Goal: Task Accomplishment & Management: Manage account settings

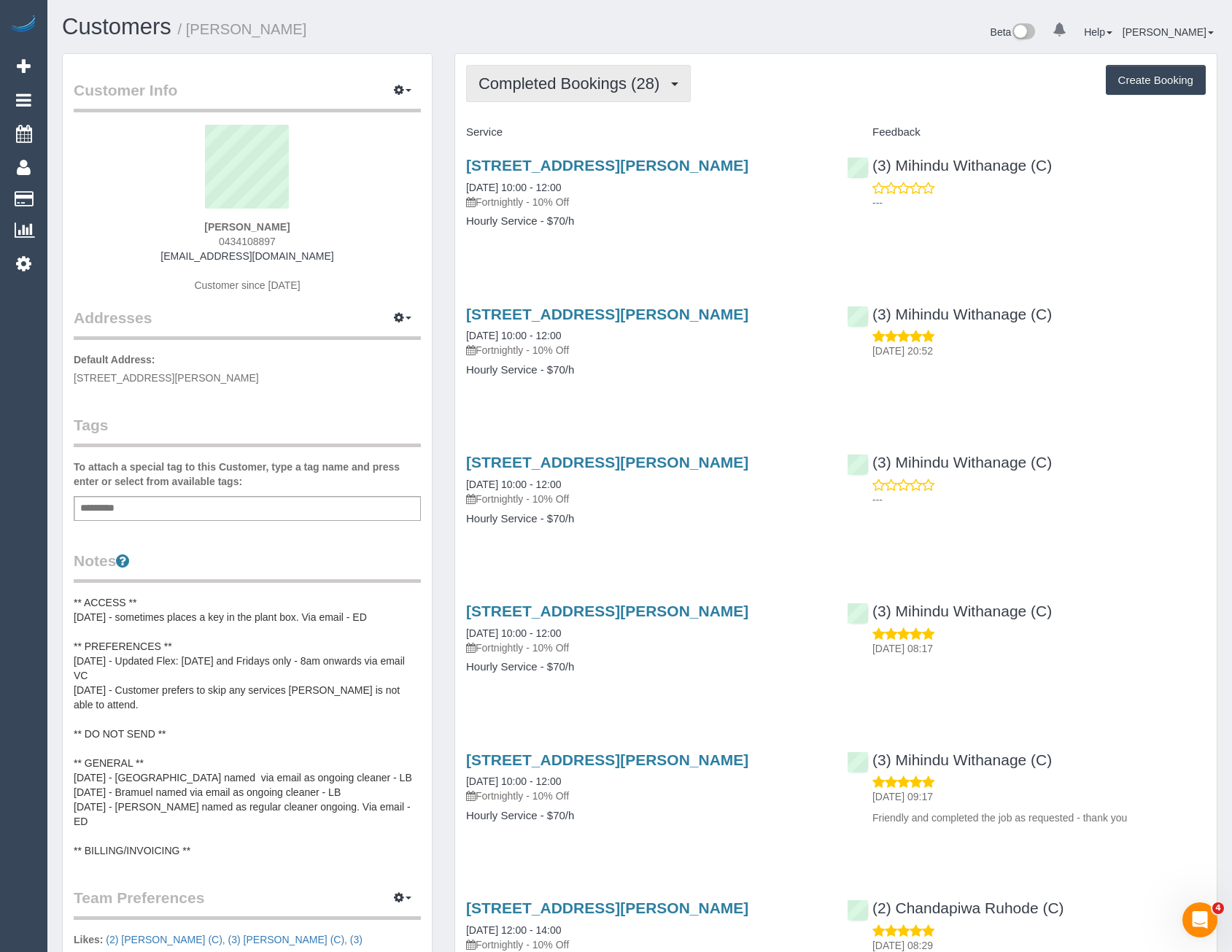
click at [572, 86] on span "Completed Bookings (28)" at bounding box center [572, 84] width 188 height 18
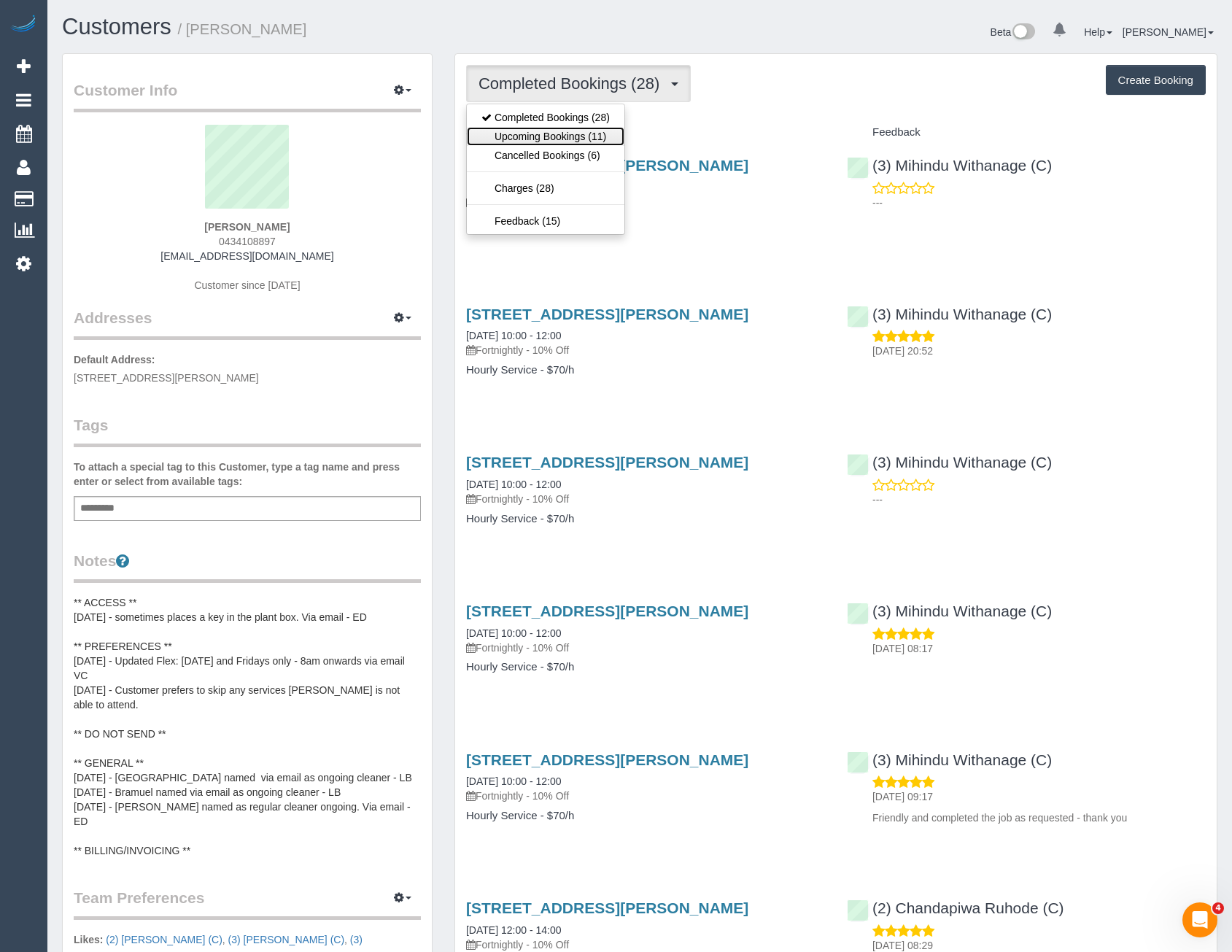
click at [575, 135] on link "Upcoming Bookings (11)" at bounding box center [545, 136] width 157 height 19
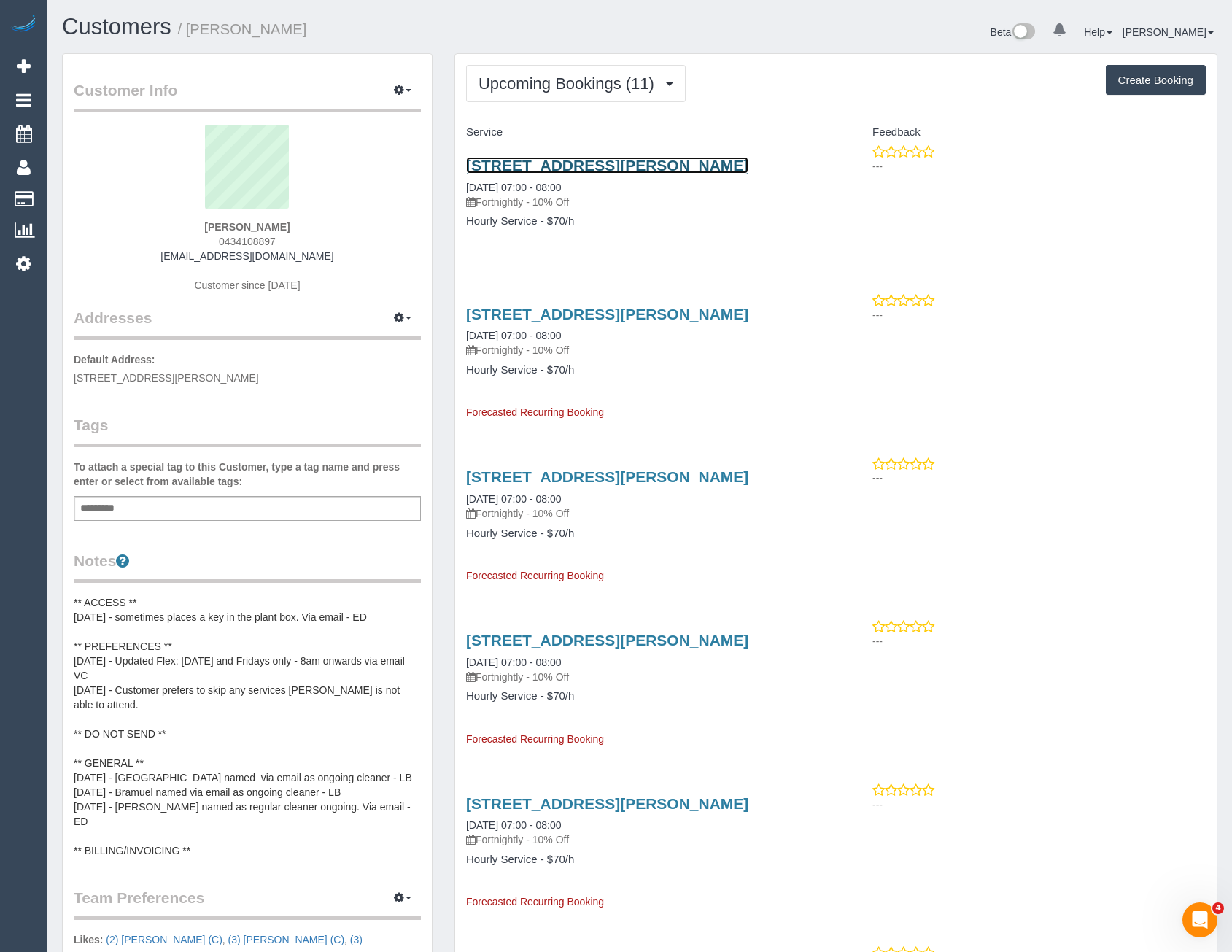
click at [644, 160] on link "Unit 2, 1 Poplar Cres, Bellfield, VIC 3081" at bounding box center [607, 164] width 282 height 17
drag, startPoint x: 1070, startPoint y: 304, endPoint x: 1041, endPoint y: 300, distance: 29.3
click at [1066, 303] on div "---" at bounding box center [1027, 307] width 359 height 29
click at [545, 88] on span "Upcoming Bookings (11)" at bounding box center [570, 84] width 183 height 18
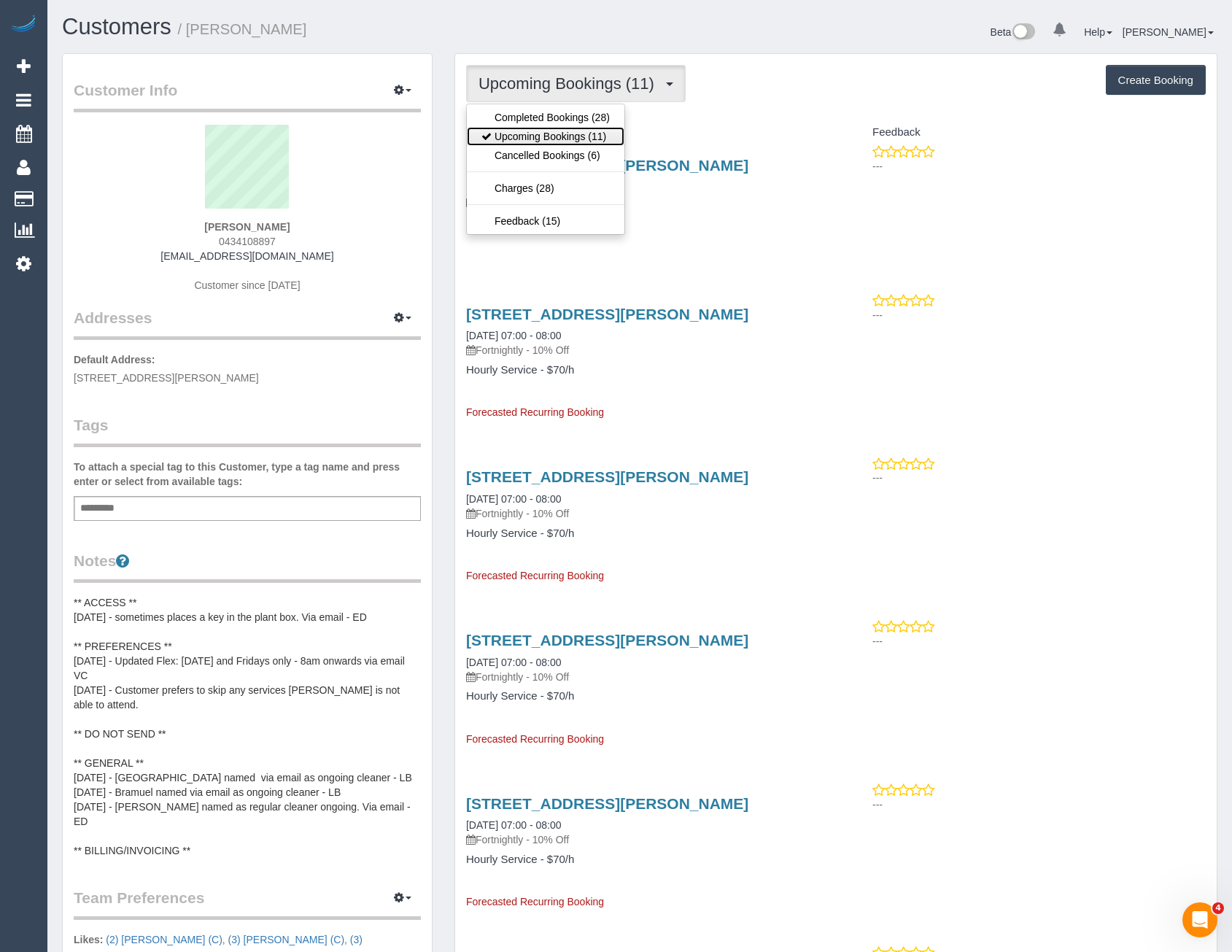
click at [529, 132] on link "Upcoming Bookings (11)" at bounding box center [545, 136] width 157 height 19
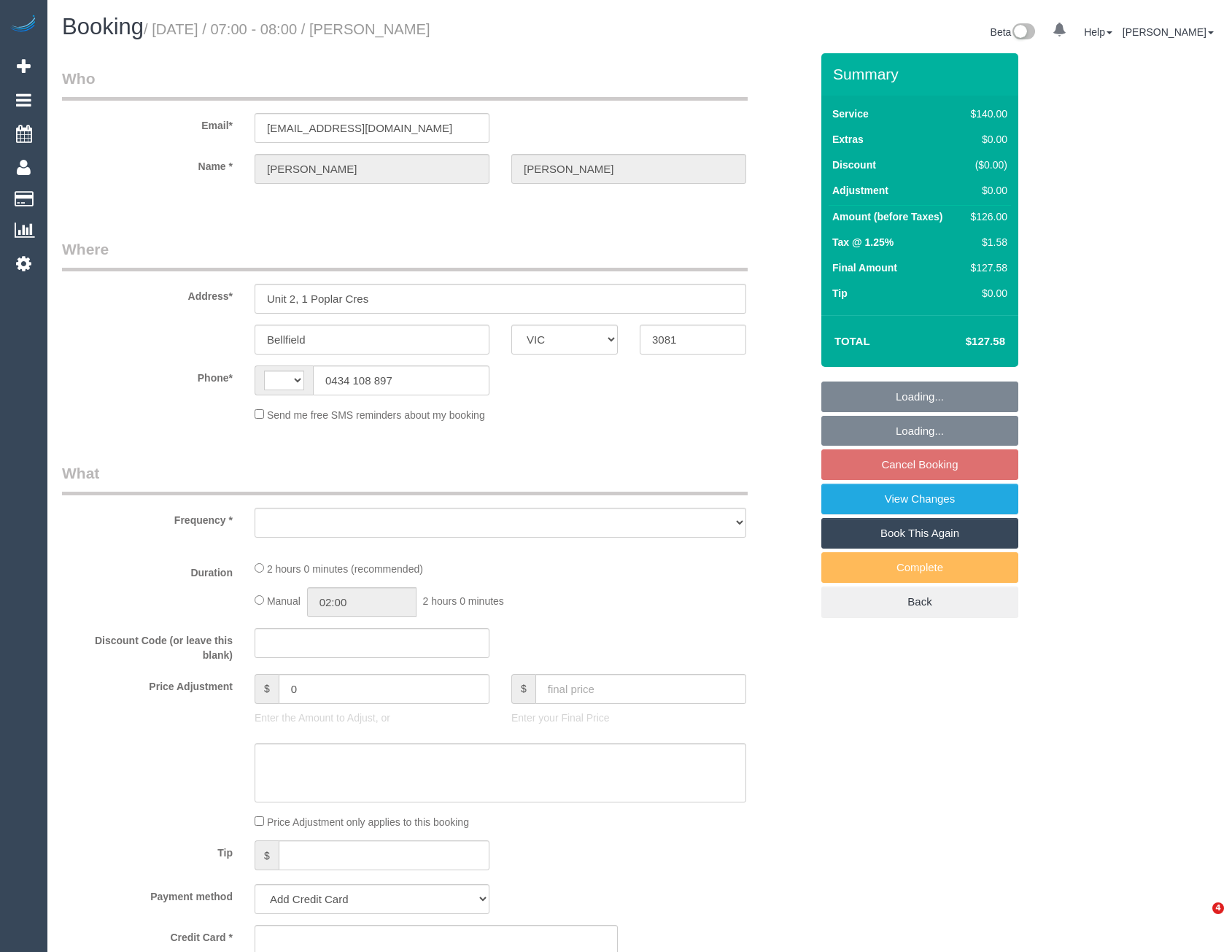
select select "VIC"
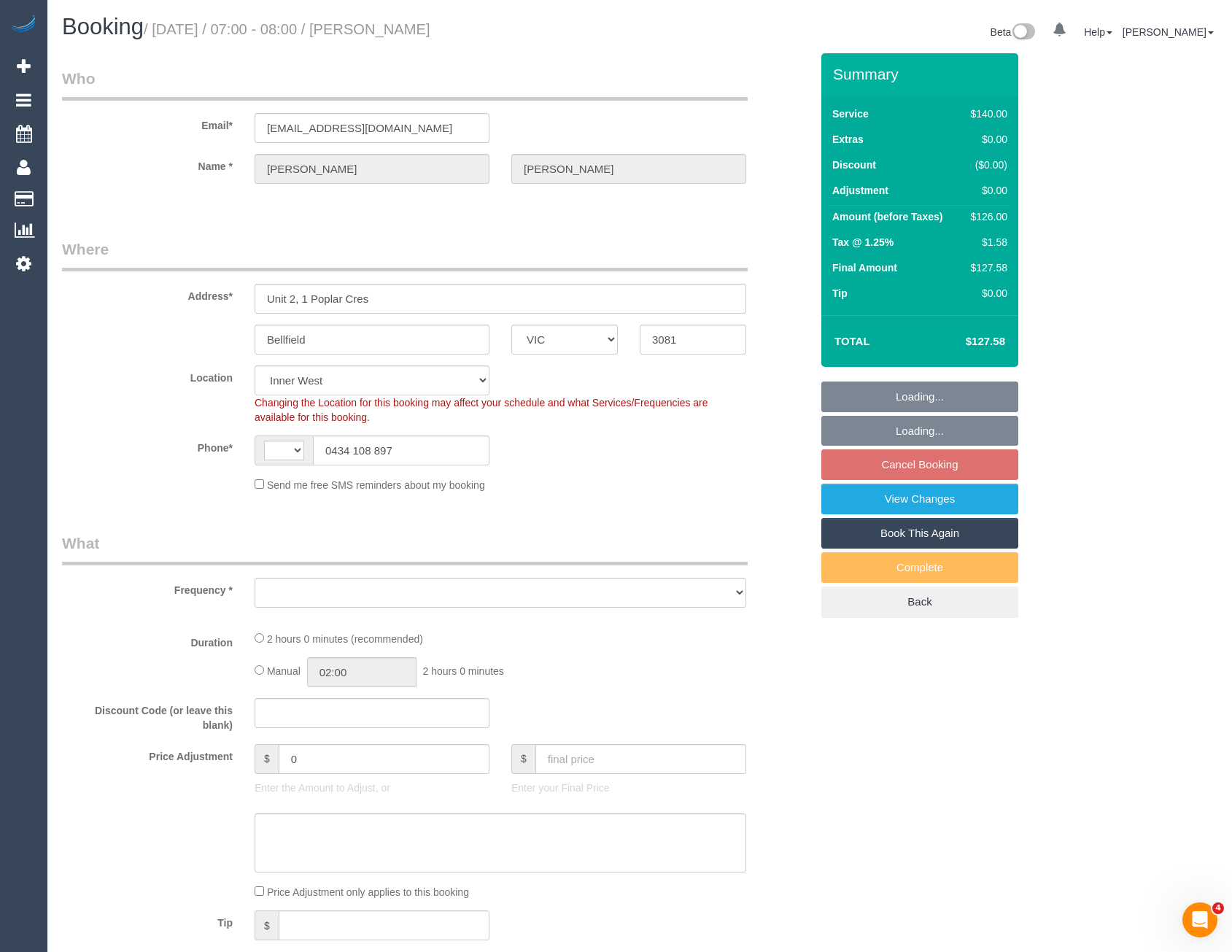
select select "string:AU"
select select "object:545"
select select "string:stripe-pm_1PEqjW2GScqysDRVaVhcZPZo"
select select "object:1225"
select select "number:27"
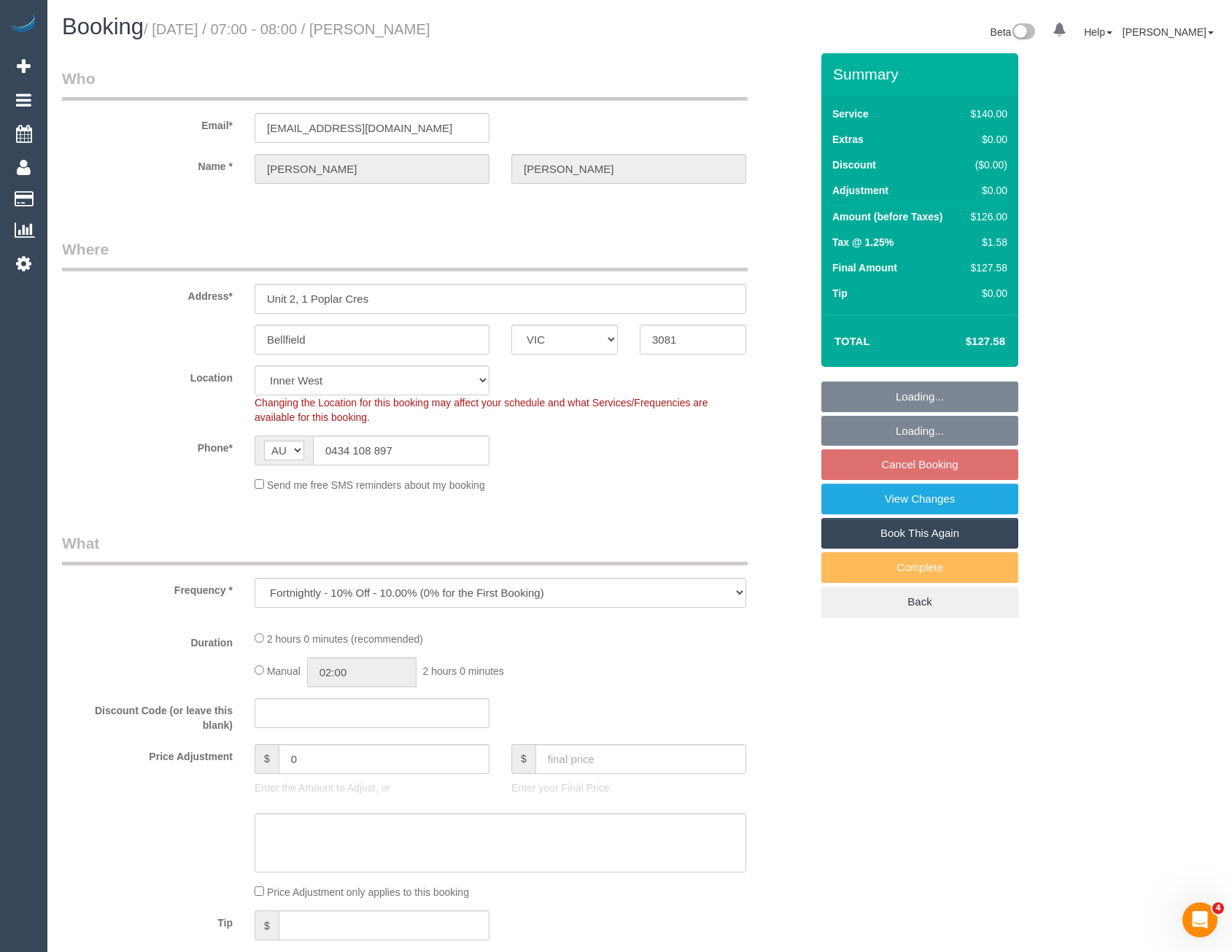
select select "number:14"
select select "number:18"
select select "number:22"
select select "number:35"
select select "number:12"
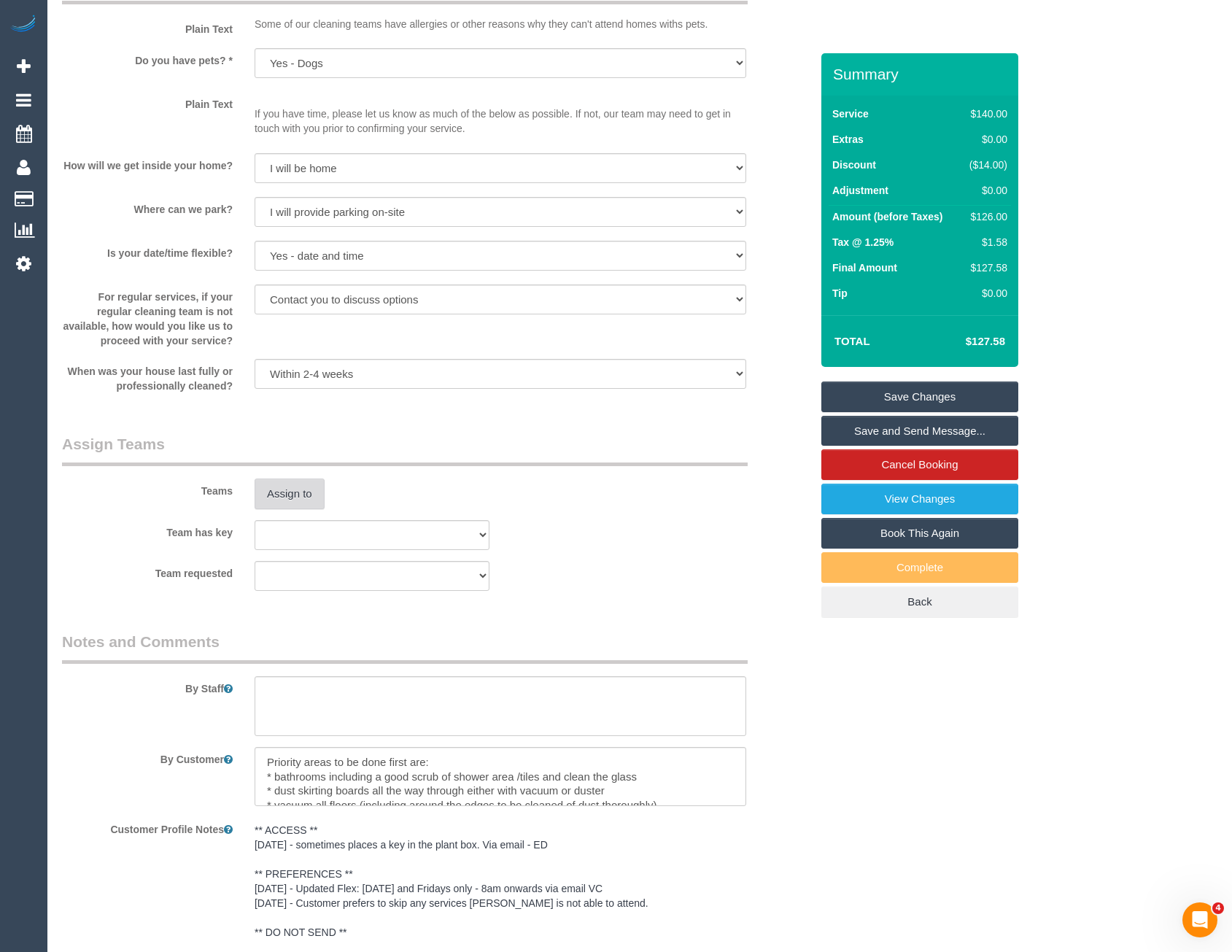
click at [295, 496] on button "Assign to" at bounding box center [289, 493] width 70 height 31
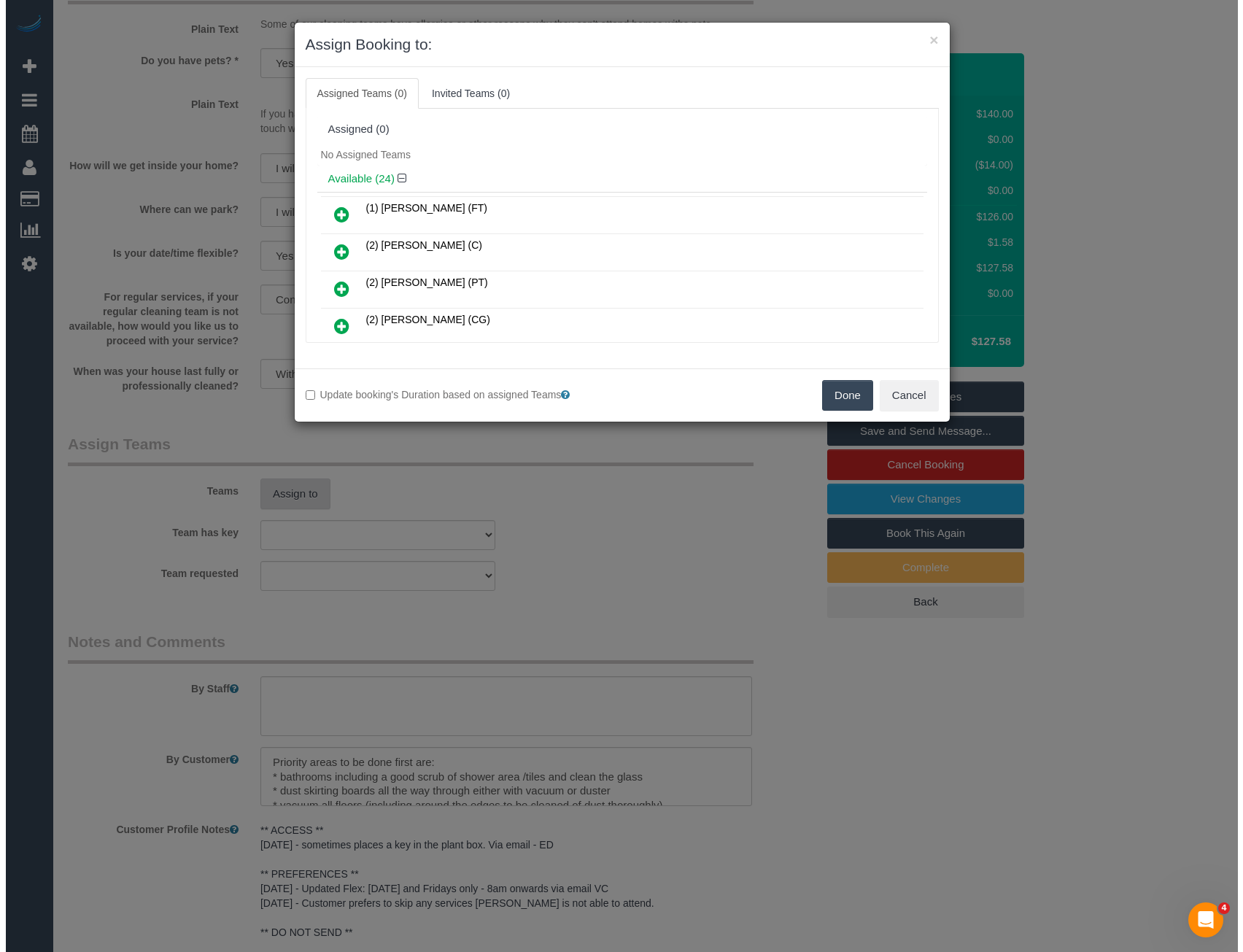
scroll to position [1819, 0]
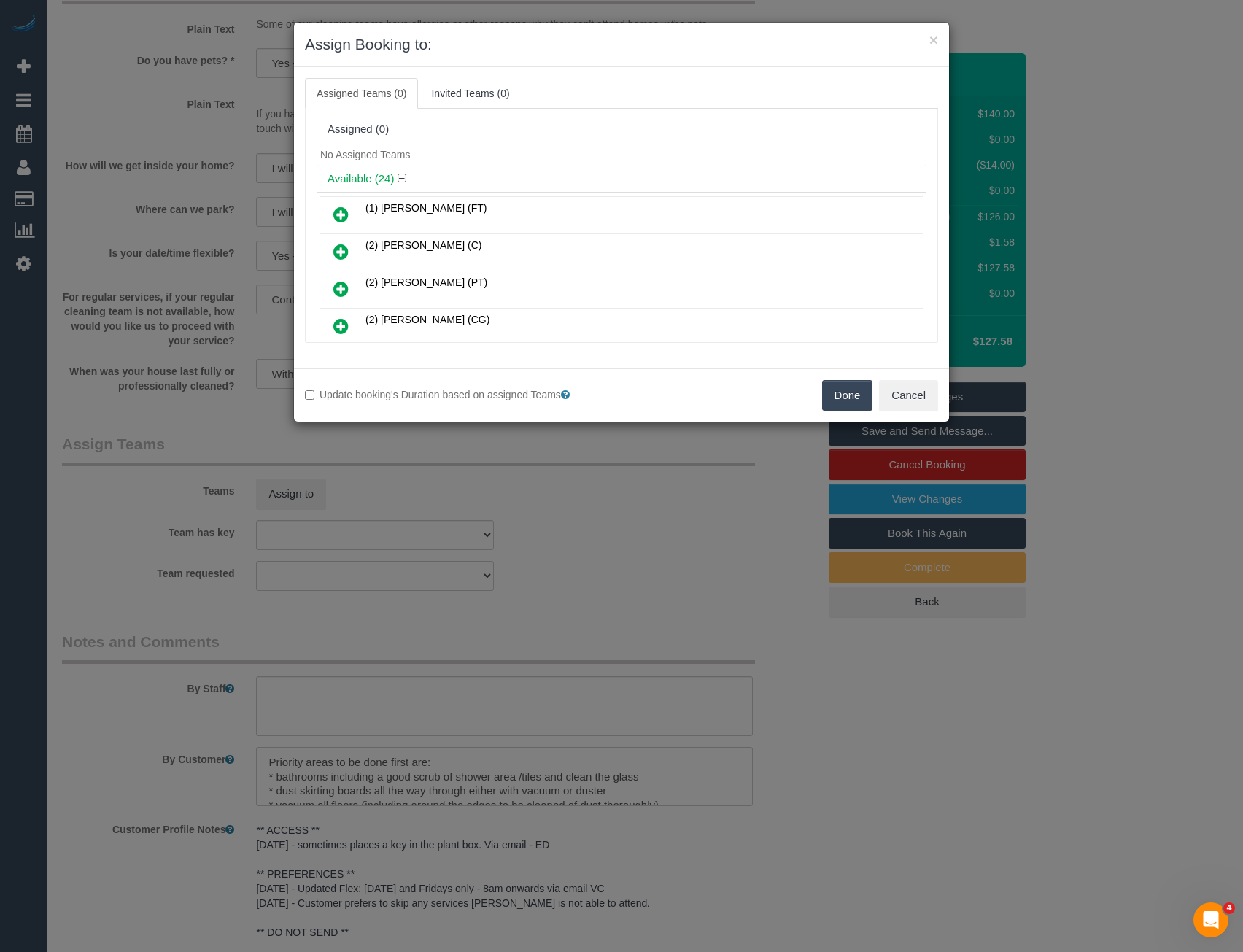
click at [484, 504] on div "× Assign Booking to: Assigned Teams (0) Invited Teams (0) Assigned (0) No Assig…" at bounding box center [621, 476] width 1243 height 952
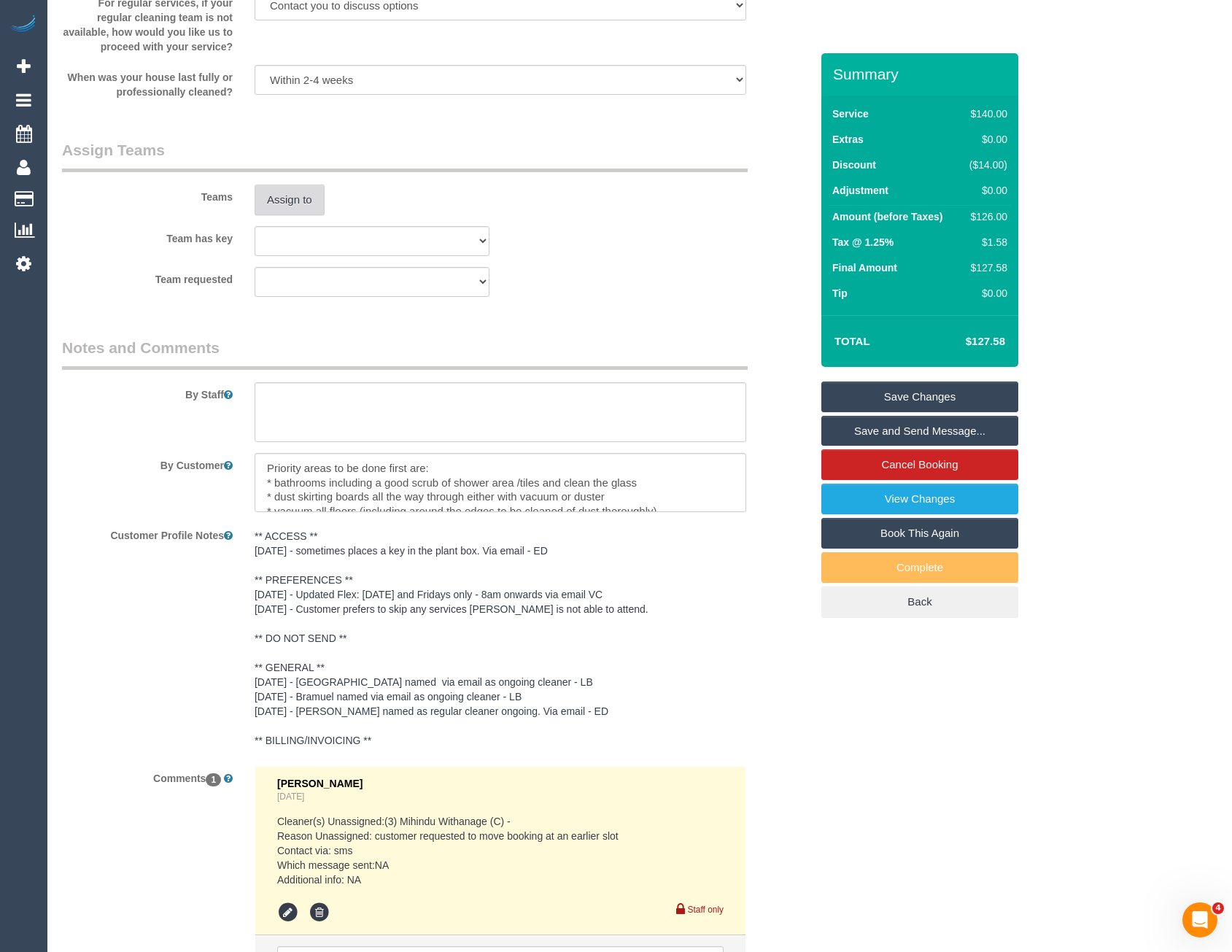
scroll to position [2188, 0]
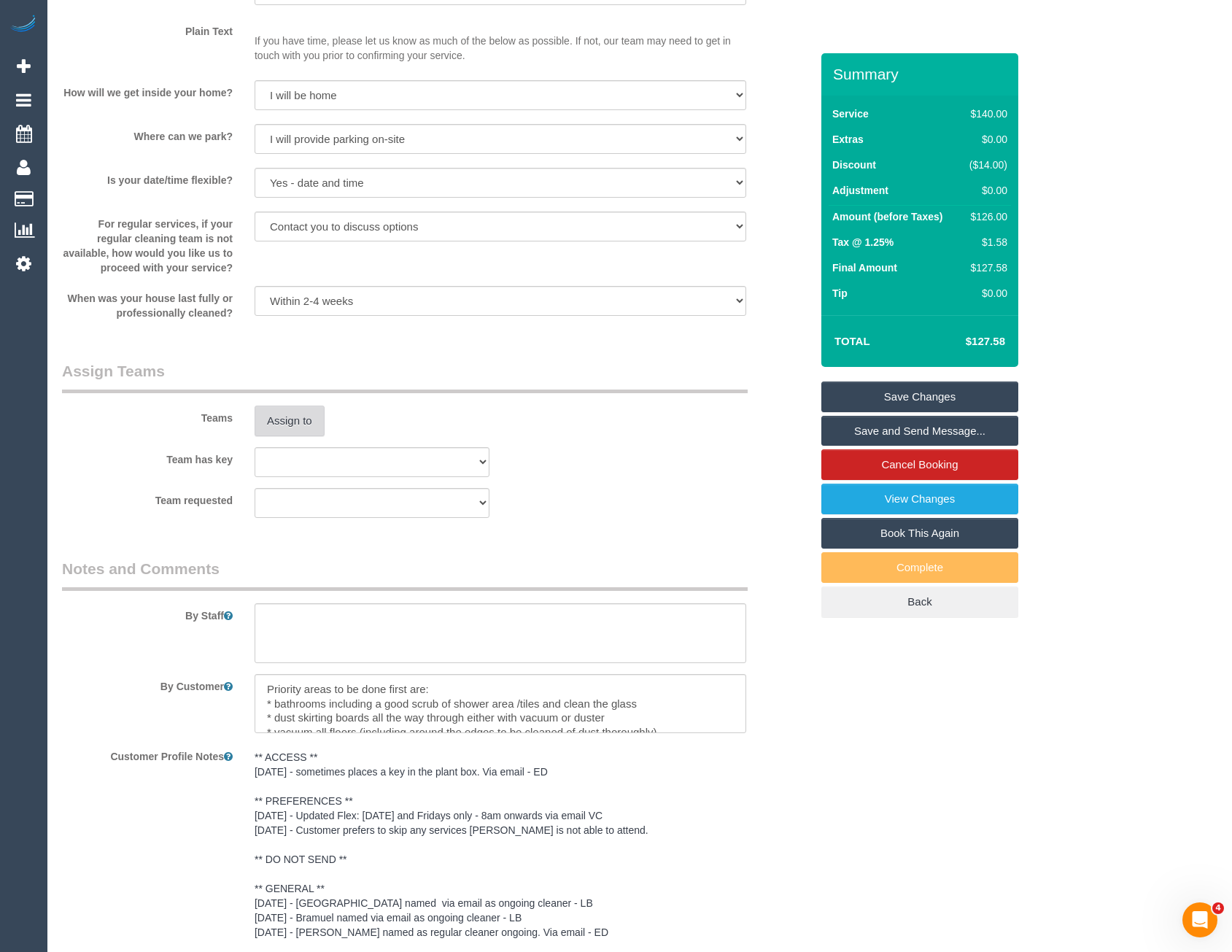
click at [288, 429] on button "Assign to" at bounding box center [289, 421] width 70 height 31
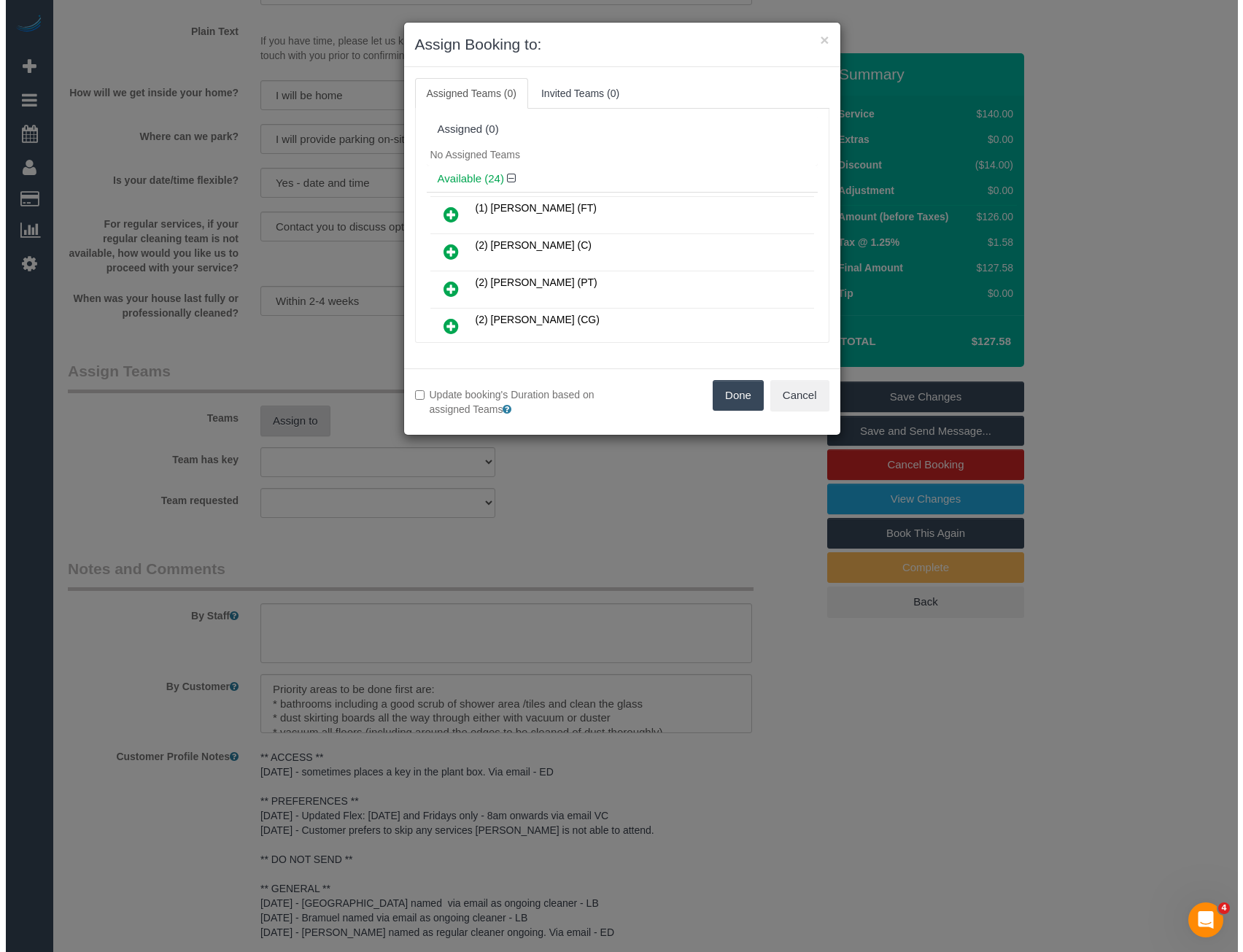
scroll to position [1892, 0]
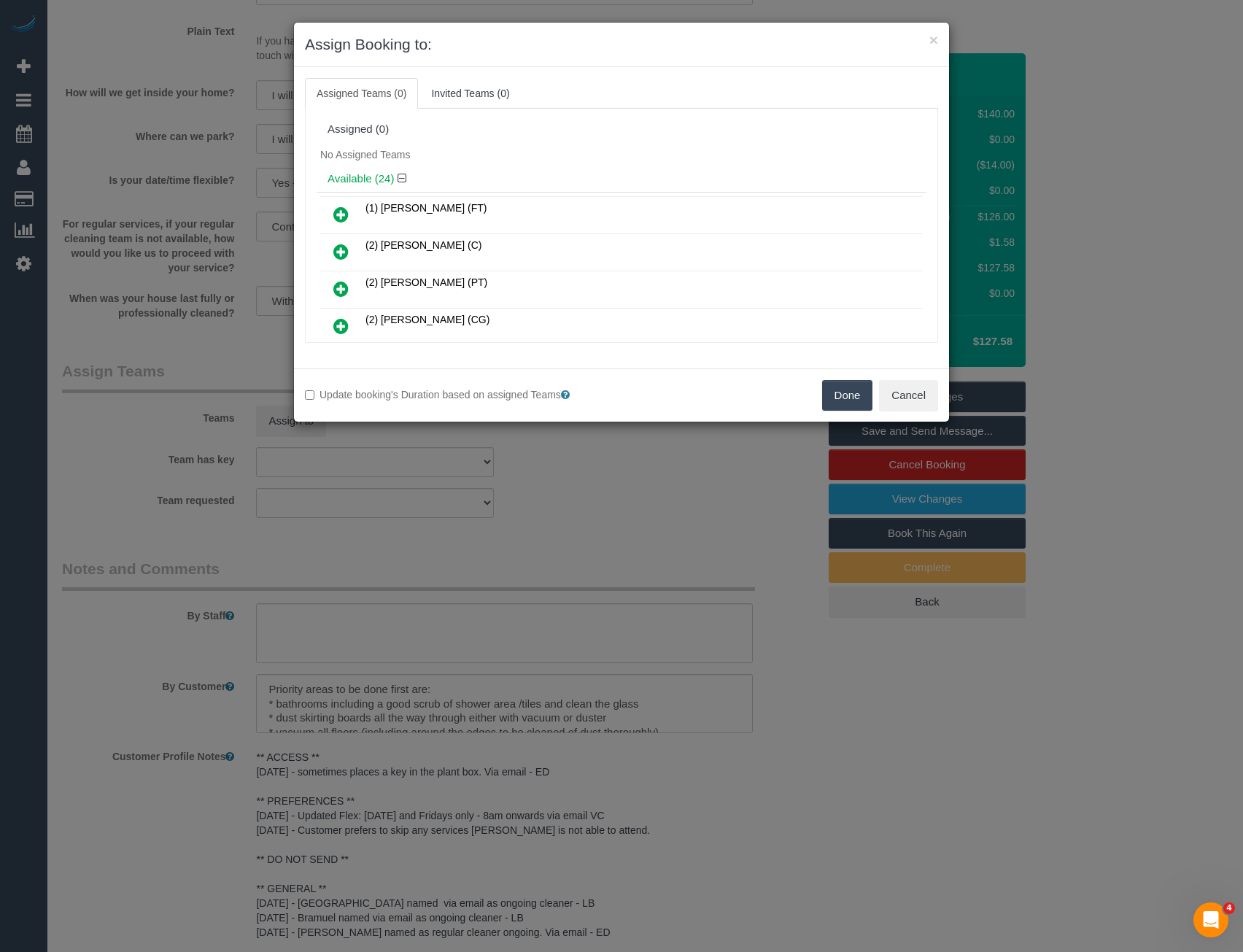
click at [437, 540] on div "× Assign Booking to: Assigned Teams (0) Invited Teams (0) Assigned (0) No Assig…" at bounding box center [621, 476] width 1243 height 952
click at [558, 531] on div "× Assign Booking to: Assigned Teams (0) Invited Teams (0) Assigned (0) No Assig…" at bounding box center [621, 476] width 1243 height 952
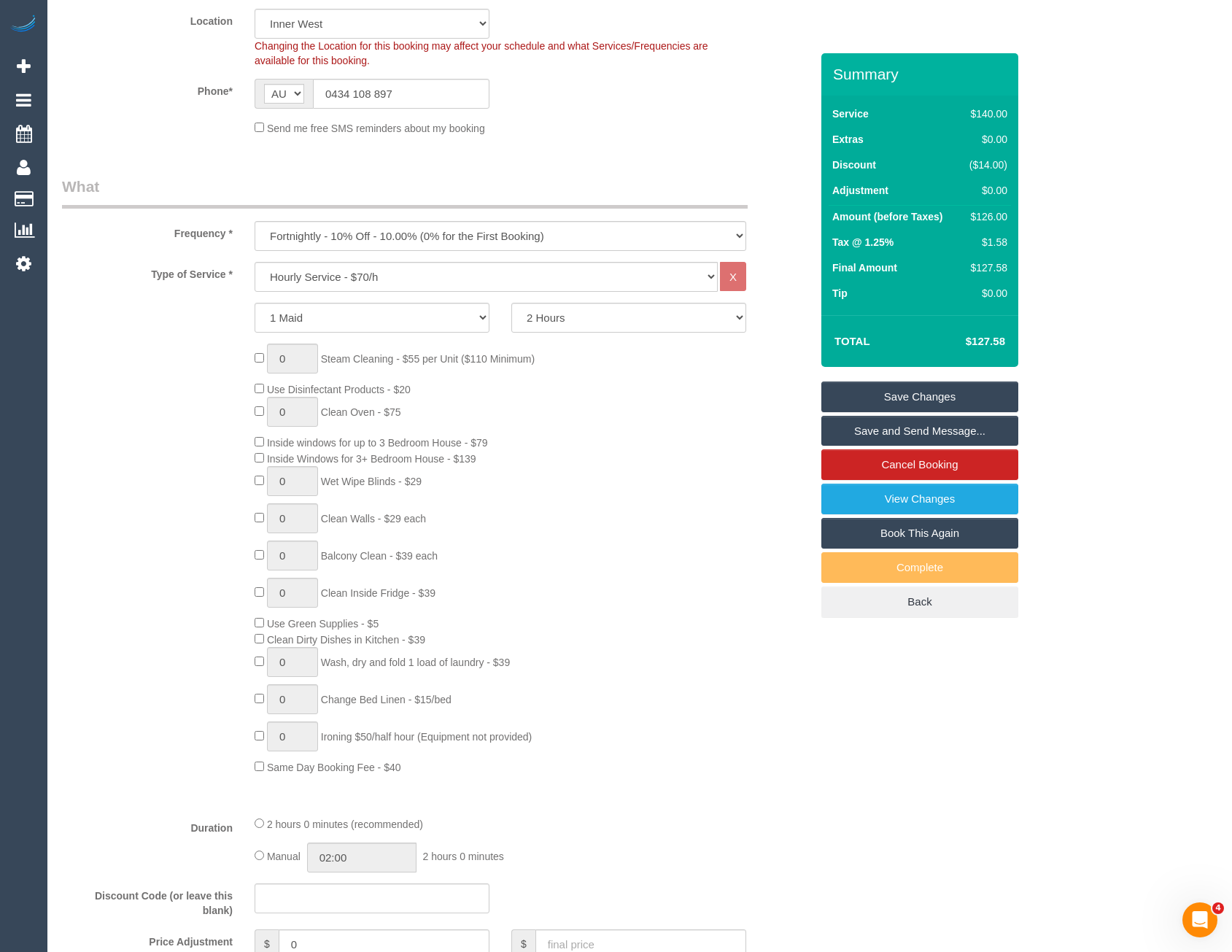
scroll to position [0, 0]
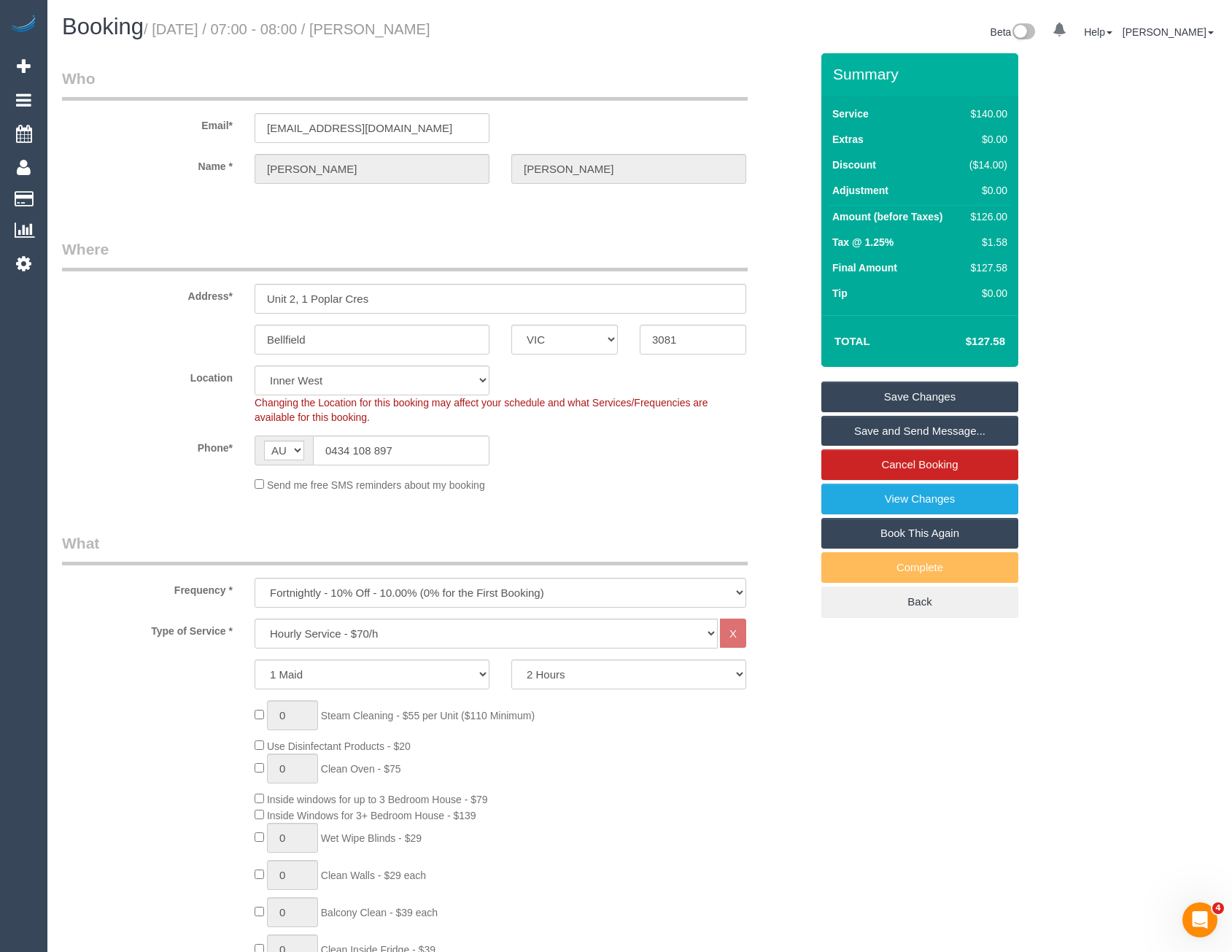
click at [322, 398] on span "Changing the Location for this booking may affect your schedule and what Servic…" at bounding box center [480, 410] width 454 height 26
click at [320, 382] on select "Office City East (North) East (South) Inner East Inner North (East) Inner North…" at bounding box center [372, 381] width 235 height 30
select select "50"
click at [254, 366] on select "Office City East (North) East (South) Inner East Inner North (East) Inner North…" at bounding box center [372, 381] width 235 height 30
click at [520, 500] on fieldset "Where Address* Unit 2, 1 Poplar Cres Bellfield ACT NSW NT QLD SA TAS VIC WA 308…" at bounding box center [436, 371] width 749 height 265
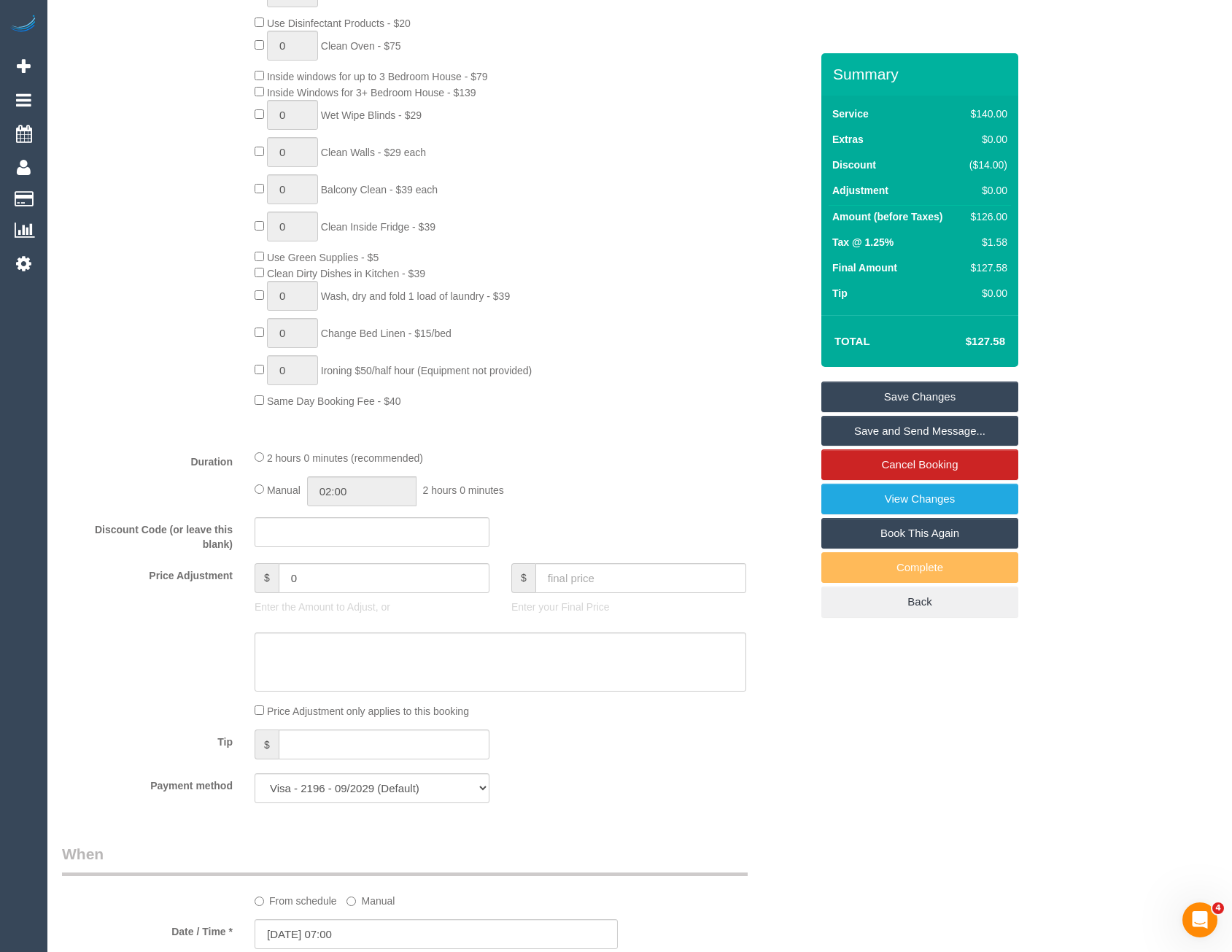
select select "object:6827"
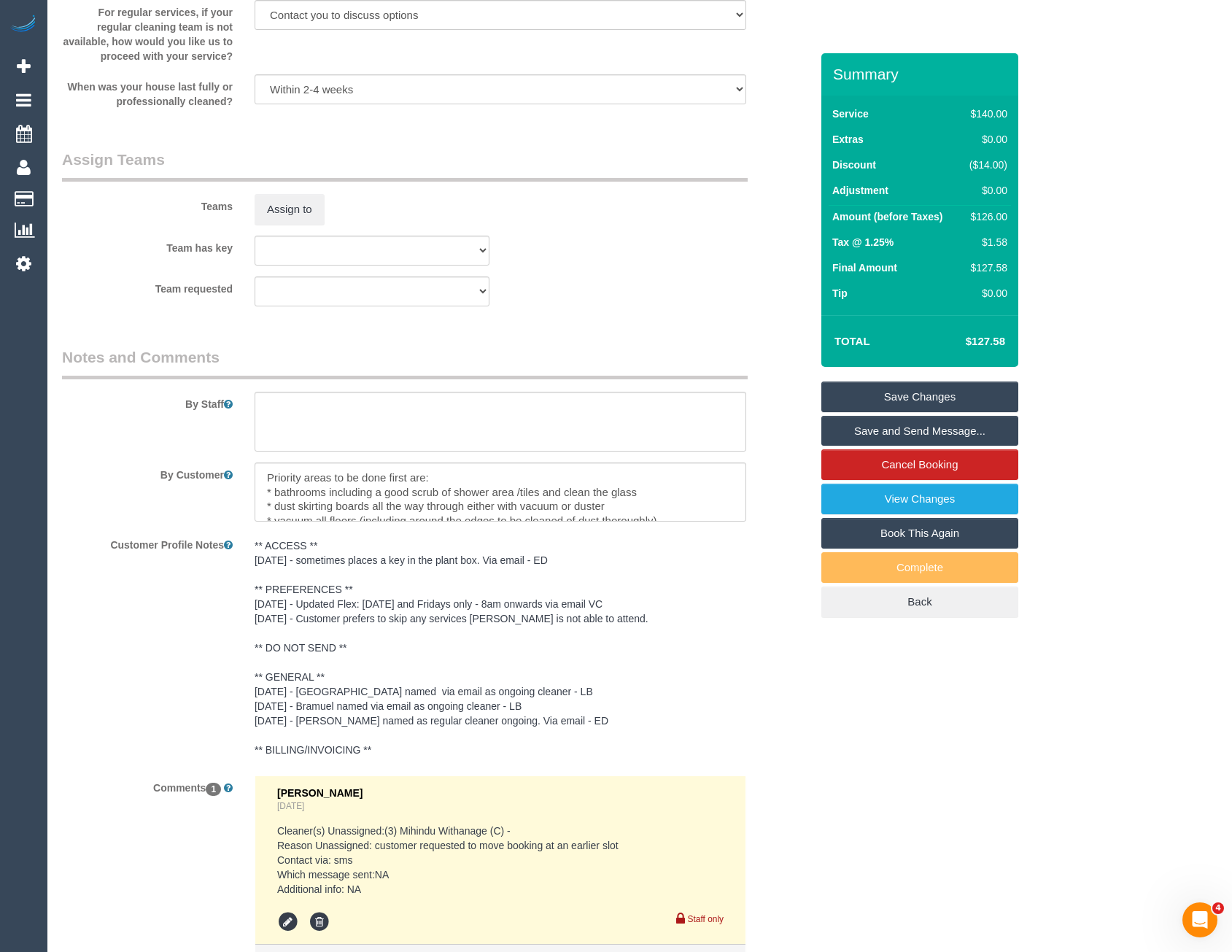
scroll to position [2188, 0]
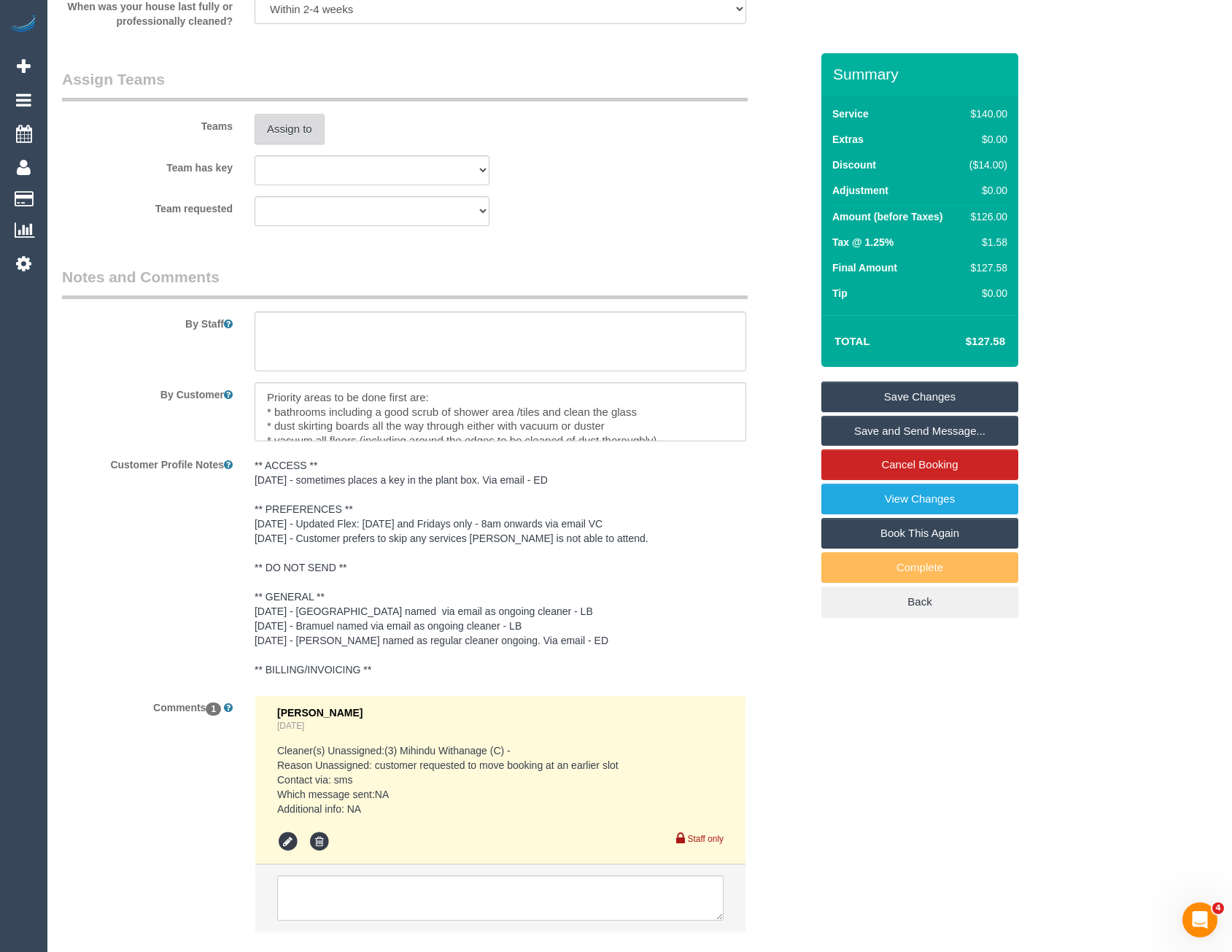
click at [276, 137] on button "Assign to" at bounding box center [289, 129] width 70 height 31
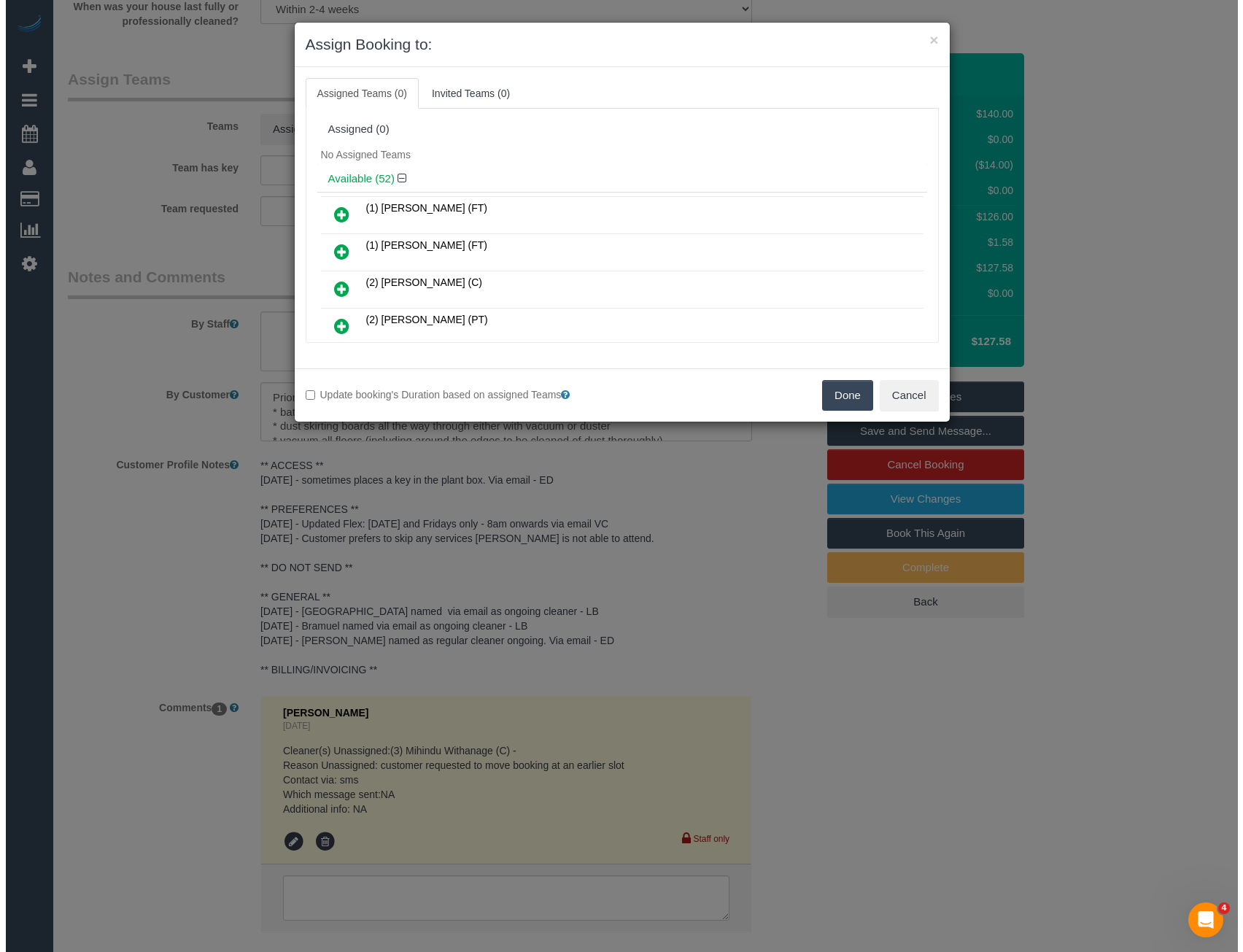
scroll to position [2184, 0]
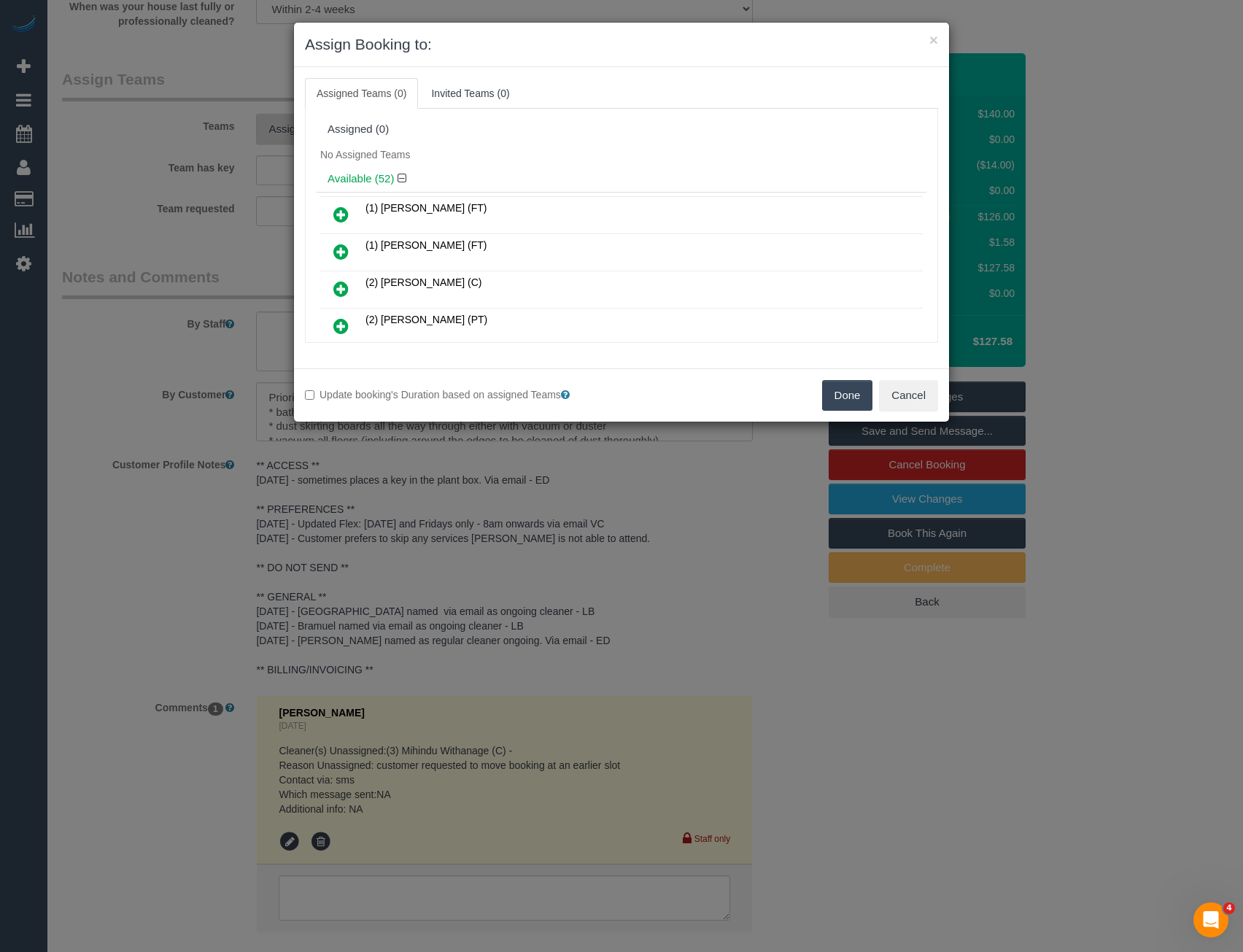
click at [459, 499] on div "× Assign Booking to: Assigned Teams (0) Invited Teams (0) Assigned (0) No Assig…" at bounding box center [621, 476] width 1243 height 952
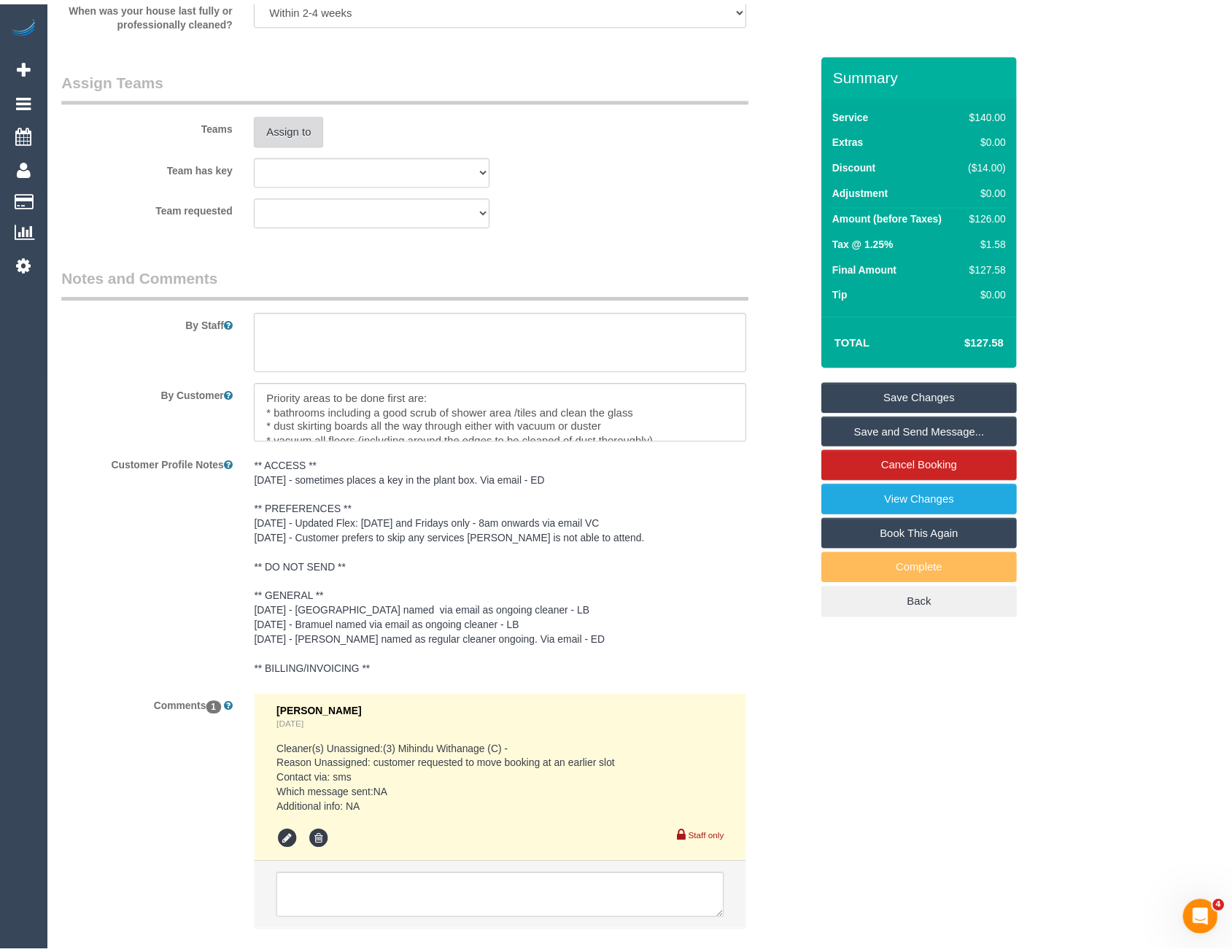
scroll to position [2188, 0]
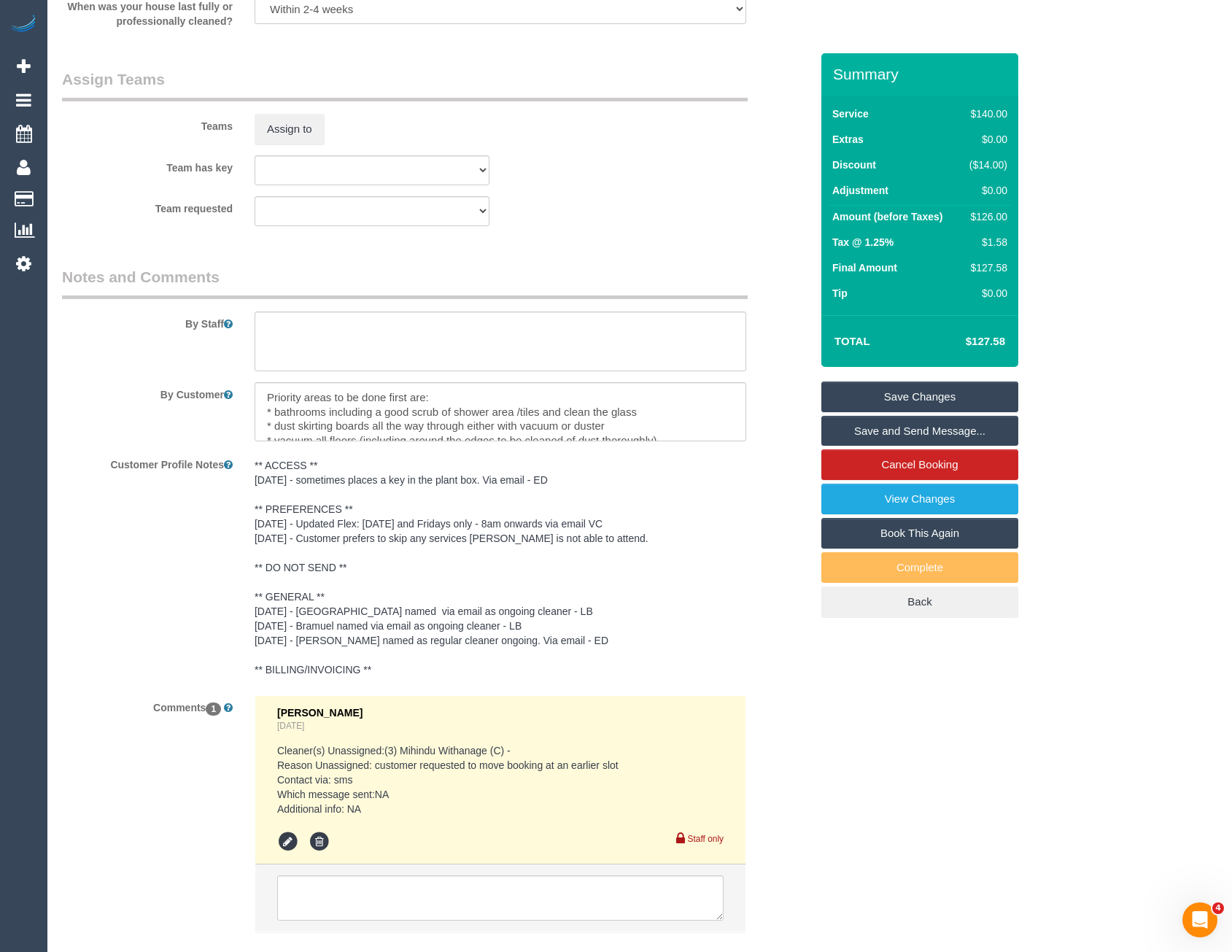
click at [300, 151] on sui-booking-teams "Teams Assign to Team has key (0) Account - Tech (0) Office (0) Raunak Test Acco…" at bounding box center [436, 148] width 749 height 158
click at [300, 138] on button "Assign to" at bounding box center [289, 129] width 70 height 31
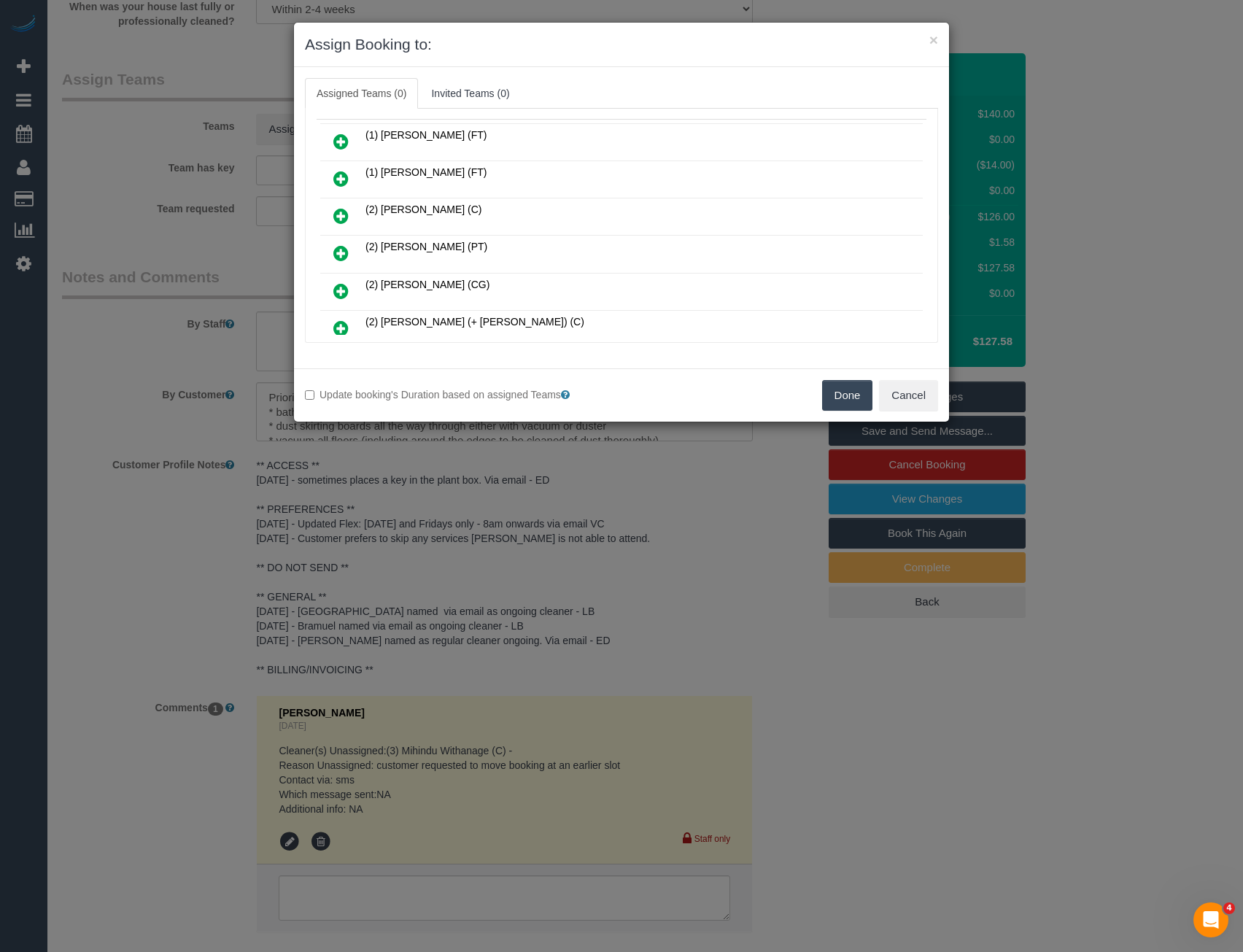
scroll to position [219, 0]
click at [341, 326] on icon at bounding box center [340, 331] width 15 height 18
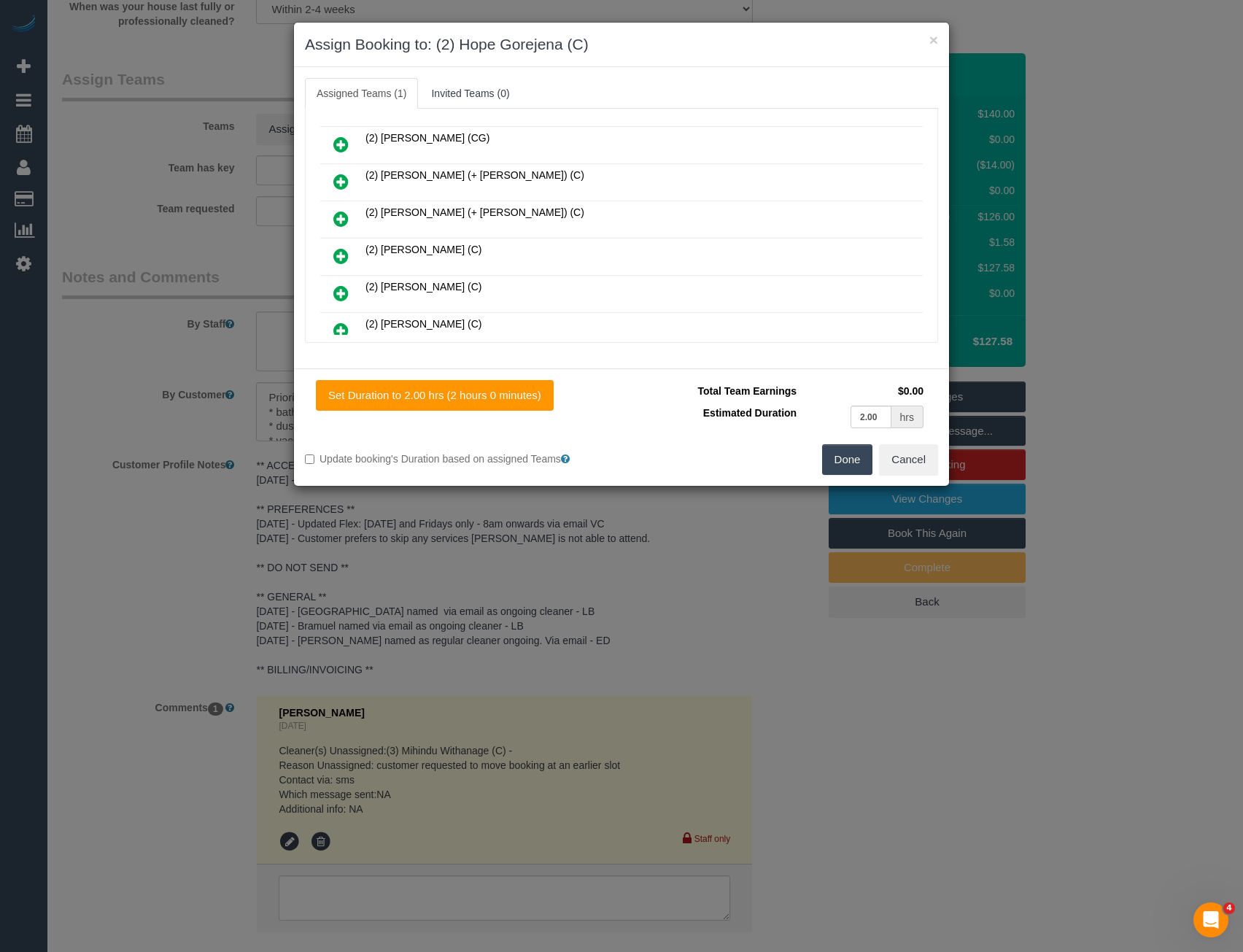
scroll to position [0, 0]
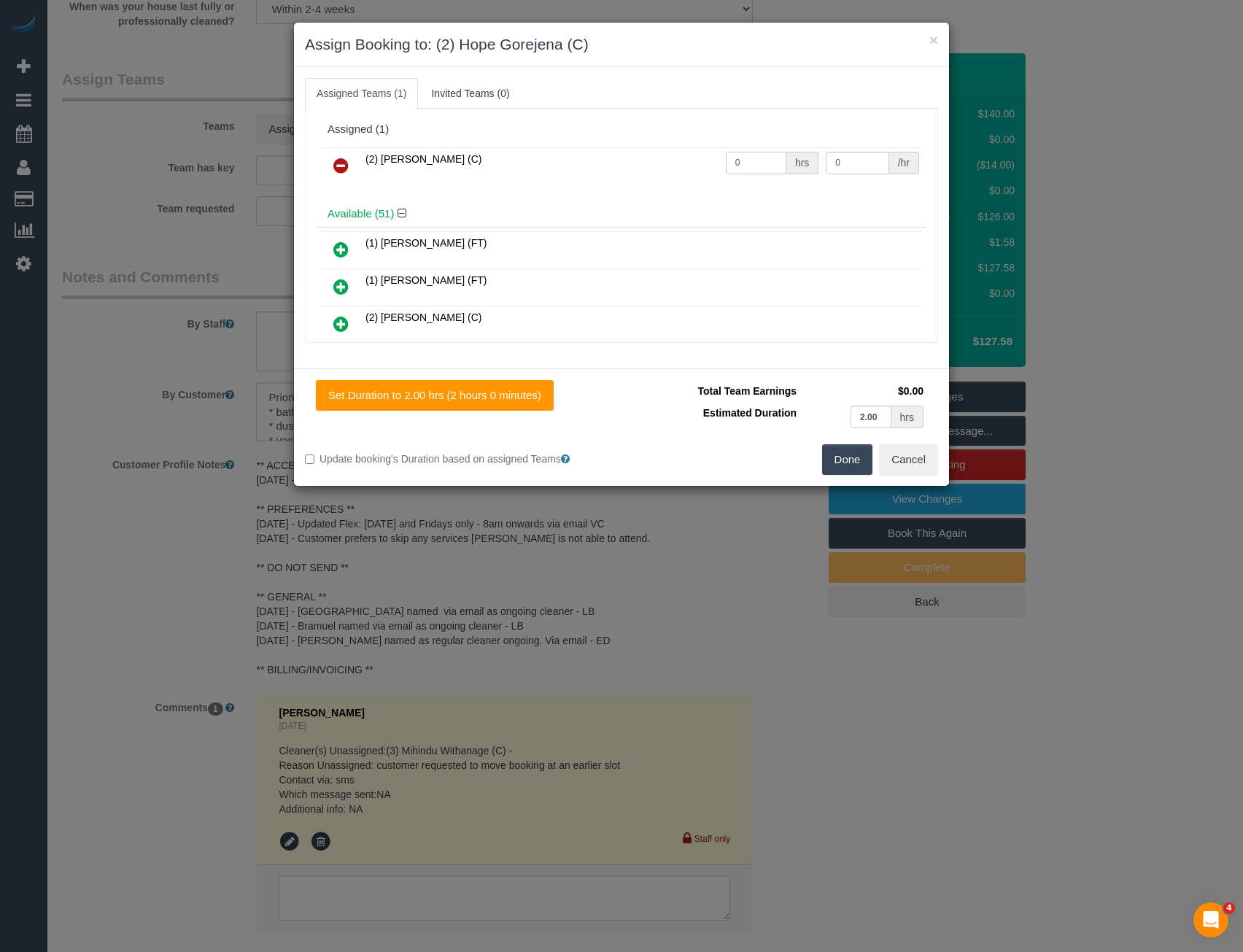
drag, startPoint x: 744, startPoint y: 159, endPoint x: 640, endPoint y: 154, distance: 104.1
click at [658, 171] on tr "(2) Hope Gorejena (C) 0 hrs 0 /hr" at bounding box center [621, 165] width 602 height 37
type input "2"
type input "37.5"
click at [845, 467] on button "Done" at bounding box center [847, 460] width 51 height 31
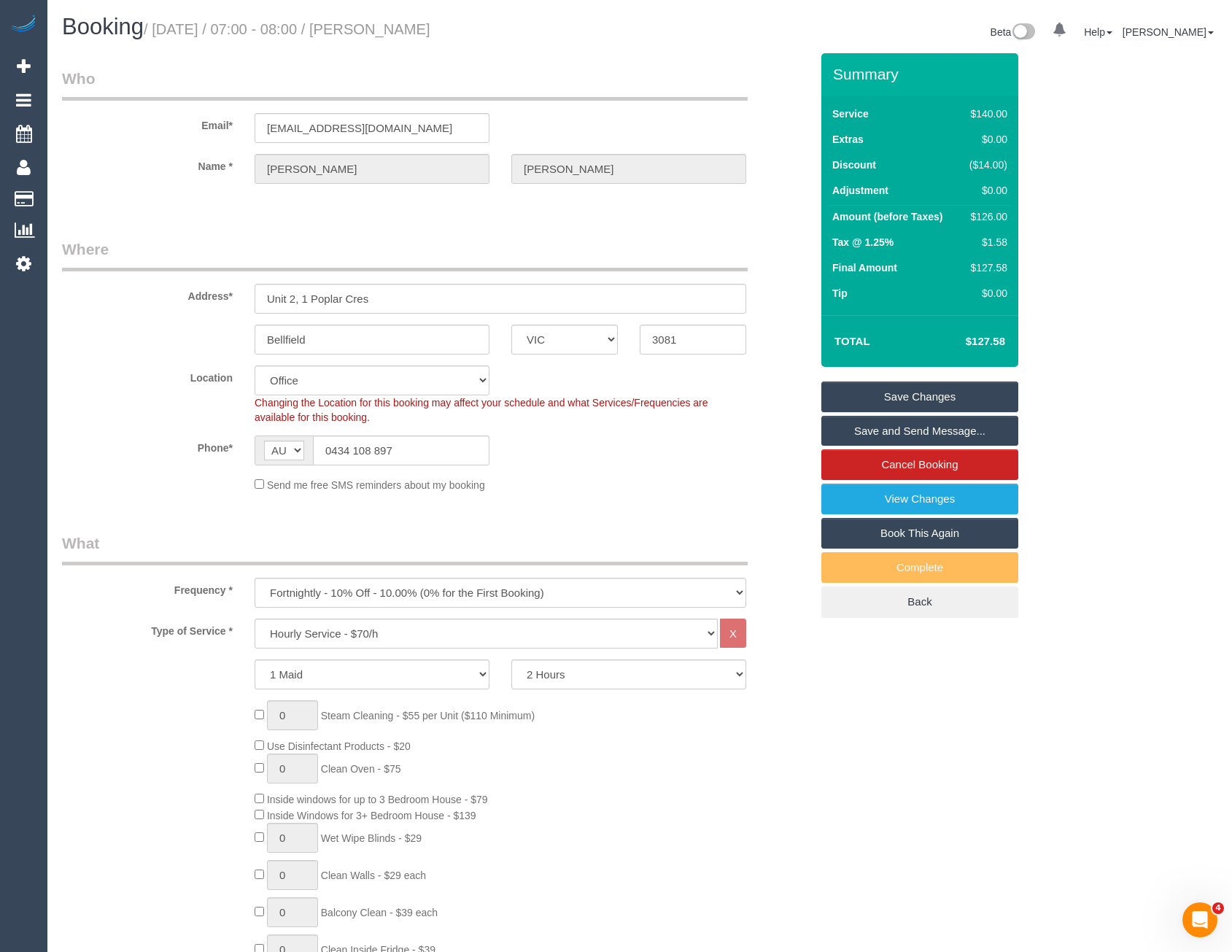
click at [847, 430] on link "Save and Send Message..." at bounding box center [920, 431] width 197 height 31
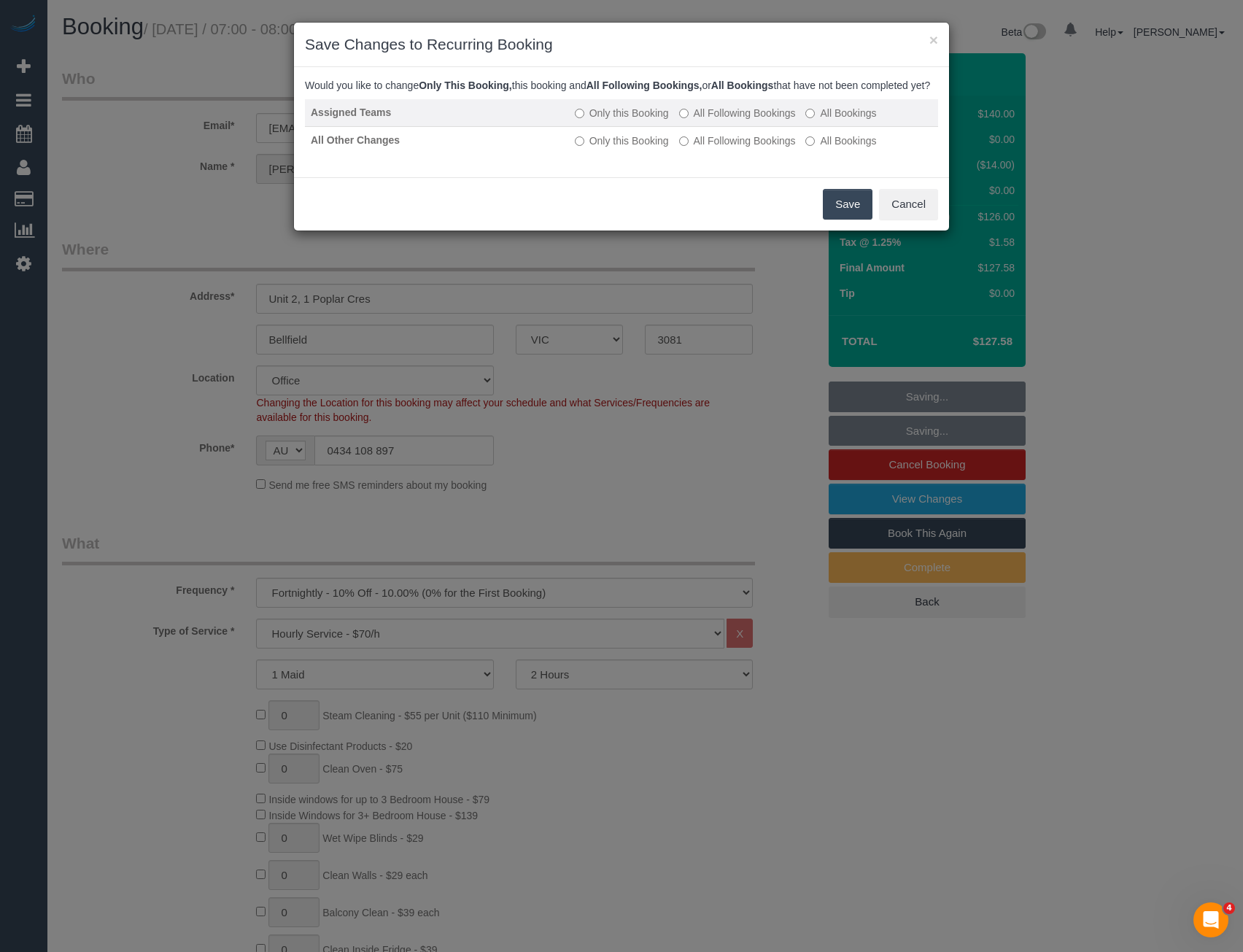
click at [696, 119] on td "Only this Booking All Following Bookings All Bookings" at bounding box center [754, 114] width 369 height 28
click at [696, 121] on label "All Following Bookings" at bounding box center [737, 113] width 117 height 15
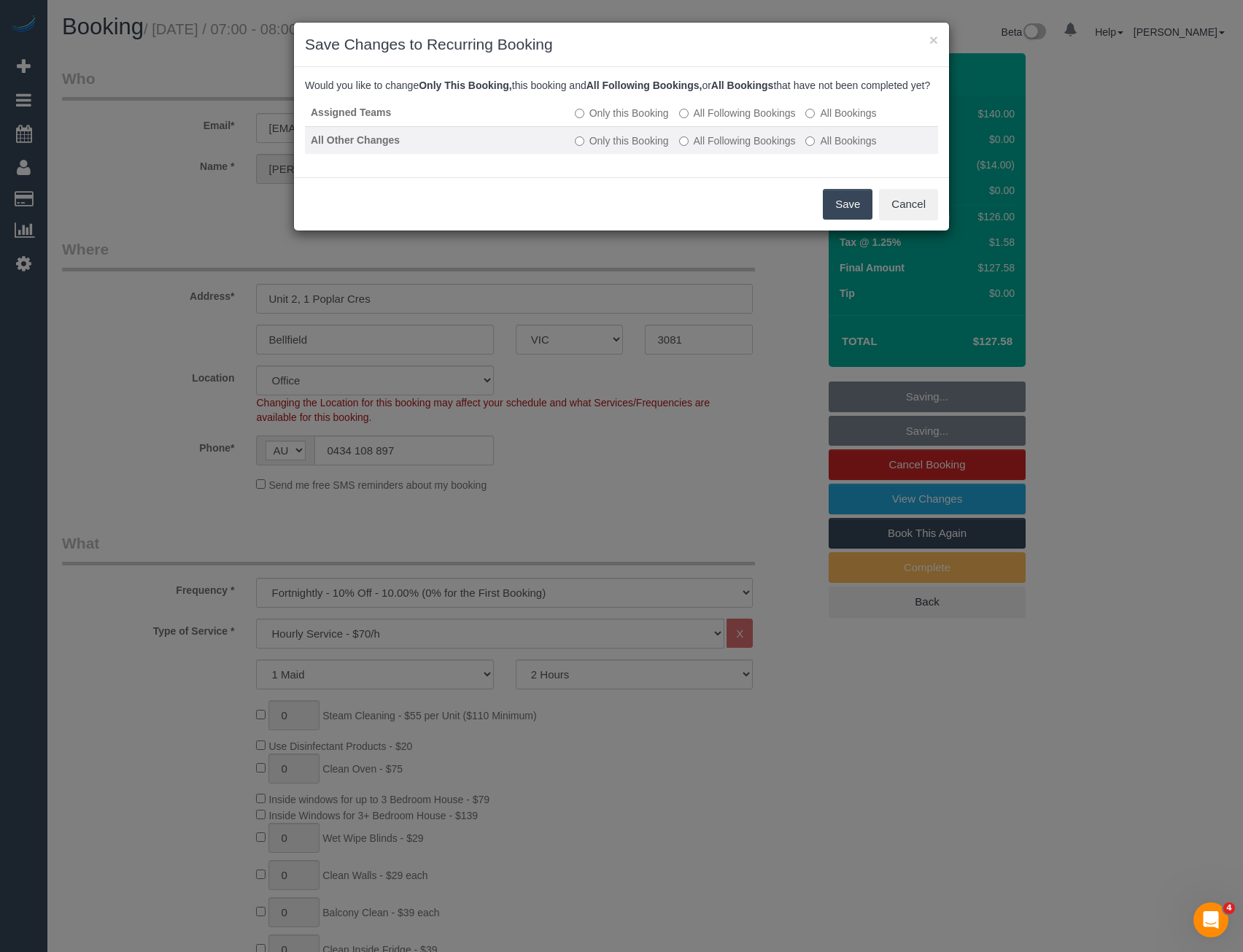
click at [713, 149] on label "All Following Bookings" at bounding box center [737, 141] width 117 height 15
click at [859, 219] on button "Save" at bounding box center [847, 204] width 50 height 31
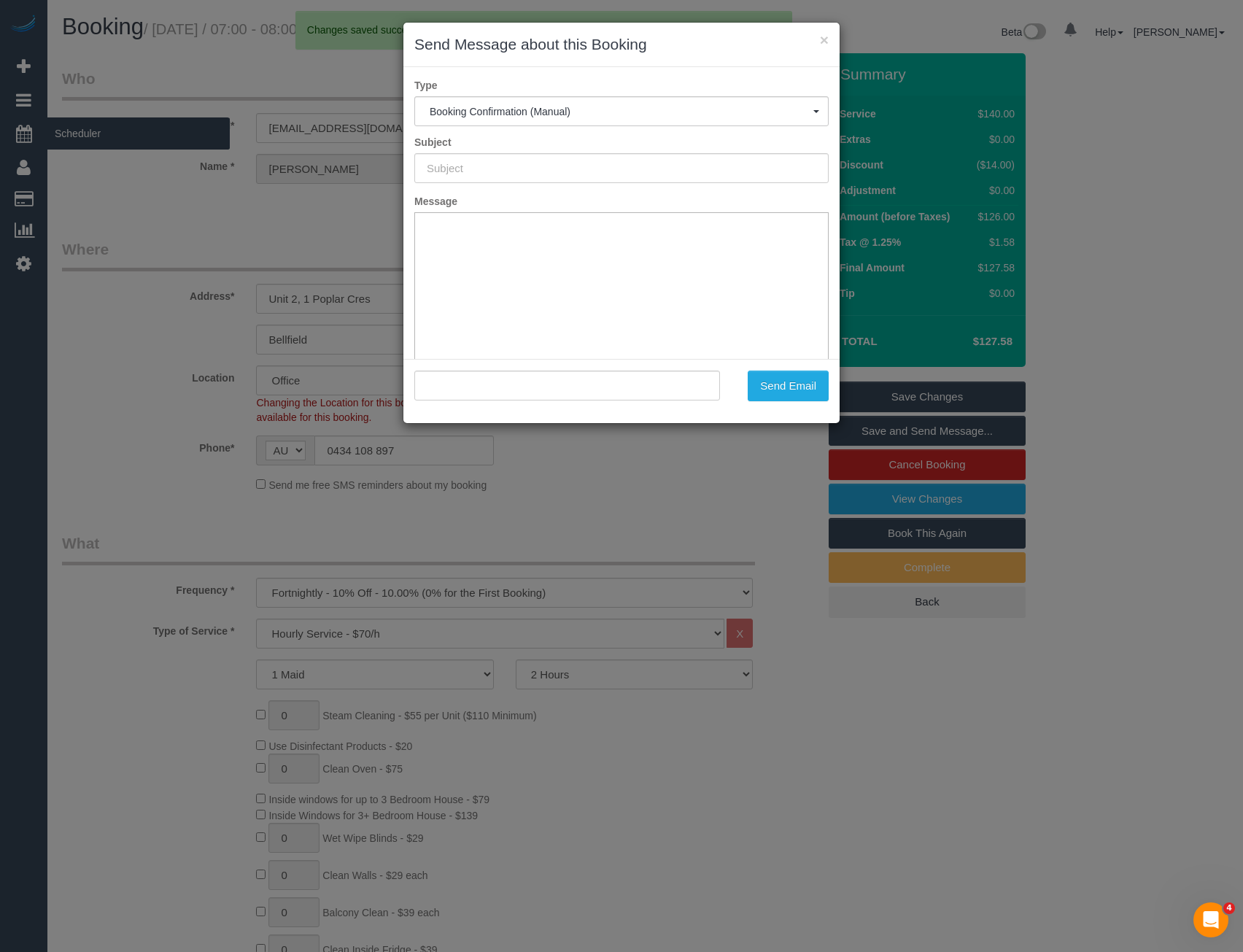
type input "Booking Confirmed"
type input ""Celia Whelan" <celswhelan@gmail.com>"
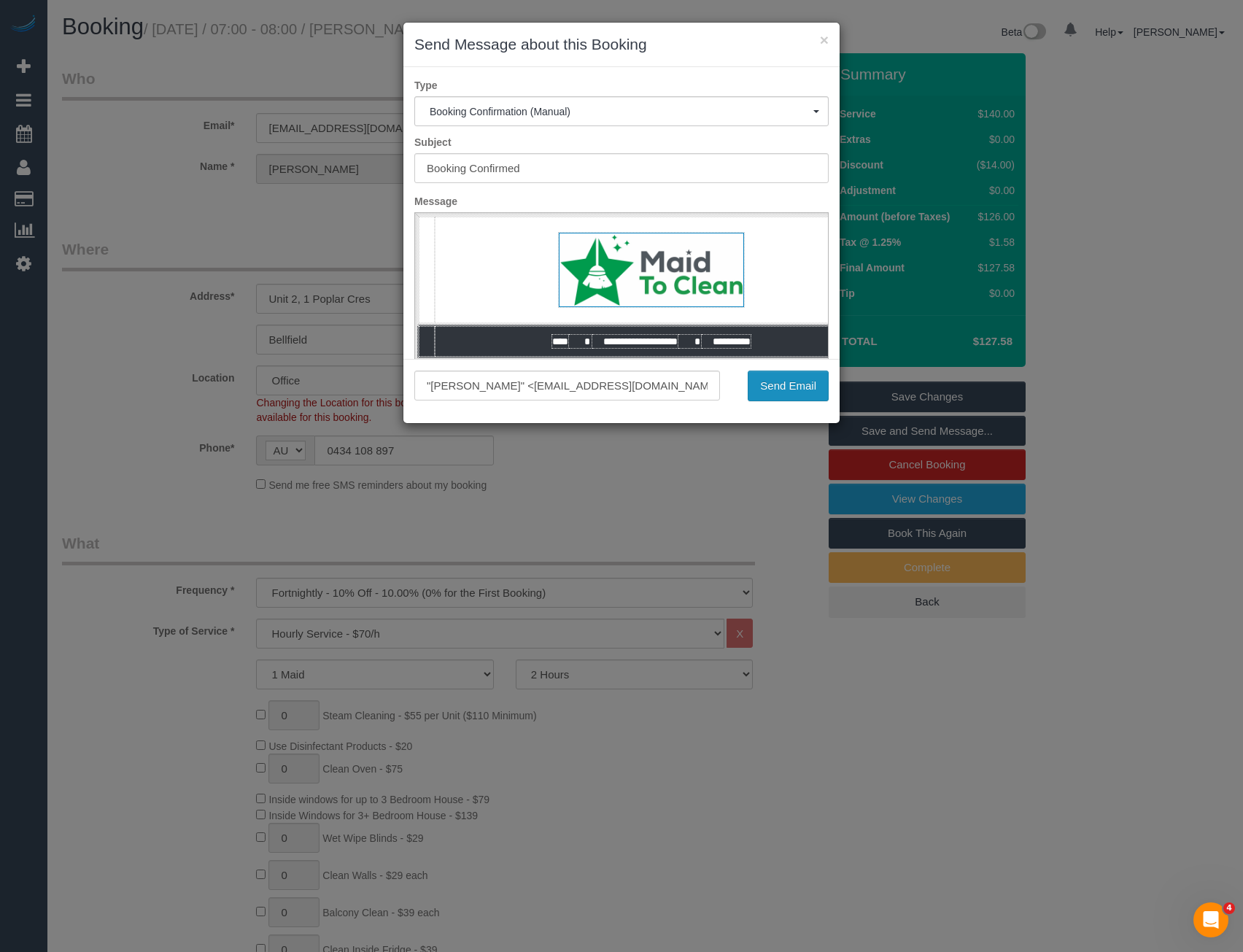
click at [779, 390] on button "Send Email" at bounding box center [787, 386] width 81 height 31
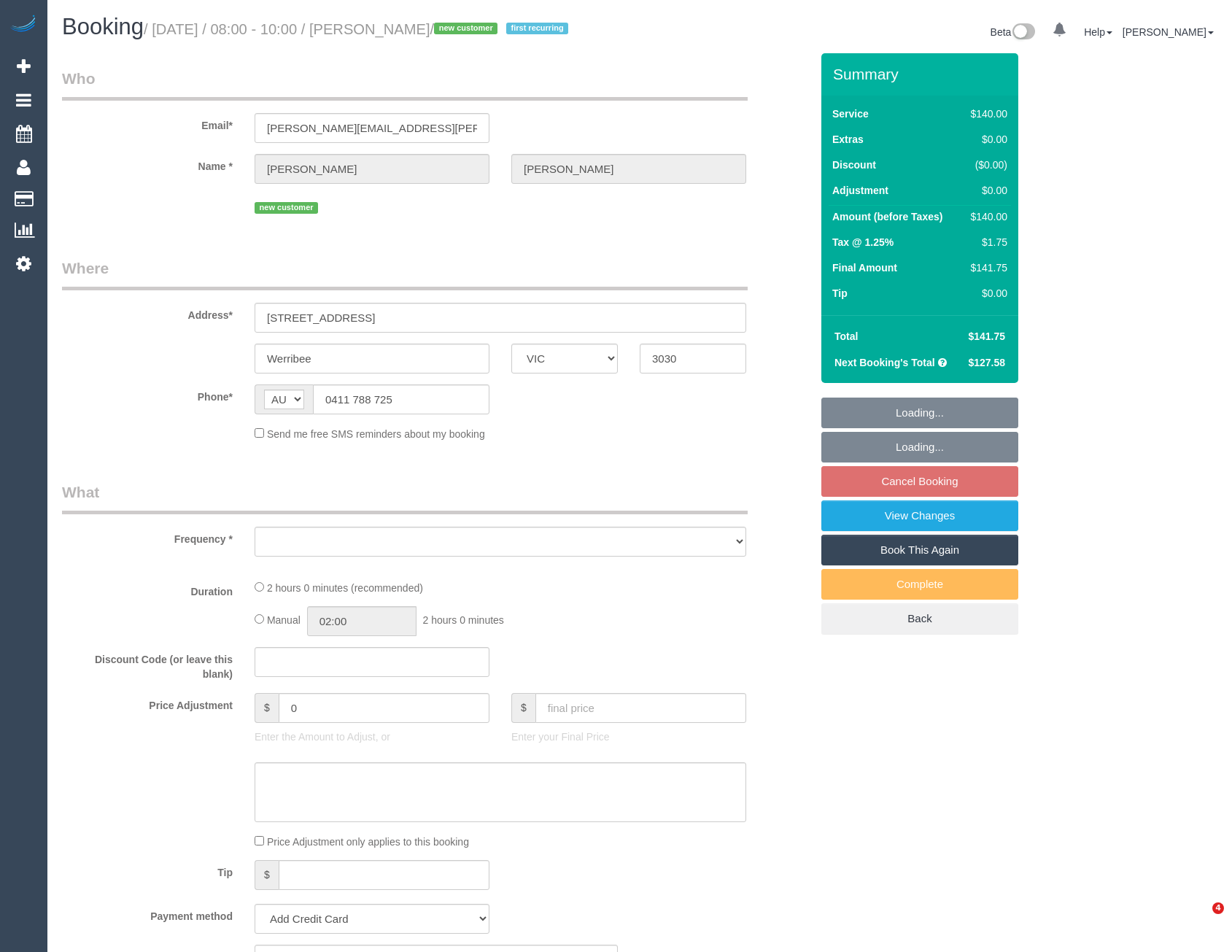
select select "VIC"
select select "object:538"
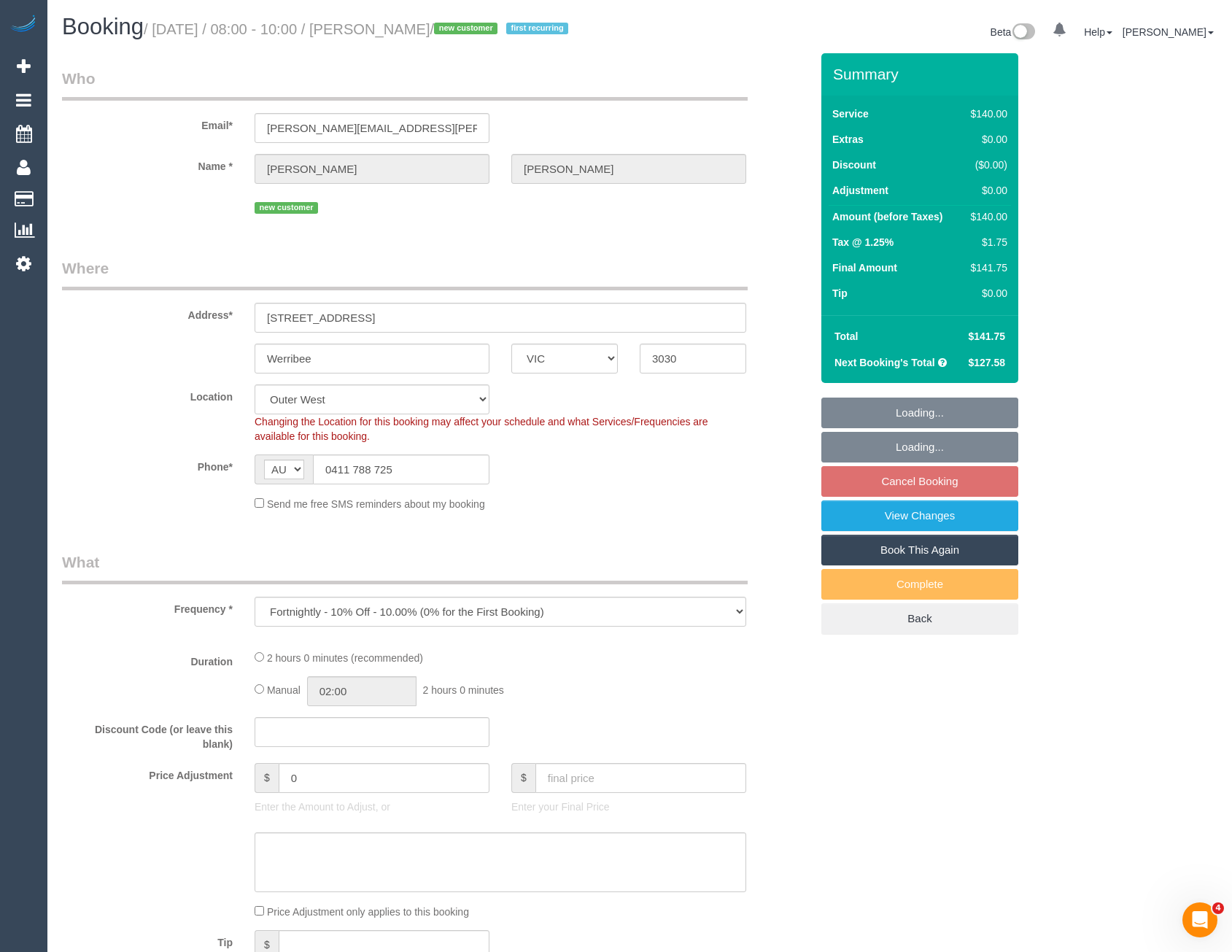
select select "string:stripe-pm_1S2Ljz2GScqysDRVxxHeqWLO"
select select "number:28"
select select "number:17"
select select "number:19"
select select "number:24"
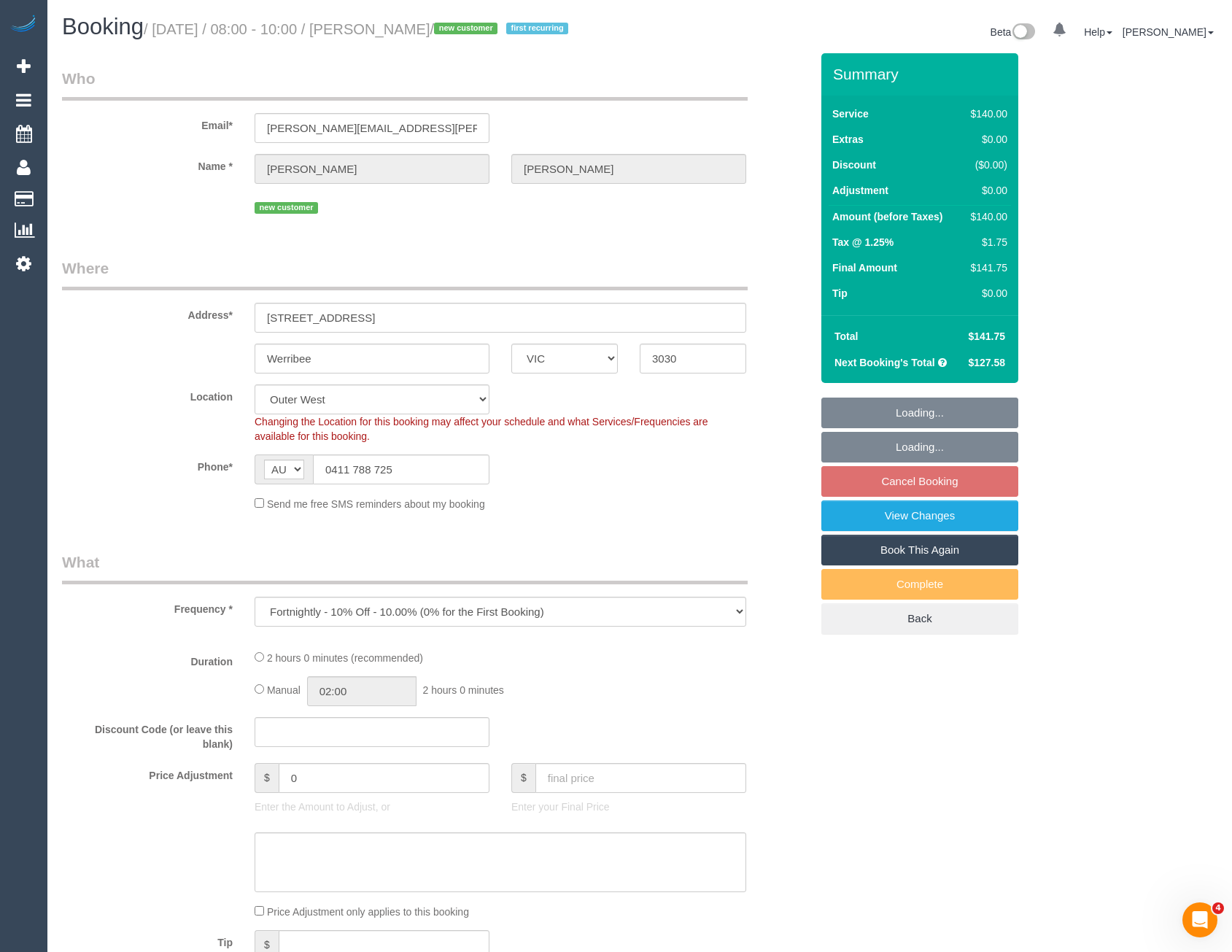
select select "number:34"
select select "number:26"
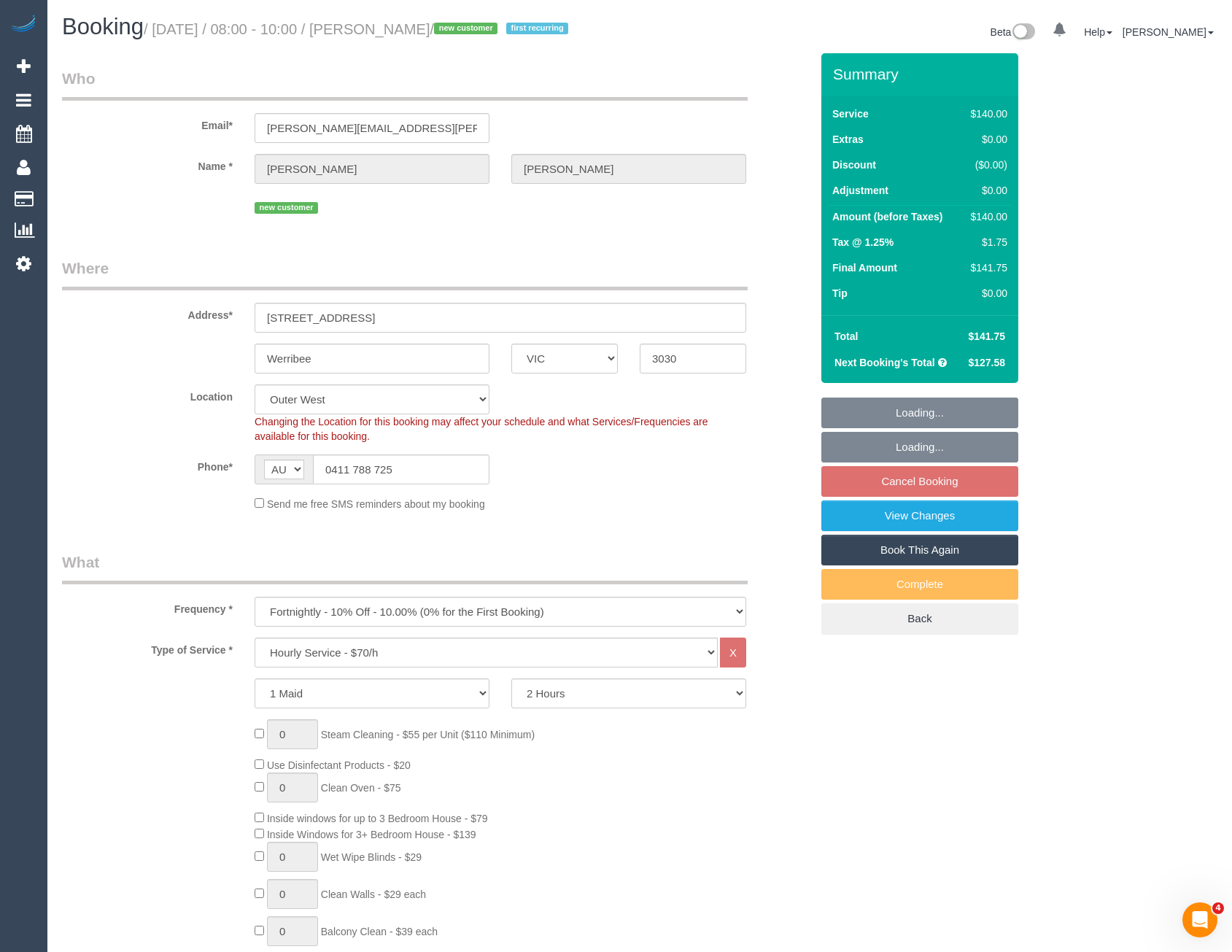
select select "object:1065"
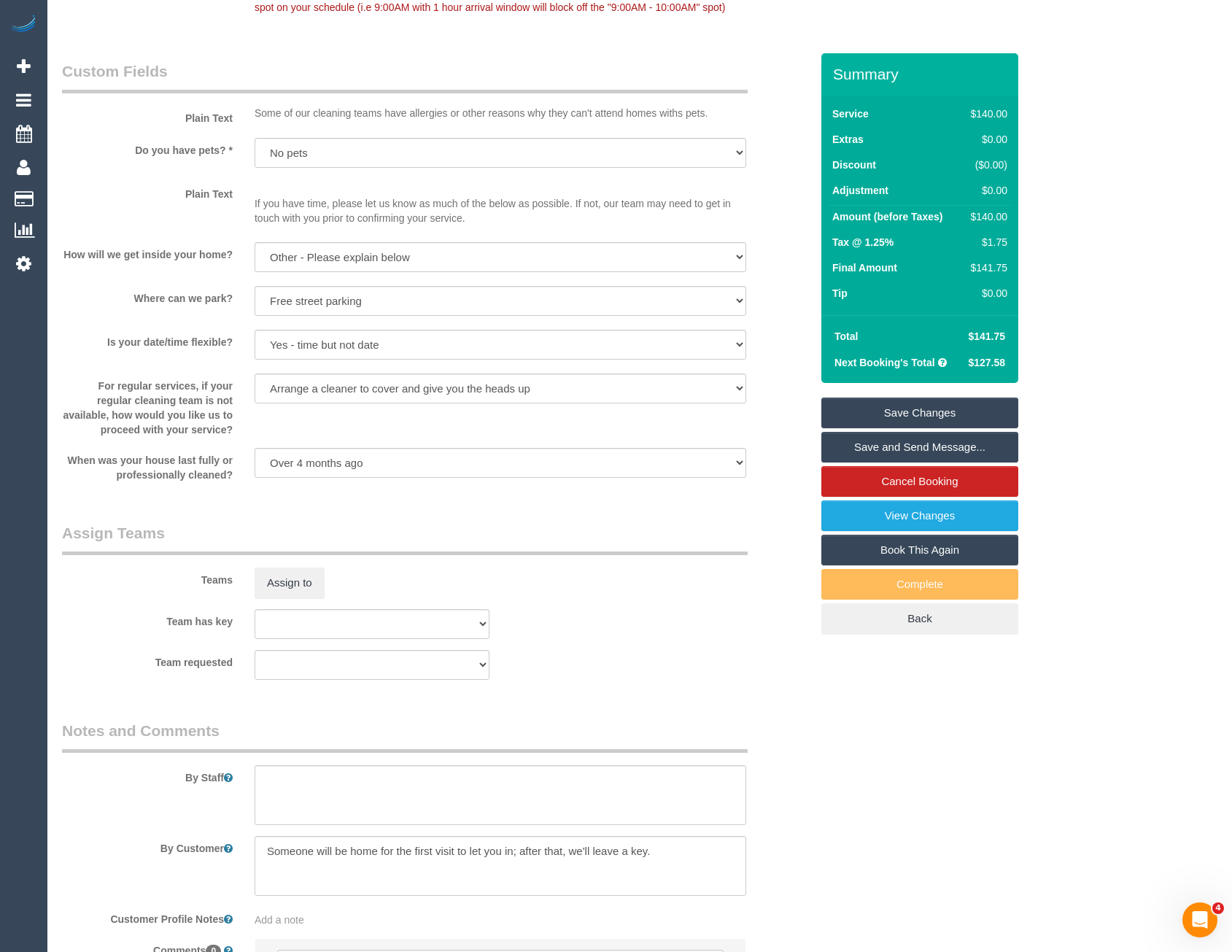
scroll to position [1897, 0]
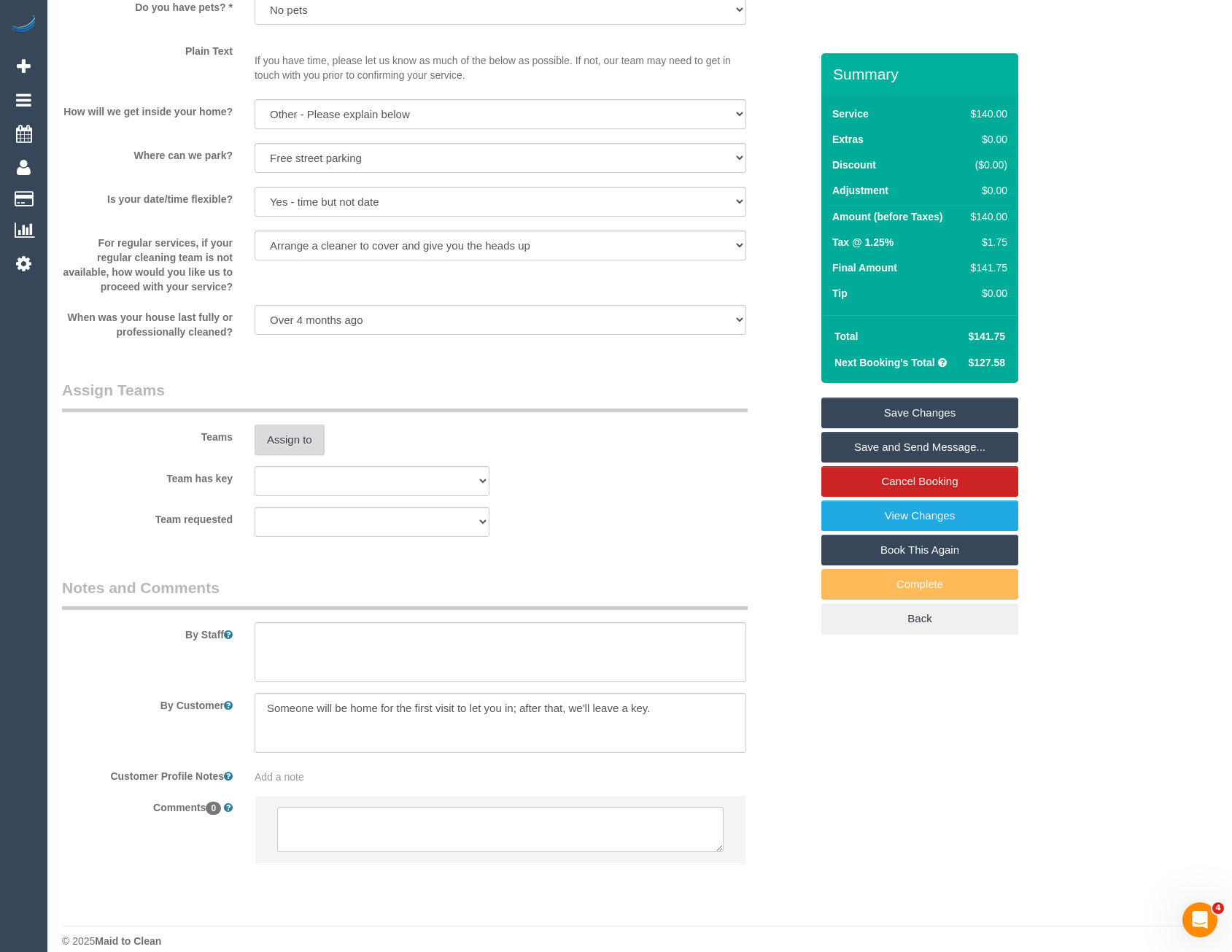
click at [284, 456] on button "Assign to" at bounding box center [289, 440] width 70 height 31
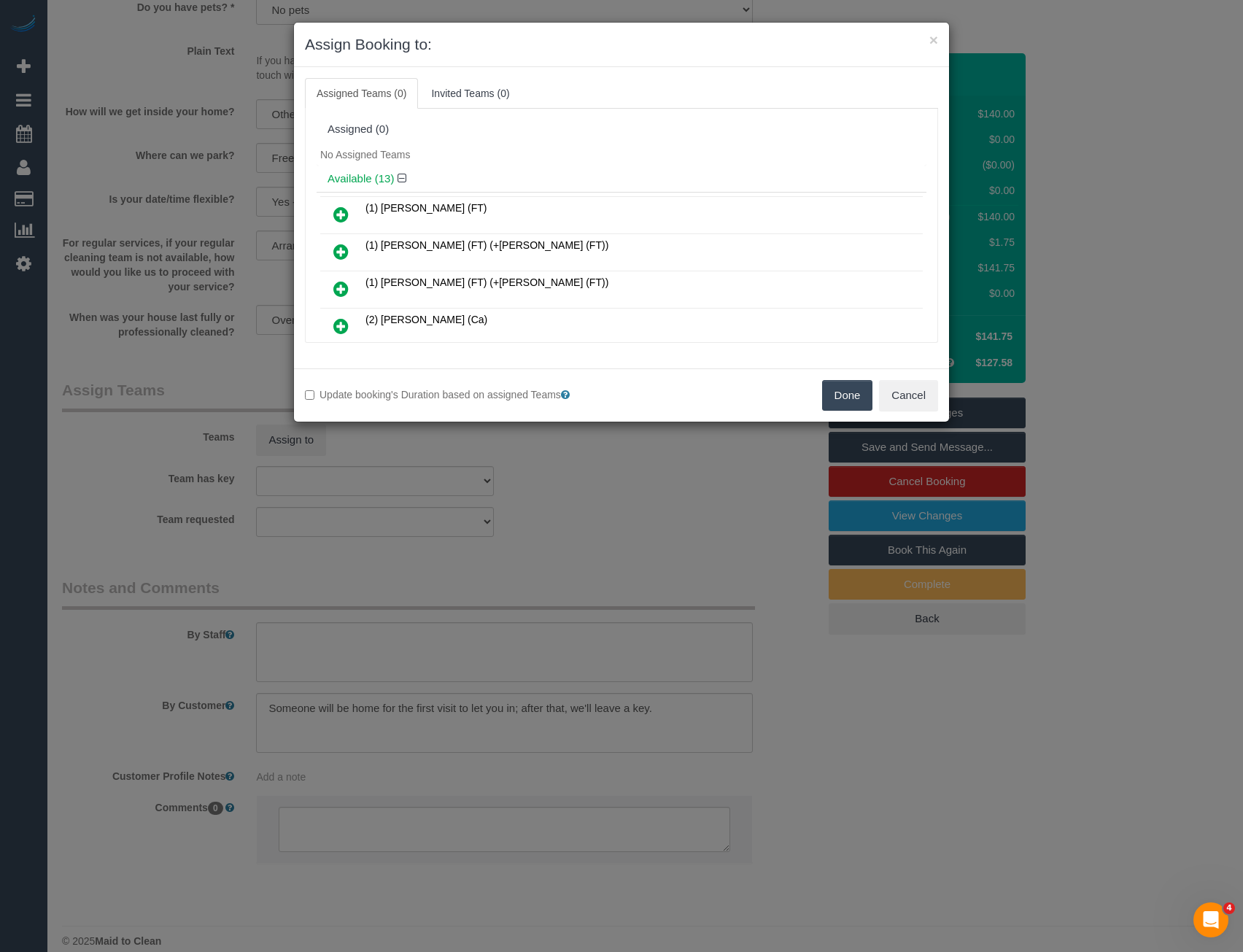
scroll to position [319, 0]
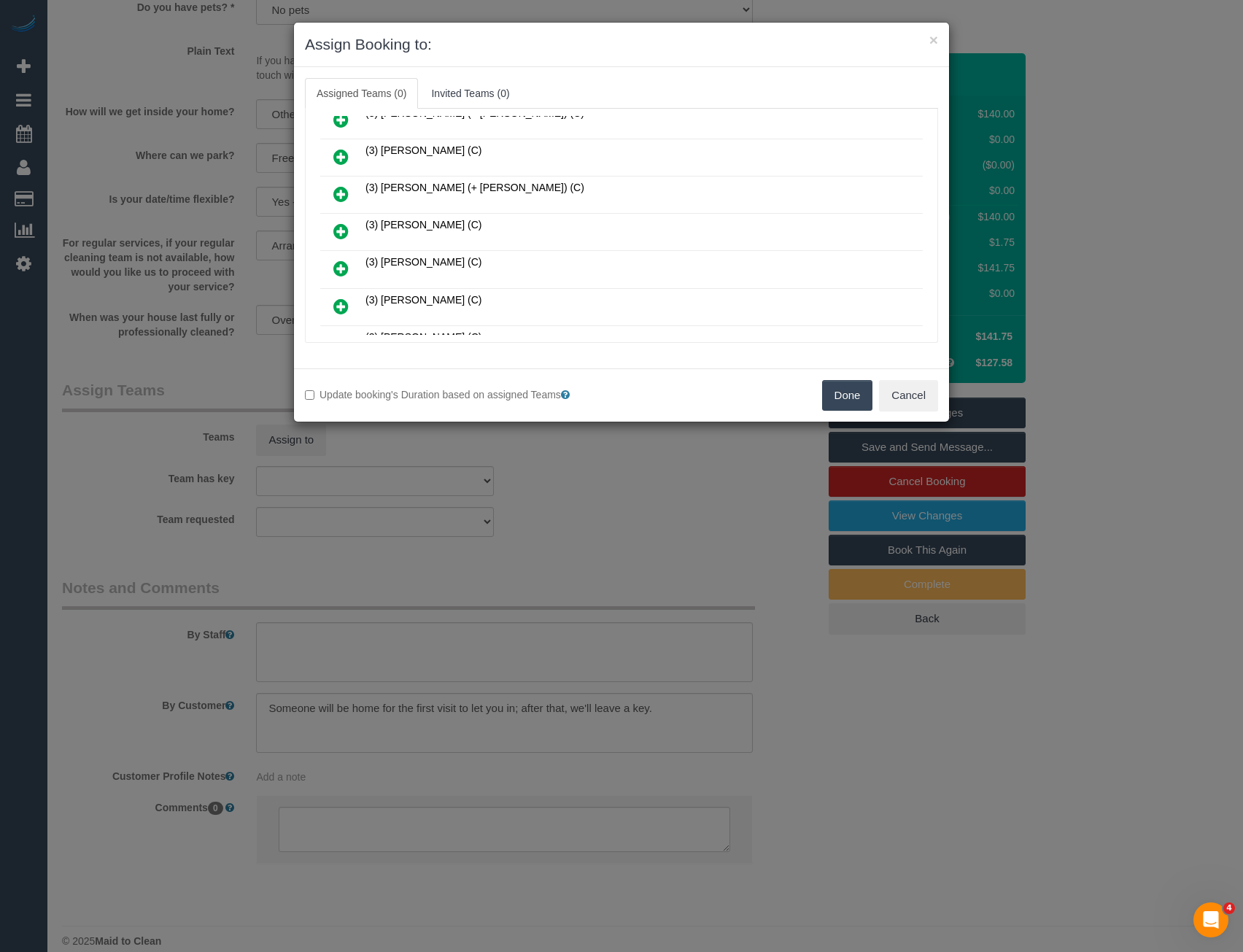
click at [344, 240] on icon at bounding box center [340, 231] width 15 height 18
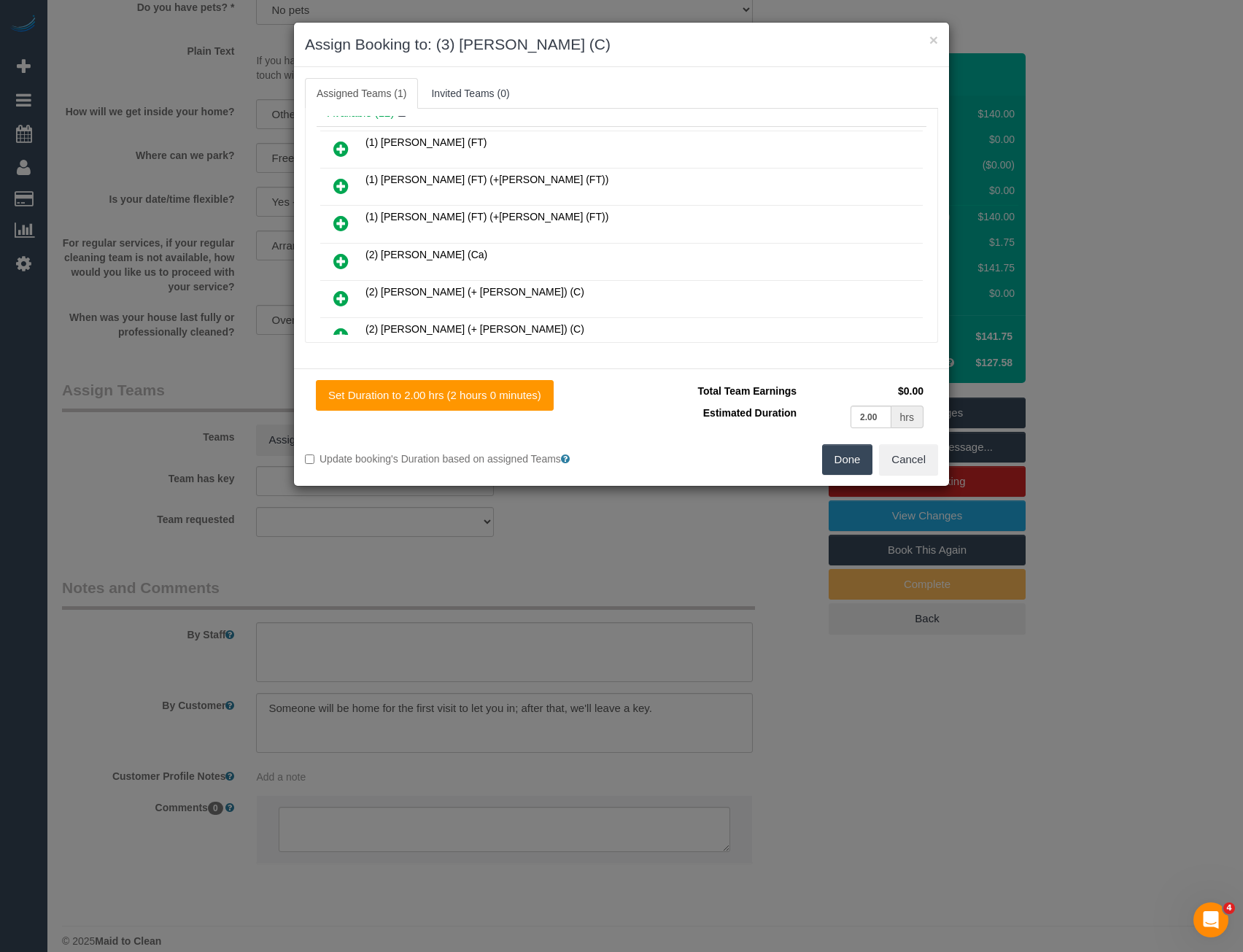
scroll to position [0, 0]
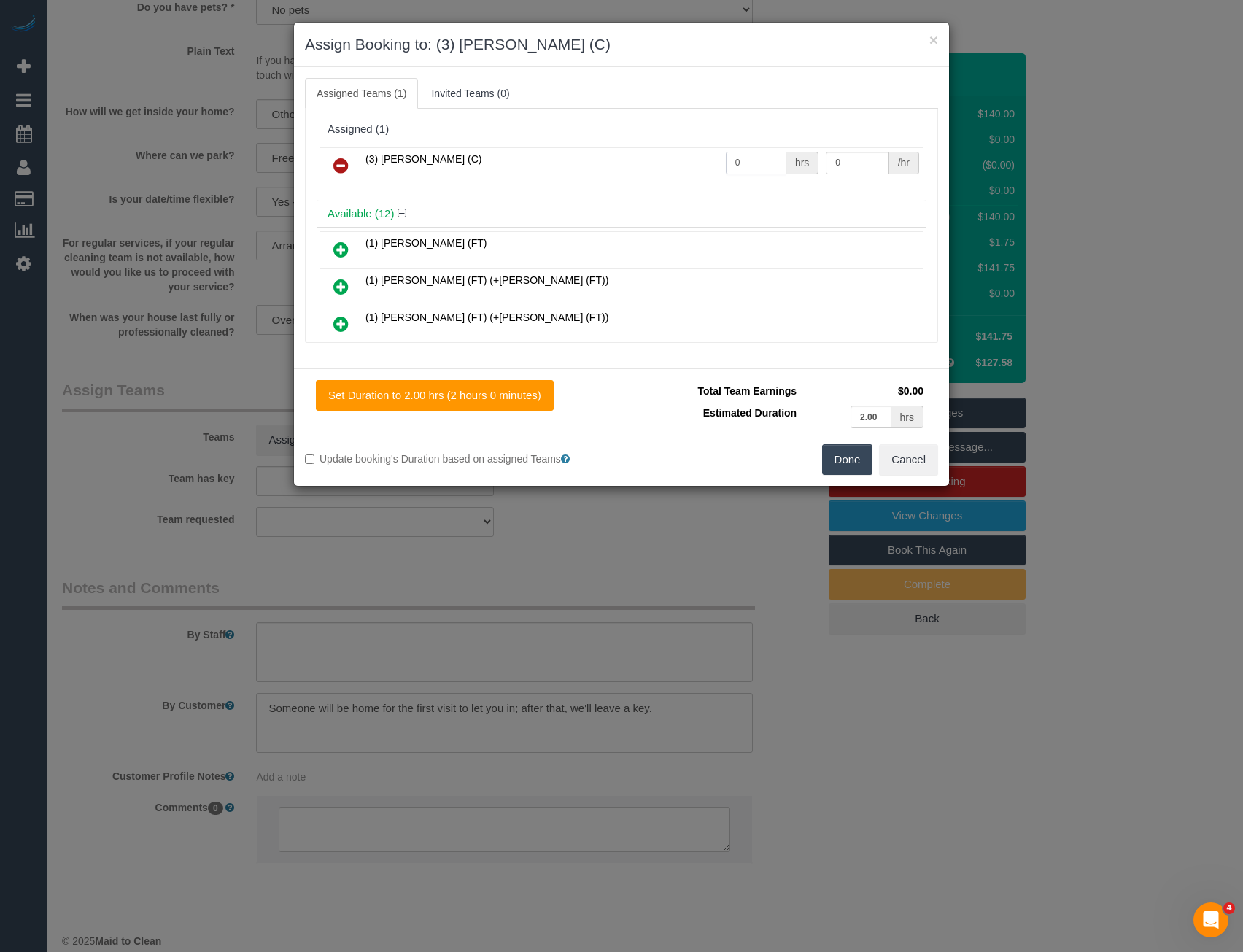
drag, startPoint x: 684, startPoint y: 171, endPoint x: 619, endPoint y: 174, distance: 65.1
click at [621, 175] on tr "(3) Joanne Wenzlau (C) 0 hrs 0 /hr" at bounding box center [621, 165] width 602 height 37
type input "2"
type input "35"
click at [854, 470] on button "Done" at bounding box center [847, 460] width 51 height 31
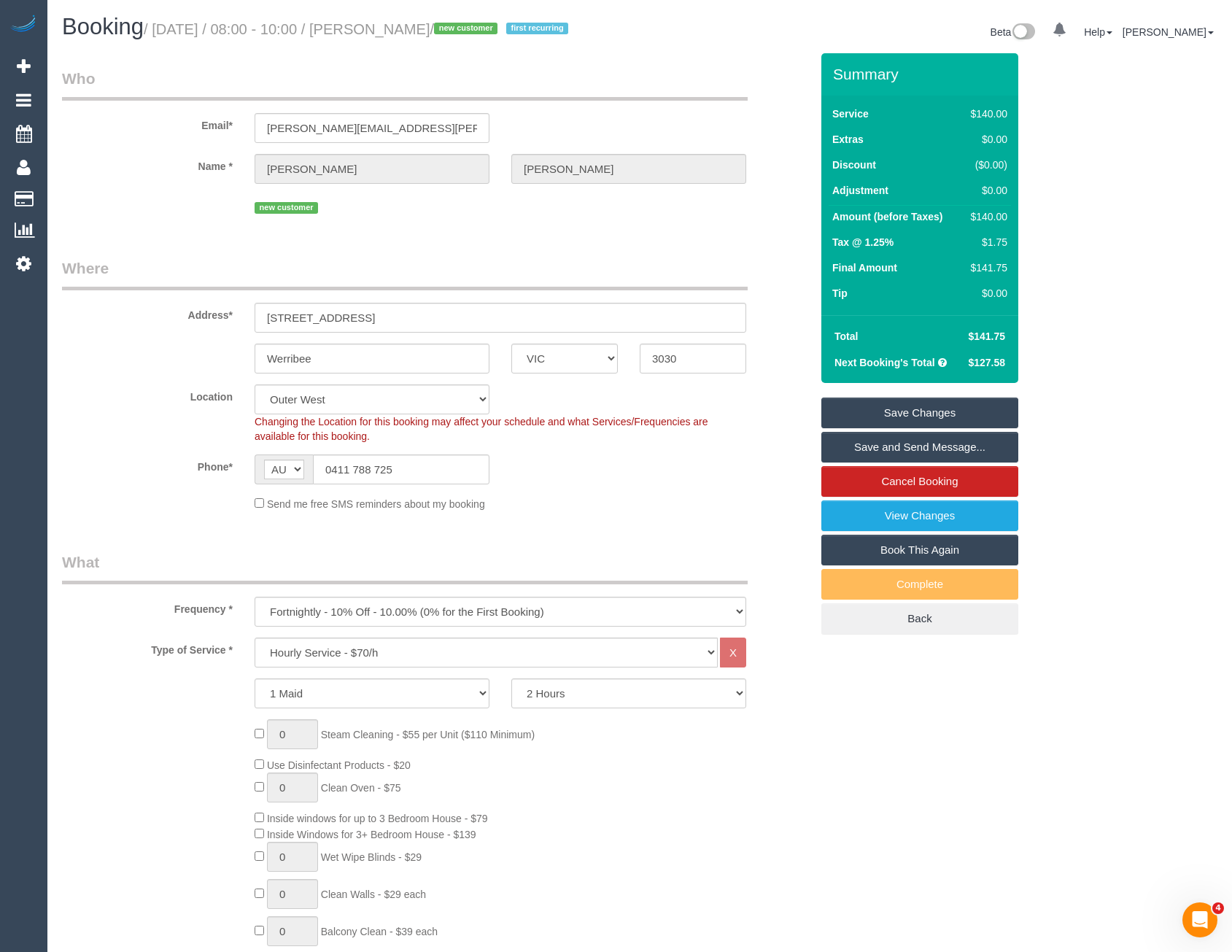
click at [854, 463] on link "Save and Send Message..." at bounding box center [920, 447] width 197 height 31
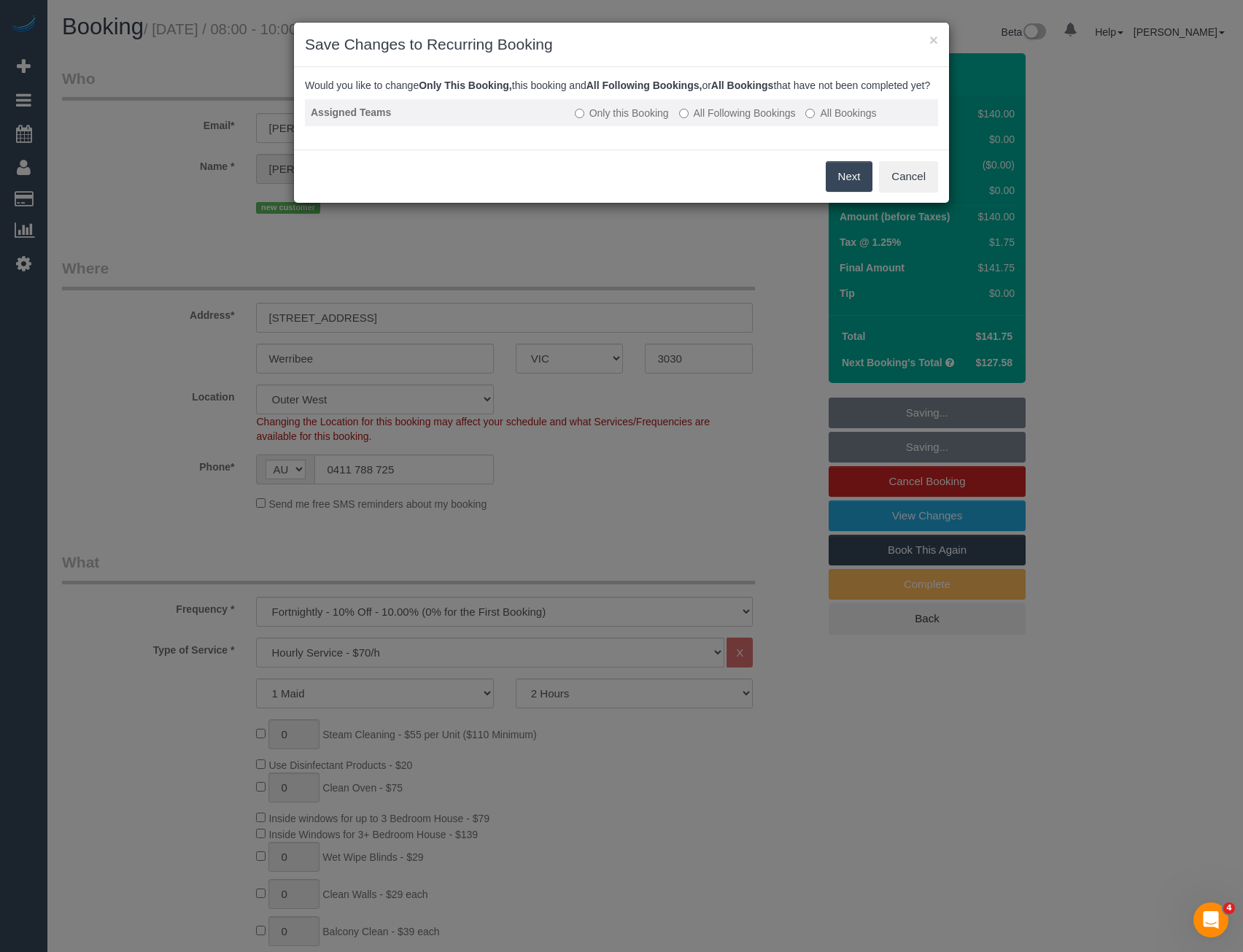
click at [718, 121] on label "All Following Bookings" at bounding box center [737, 113] width 117 height 15
click at [852, 189] on button "Save" at bounding box center [847, 176] width 50 height 31
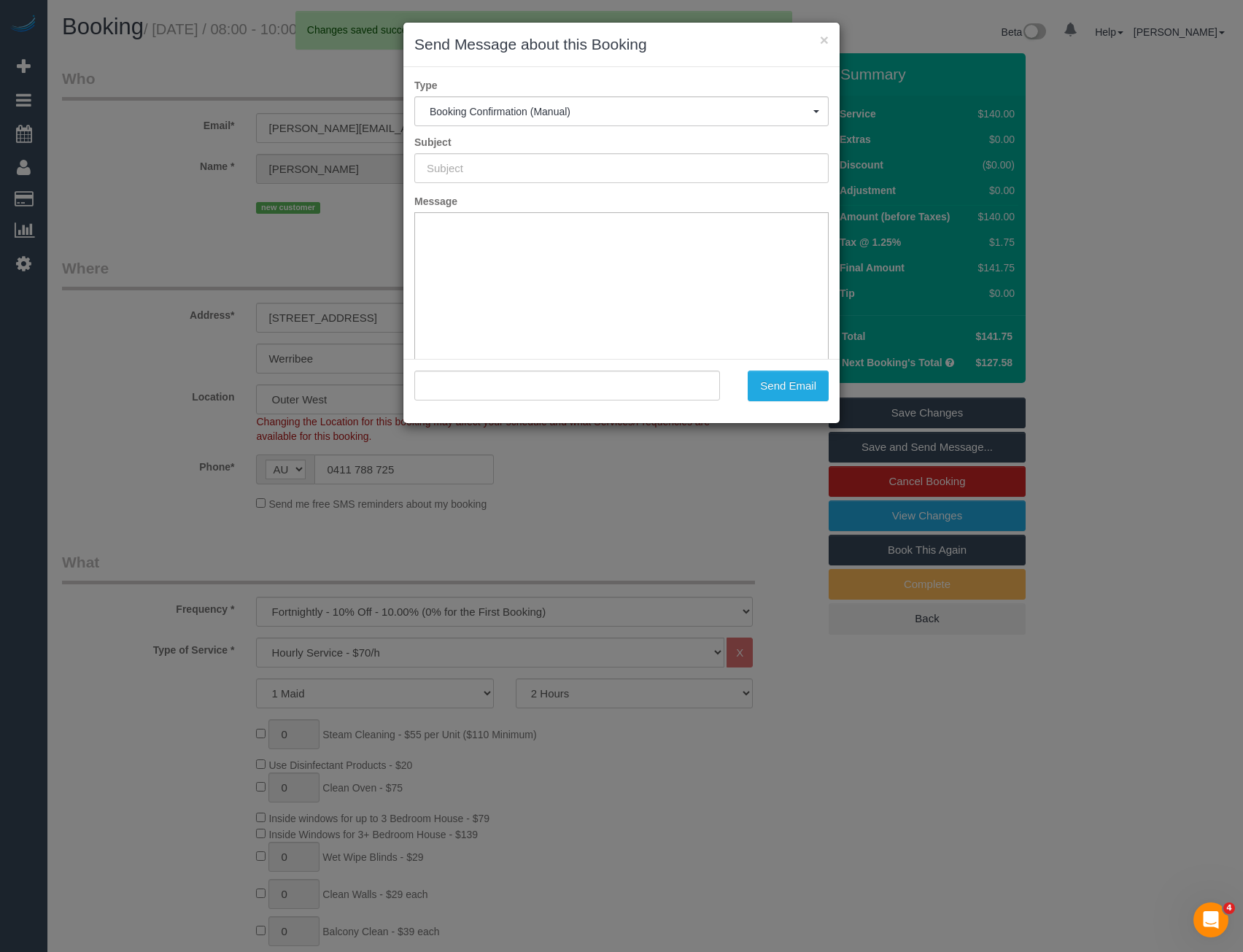
type input "Booking Confirmed"
type input ""Megan Rocke" <rocke.mcleay@gmail.com>"
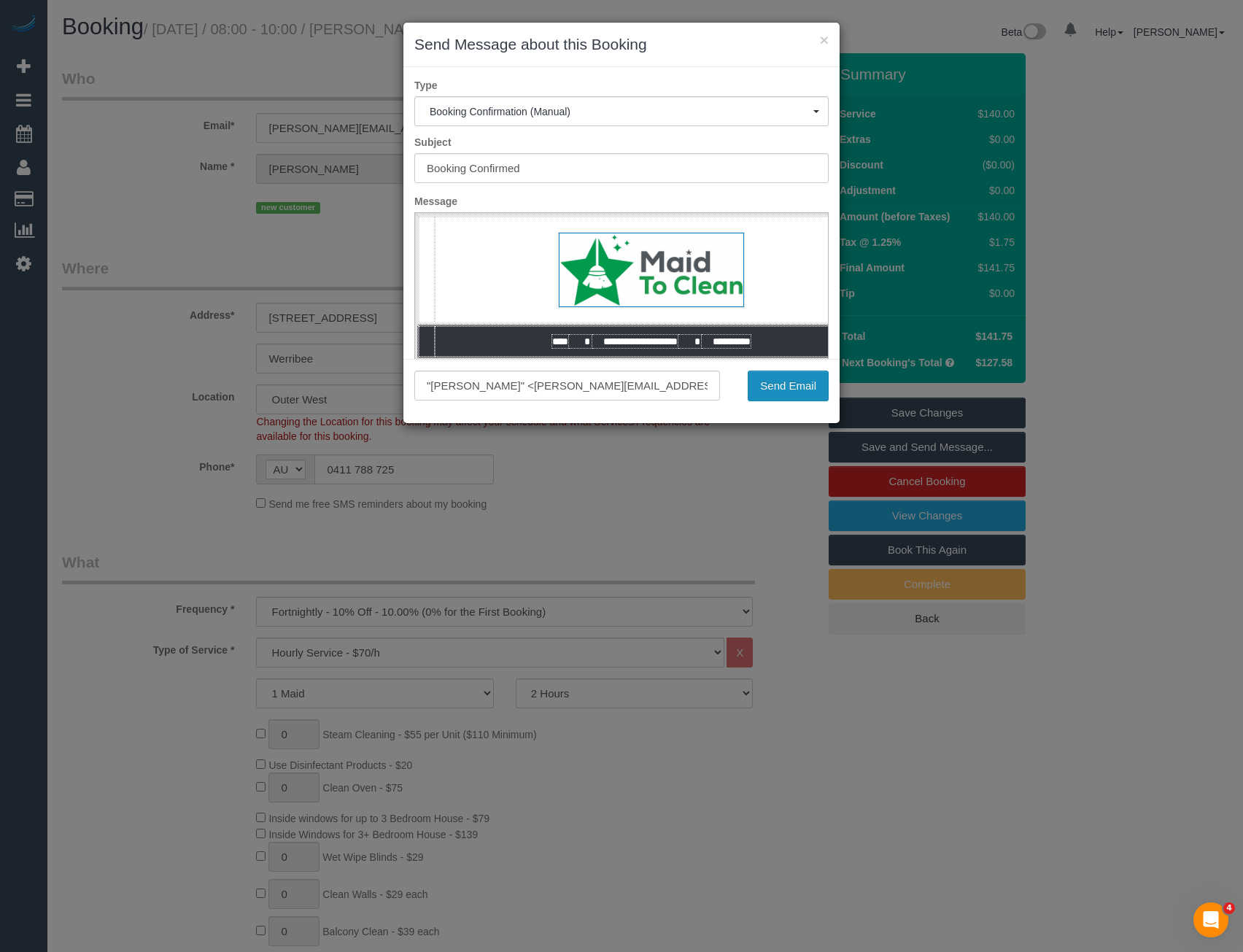
click at [789, 393] on button "Send Email" at bounding box center [787, 386] width 81 height 31
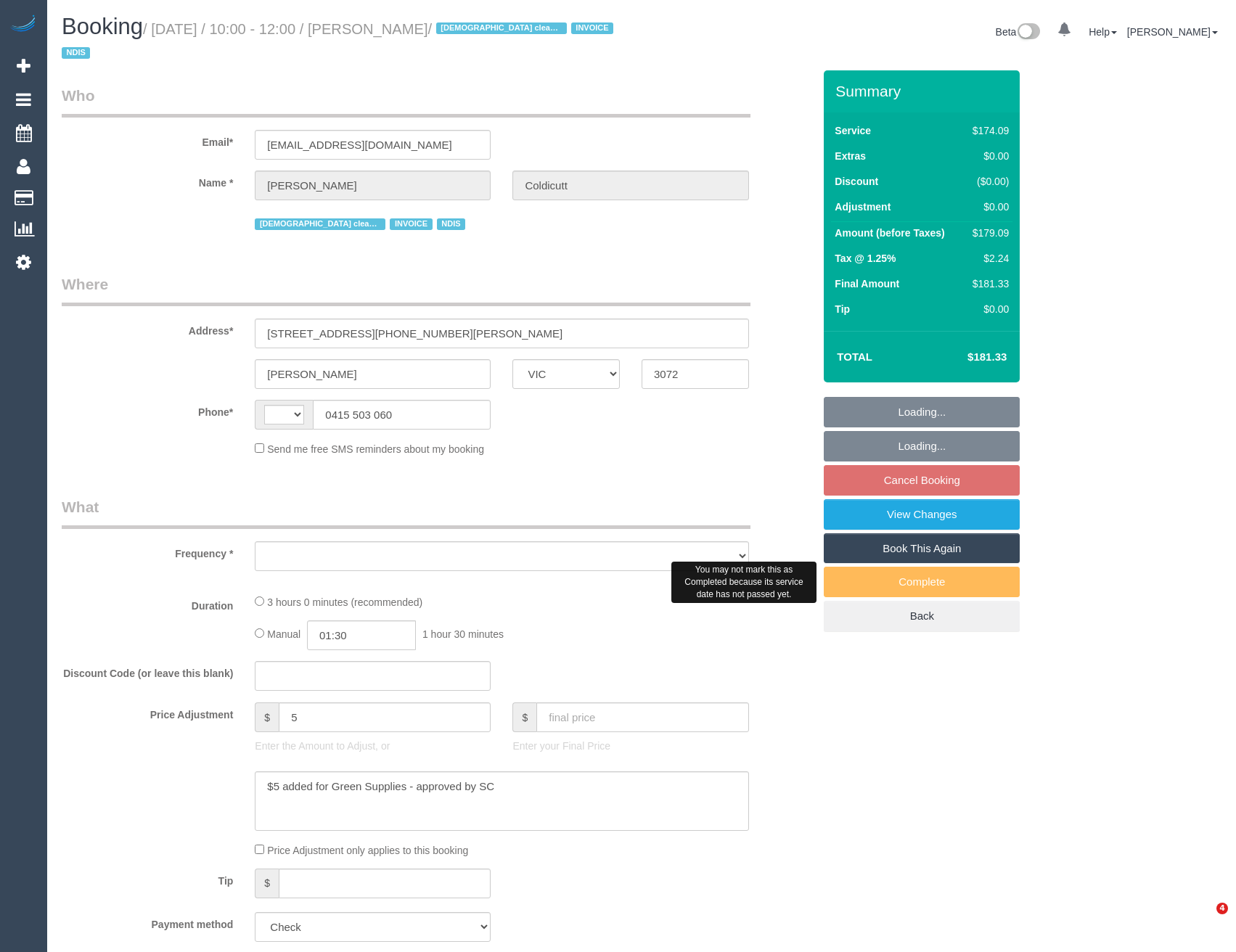
select select "VIC"
select select "string:AU"
select select "object:308"
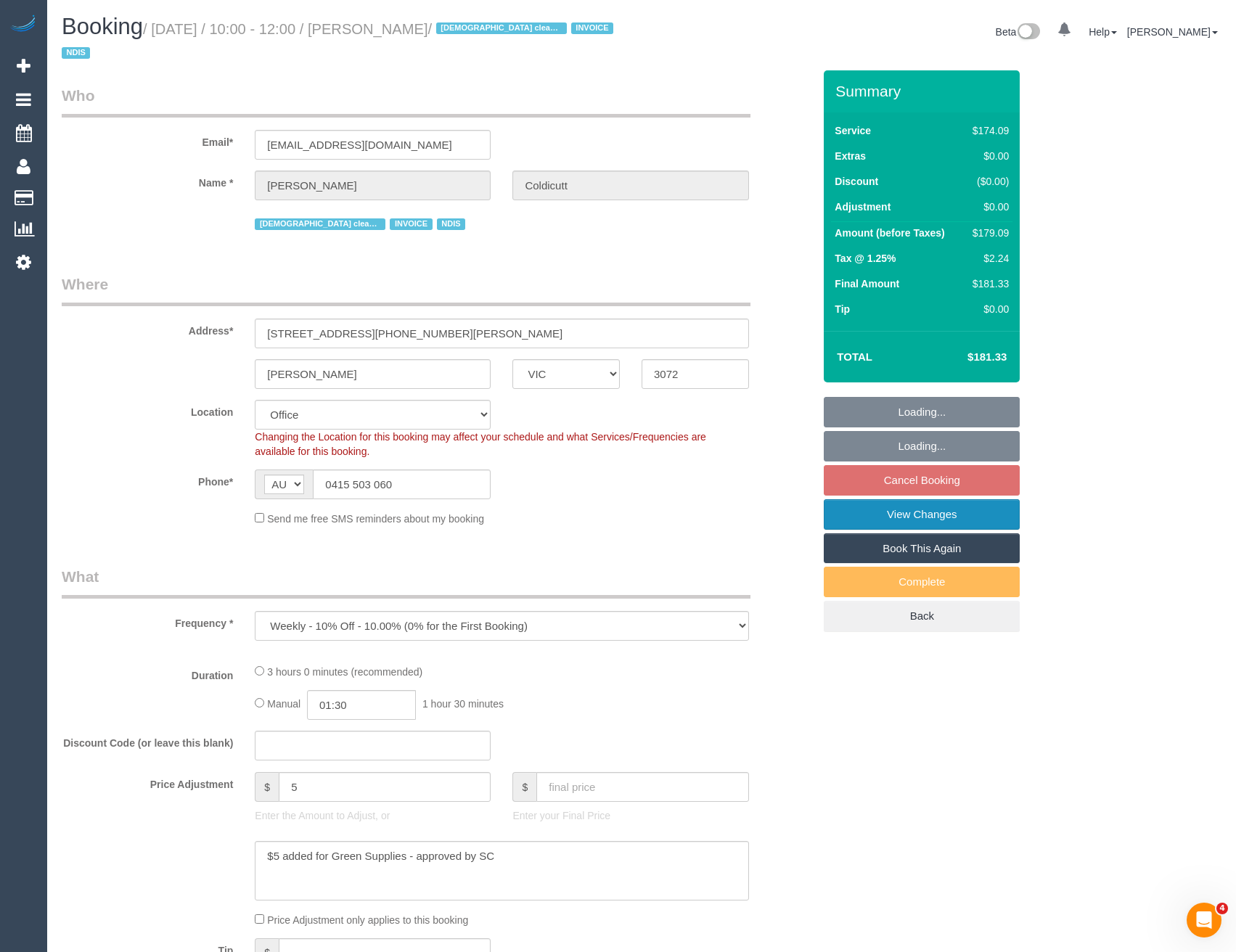
select select "180"
select select "number:28"
select select "number:16"
select select "number:19"
select select "number:36"
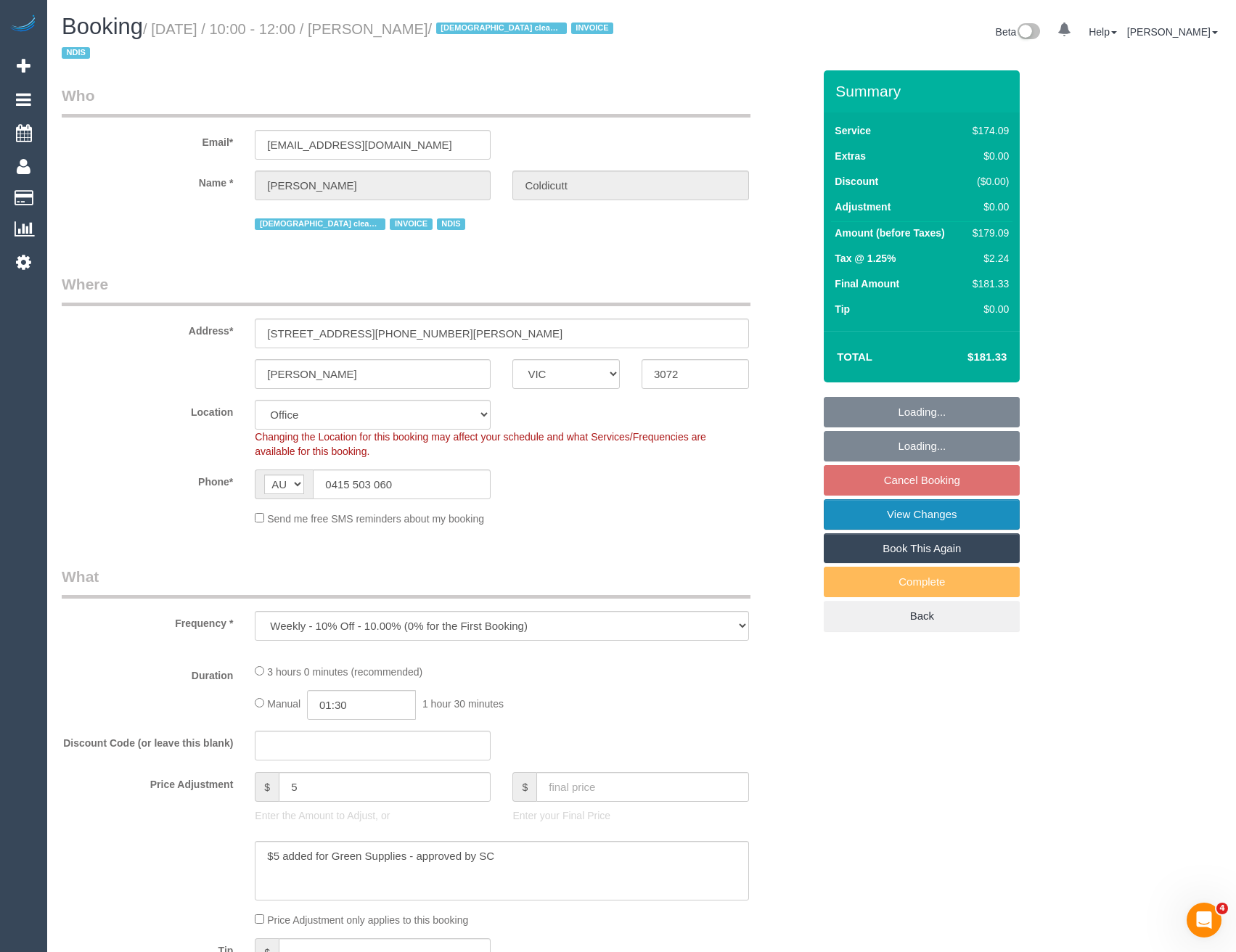
select select "number:34"
select select "number:11"
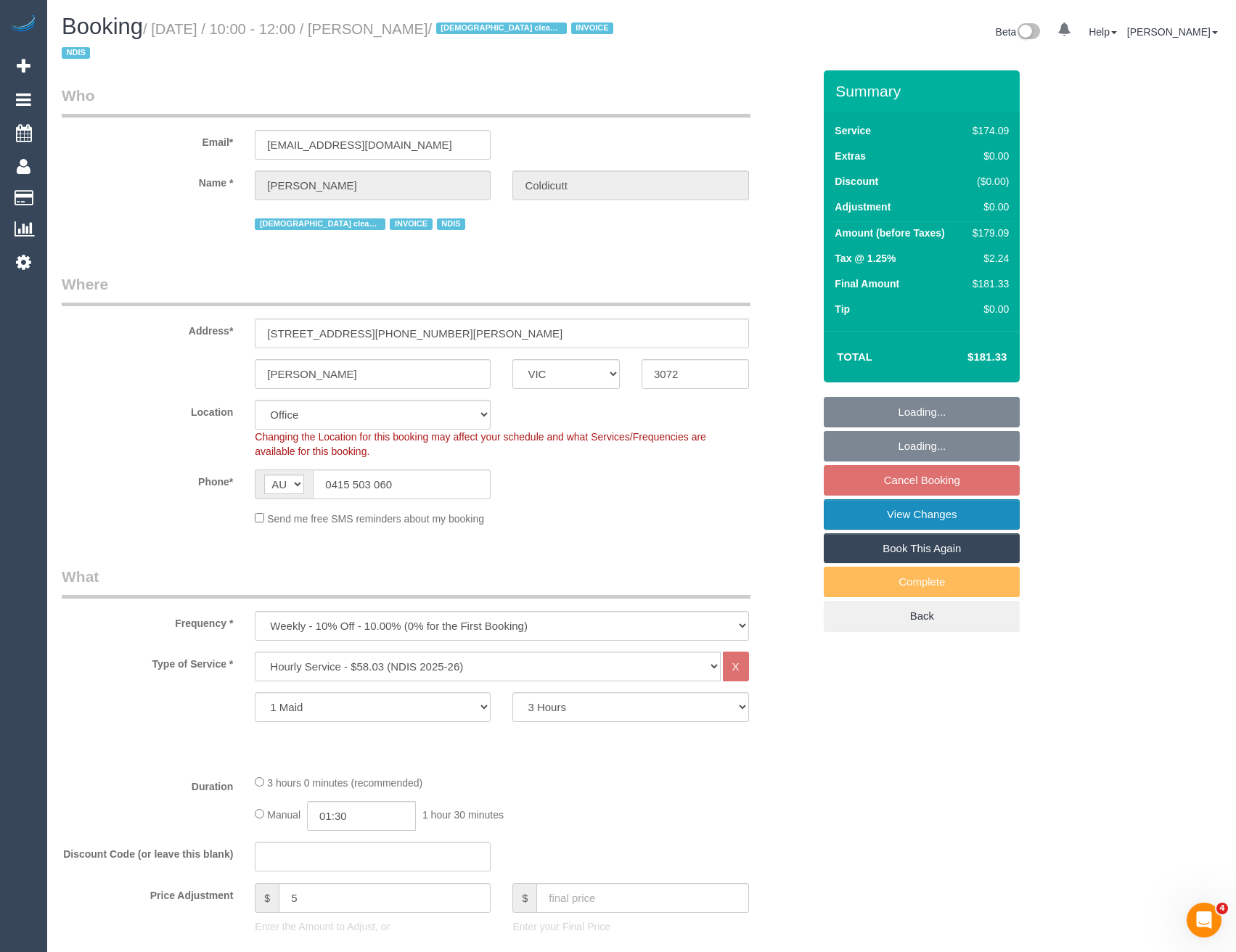
select select "object:2047"
click at [927, 521] on link "View Changes" at bounding box center [923, 514] width 196 height 31
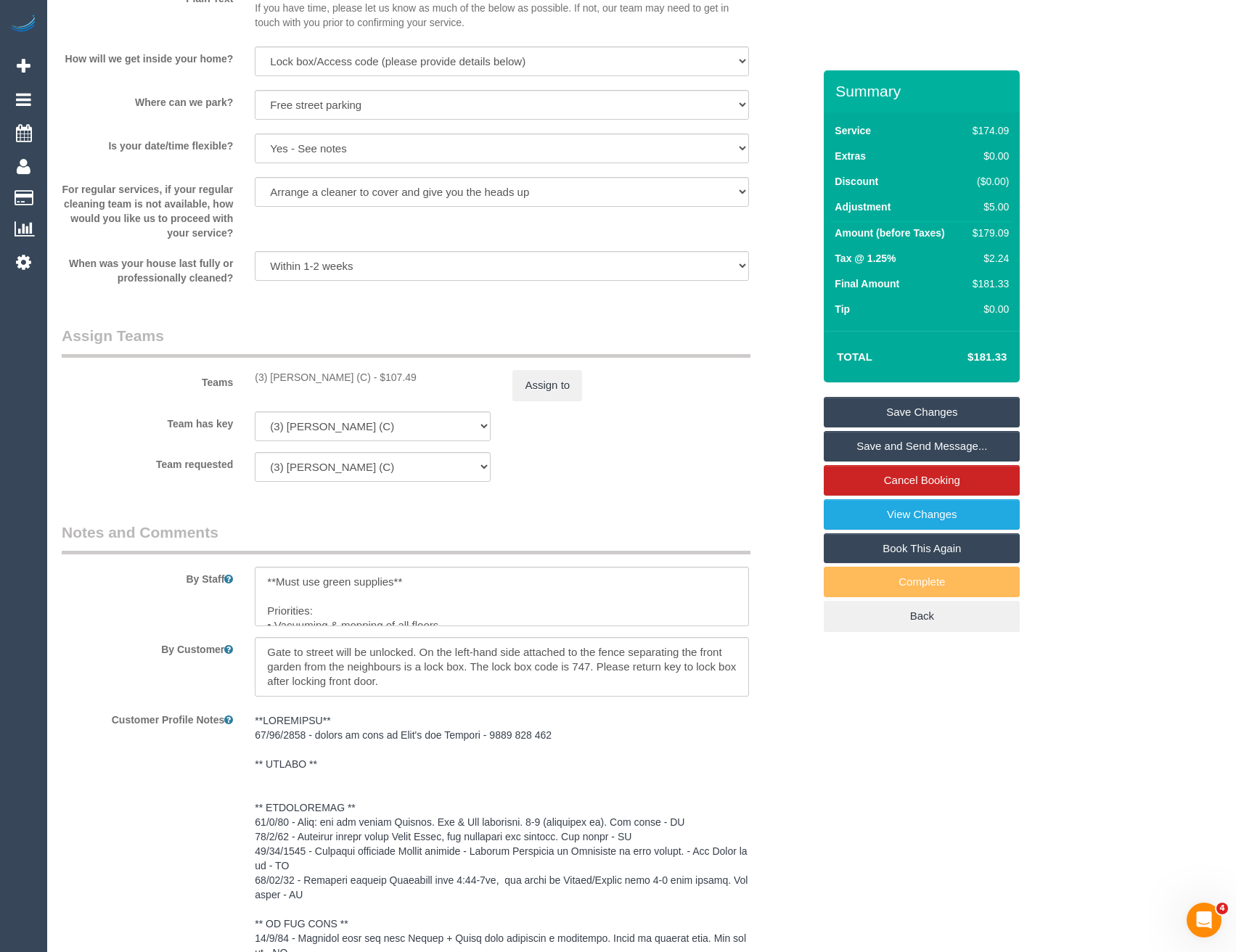
scroll to position [1161, 0]
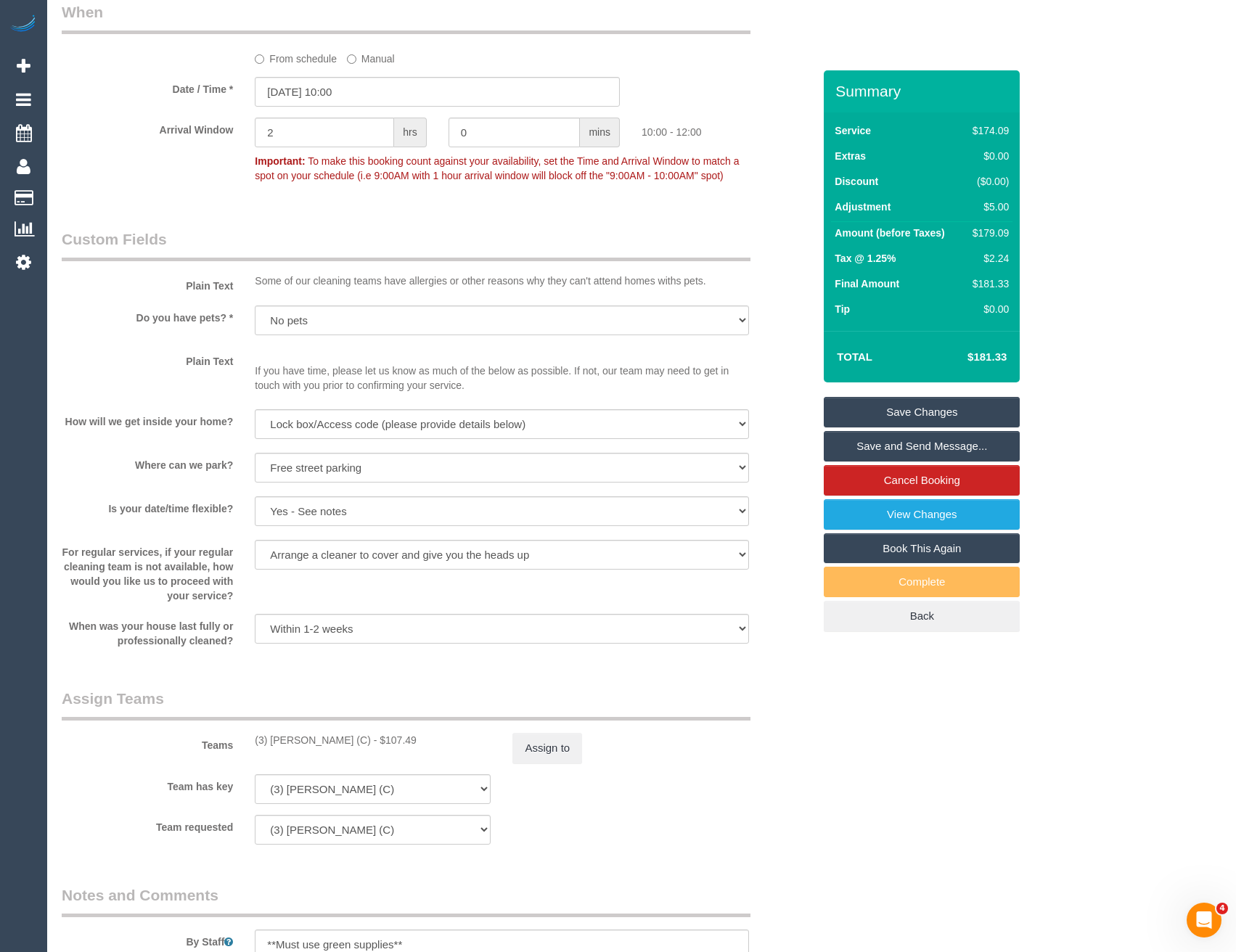
click at [917, 414] on link "Save Changes" at bounding box center [923, 412] width 196 height 31
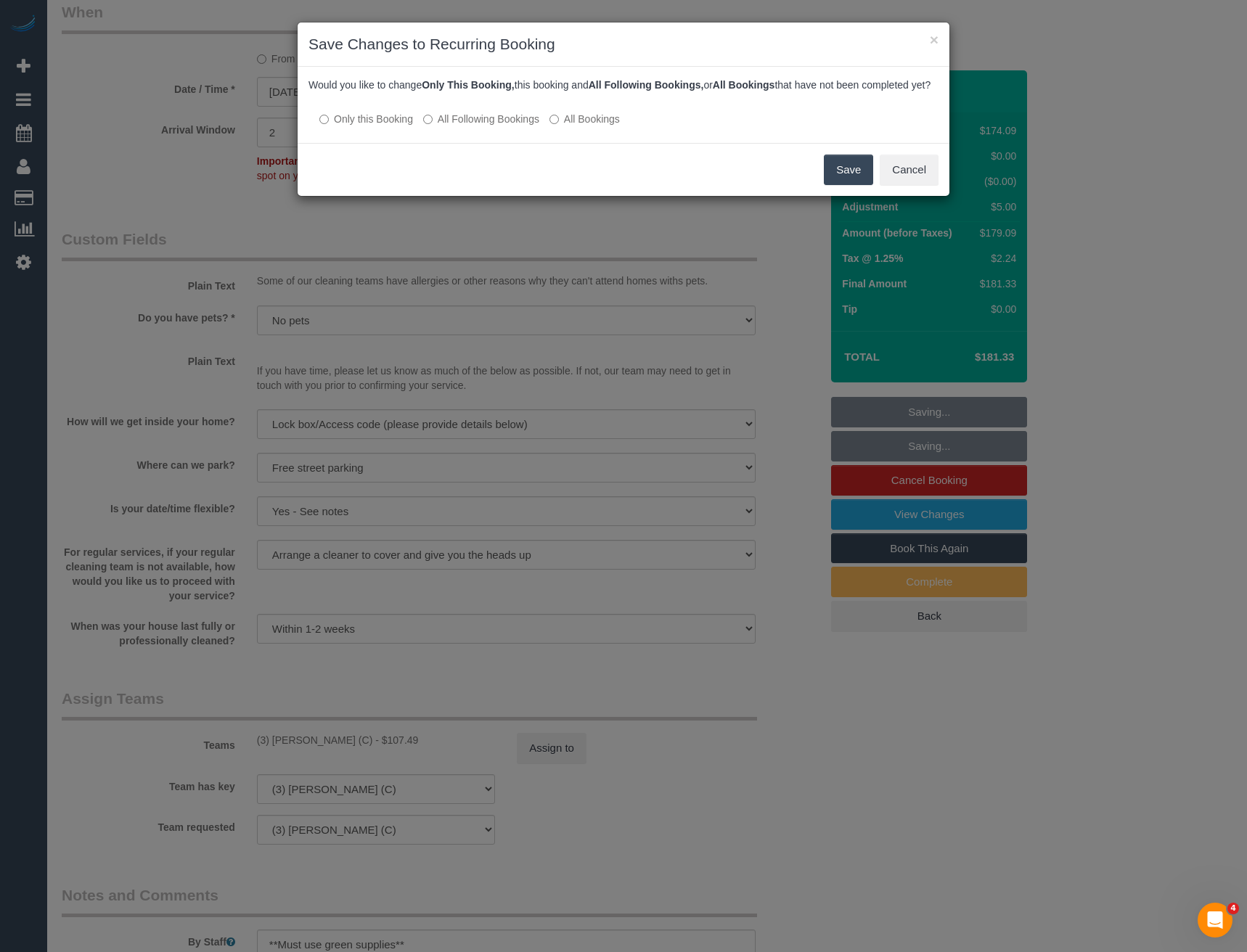
click at [505, 126] on label "All Following Bookings" at bounding box center [481, 119] width 116 height 15
click at [843, 185] on button "Save" at bounding box center [849, 170] width 50 height 31
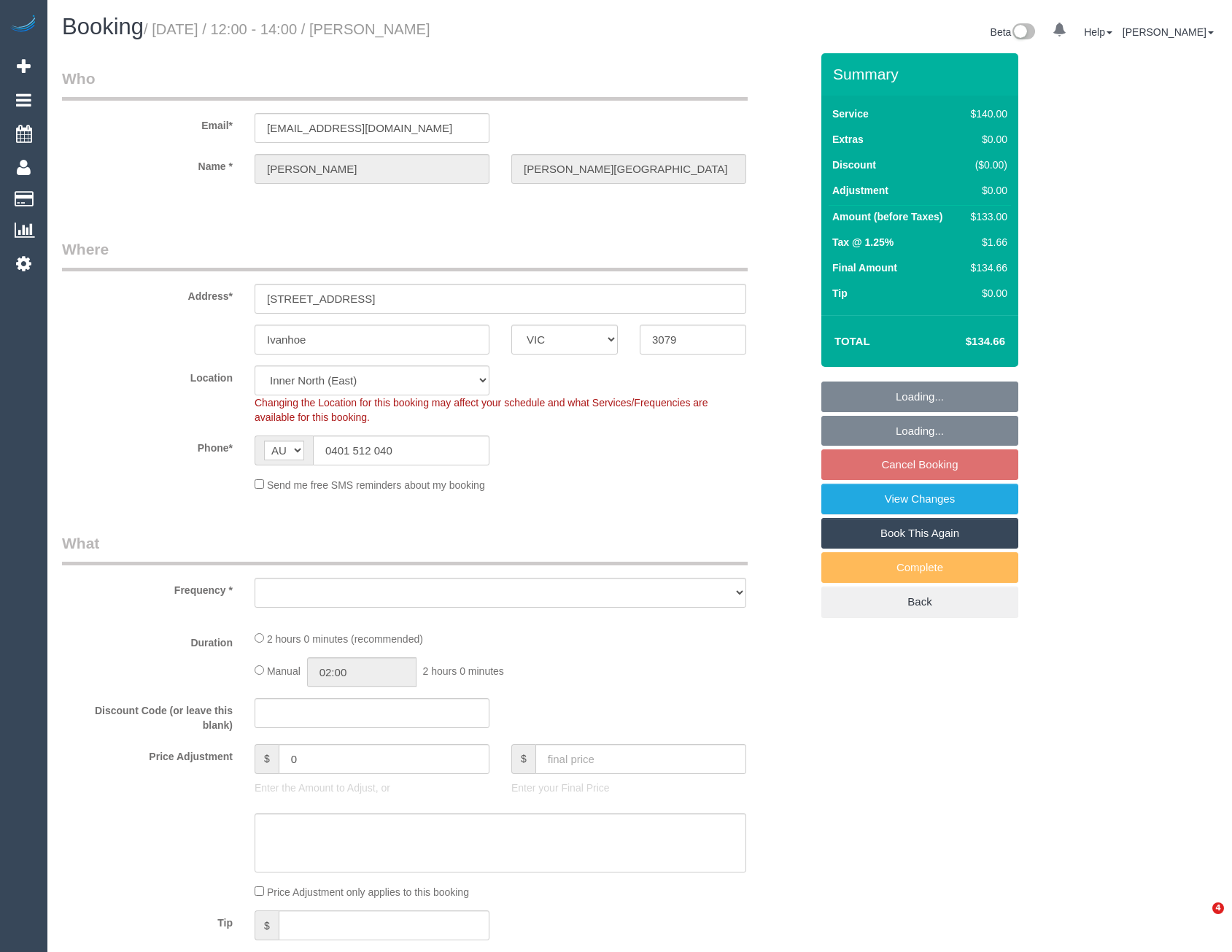
select select "VIC"
select select "number:28"
select select "number:14"
select select "number:19"
select select "number:36"
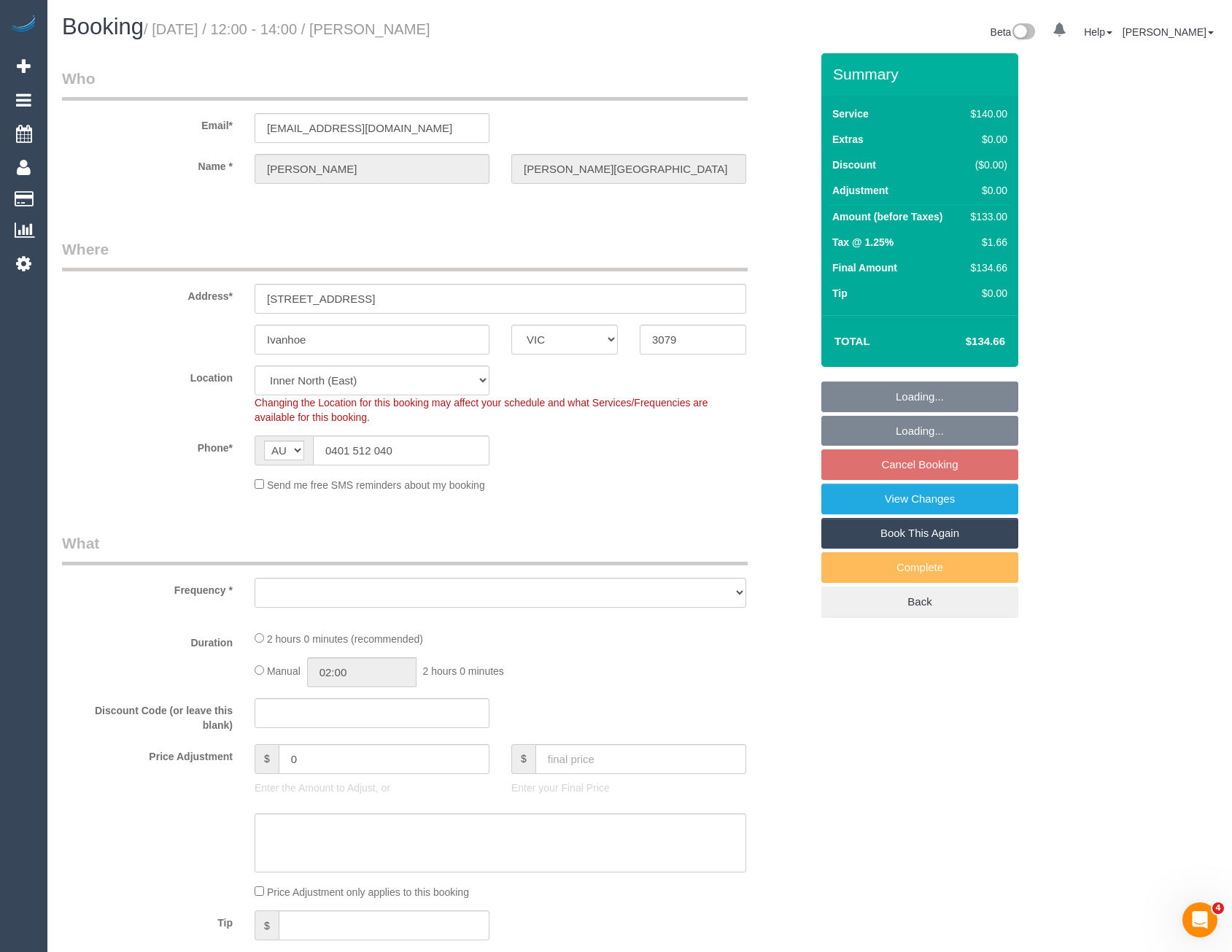
select select "number:34"
select select "number:13"
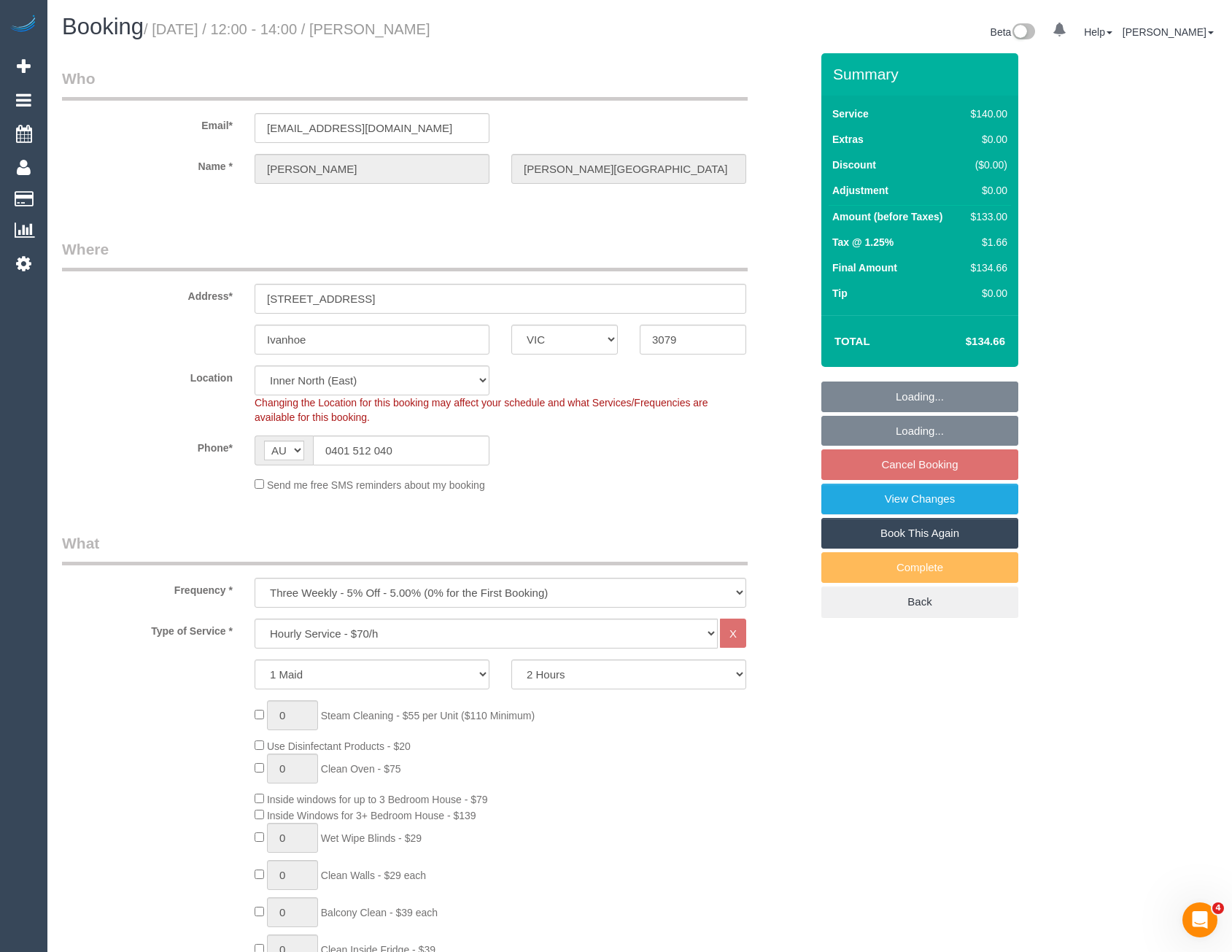
select select "object:1499"
select select "string:stripe-pm_1P11zY2GScqysDRVXtdc8akj"
select select "object:1650"
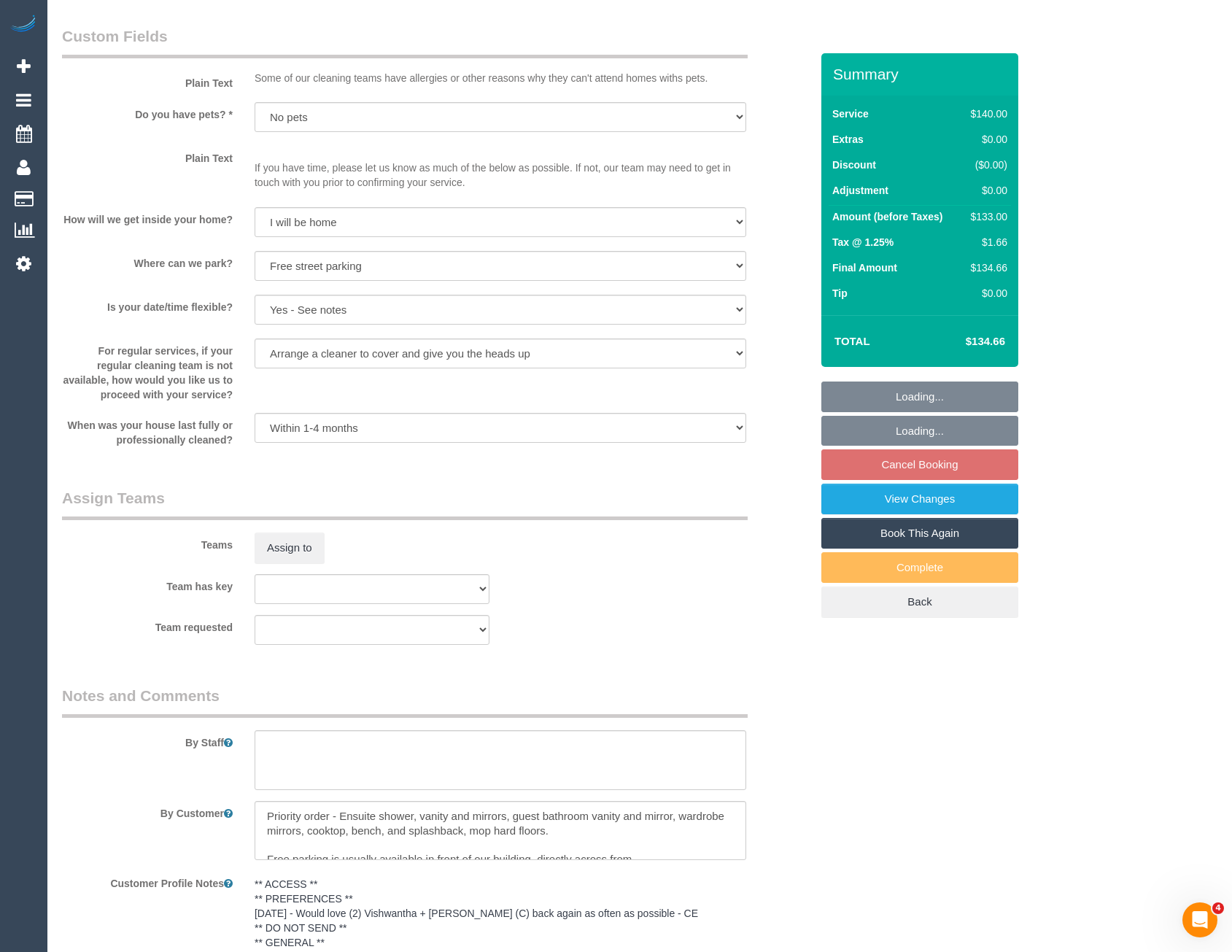
scroll to position [1989, 0]
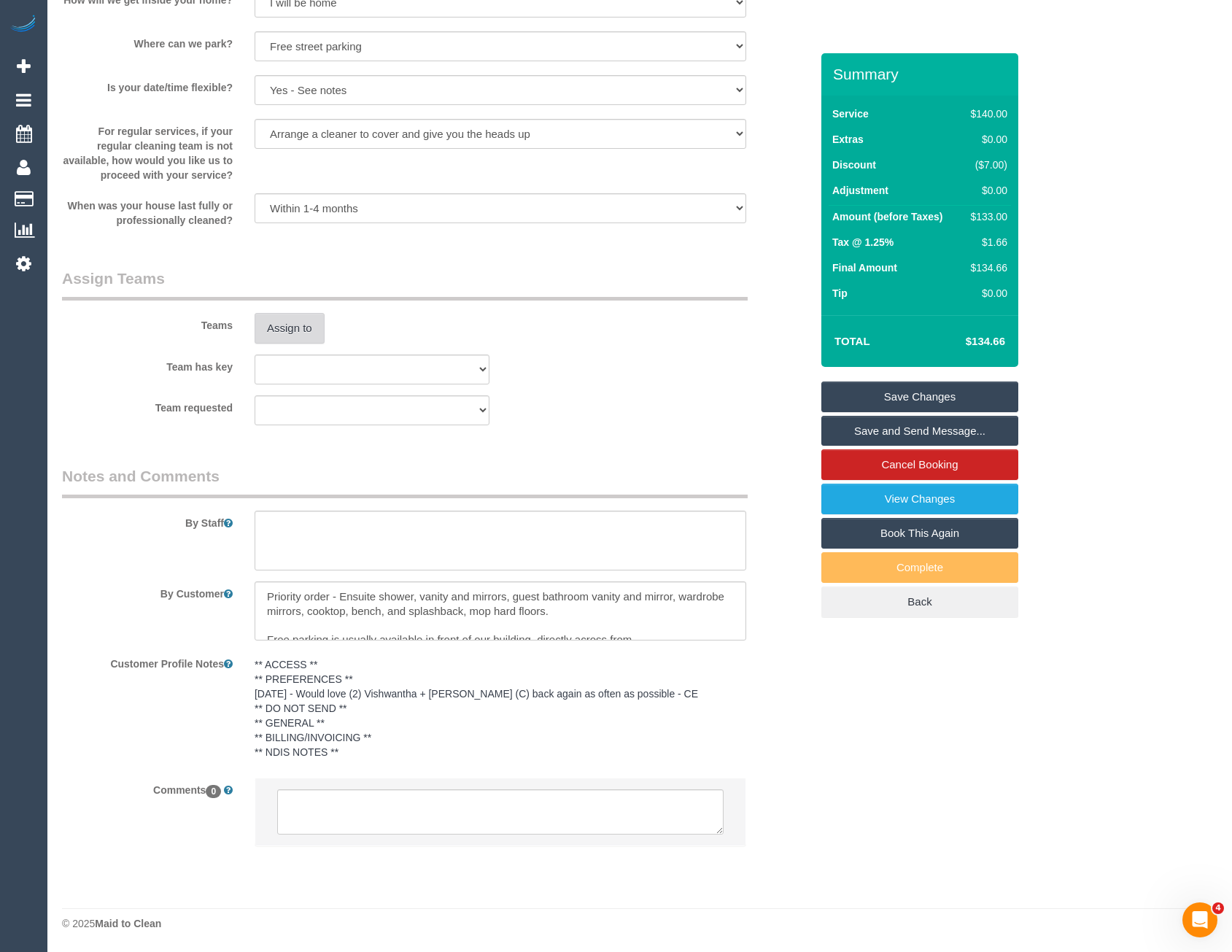
click at [277, 310] on div "Teams Assign to" at bounding box center [436, 306] width 770 height 76
click at [296, 342] on button "Assign to" at bounding box center [289, 328] width 70 height 31
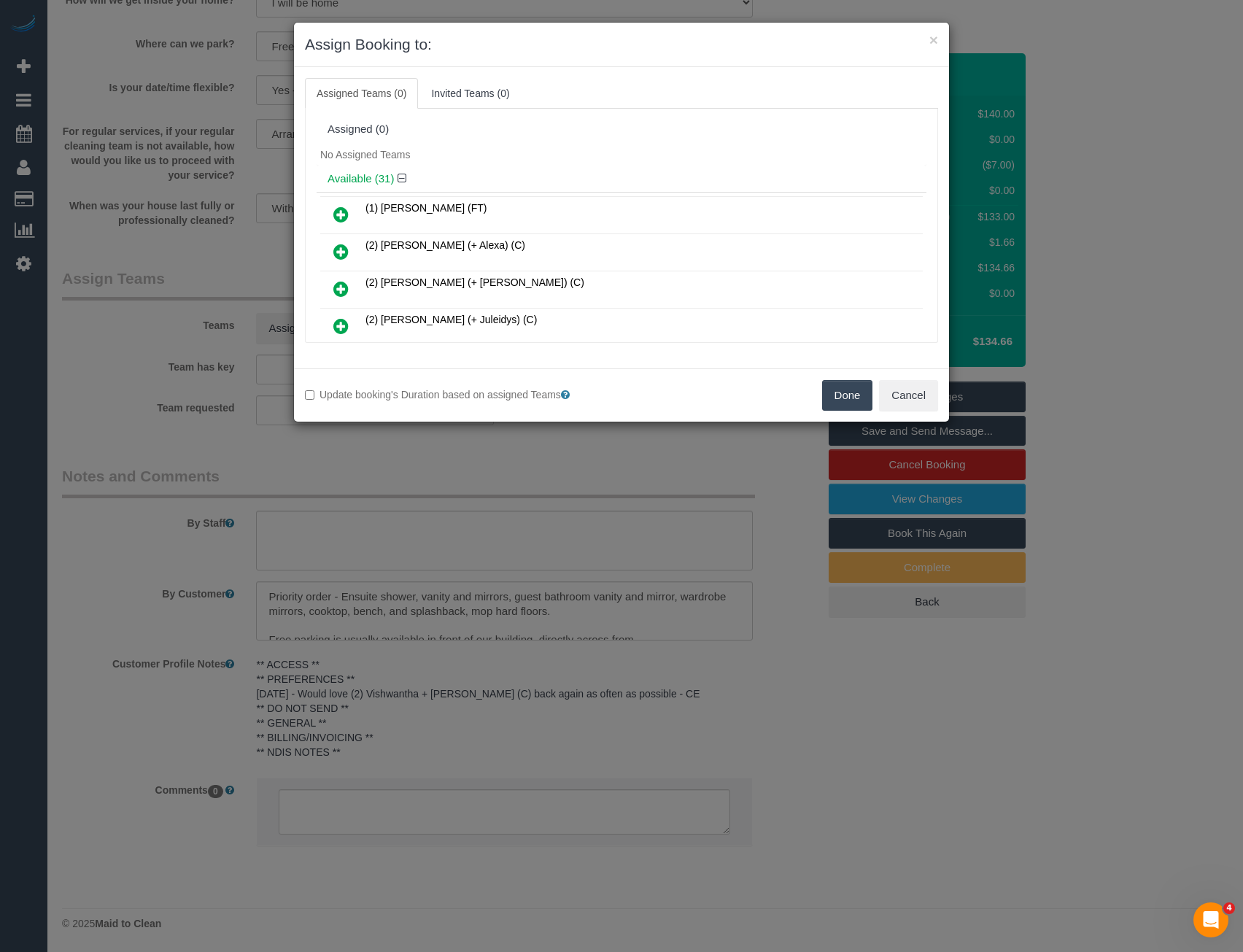
scroll to position [5859, 0]
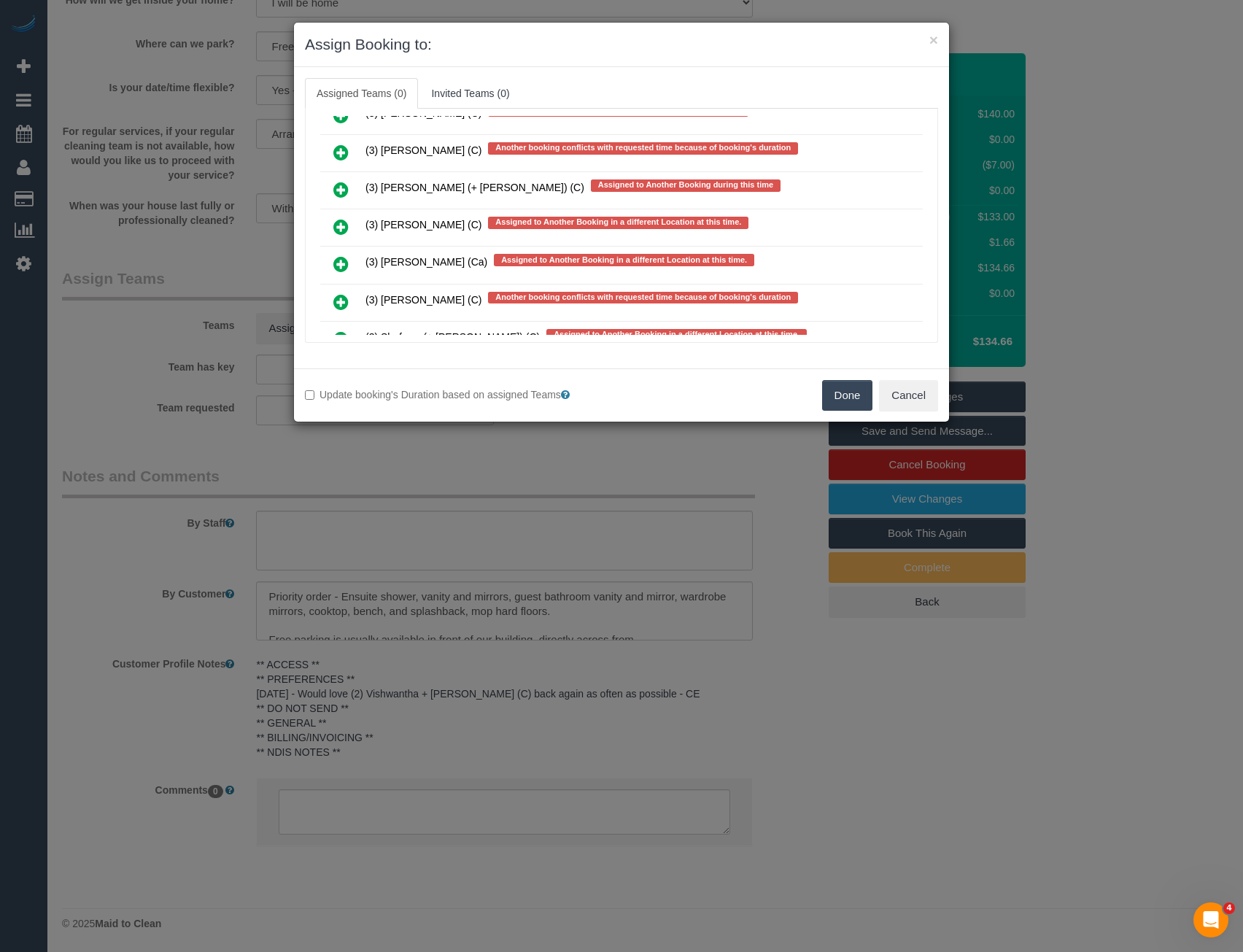
click at [342, 221] on icon at bounding box center [340, 227] width 15 height 18
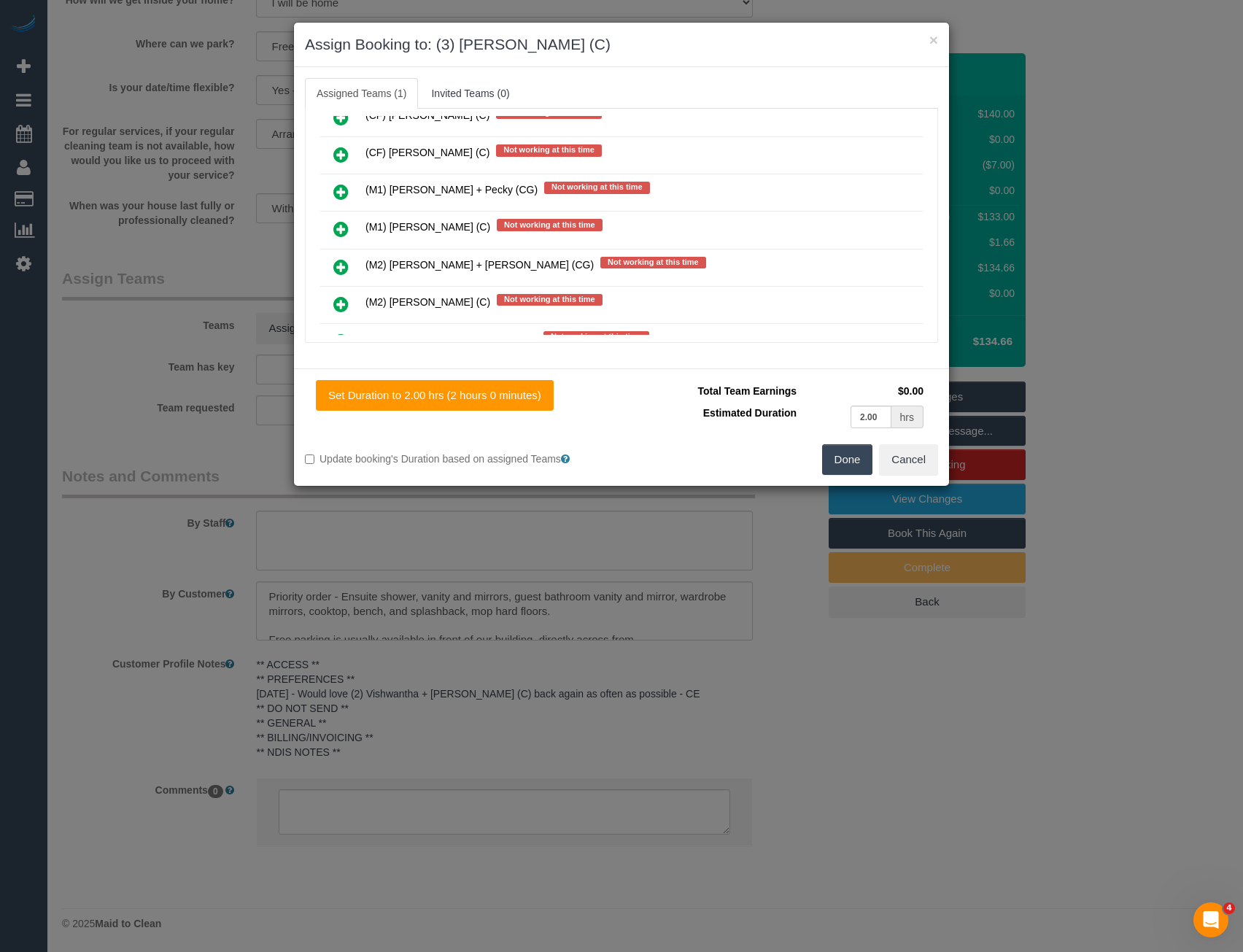
scroll to position [0, 0]
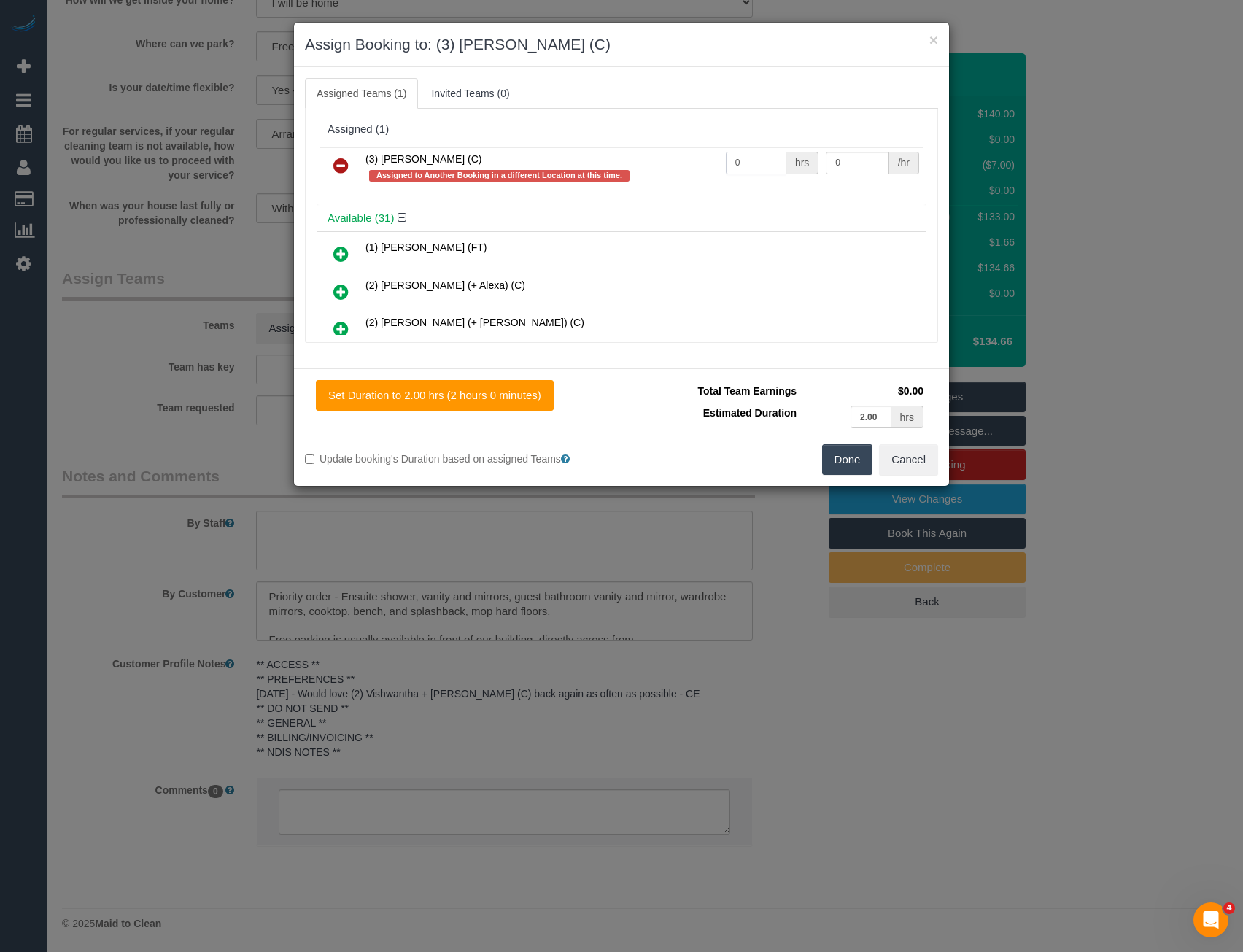
drag, startPoint x: 744, startPoint y: 162, endPoint x: 619, endPoint y: 172, distance: 125.4
click at [621, 175] on tr "(3) Luke HJ (C) Assigned to Another Booking in a different Location at this tim…" at bounding box center [621, 168] width 602 height 42
type input "2"
type input "35"
click at [844, 456] on button "Done" at bounding box center [847, 460] width 51 height 31
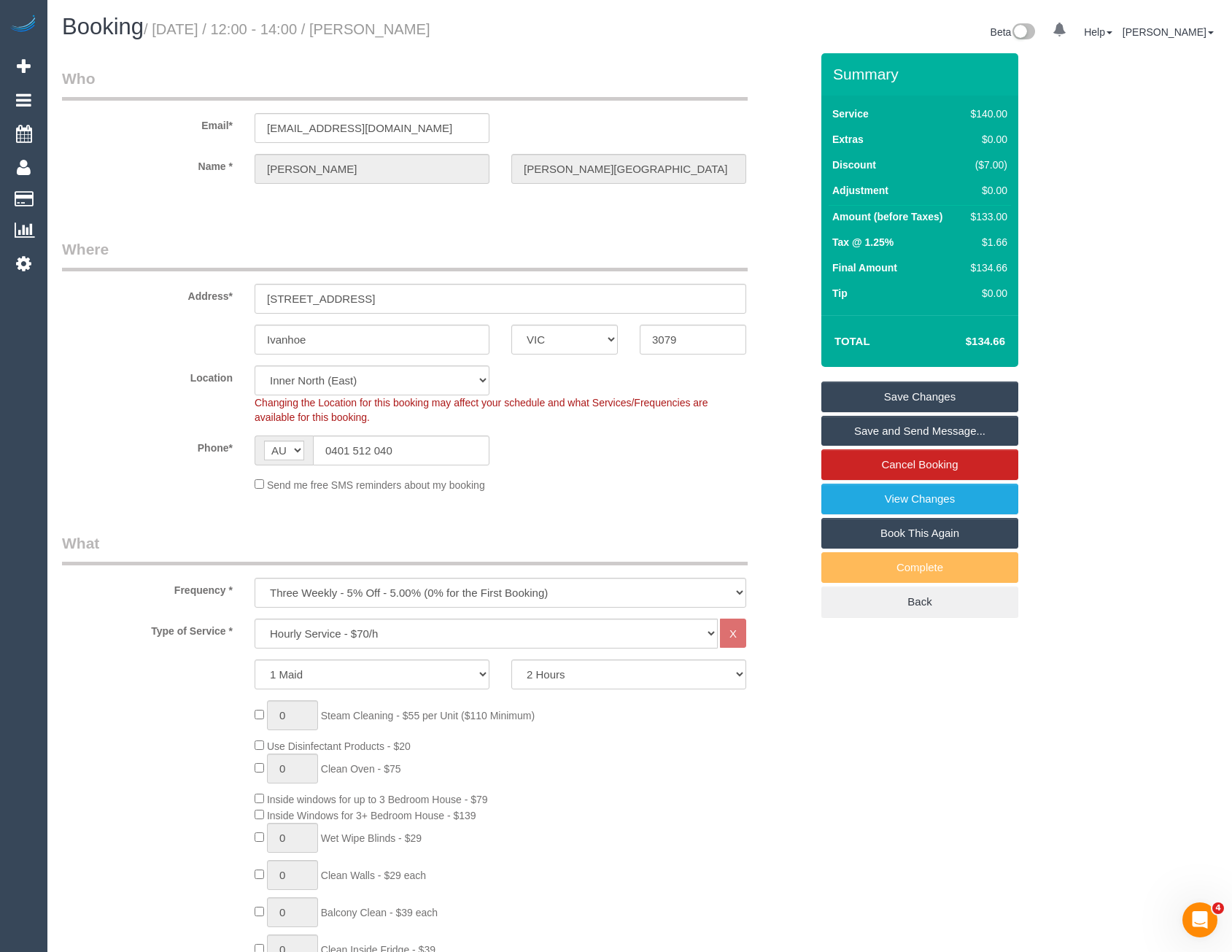
click at [899, 434] on link "Save and Send Message..." at bounding box center [920, 431] width 197 height 31
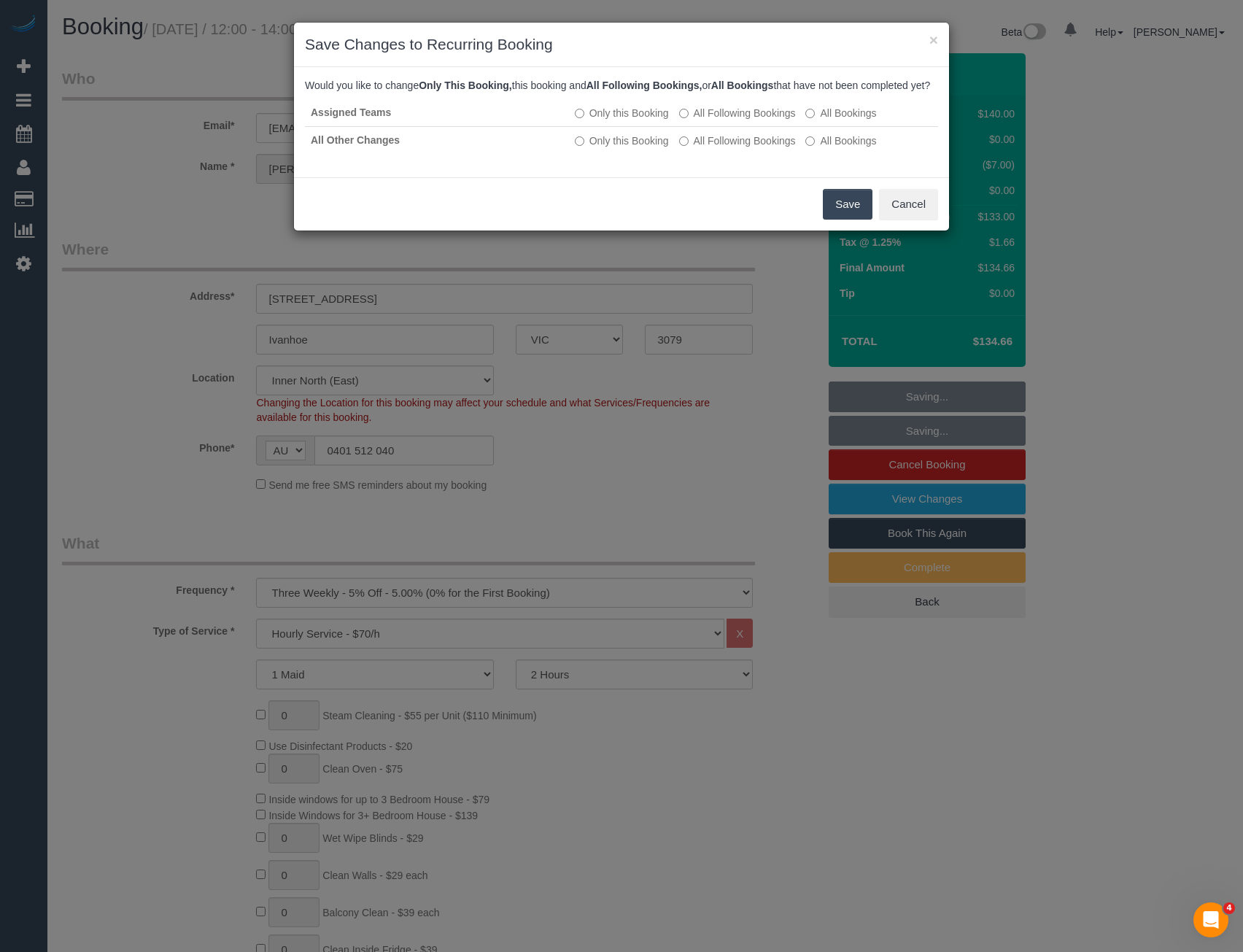
click at [828, 219] on button "Save" at bounding box center [847, 204] width 50 height 31
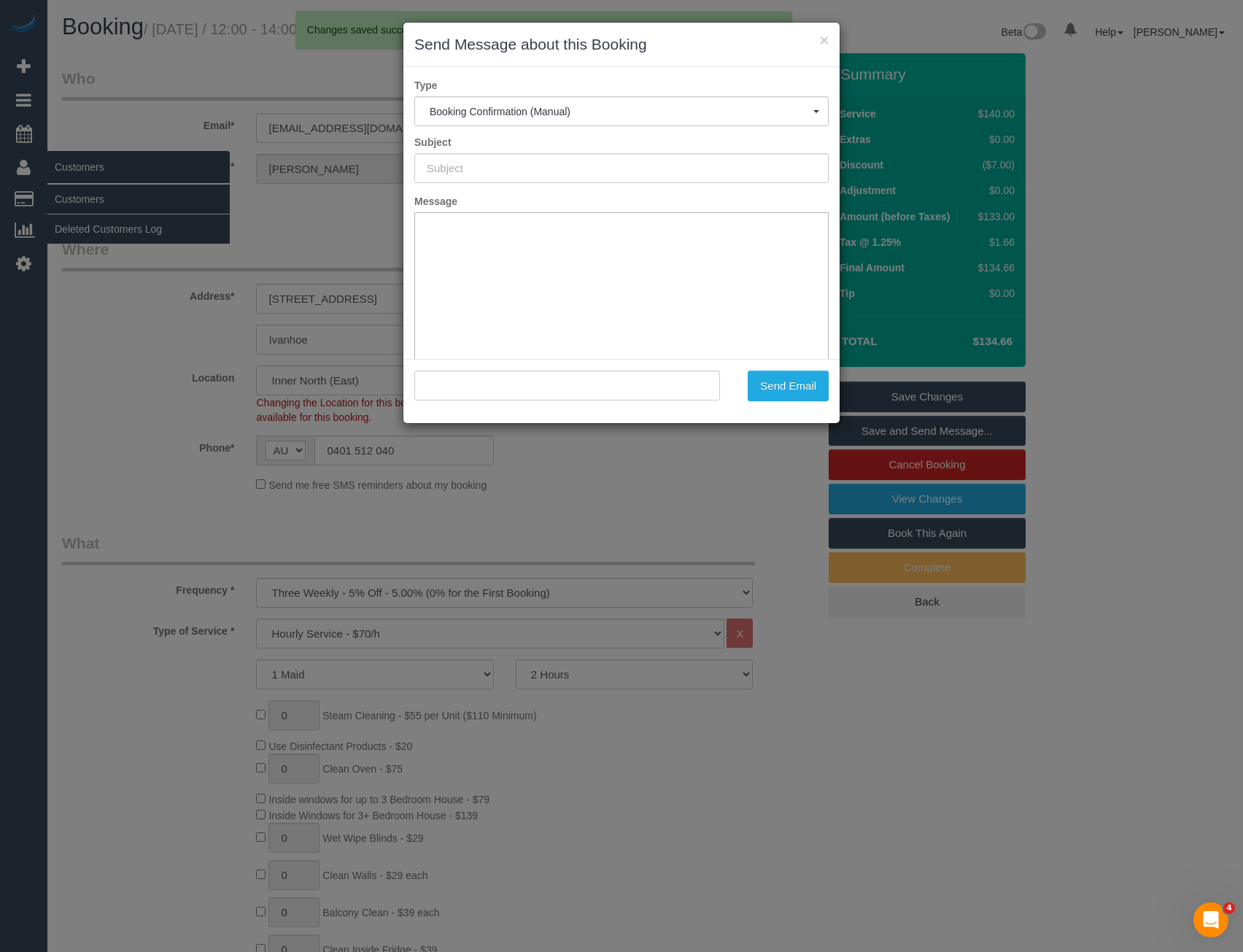
type input "Booking Confirmed"
type input ""Alexander Gordon-Montalto" <alexgordonmontalto@gmail.com>"
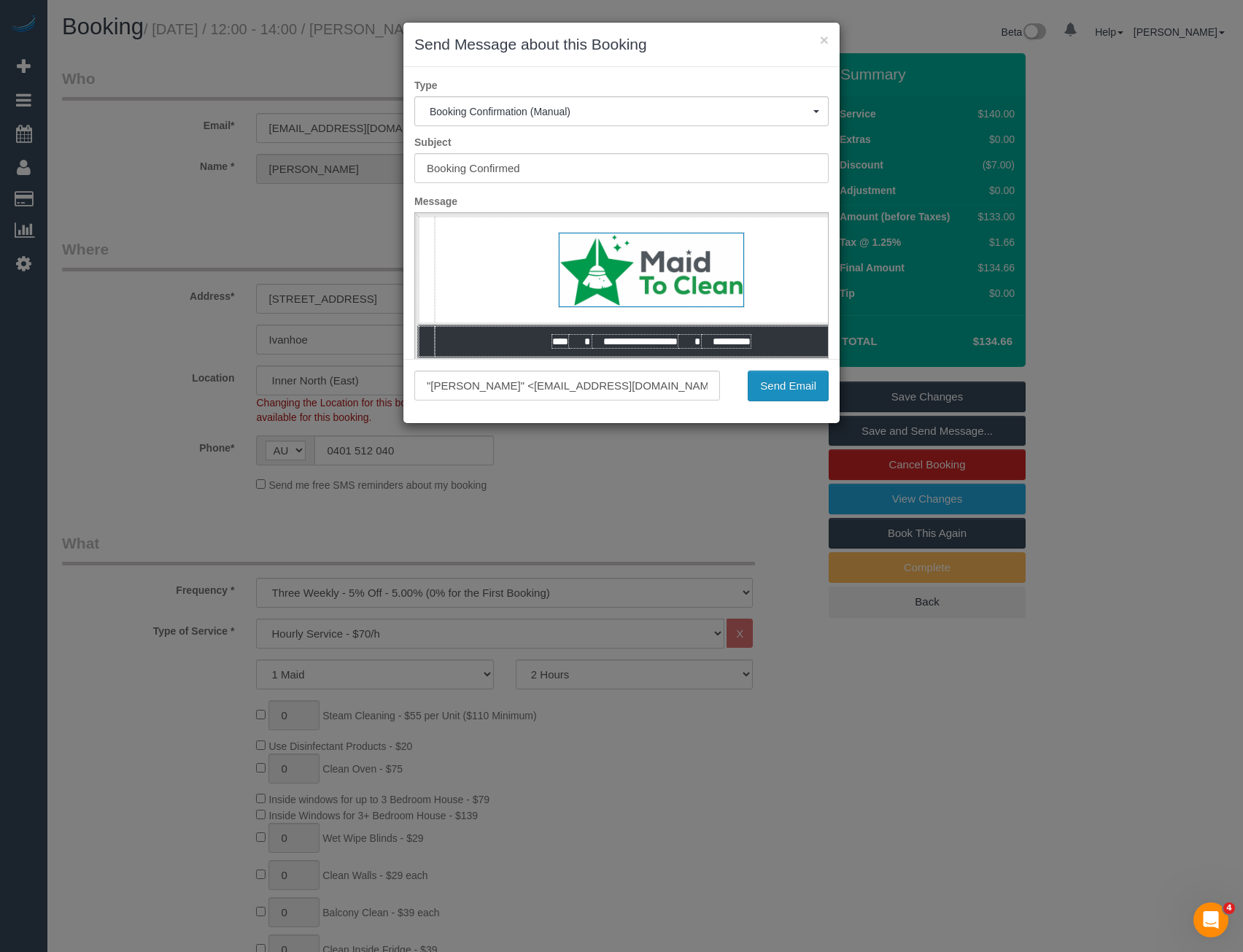
click at [779, 383] on button "Send Email" at bounding box center [787, 386] width 81 height 31
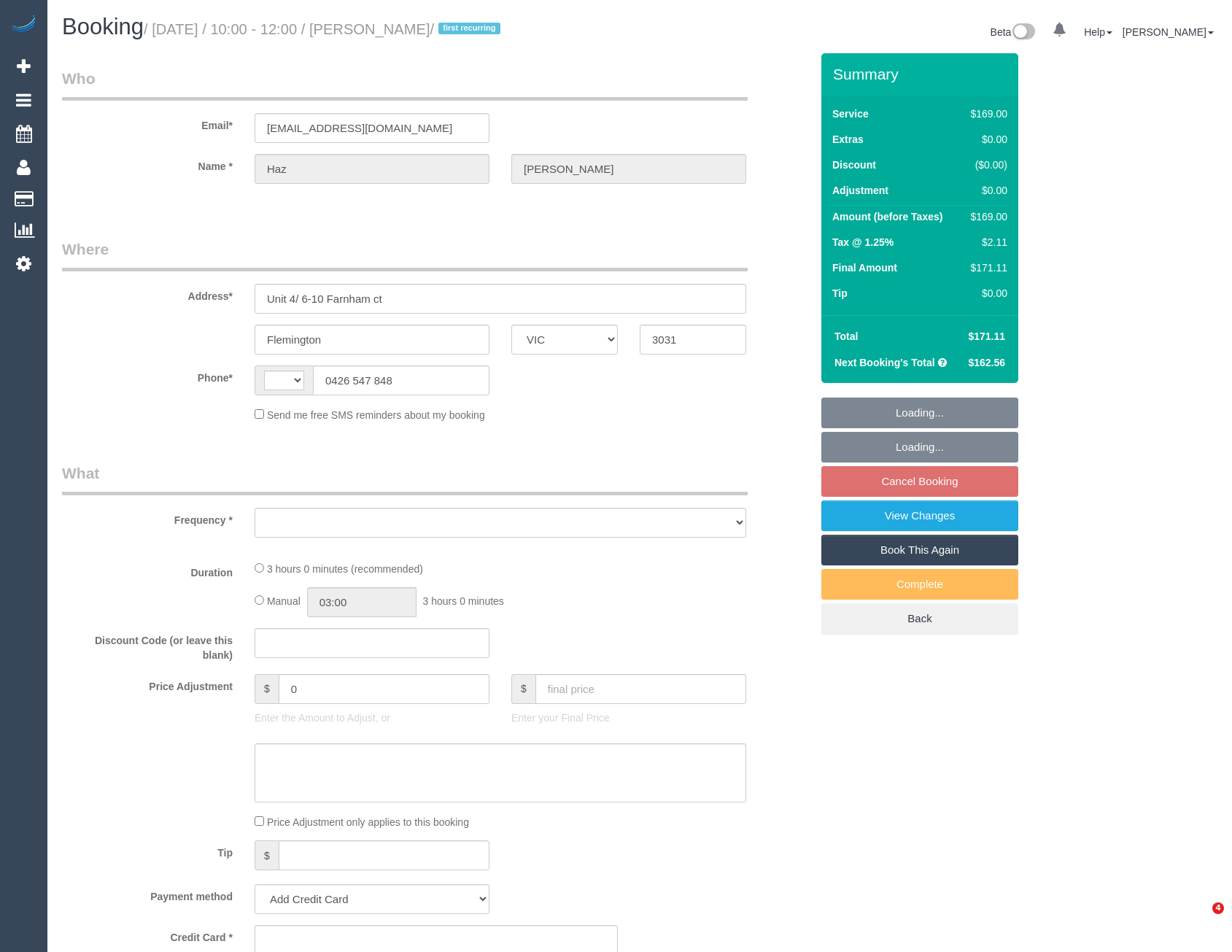
select select "VIC"
select select "object:282"
select select "string:stripe-pm_1S7X1k2GScqysDRV02SmI4ay"
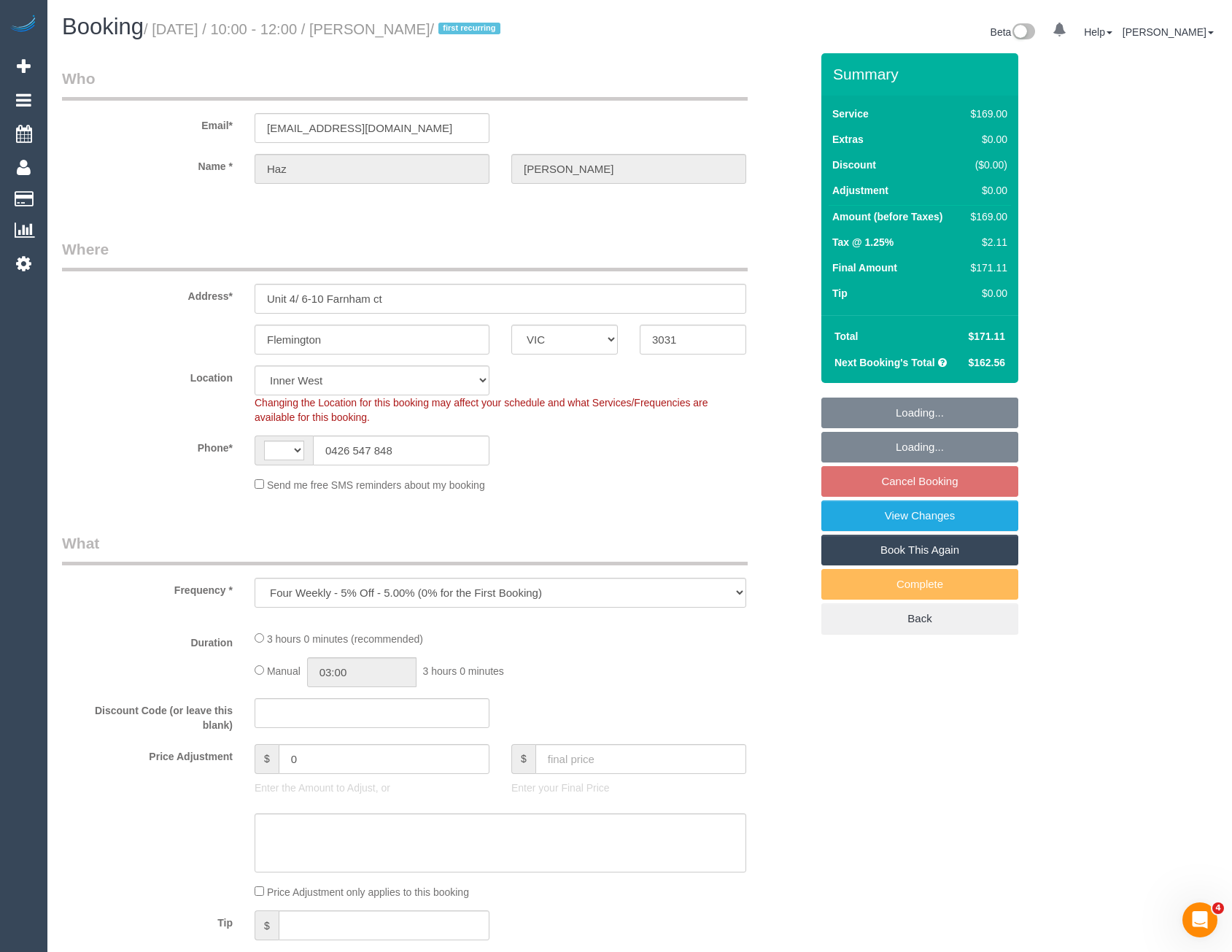
select select "string:AU"
select select "number:28"
select select "number:16"
select select "number:18"
select select "number:24"
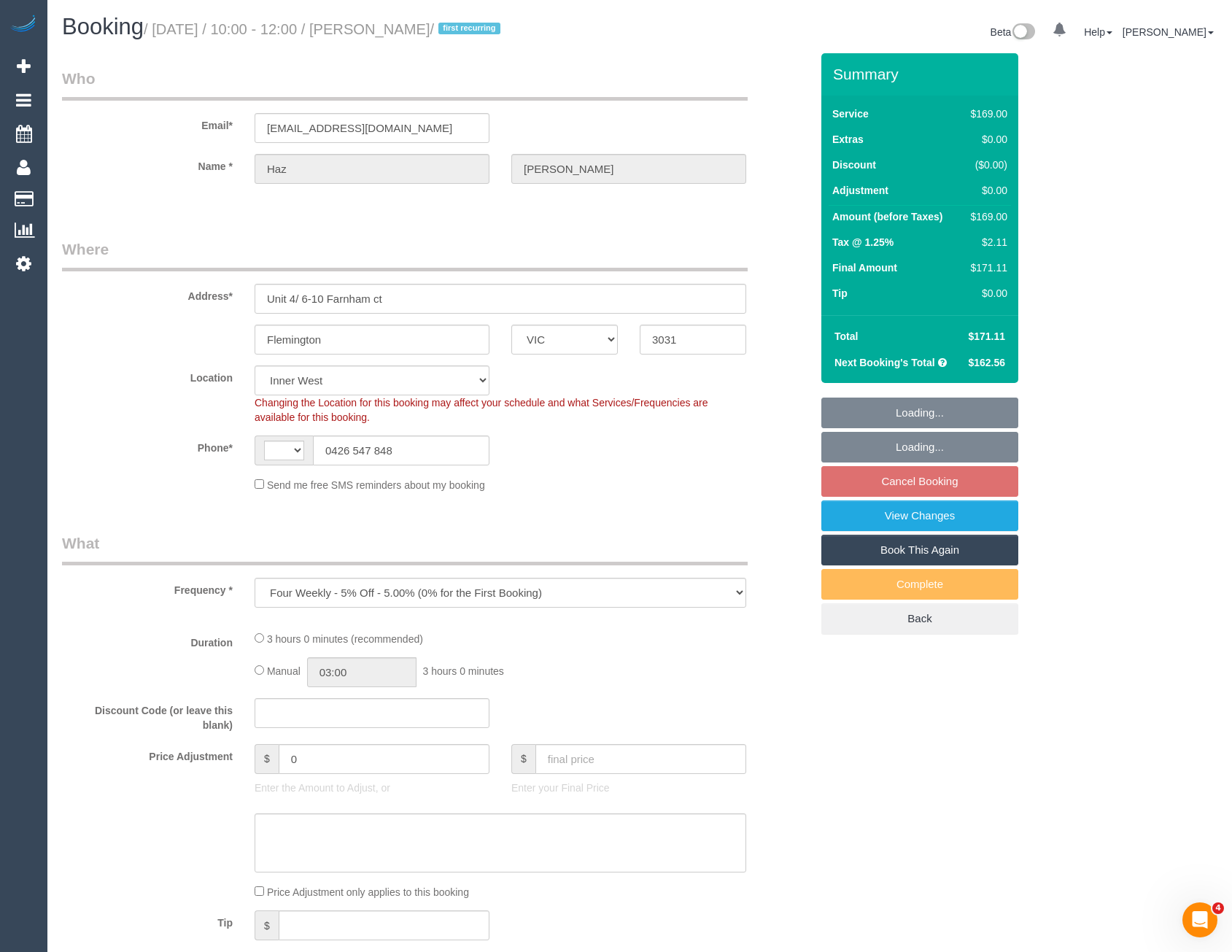
select select "number:11"
select select "object:682"
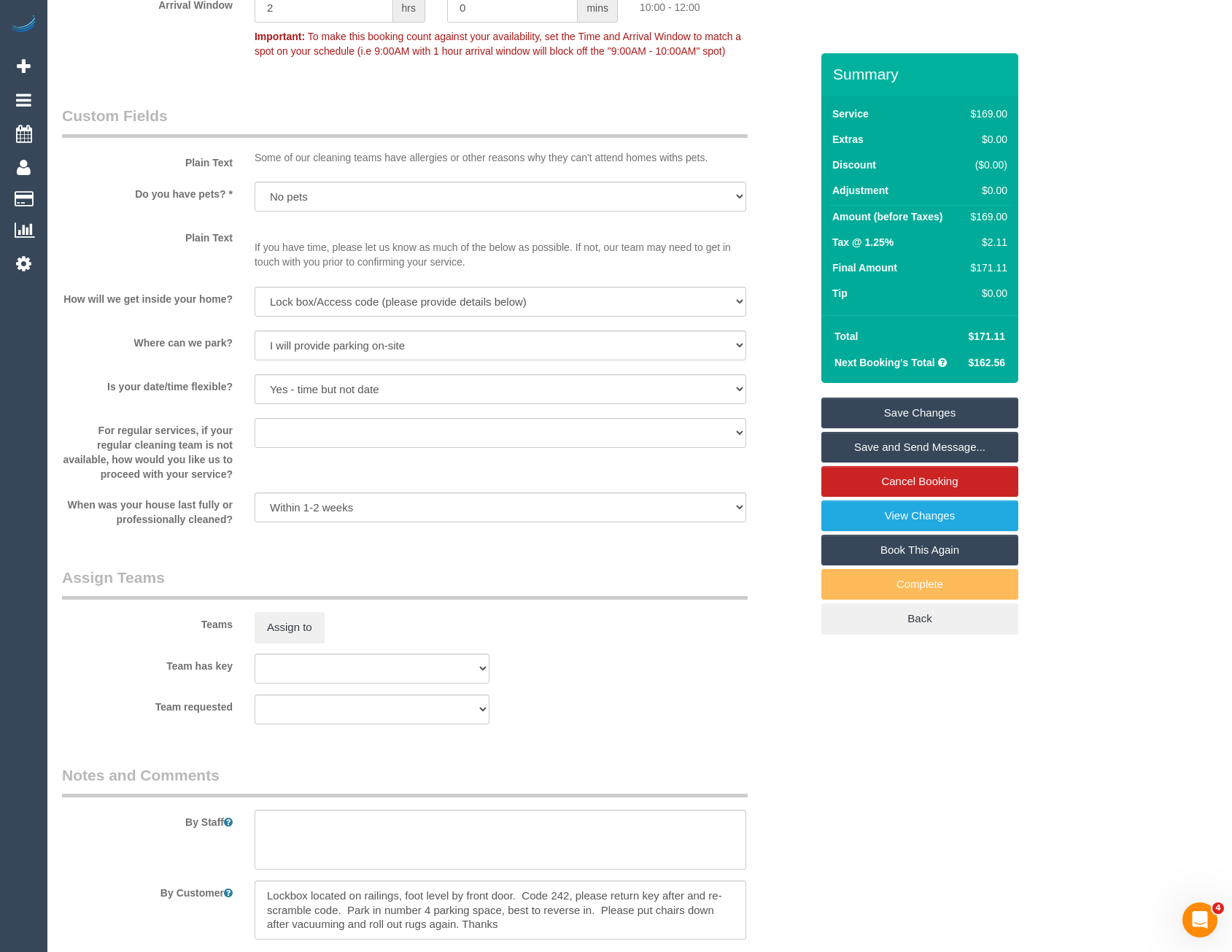
scroll to position [1897, 0]
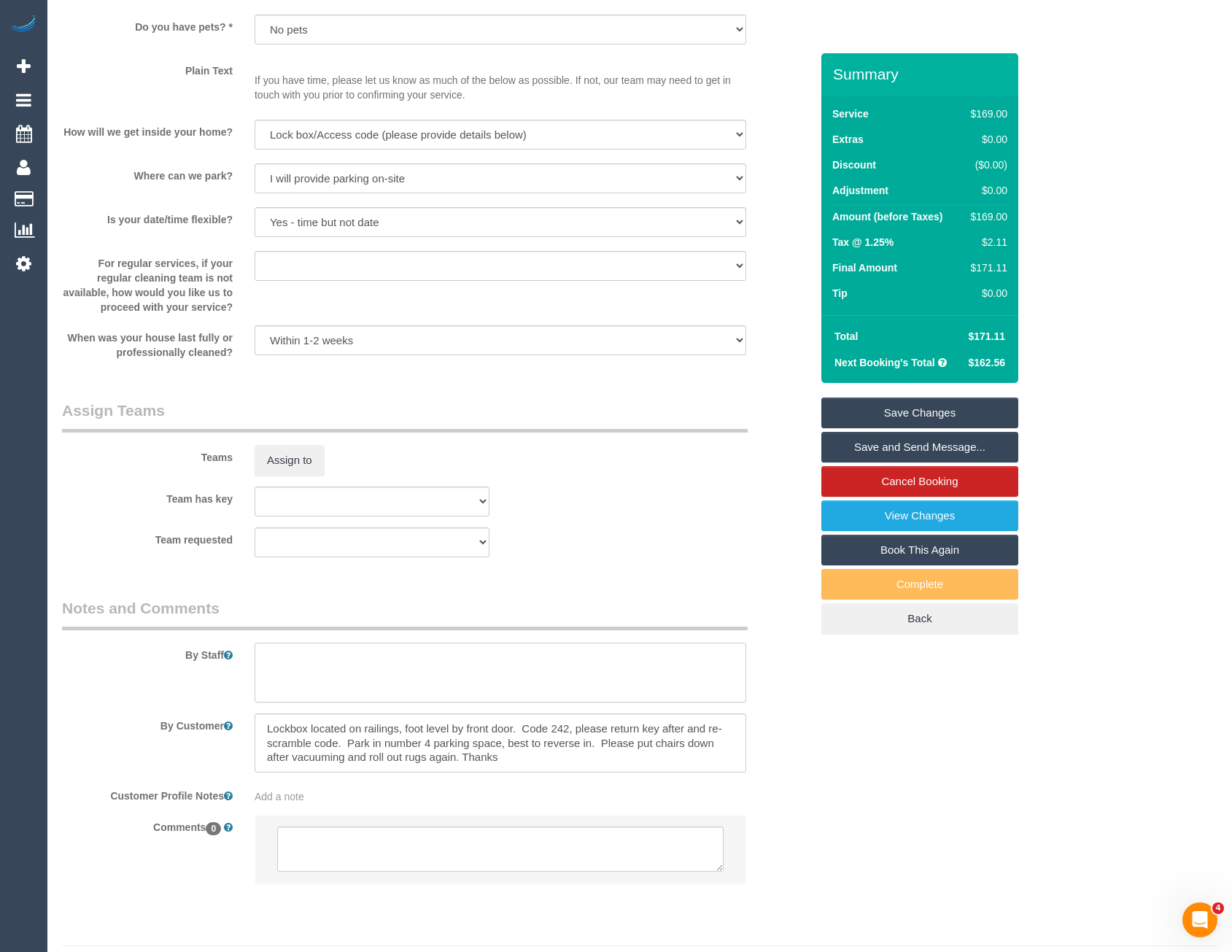
drag, startPoint x: 349, startPoint y: 700, endPoint x: 341, endPoint y: 693, distance: 10.6
click at [349, 700] on textarea at bounding box center [499, 673] width 491 height 60
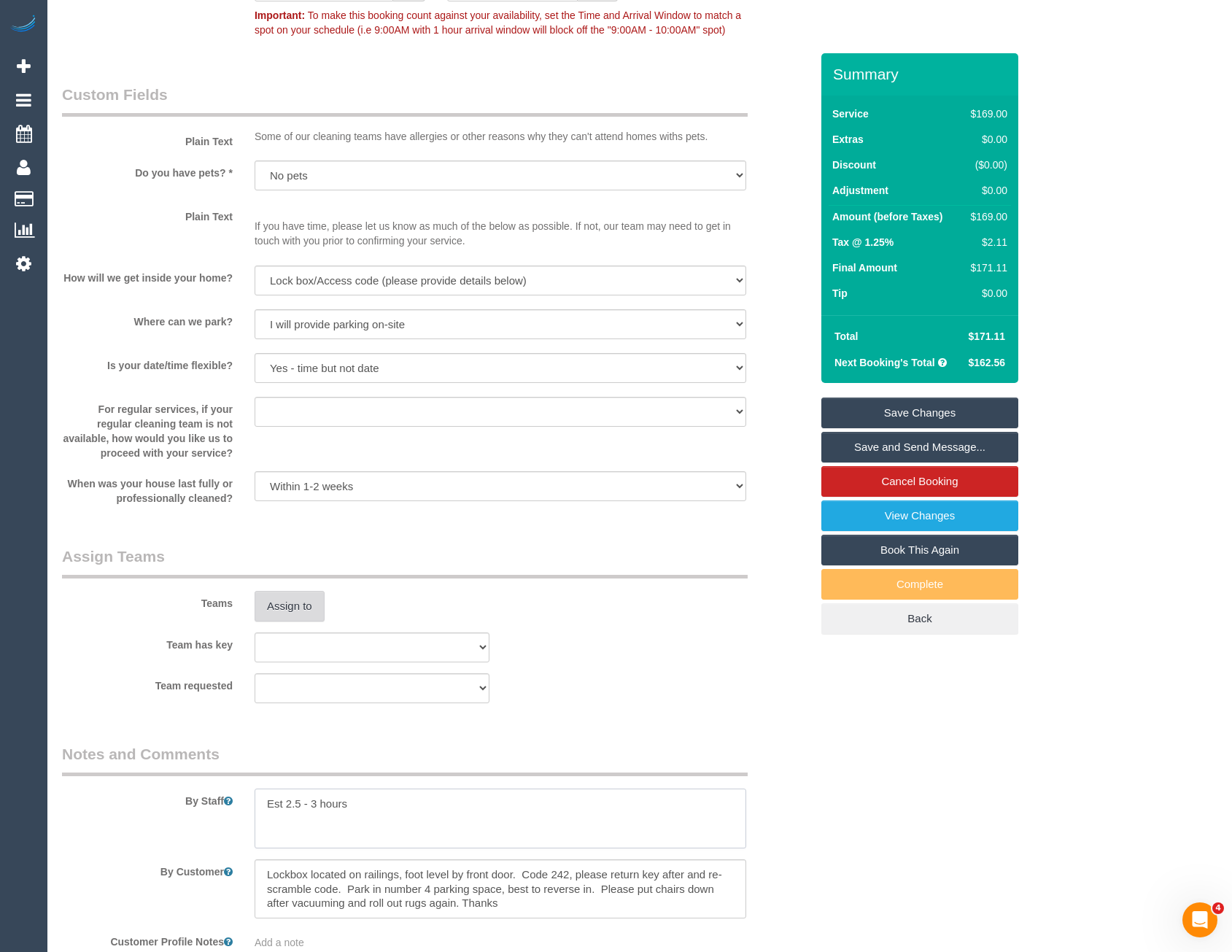
type textarea "Est 2.5 - 3 hours"
click at [297, 607] on button "Assign to" at bounding box center [289, 606] width 70 height 31
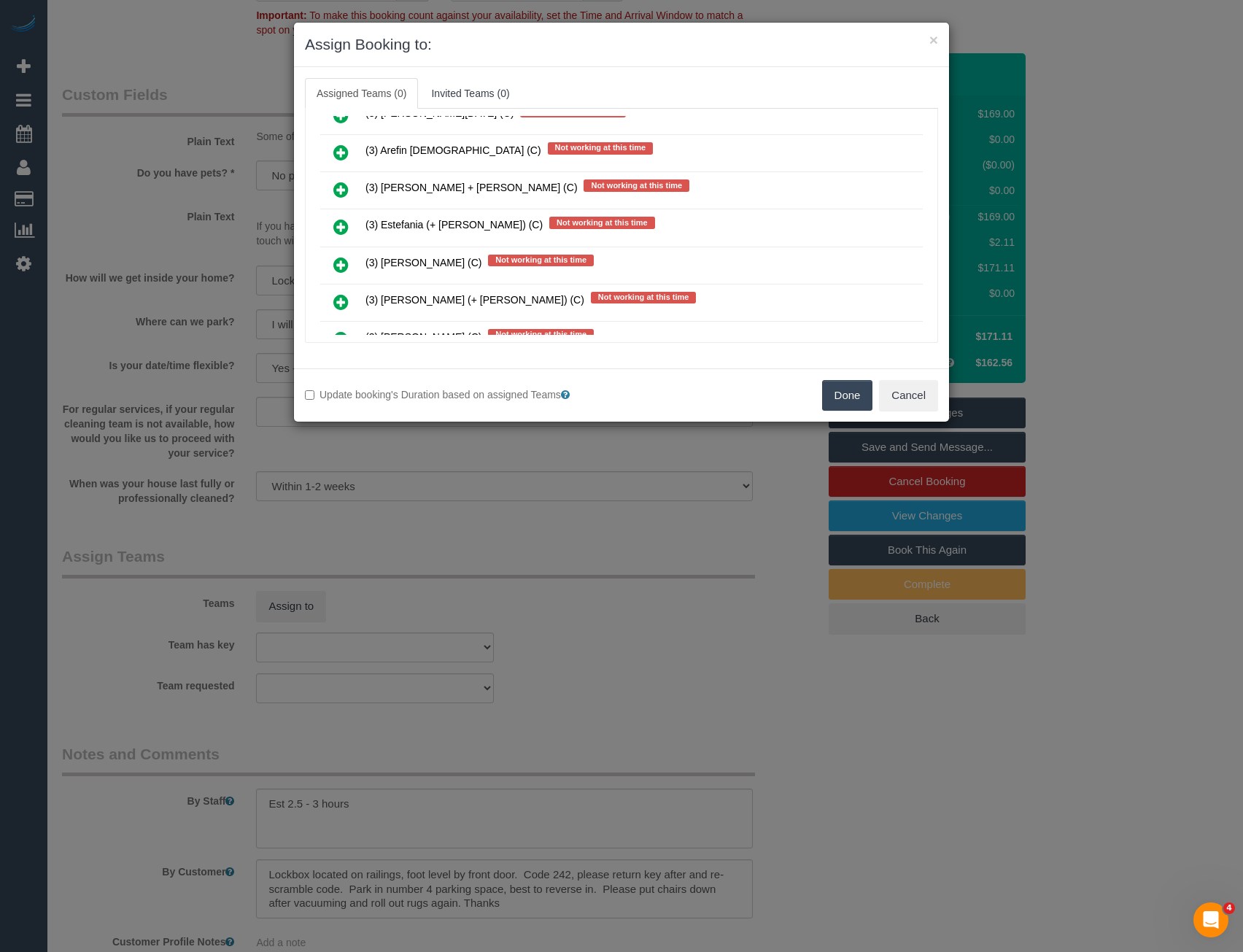
scroll to position [4665, 0]
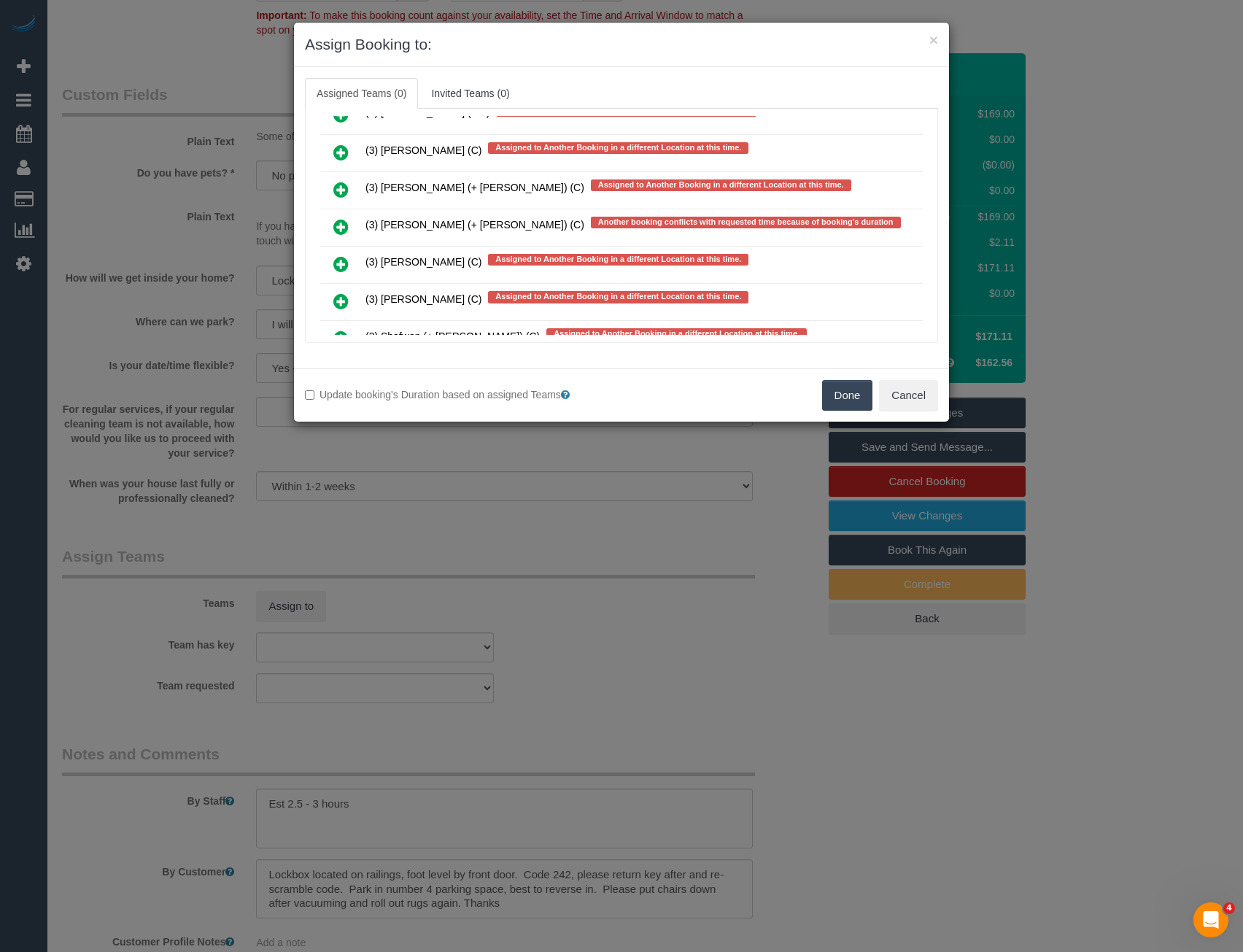
click at [345, 222] on icon at bounding box center [340, 227] width 15 height 18
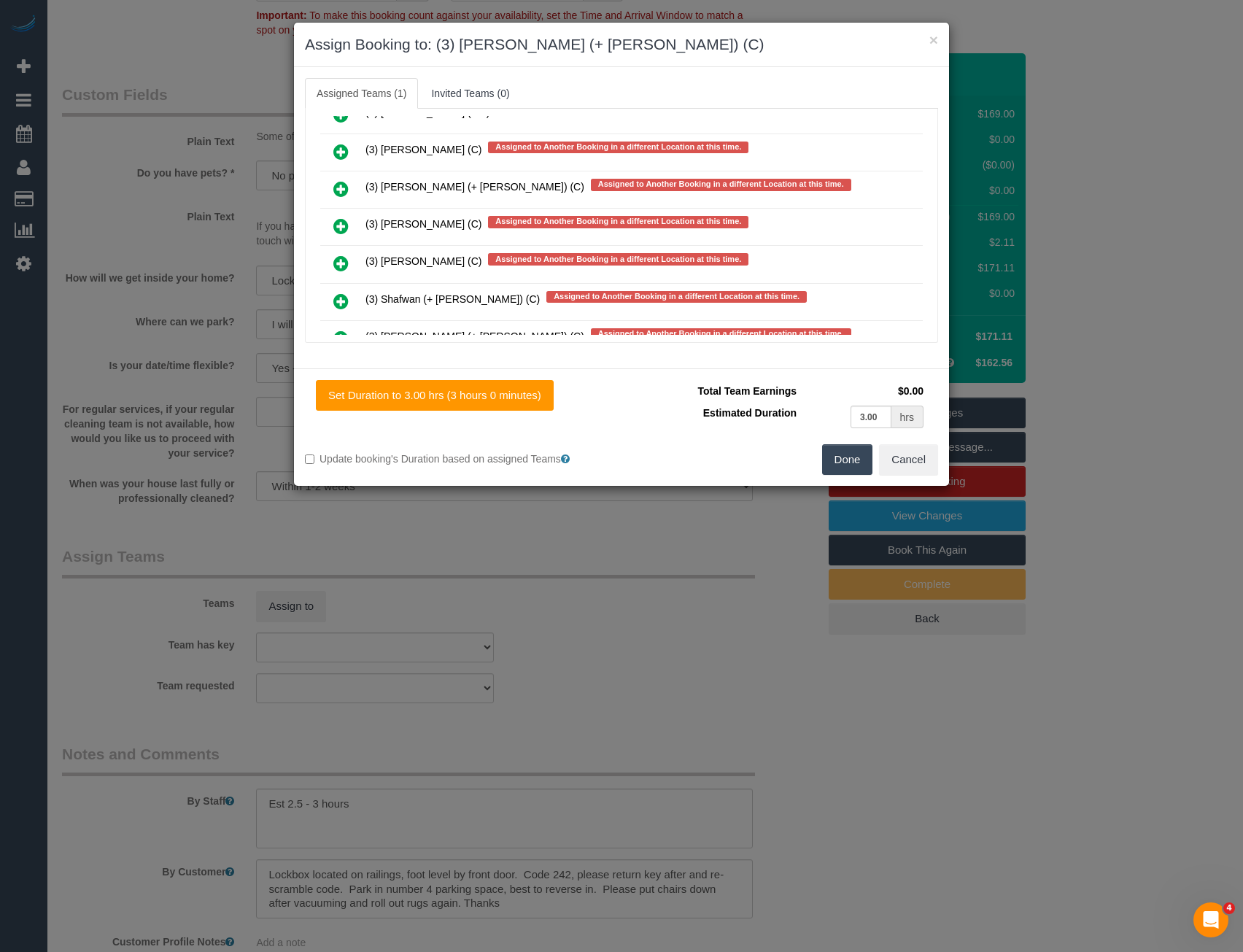
scroll to position [0, 0]
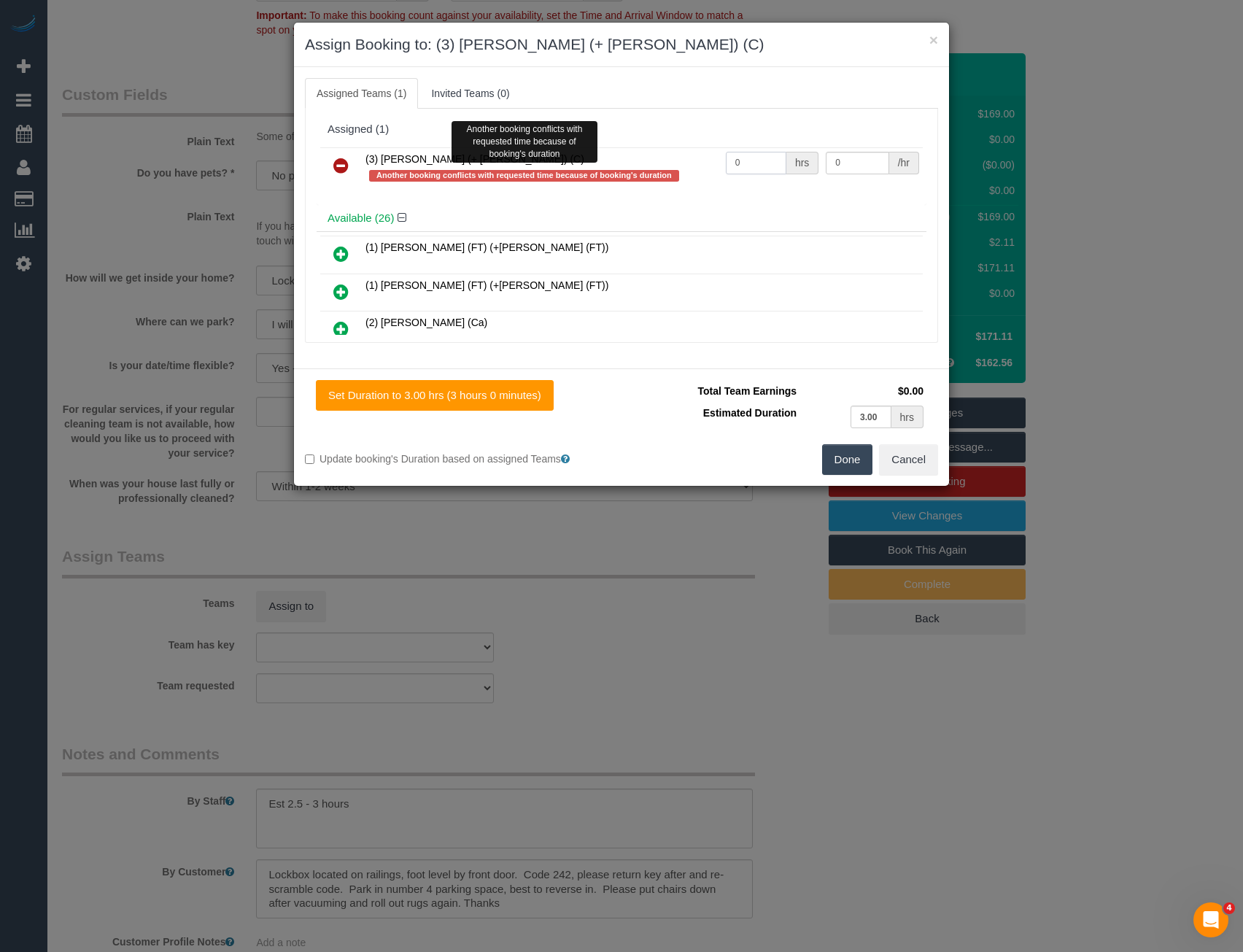
drag, startPoint x: 771, startPoint y: 164, endPoint x: 552, endPoint y: 167, distance: 219.0
click at [560, 169] on tr "(3) Juliana (+ Estefania) (C) Another booking conflicts with requested time bec…" at bounding box center [621, 168] width 602 height 42
type input "1"
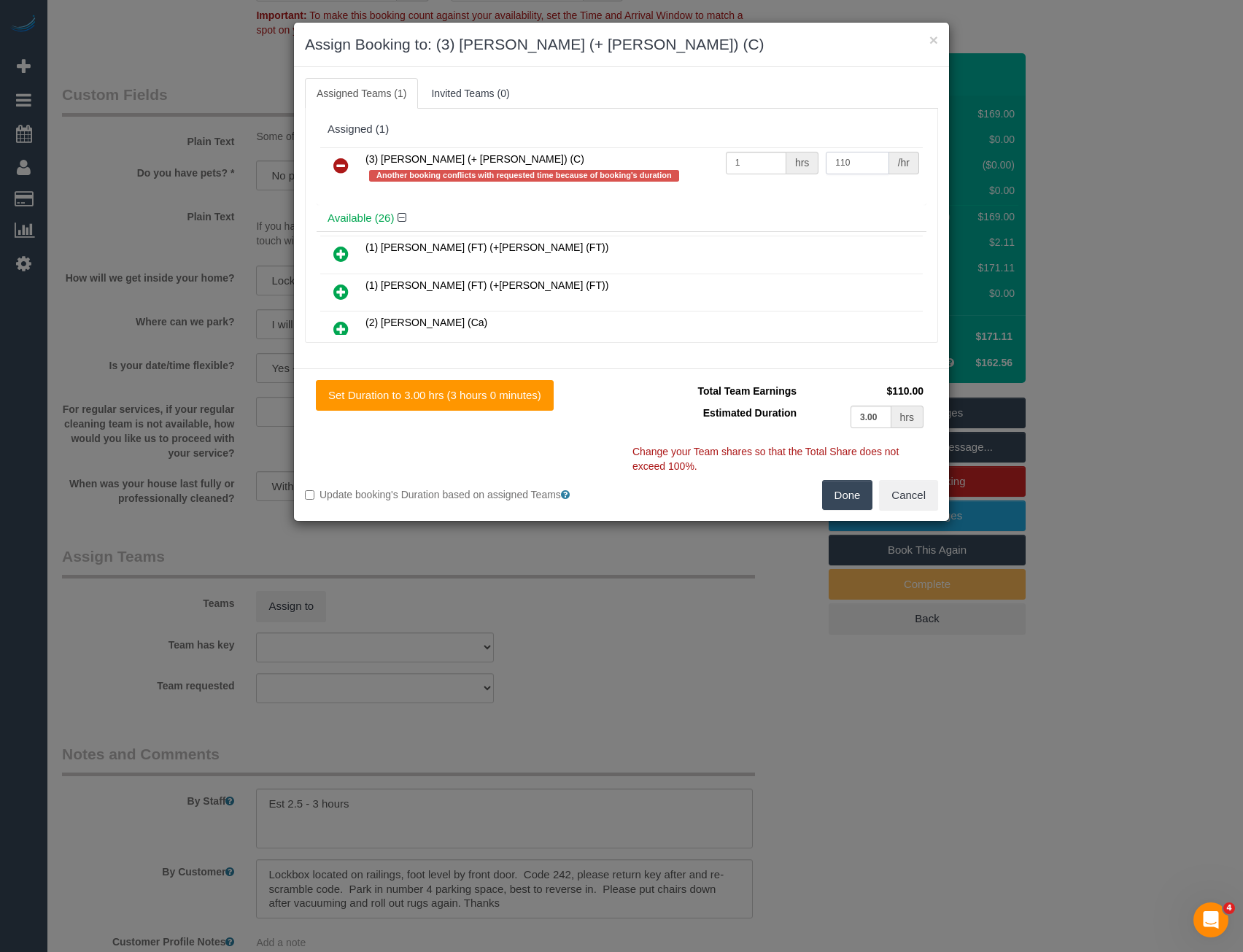
type input "110"
click at [846, 486] on button "Done" at bounding box center [847, 494] width 51 height 31
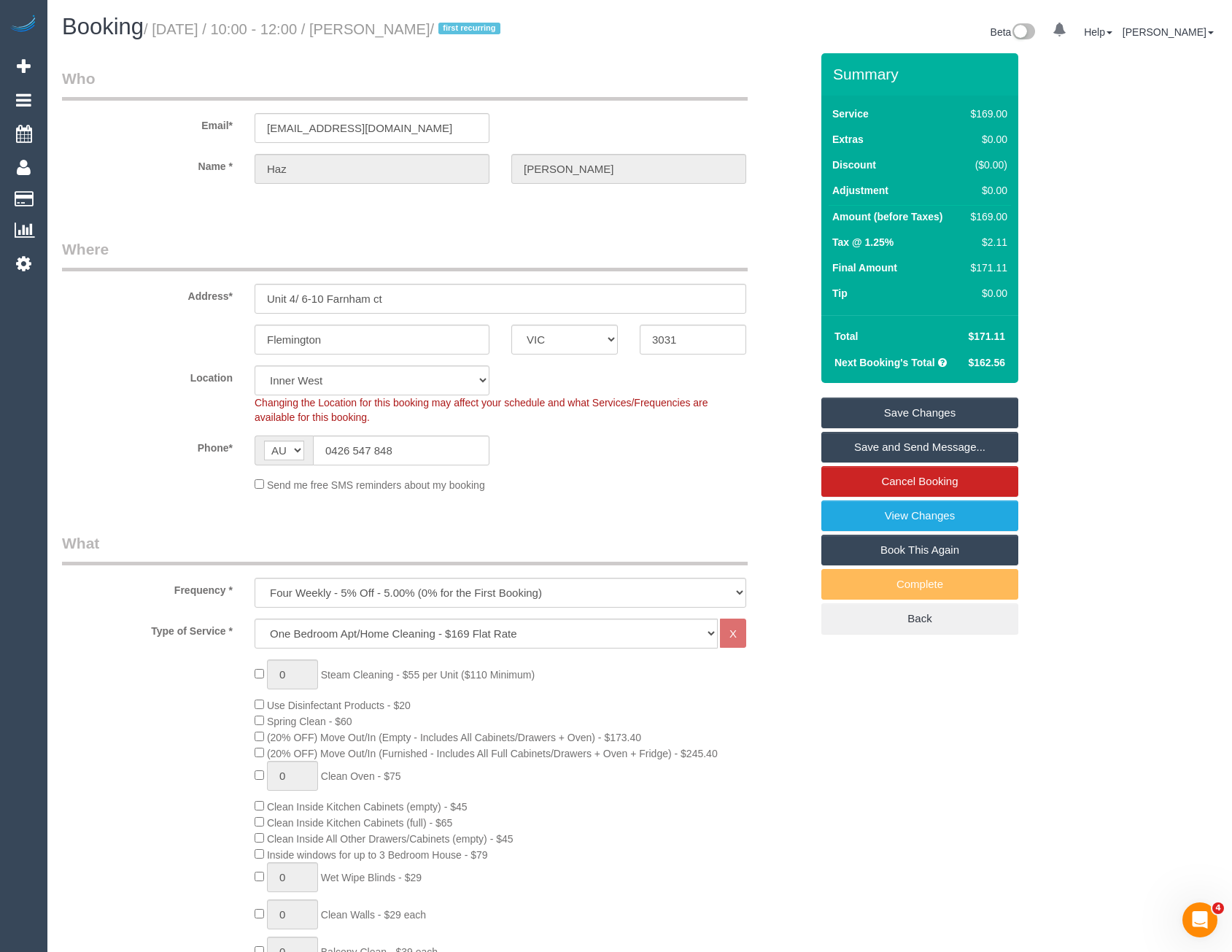
click at [857, 453] on link "Save and Send Message..." at bounding box center [920, 447] width 197 height 31
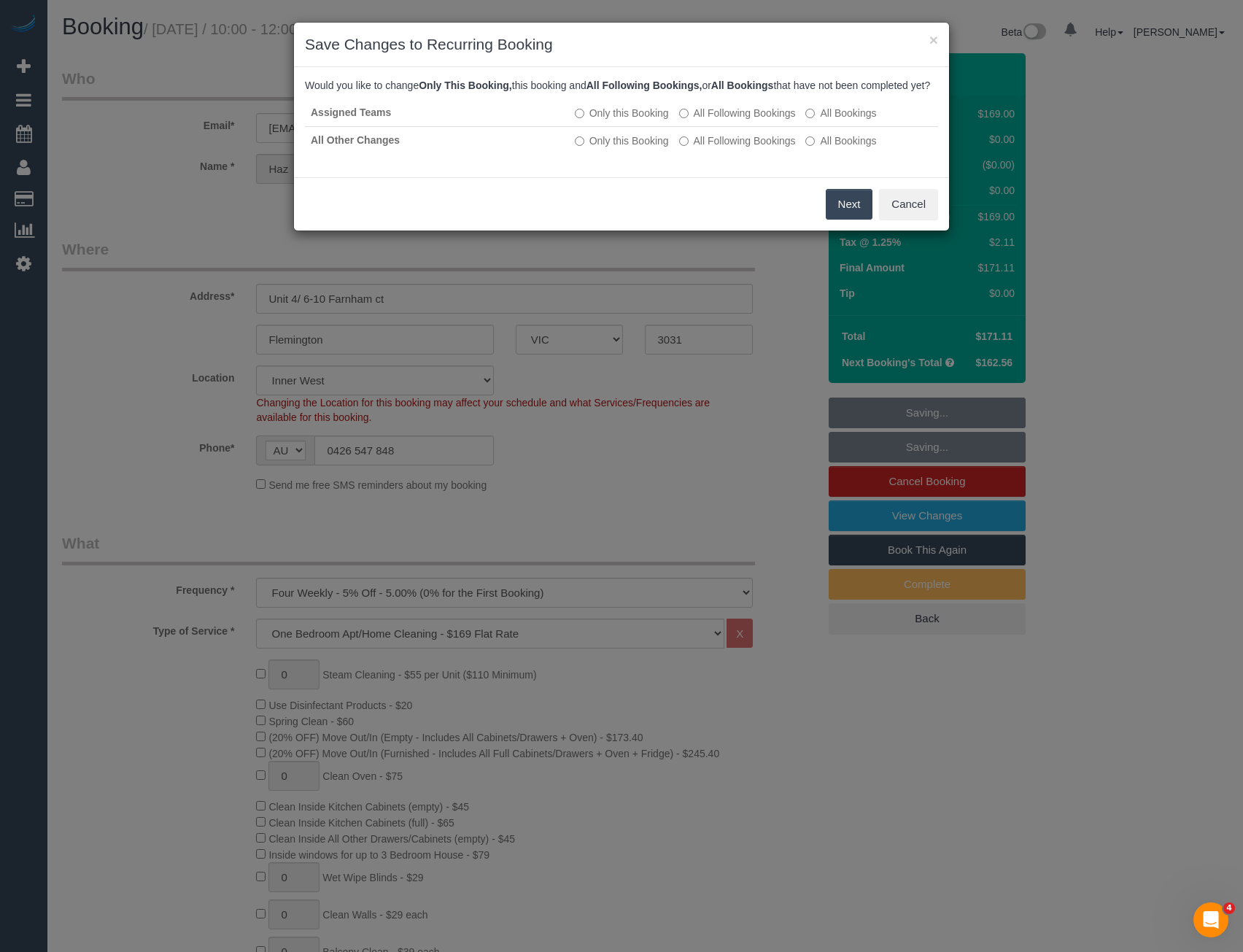
drag, startPoint x: 847, startPoint y: 219, endPoint x: 814, endPoint y: 205, distance: 35.8
click at [847, 219] on button "Next" at bounding box center [849, 204] width 48 height 31
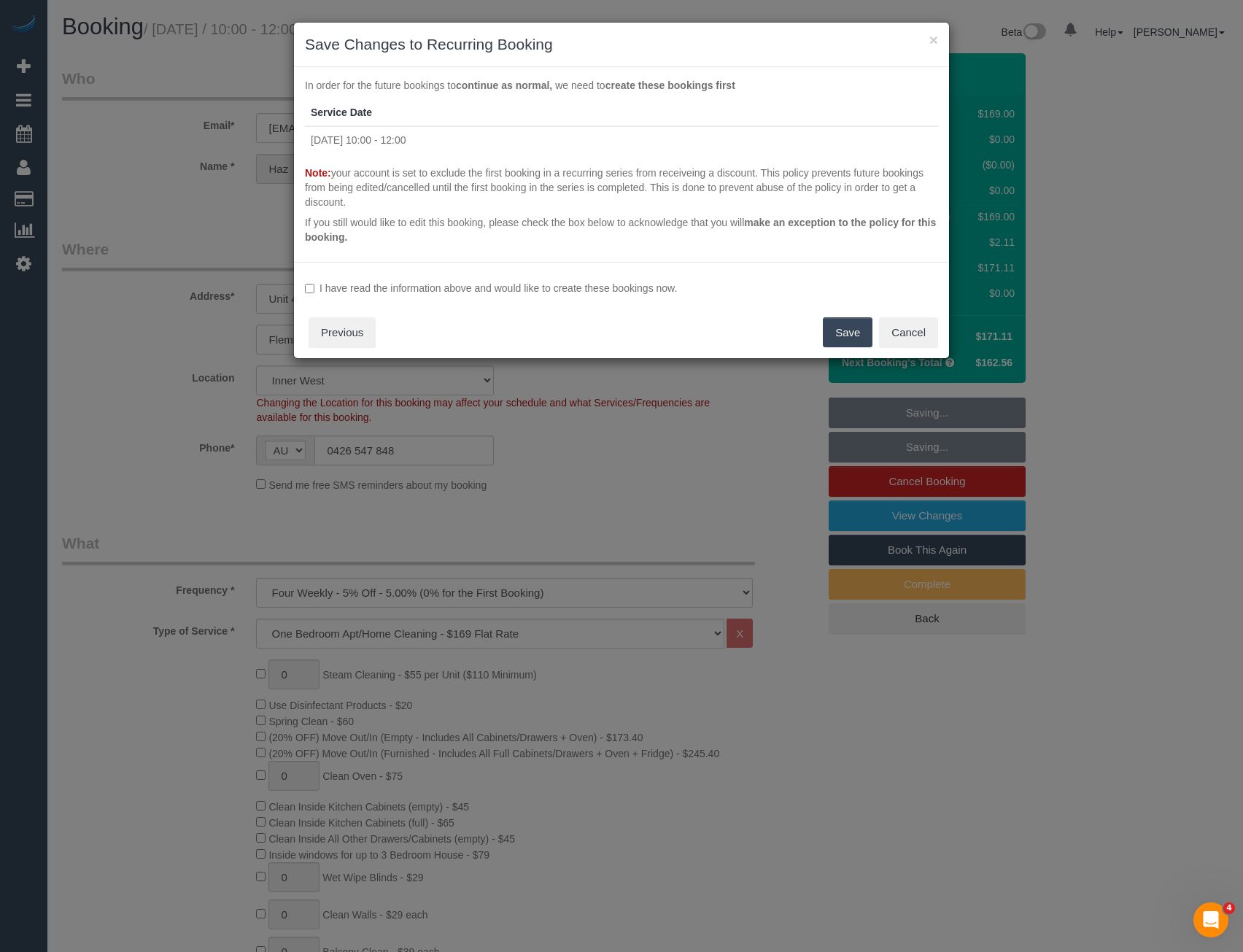
drag, startPoint x: 464, startPoint y: 299, endPoint x: 466, endPoint y: 287, distance: 12.2
click at [462, 298] on div "I have read the information above and would like to create these bookings now. …" at bounding box center [621, 310] width 655 height 97
drag, startPoint x: 466, startPoint y: 287, endPoint x: 487, endPoint y: 299, distance: 24.2
click at [467, 287] on label "I have read the information above and would like to create these bookings now." at bounding box center [621, 288] width 633 height 15
click at [843, 334] on button "Save" at bounding box center [847, 332] width 50 height 31
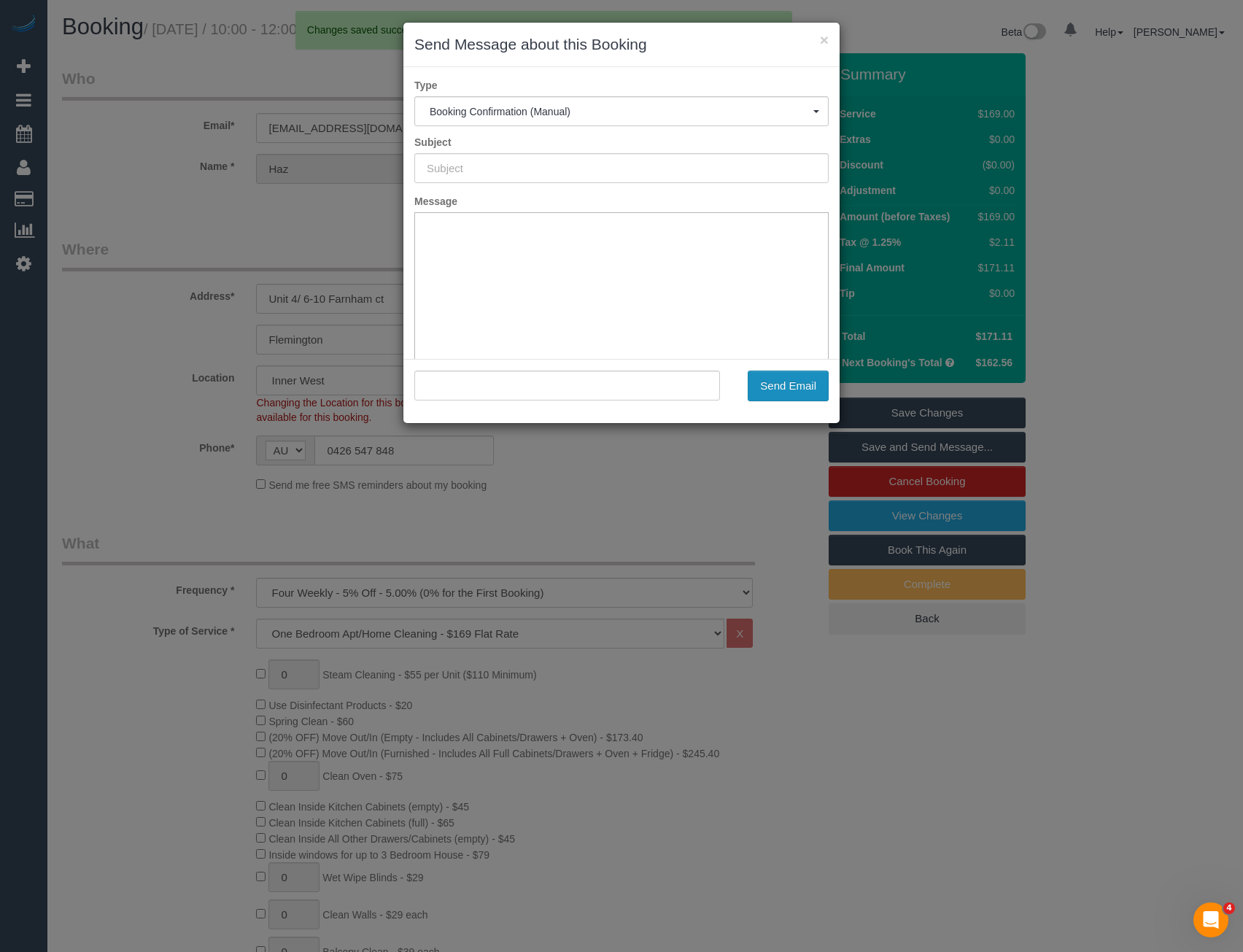
type input "Booking Confirmed"
type input ""Haz Davies" <hazdavies7@gmail.com>"
drag, startPoint x: 781, startPoint y: 393, endPoint x: 773, endPoint y: 394, distance: 8.1
click at [781, 393] on button "Send Email" at bounding box center [787, 386] width 81 height 31
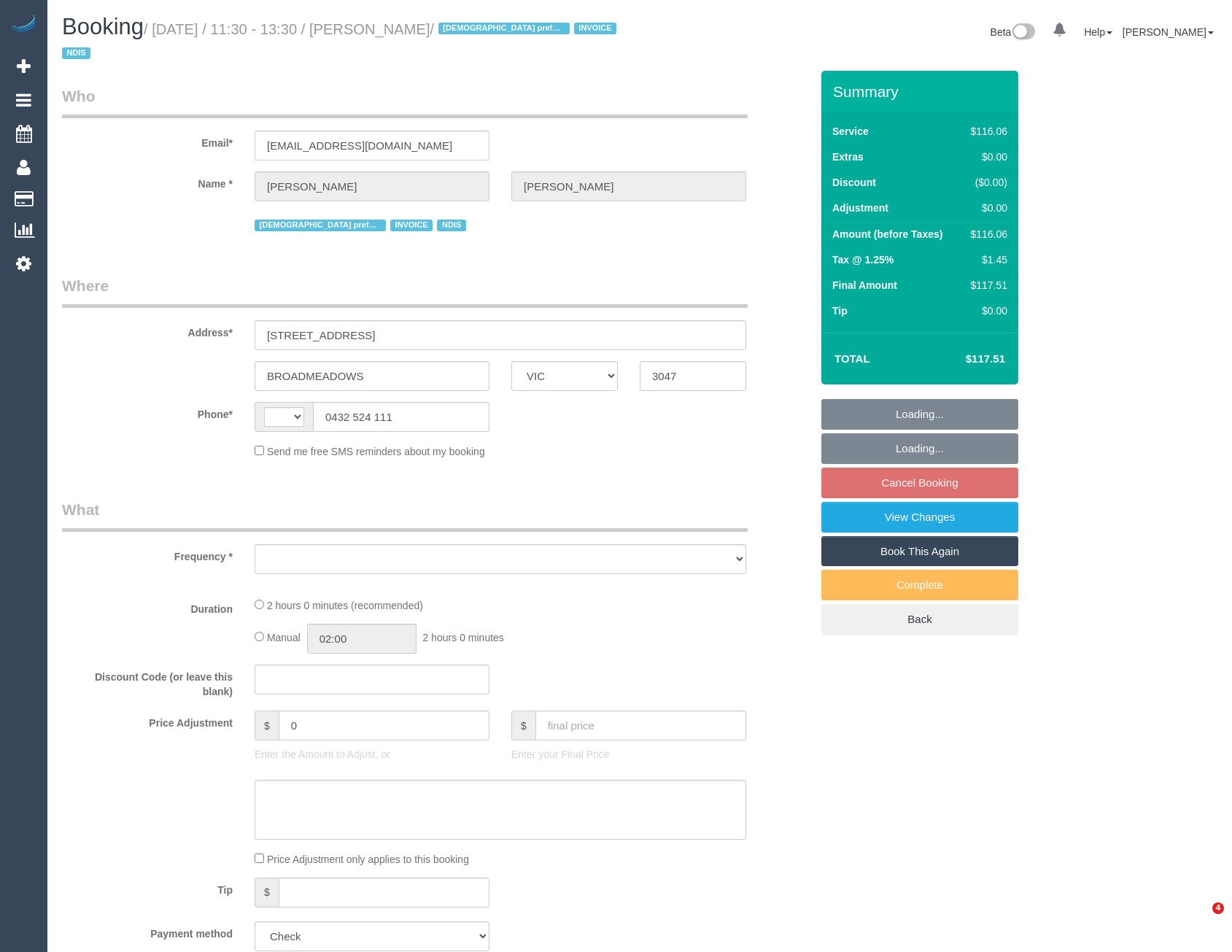
select select "VIC"
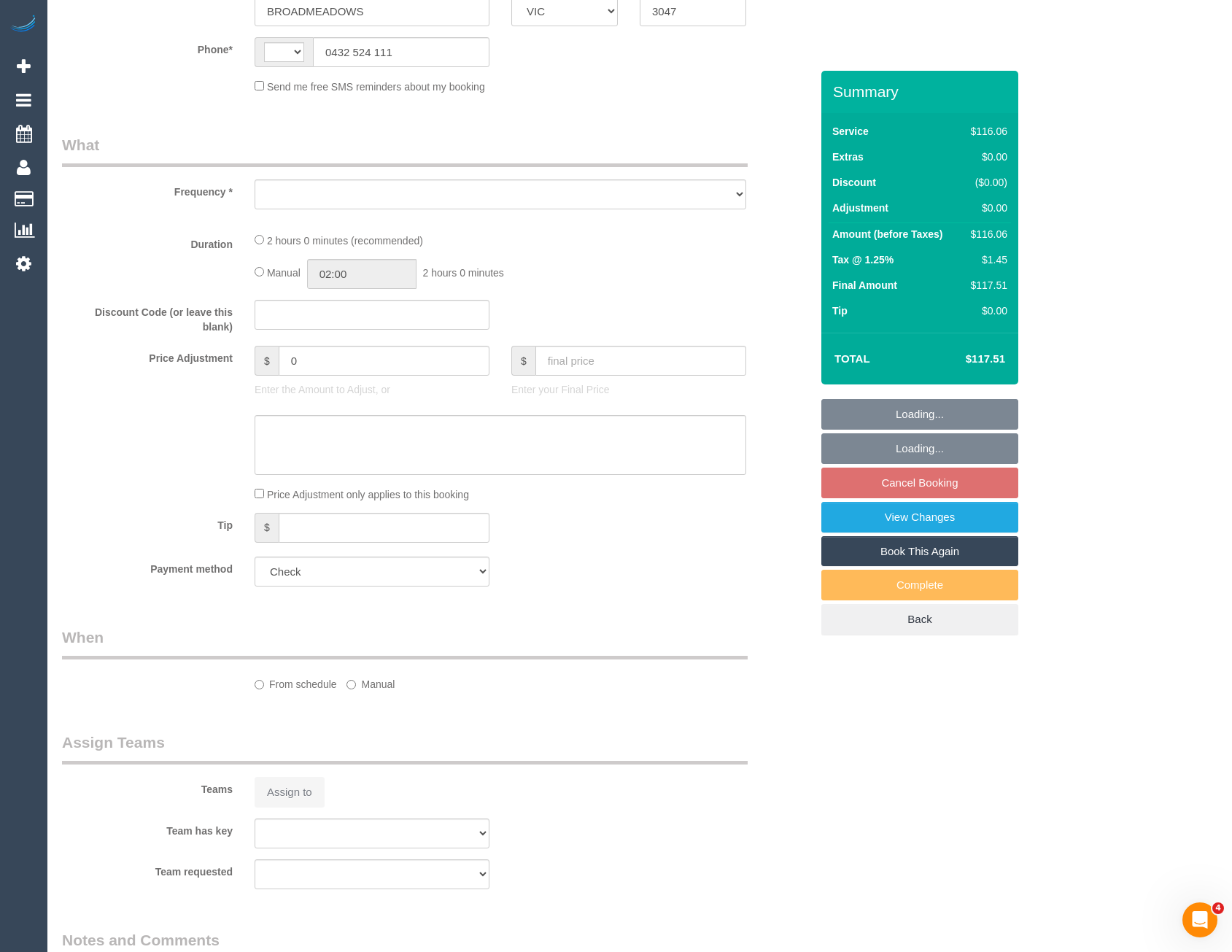
scroll to position [657, 0]
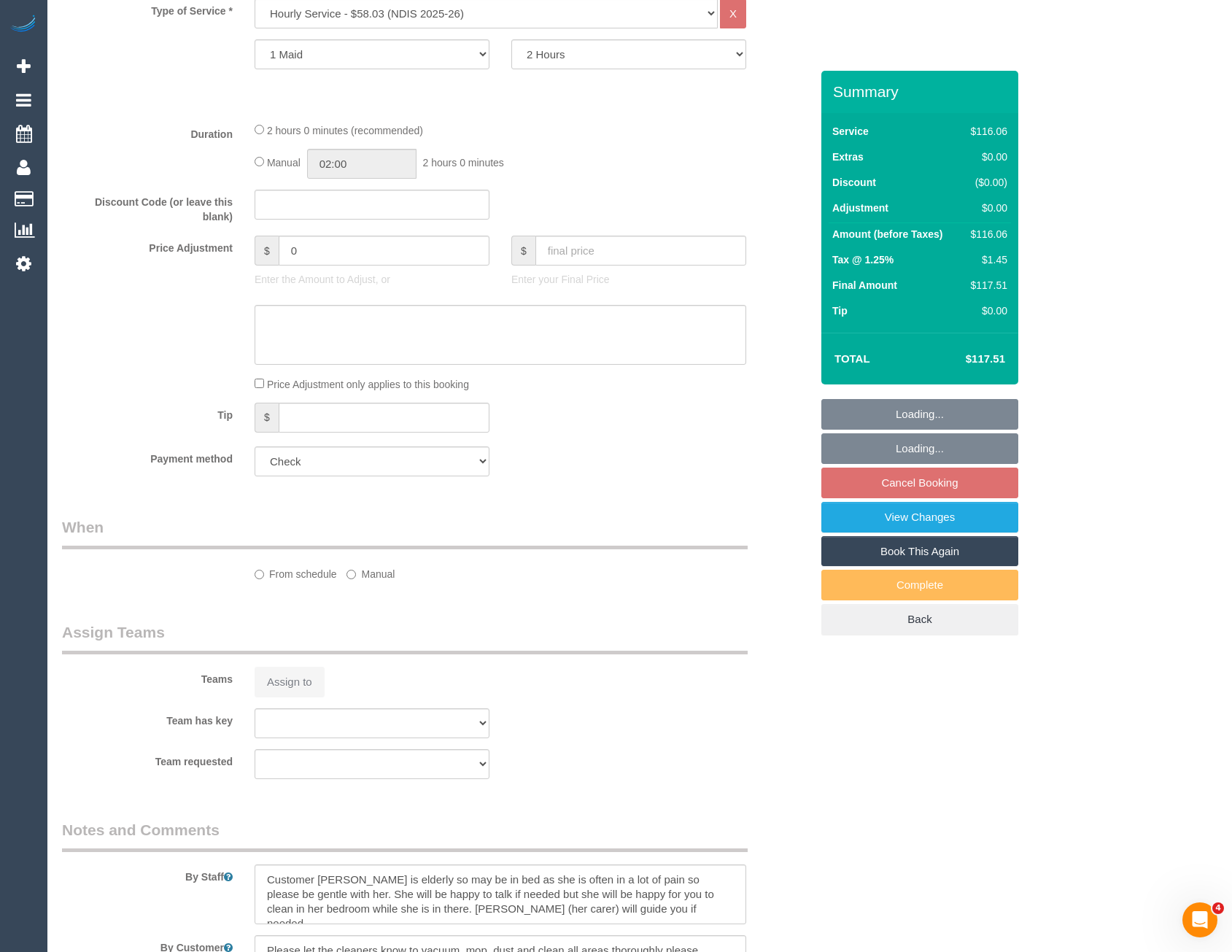
select select "object:610"
select select "string:AU"
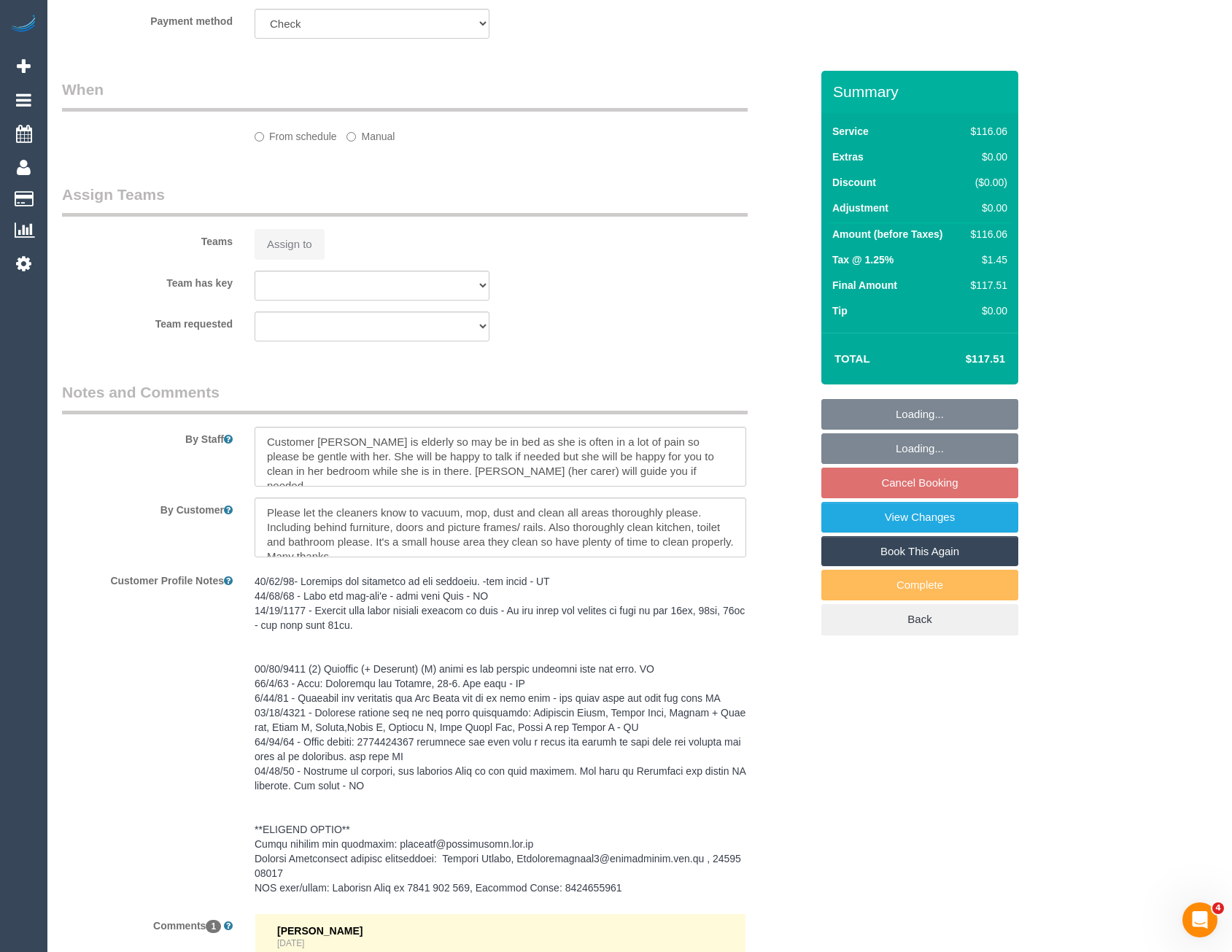
select select "number:27"
select select "number:14"
select select "number:19"
select select "number:25"
select select "number:34"
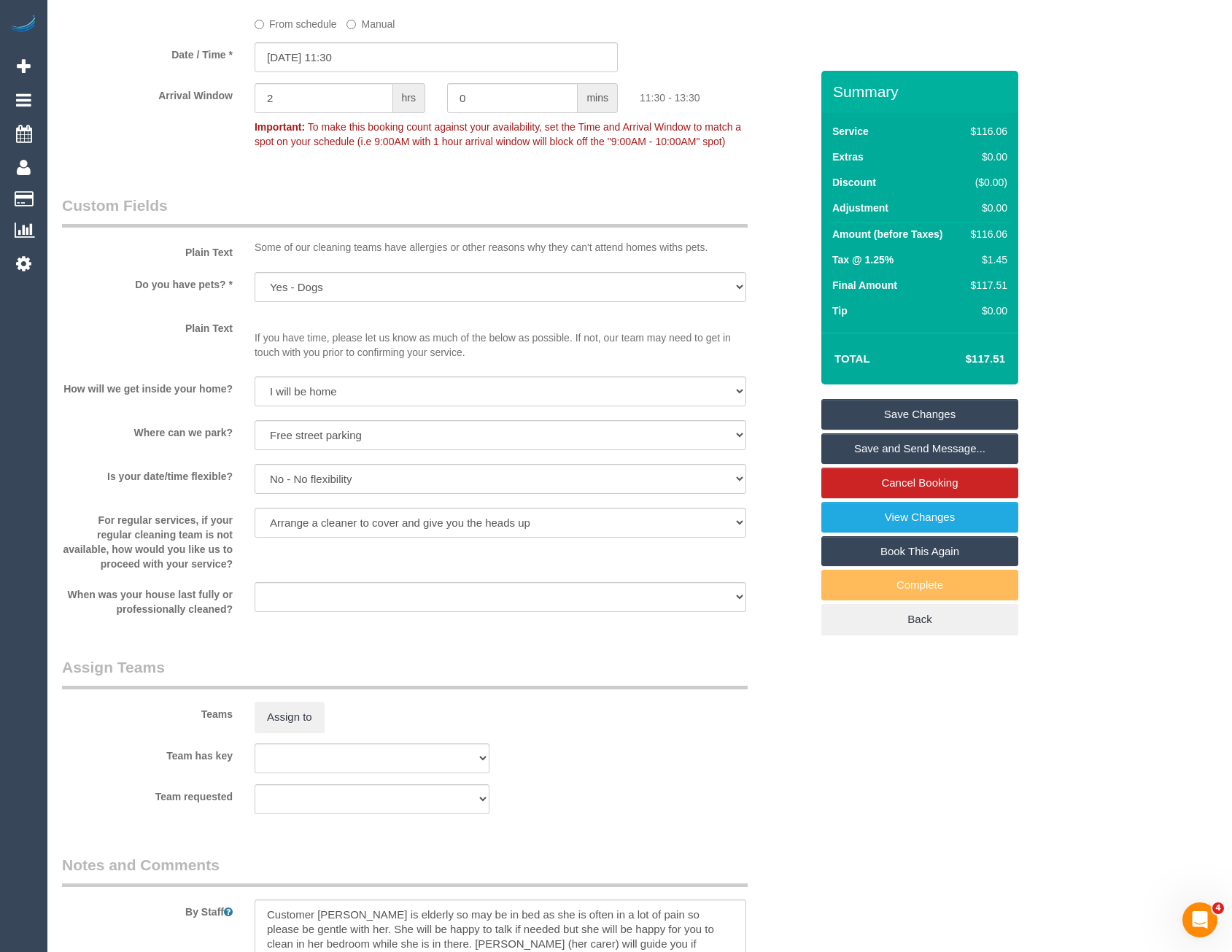
scroll to position [1364, 0]
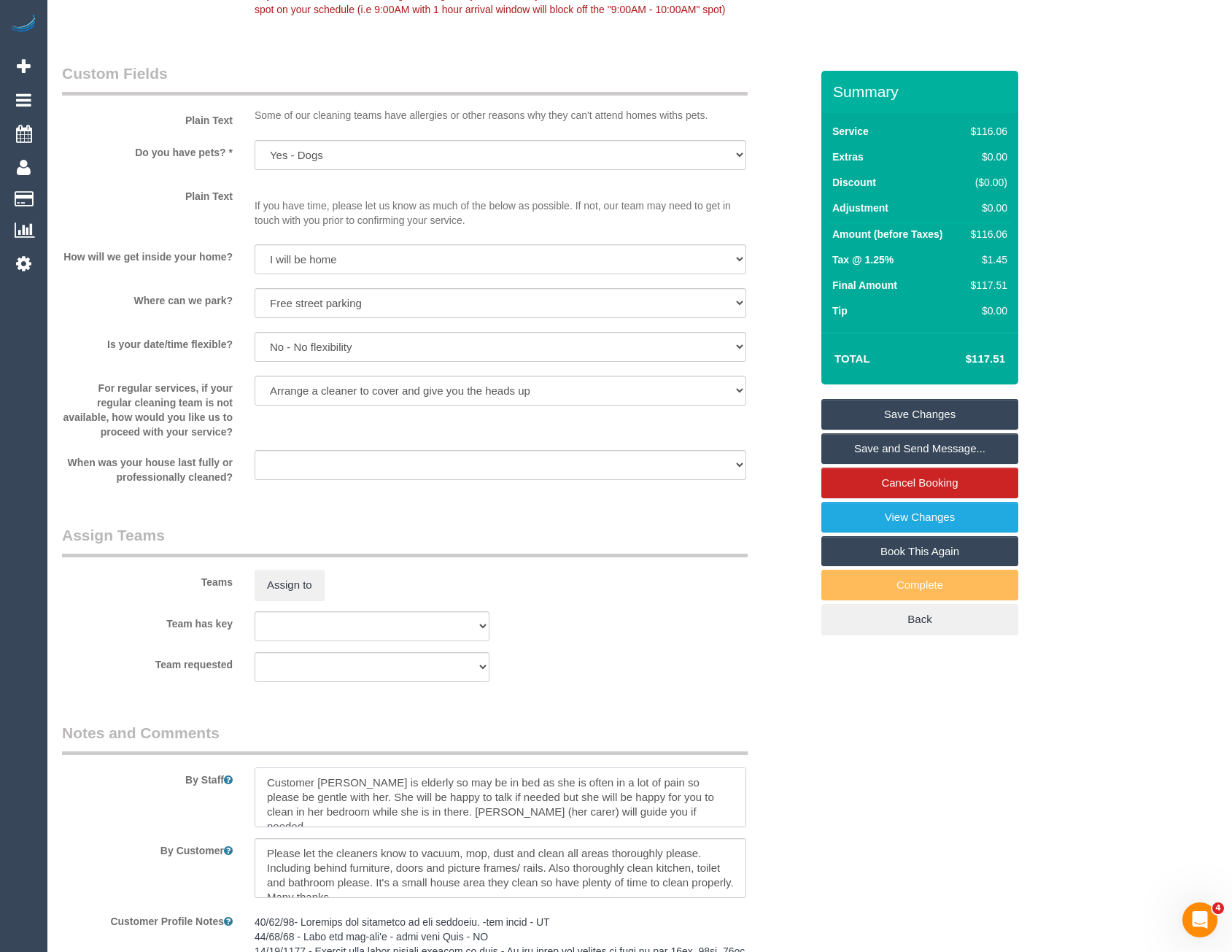
click at [266, 775] on textarea at bounding box center [499, 797] width 491 height 60
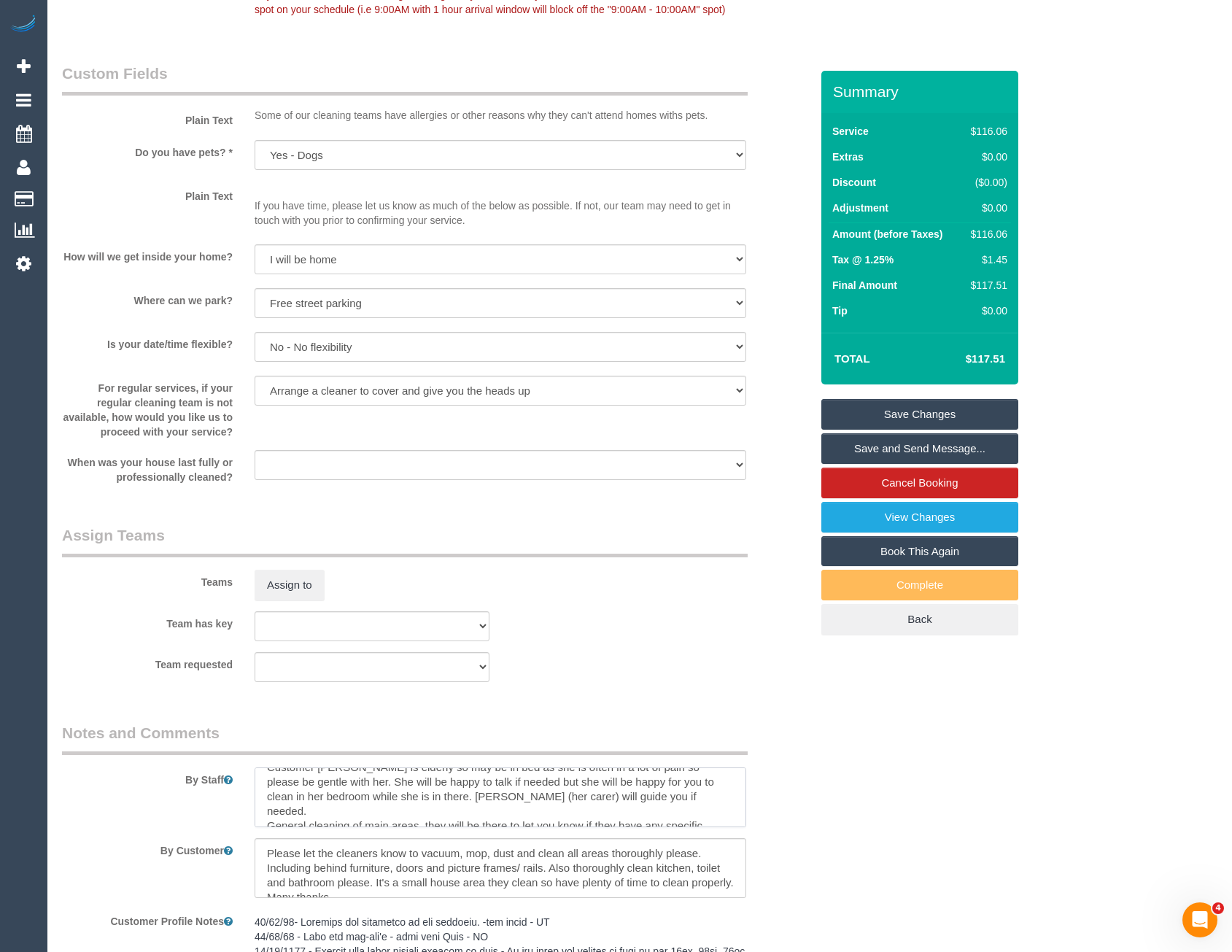
scroll to position [44, 0]
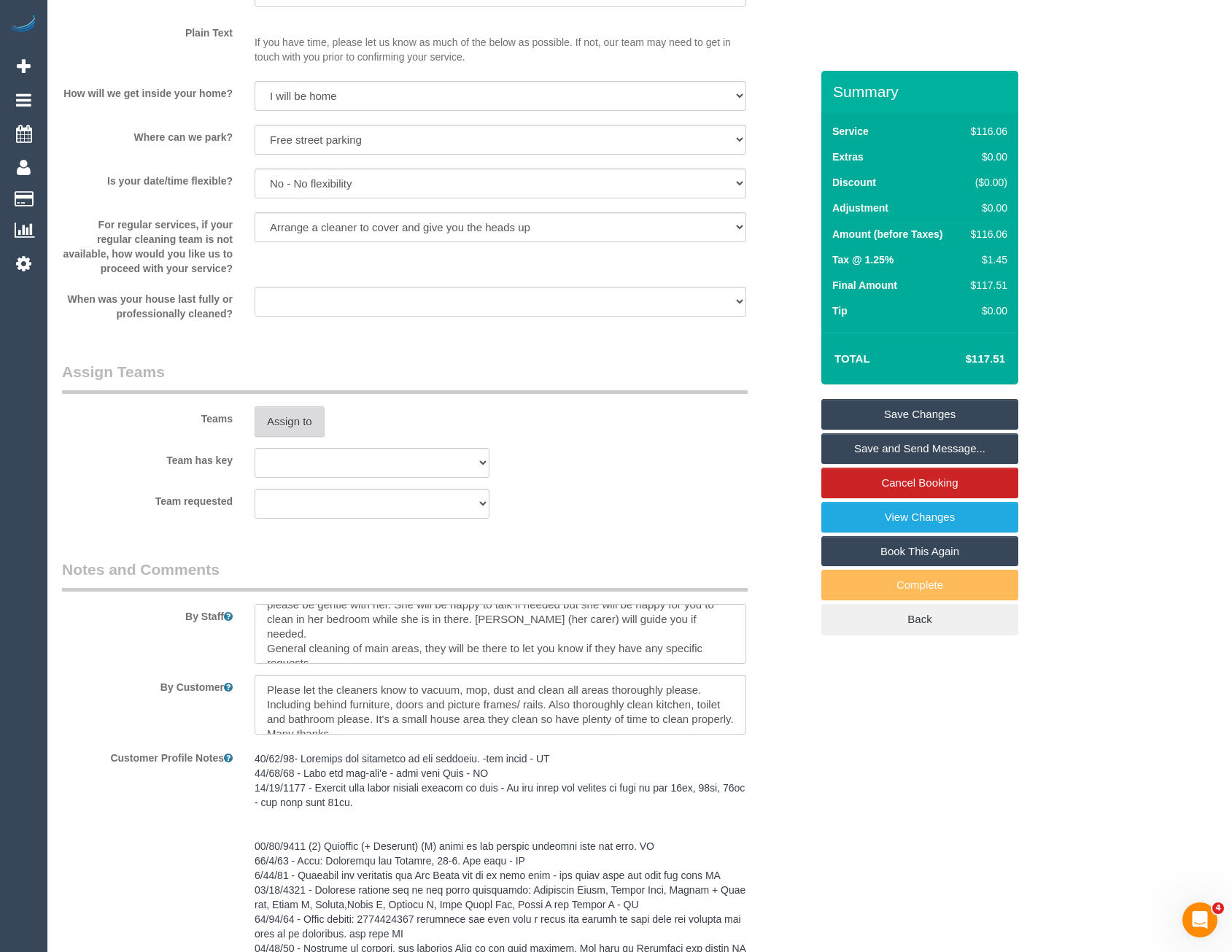
type textarea "*cover* Customer [PERSON_NAME] is elderly so may be in bed as she is often in a…"
click at [283, 419] on button "Assign to" at bounding box center [289, 422] width 70 height 31
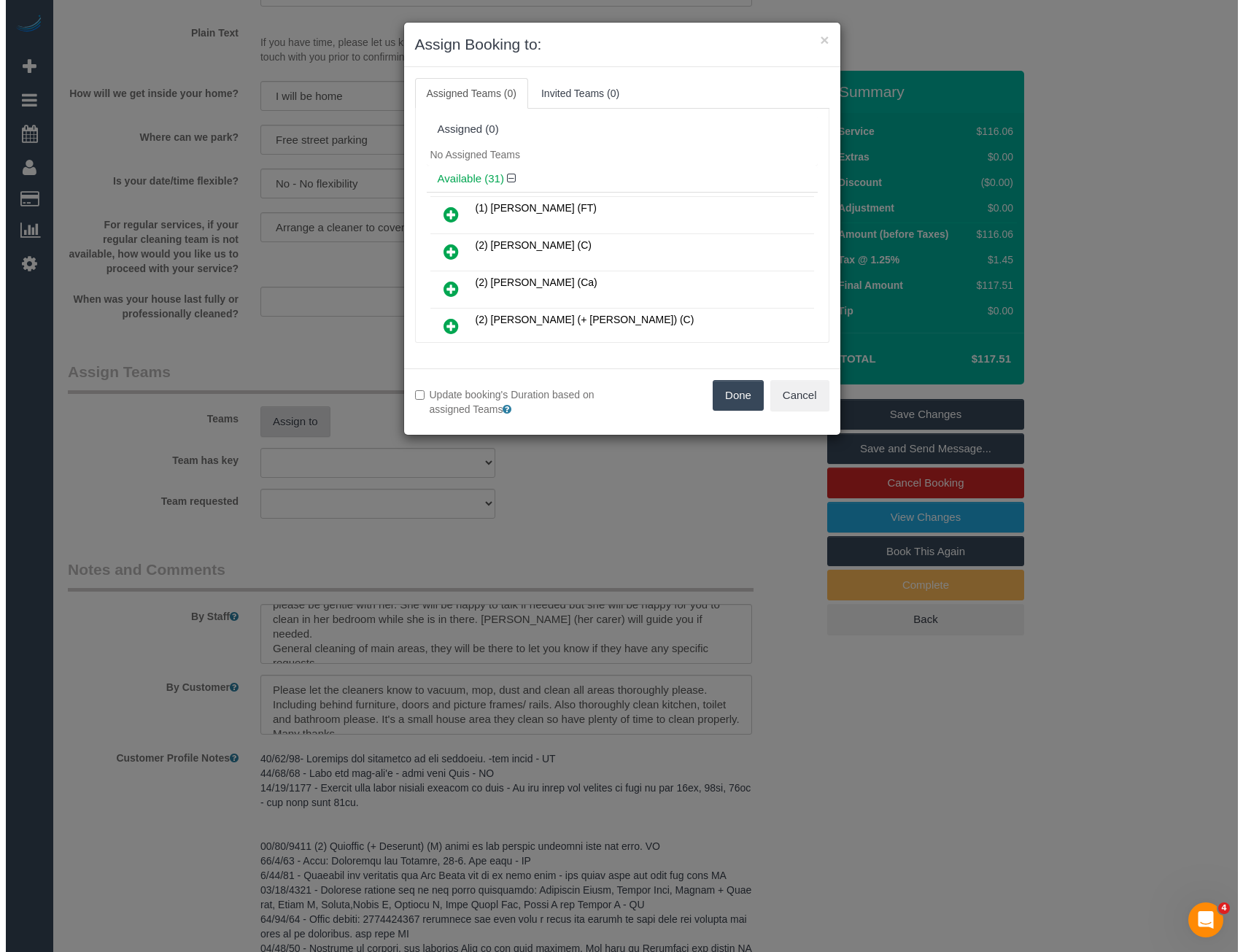
scroll to position [1523, 0]
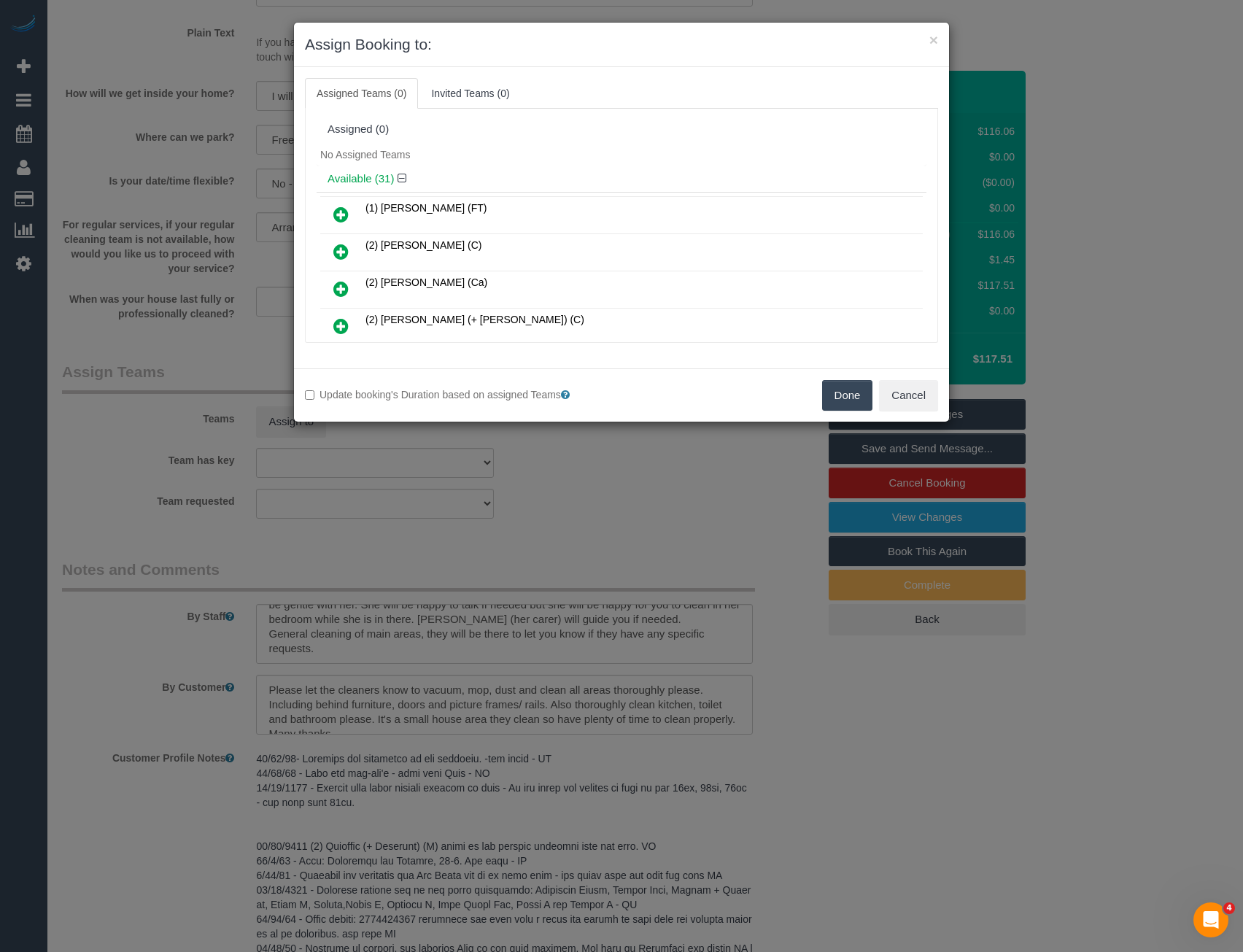
click at [341, 251] on icon at bounding box center [340, 252] width 15 height 18
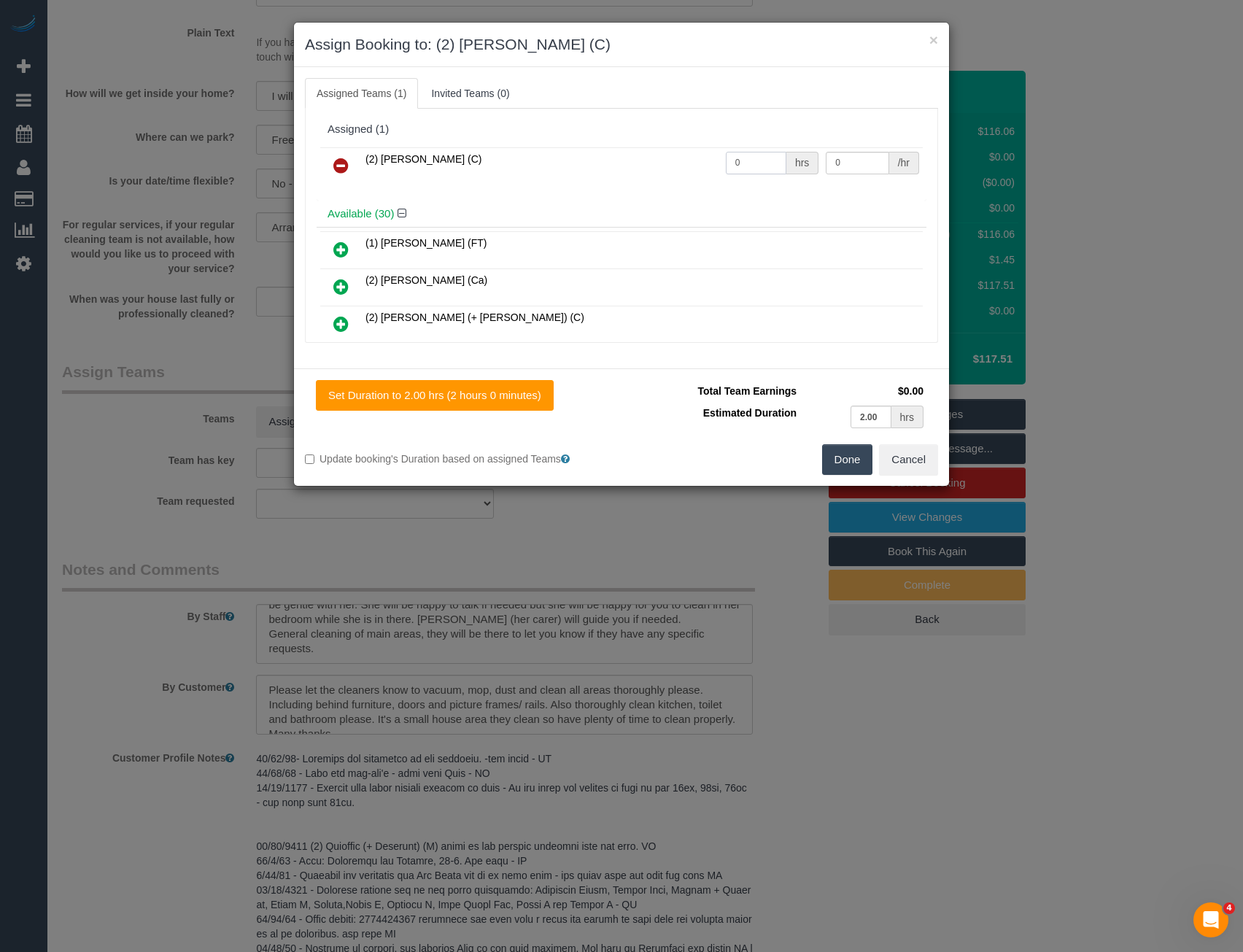
drag, startPoint x: 716, startPoint y: 160, endPoint x: 657, endPoint y: 148, distance: 60.2
click at [676, 154] on tr "(2) [PERSON_NAME] (C) 0 hrs 0 /hr" at bounding box center [621, 165] width 602 height 37
type input "2"
type input "37.5"
click at [836, 456] on button "Done" at bounding box center [847, 460] width 51 height 31
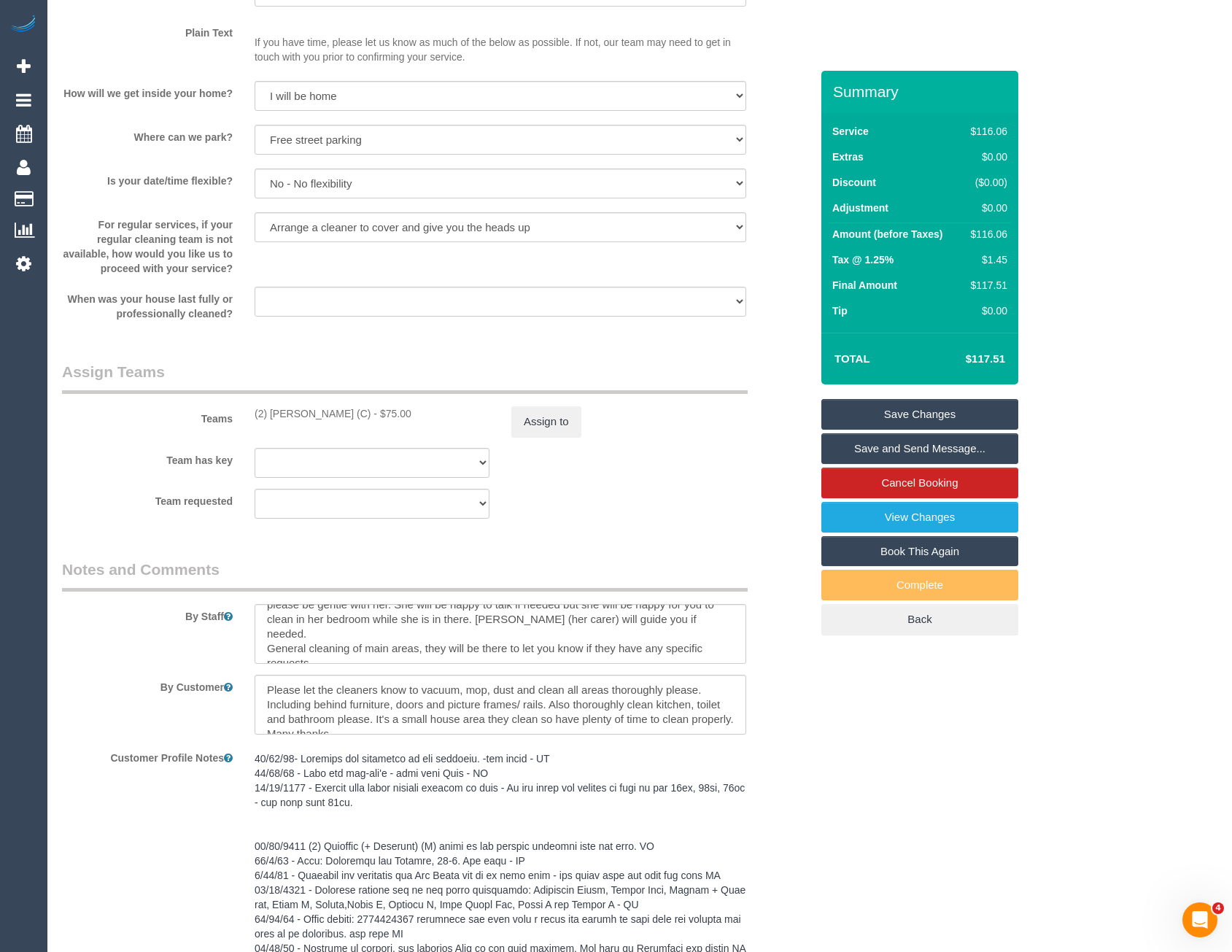
click at [899, 451] on link "Save and Send Message..." at bounding box center [920, 449] width 197 height 31
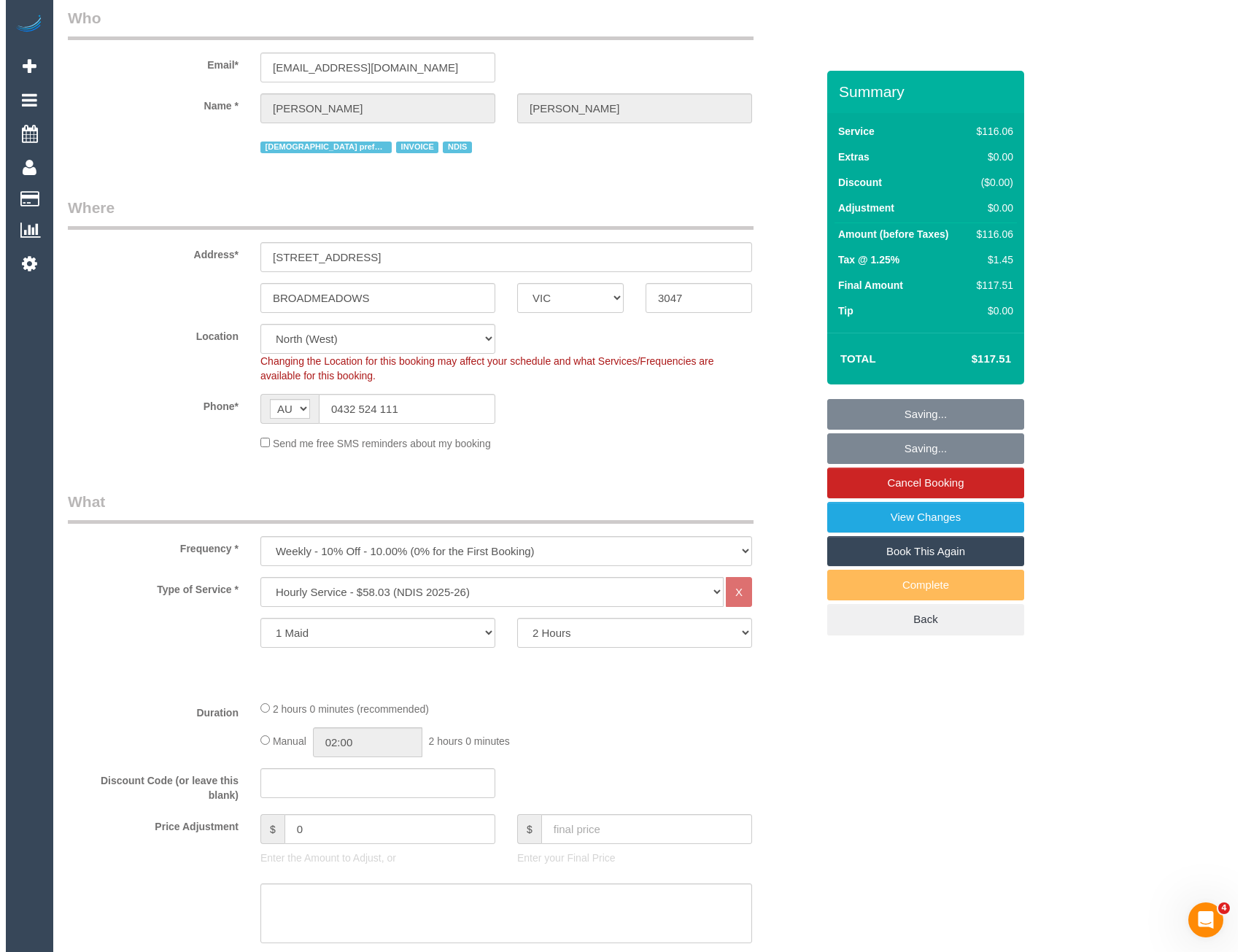
scroll to position [0, 0]
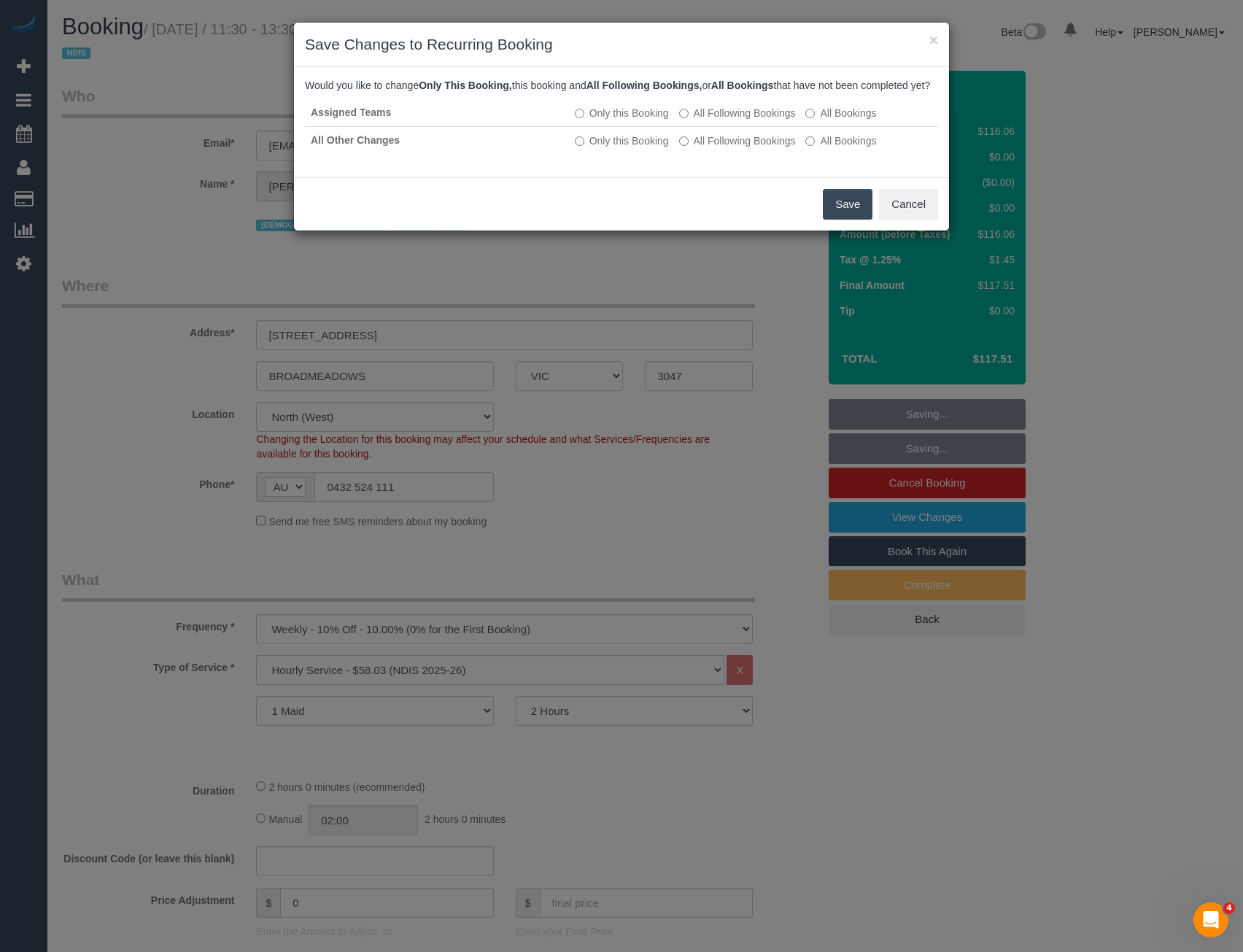
click at [839, 219] on button "Save" at bounding box center [847, 204] width 50 height 31
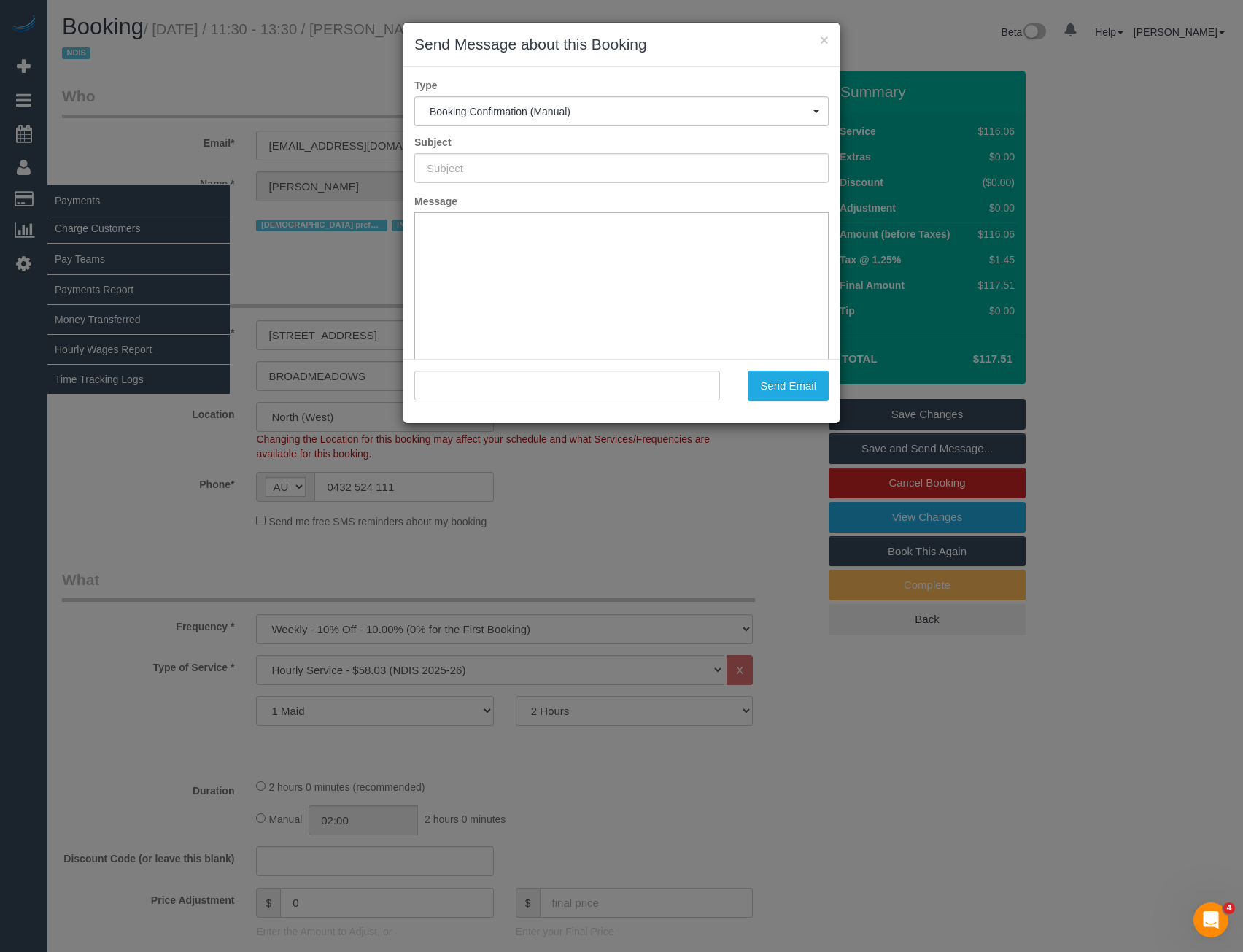
type input "Booking Confirmed"
type input ""Margaret Zahos" <stavzahos@yahoo.com.au>"
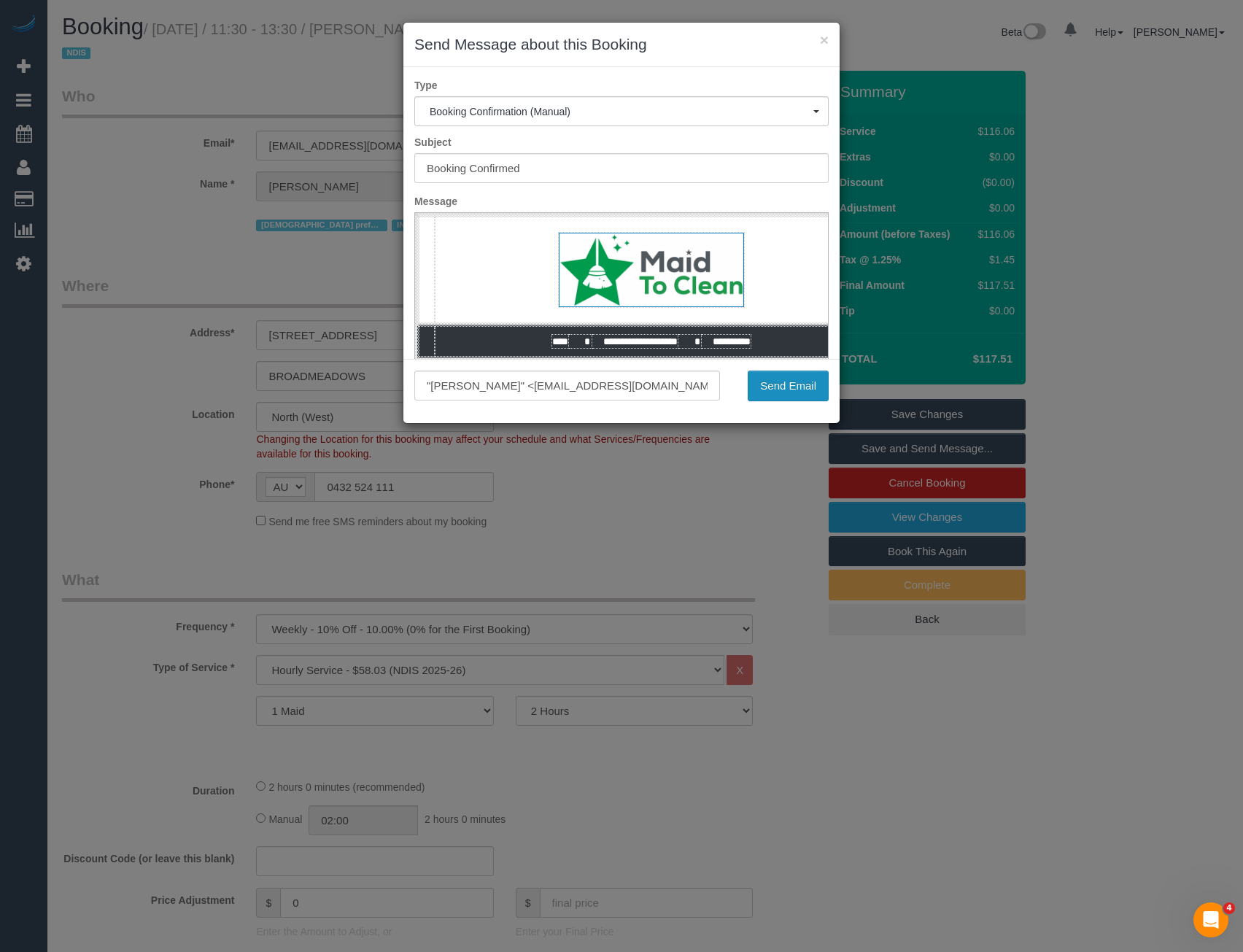
click at [780, 394] on button "Send Email" at bounding box center [787, 386] width 81 height 31
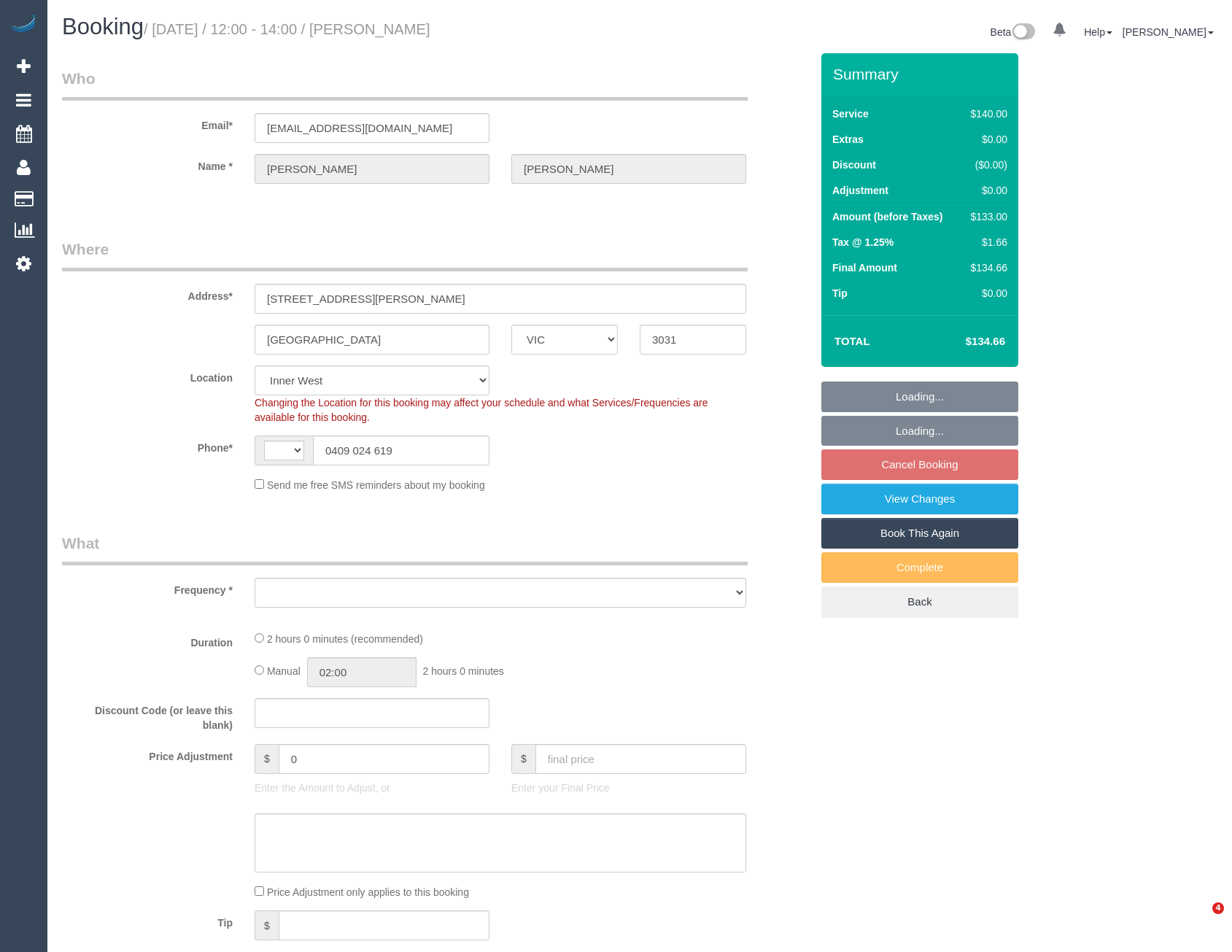
select select "VIC"
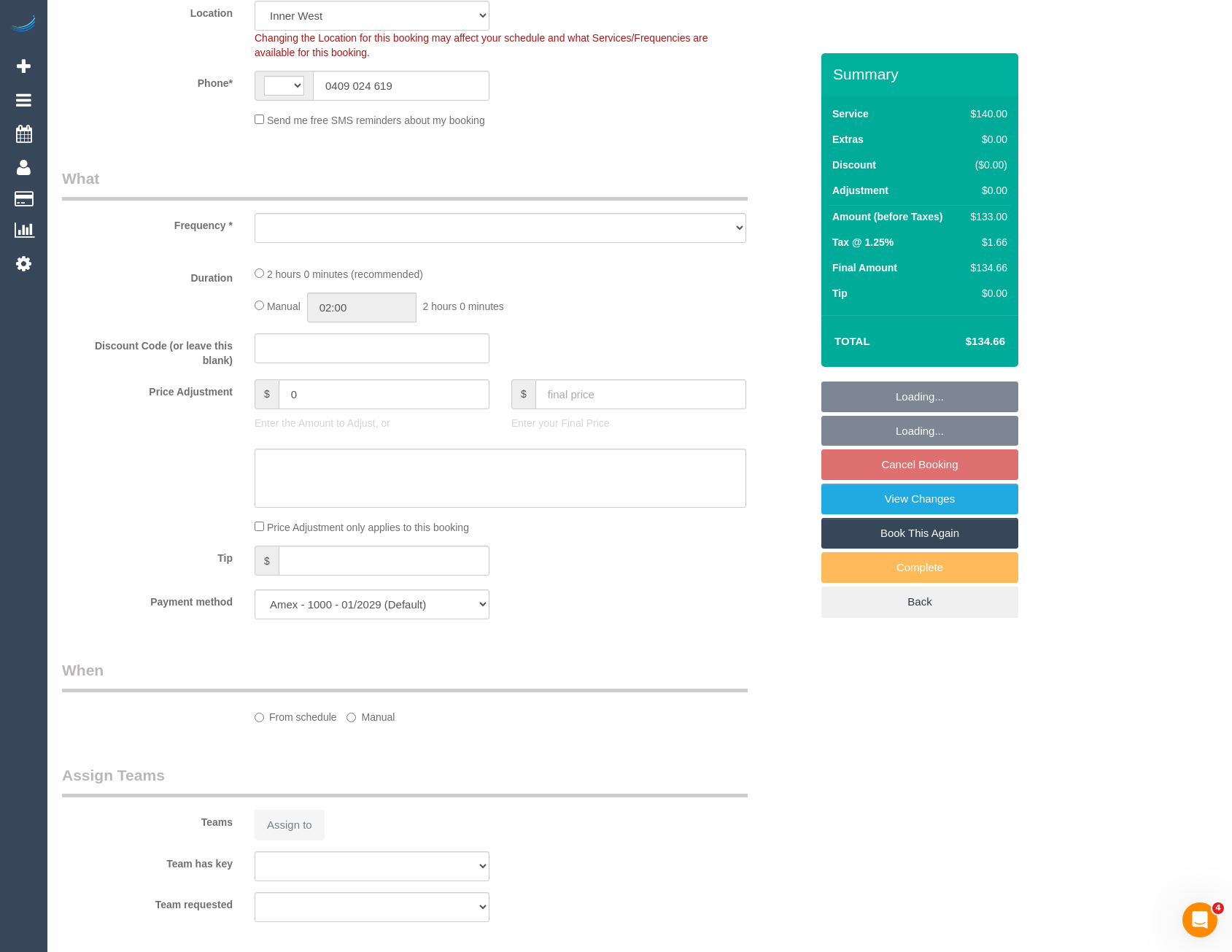
select select "string:AU"
select select "object:1190"
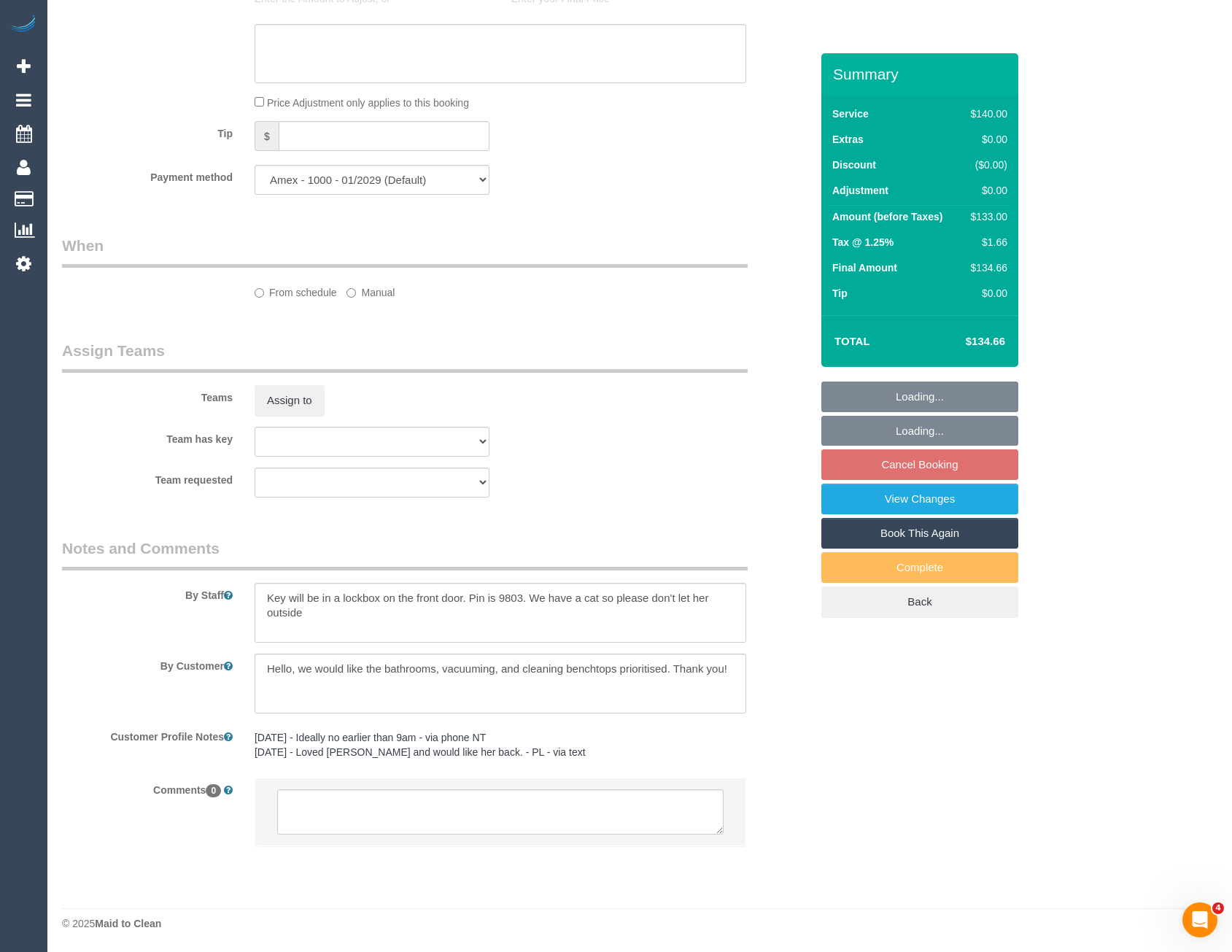
select select "number:29"
select select "number:16"
select select "number:19"
select select "number:24"
select select "number:34"
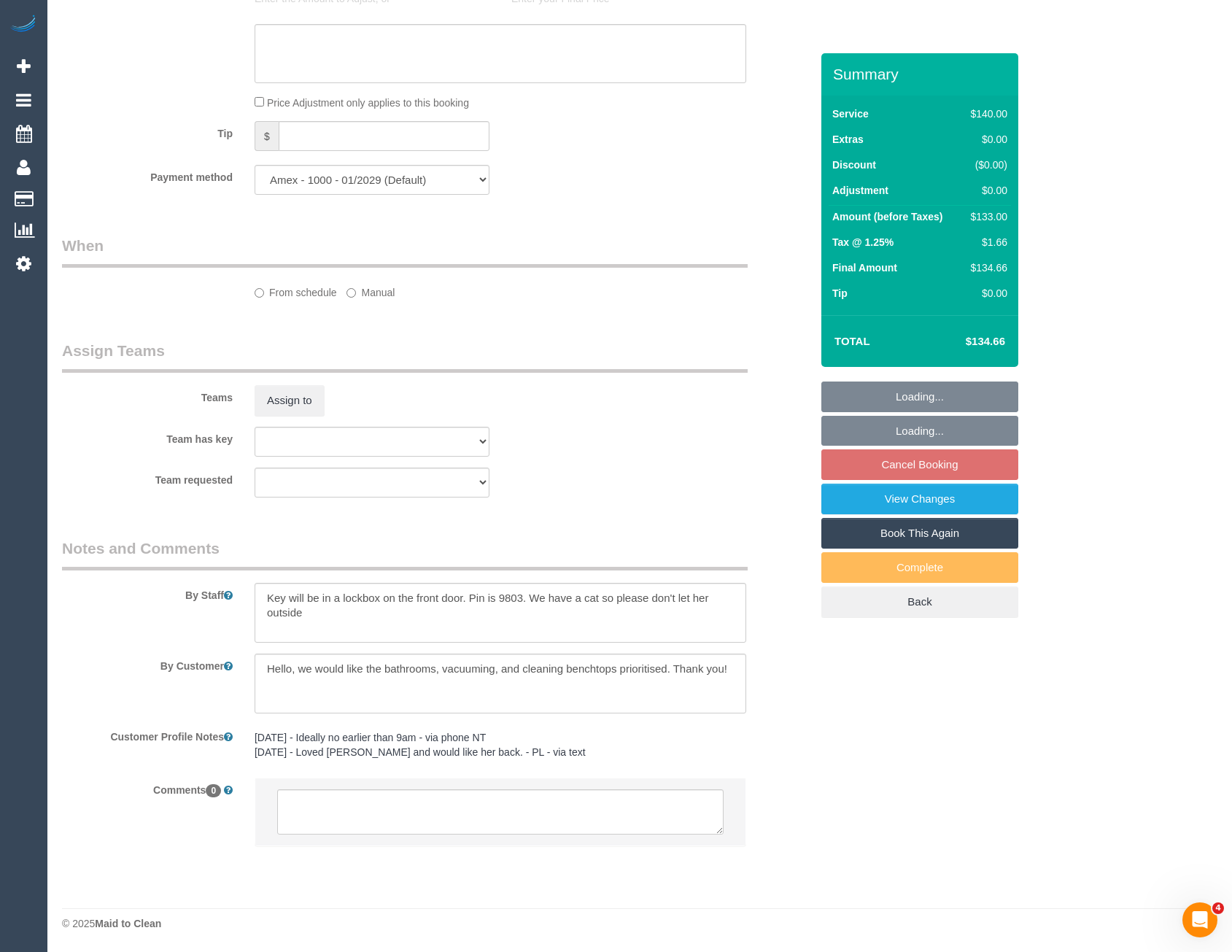
select select "number:12"
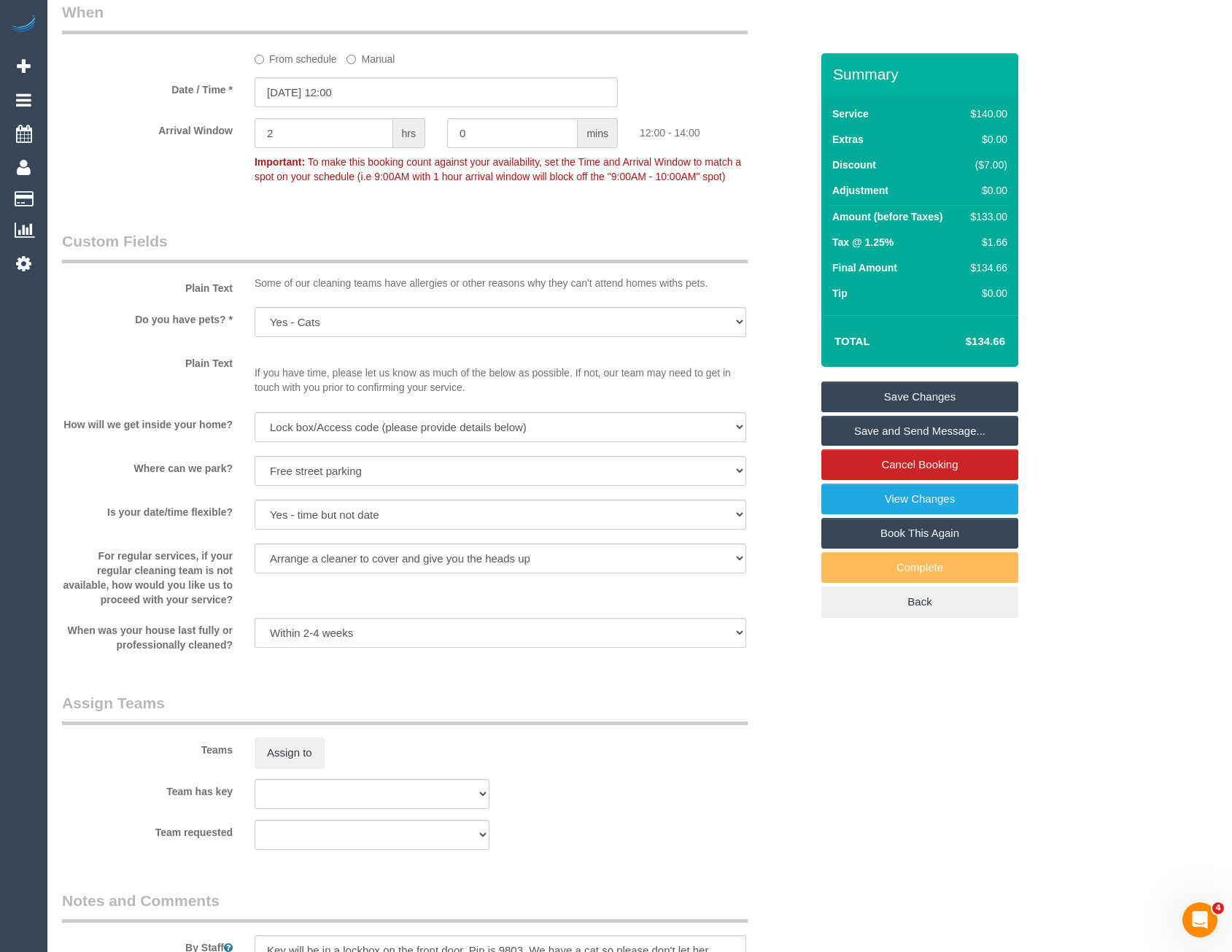
scroll to position [1551, 0]
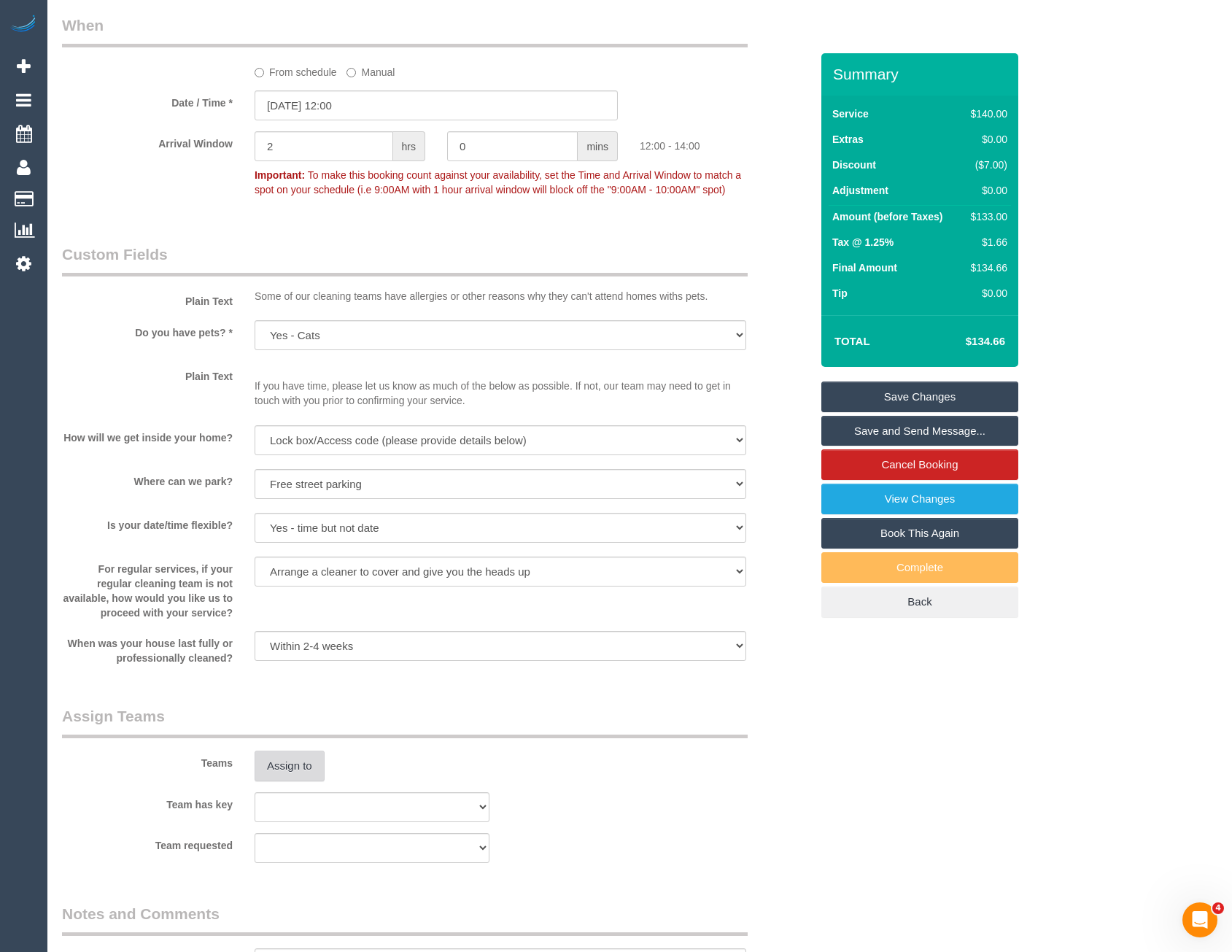
click at [307, 777] on button "Assign to" at bounding box center [289, 766] width 70 height 31
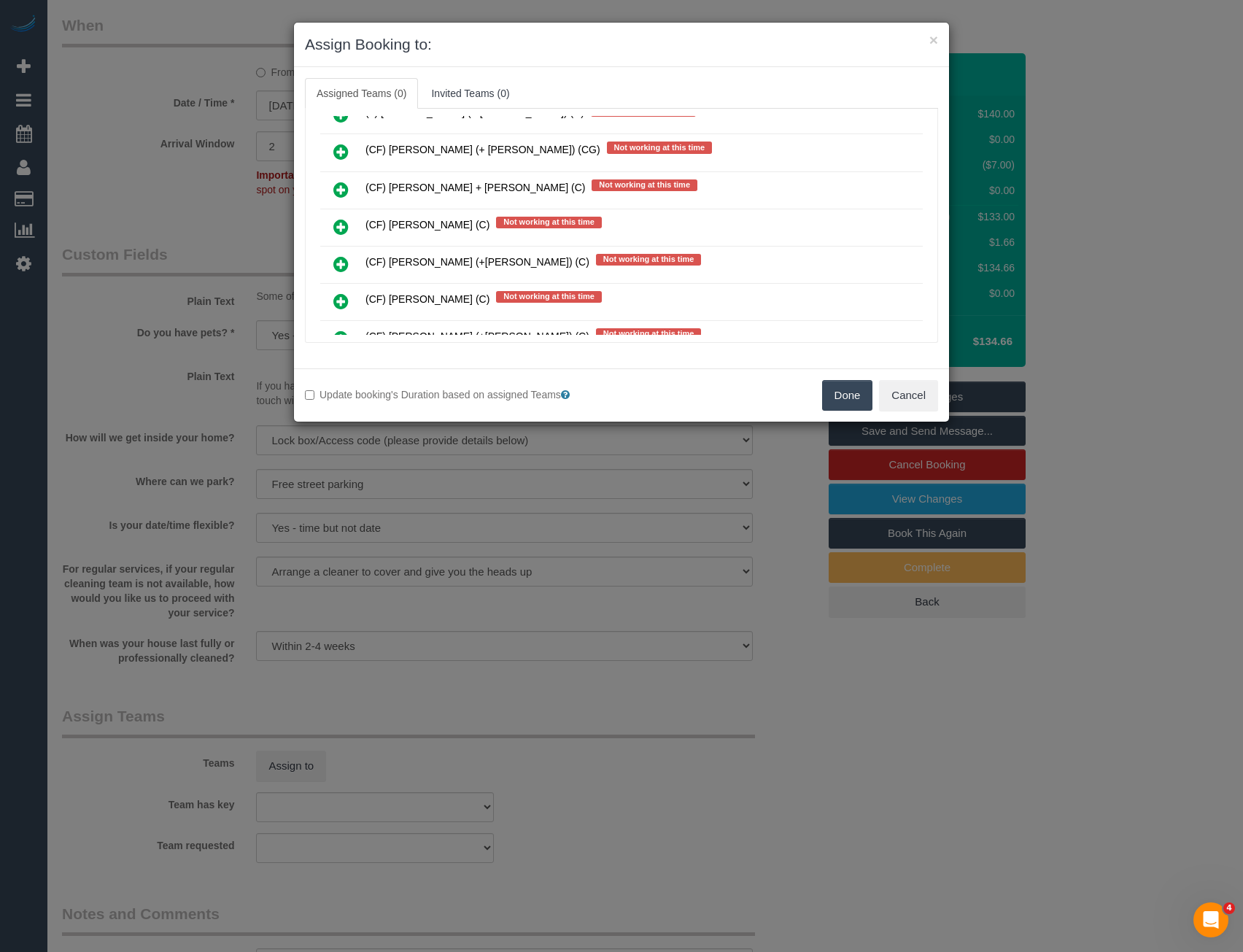
scroll to position [4628, 0]
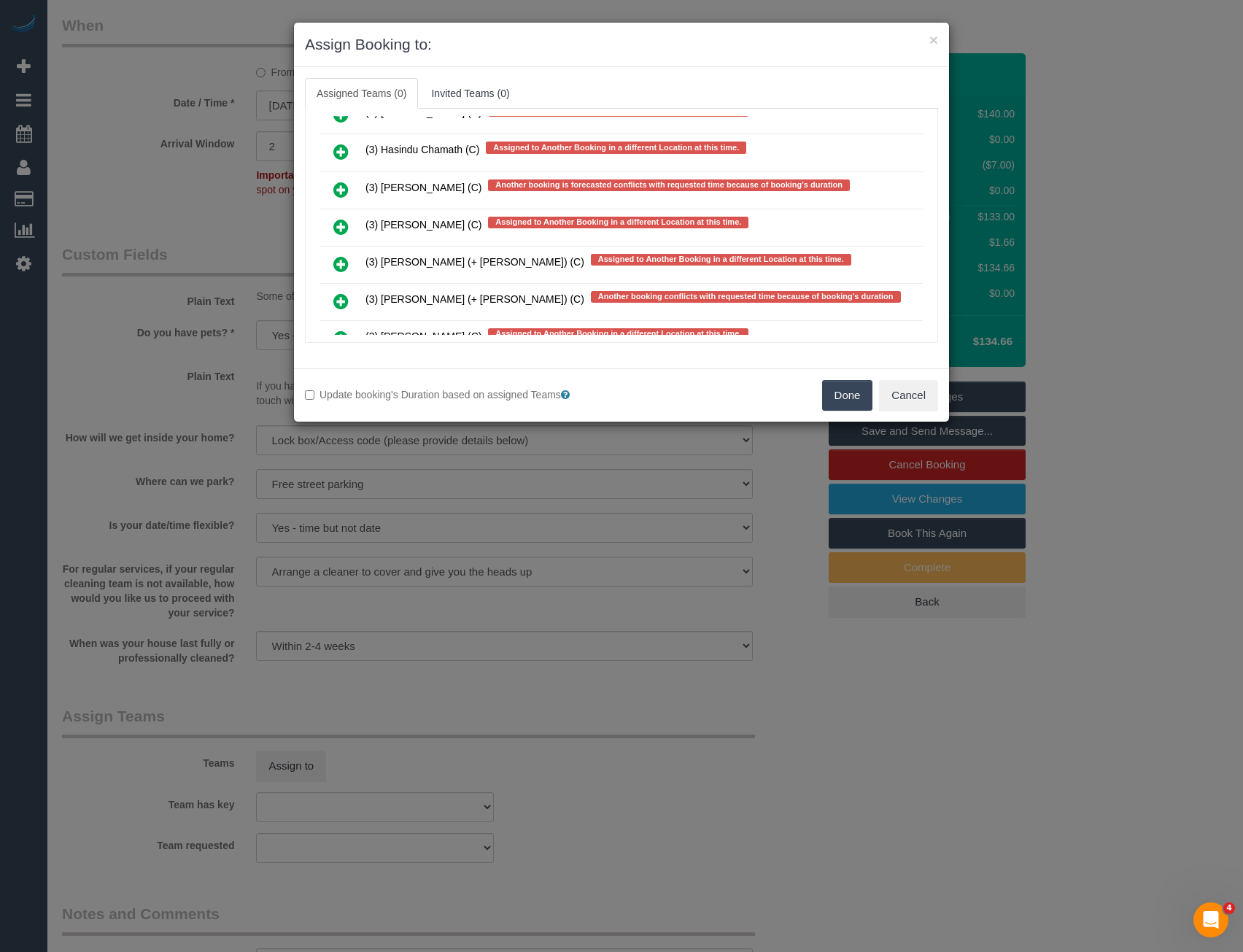
click at [338, 225] on icon at bounding box center [340, 227] width 15 height 18
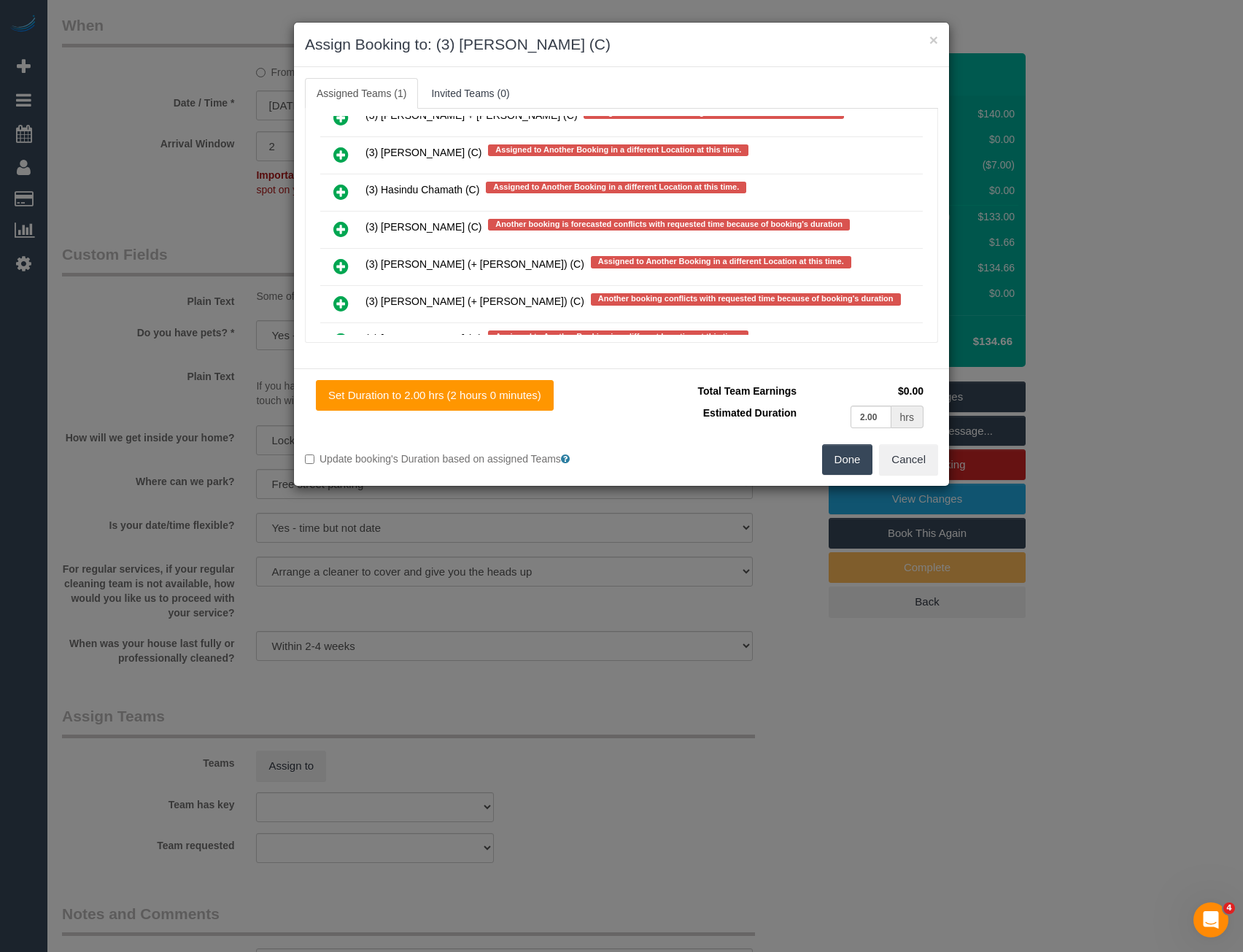
scroll to position [4668, 0]
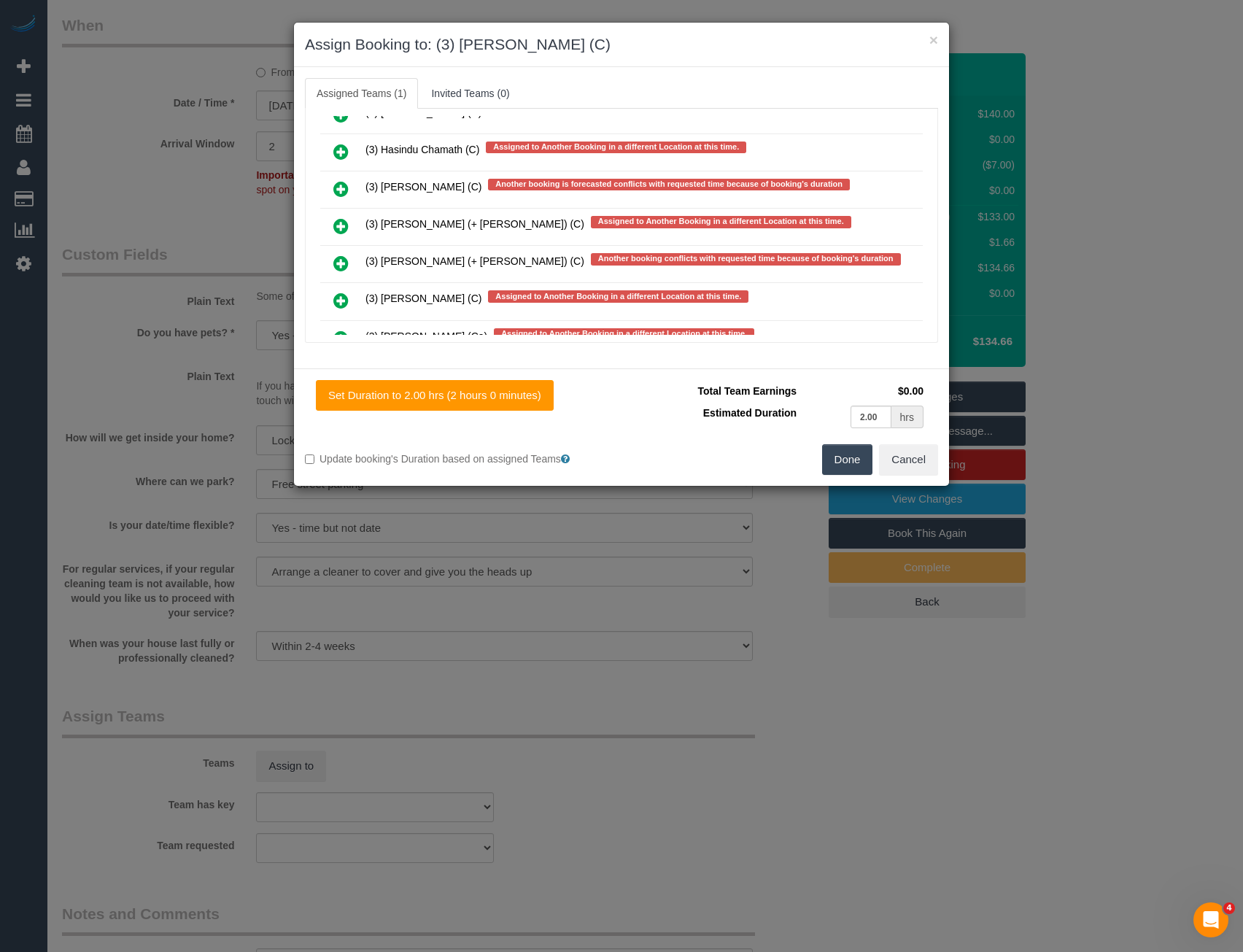
drag, startPoint x: 915, startPoint y: 308, endPoint x: 920, endPoint y: 116, distance: 192.1
click at [919, 110] on div "Assigned (1) (3) Juan Manuel (C) Assigned to Another Booking in a different Loc…" at bounding box center [621, 225] width 633 height 234
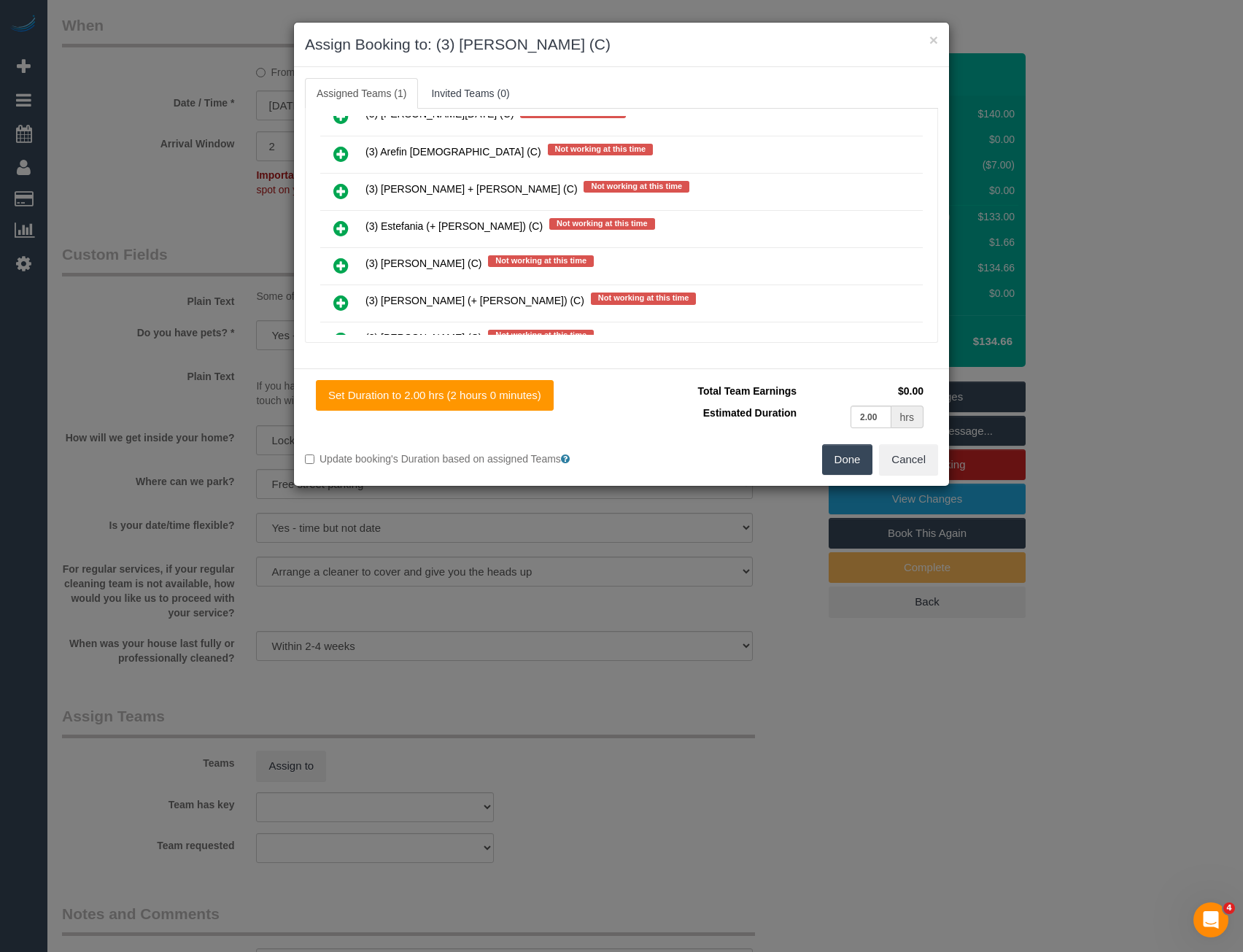
scroll to position [0, 0]
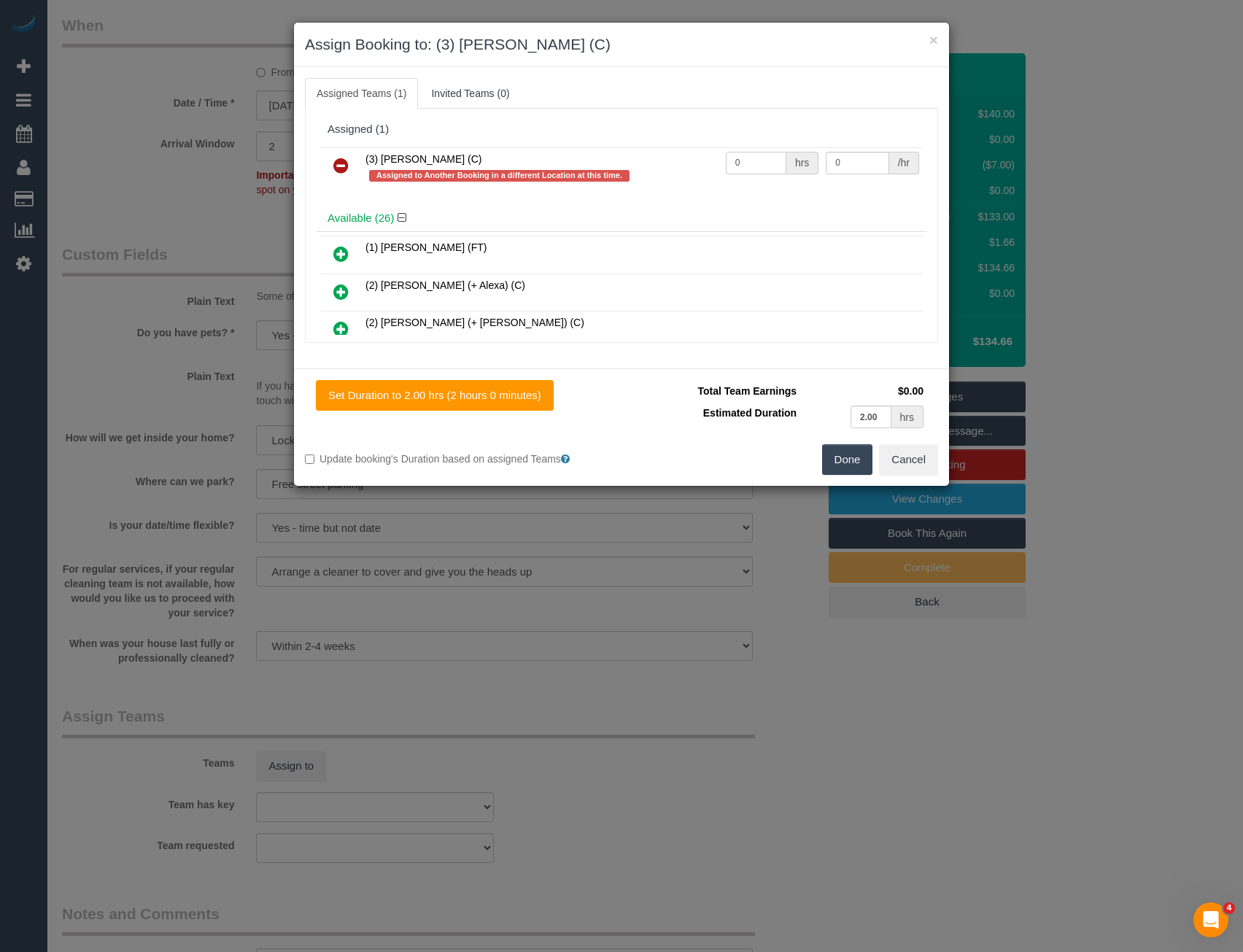
drag, startPoint x: 750, startPoint y: 159, endPoint x: 607, endPoint y: 172, distance: 143.6
click at [612, 172] on tr "(3) Juan Manuel (C) Assigned to Another Booking in a different Location at this…" at bounding box center [621, 168] width 602 height 42
type input "2"
type input "35"
drag, startPoint x: 858, startPoint y: 456, endPoint x: 847, endPoint y: 458, distance: 11.2
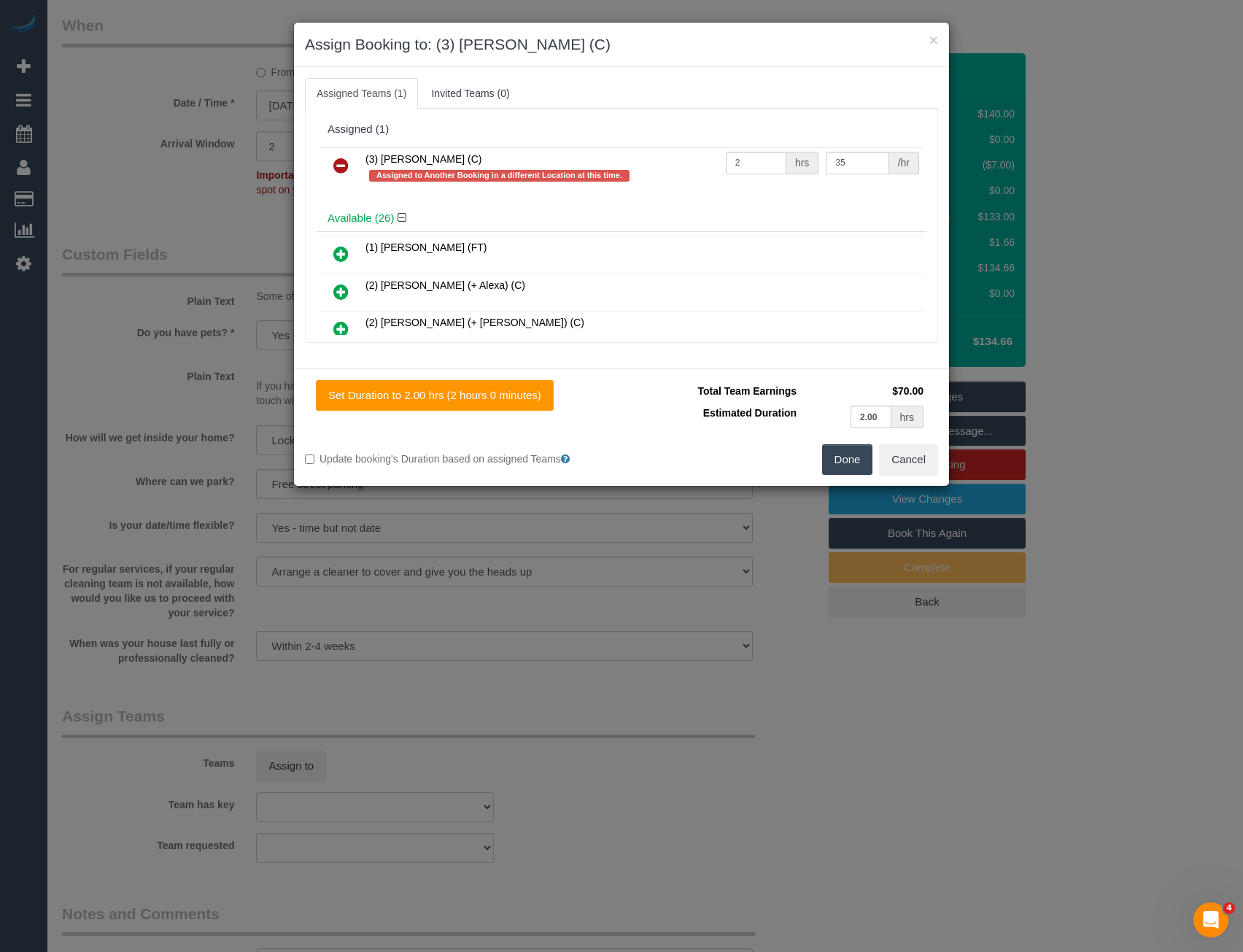
click at [855, 457] on button "Done" at bounding box center [847, 460] width 51 height 31
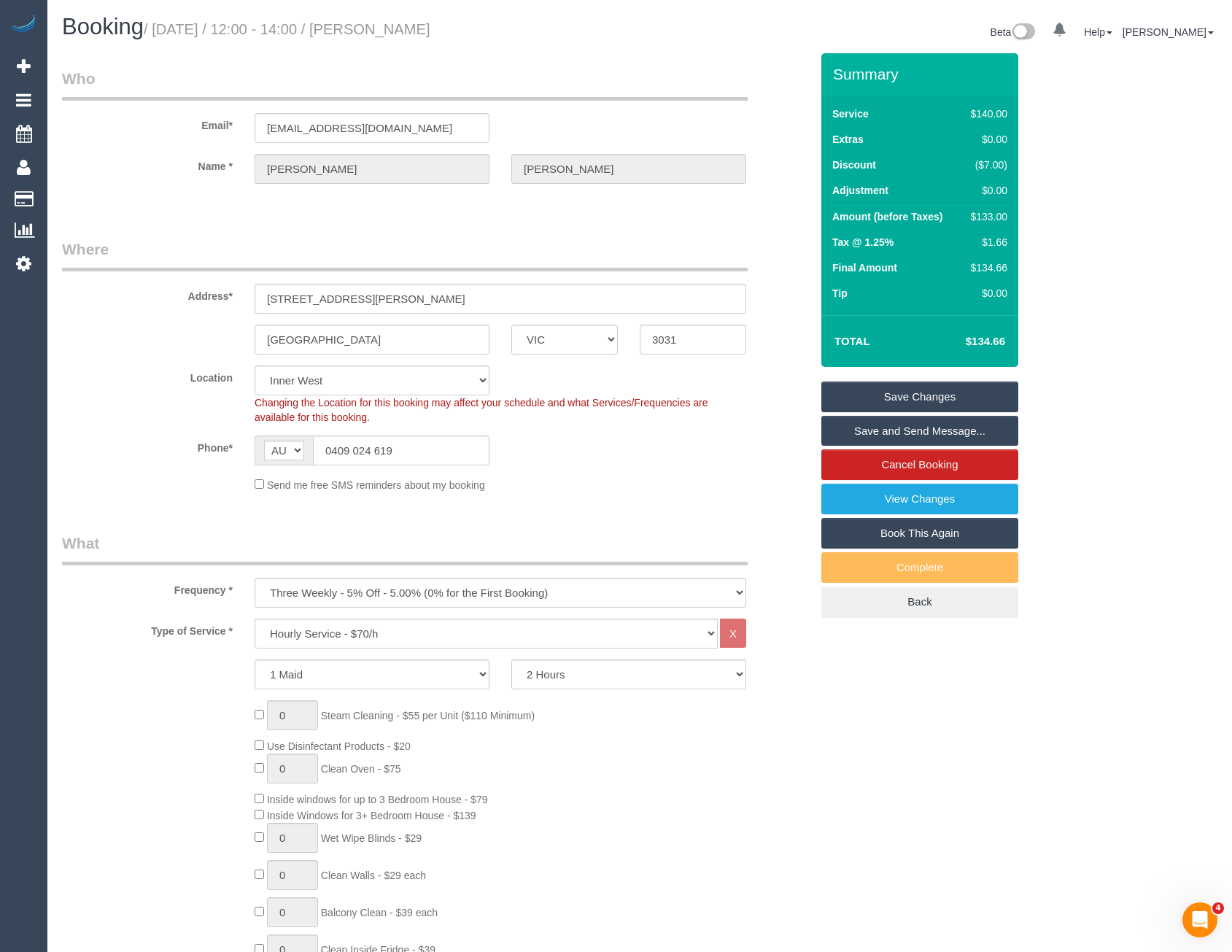
click at [889, 433] on link "Save and Send Message..." at bounding box center [920, 431] width 197 height 31
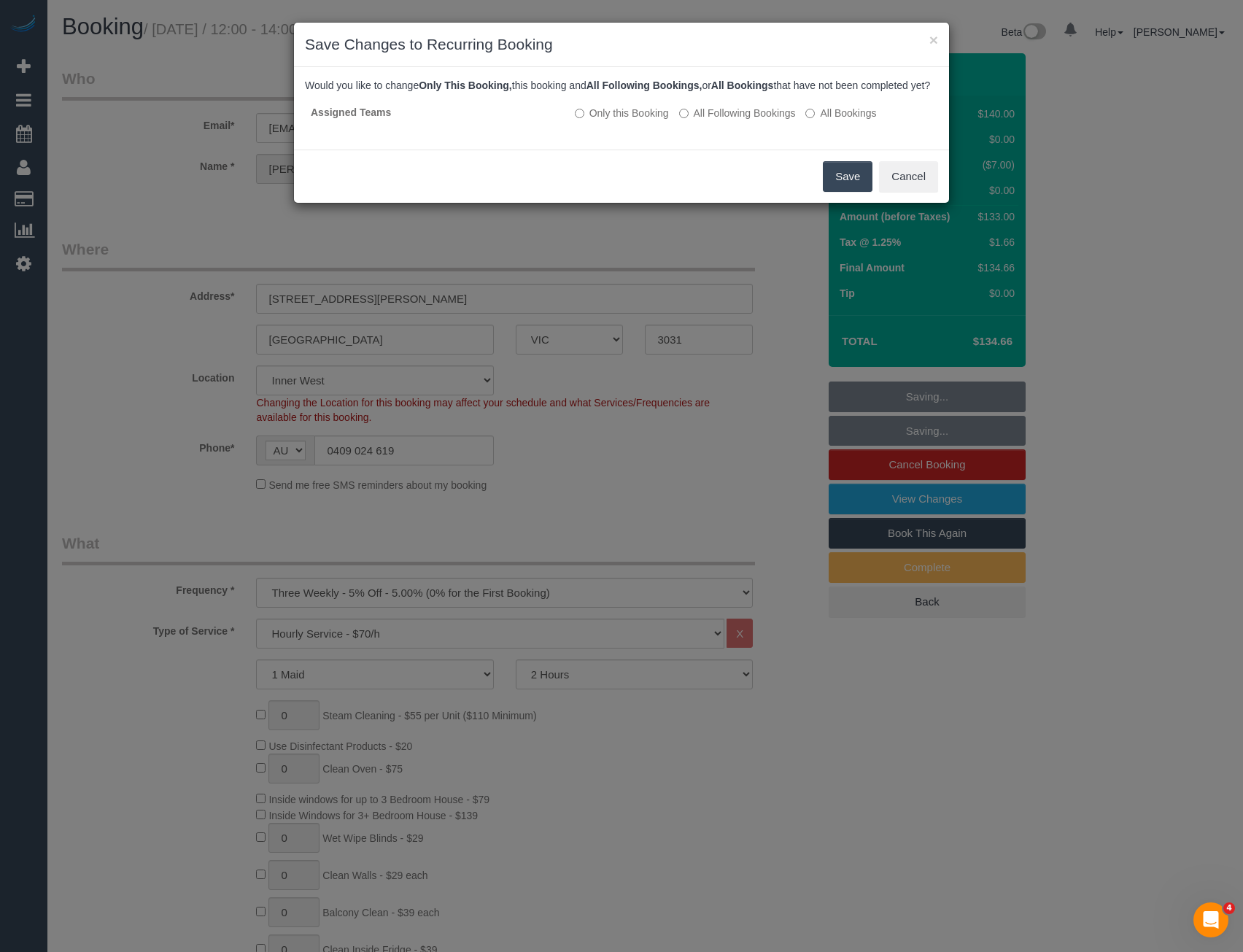
drag, startPoint x: 833, startPoint y: 184, endPoint x: 810, endPoint y: 175, distance: 24.7
click at [833, 184] on button "Save" at bounding box center [847, 176] width 50 height 31
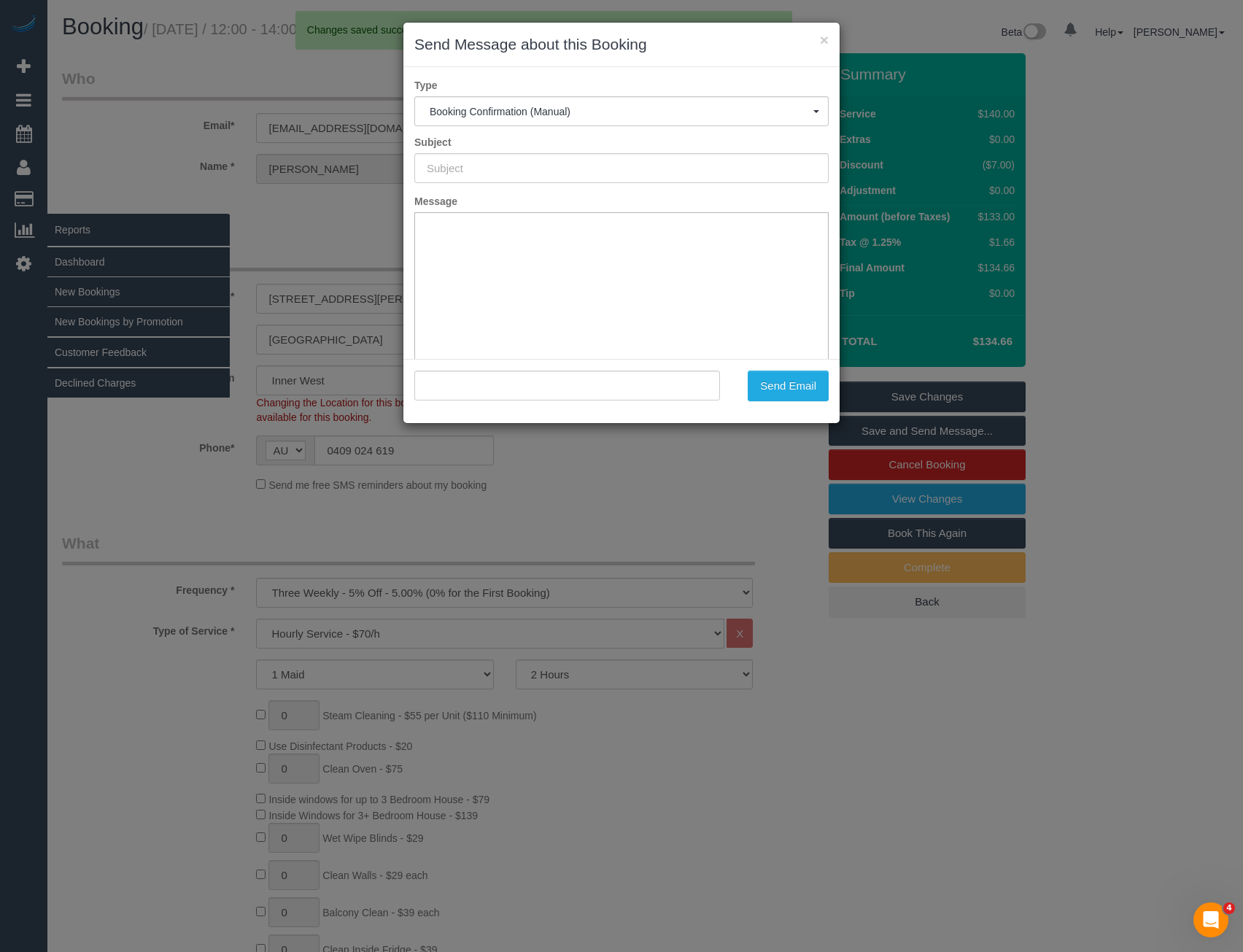
type input "Booking Confirmed"
type input ""Jaryd Rankin" <jarydsrankin@gmail.com>"
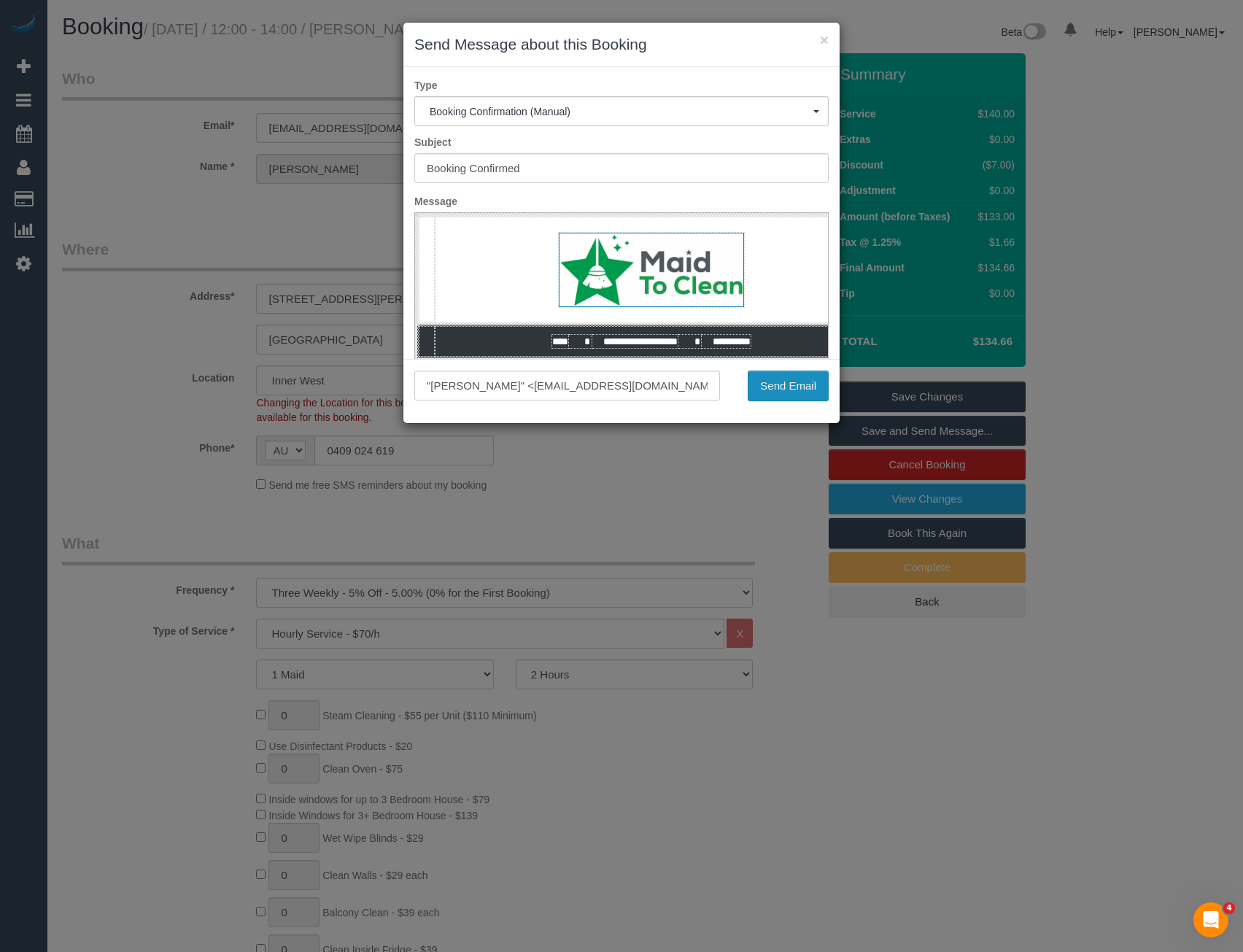
click at [784, 393] on button "Send Email" at bounding box center [787, 386] width 81 height 31
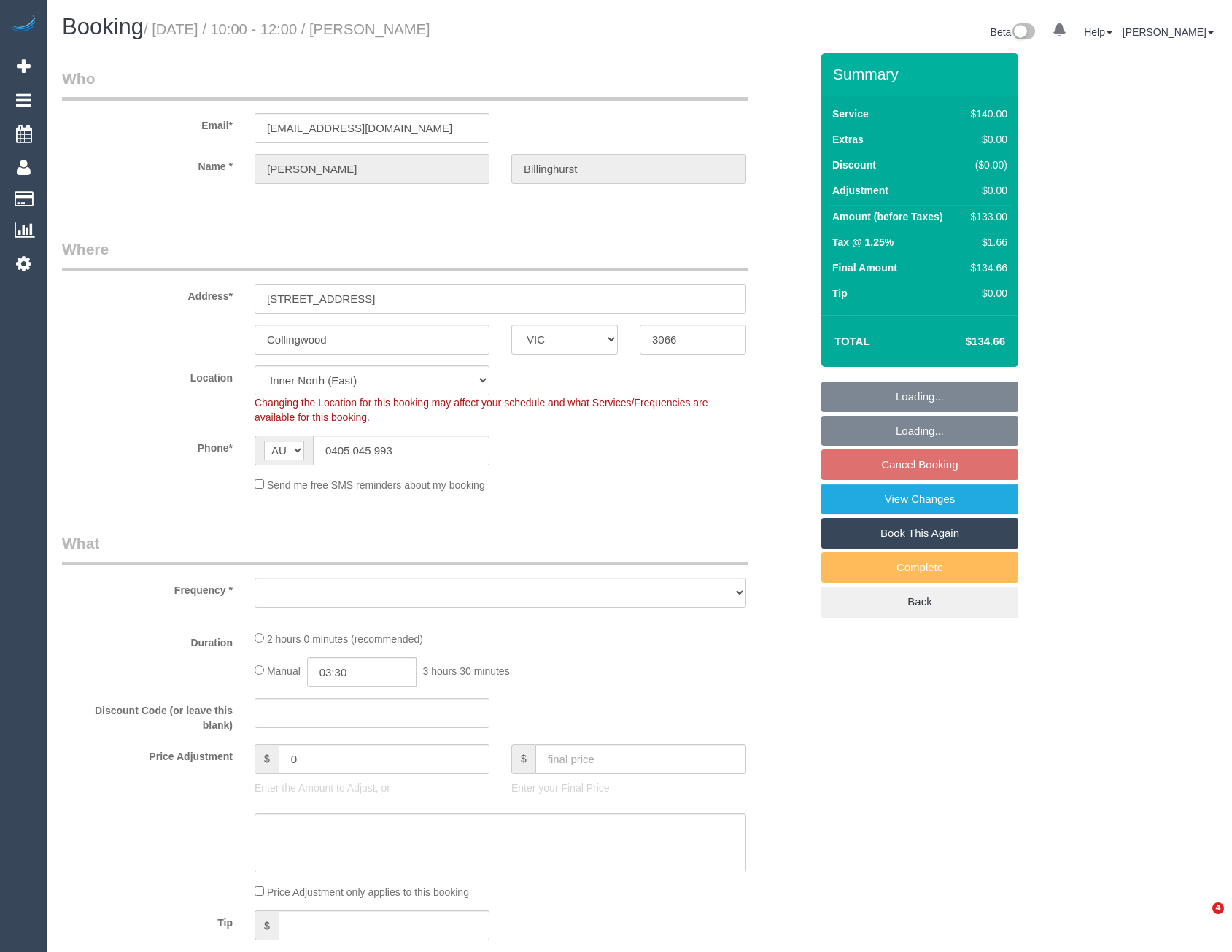
select select "VIC"
select select "number:29"
select select "number:14"
select select "number:20"
select select "number:22"
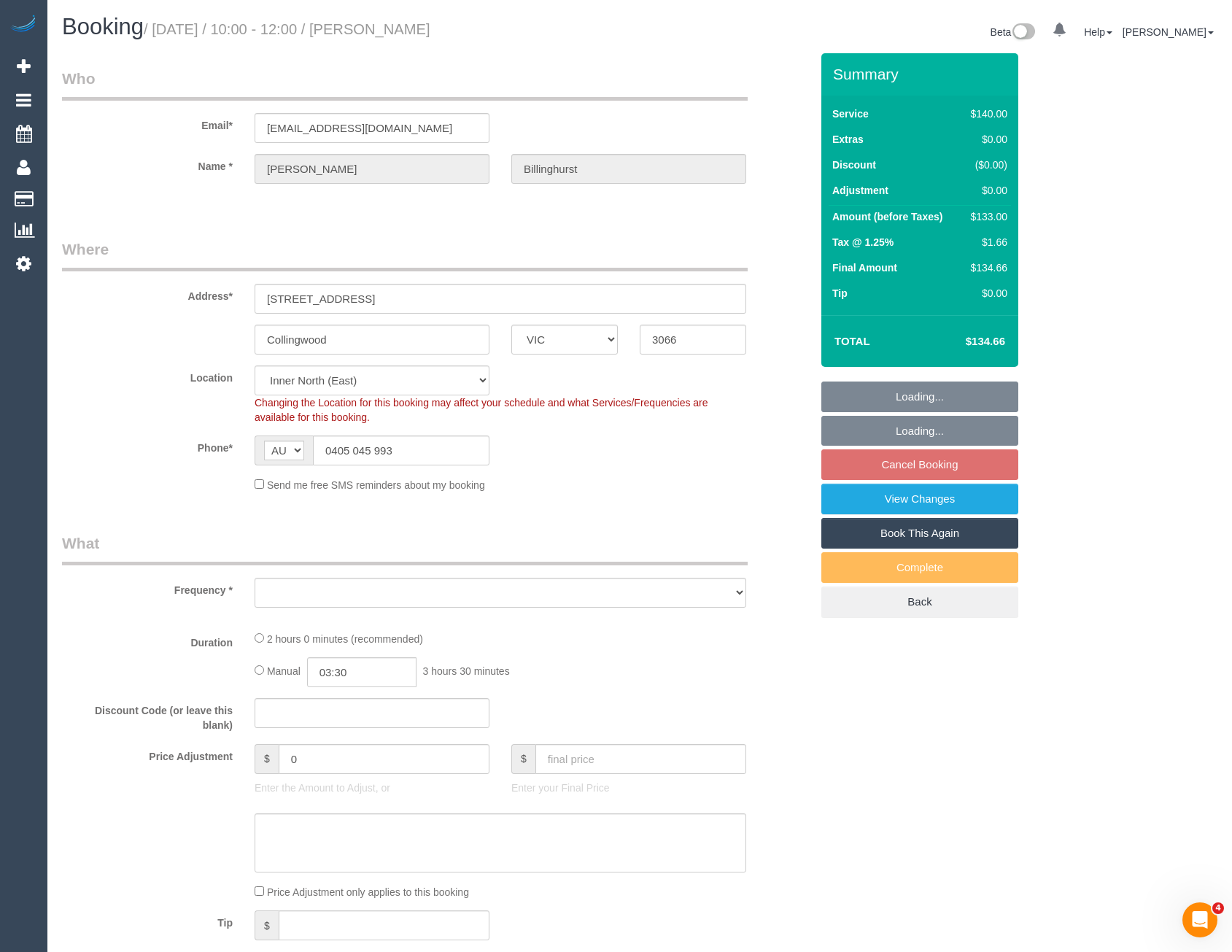
select select "number:33"
select select "number:13"
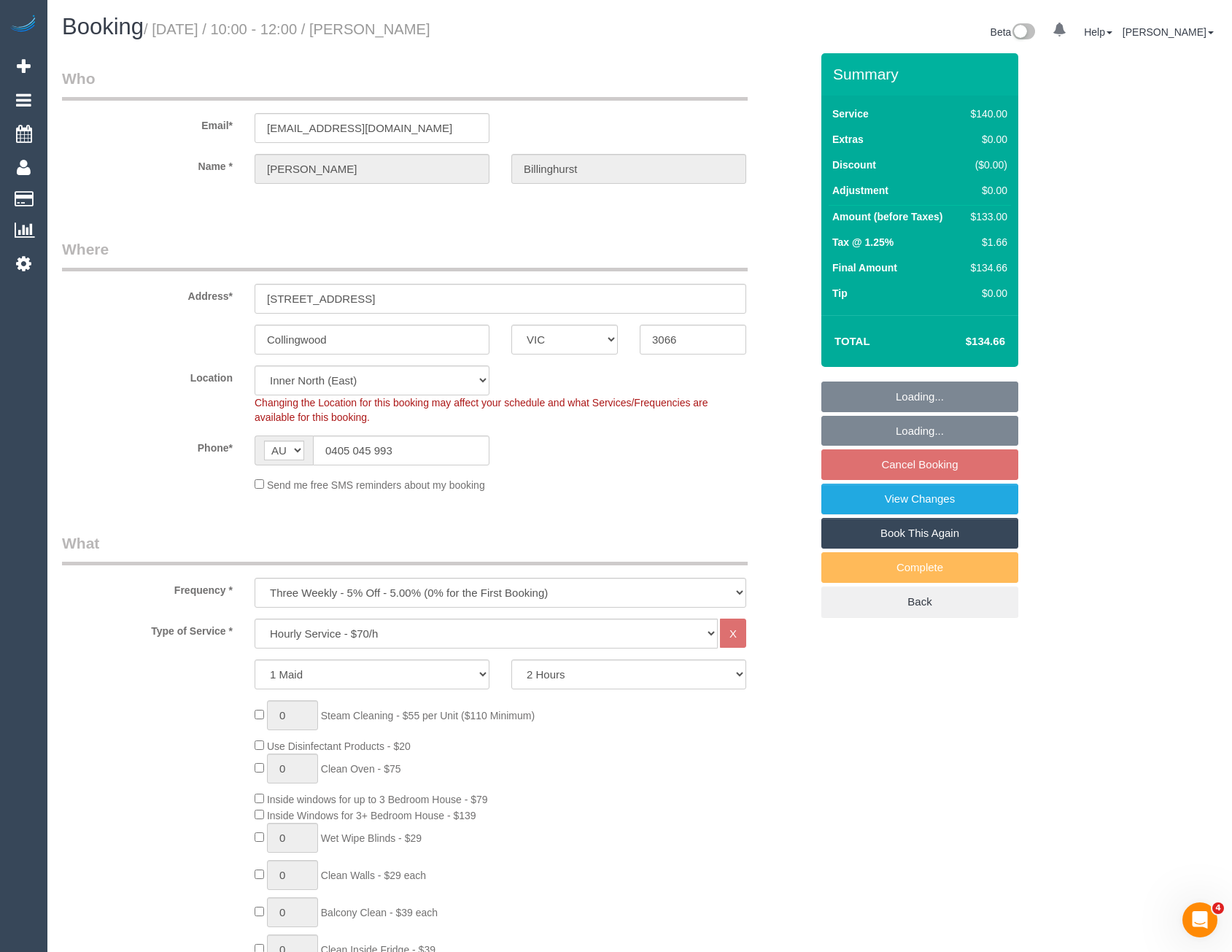
select select "object:1650"
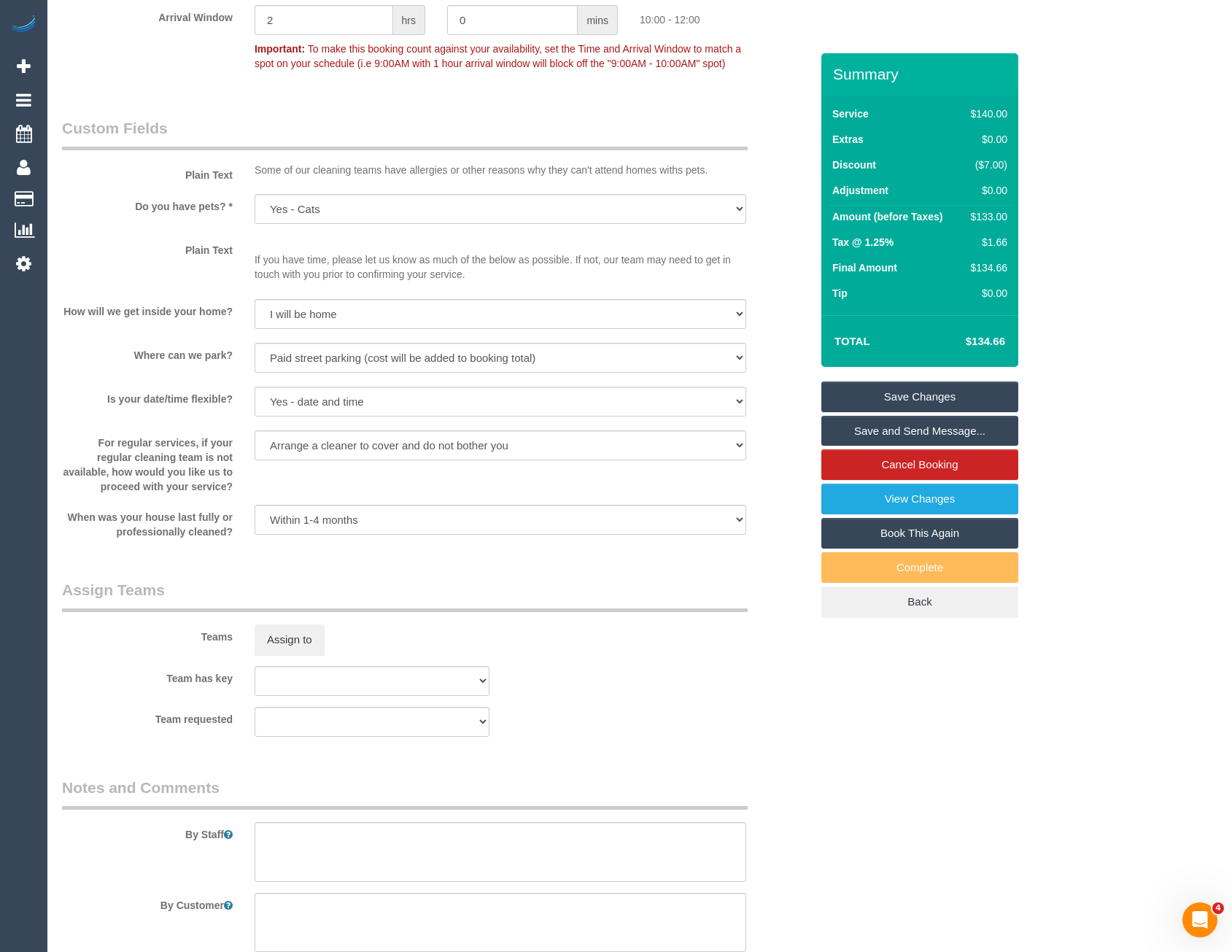
scroll to position [1750, 0]
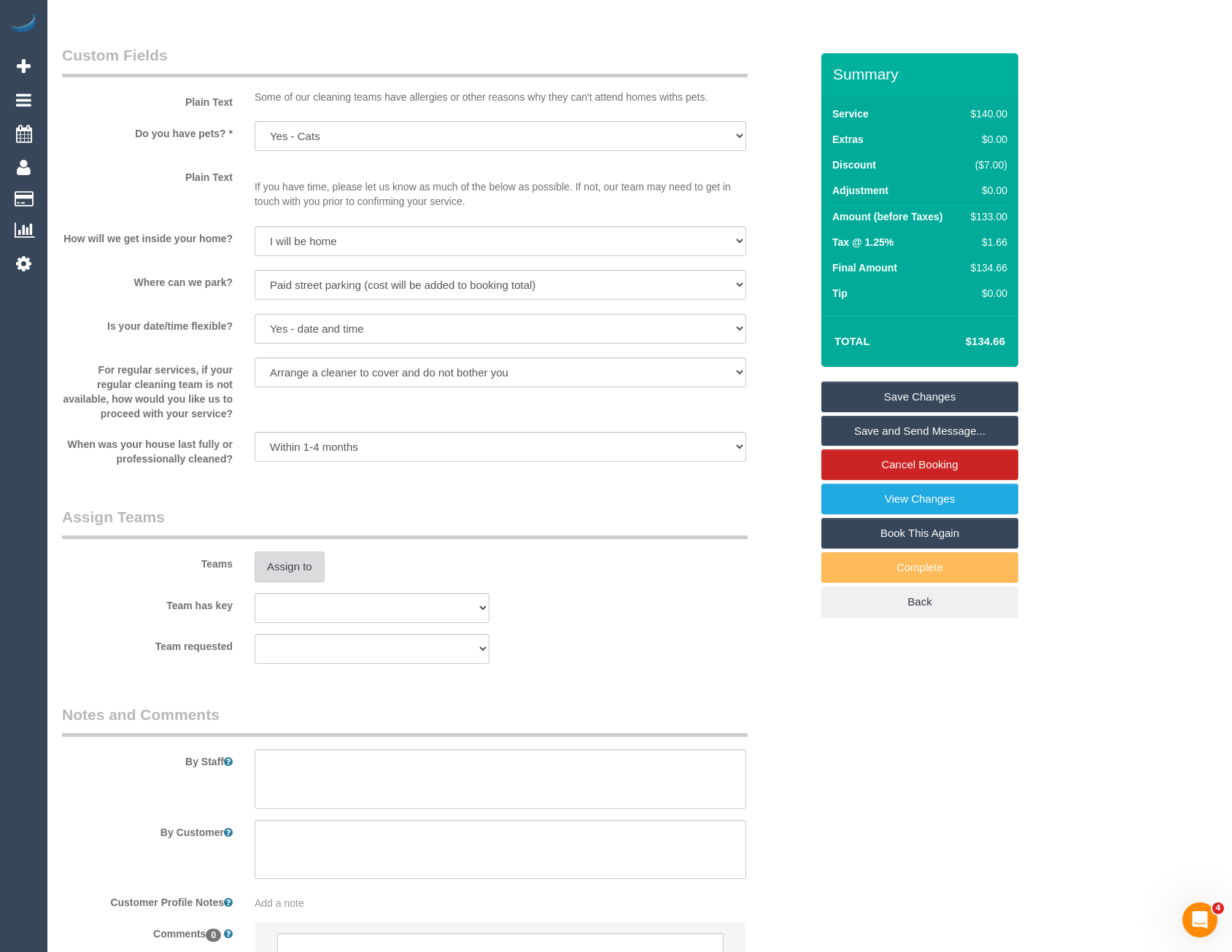
click at [299, 573] on button "Assign to" at bounding box center [289, 566] width 70 height 31
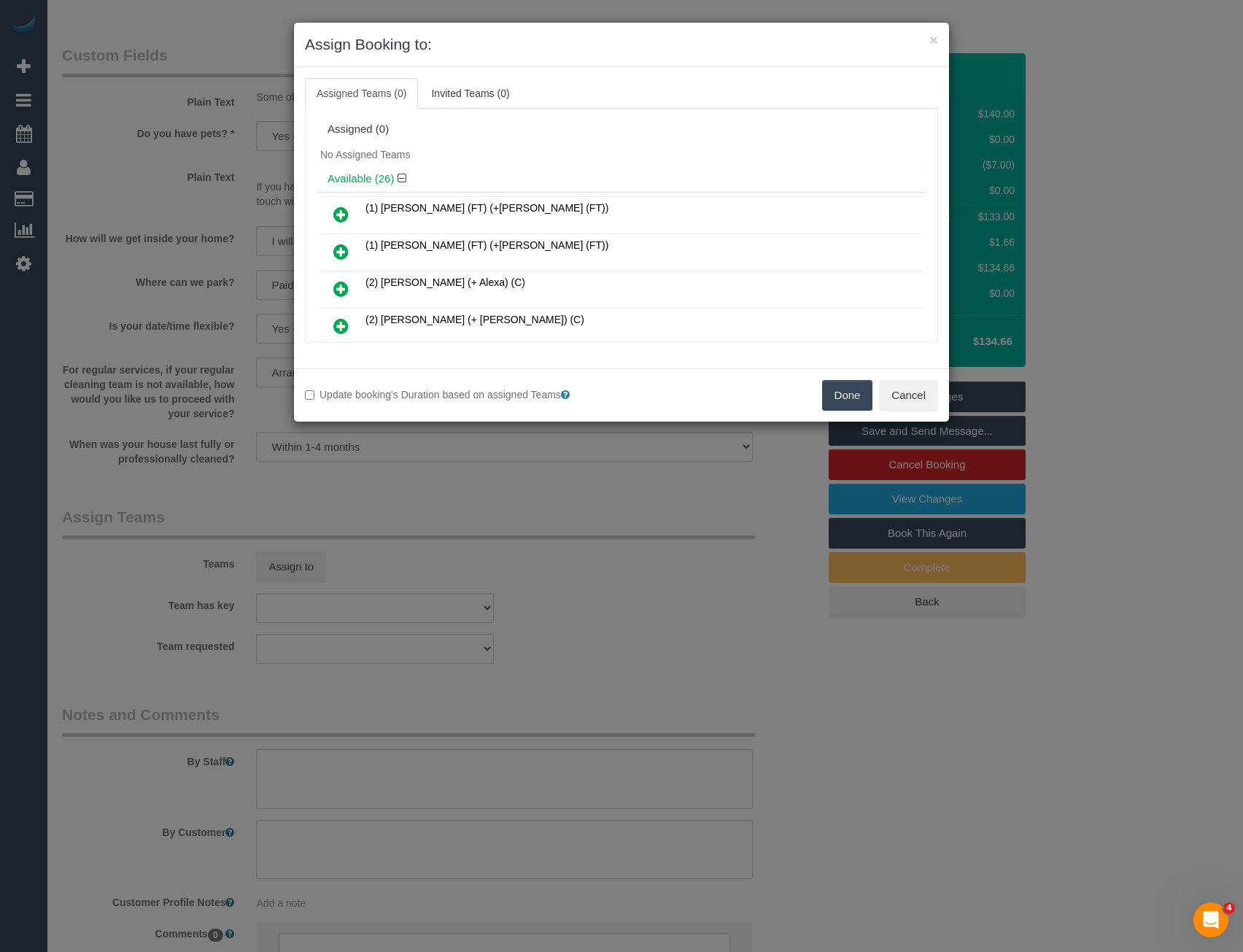
scroll to position [729, 0]
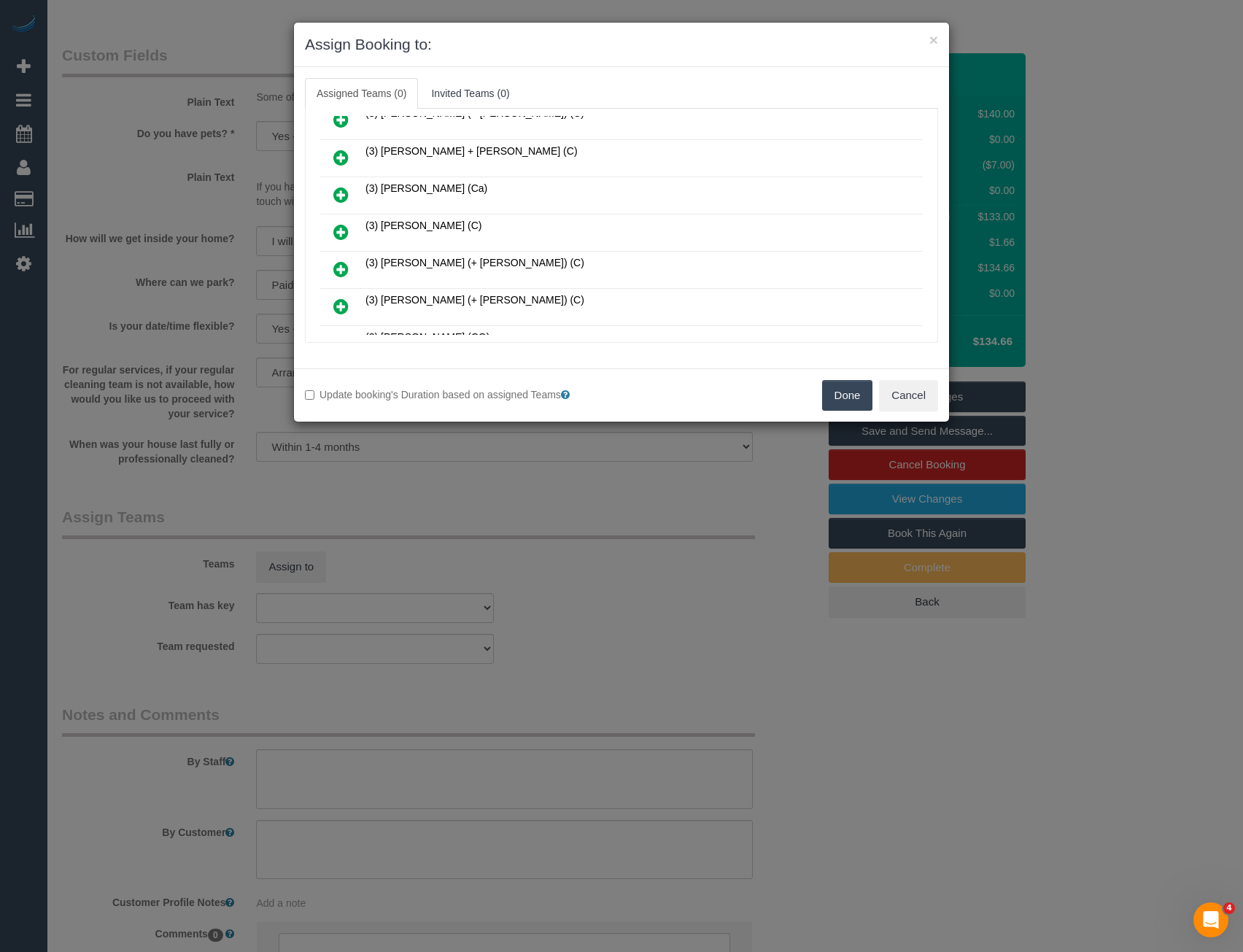
click at [336, 230] on icon at bounding box center [340, 232] width 15 height 18
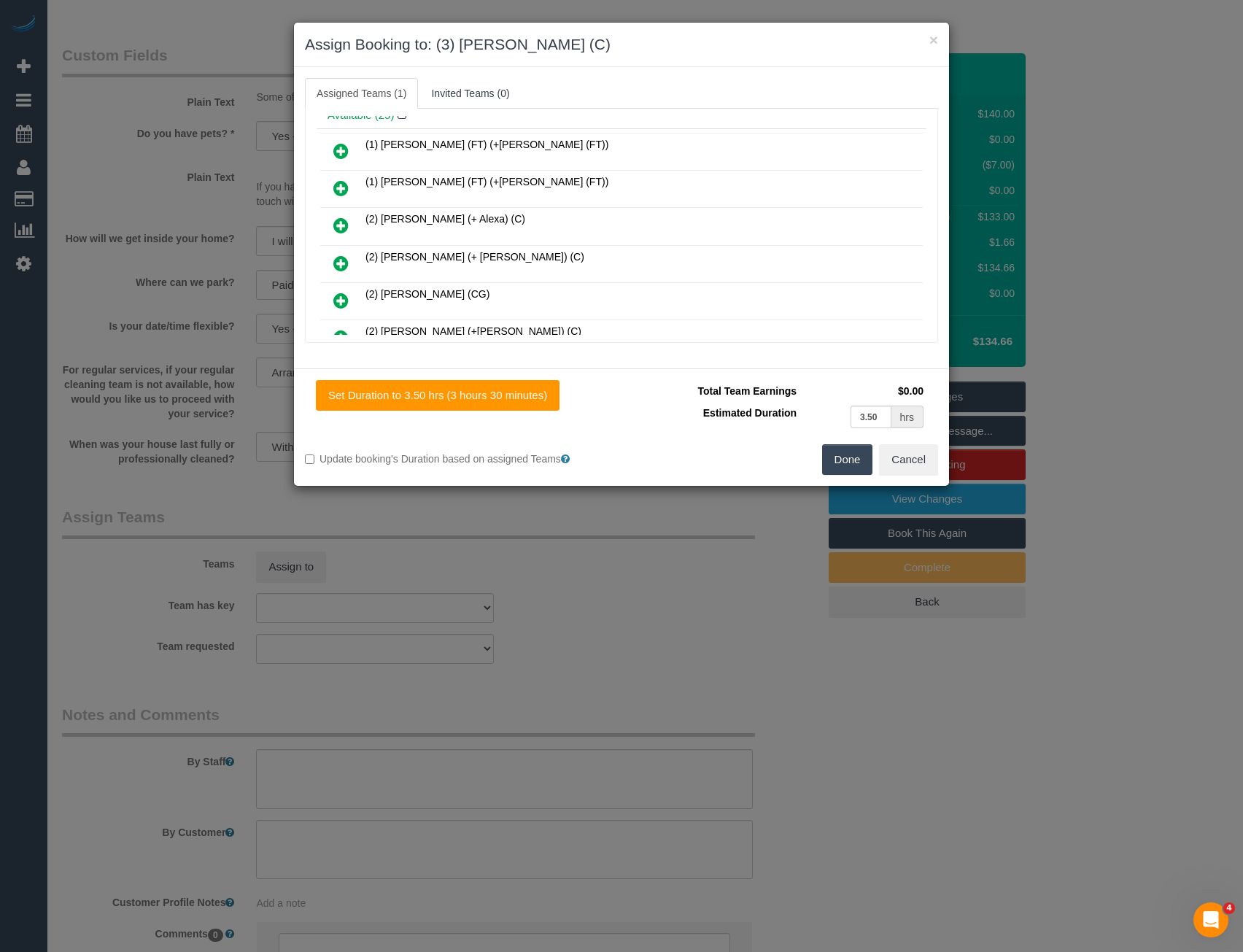
scroll to position [0, 0]
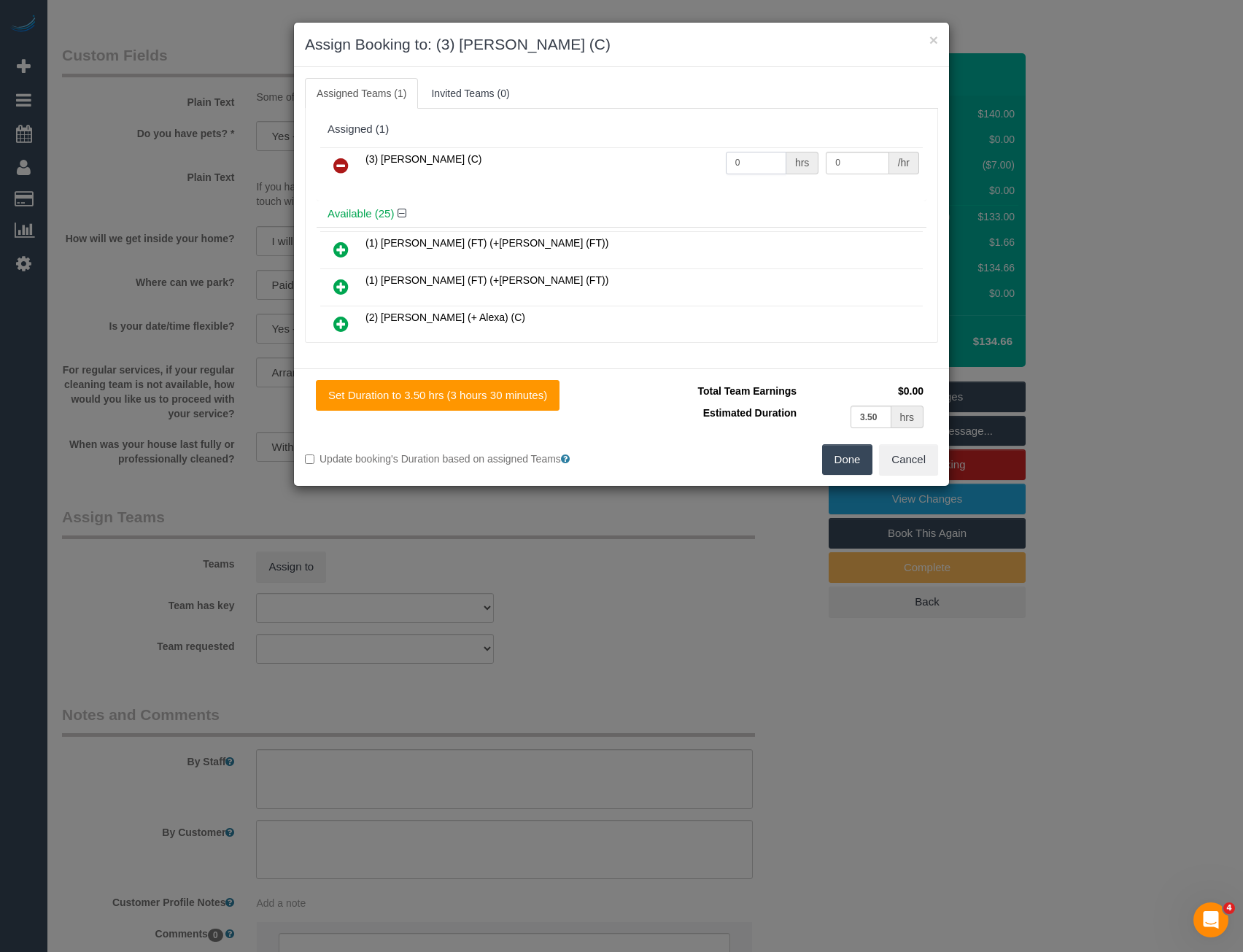
drag, startPoint x: 753, startPoint y: 166, endPoint x: 689, endPoint y: 174, distance: 64.5
click at [692, 173] on tr "(3) Raj Suram (C) 0 hrs 0 /hr" at bounding box center [621, 165] width 602 height 37
type input "2"
type input "35"
click at [835, 453] on button "Done" at bounding box center [847, 460] width 51 height 31
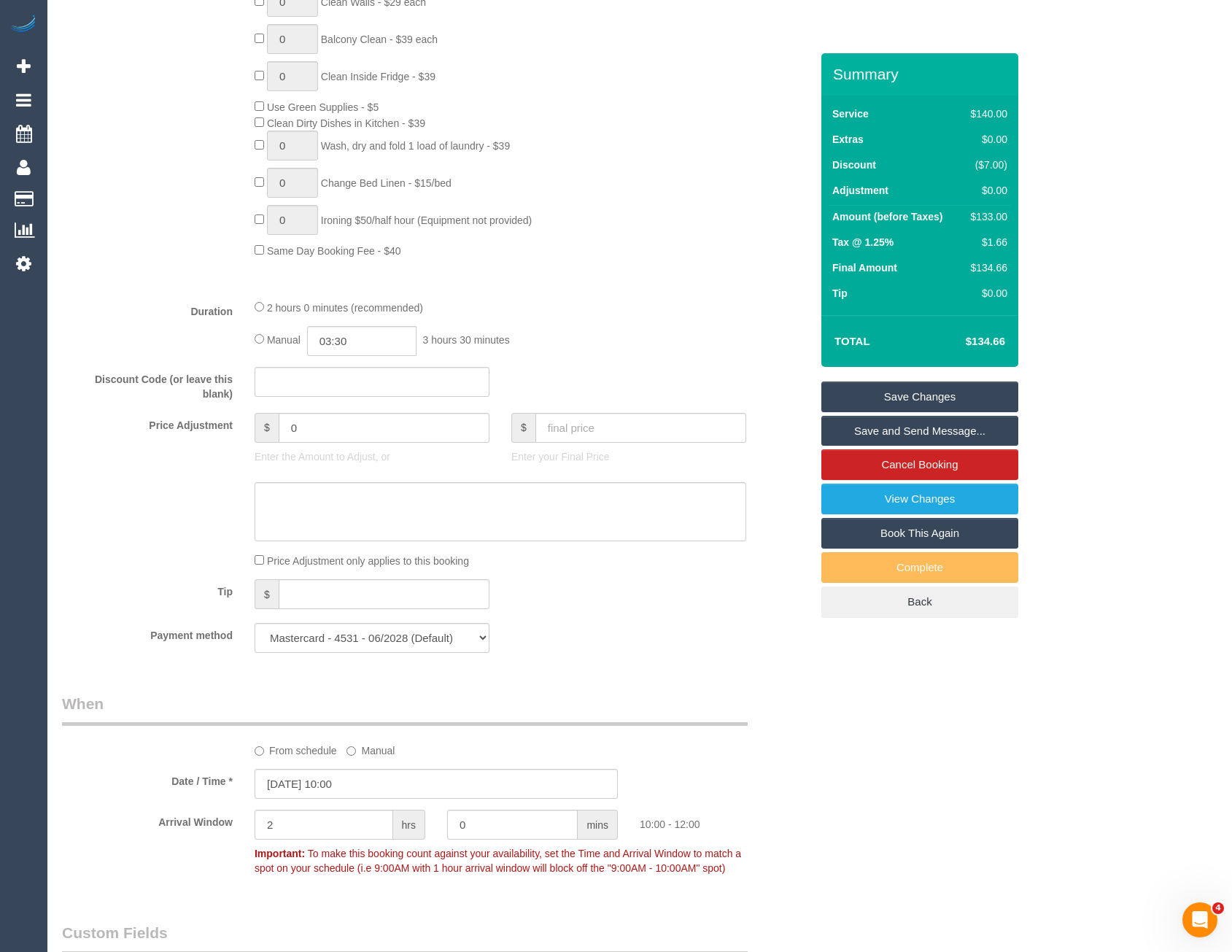
scroll to position [654, 0]
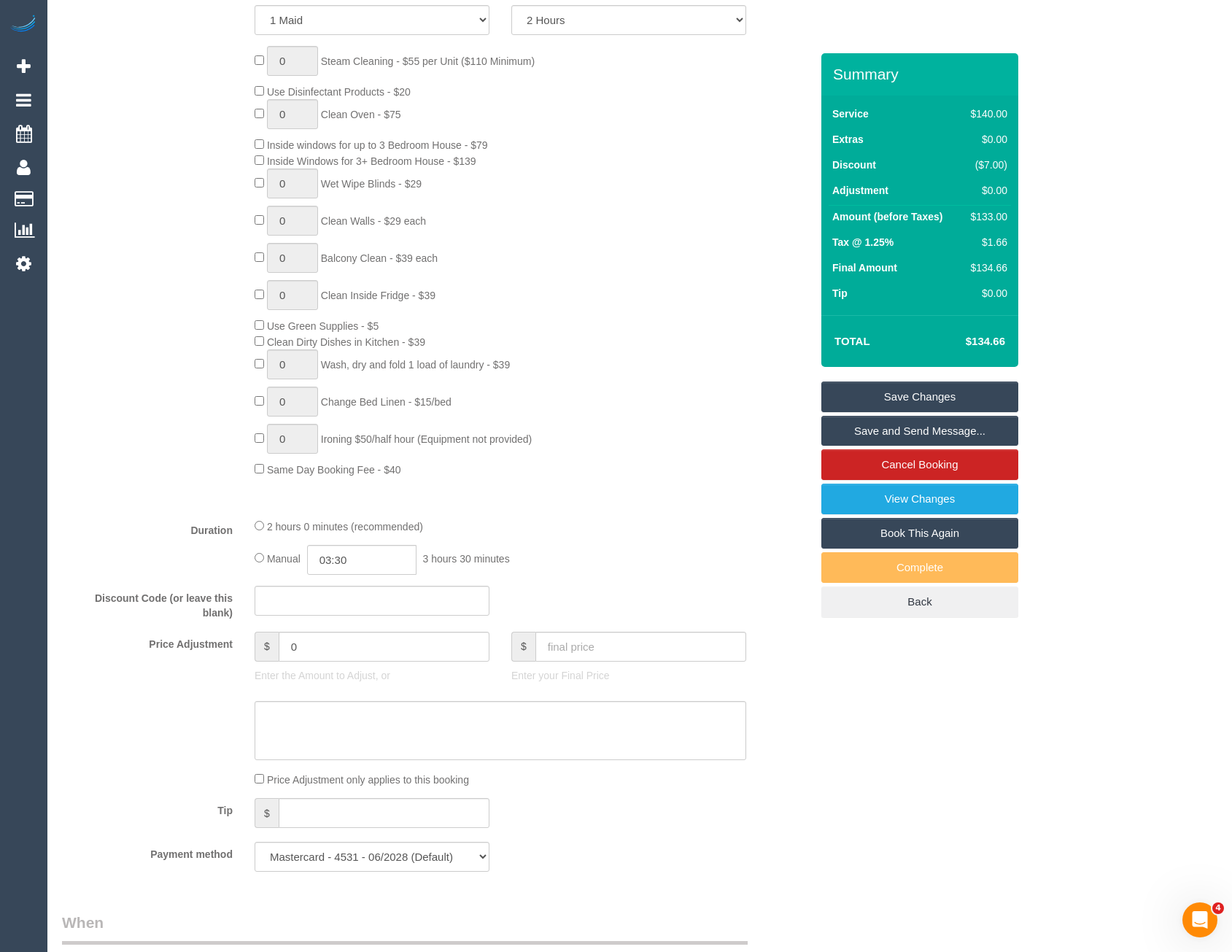
click at [257, 530] on div "2 hours 0 minutes (recommended)" at bounding box center [499, 526] width 491 height 16
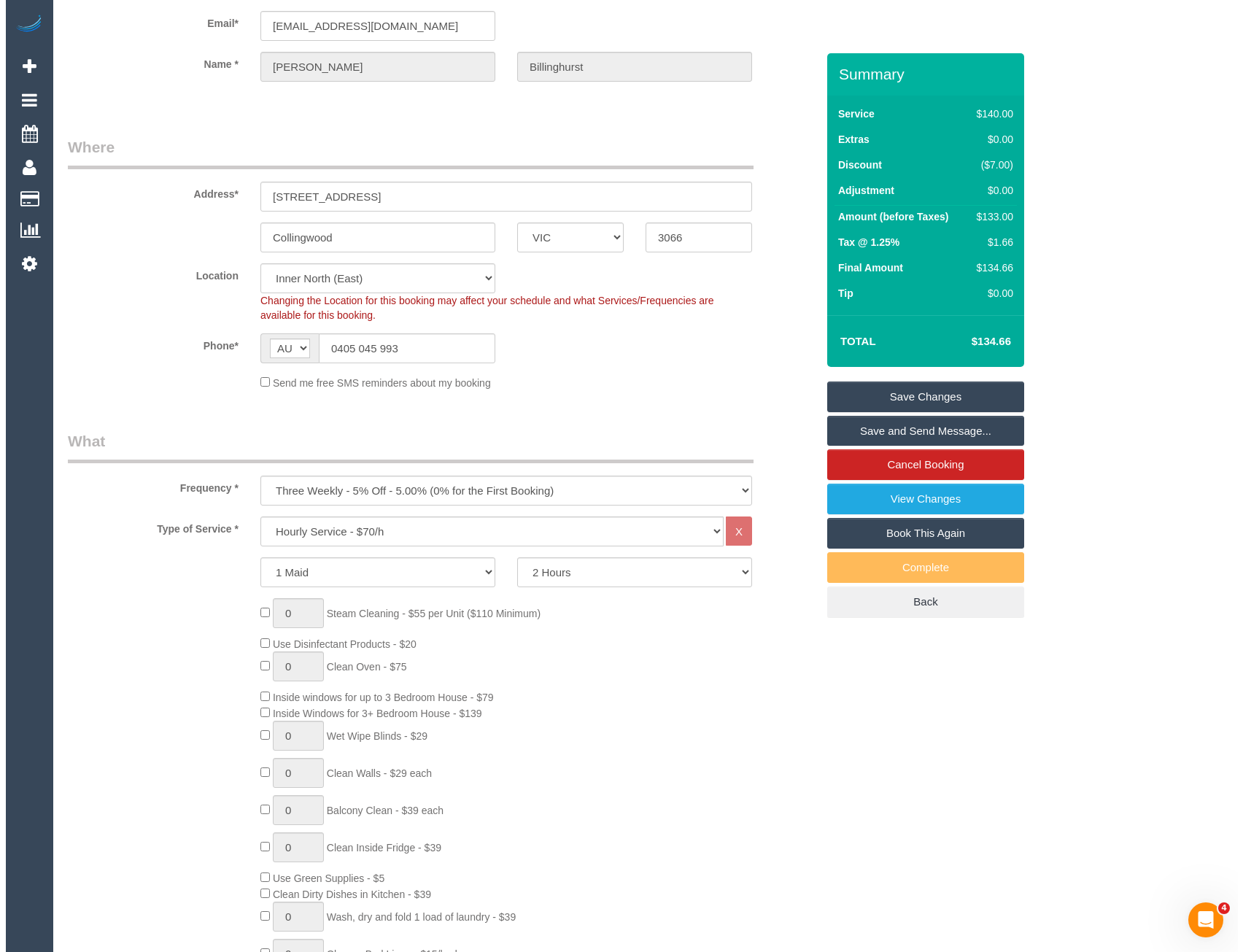
scroll to position [0, 0]
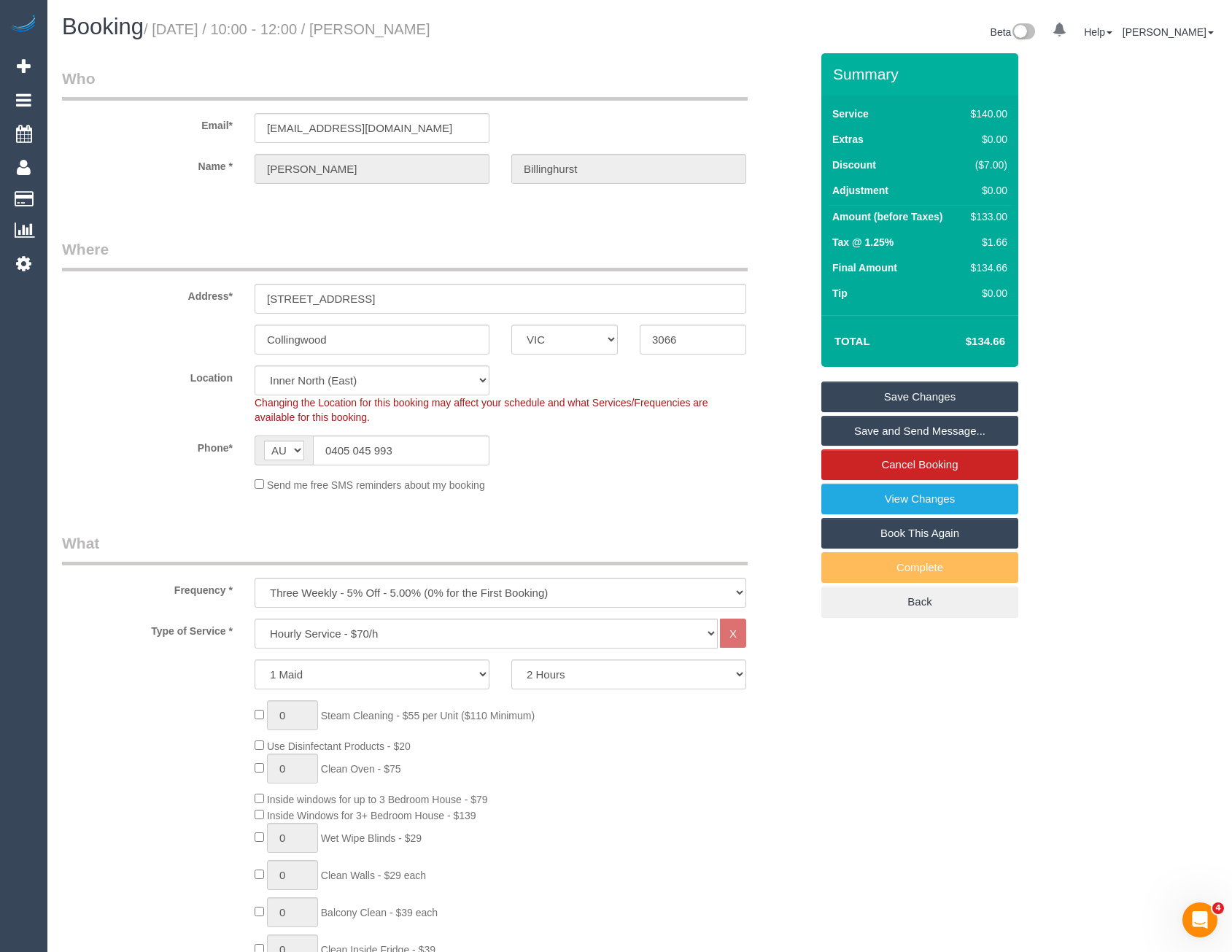
click at [864, 432] on link "Save and Send Message..." at bounding box center [920, 431] width 197 height 31
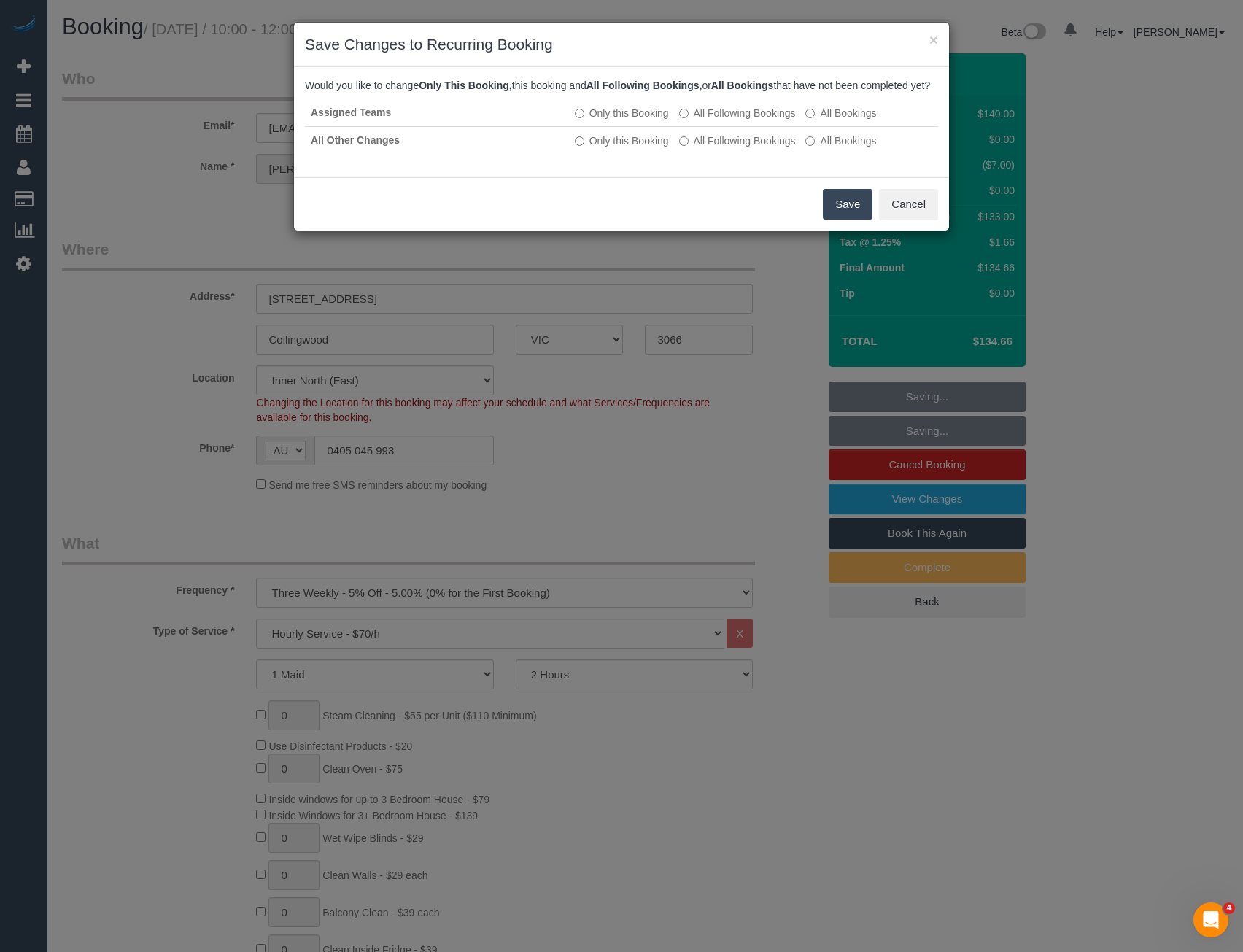
drag, startPoint x: 841, startPoint y: 219, endPoint x: 819, endPoint y: 206, distance: 25.6
click at [841, 219] on button "Save" at bounding box center [847, 204] width 50 height 31
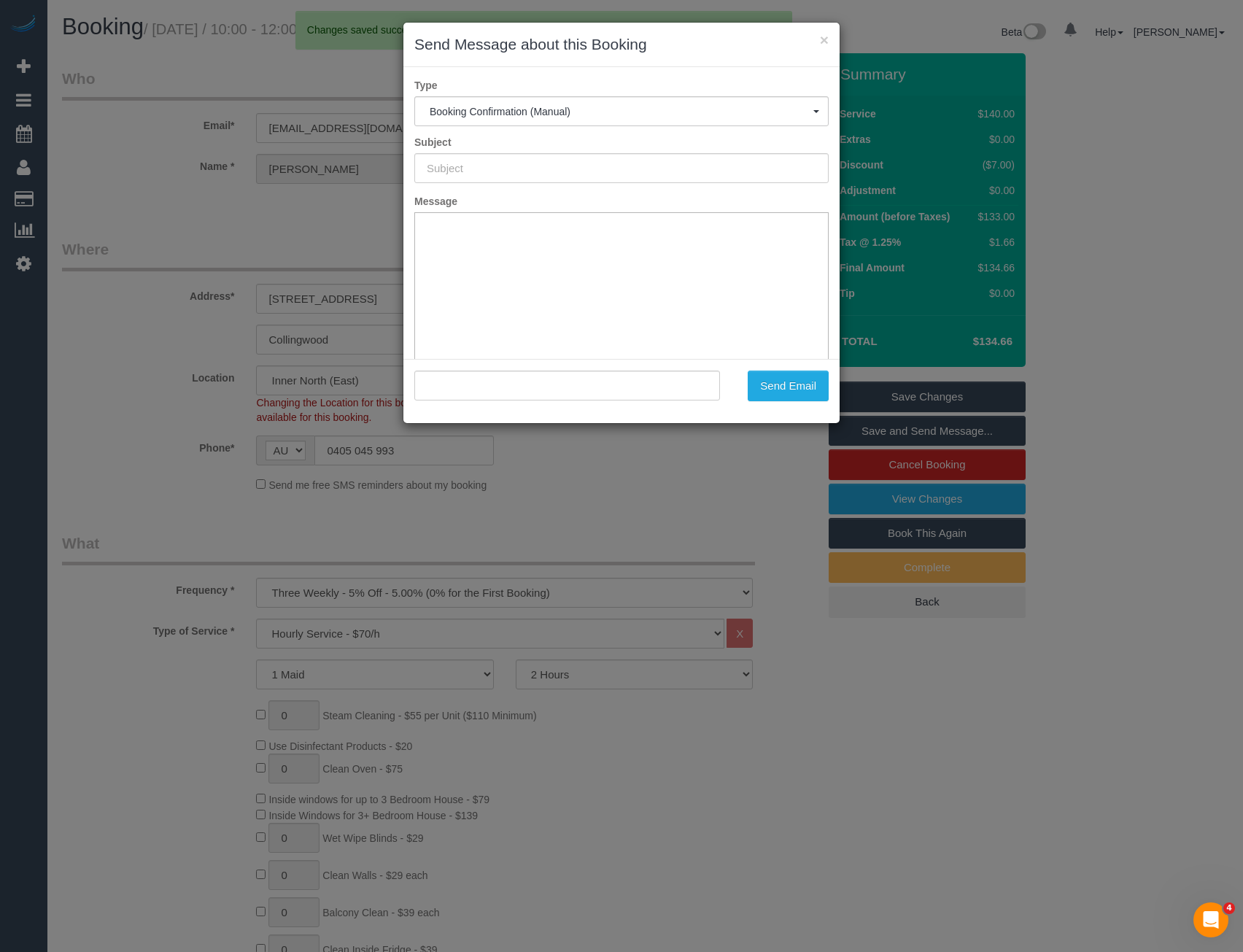
type input "Booking Confirmed"
type input ""Michael Billinghurst" <spiderbyte12@gmail.com>"
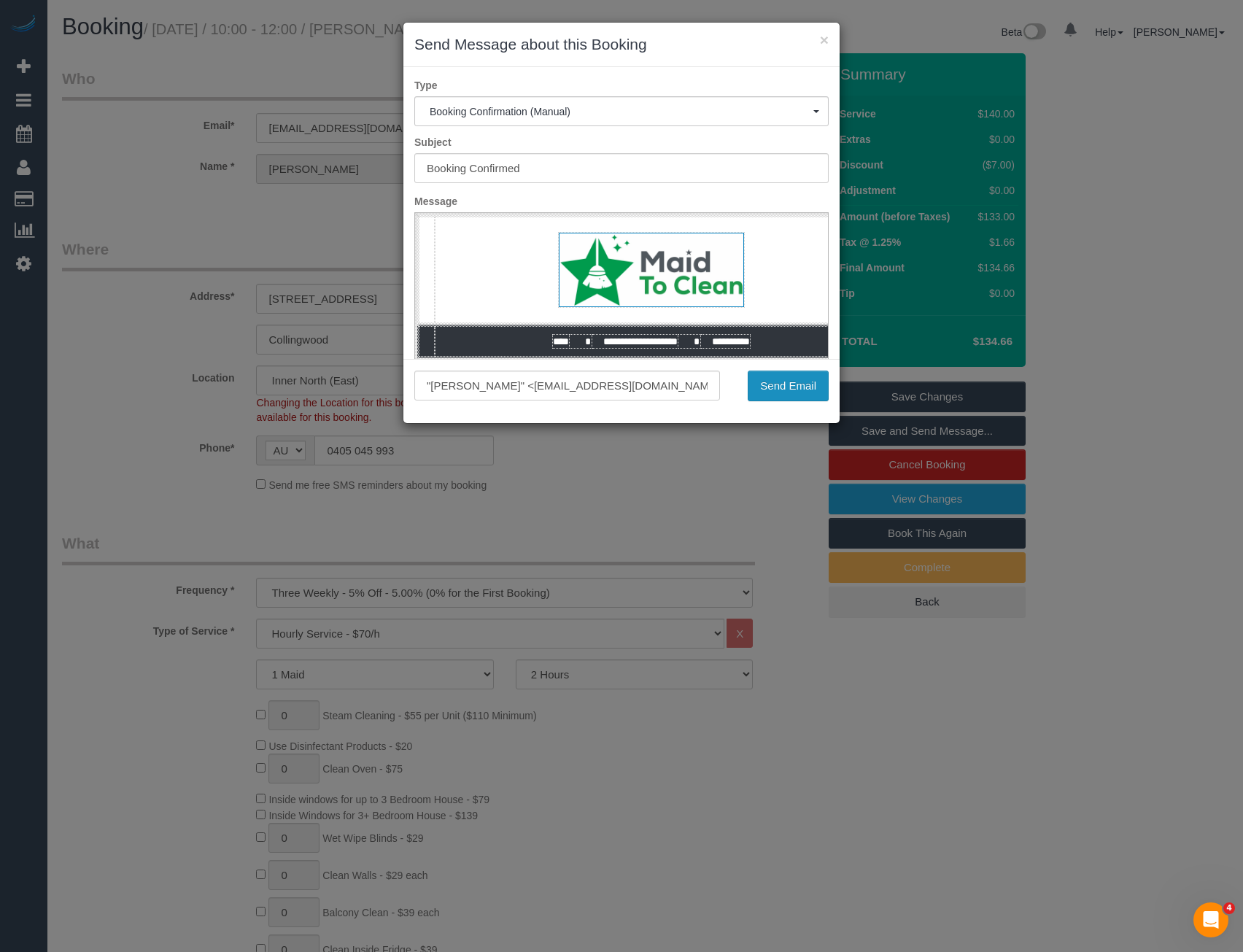
click at [779, 391] on button "Send Email" at bounding box center [787, 386] width 81 height 31
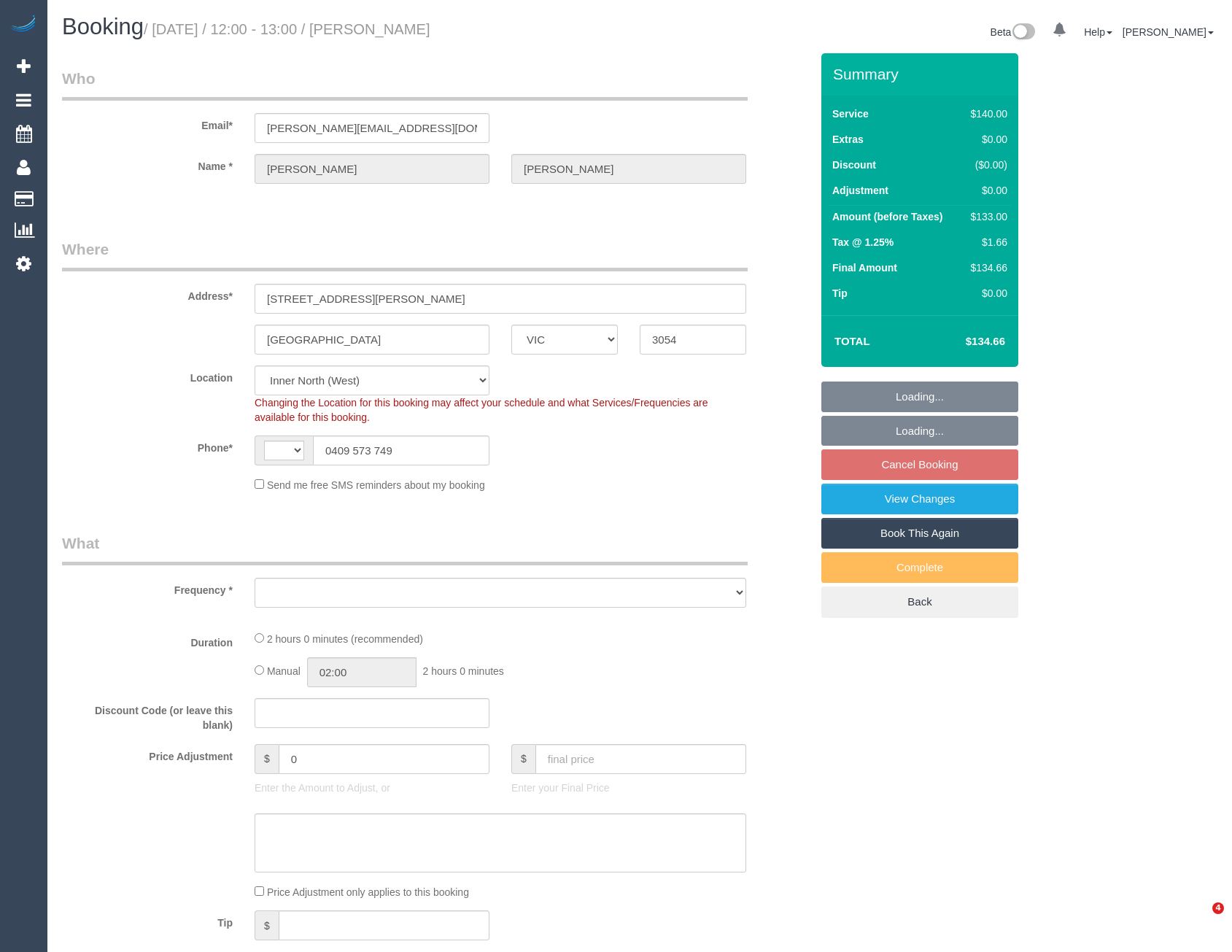
select select "VIC"
select select "string:stripe-pm_1IqTnL2GScqysDRVjjHfuZgk"
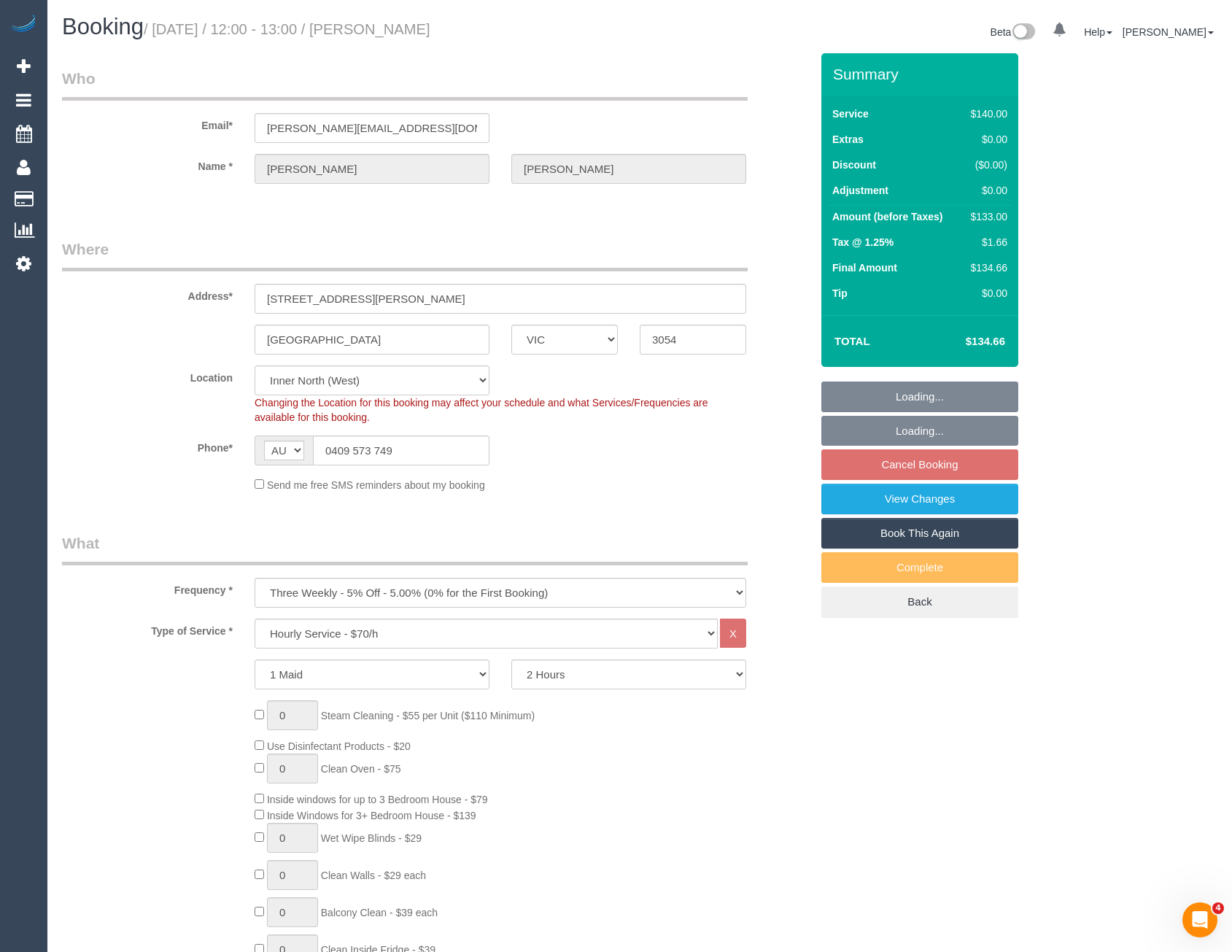
select select "string:AU"
select select "object:1553"
select select "number:28"
select select "number:14"
select select "number:19"
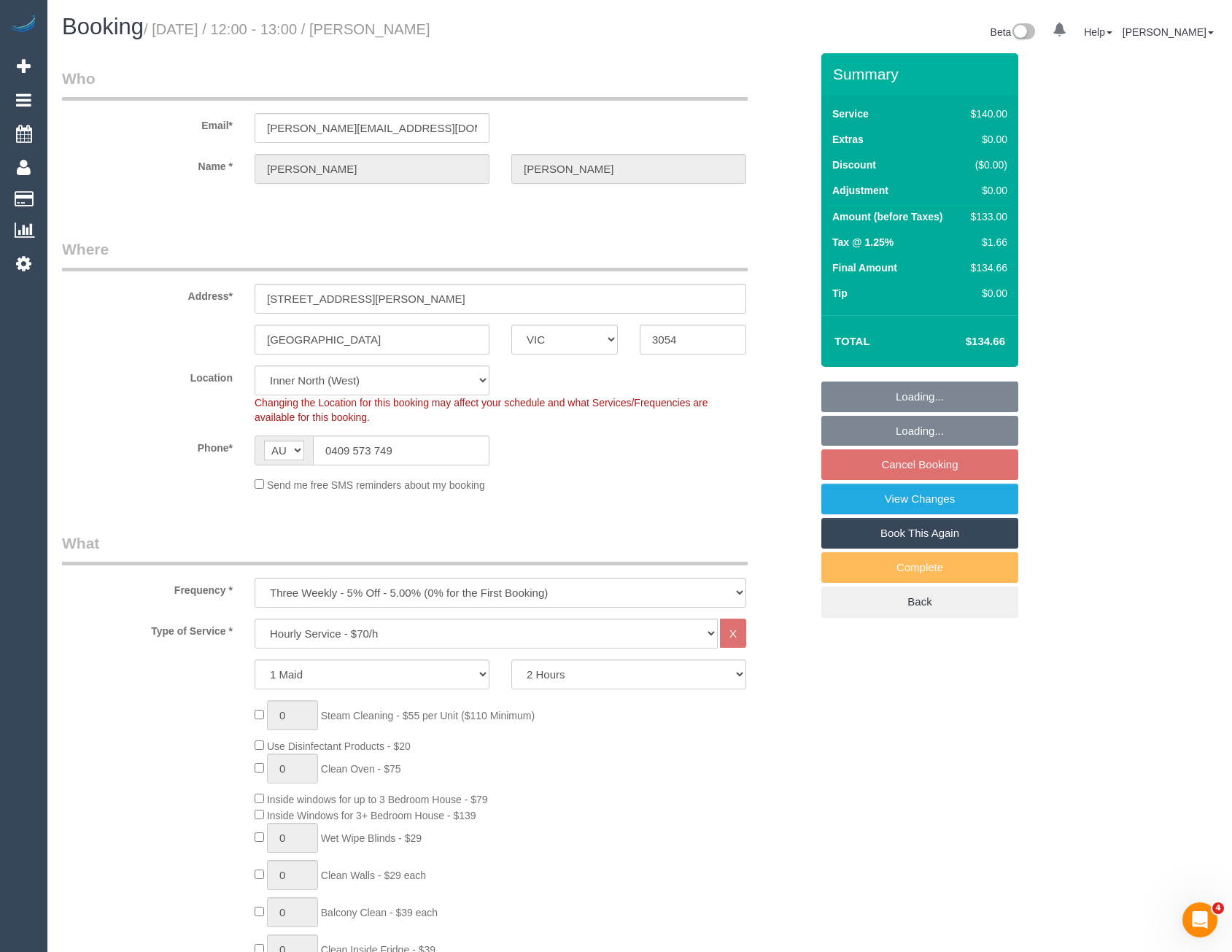
select select "number:22"
select select "number:34"
select select "number:11"
select select "object:1704"
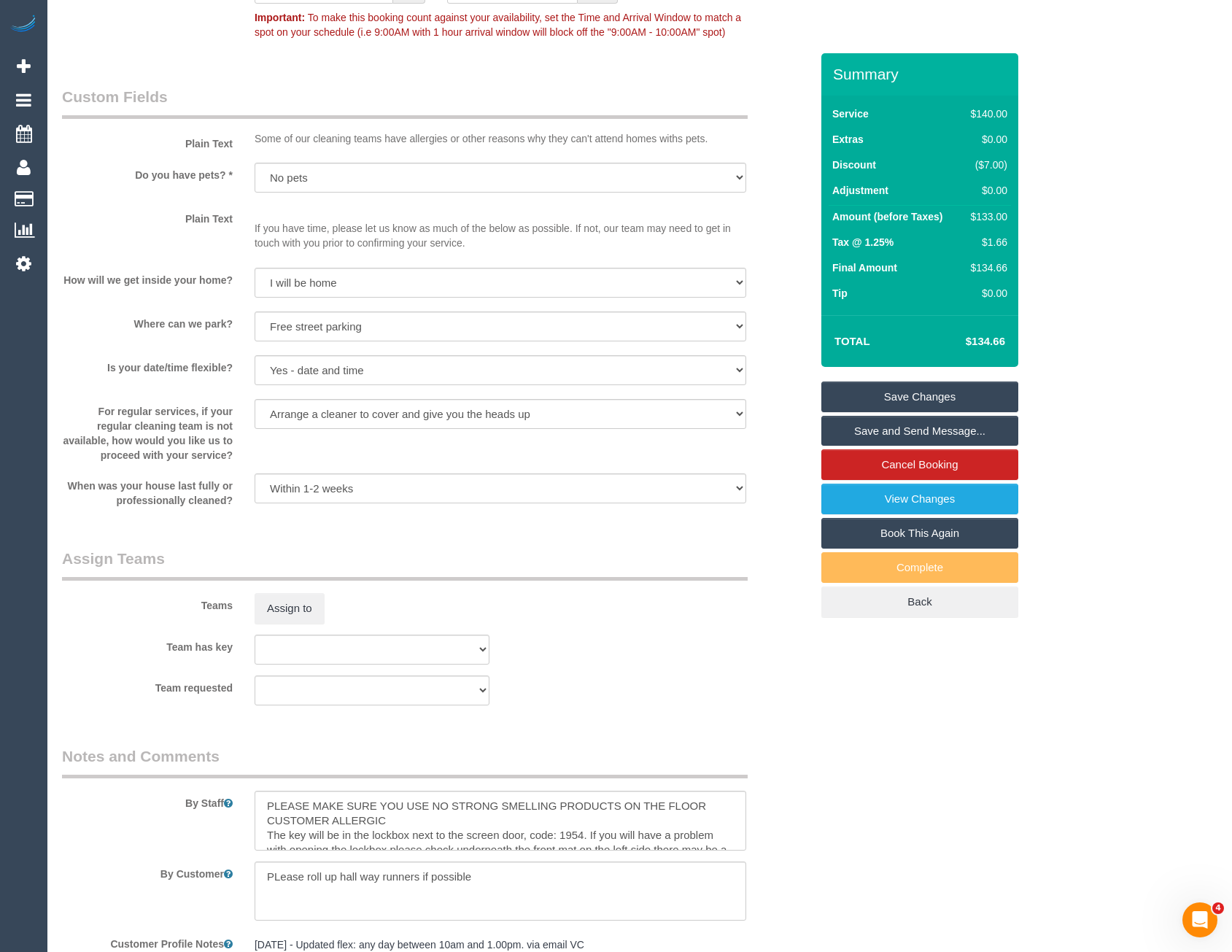
scroll to position [1897, 0]
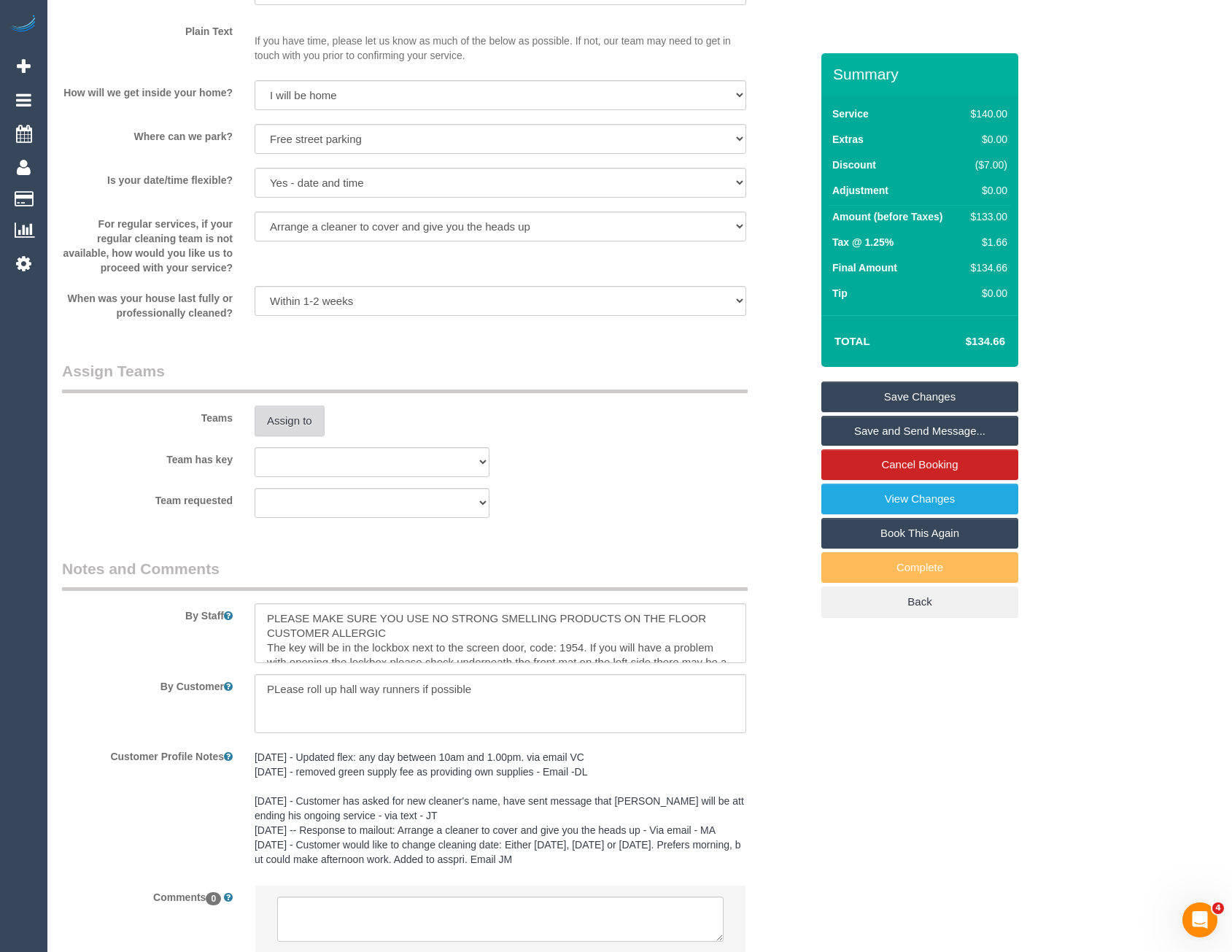
click at [281, 422] on button "Assign to" at bounding box center [289, 421] width 70 height 31
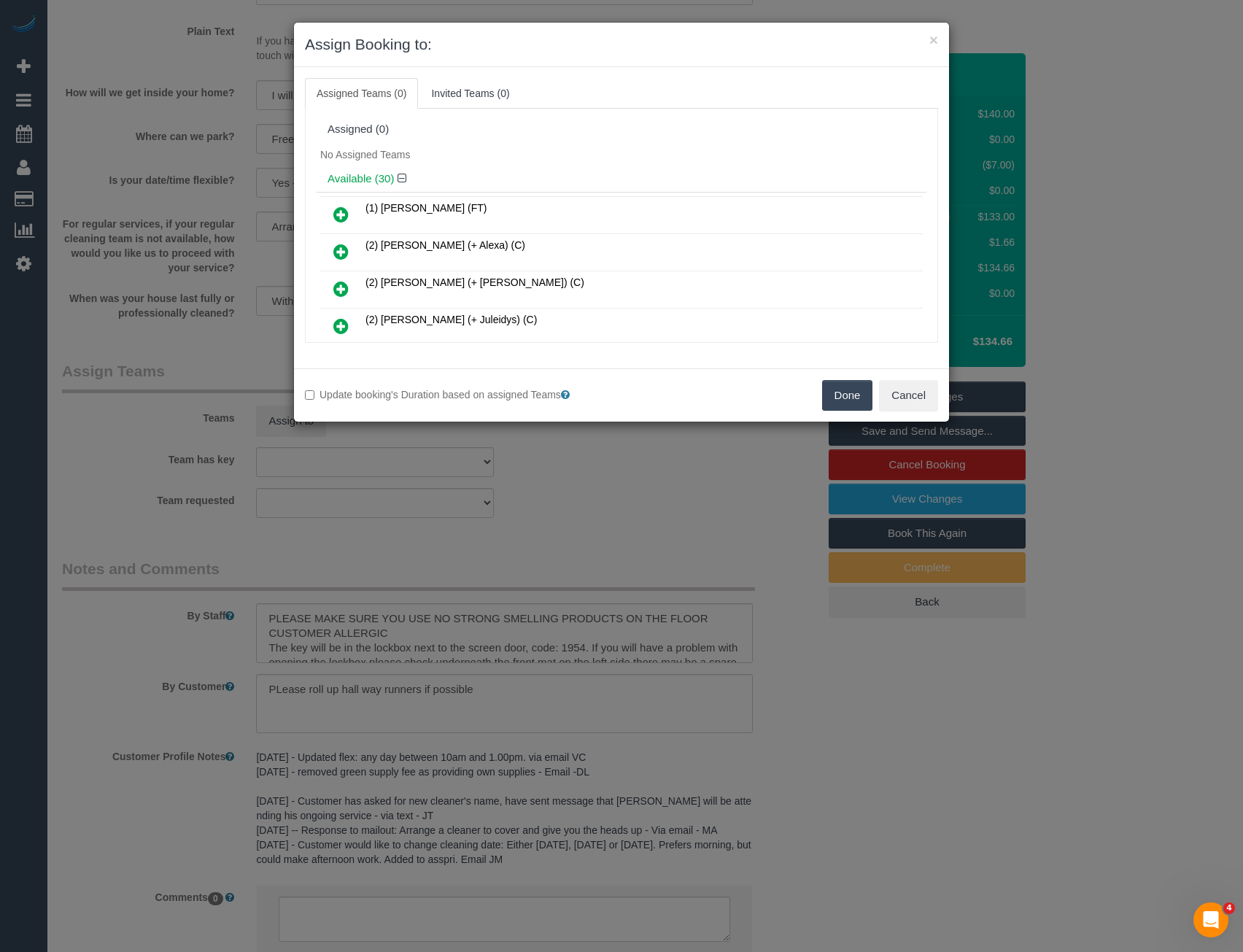
scroll to position [542, 0]
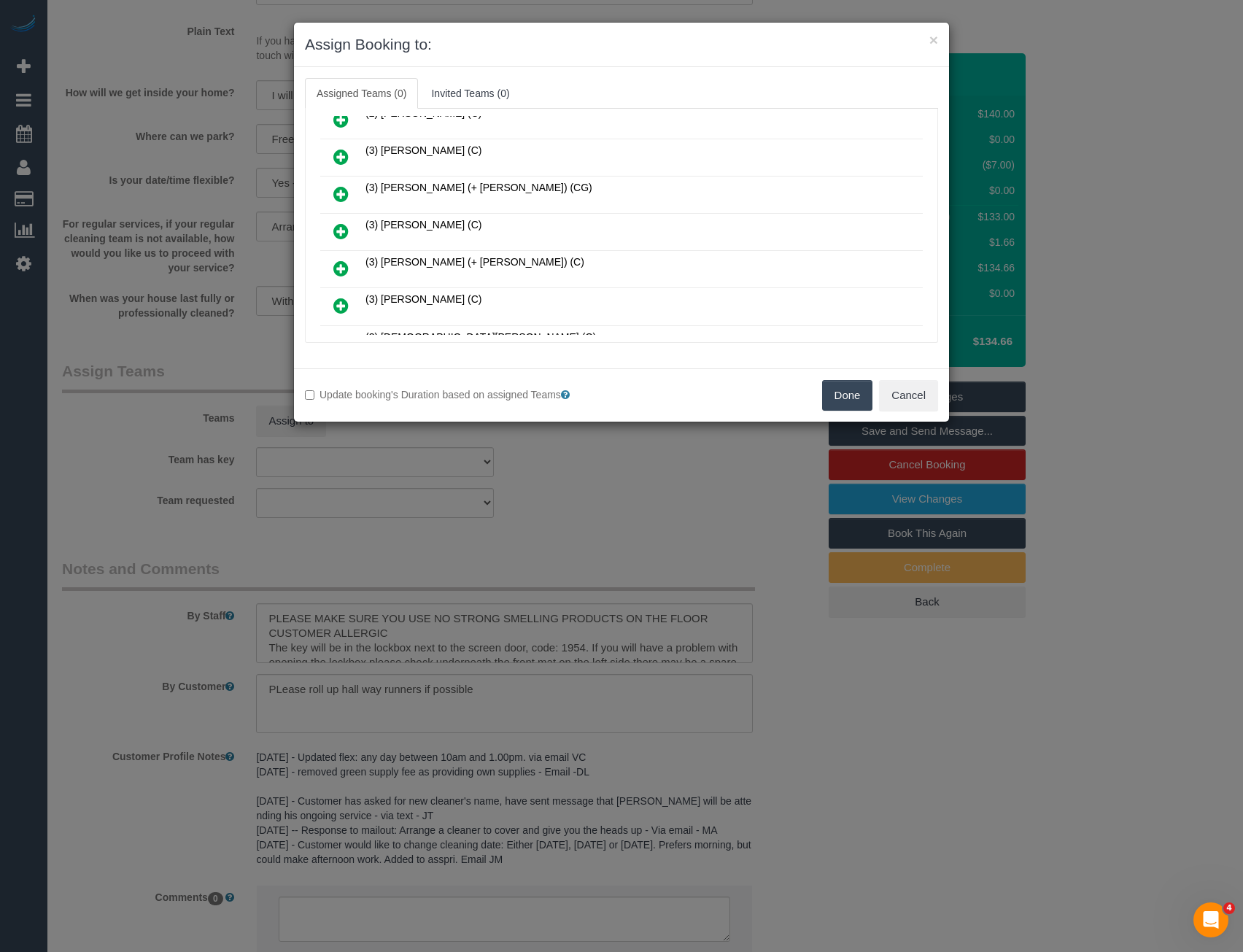
click at [338, 226] on icon at bounding box center [340, 231] width 15 height 18
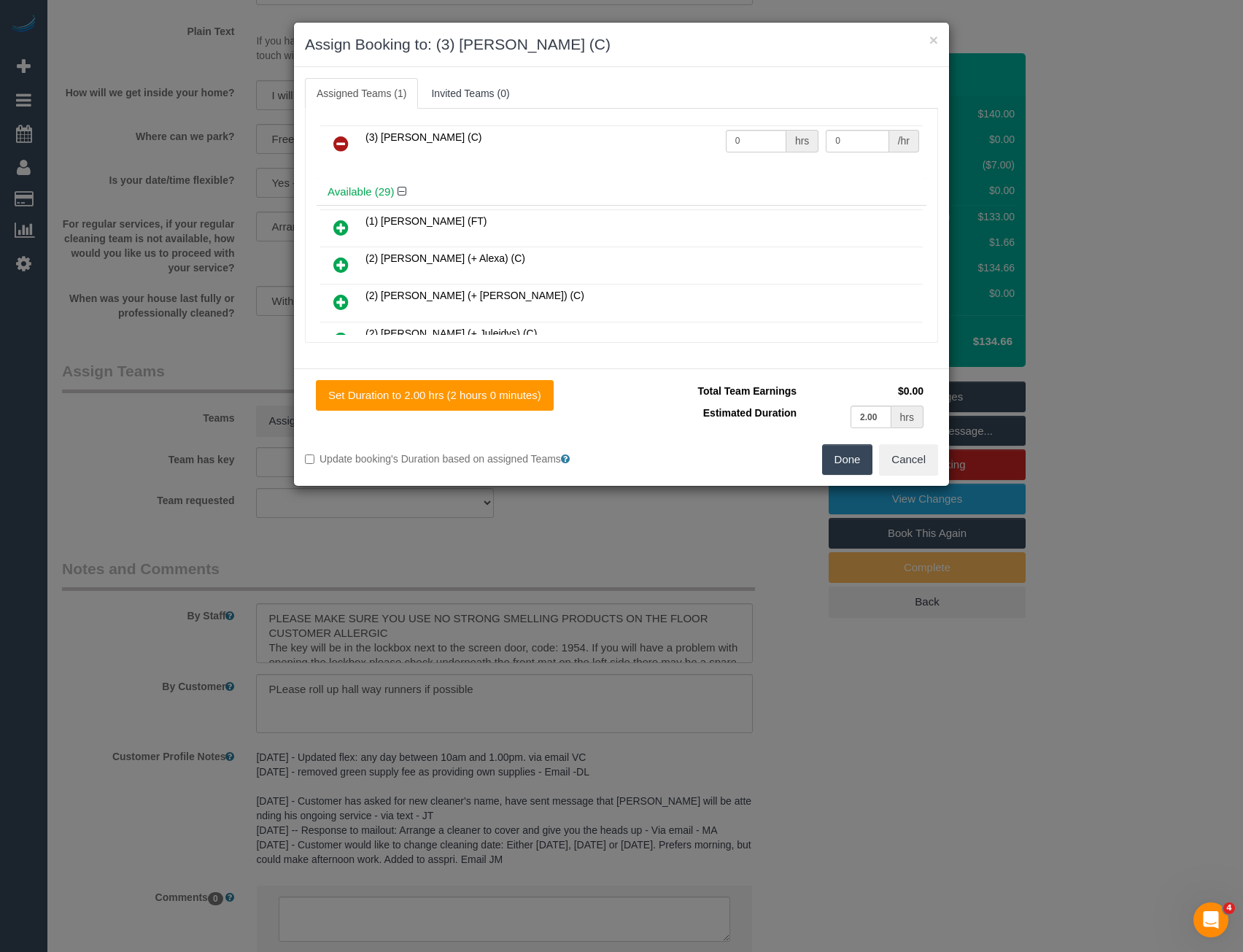
scroll to position [0, 0]
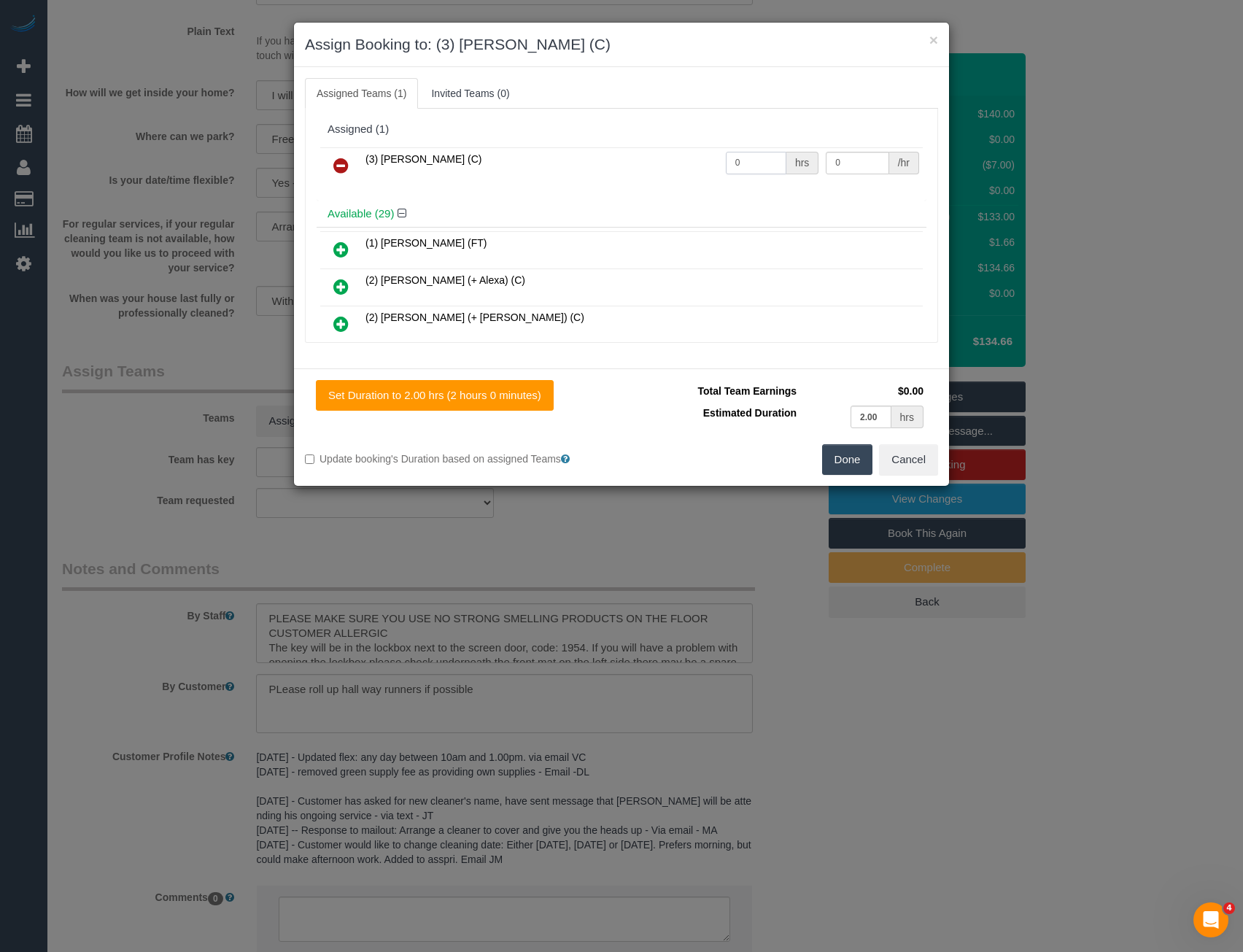
drag, startPoint x: 710, startPoint y: 163, endPoint x: 663, endPoint y: 168, distance: 47.3
click at [669, 168] on tr "(3) [PERSON_NAME] (C) 0 hrs 0 /hr" at bounding box center [621, 165] width 602 height 37
type input "2"
type input "35"
click at [844, 456] on button "Done" at bounding box center [847, 460] width 51 height 31
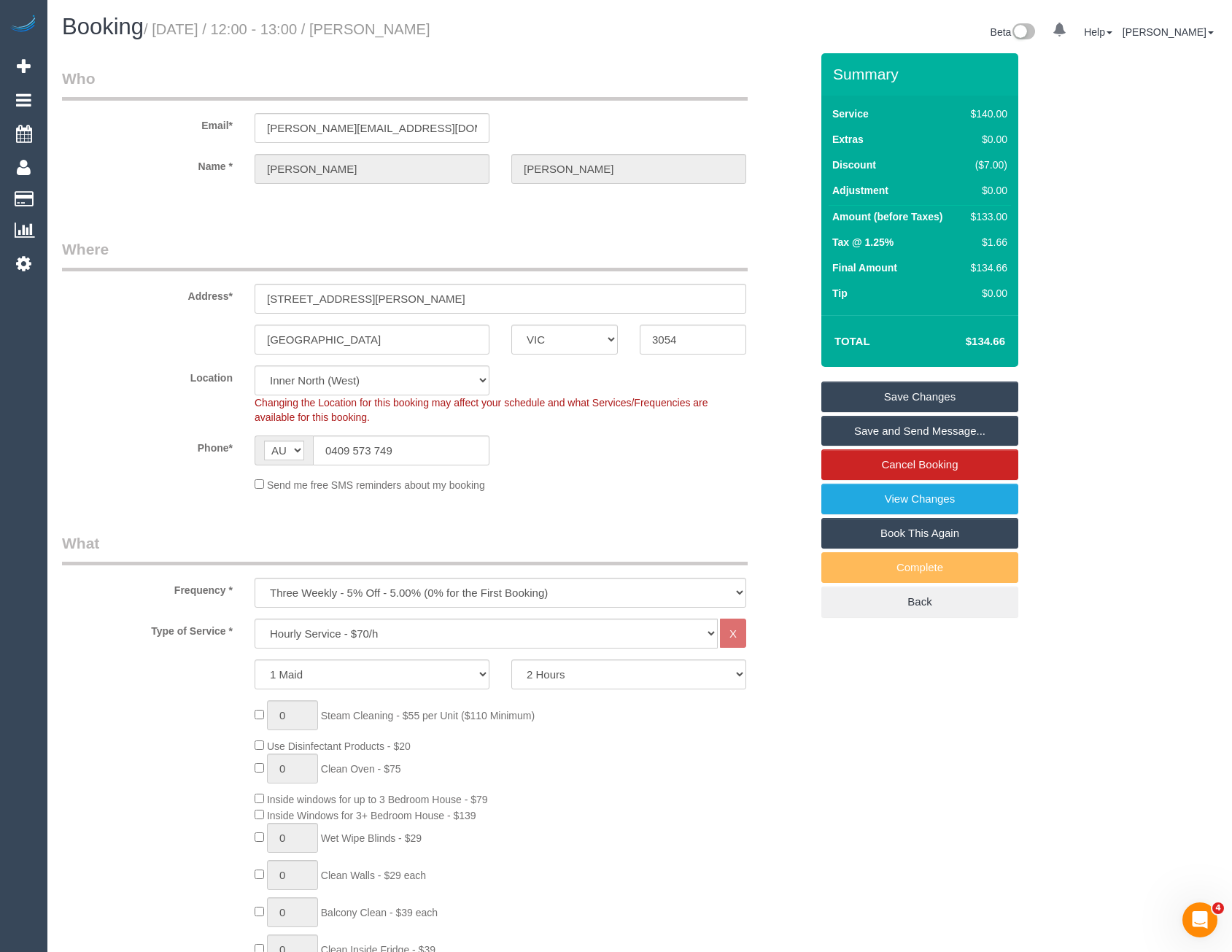
click at [856, 423] on link "Save and Send Message..." at bounding box center [920, 431] width 197 height 31
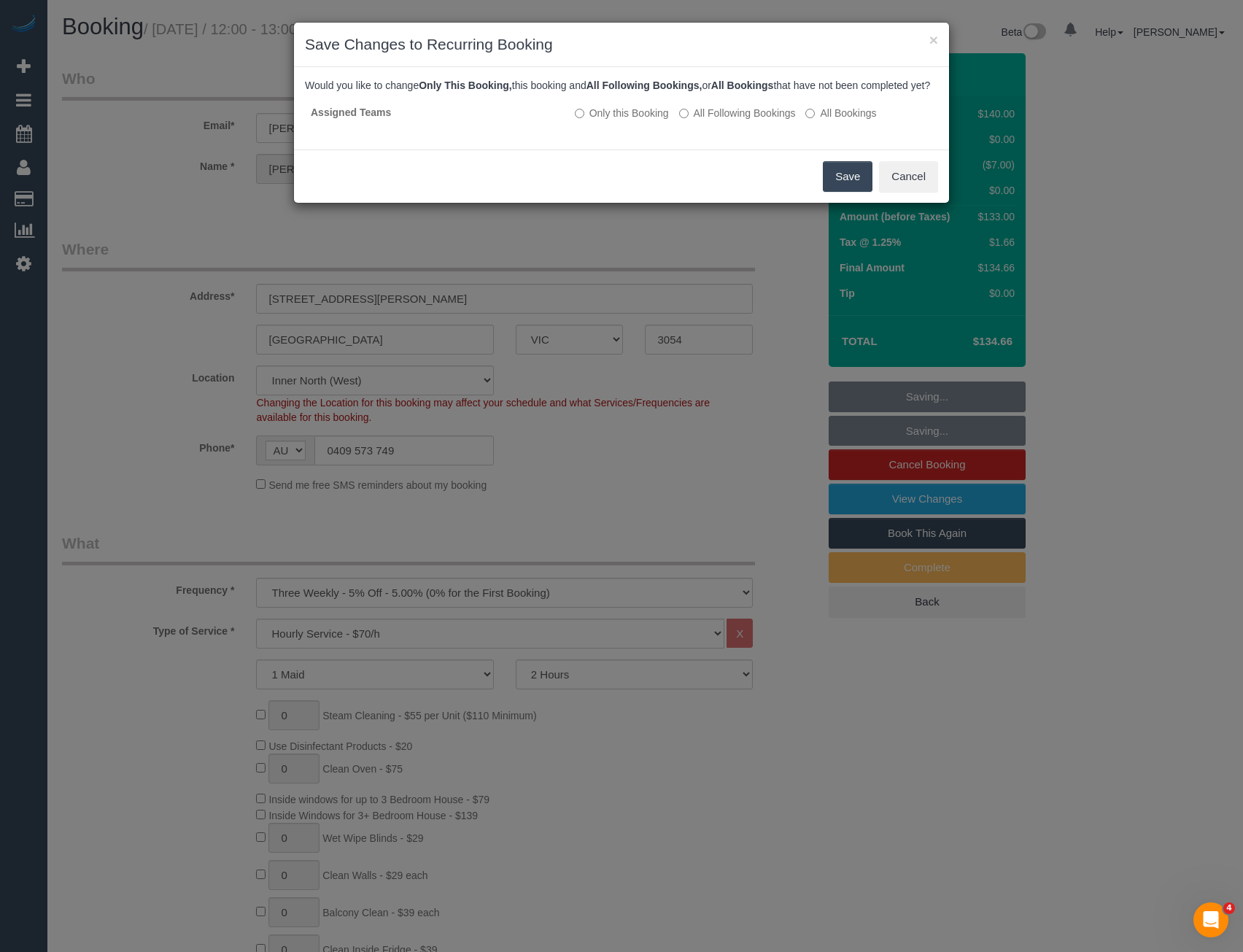
drag, startPoint x: 849, startPoint y: 199, endPoint x: 834, endPoint y: 197, distance: 15.1
click at [849, 191] on button "Save" at bounding box center [847, 176] width 50 height 31
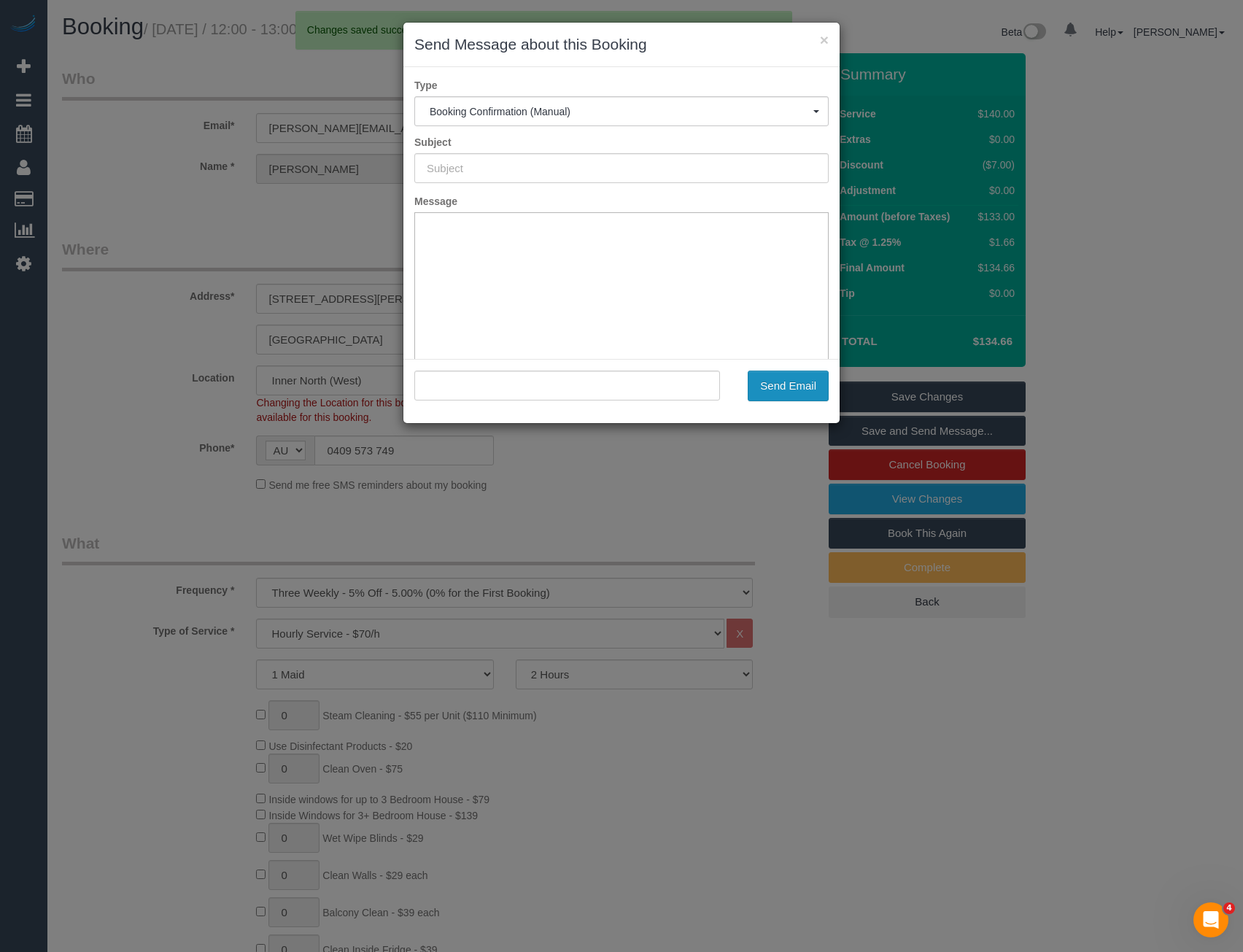
type input "Booking Confirmed"
type input ""Alan Fitzgerald" <alan@fitzconsulting.com.au>"
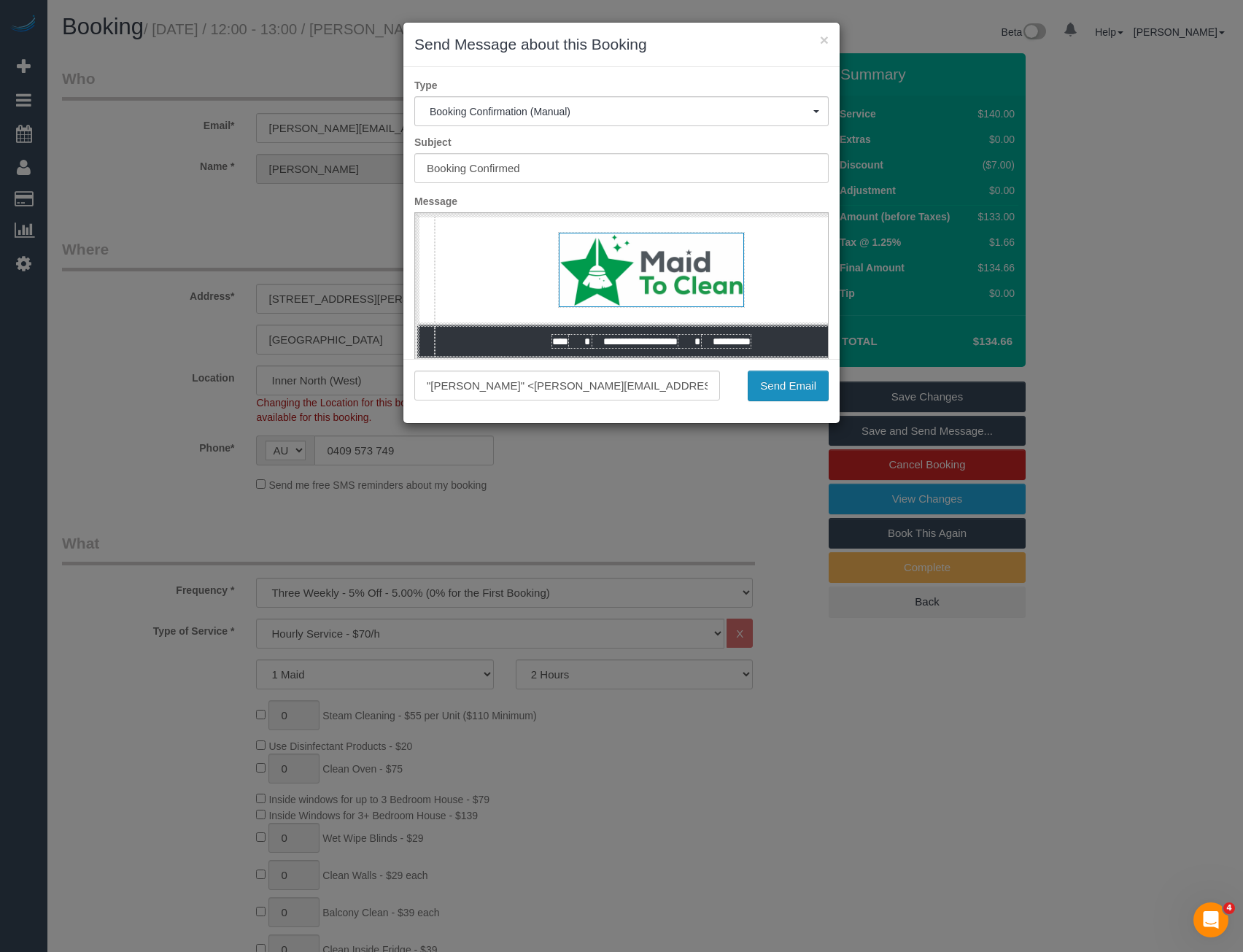
click at [780, 391] on button "Send Email" at bounding box center [787, 386] width 81 height 31
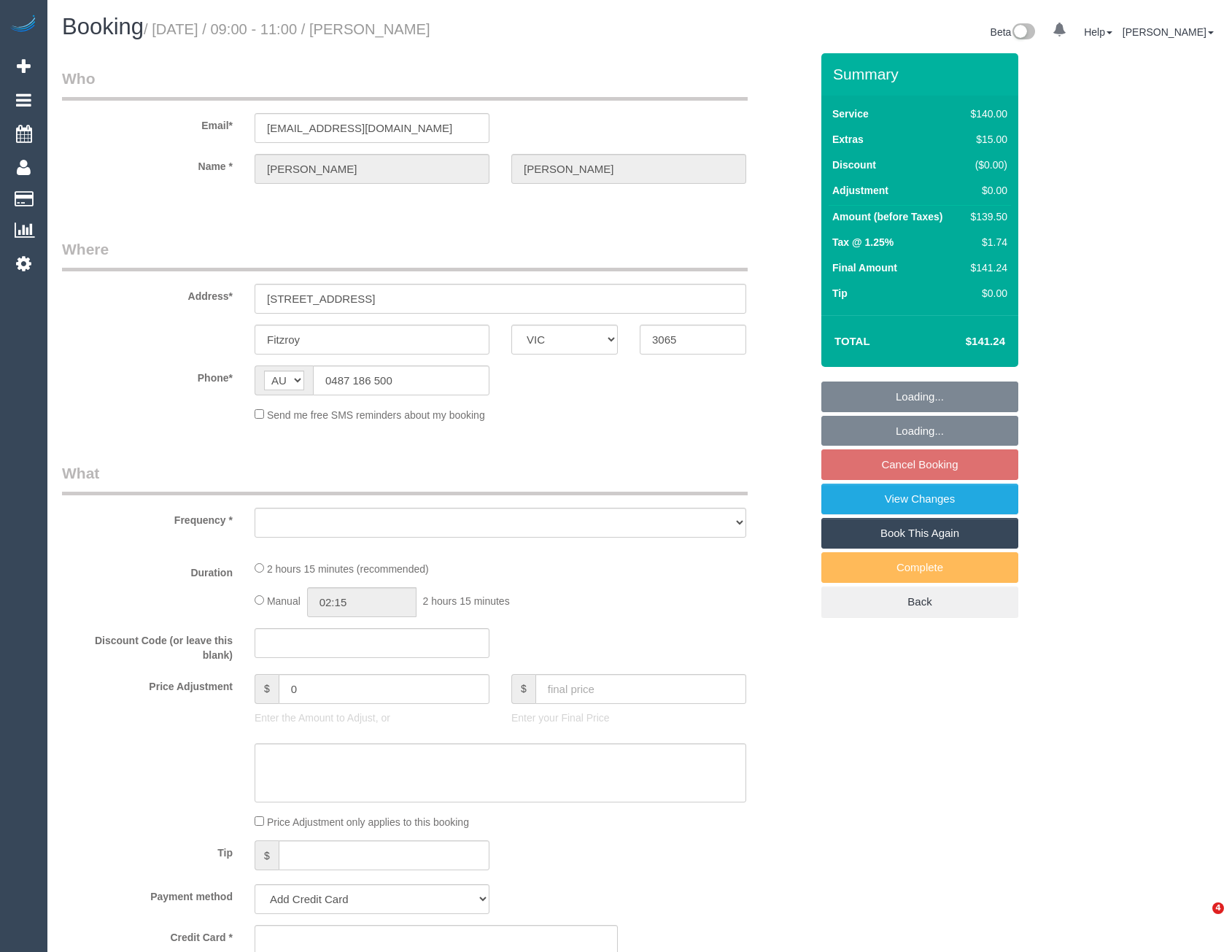
select select "VIC"
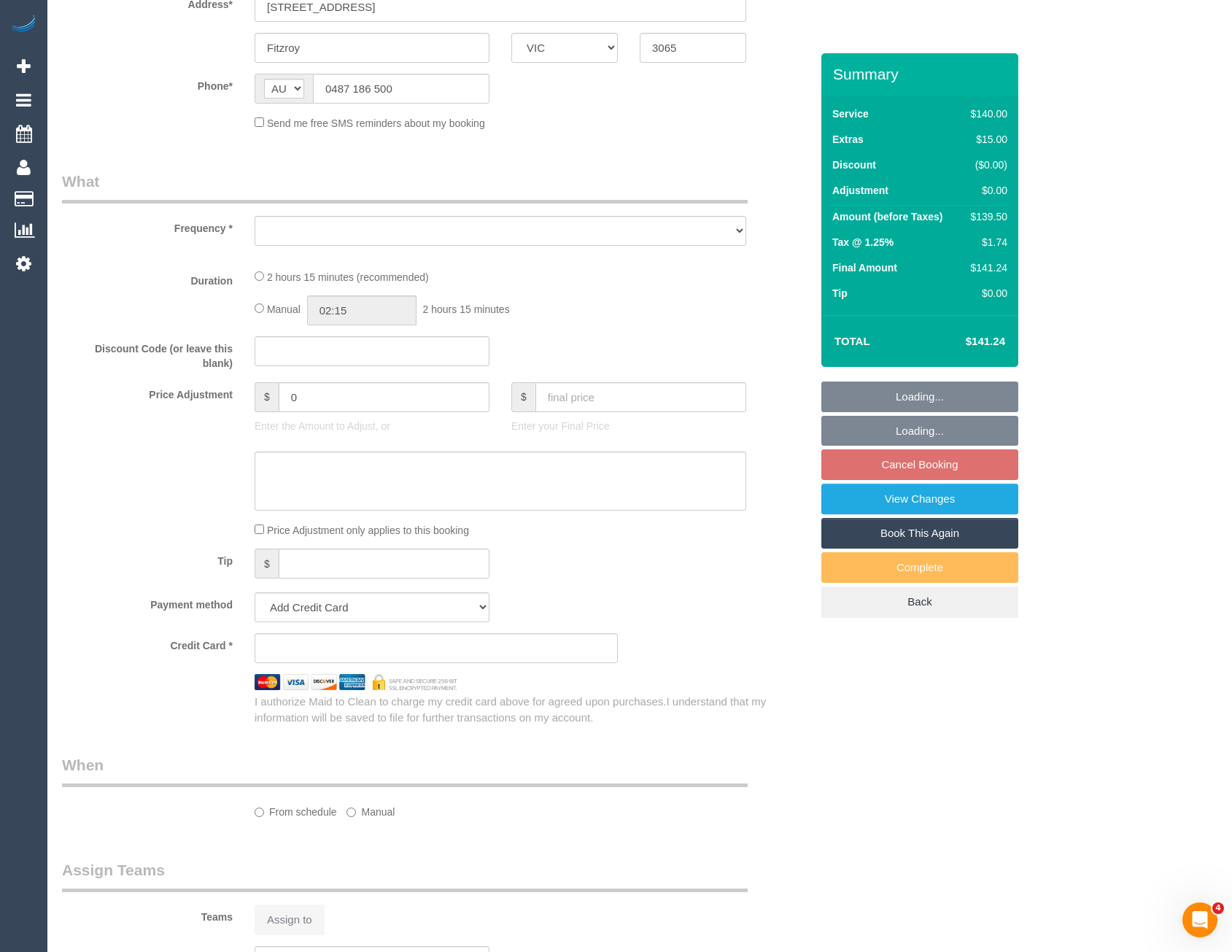
select select "object:545"
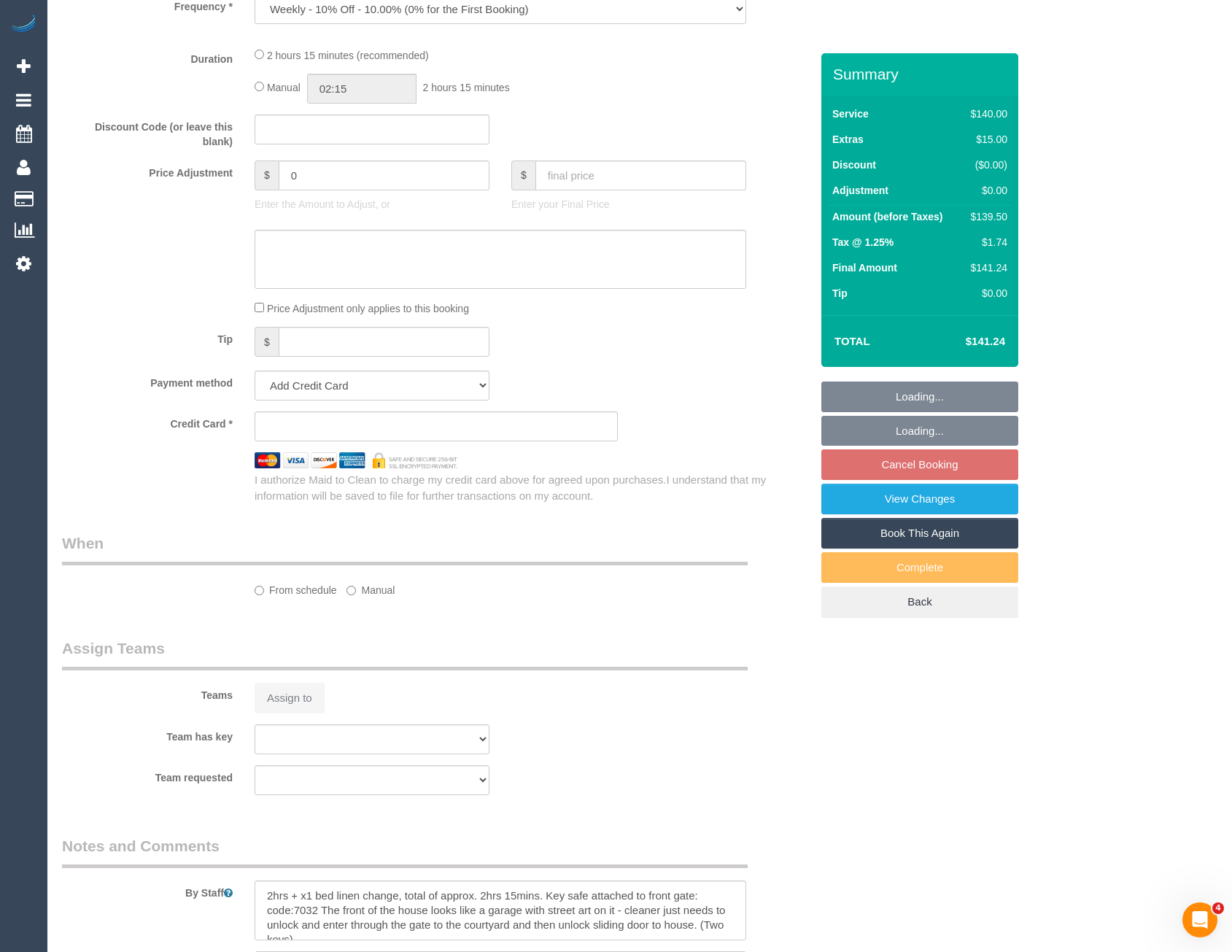
select select "number:29"
select select "number:15"
select select "number:18"
select select "number:24"
select select "number:35"
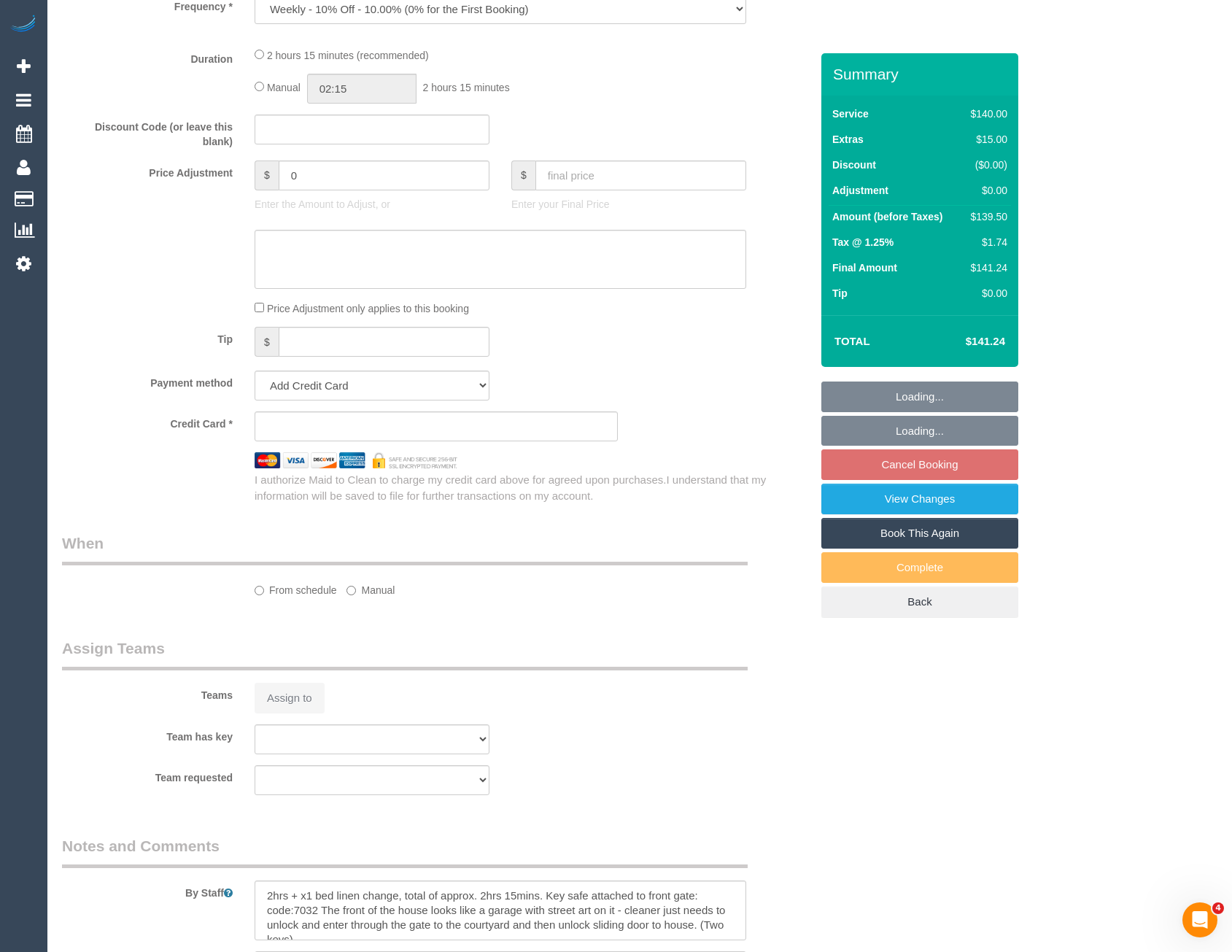
select select "number:12"
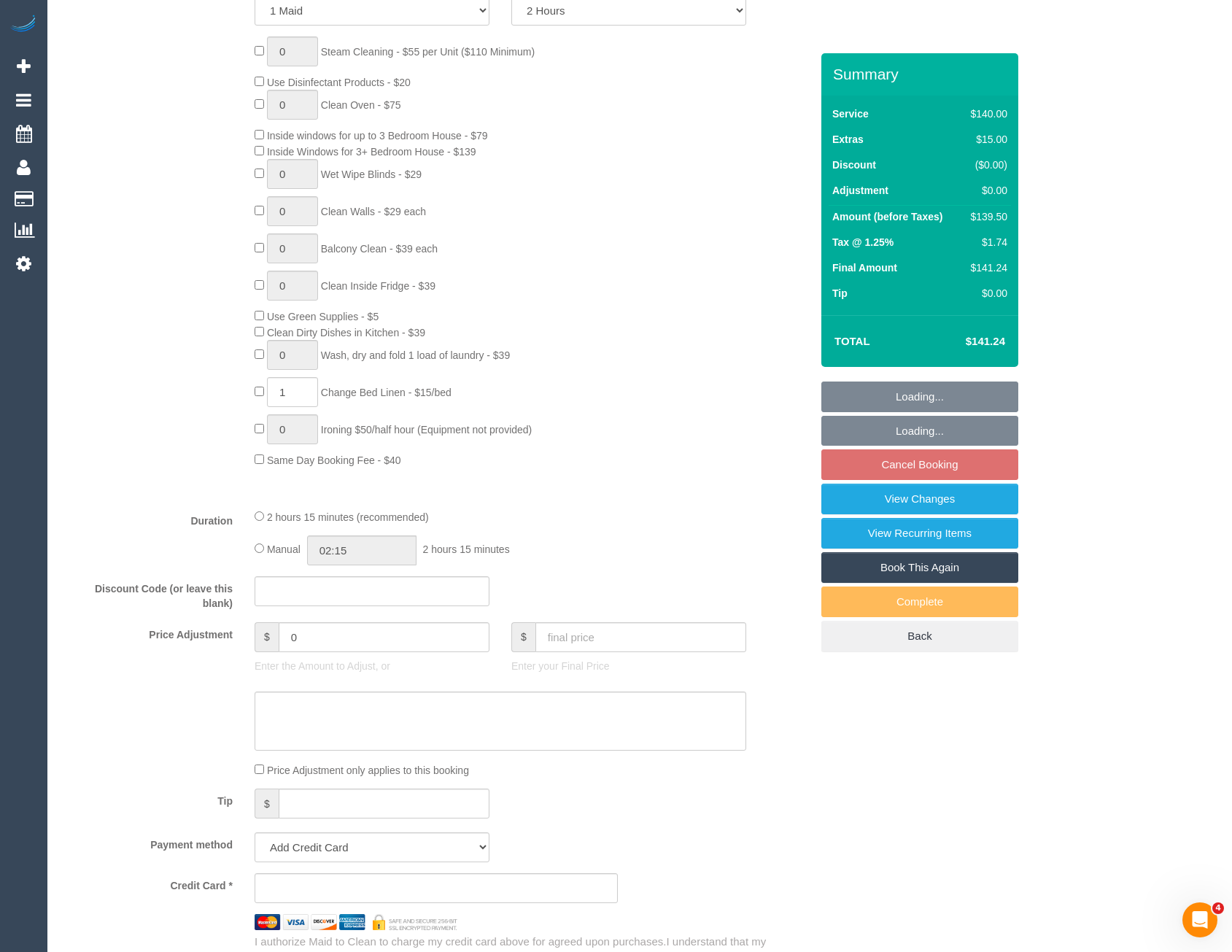
select select "string:stripe-pm_1PSZT32GScqysDRV63URR9qF"
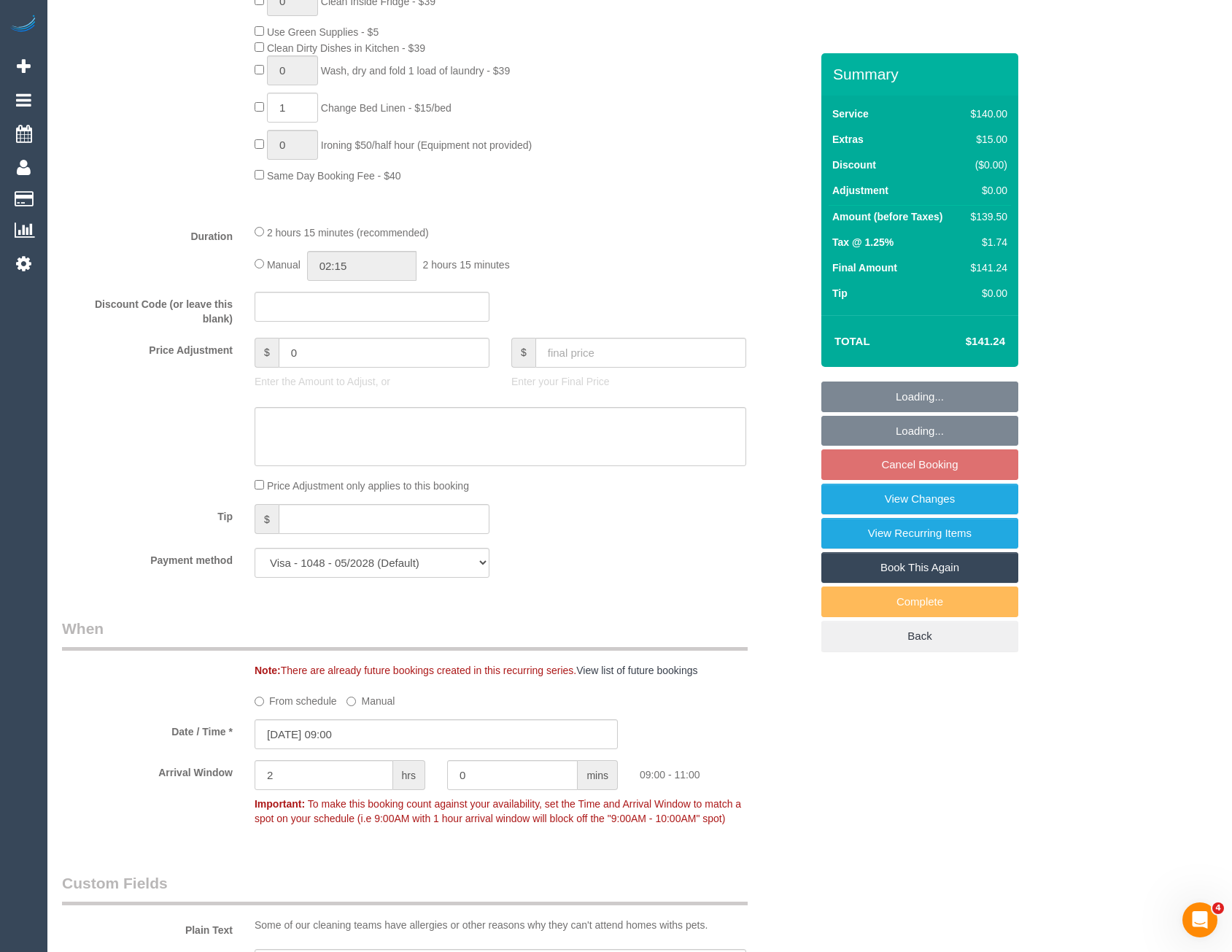
select select "object:879"
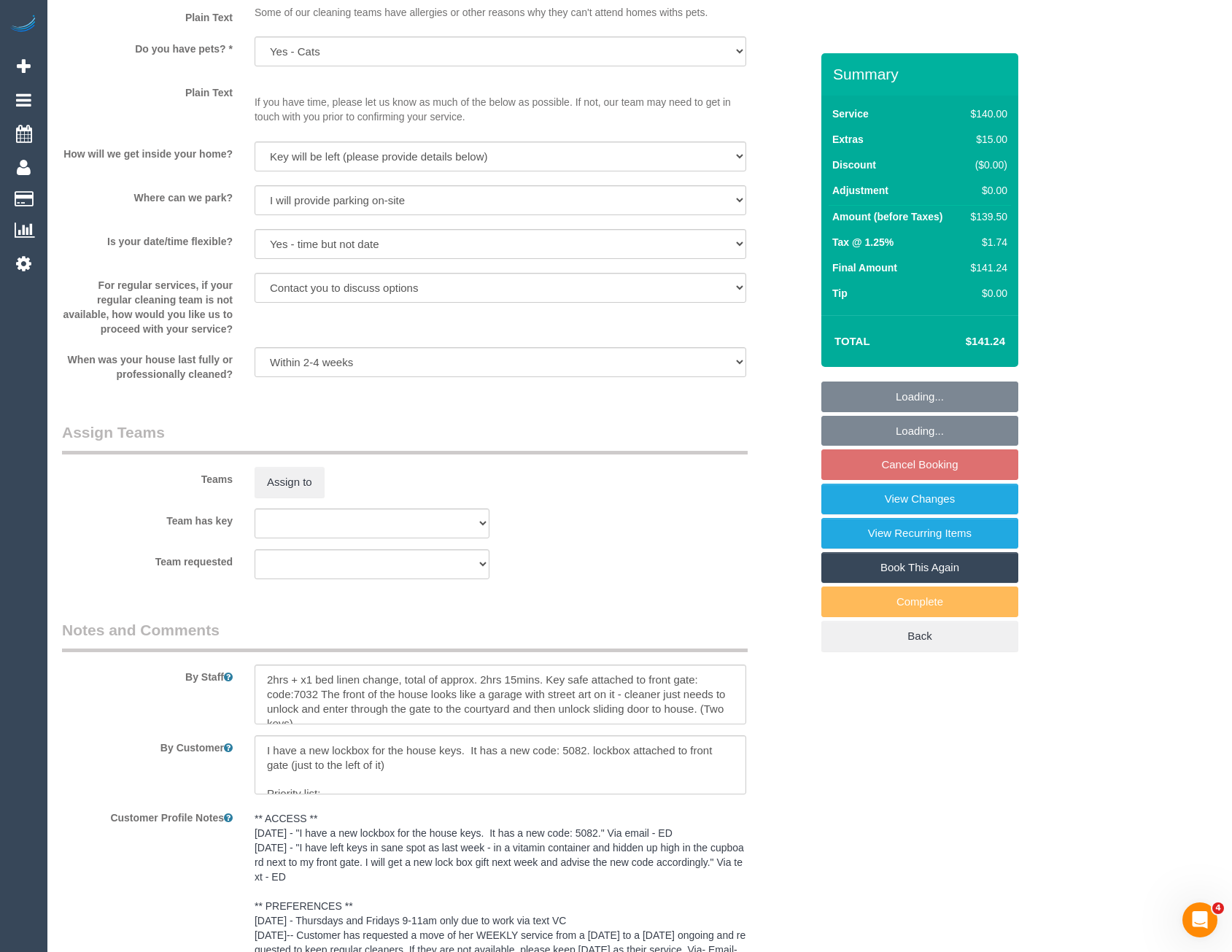
scroll to position [1967, 0]
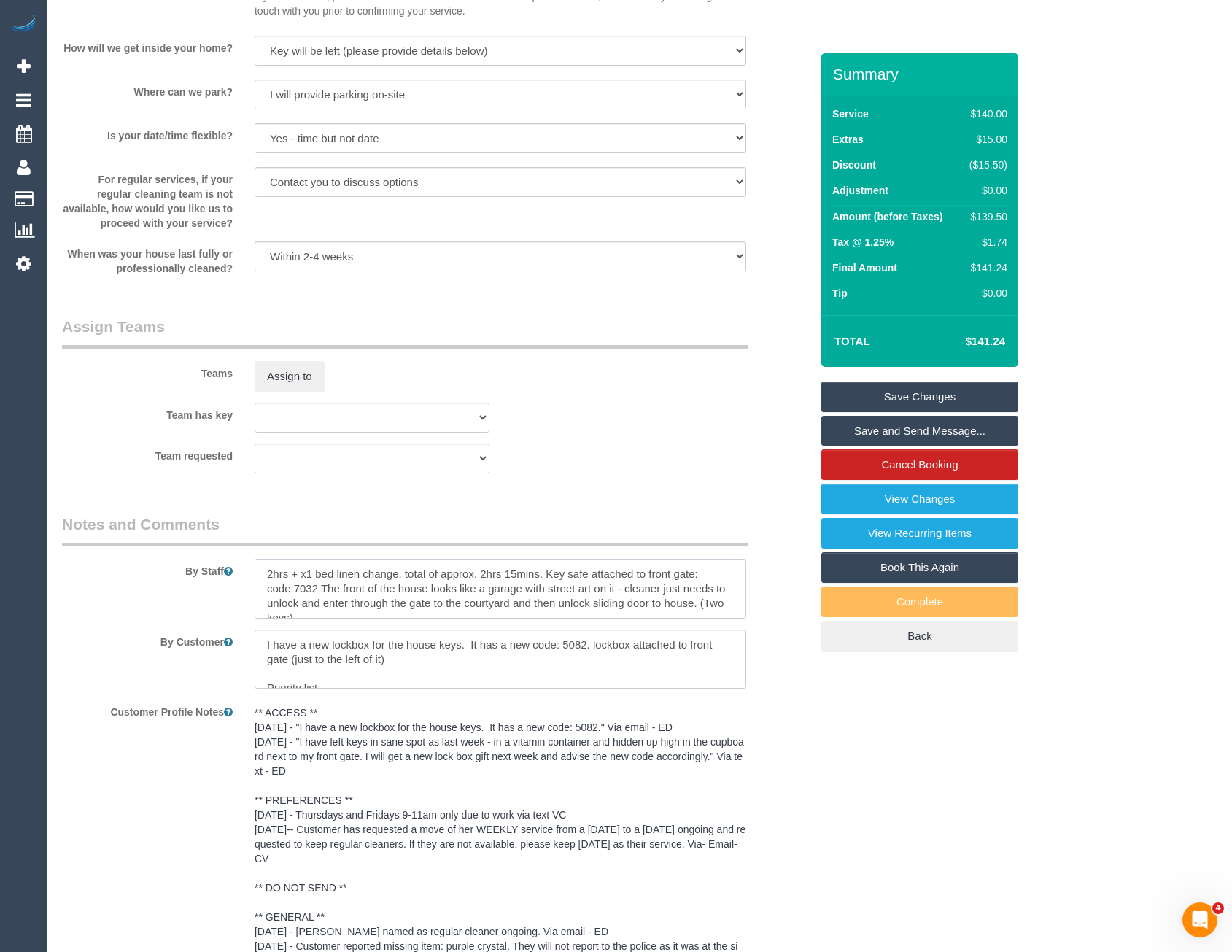
click at [258, 571] on textarea at bounding box center [499, 589] width 491 height 60
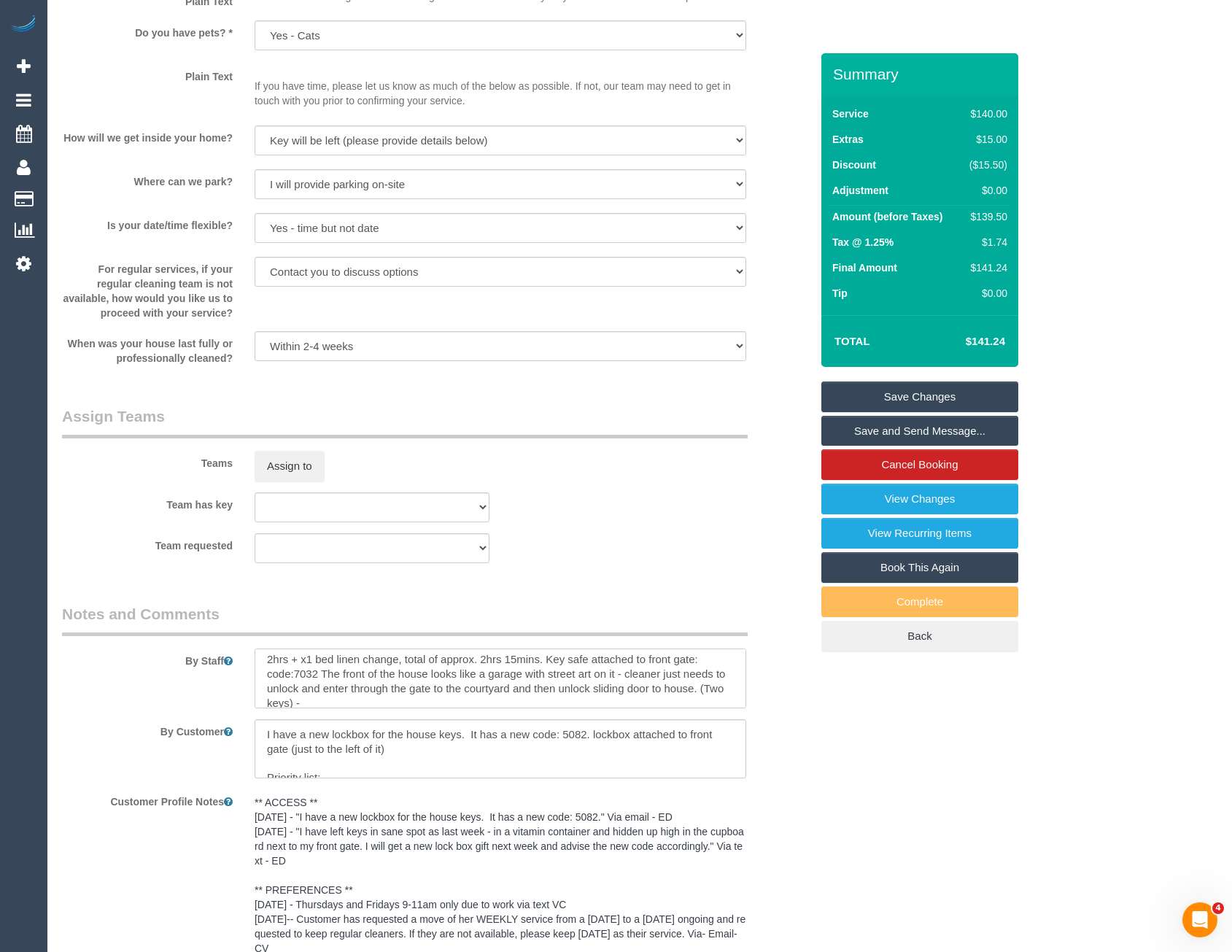
scroll to position [0, 0]
type textarea "*cover* 2hrs + x1 bed linen change, total of approx. 2hrs 15mins. Key safe atta…"
click at [296, 459] on button "Assign to" at bounding box center [289, 466] width 70 height 31
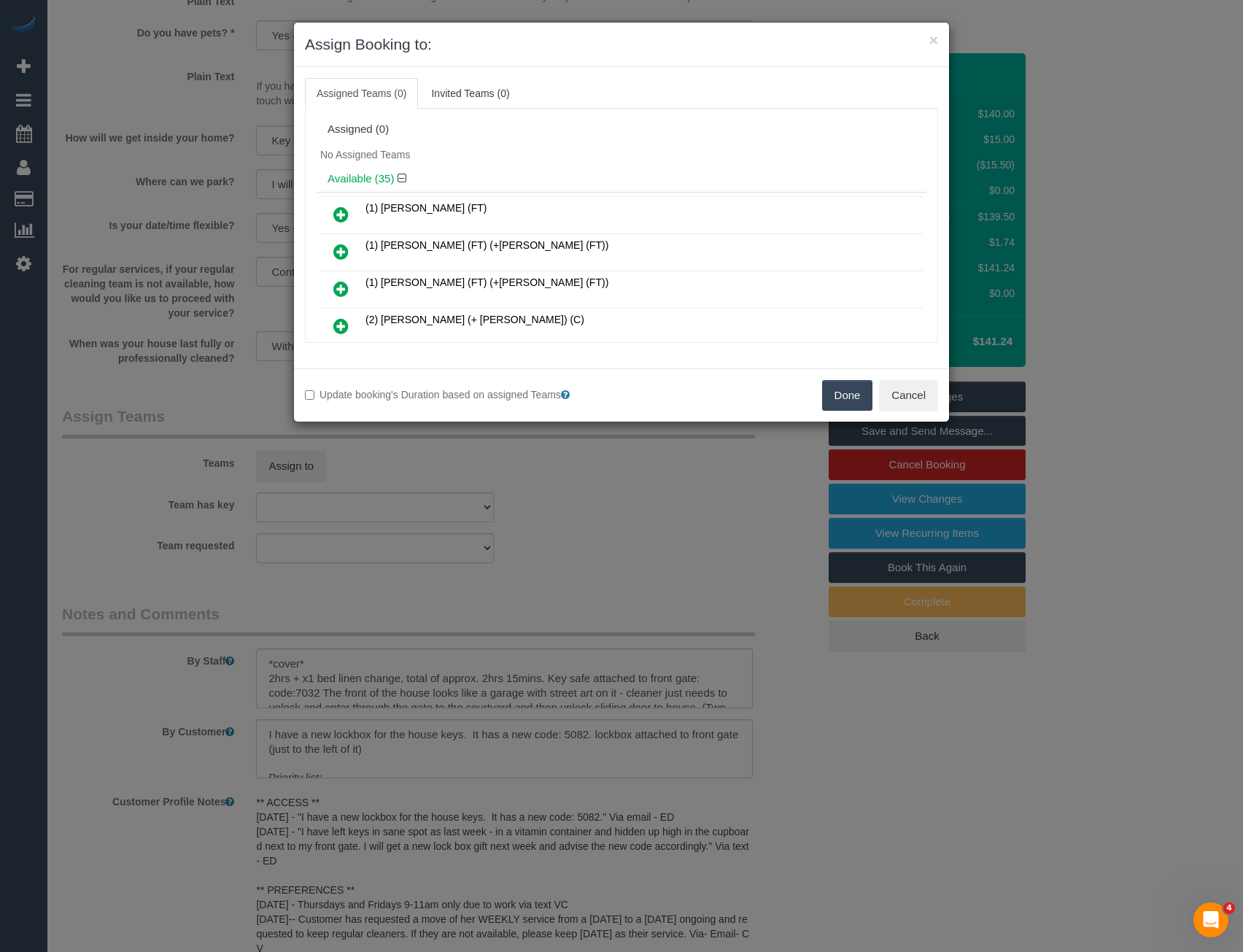
scroll to position [393, 0]
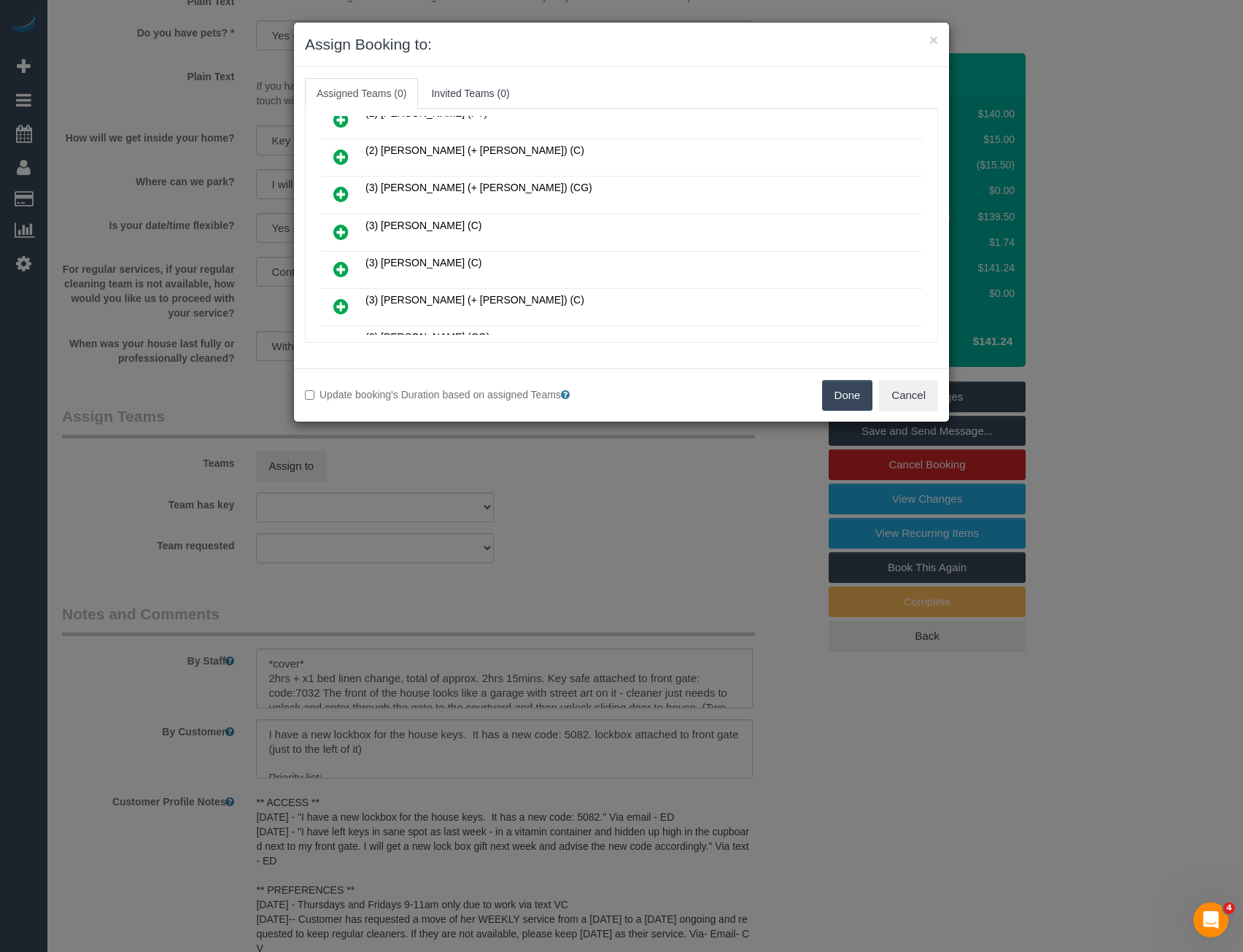
click at [338, 234] on icon at bounding box center [340, 232] width 15 height 18
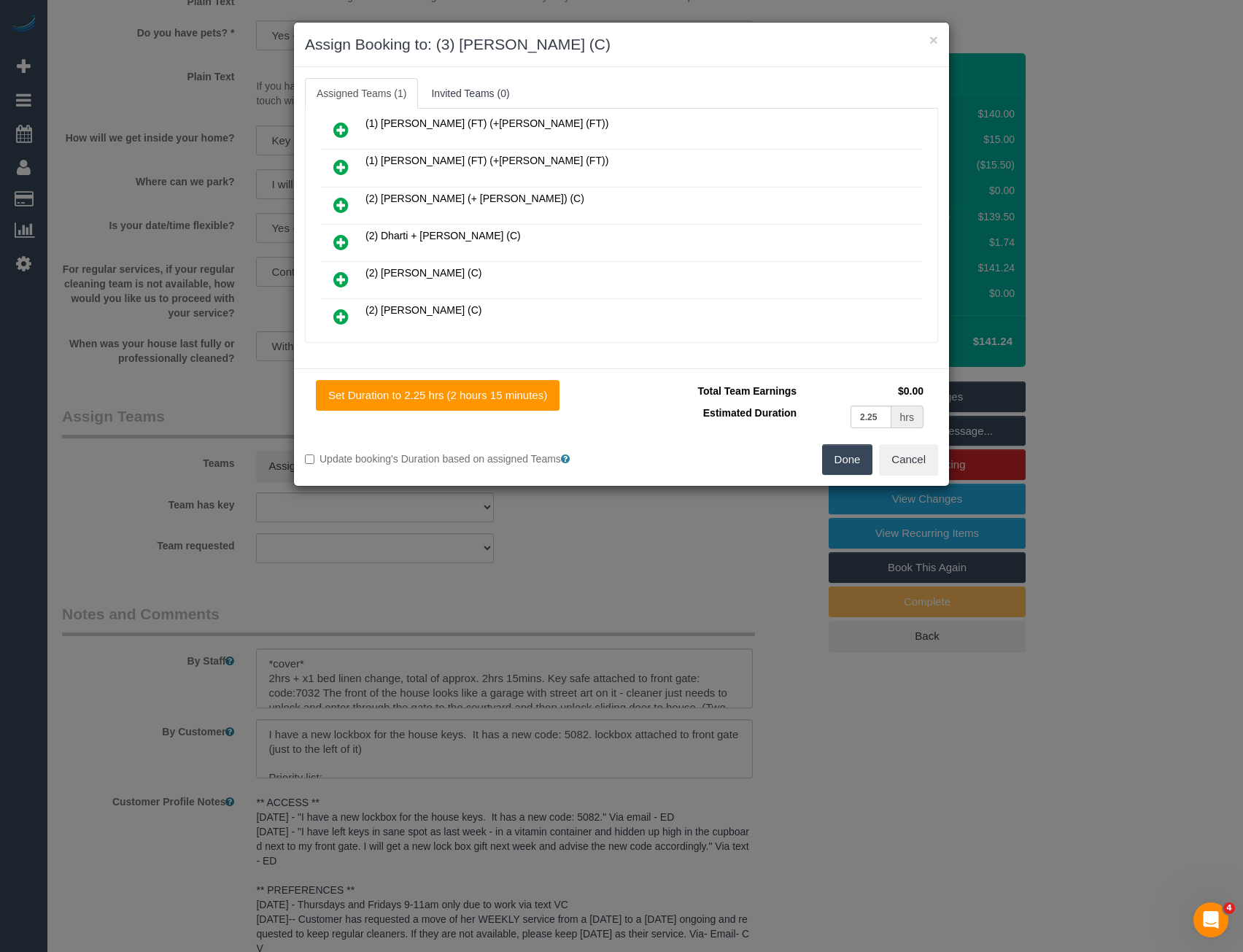
scroll to position [0, 0]
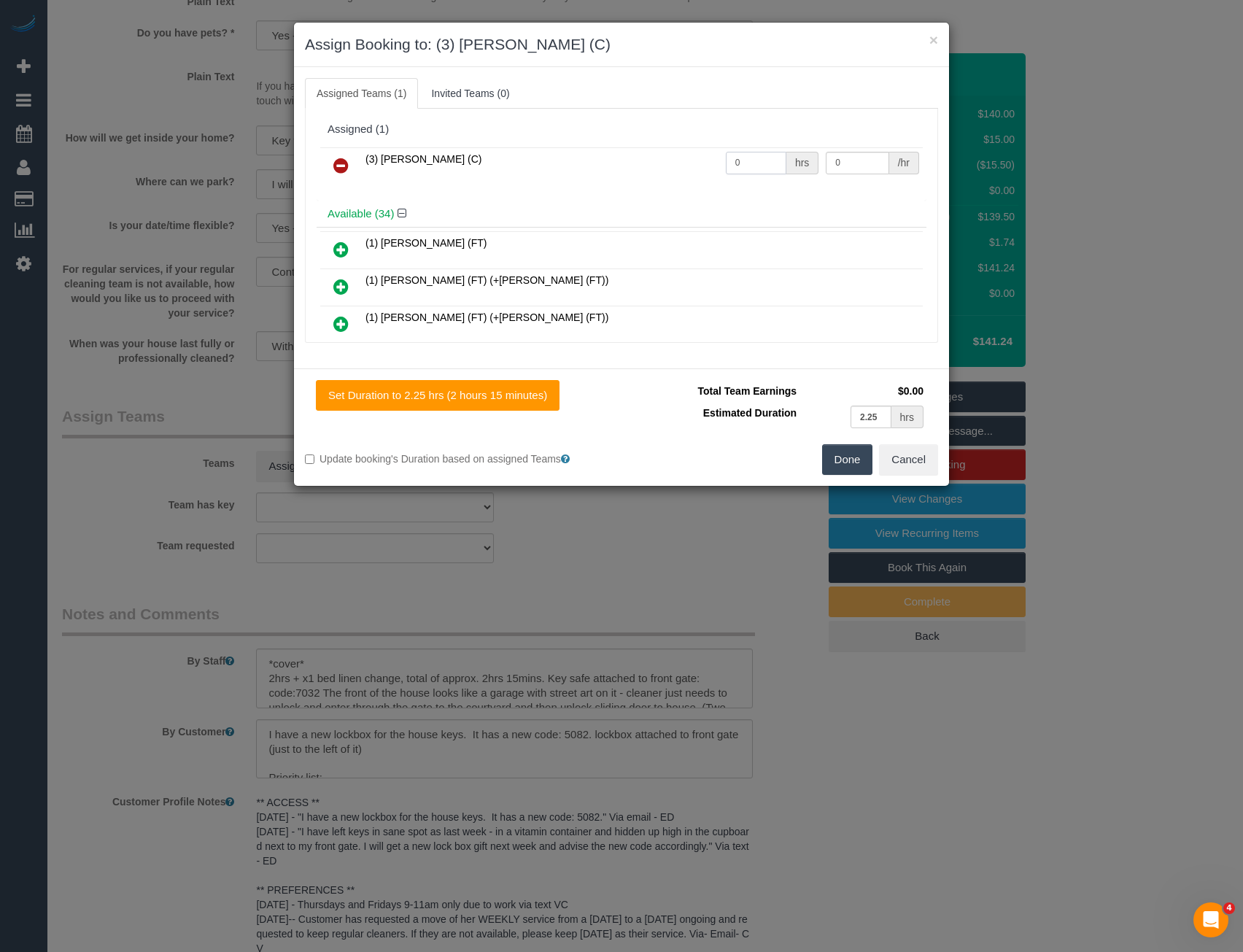
drag, startPoint x: 736, startPoint y: 164, endPoint x: 616, endPoint y: 162, distance: 120.0
click at [630, 166] on tr "(3) [PERSON_NAME] (C) 0 hrs 0 /hr" at bounding box center [621, 165] width 602 height 37
type input "2.25"
type input "35"
click at [848, 453] on button "Done" at bounding box center [847, 460] width 51 height 31
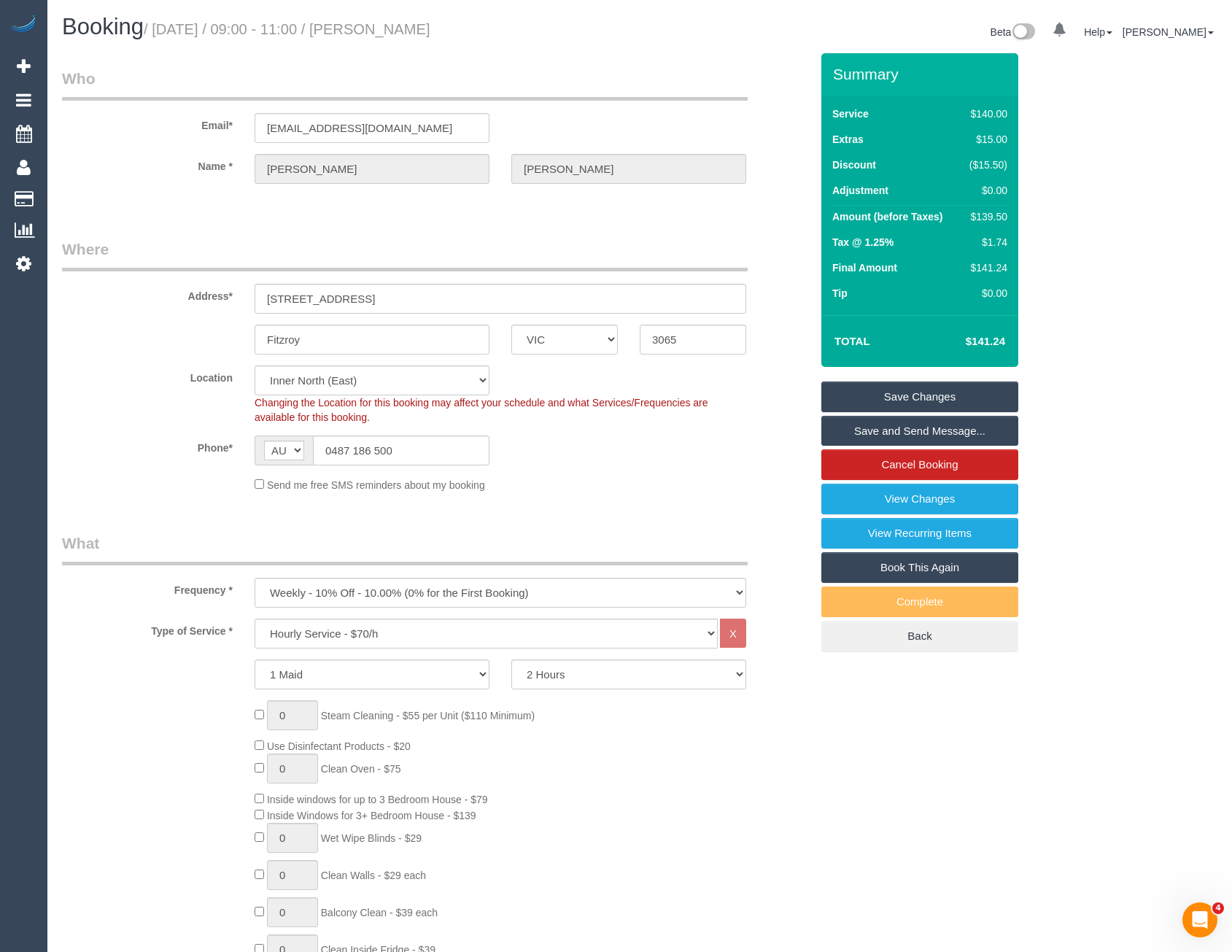
click at [871, 438] on link "Save and Send Message..." at bounding box center [920, 431] width 197 height 31
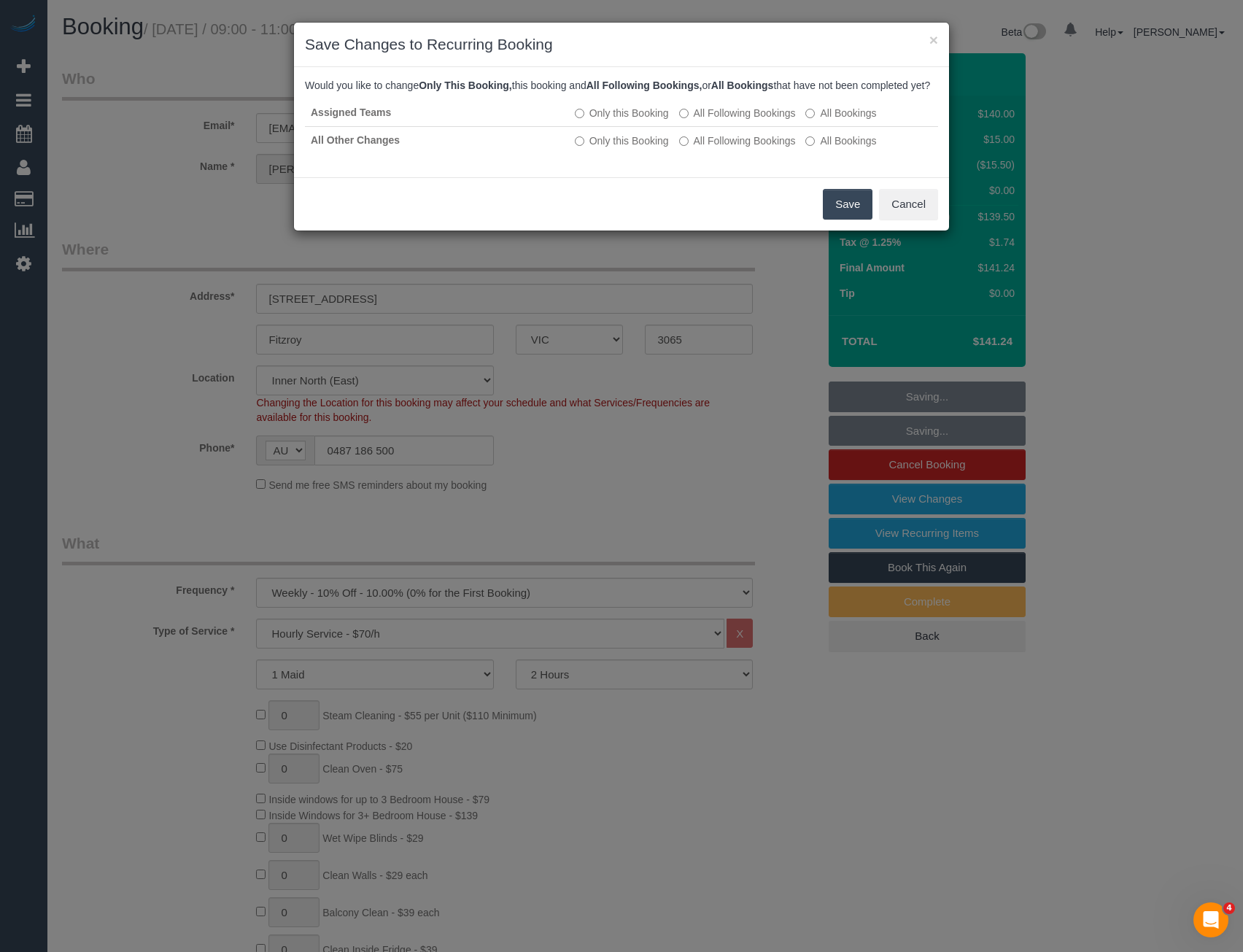
click at [844, 219] on button "Save" at bounding box center [847, 204] width 50 height 31
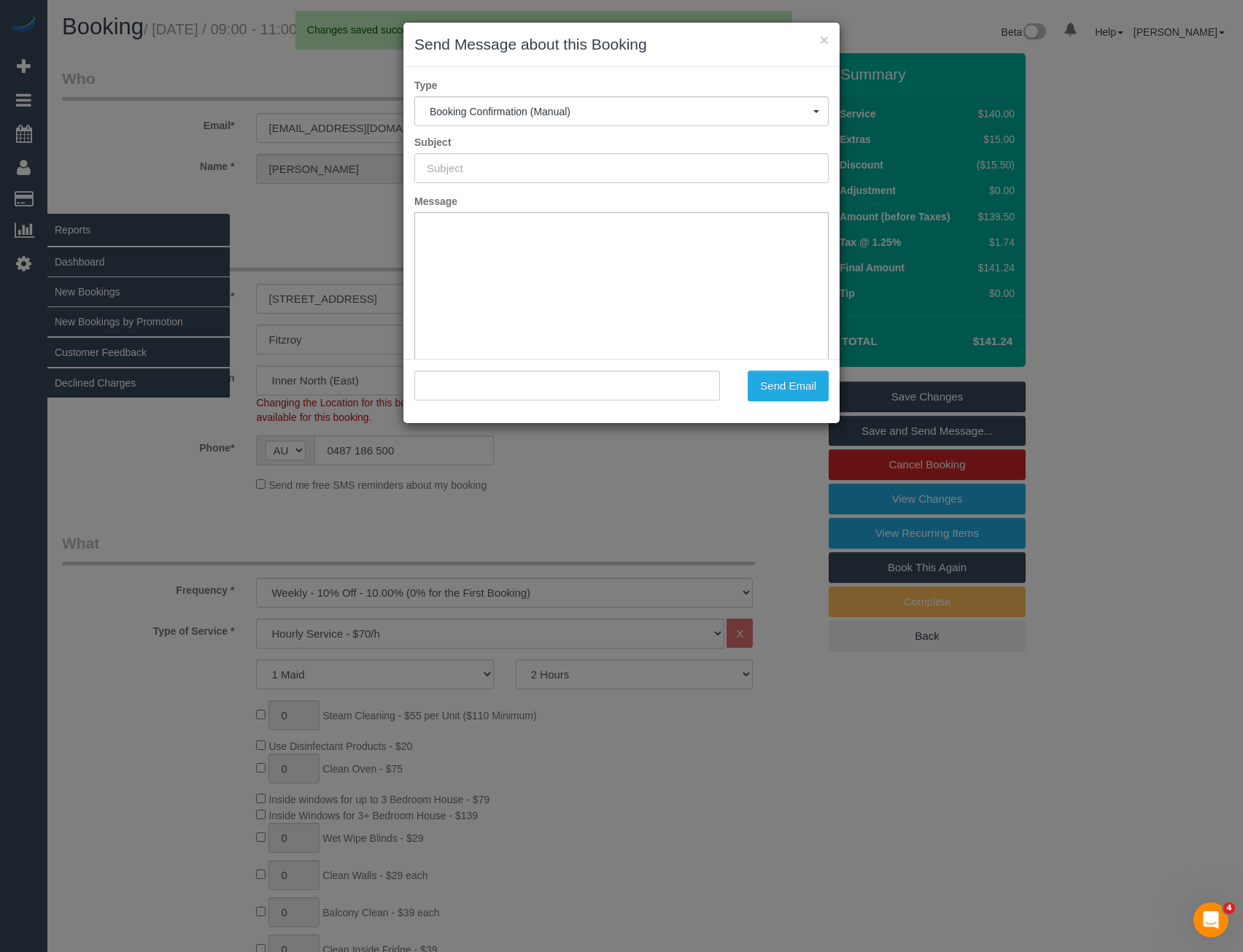
type input "Booking Confirmed"
type input ""[PERSON_NAME]" <[EMAIL_ADDRESS][DOMAIN_NAME]>"
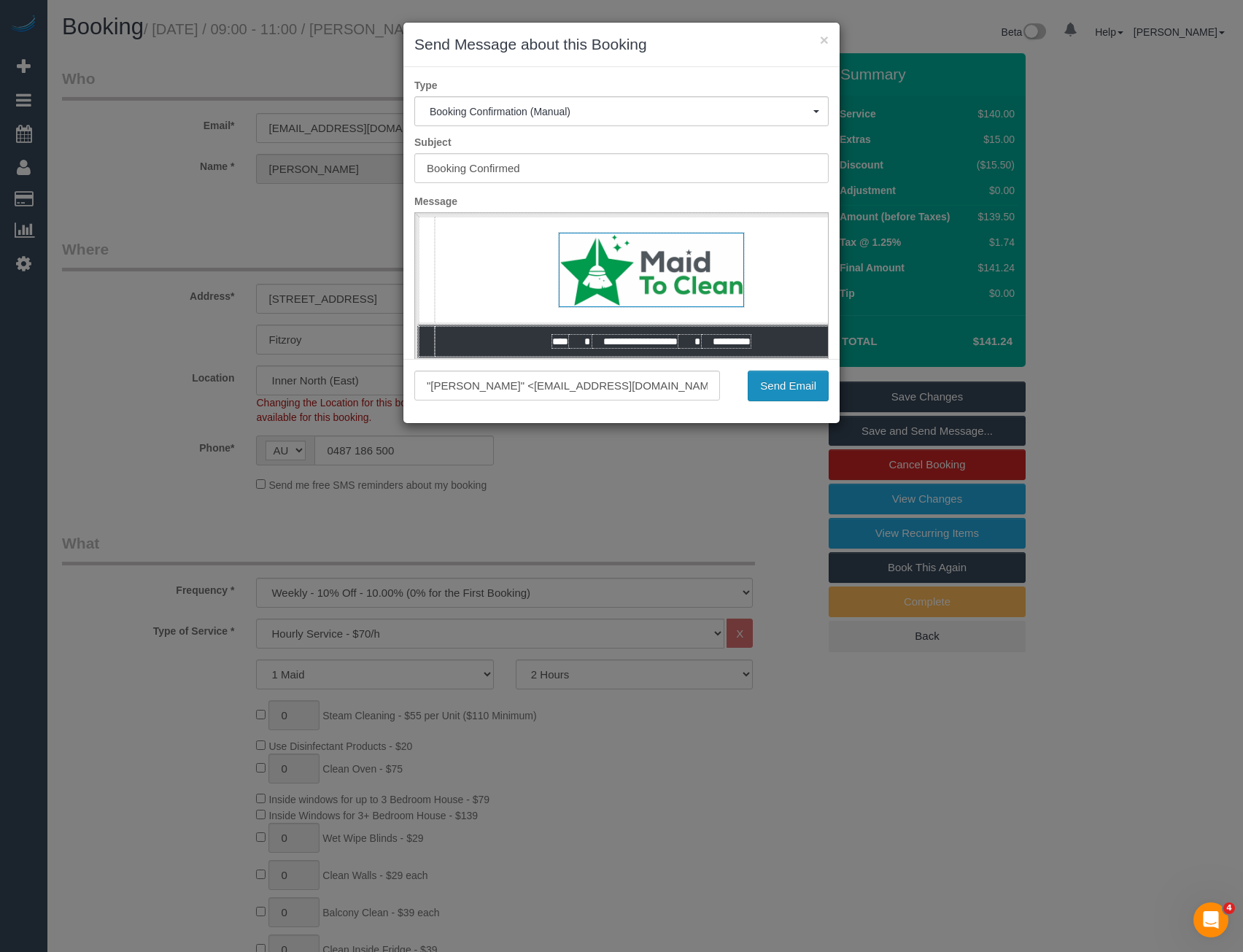
click at [777, 388] on button "Send Email" at bounding box center [787, 386] width 81 height 31
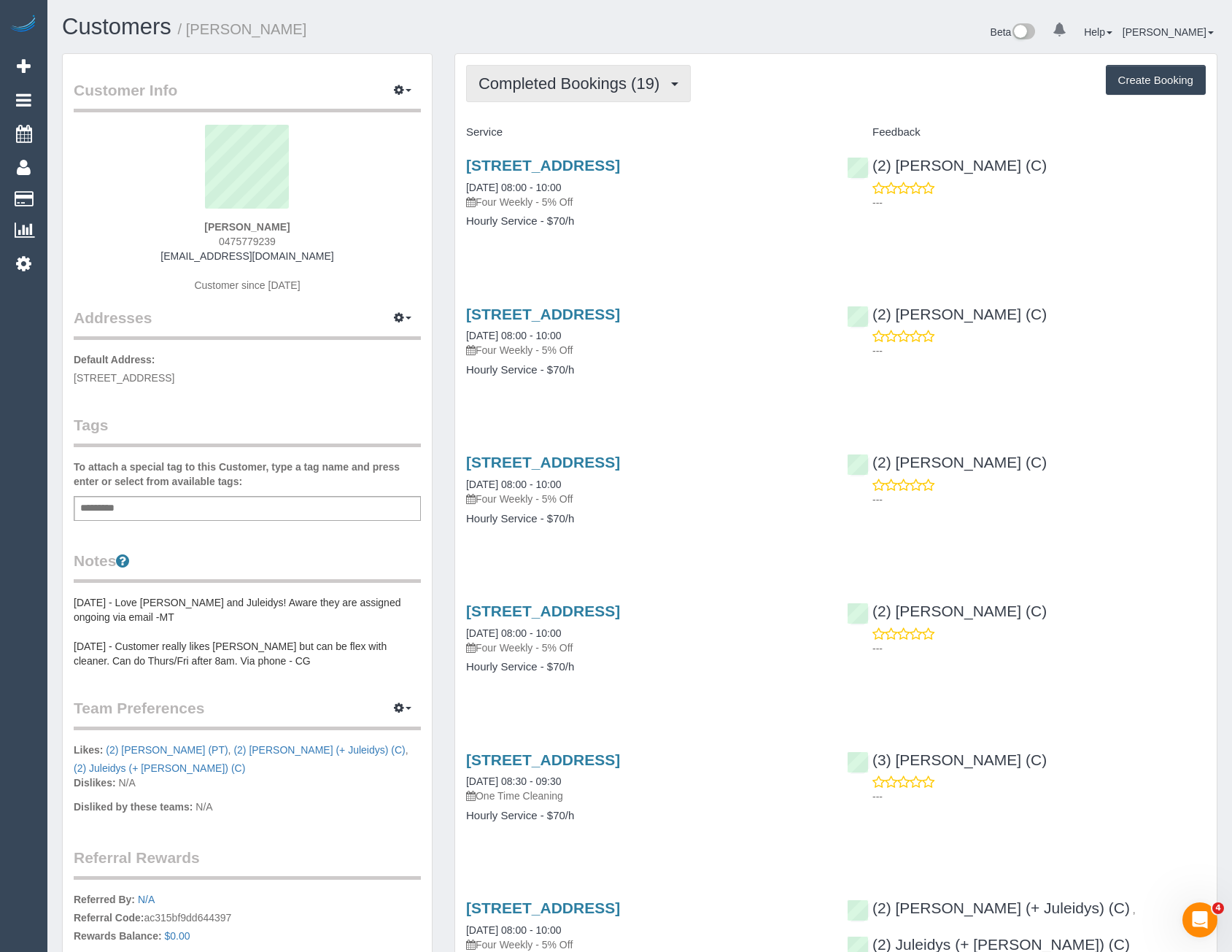
click at [587, 83] on span "Completed Bookings (19)" at bounding box center [572, 84] width 188 height 18
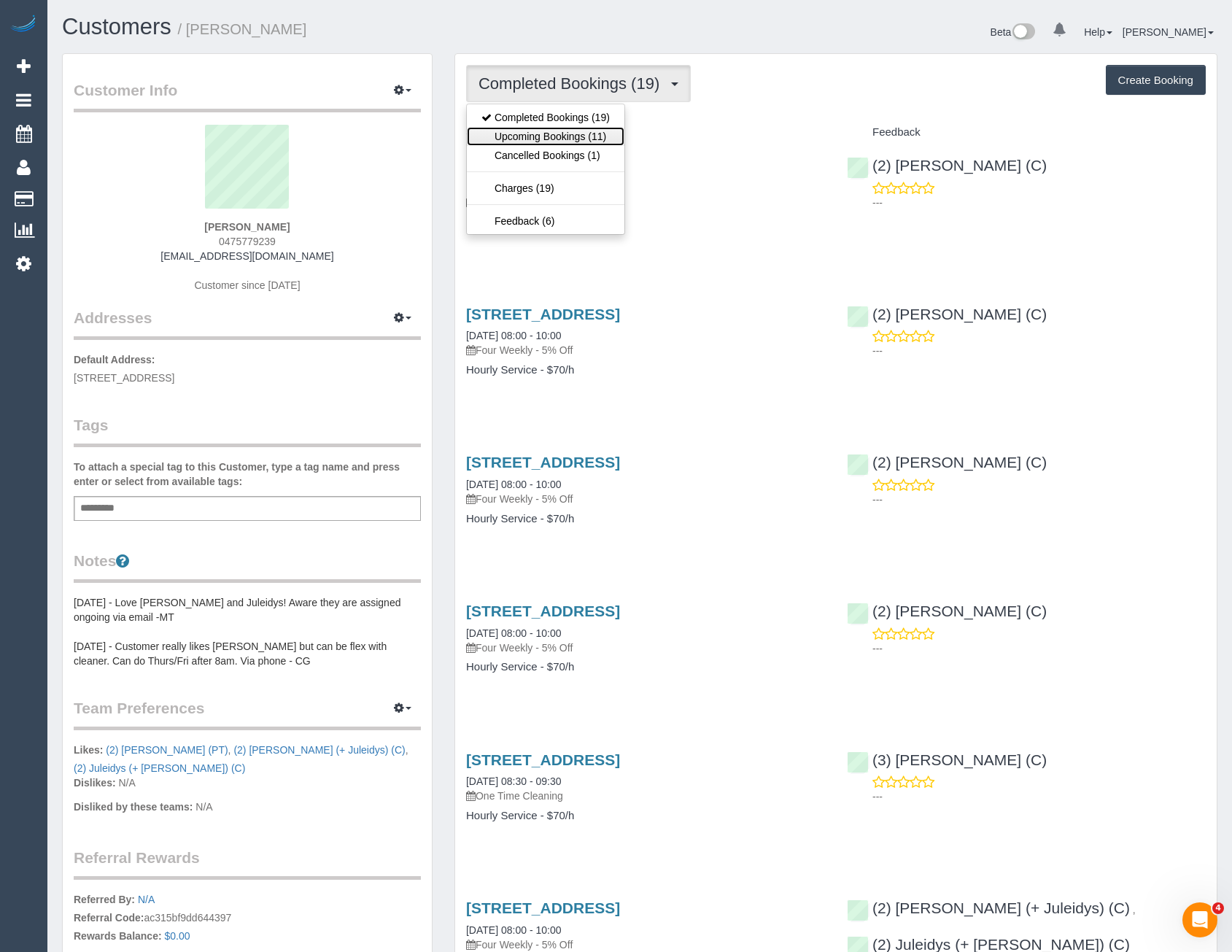
click at [564, 139] on link "Upcoming Bookings (11)" at bounding box center [545, 136] width 157 height 19
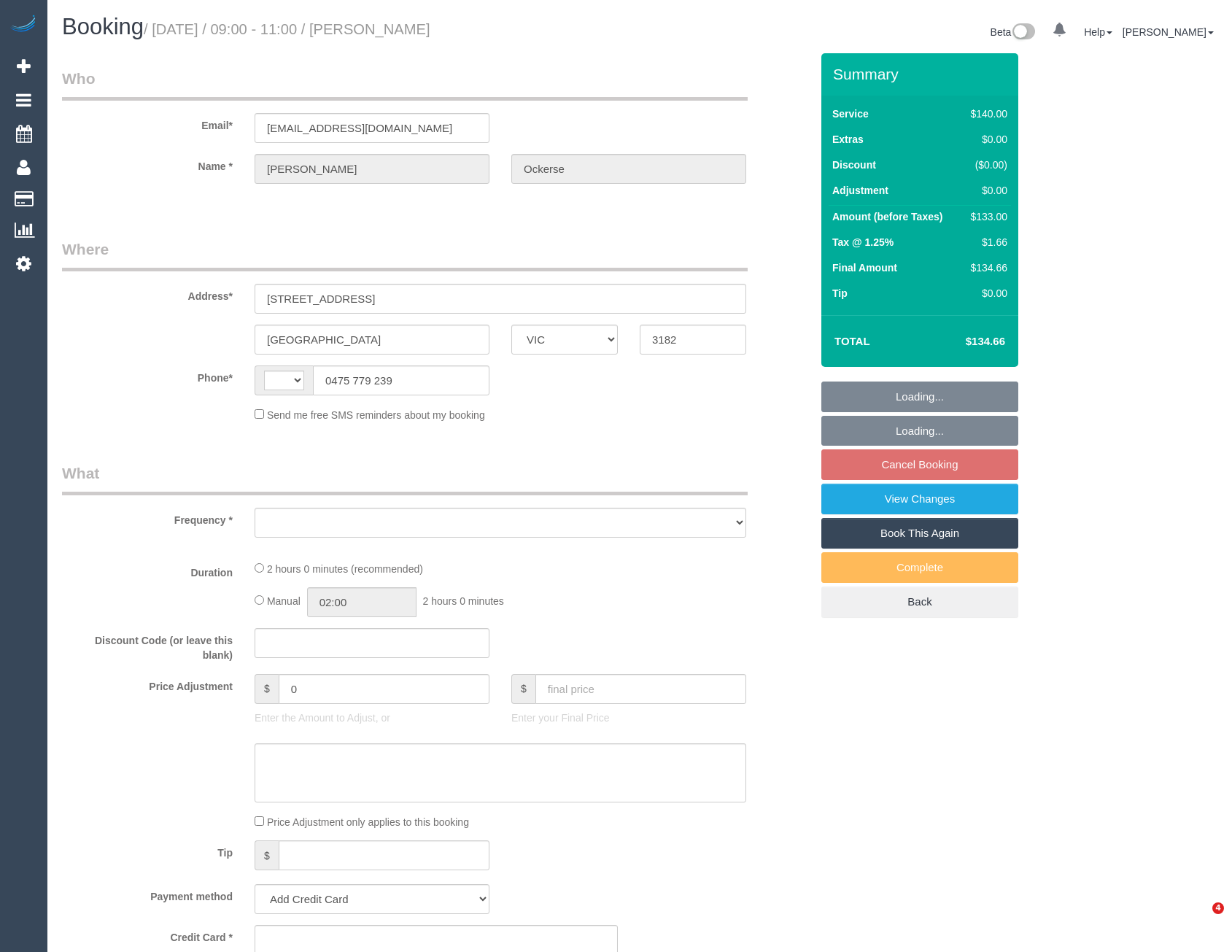
select select "VIC"
select select "string:AU"
select select "string:stripe-pm_1Oxybi2GScqysDRVeZRCf6zH"
select select "number:29"
select select "number:14"
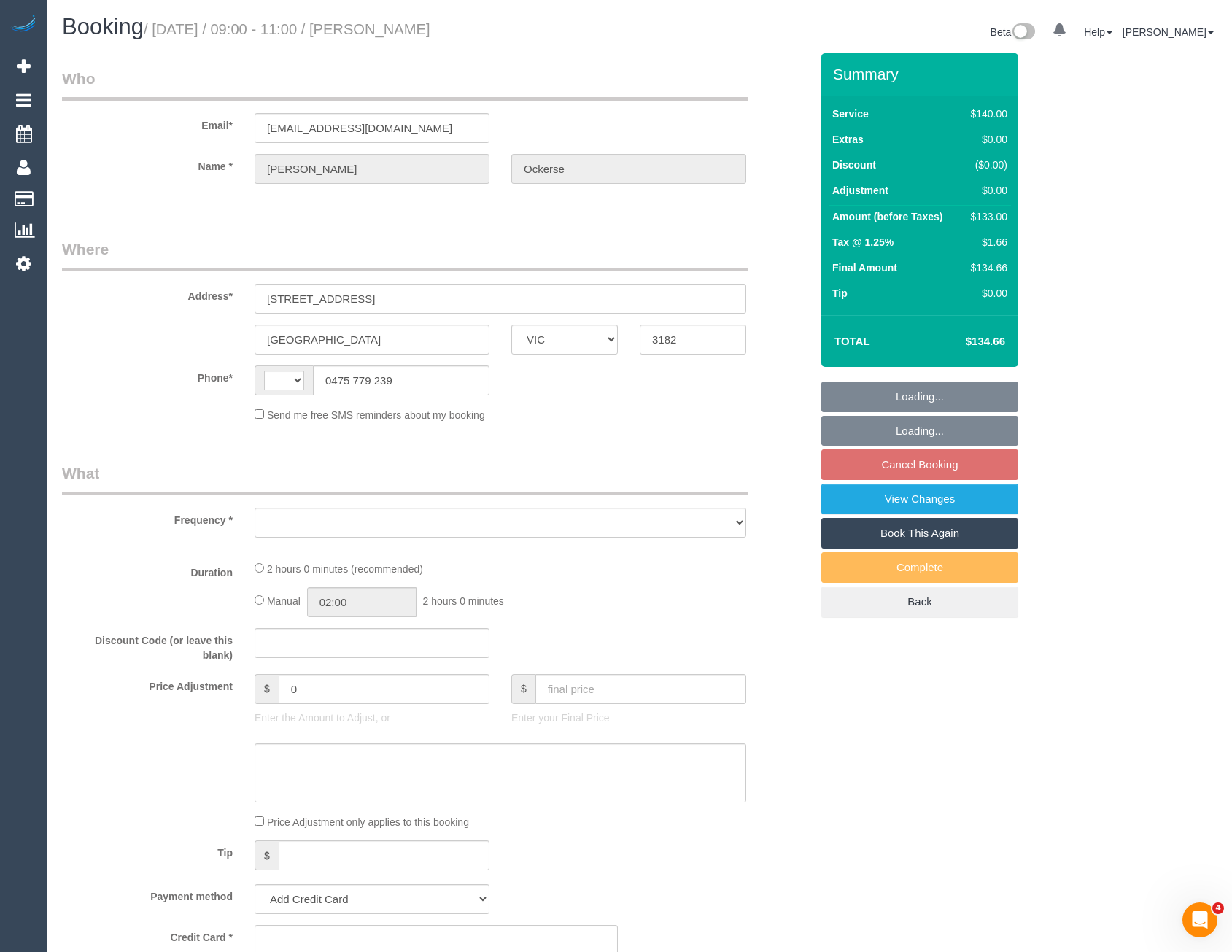
select select "number:19"
select select "number:36"
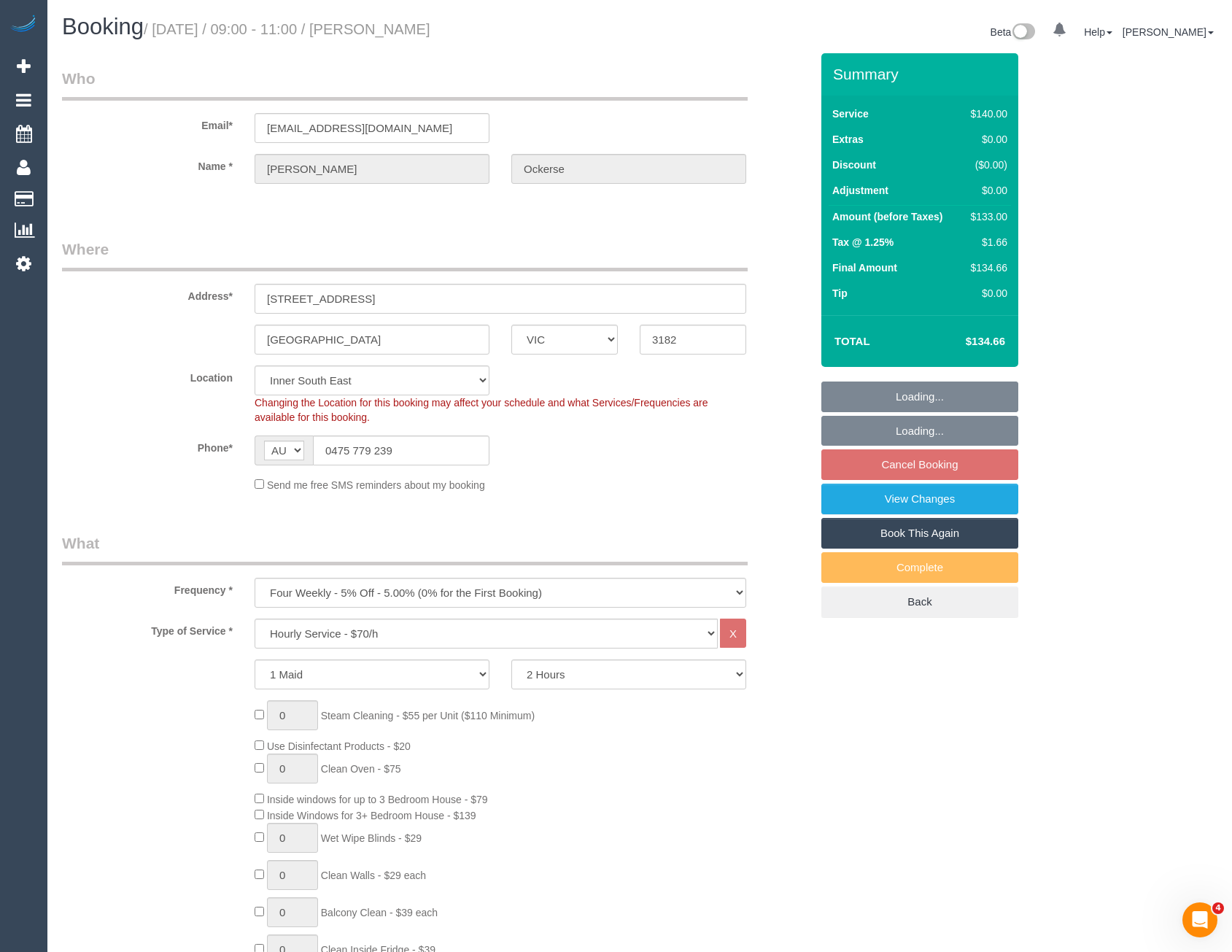
select select "object:1440"
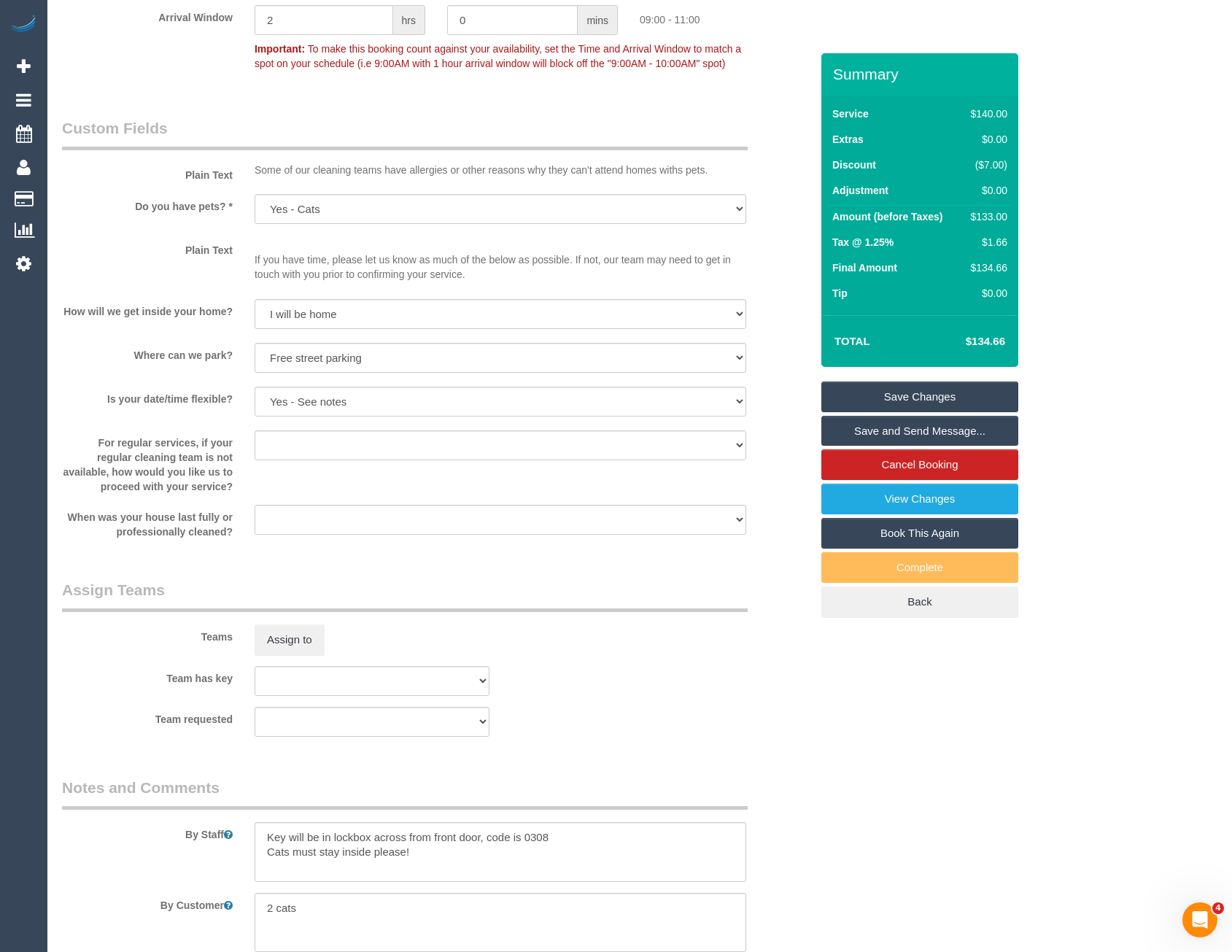
scroll to position [2158, 0]
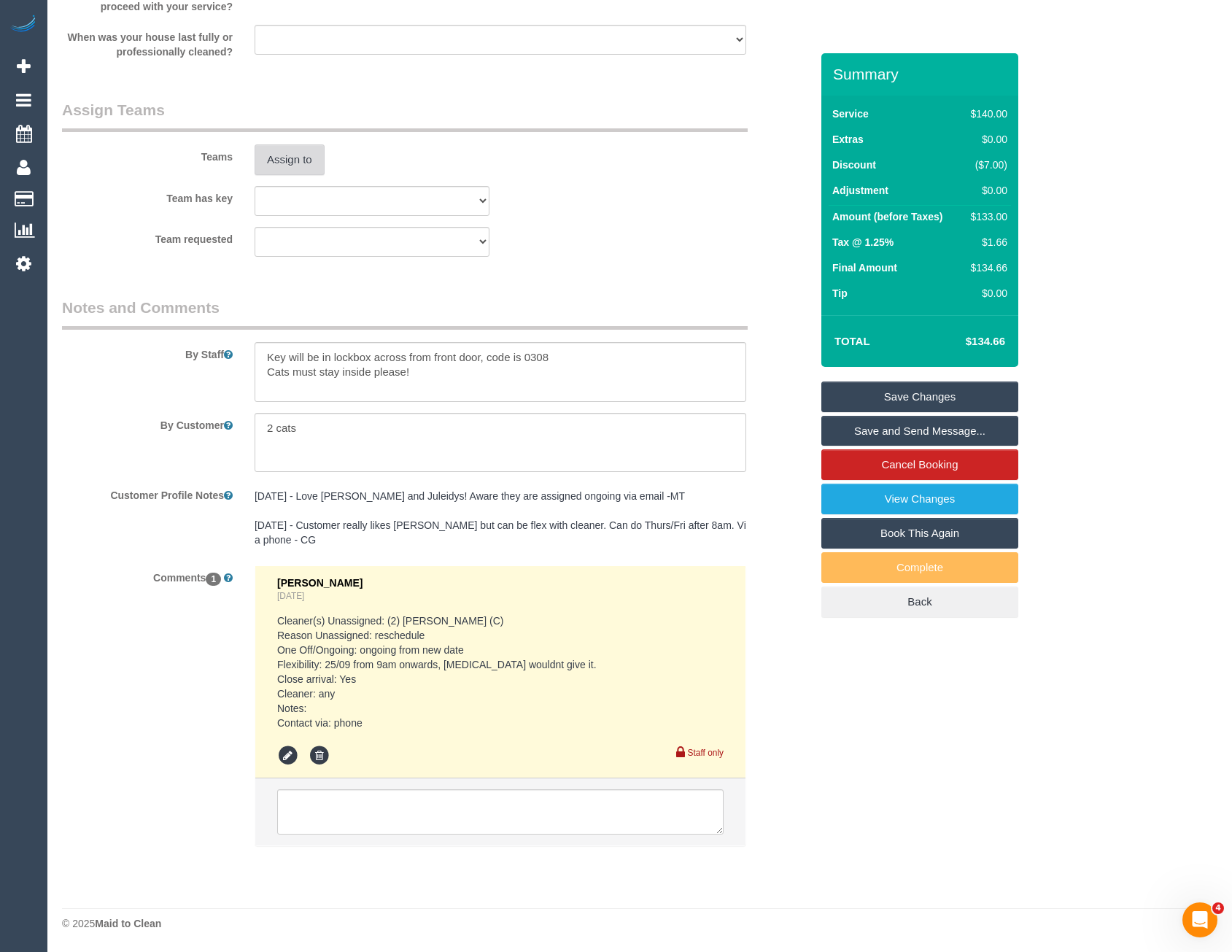
click at [284, 172] on button "Assign to" at bounding box center [289, 159] width 70 height 31
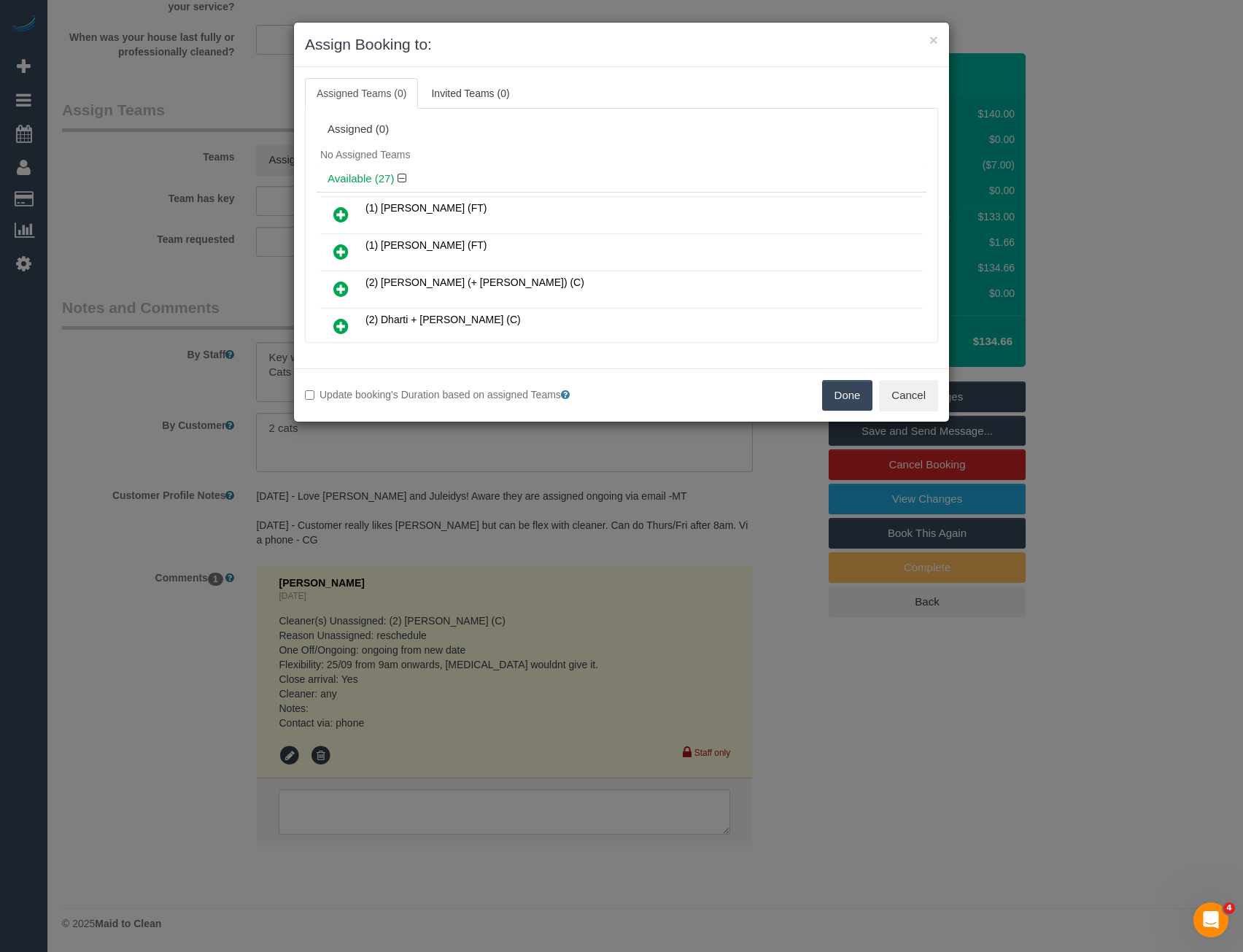
scroll to position [356, 0]
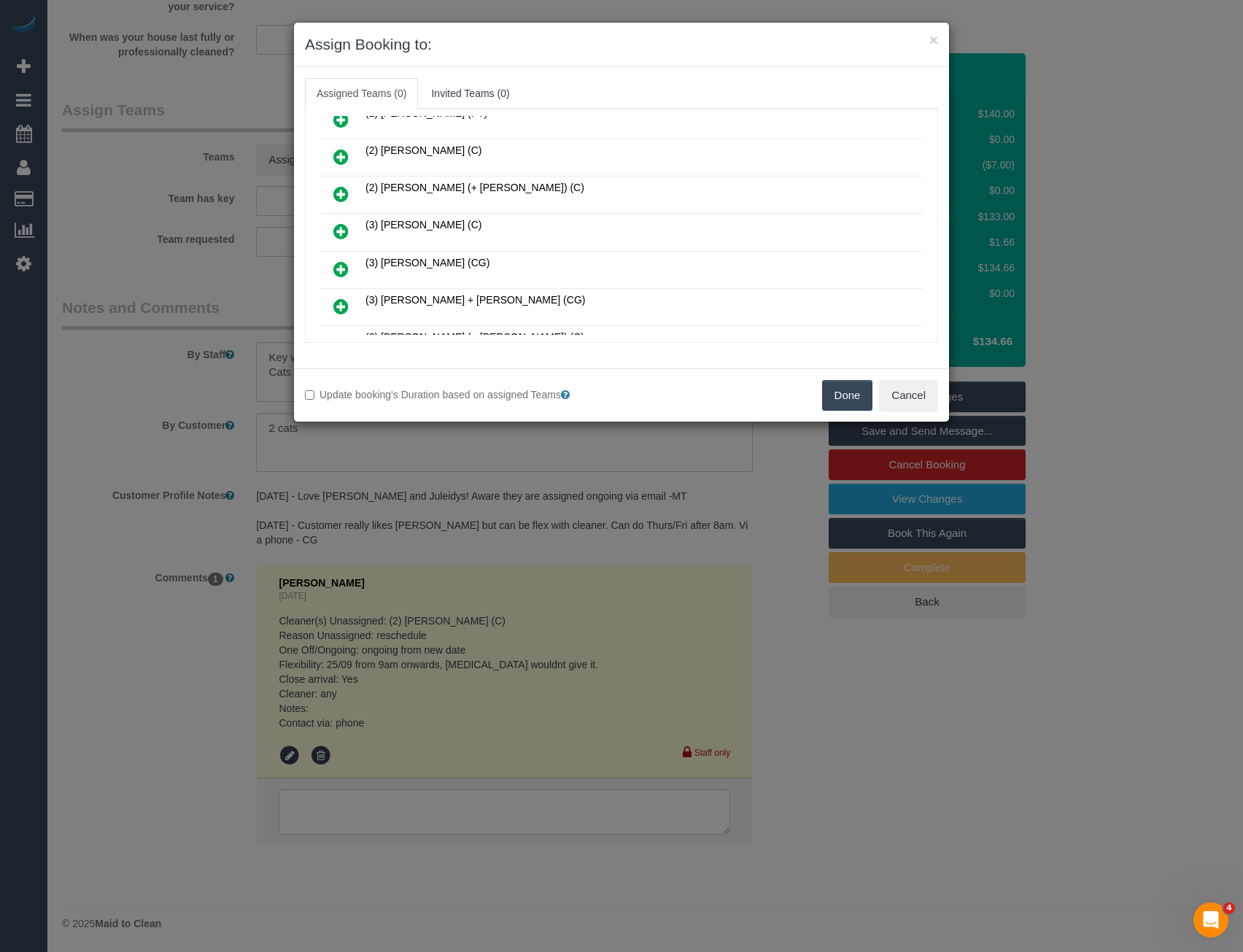
click at [345, 230] on icon at bounding box center [340, 231] width 15 height 18
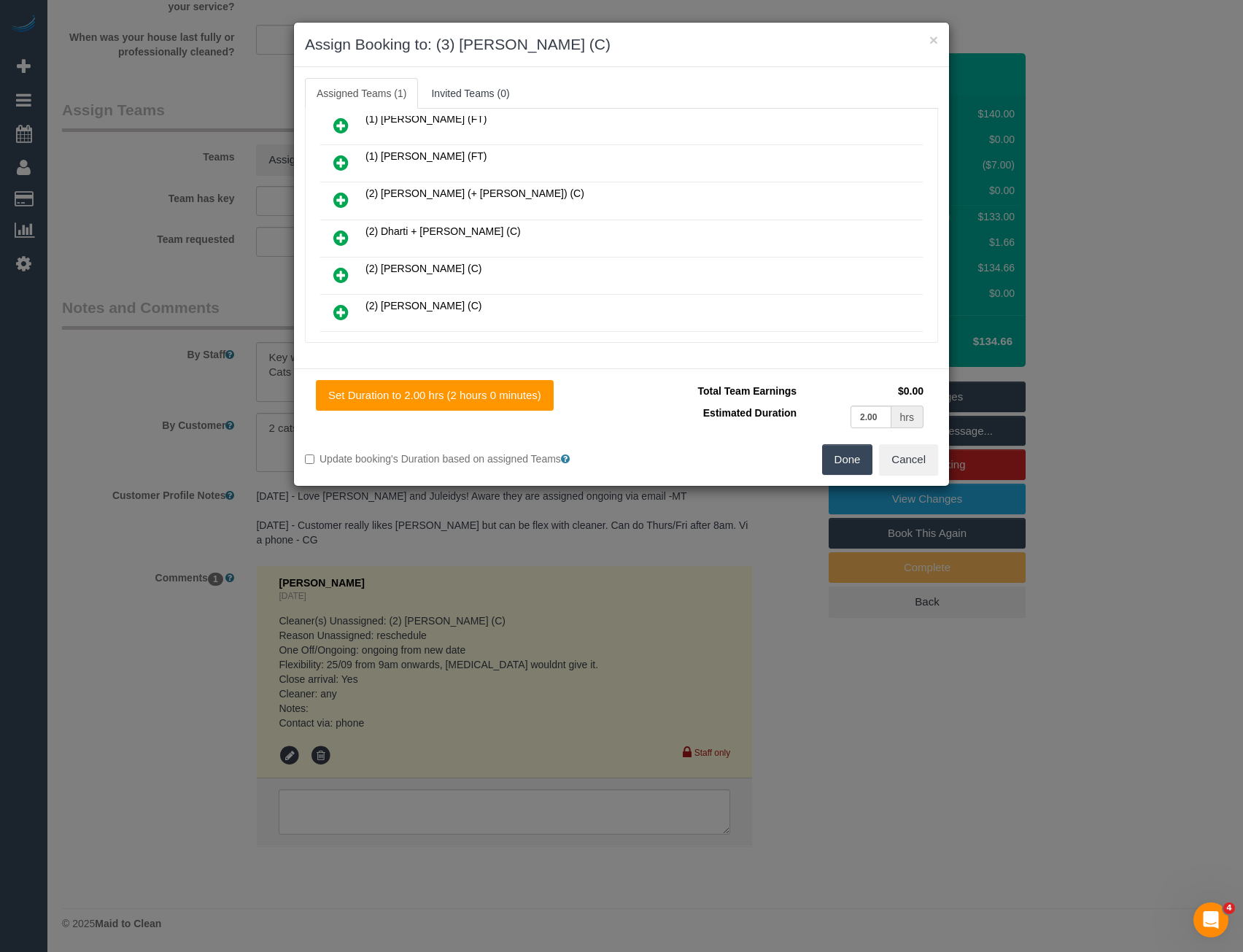
scroll to position [0, 0]
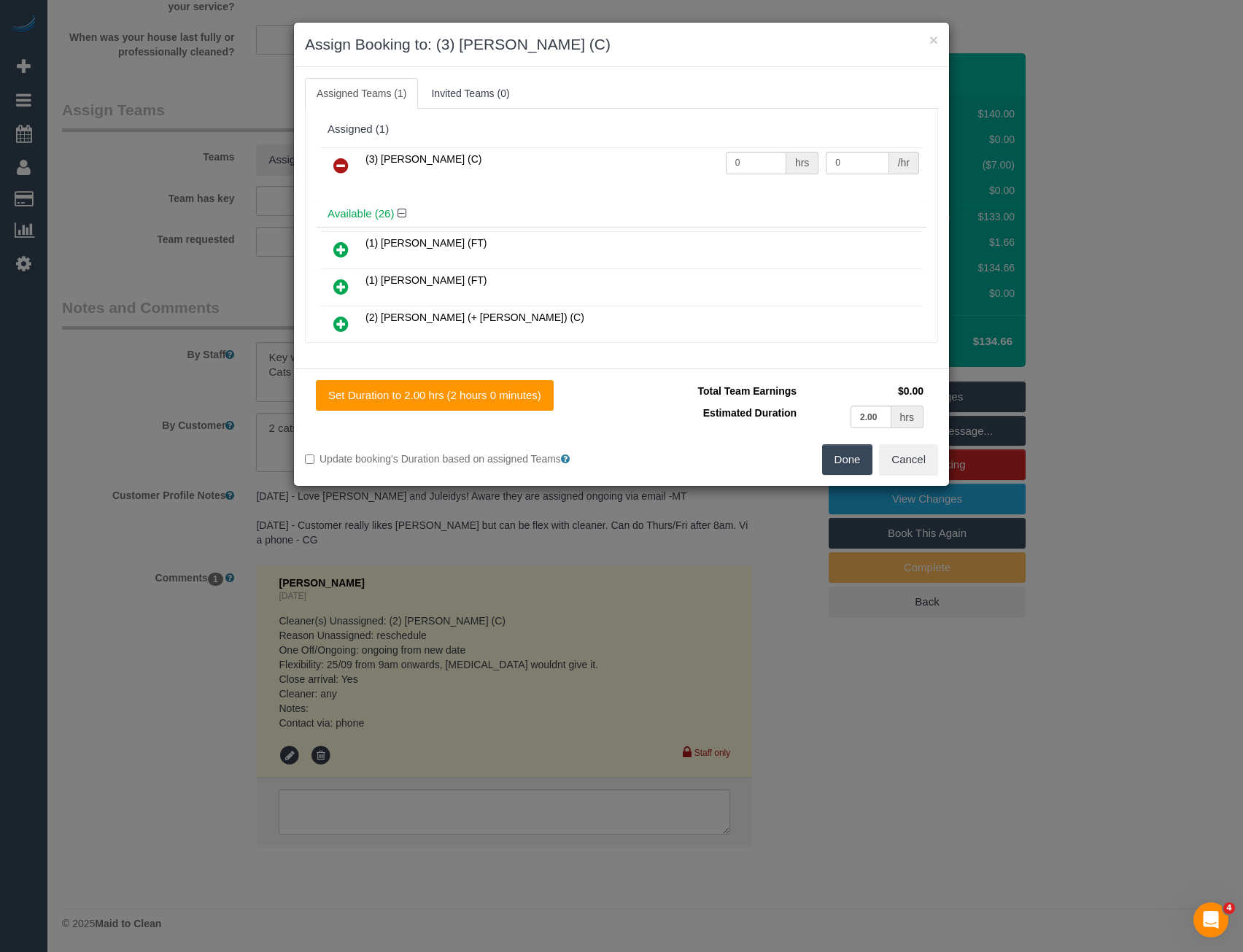
drag, startPoint x: 733, startPoint y: 177, endPoint x: 740, endPoint y: 166, distance: 13.0
click at [732, 177] on td "0 hrs" at bounding box center [772, 165] width 101 height 37
drag, startPoint x: 741, startPoint y: 164, endPoint x: 547, endPoint y: 183, distance: 194.9
click at [576, 183] on tr "(3) Andres Arredondo (C) 0 hrs 0 /hr" at bounding box center [621, 165] width 602 height 37
type input "2"
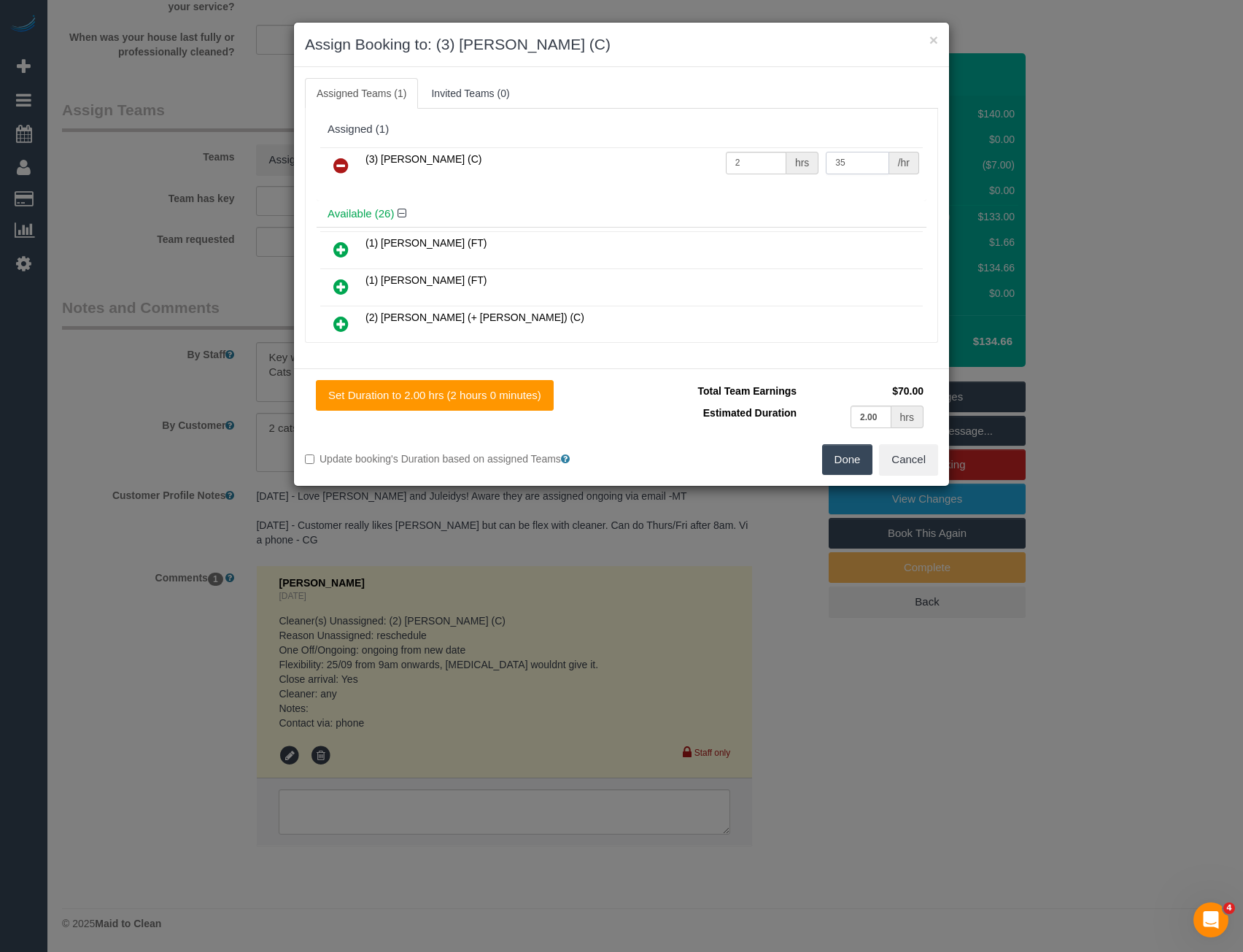
type input "35"
click at [841, 458] on button "Done" at bounding box center [847, 460] width 51 height 31
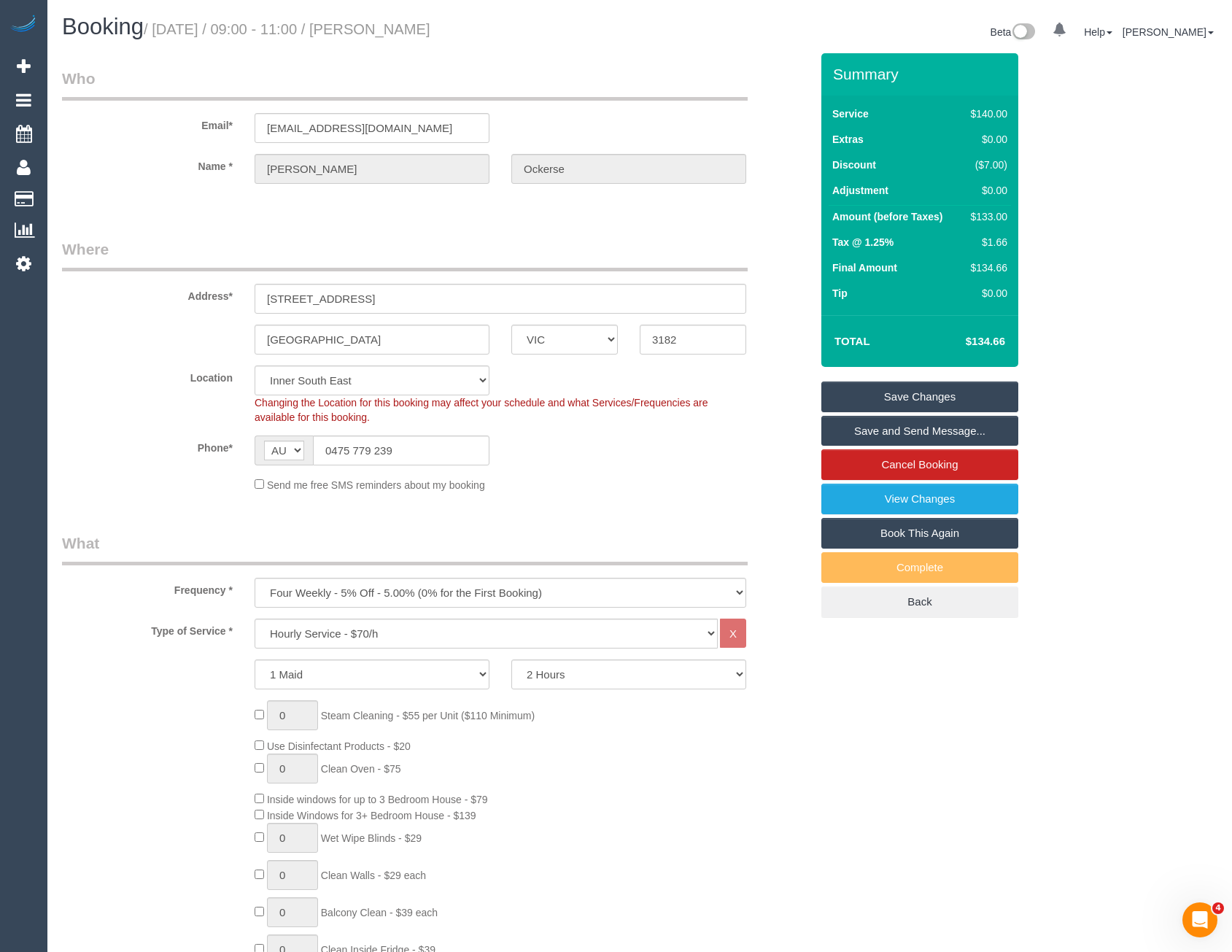
click at [904, 429] on link "Save and Send Message..." at bounding box center [920, 431] width 197 height 31
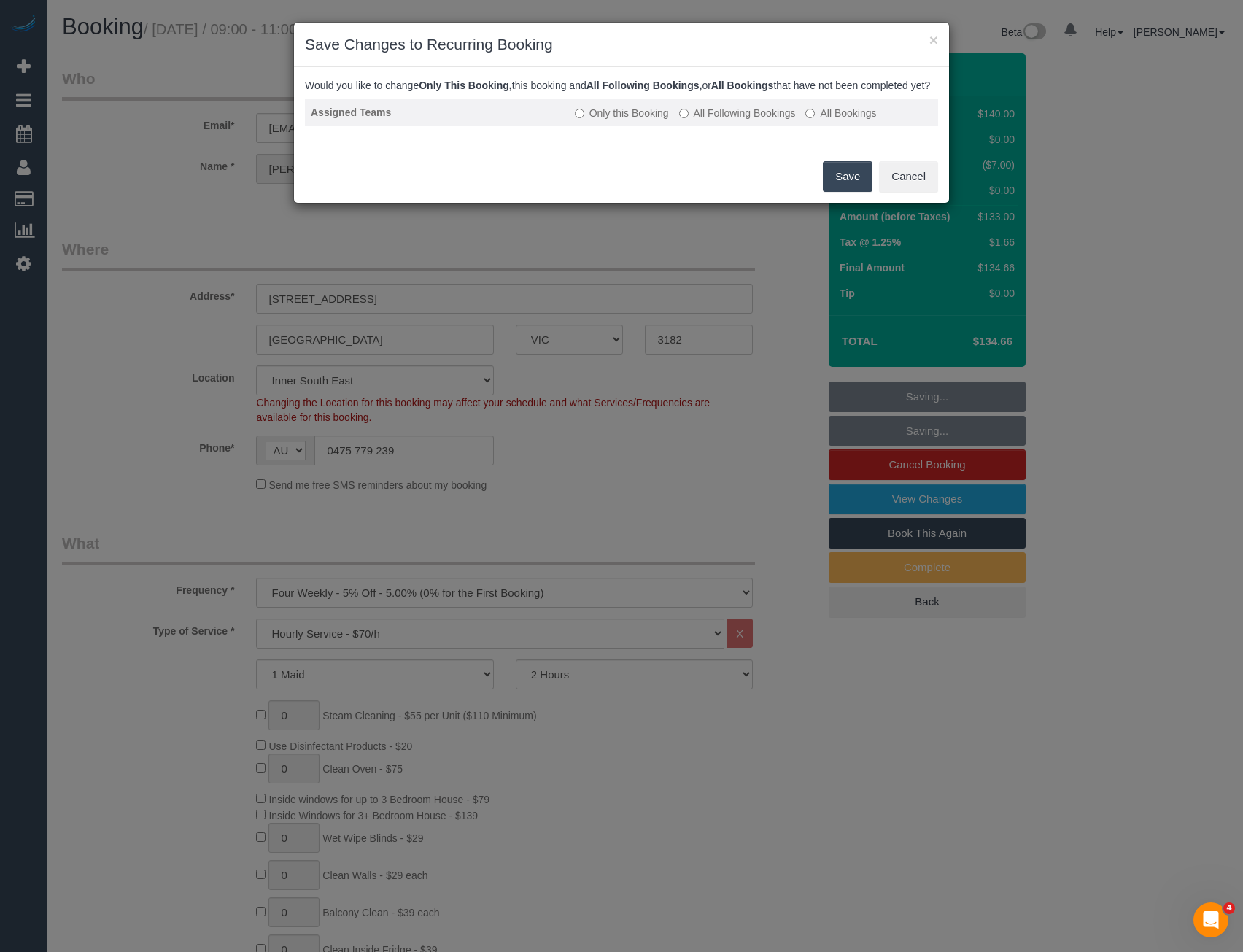
click at [684, 118] on td "Only this Booking All Following Bookings All Bookings" at bounding box center [754, 113] width 369 height 27
drag, startPoint x: 694, startPoint y: 120, endPoint x: 705, endPoint y: 130, distance: 14.9
click at [693, 119] on td "Only this Booking All Following Bookings All Bookings" at bounding box center [754, 113] width 369 height 27
click at [703, 121] on label "All Following Bookings" at bounding box center [737, 113] width 117 height 15
click at [846, 191] on button "Save" at bounding box center [847, 176] width 50 height 31
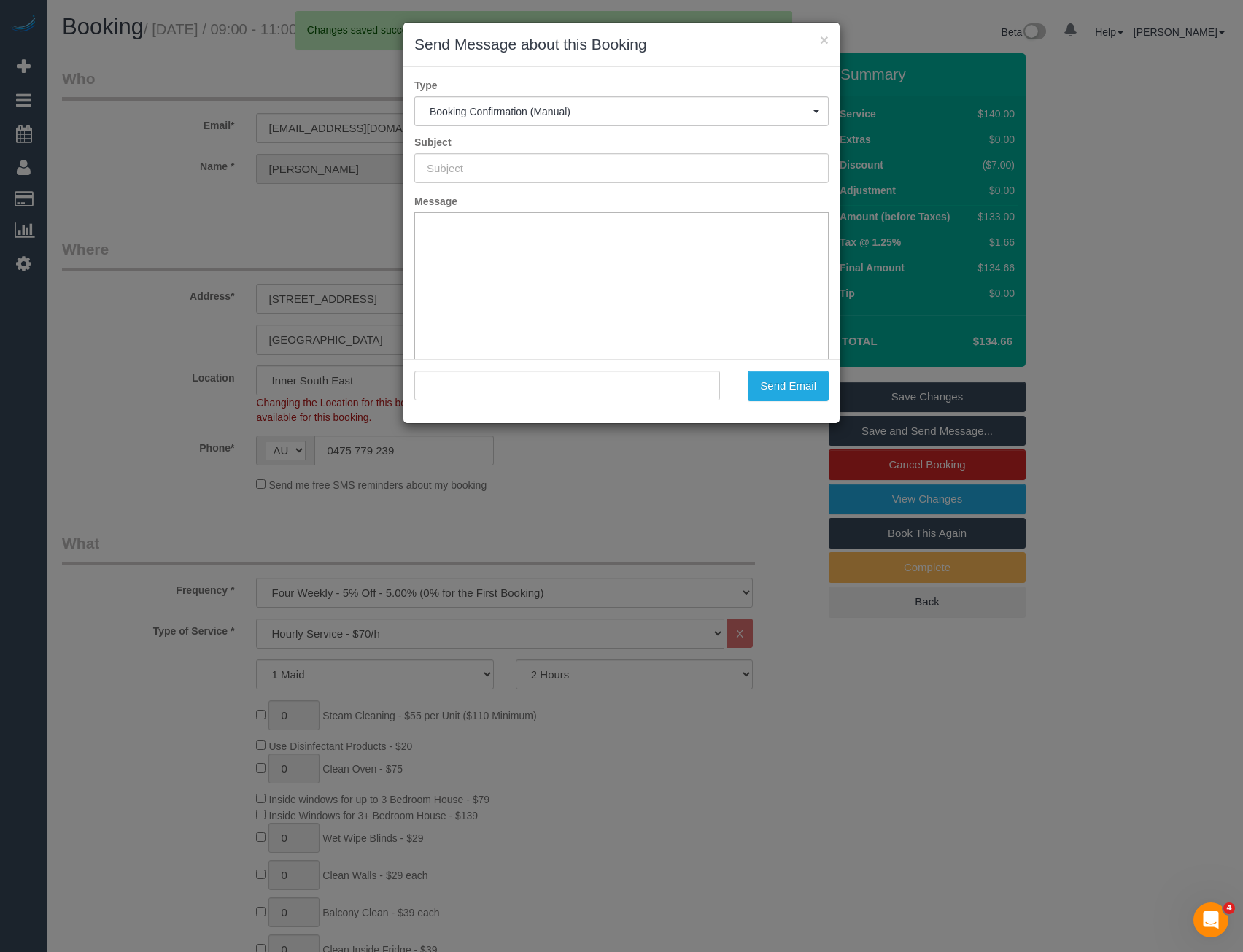
type input "Booking Confirmed"
type input ""Naomi Ockerse" <nomesandberns@gmail.com>"
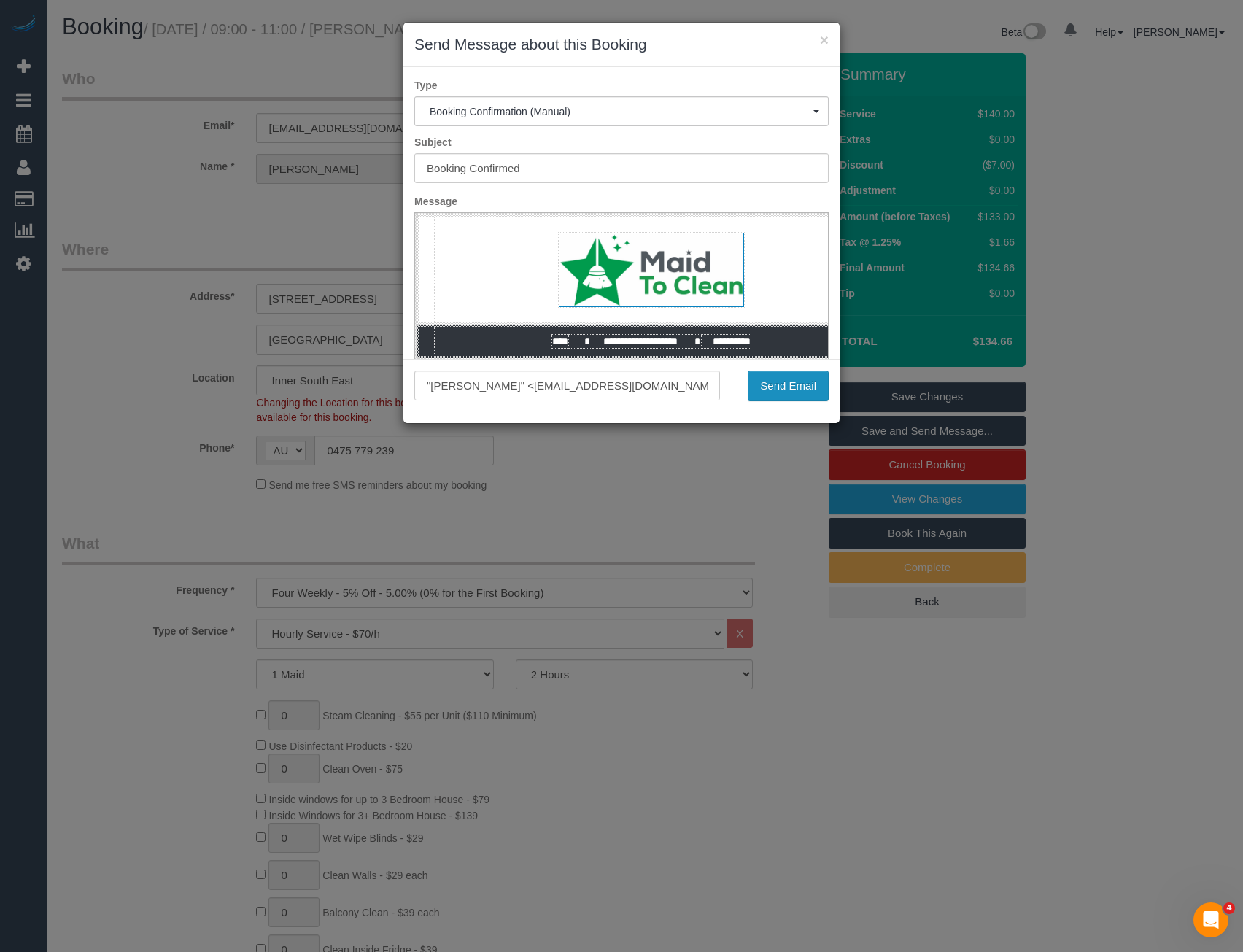
click at [793, 393] on button "Send Email" at bounding box center [787, 386] width 81 height 31
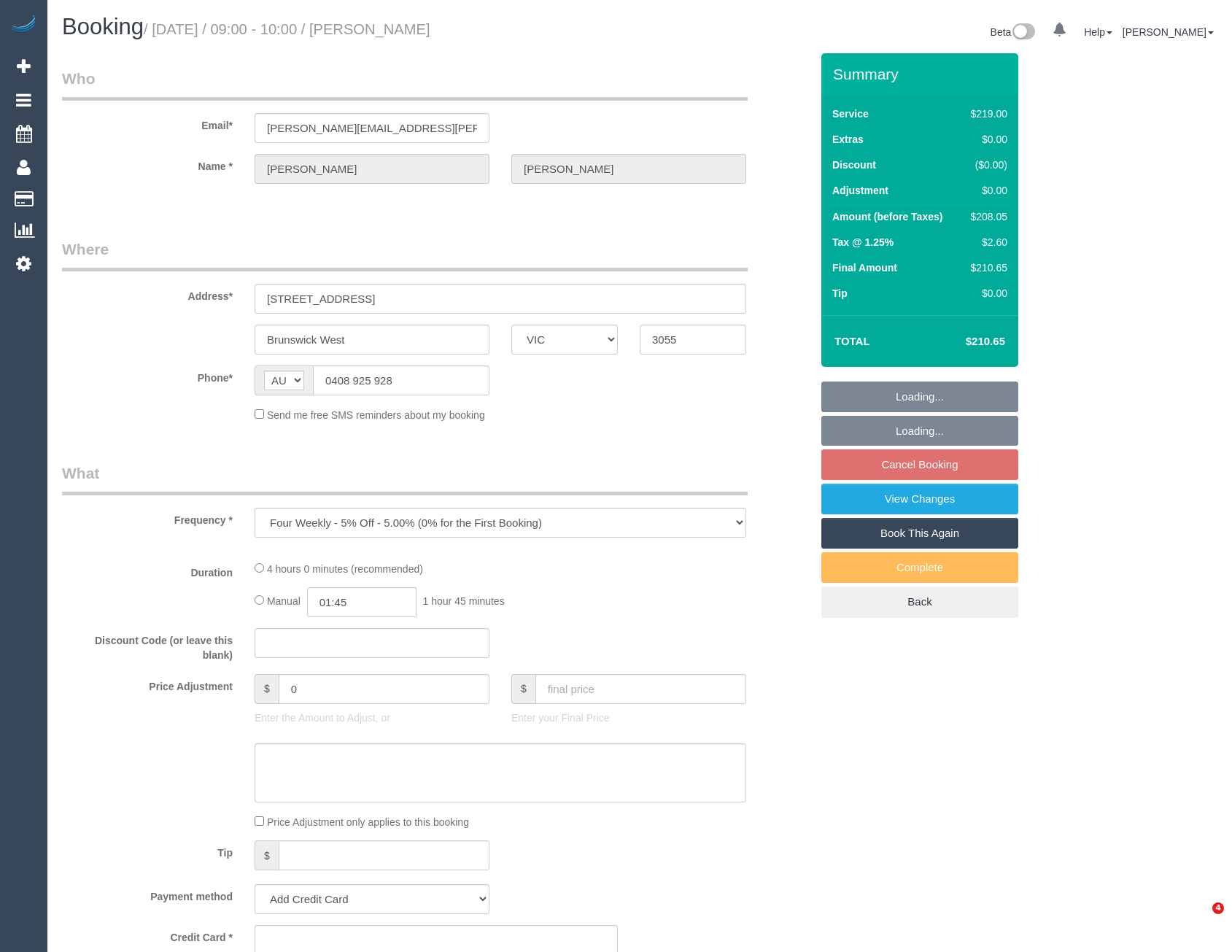
select select "VIC"
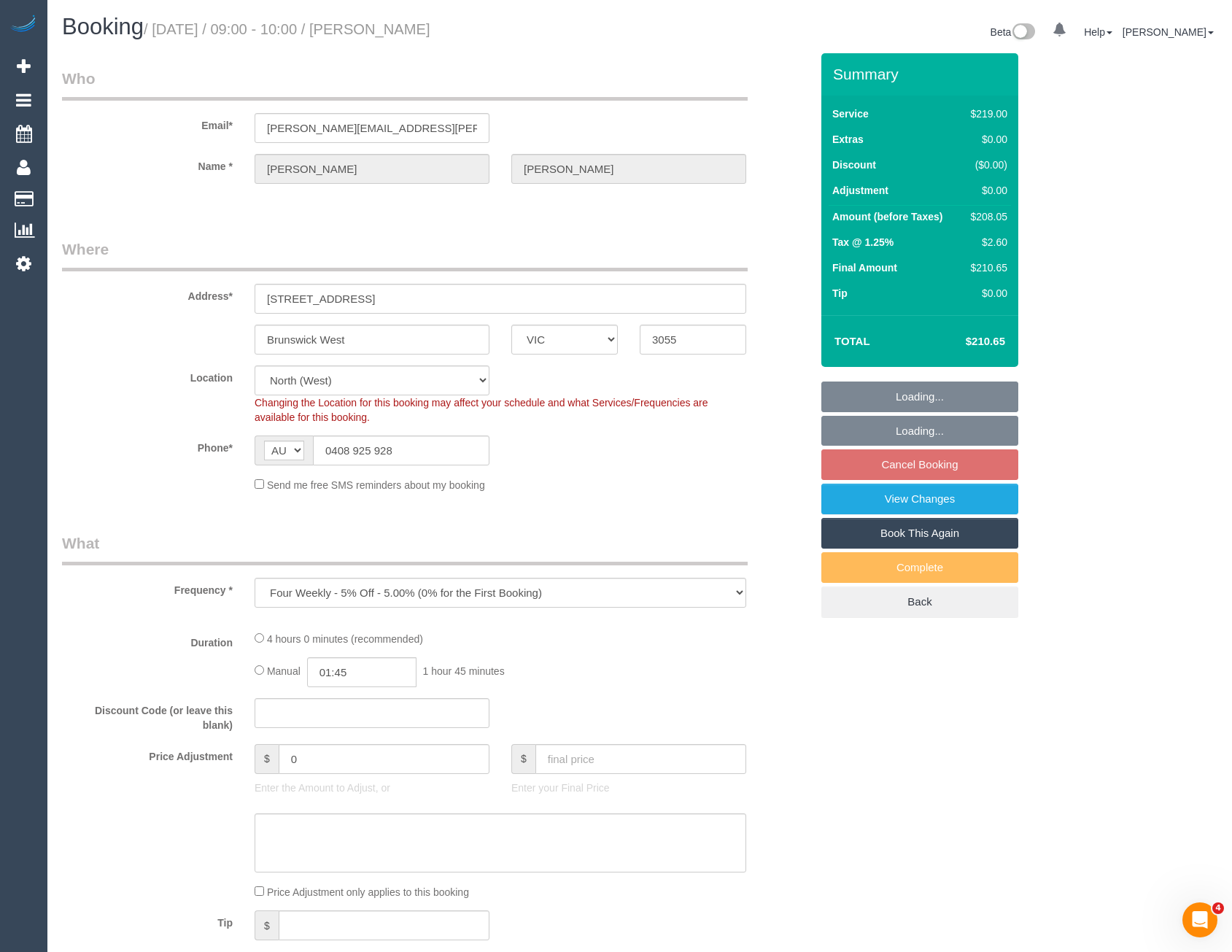
select select "number:28"
select select "number:15"
select select "number:18"
select select "number:22"
select select "number:12"
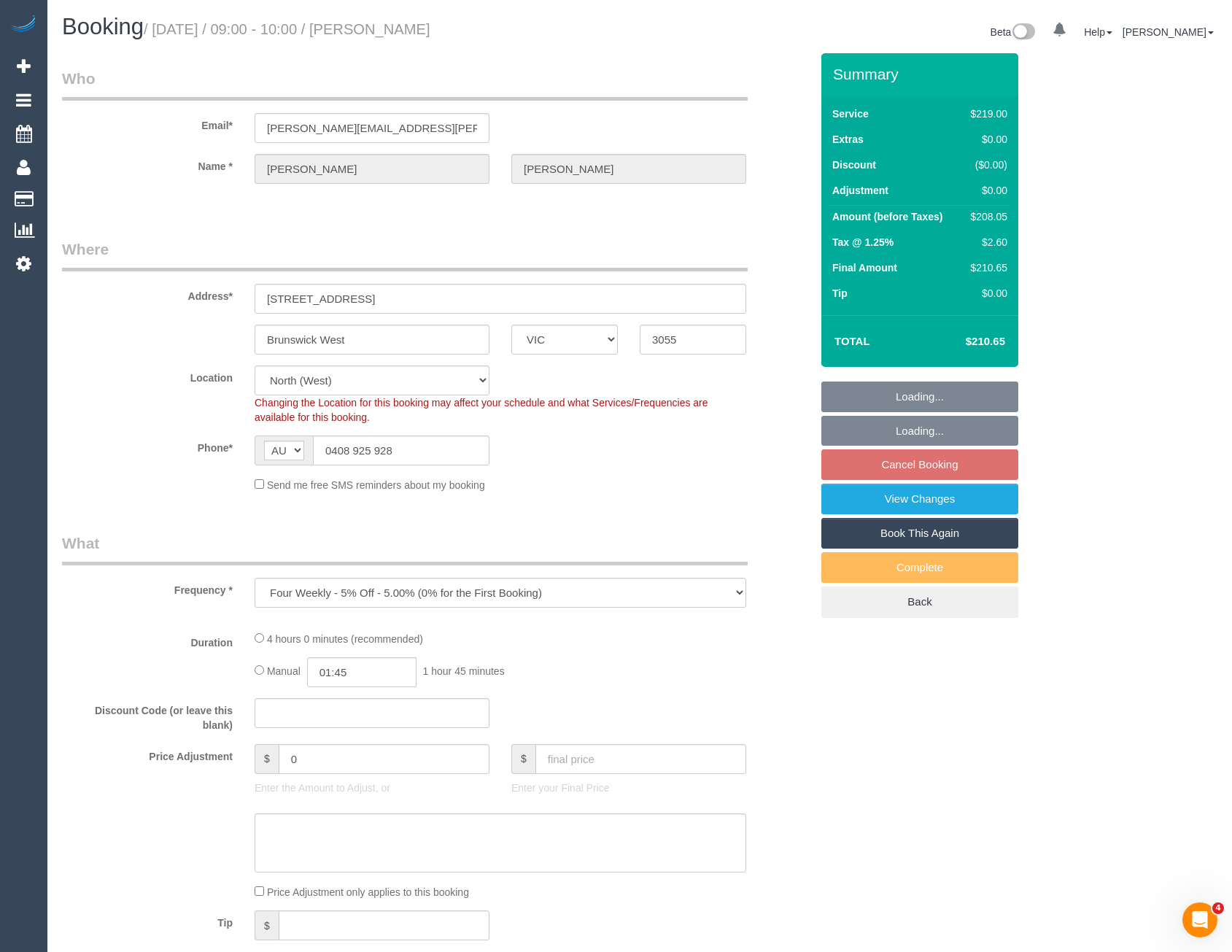
select select "object:1293"
select select "string:stripe-pm_1PSTU82GScqysDRVltfeHtEI"
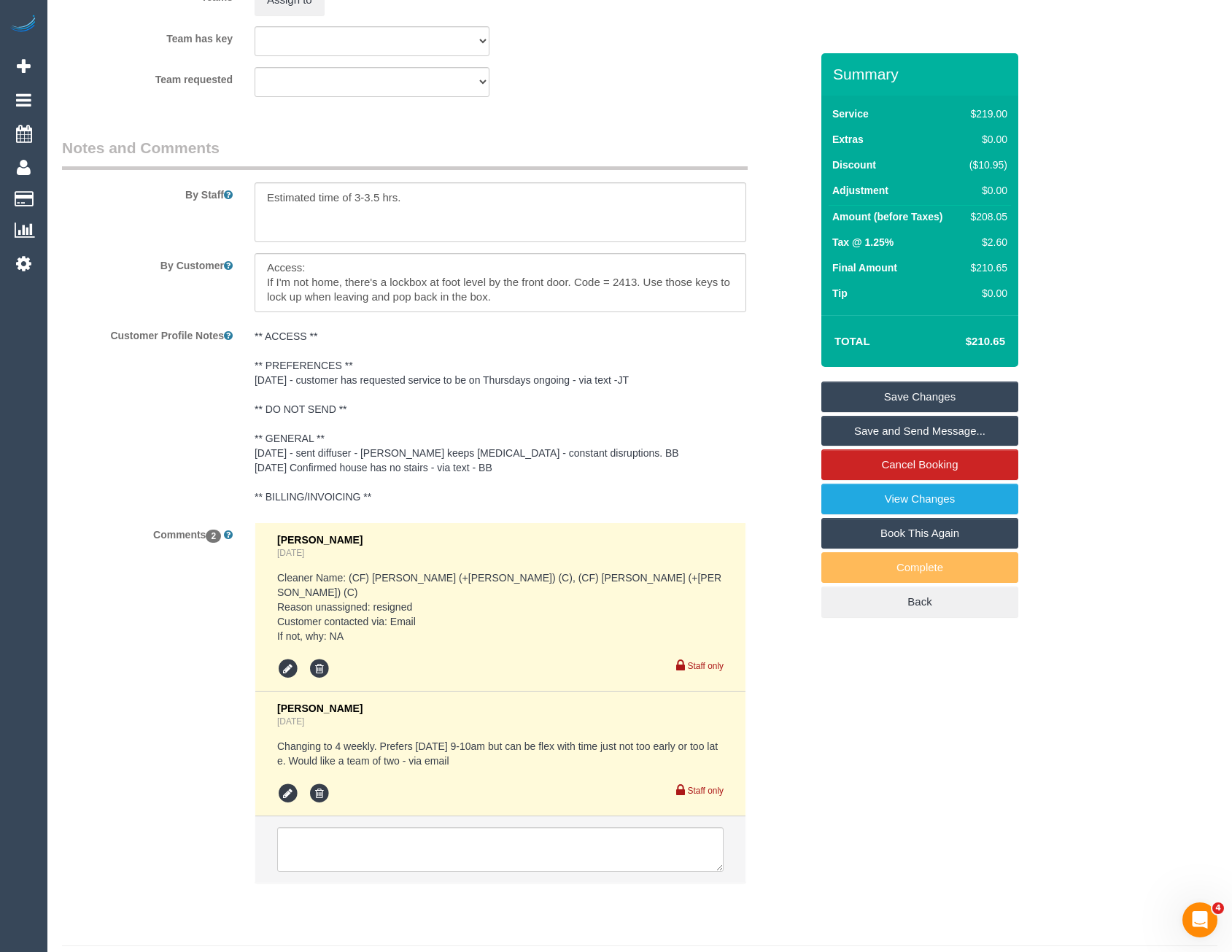
scroll to position [2234, 0]
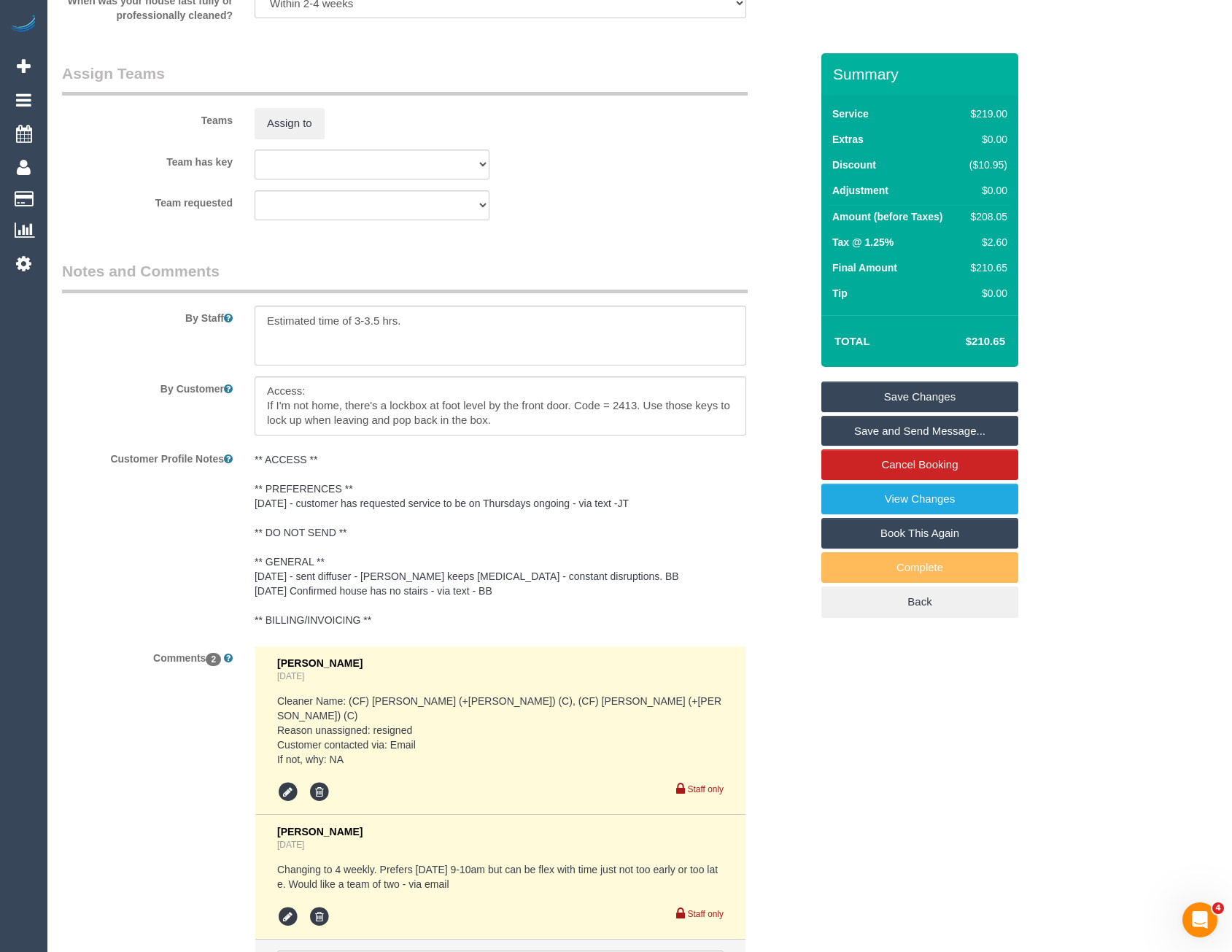
click at [361, 485] on pre "** ACCESS ** ** PREFERENCES ** [DATE] - customer has requested service to be on…" at bounding box center [499, 540] width 491 height 175
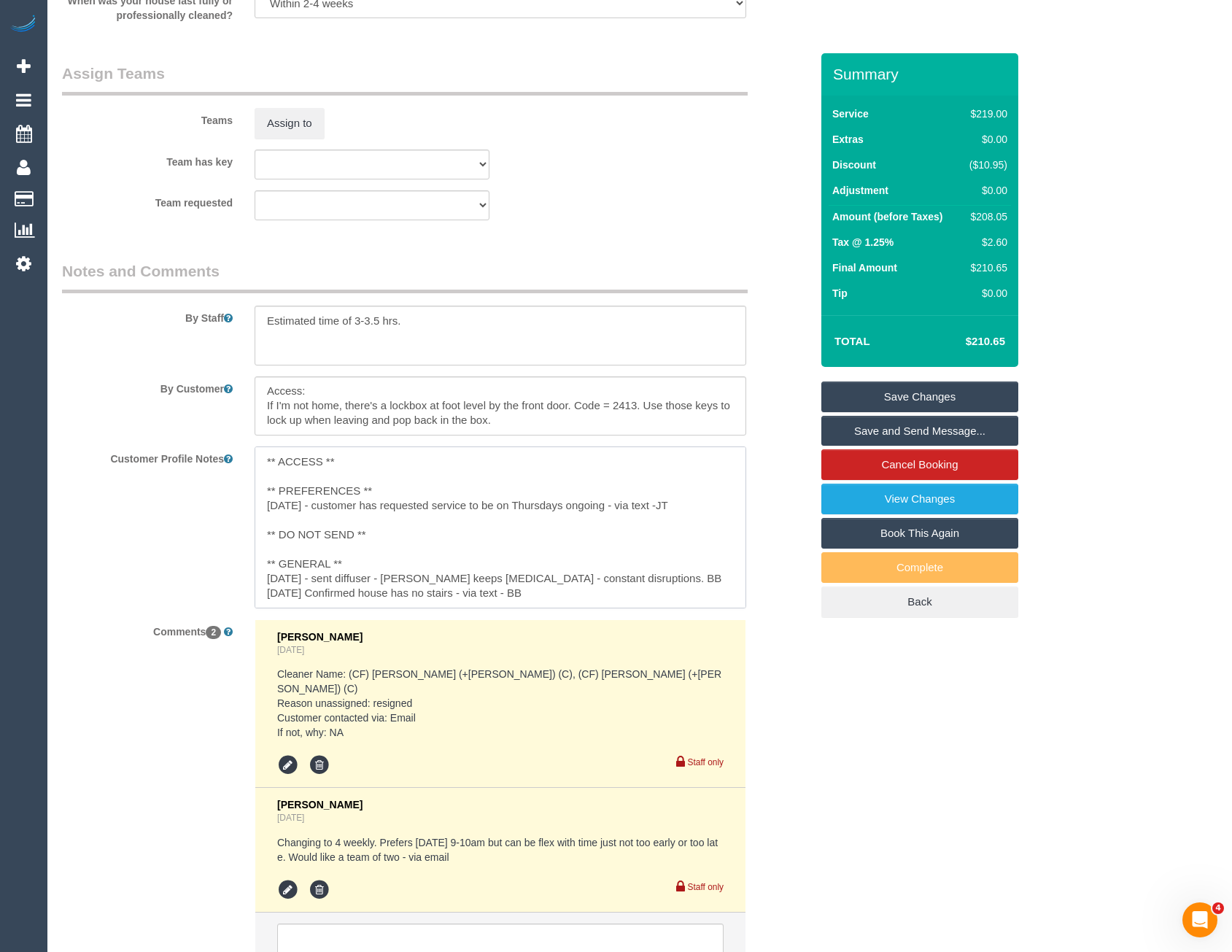
click at [385, 488] on textarea "** ACCESS ** ** PREFERENCES ** [DATE] - customer has requested service to be on…" at bounding box center [499, 527] width 491 height 161
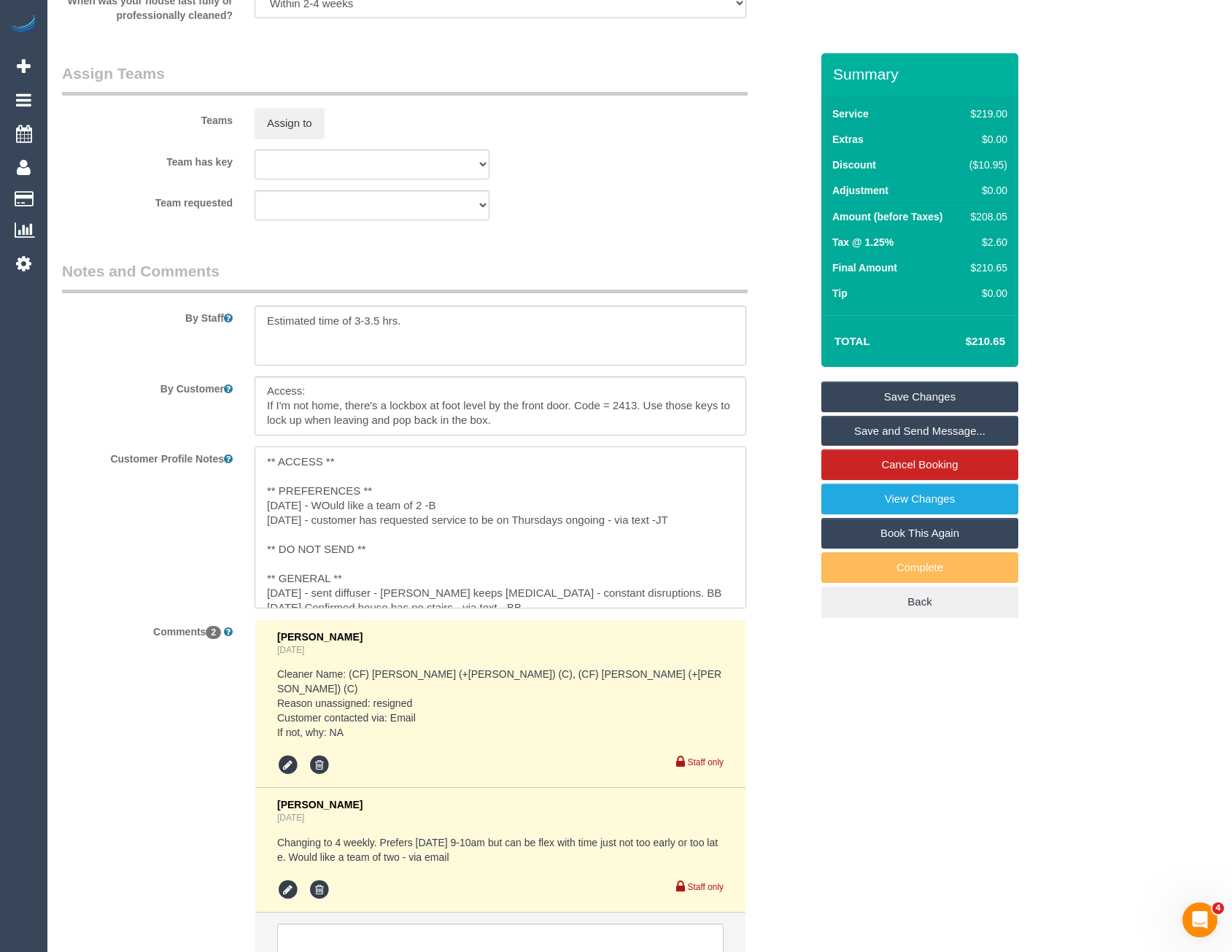
type textarea "** ACCESS ** ** PREFERENCES ** [DATE] - WOuld like a team of 2 -BB [DATE] - cus…"
click at [239, 509] on div "Customer Profile Notes ** ACCESS ** ** PREFERENCES ** [DATE] - WOuld like a tea…" at bounding box center [436, 527] width 770 height 161
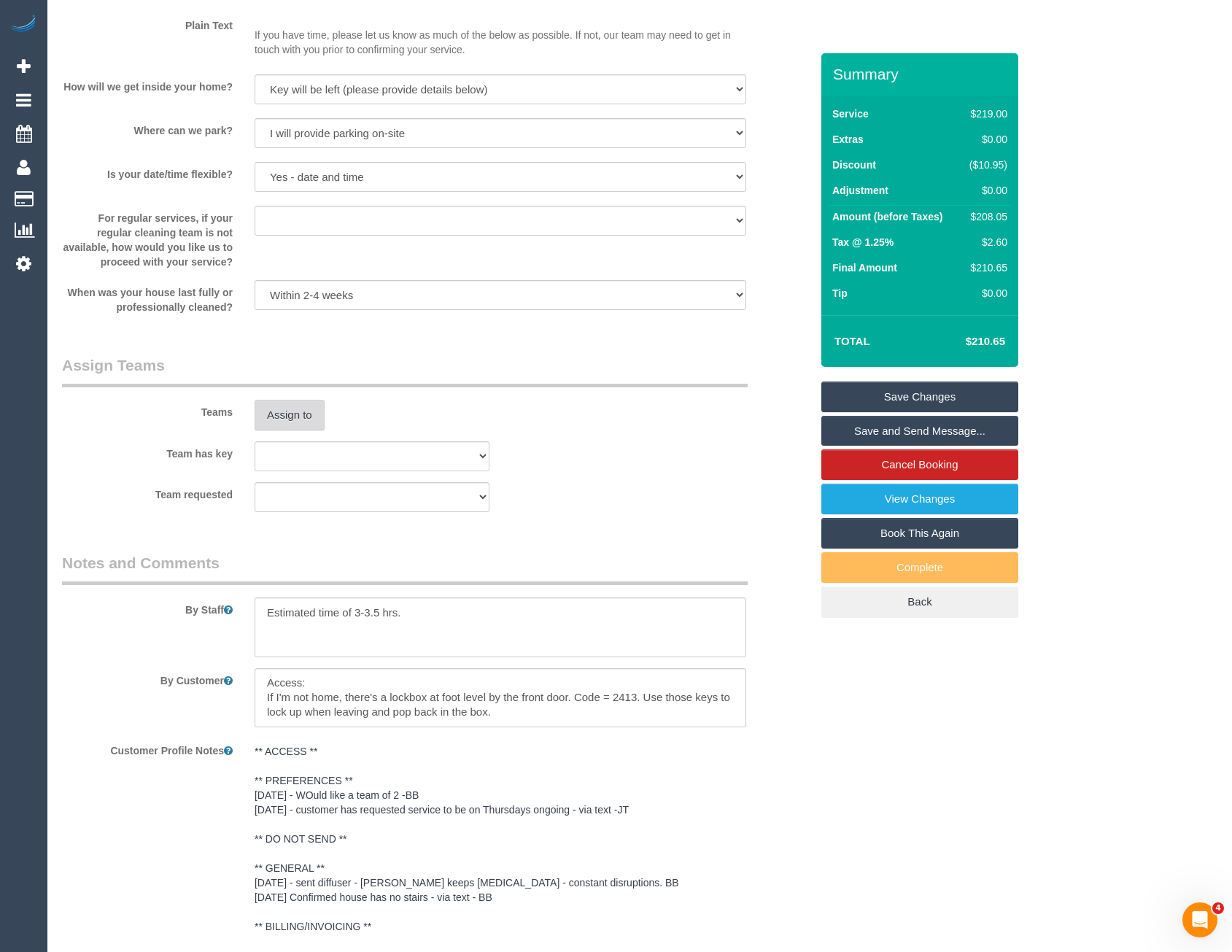
click at [286, 412] on button "Assign to" at bounding box center [289, 415] width 70 height 31
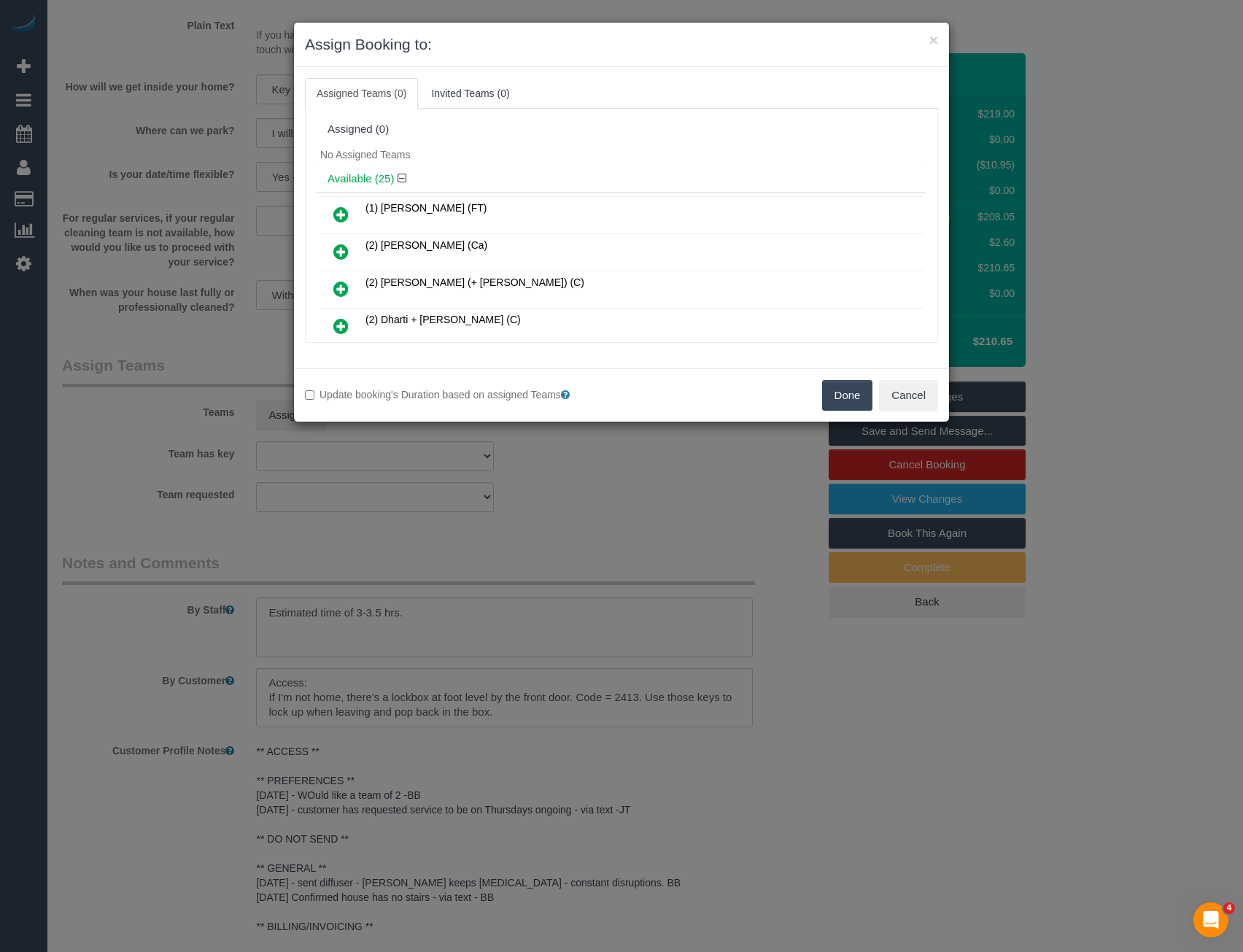
scroll to position [356, 0]
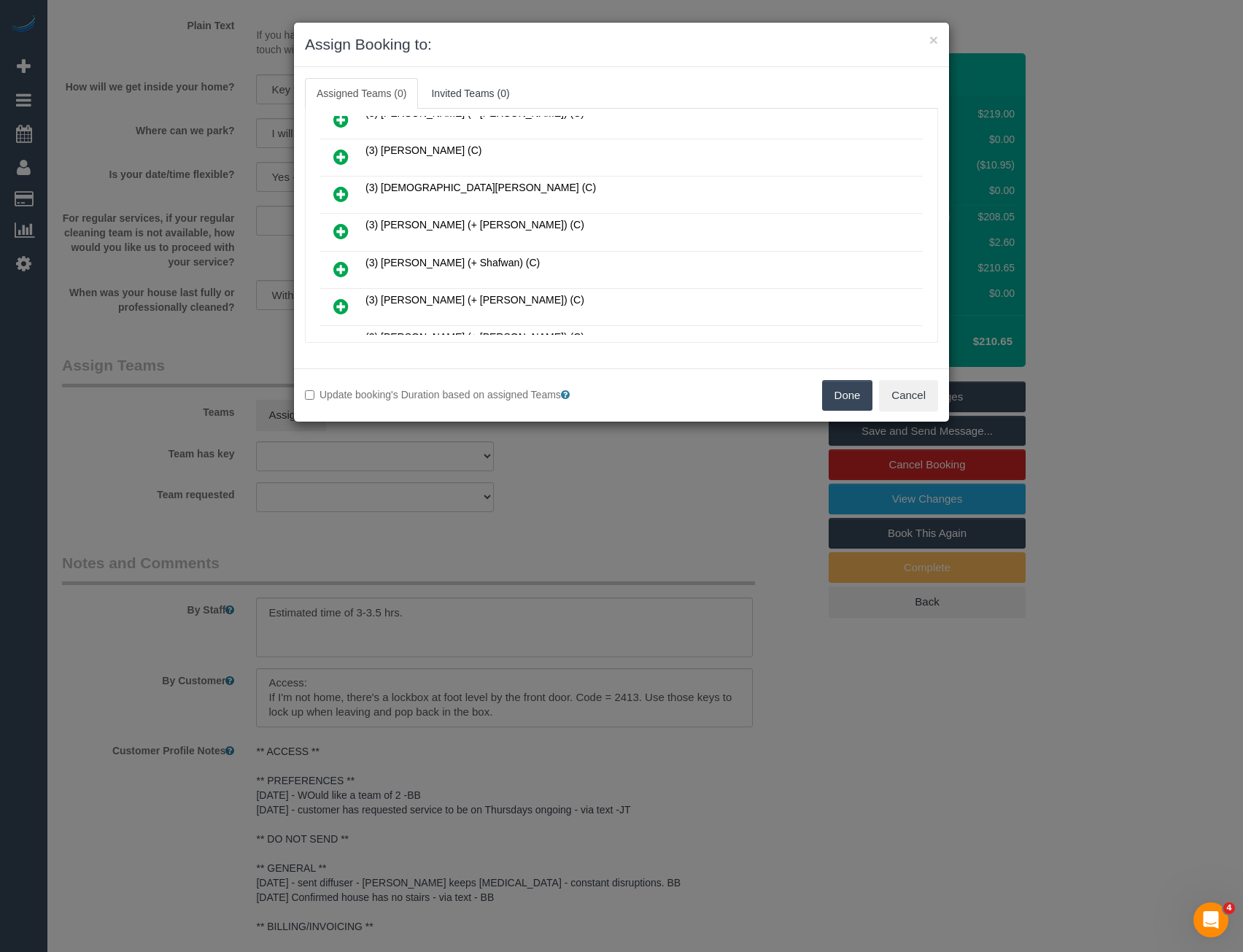
click at [507, 556] on div "× Assign Booking to: Assigned Teams (0) Invited Teams (0) Assigned (0) No Assig…" at bounding box center [621, 476] width 1243 height 952
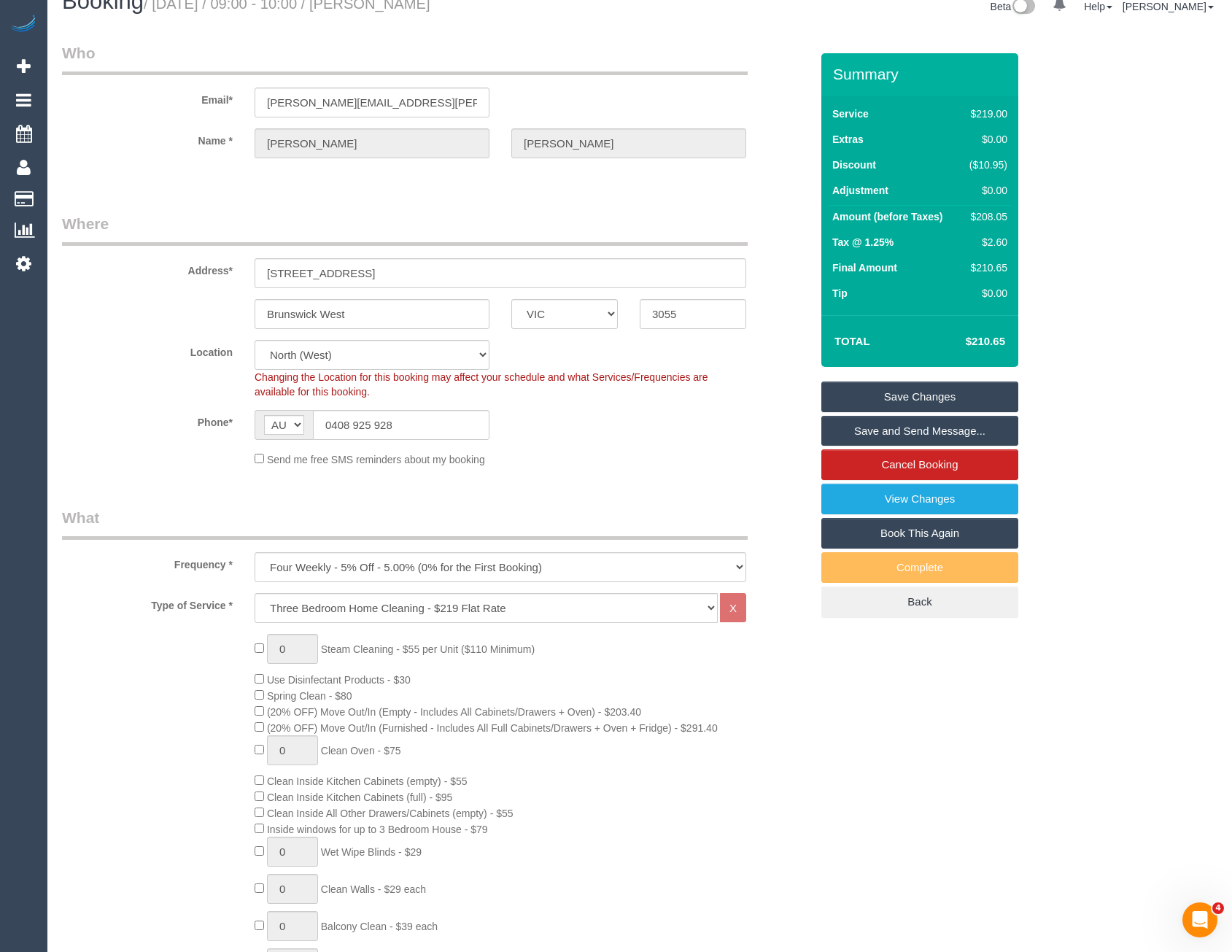
scroll to position [0, 0]
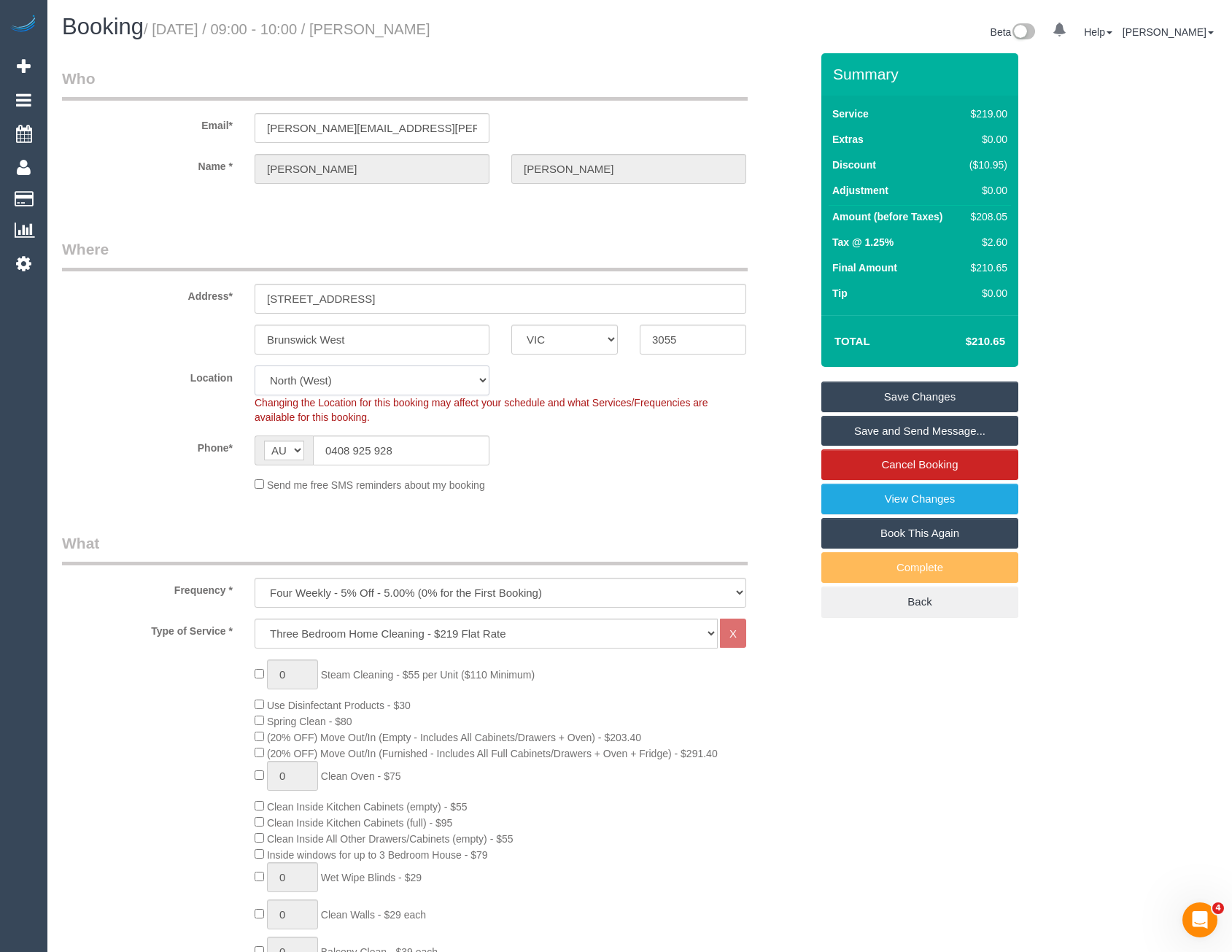
click at [347, 385] on select "Office City East (North) East (South) Inner East Inner North (East) Inner North…" at bounding box center [372, 381] width 235 height 30
select select "50"
click at [254, 366] on select "Office City East (North) East (South) Inner East Inner North (East) Inner North…" at bounding box center [372, 381] width 235 height 30
click at [559, 494] on fieldset "Where Address* 913B Park Street Brunswick West ACT NSW NT QLD SA TAS VIC WA 305…" at bounding box center [436, 371] width 749 height 265
select select "object:4738"
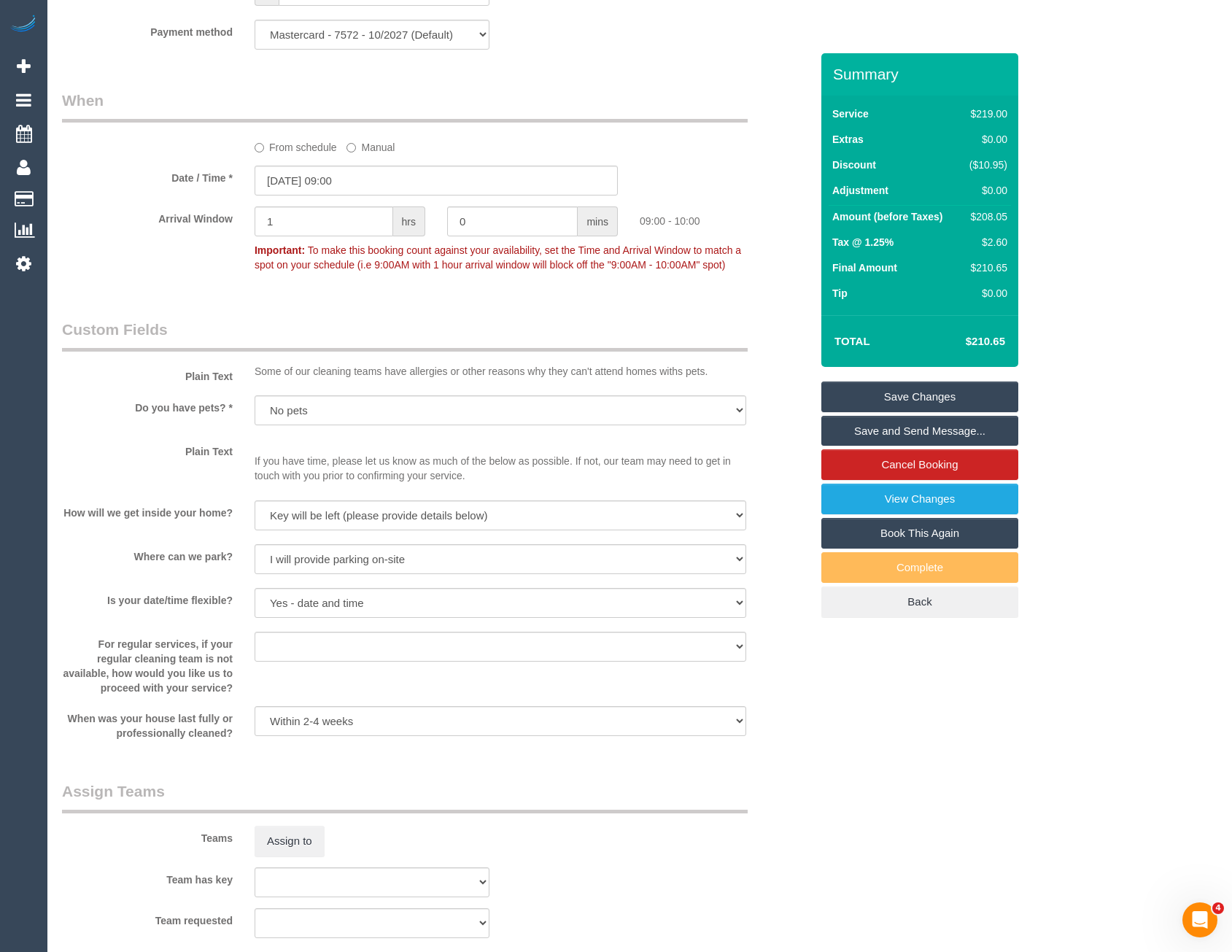
scroll to position [1605, 0]
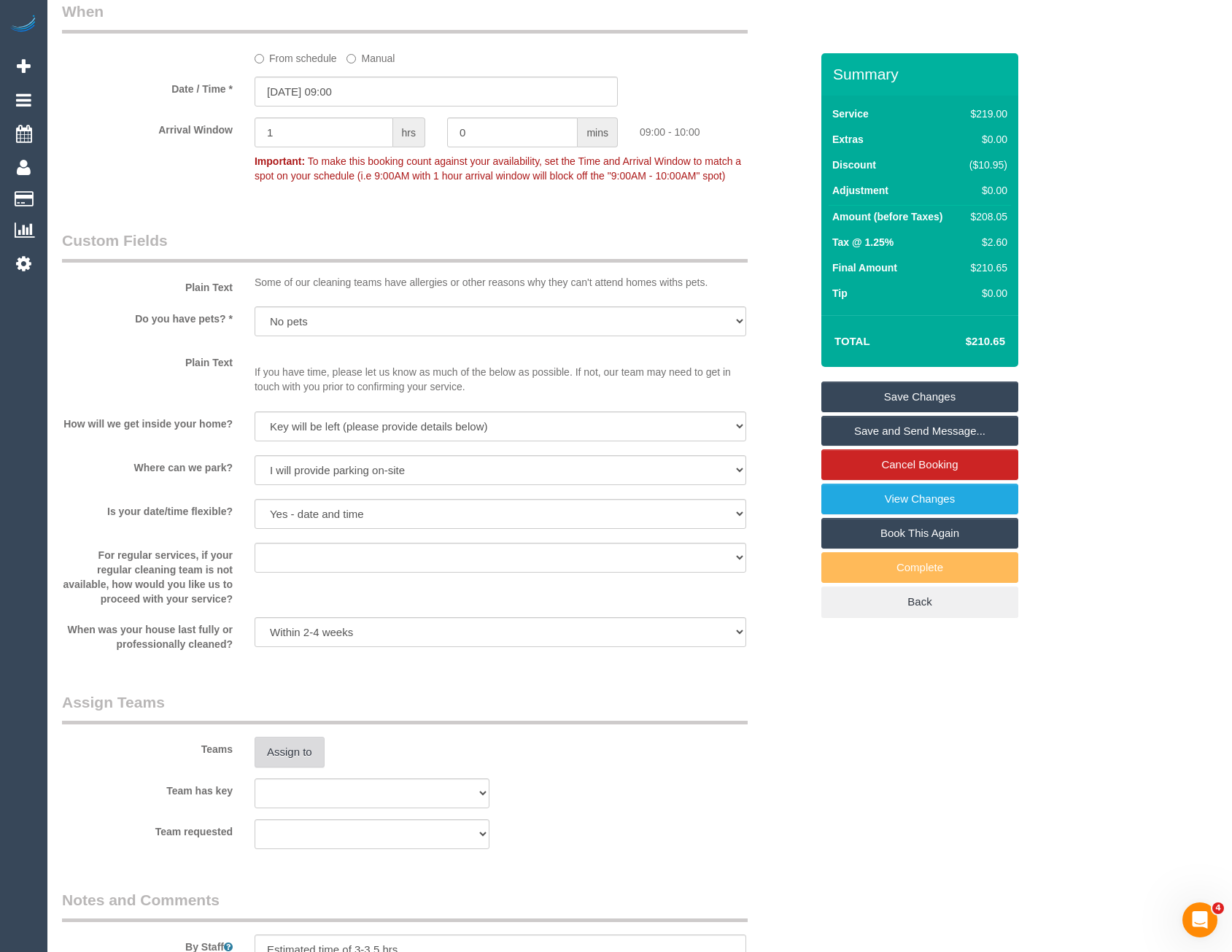
click at [303, 751] on button "Assign to" at bounding box center [289, 752] width 70 height 31
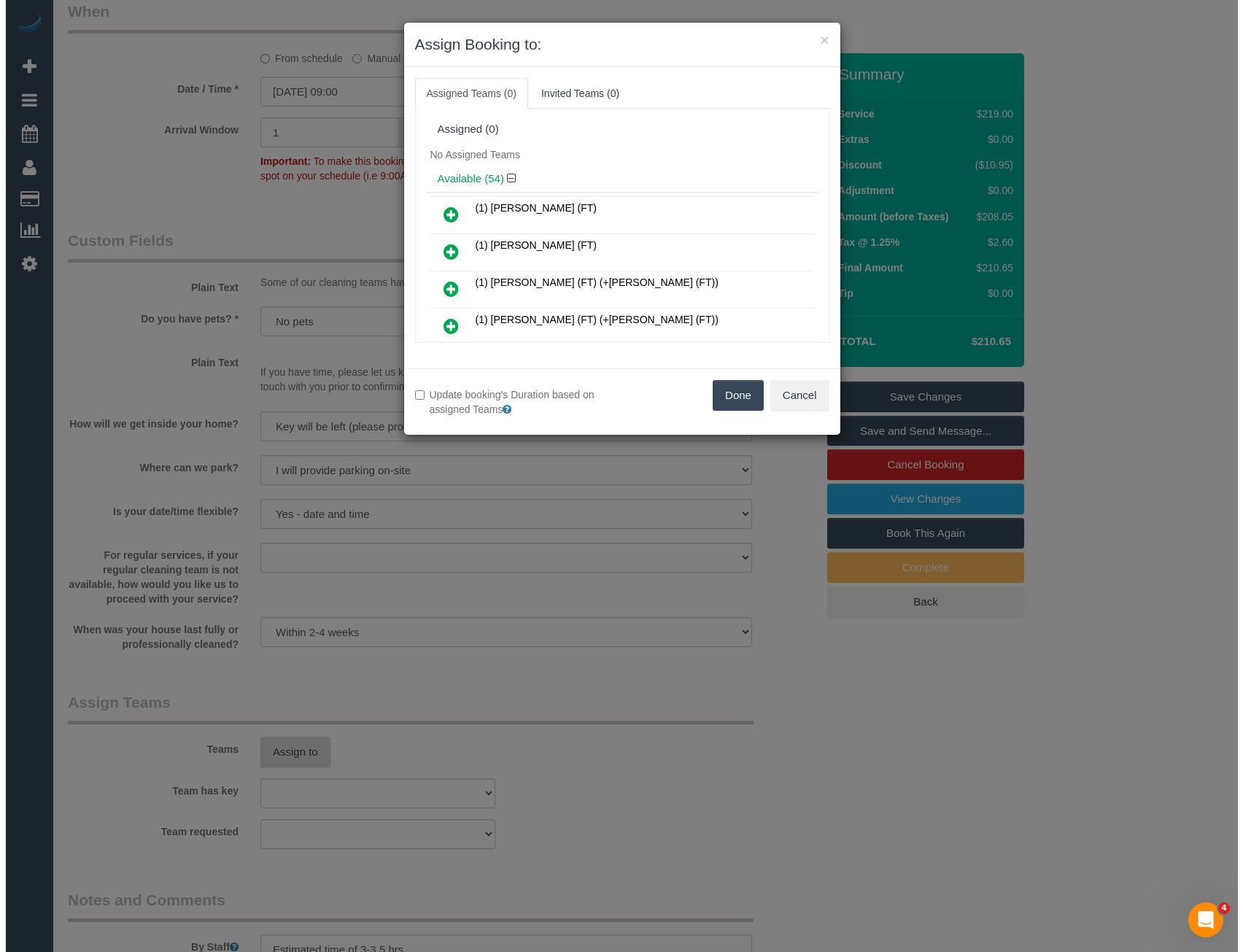
scroll to position [1600, 0]
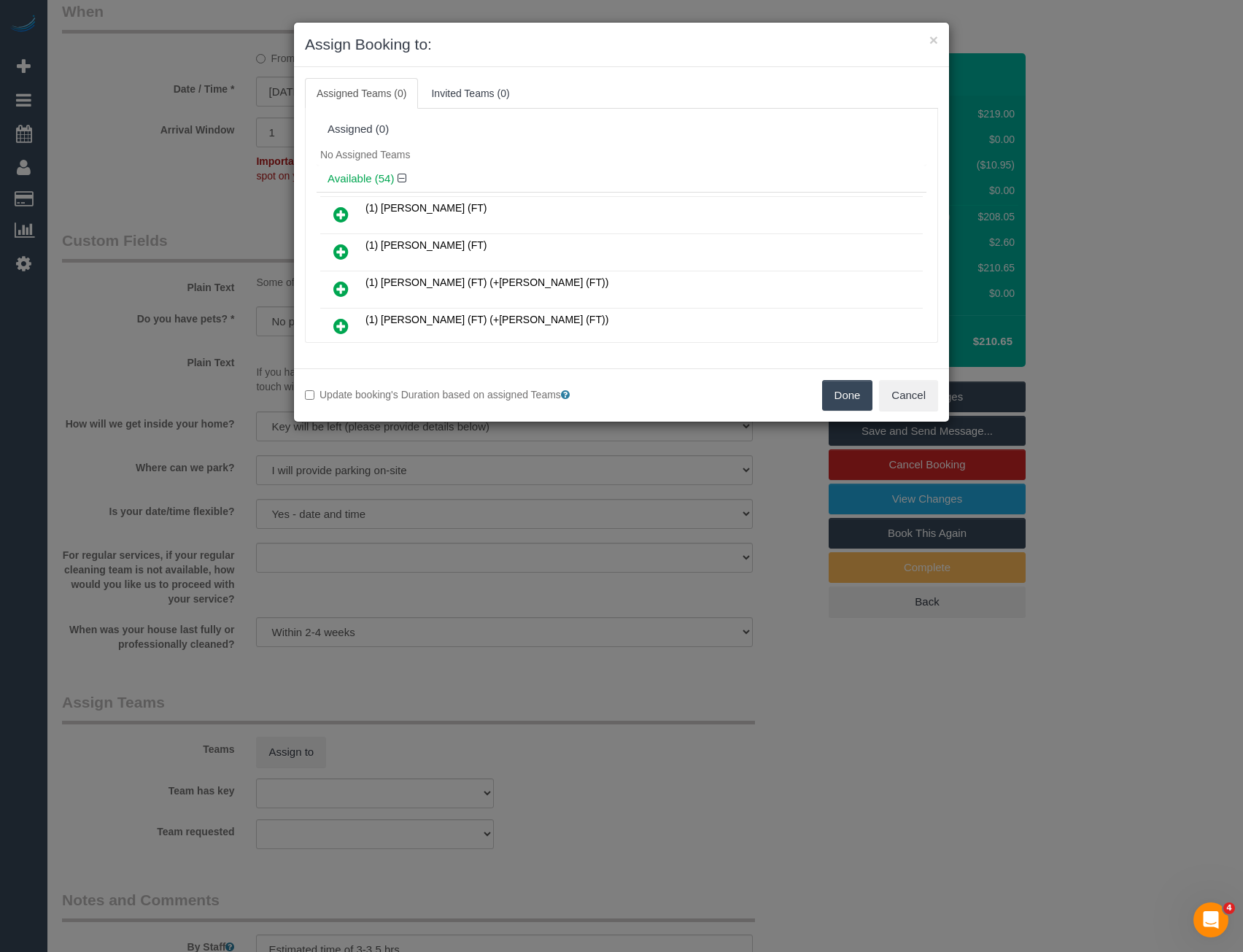
click at [338, 292] on icon at bounding box center [340, 289] width 15 height 18
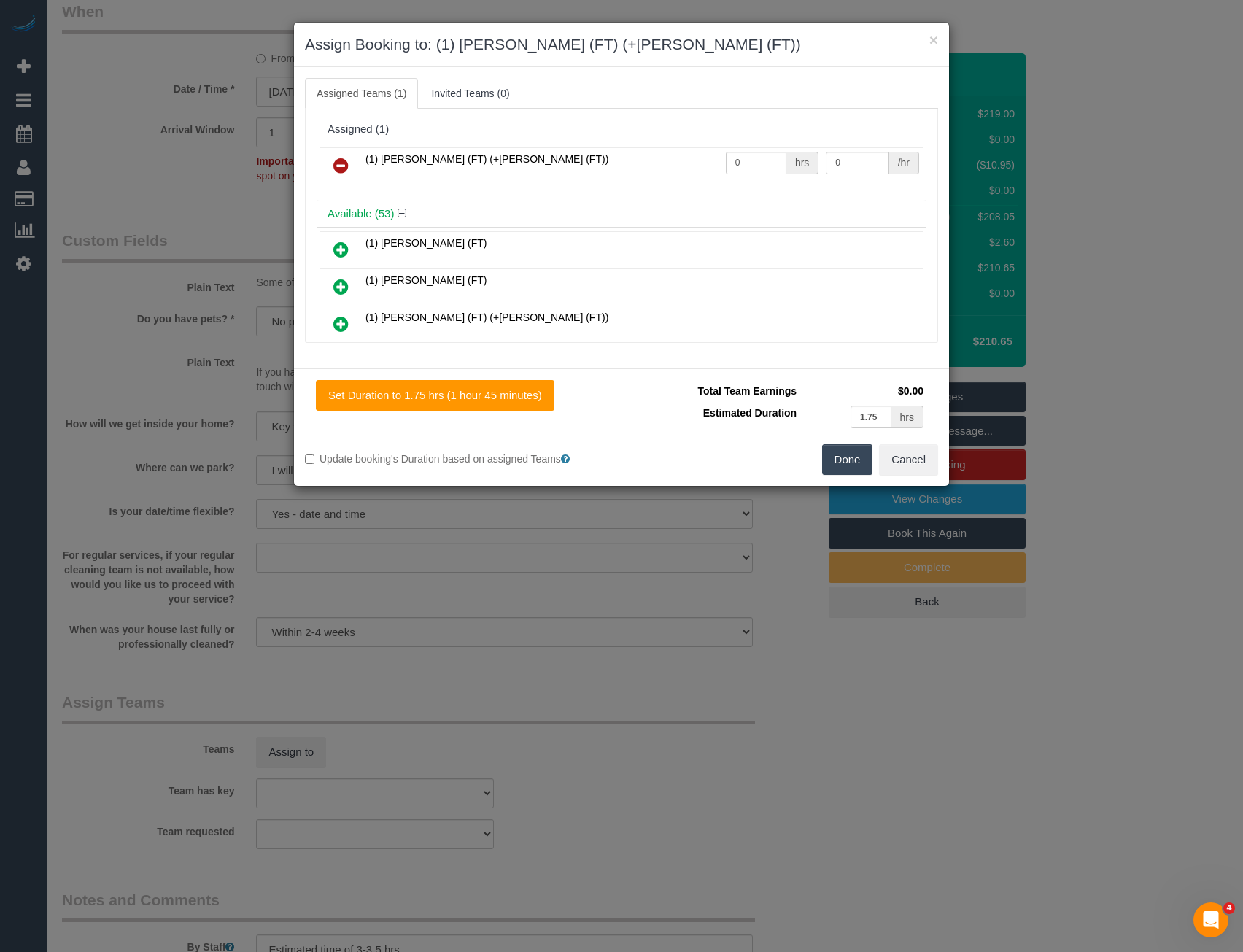
drag, startPoint x: 336, startPoint y: 328, endPoint x: 479, endPoint y: 287, distance: 148.8
click at [338, 326] on icon at bounding box center [340, 324] width 15 height 18
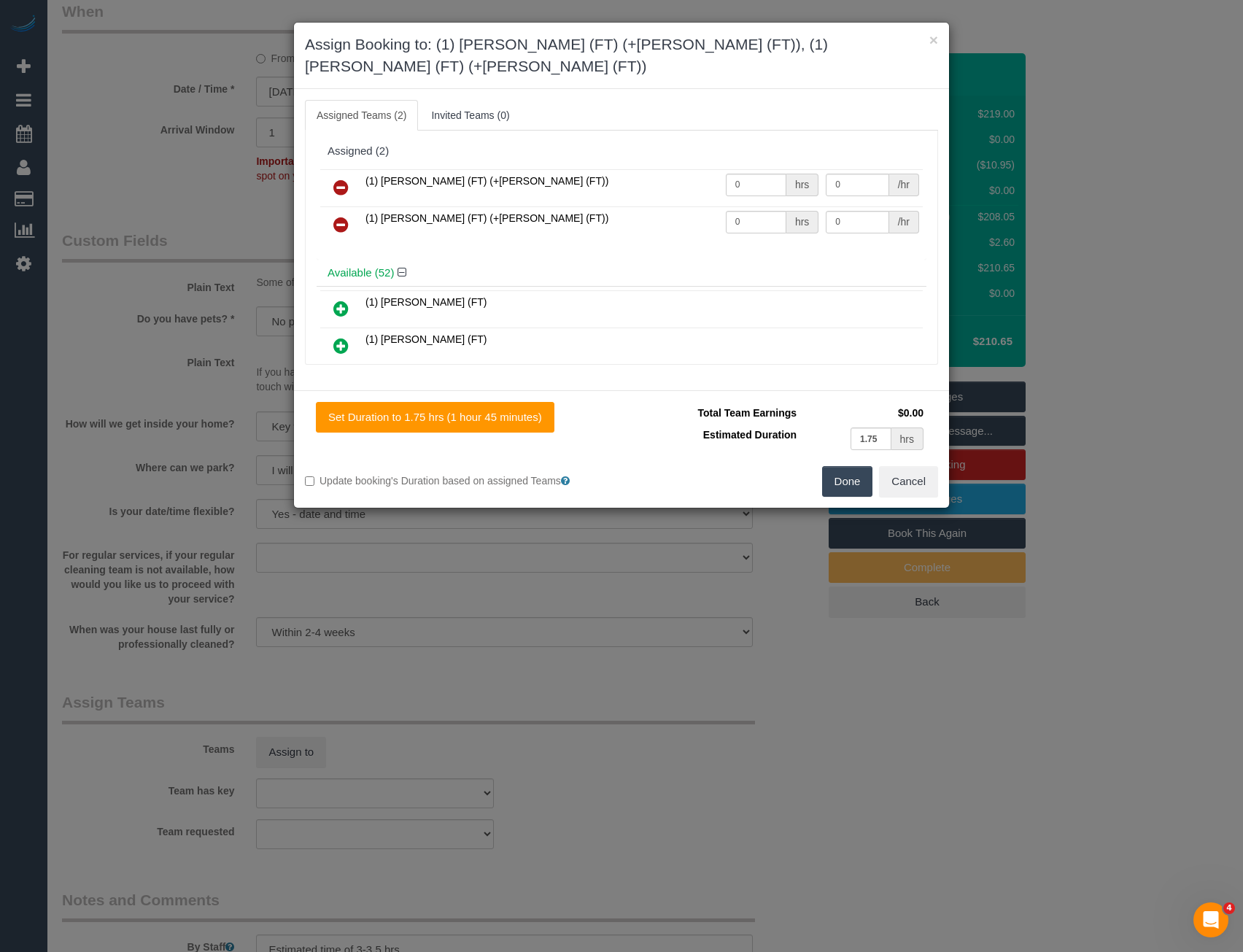
click at [847, 467] on button "Done" at bounding box center [847, 481] width 51 height 31
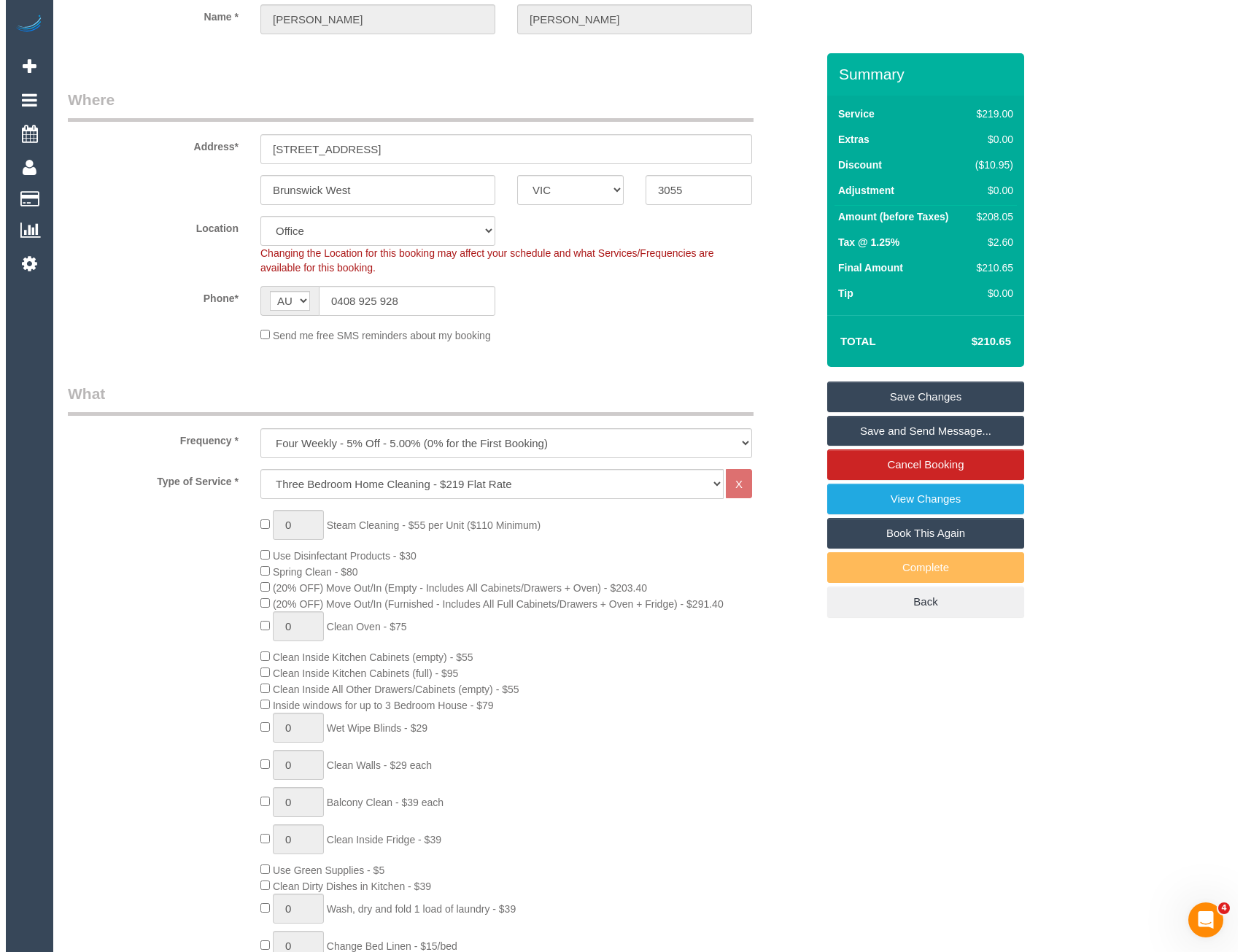
scroll to position [0, 0]
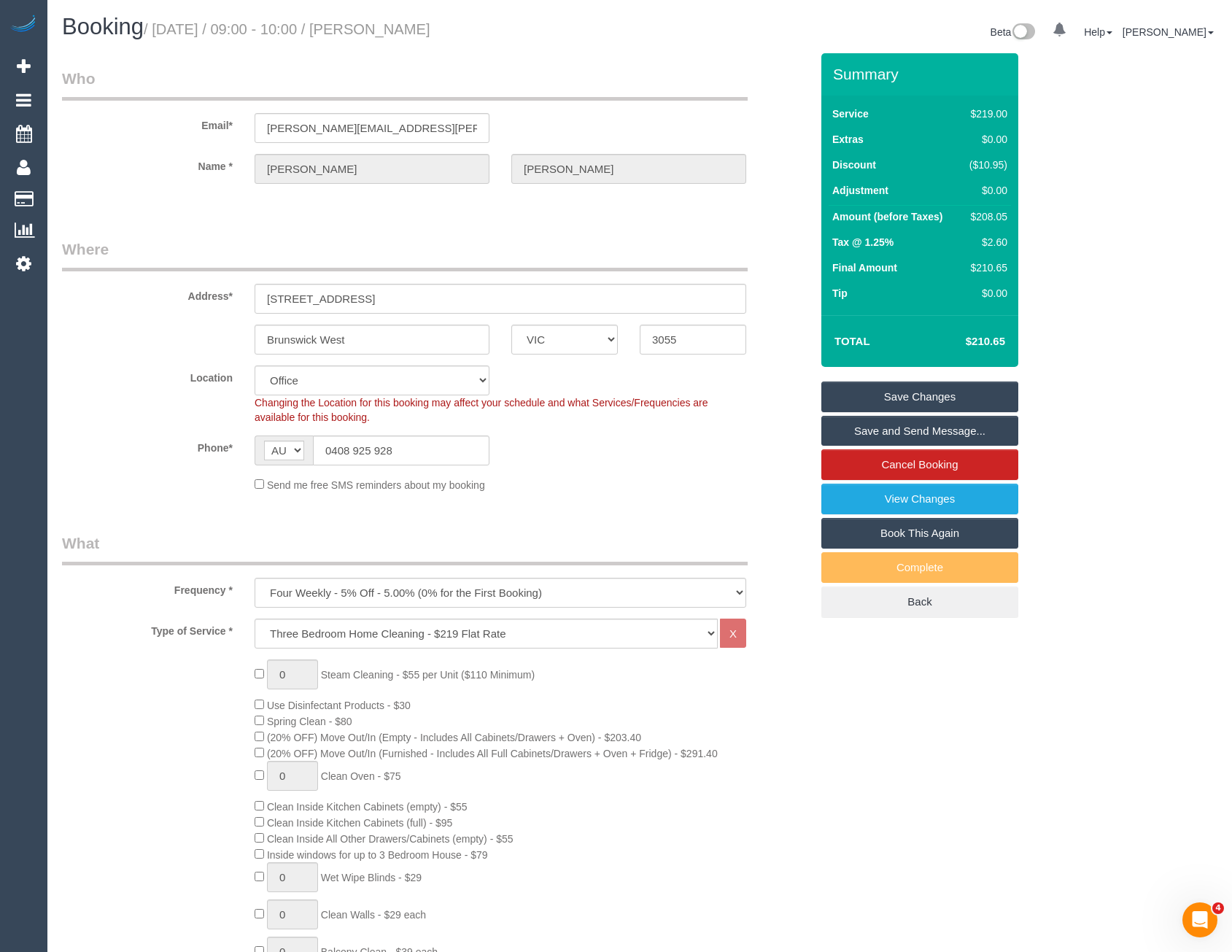
click at [887, 433] on link "Save and Send Message..." at bounding box center [920, 431] width 197 height 31
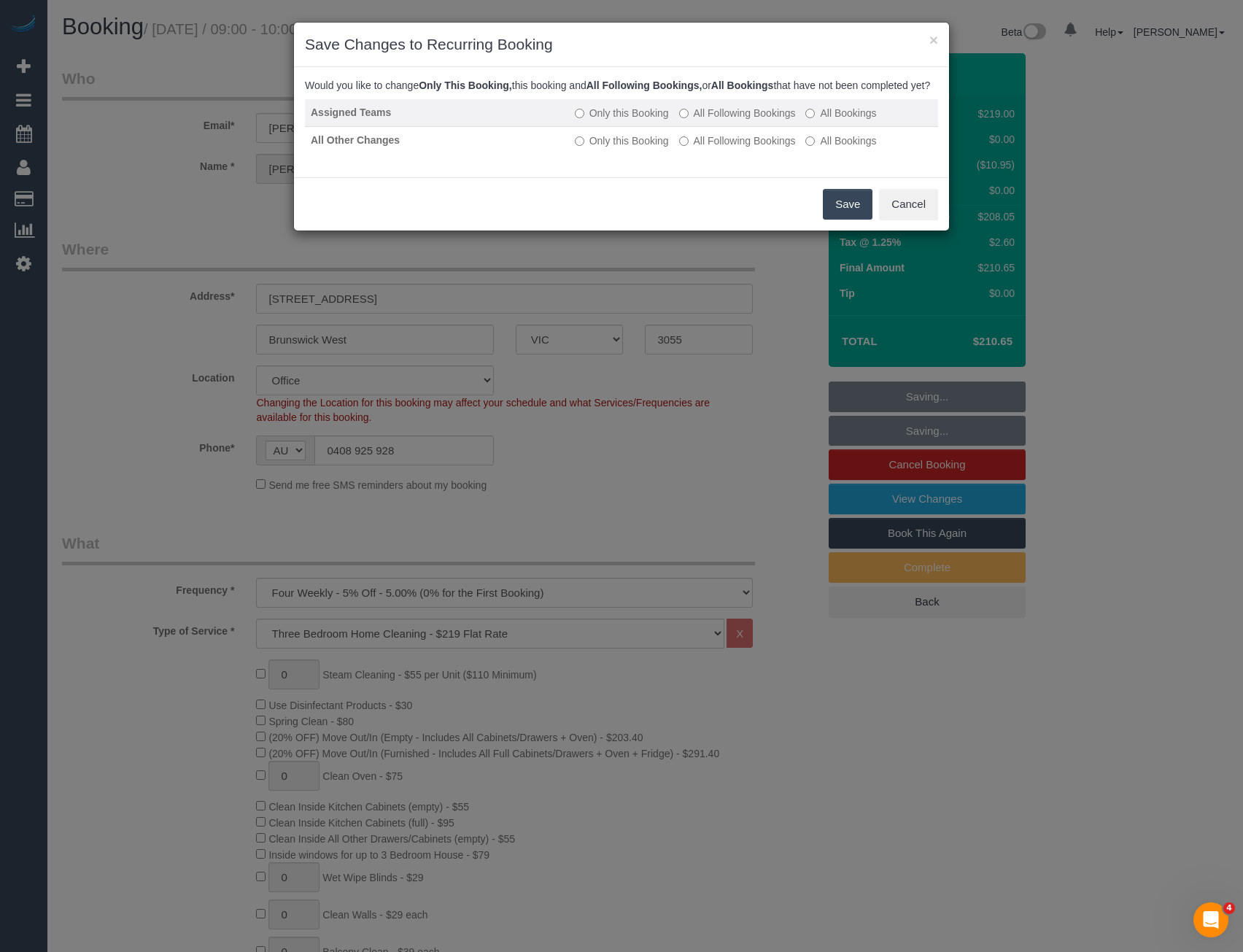
click at [710, 121] on label "All Following Bookings" at bounding box center [737, 113] width 117 height 15
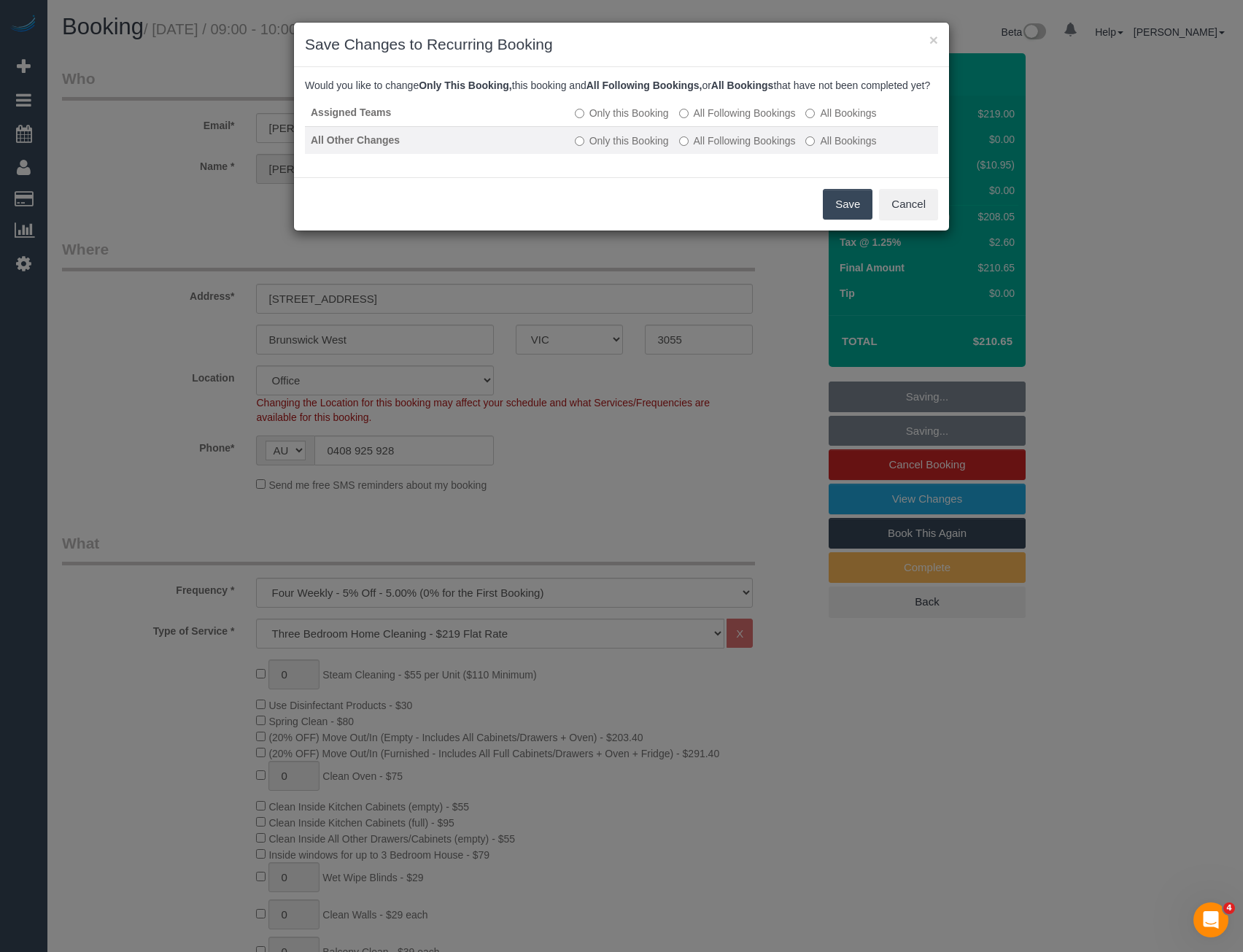
click at [711, 149] on label "All Following Bookings" at bounding box center [737, 141] width 117 height 15
click at [839, 218] on button "Save" at bounding box center [847, 204] width 50 height 31
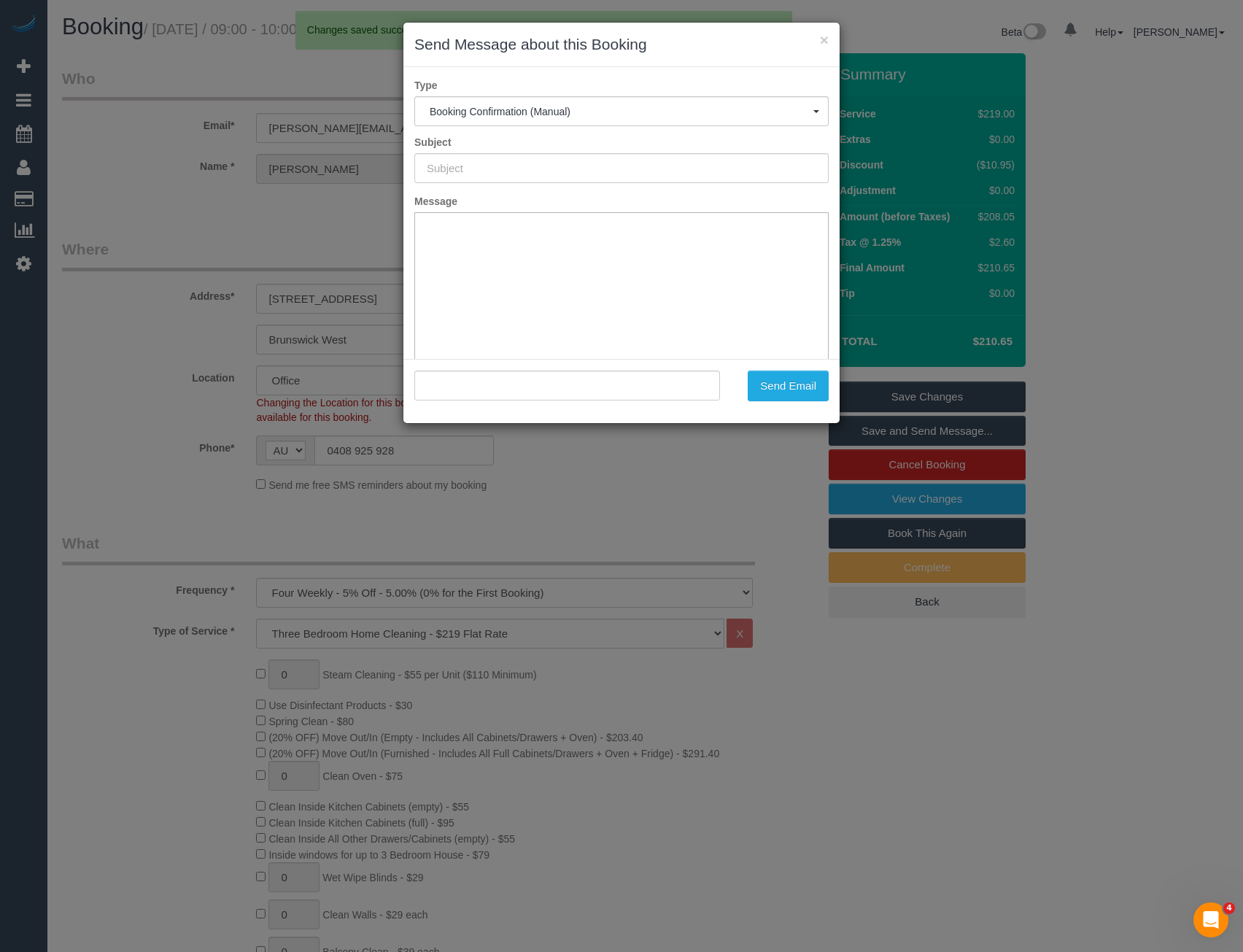
type input "Booking Confirmed"
type input ""Tim Eakins" <eakins.tim@gmail.com>"
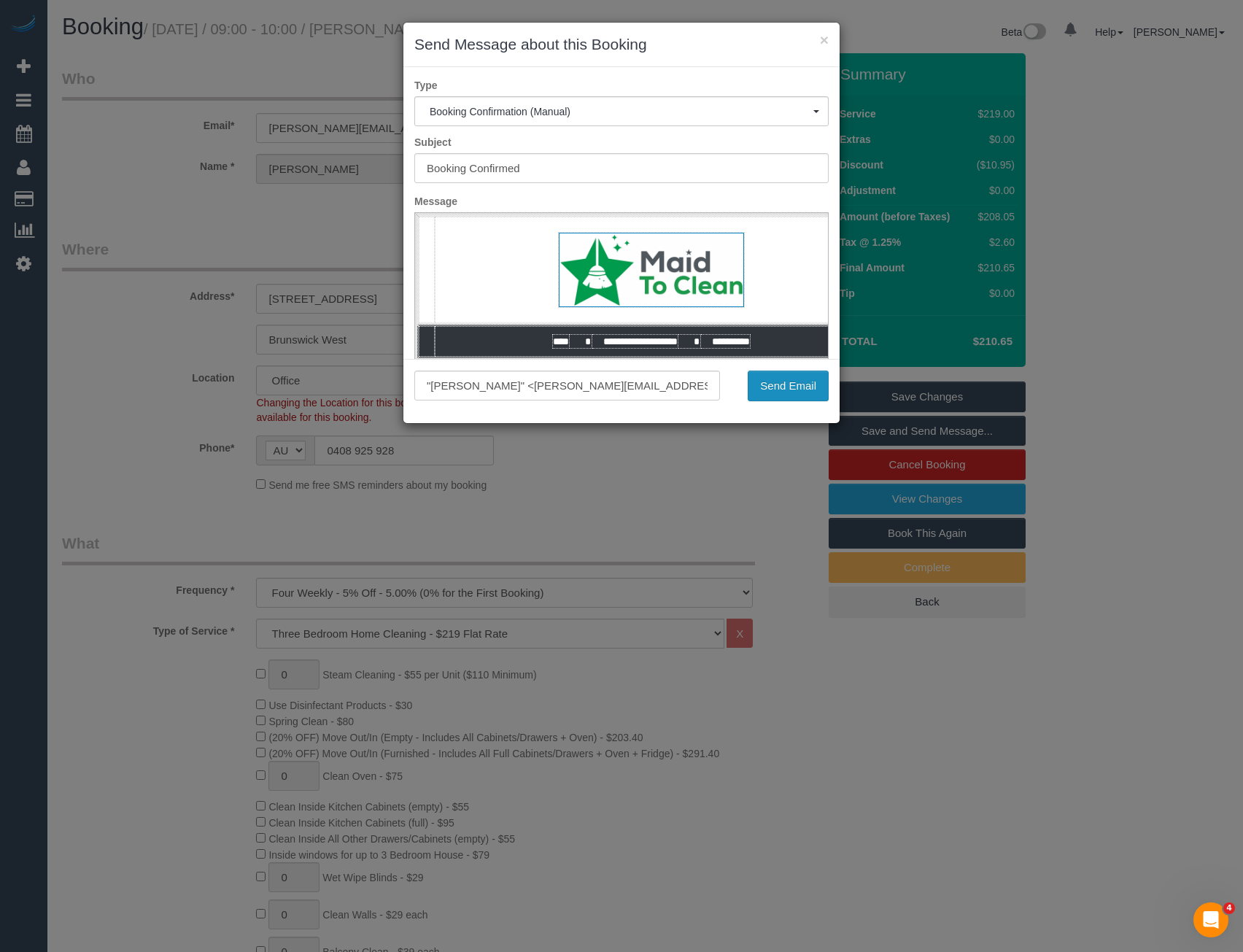
click at [809, 385] on button "Send Email" at bounding box center [787, 386] width 81 height 31
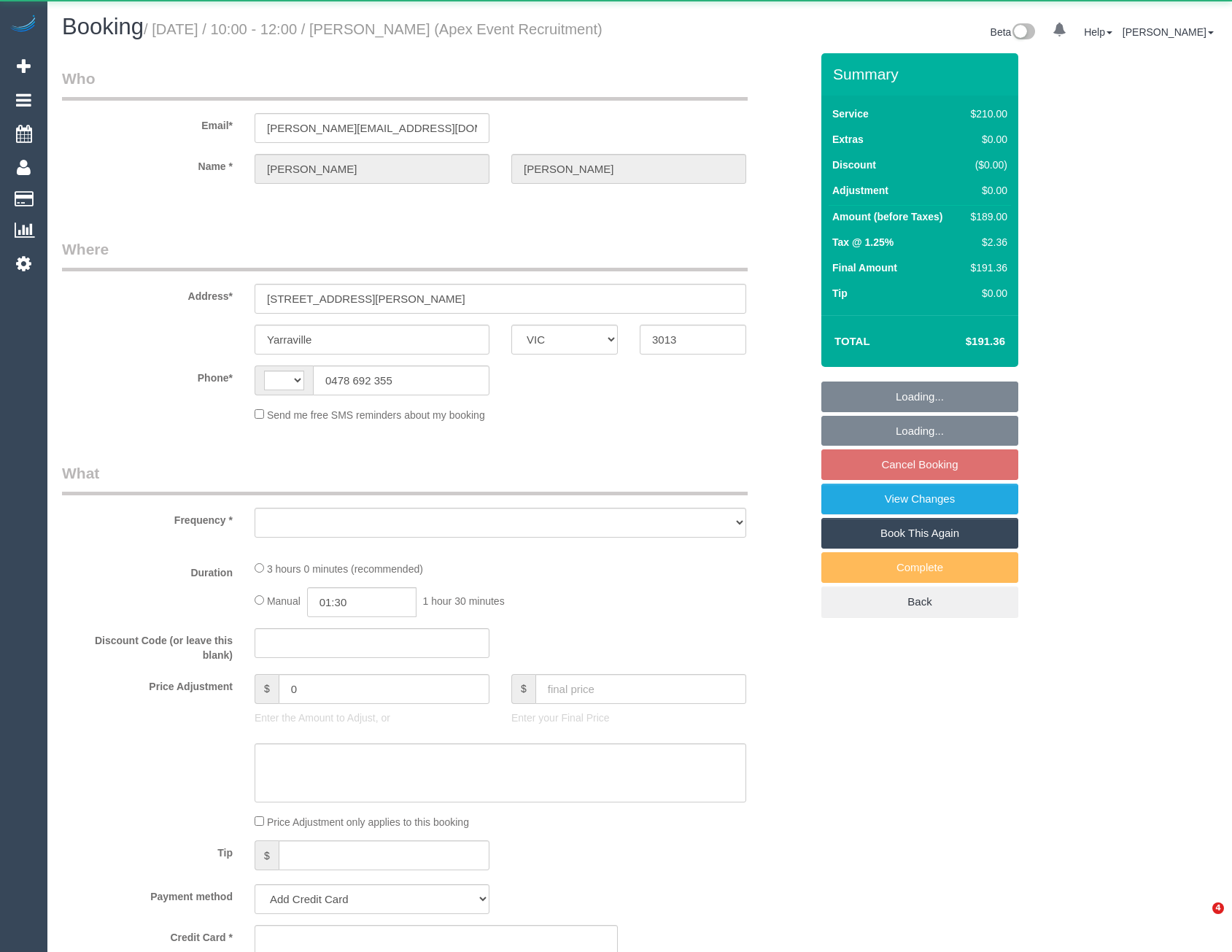
select select "VIC"
select select "string:stripe-pm_1PDGrS2GScqysDRVIikt790a"
select select "string:AU"
select select "object:543"
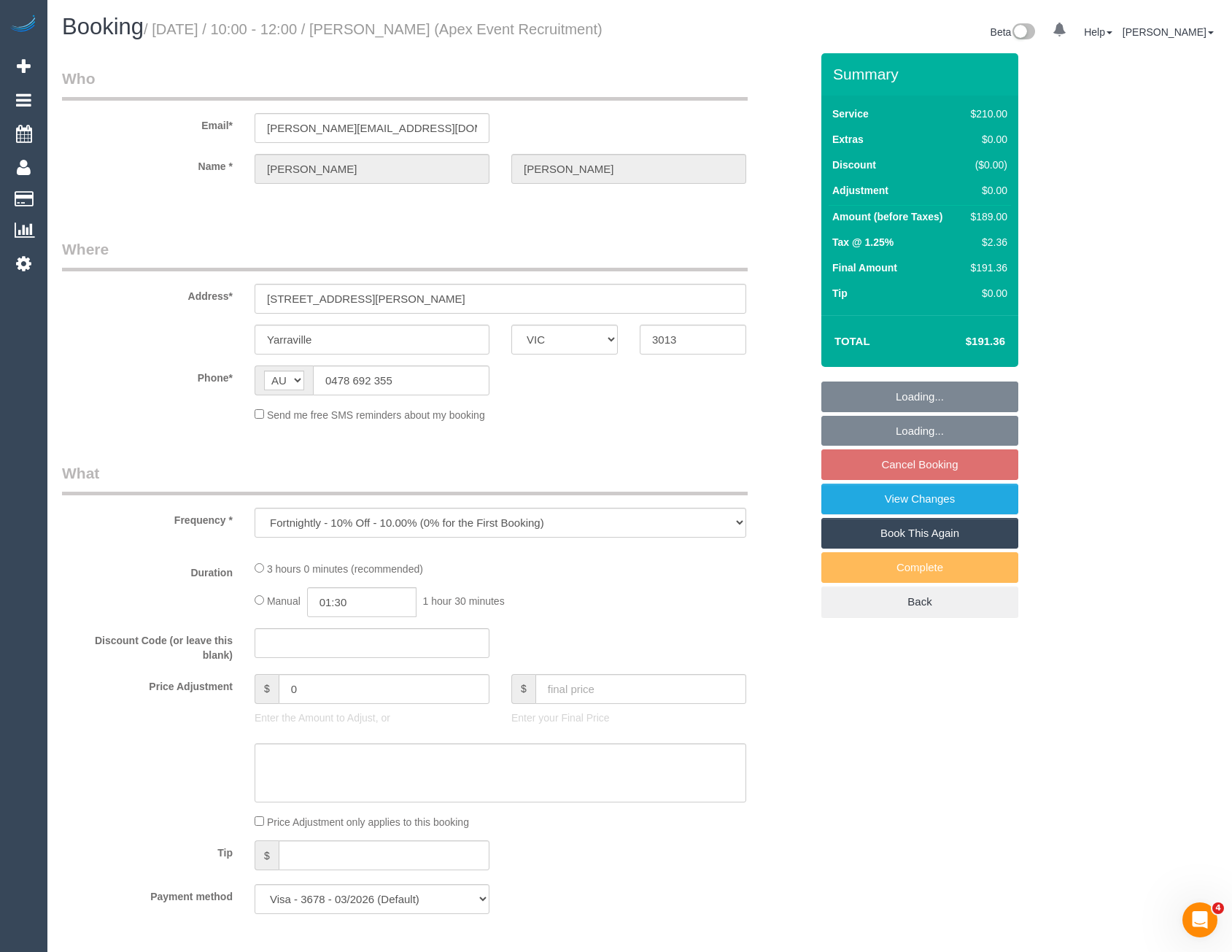
select select "180"
select select "number:27"
select select "number:14"
select select "number:19"
select select "number:24"
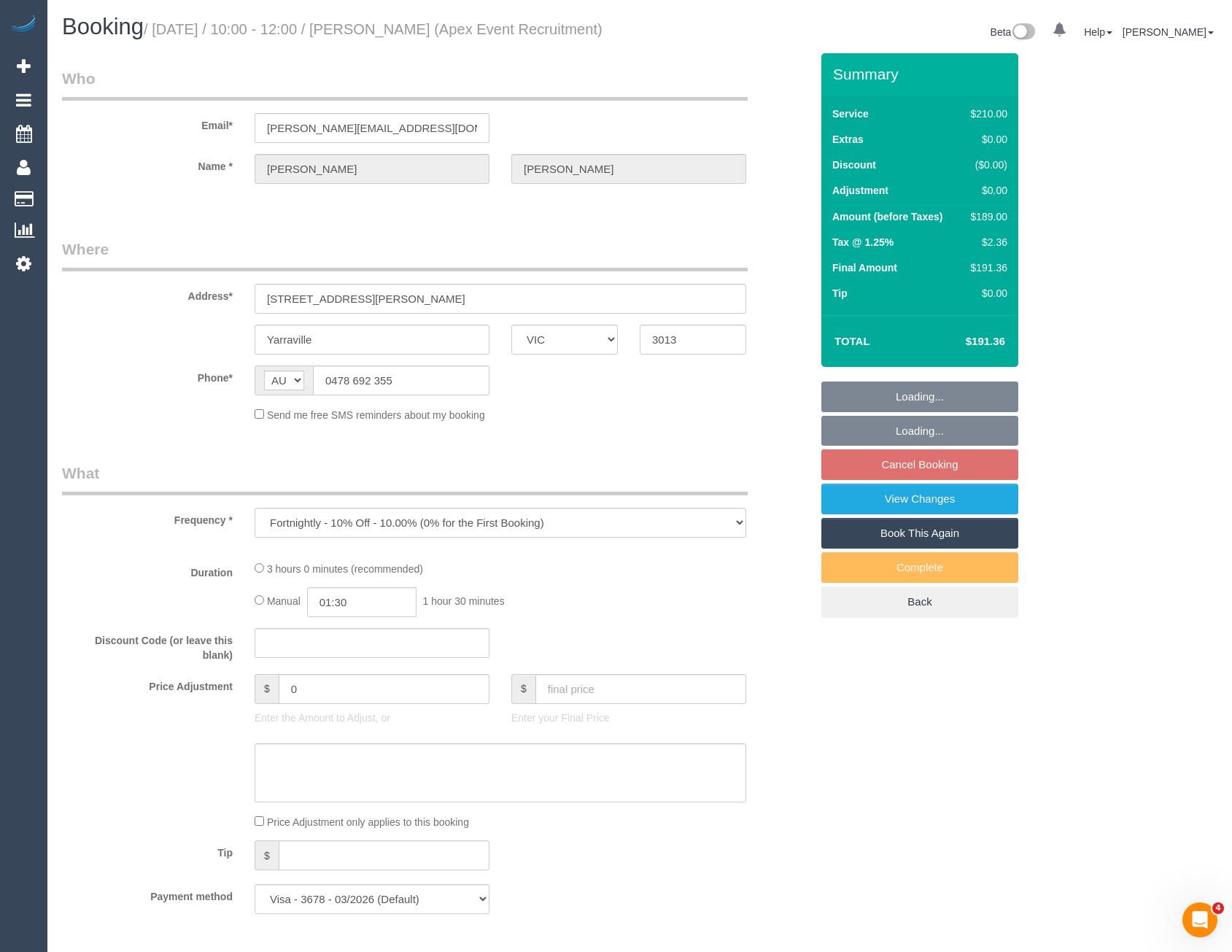
select select "number:35"
select select "number:11"
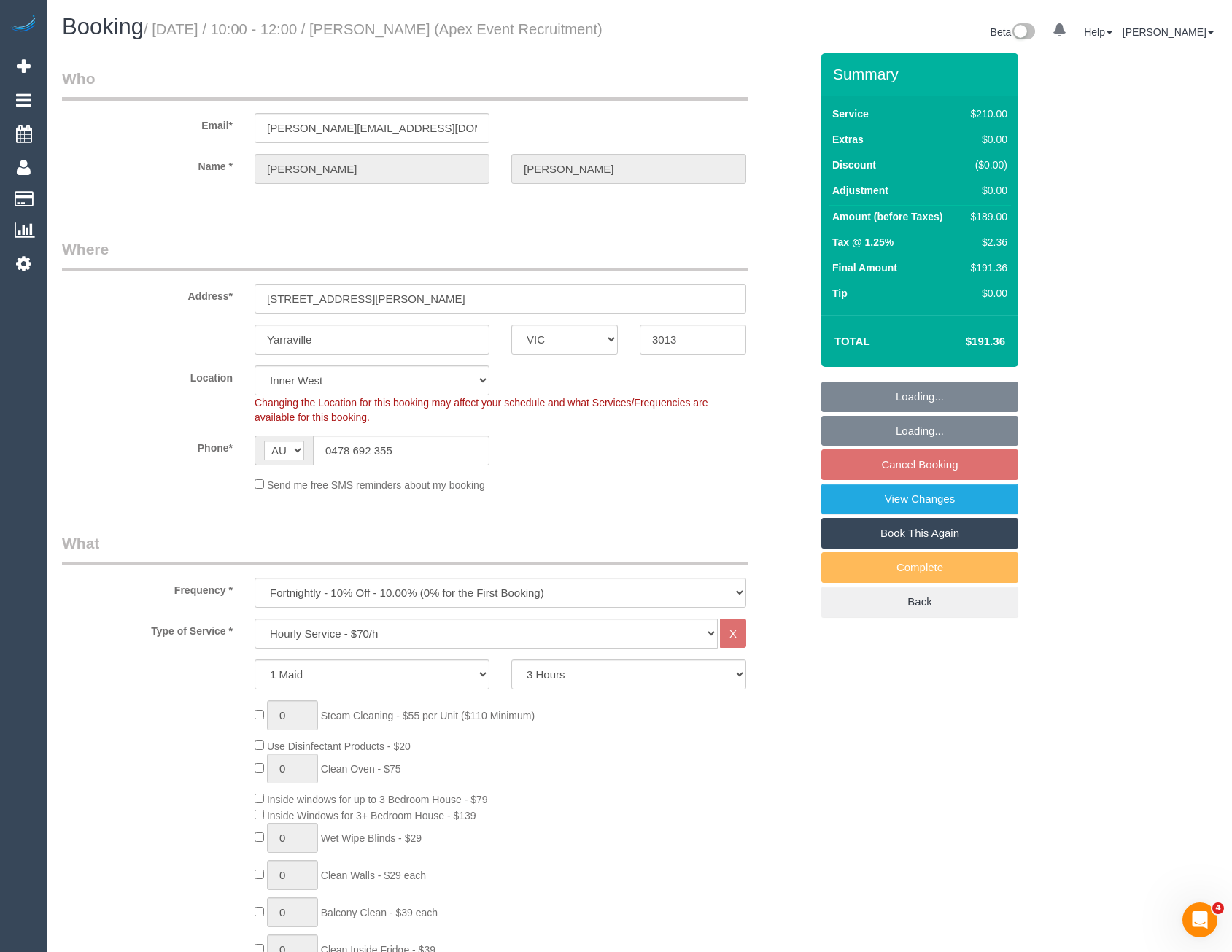
select select "object:1535"
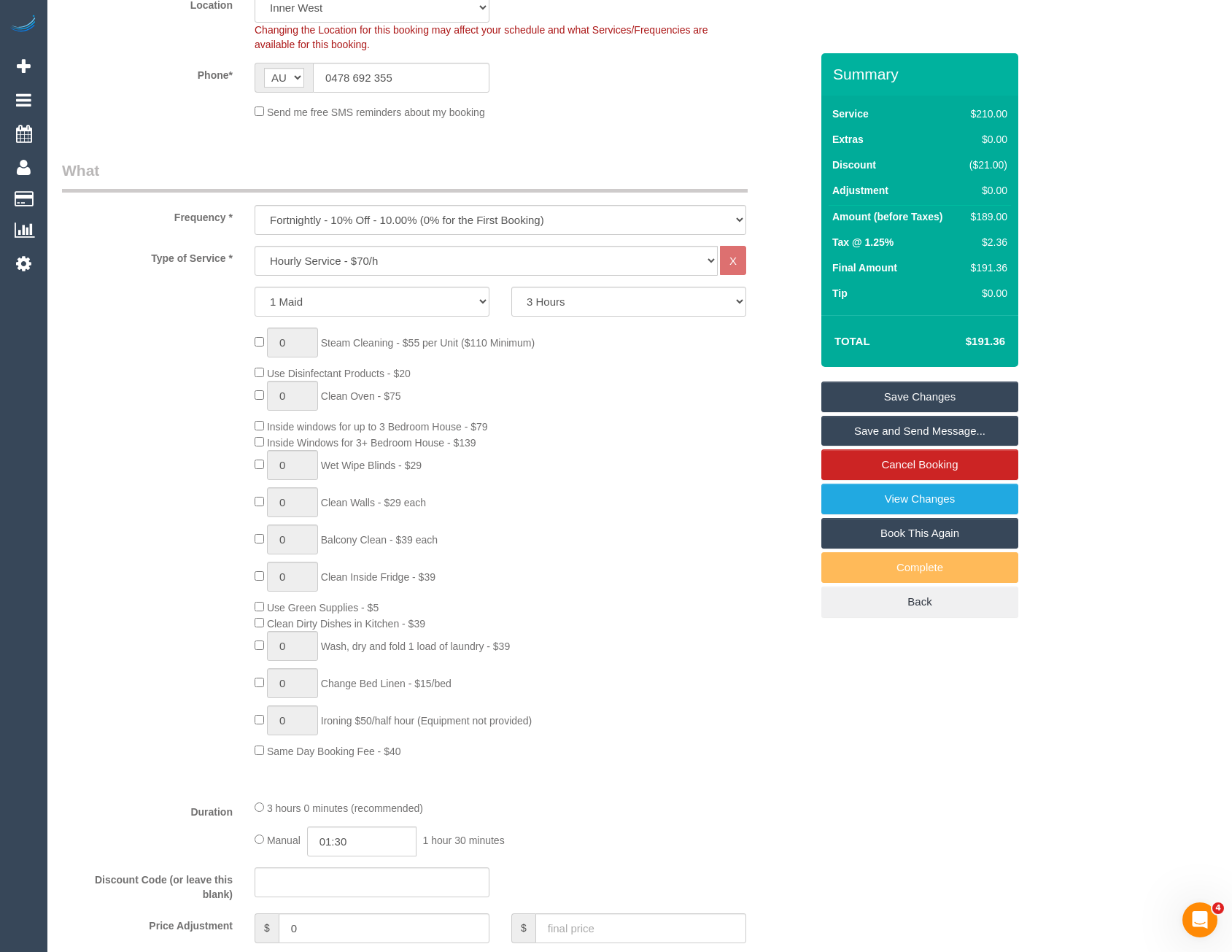
scroll to position [583, 0]
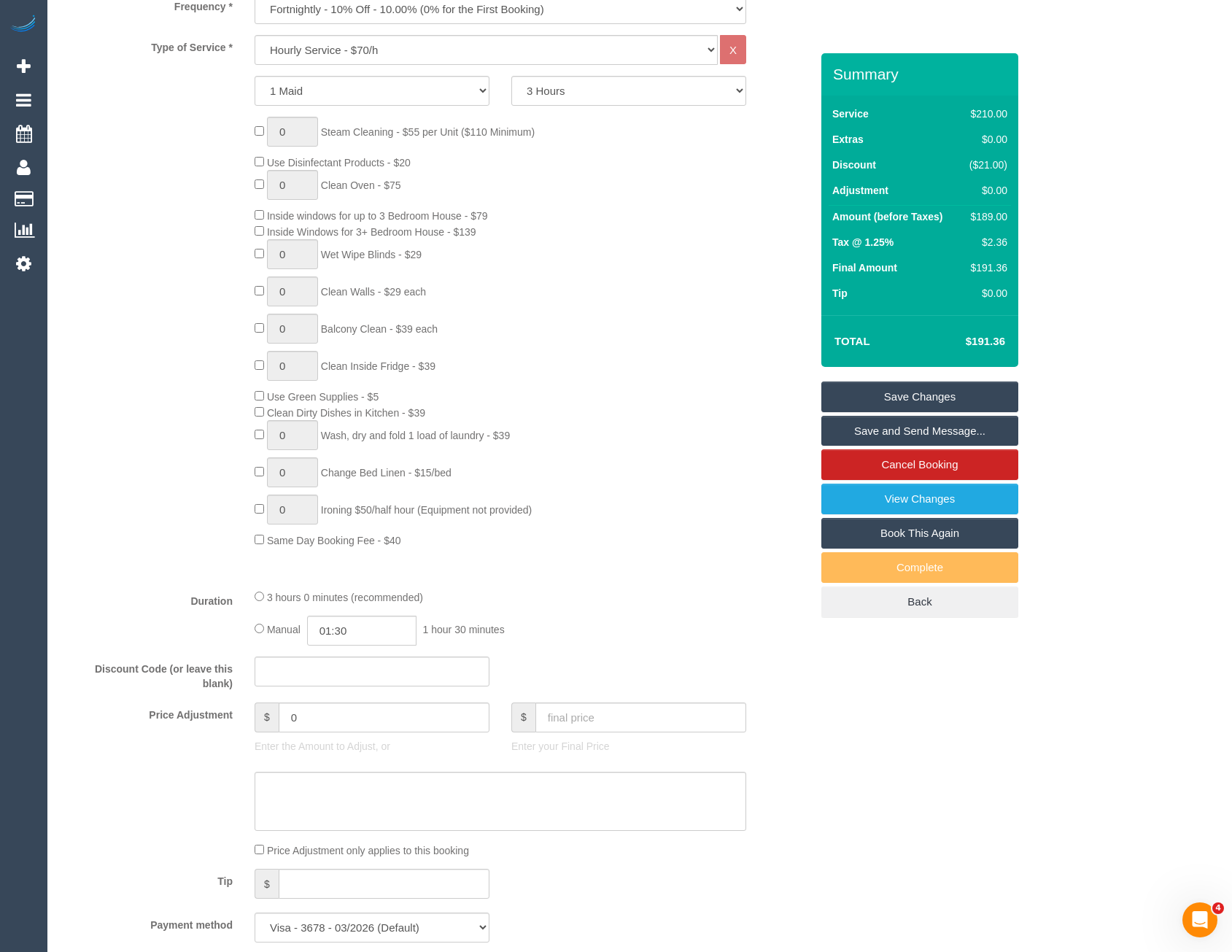
click at [256, 605] on div "3 hours 0 minutes (recommended)" at bounding box center [499, 597] width 491 height 16
click at [546, 578] on div at bounding box center [499, 577] width 513 height 1
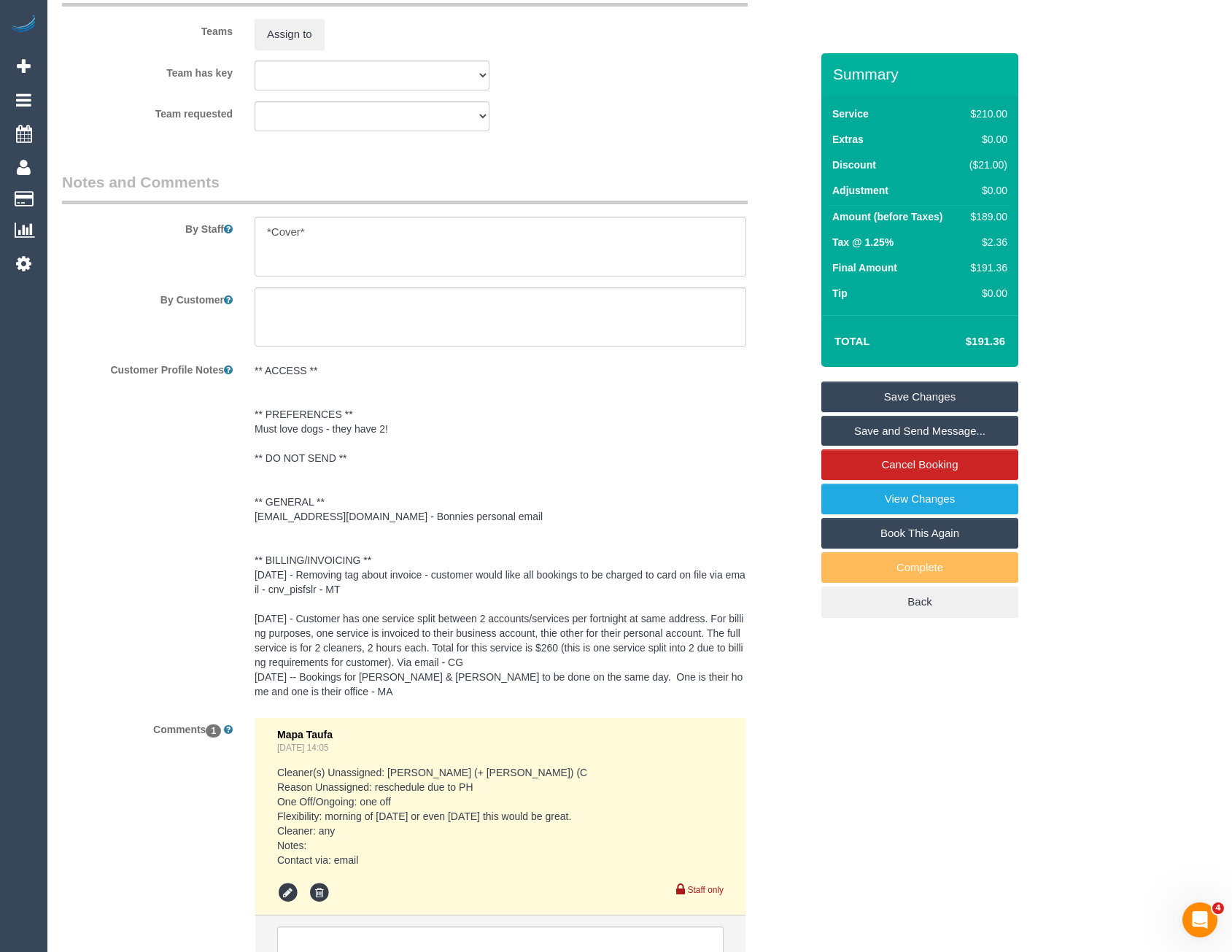
scroll to position [2186, 0]
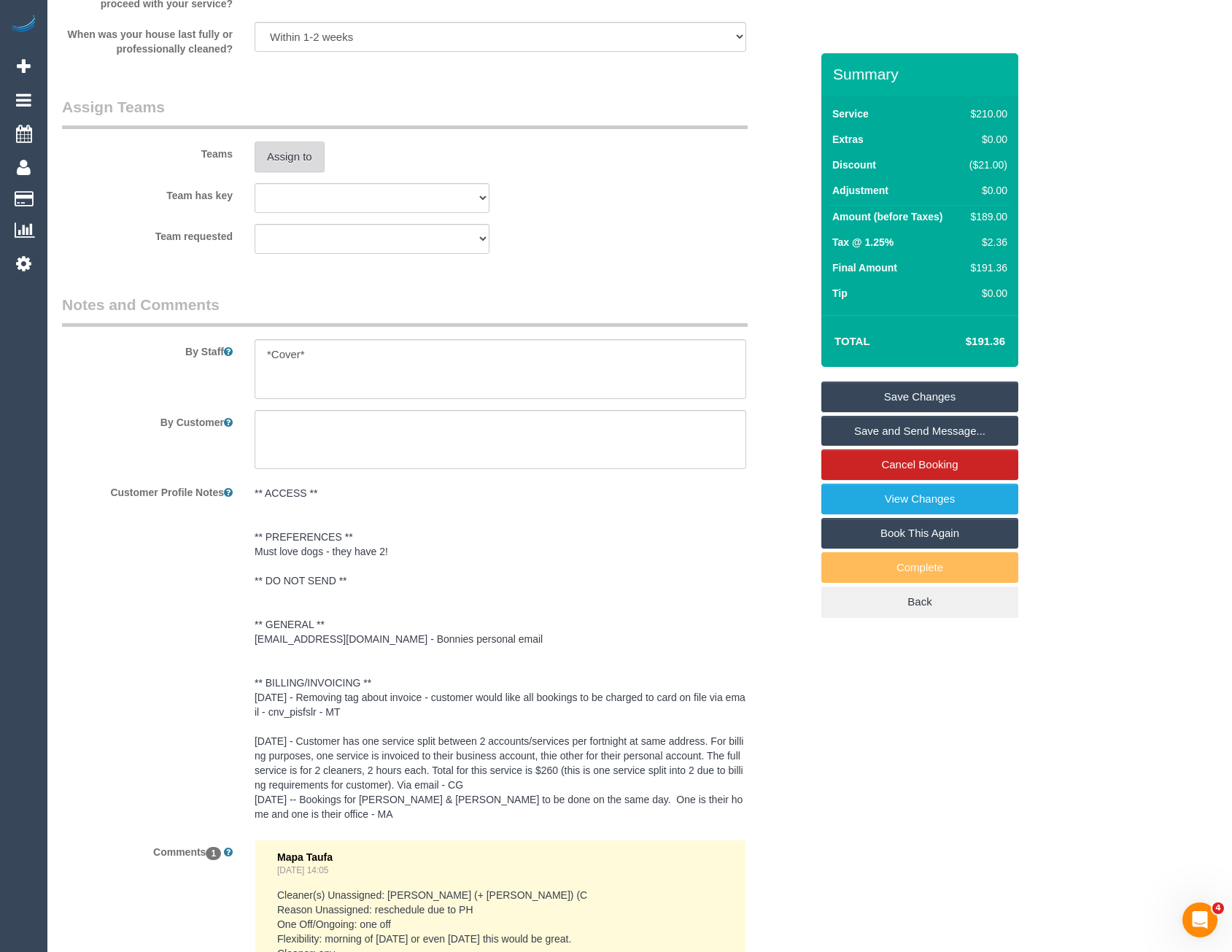
click at [301, 172] on button "Assign to" at bounding box center [289, 157] width 70 height 31
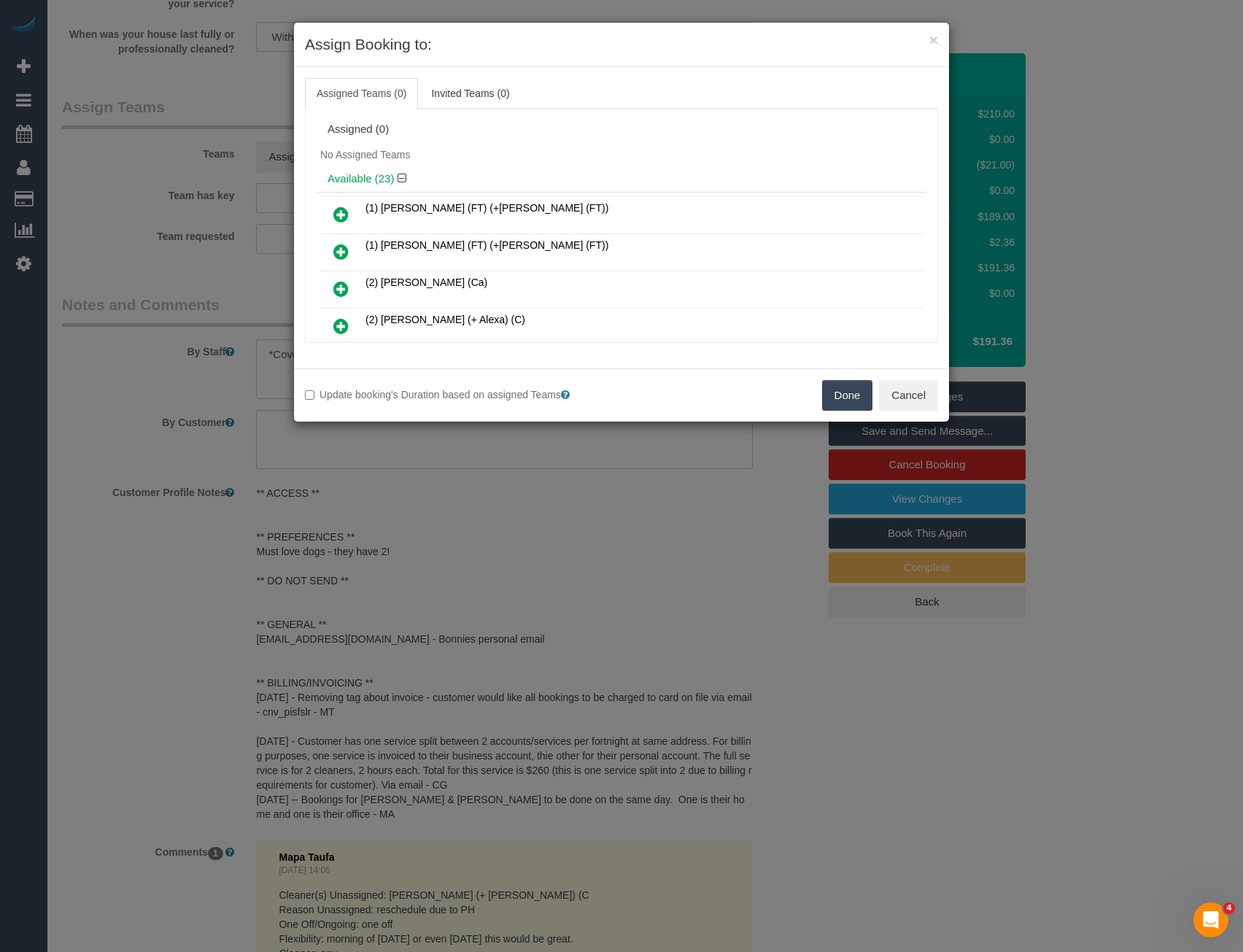
scroll to position [4869, 0]
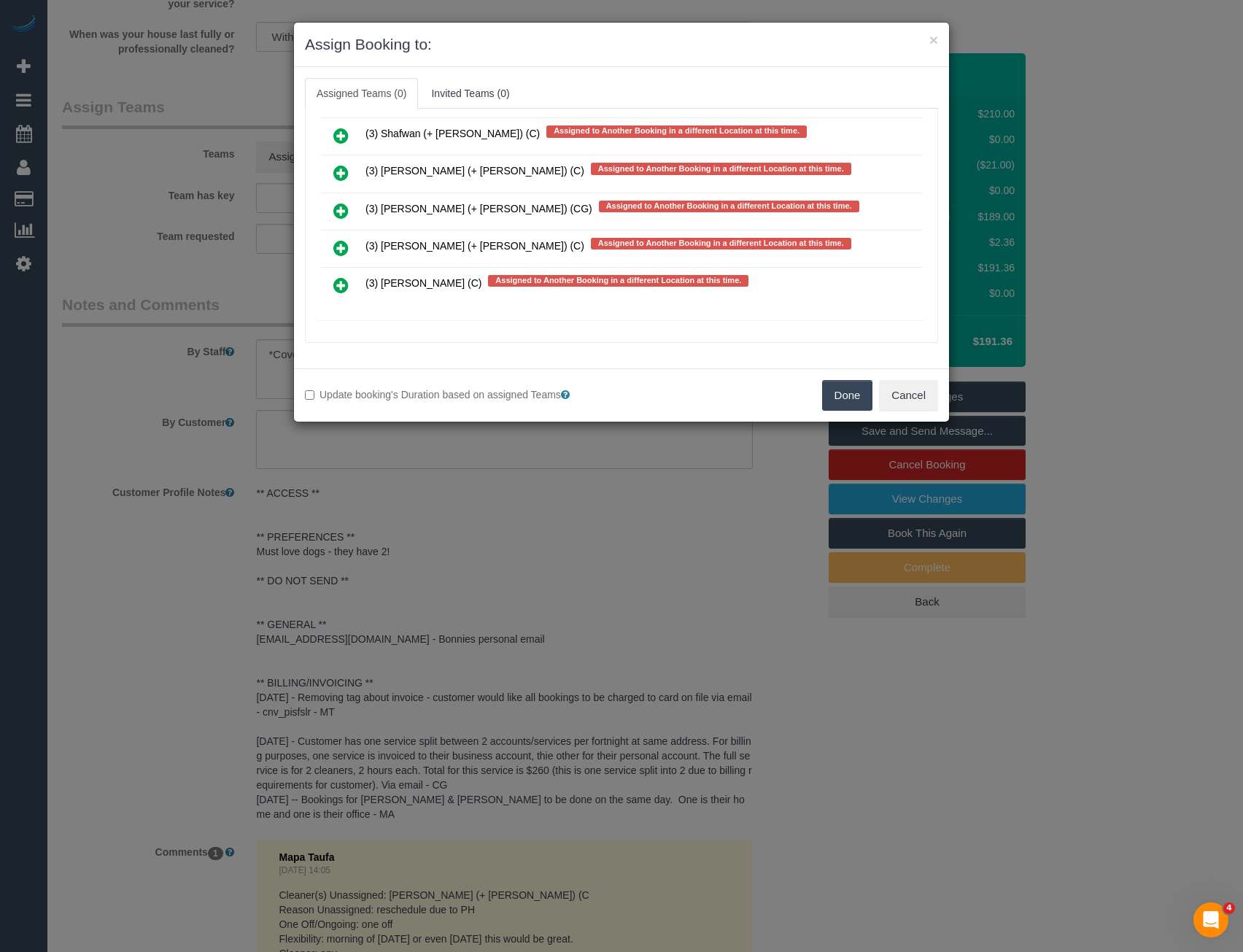
click at [340, 287] on icon at bounding box center [340, 285] width 15 height 18
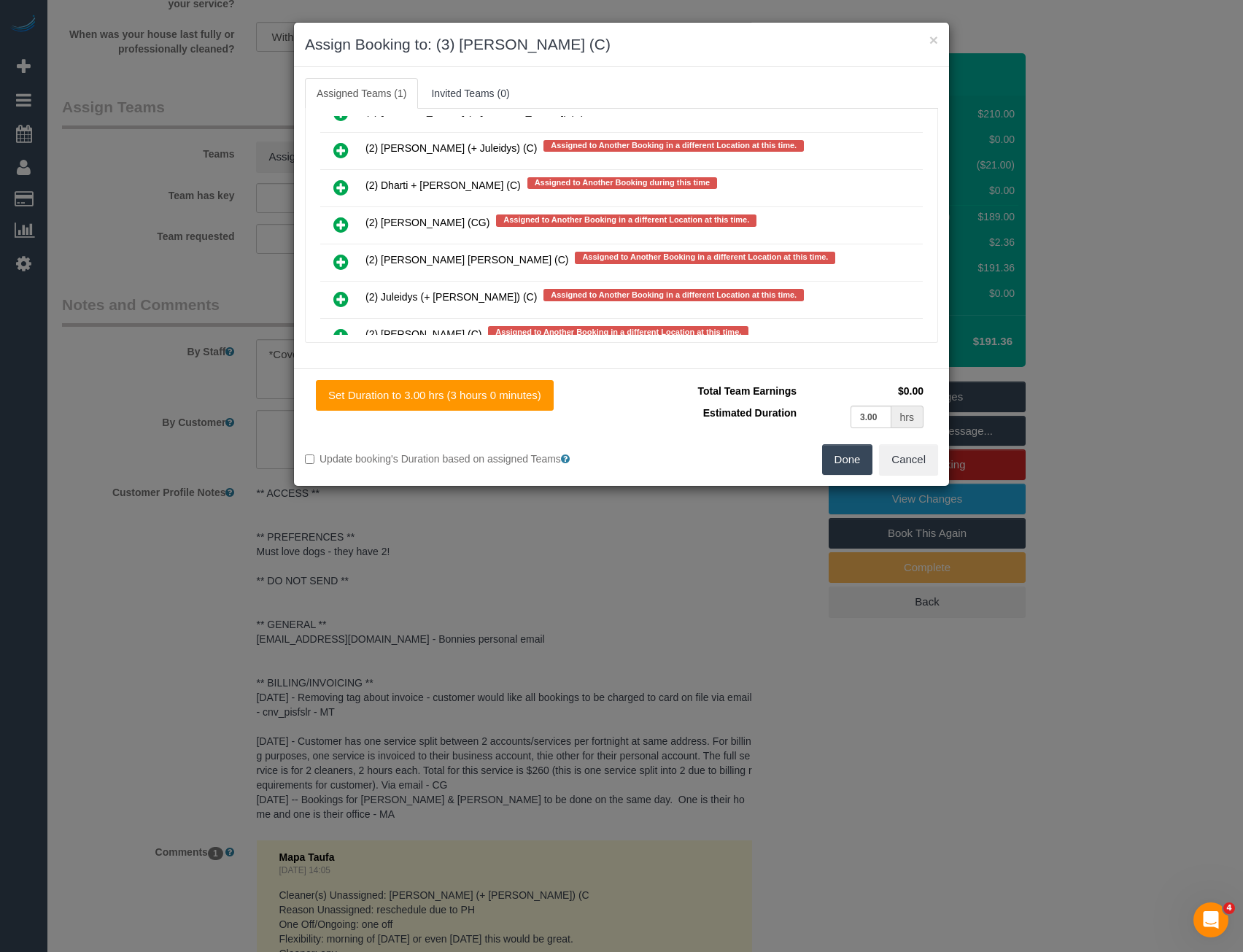
scroll to position [0, 0]
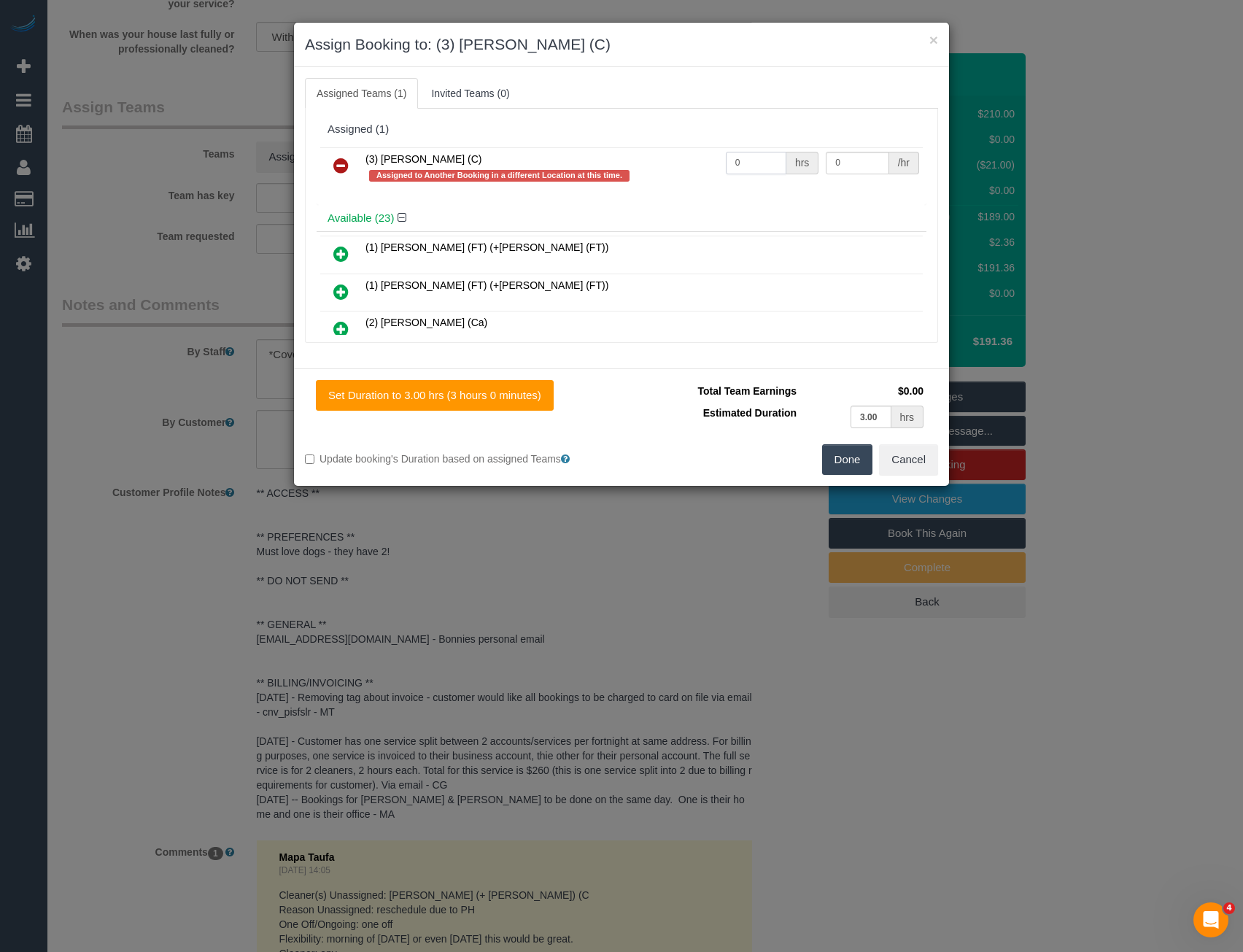
drag, startPoint x: 750, startPoint y: 167, endPoint x: 651, endPoint y: 172, distance: 99.1
click at [652, 172] on tr "(3) Vishal Kumar (C) Assigned to Another Booking in a different Location at thi…" at bounding box center [621, 168] width 602 height 42
type input "3"
type input "35"
click at [837, 456] on button "Done" at bounding box center [847, 460] width 51 height 31
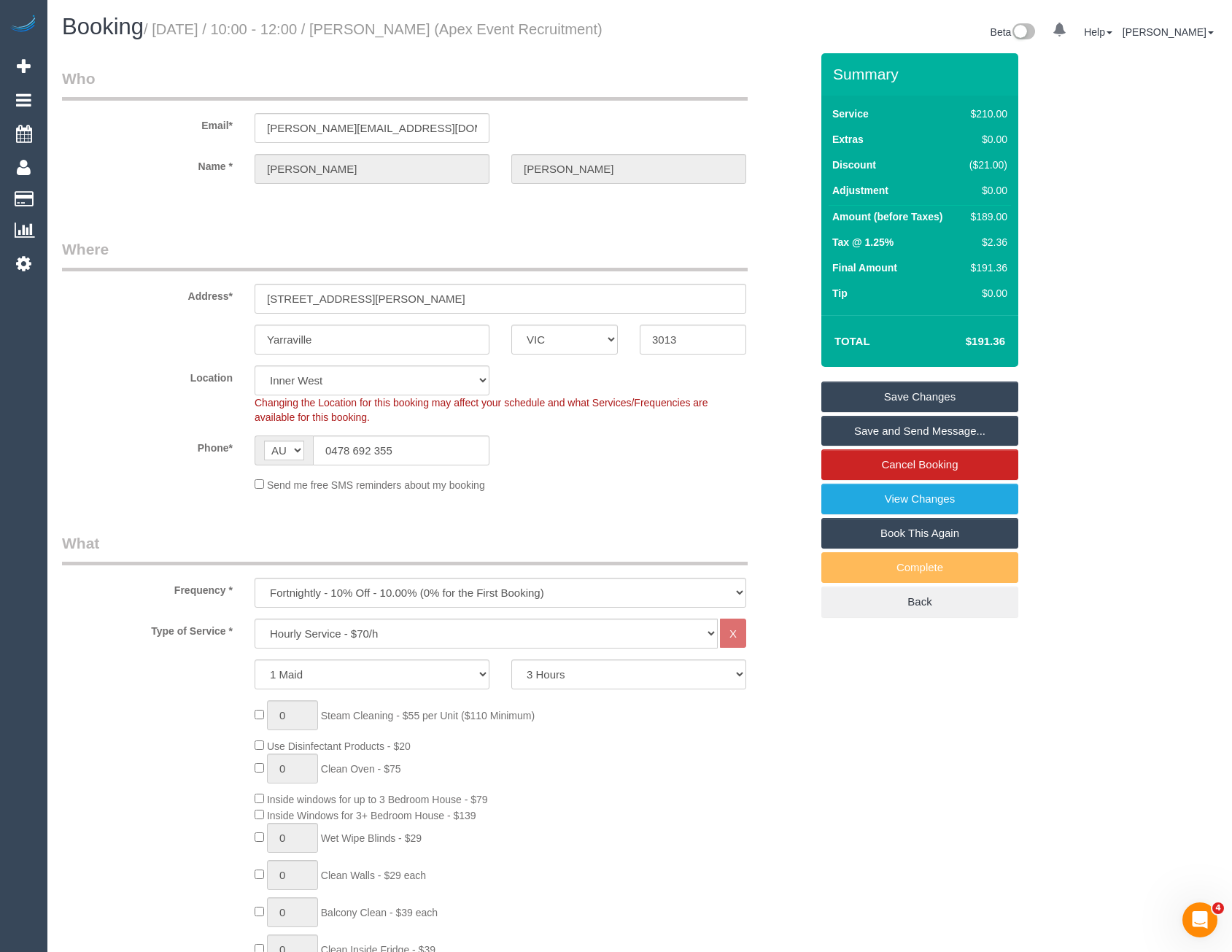
click at [870, 447] on link "Save and Send Message..." at bounding box center [920, 431] width 197 height 31
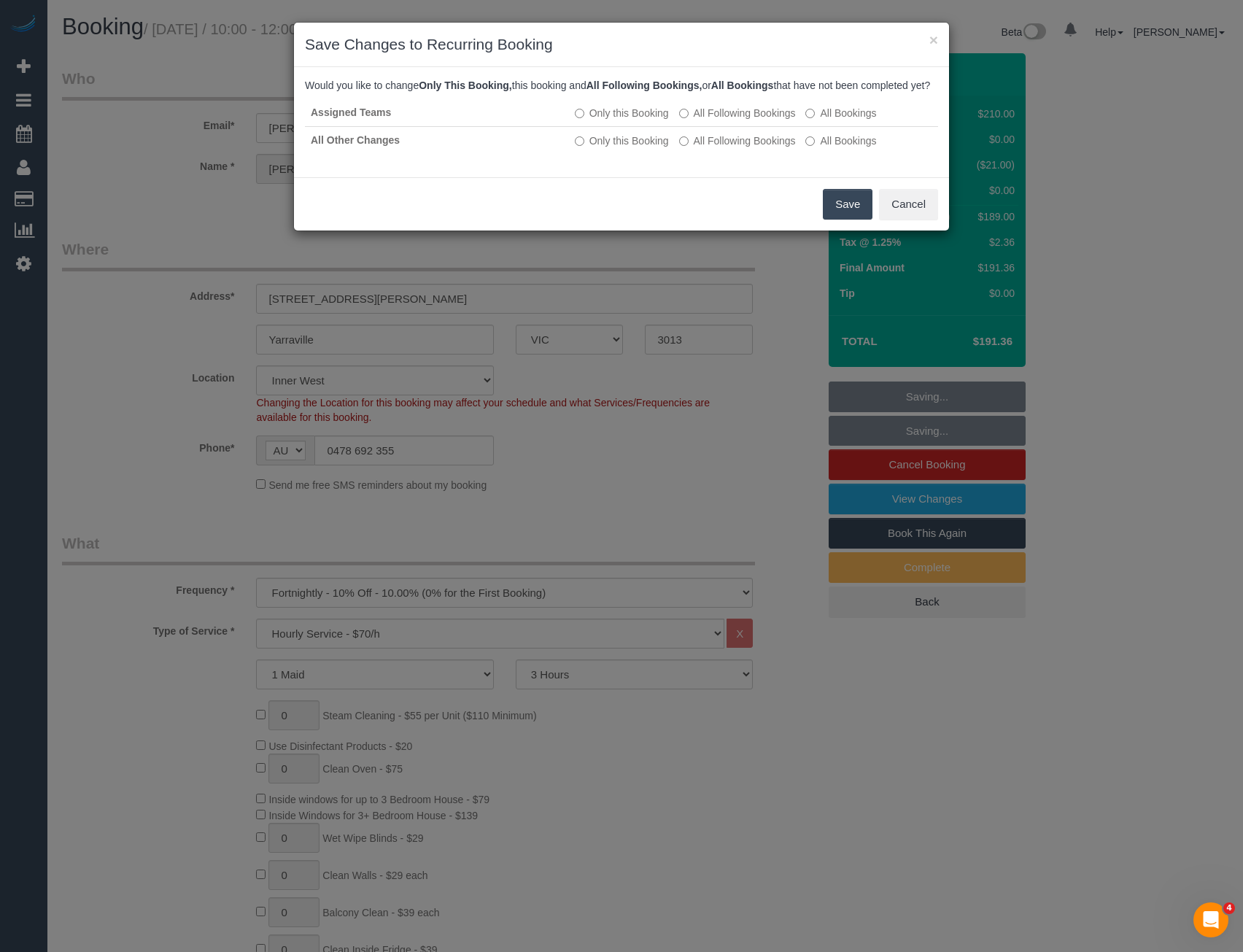
drag, startPoint x: 834, startPoint y: 218, endPoint x: 737, endPoint y: 160, distance: 113.0
click at [834, 218] on button "Save" at bounding box center [847, 204] width 50 height 31
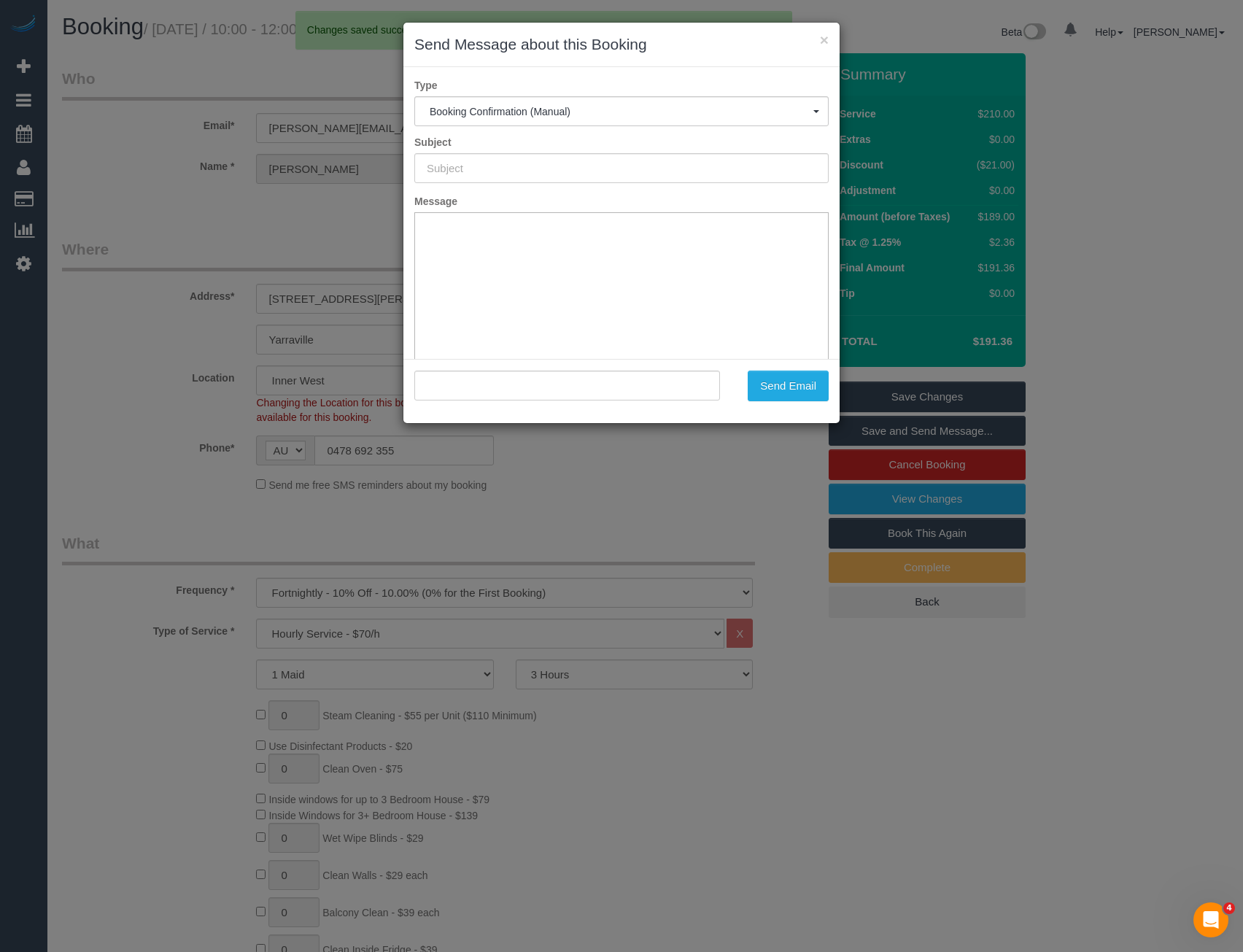
type input "Booking Confirmed"
type input ""Bonnie Hamilton" <bonnie@apexeventrecruitment.com.au>"
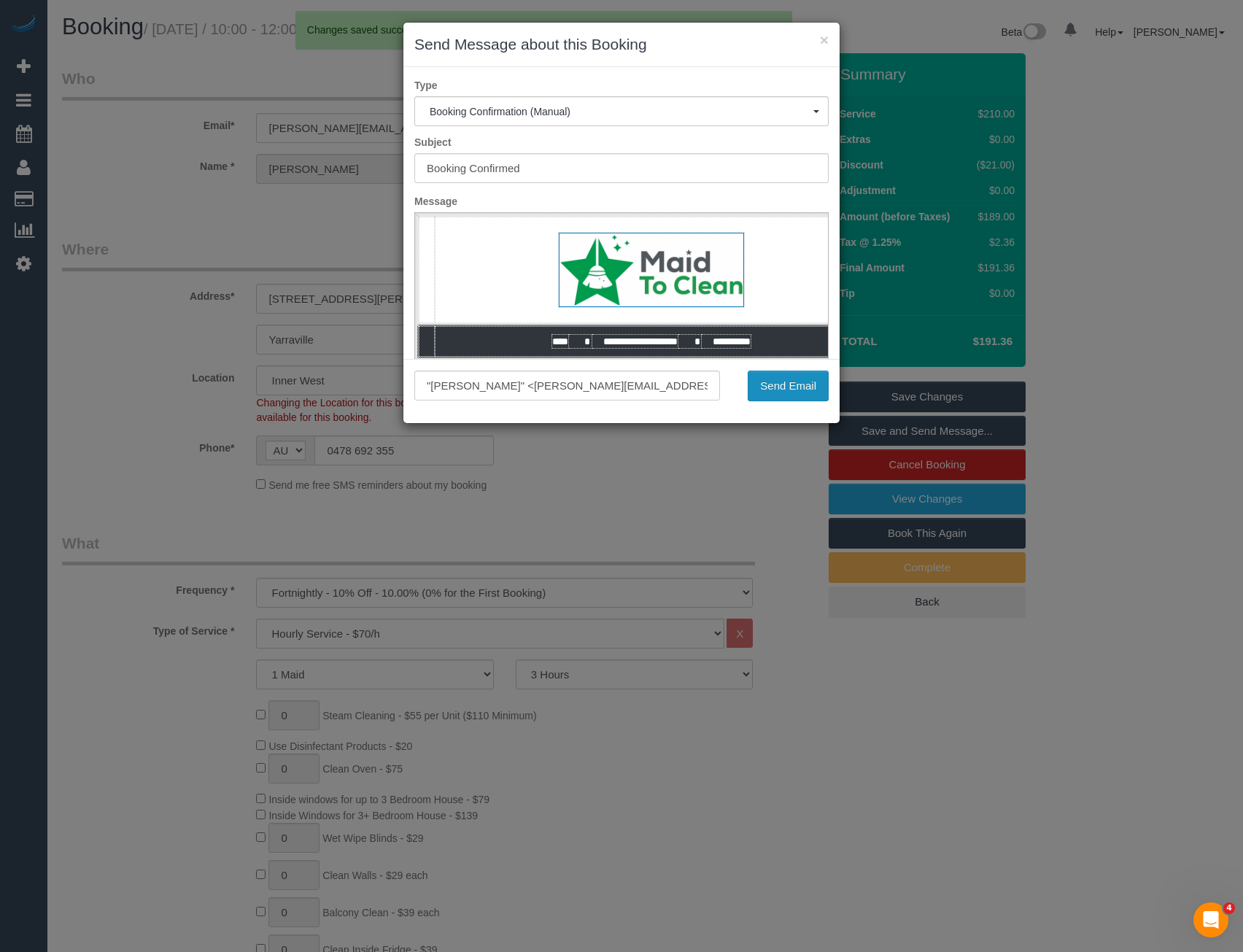
click at [802, 388] on button "Send Email" at bounding box center [787, 386] width 81 height 31
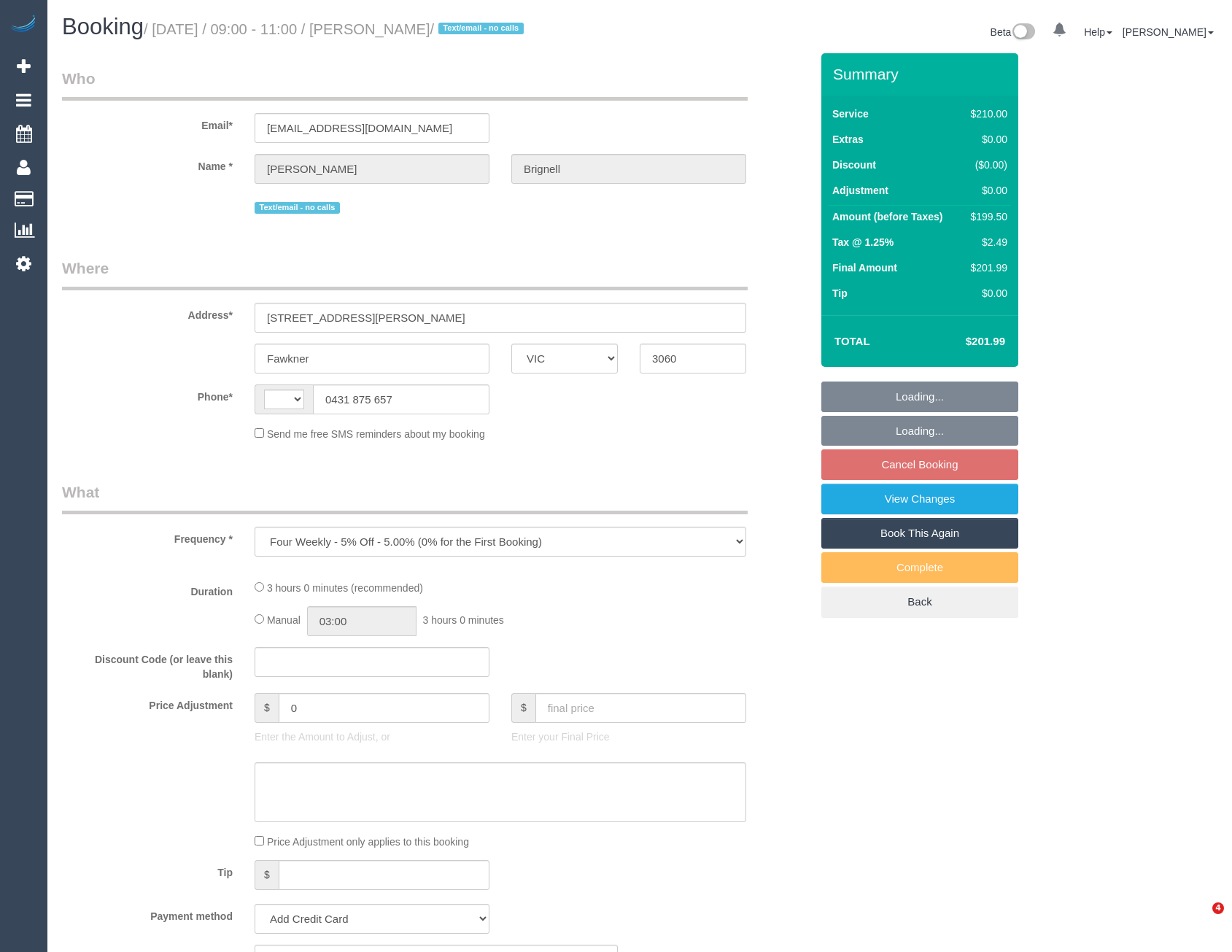
select select "VIC"
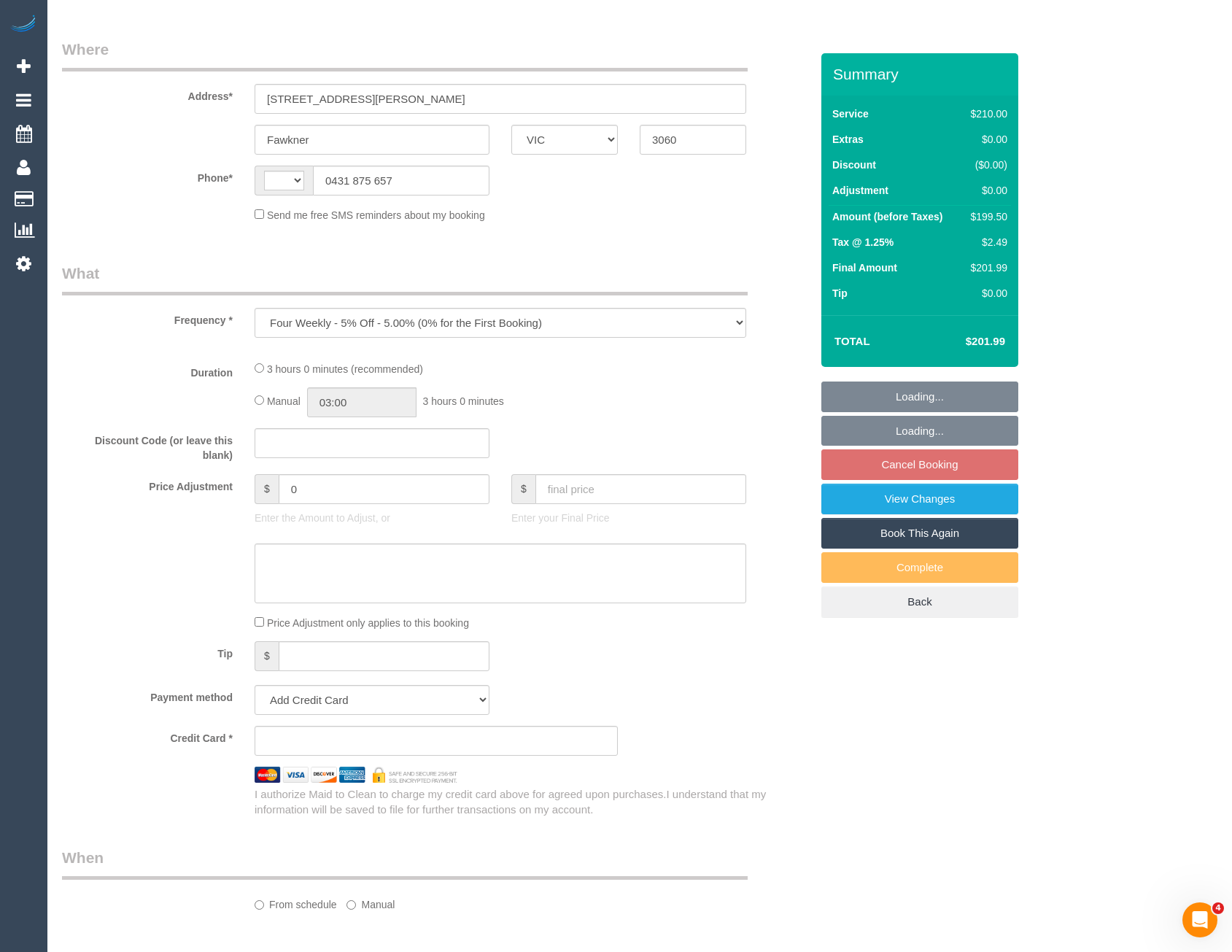
select select "number:28"
select select "number:14"
select select "number:19"
select select "number:36"
select select "number:34"
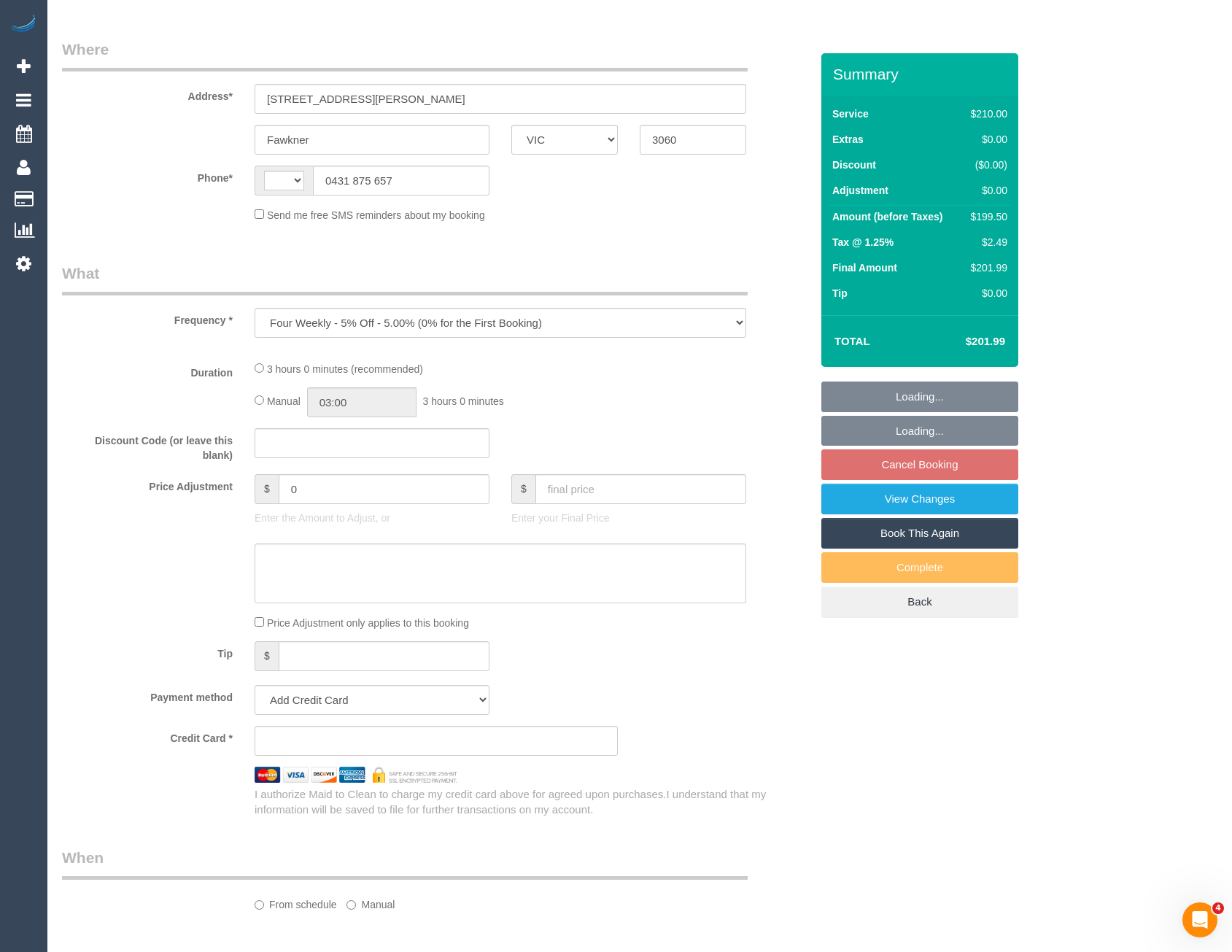
select select "number:13"
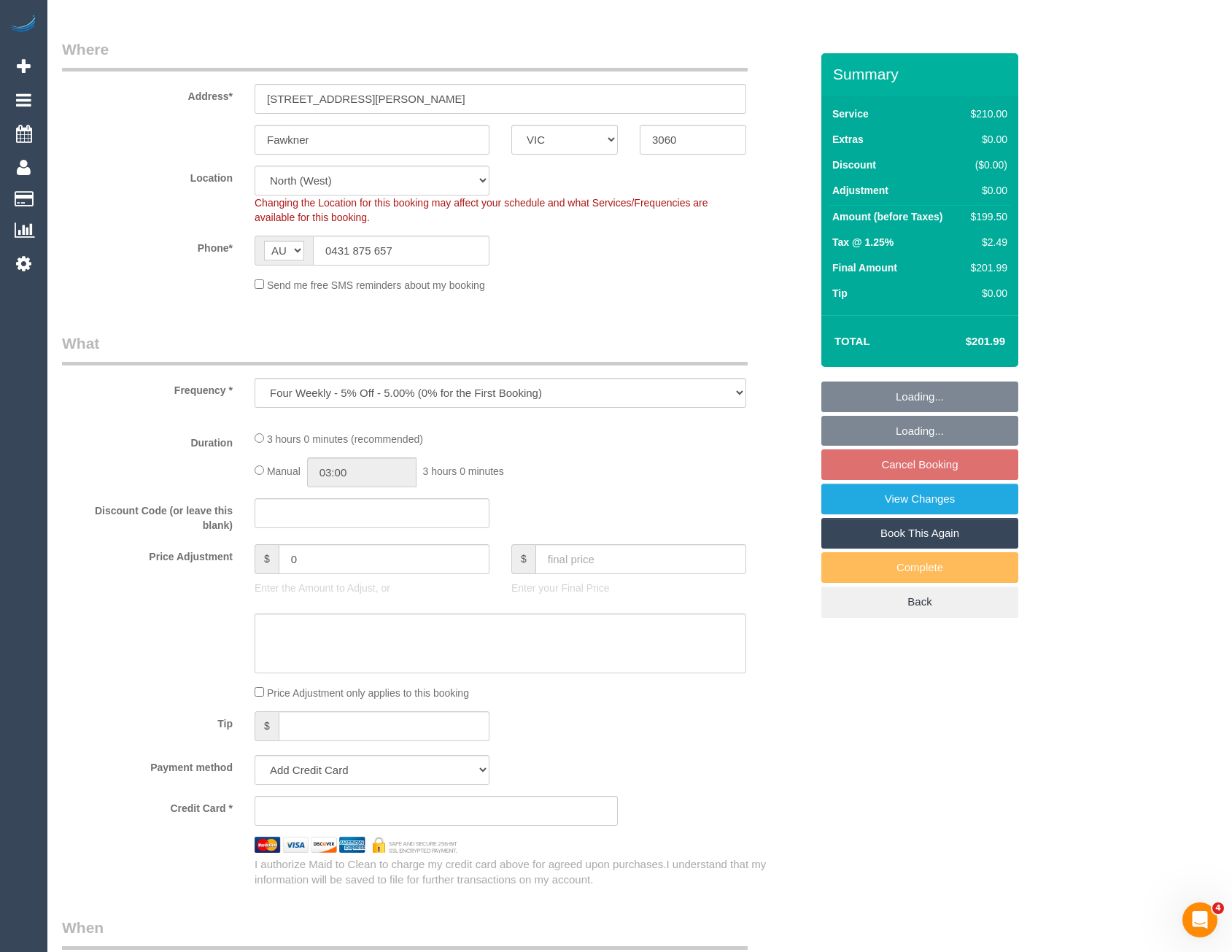
select select "string:AU"
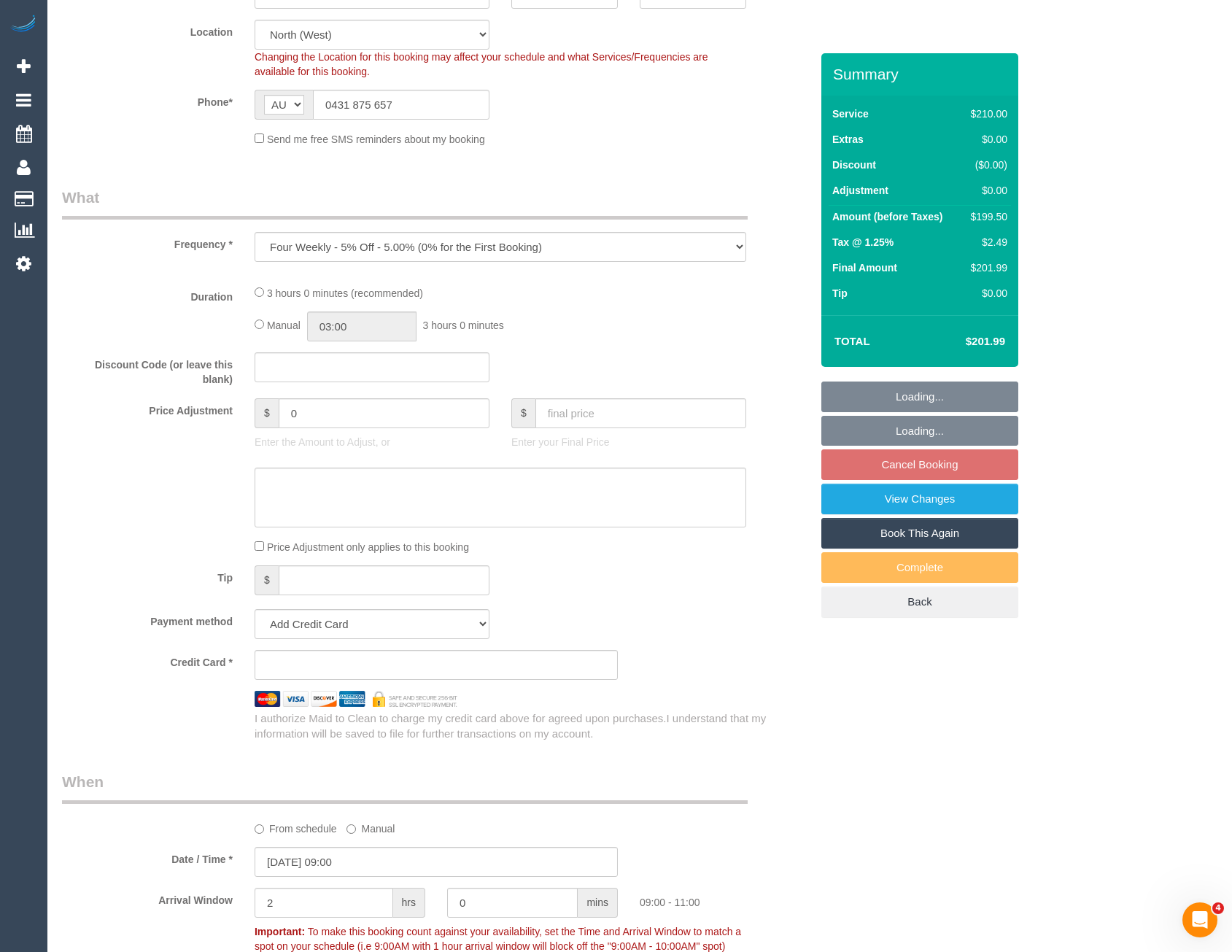
select select "object:698"
select select "string:stripe-pm_1QlJCa2GScqysDRVm7YcUVcj"
select select "180"
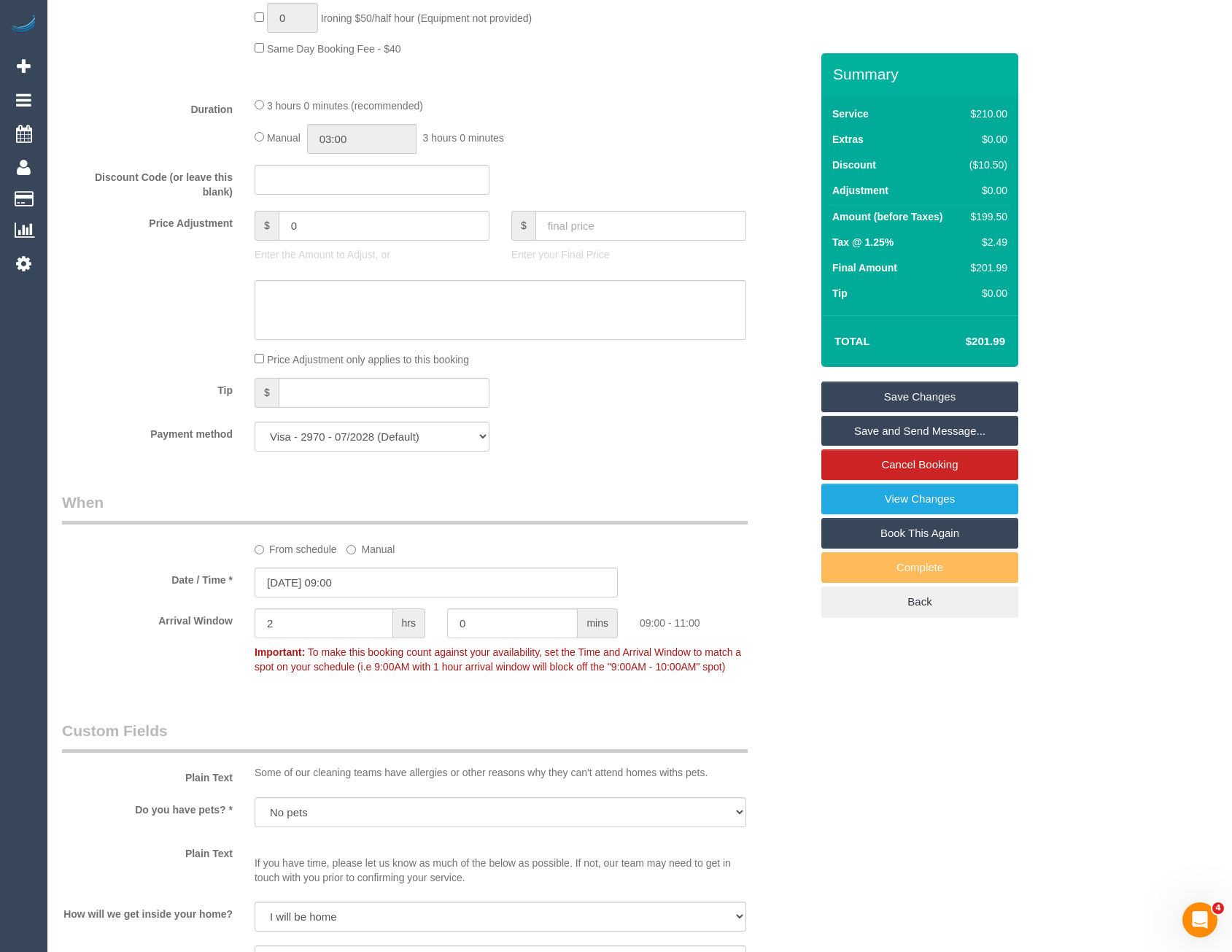
scroll to position [1936, 0]
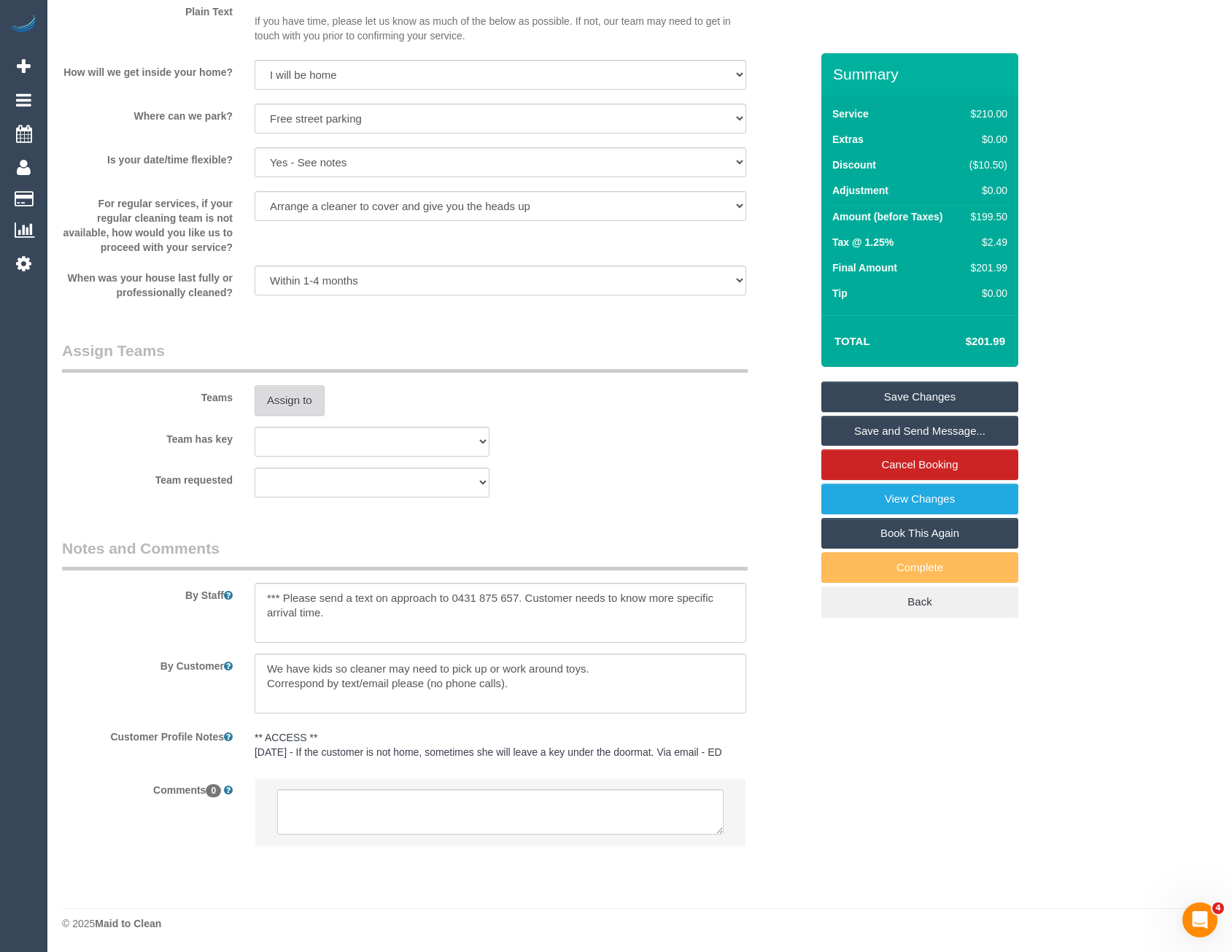
click at [284, 397] on button "Assign to" at bounding box center [289, 400] width 70 height 31
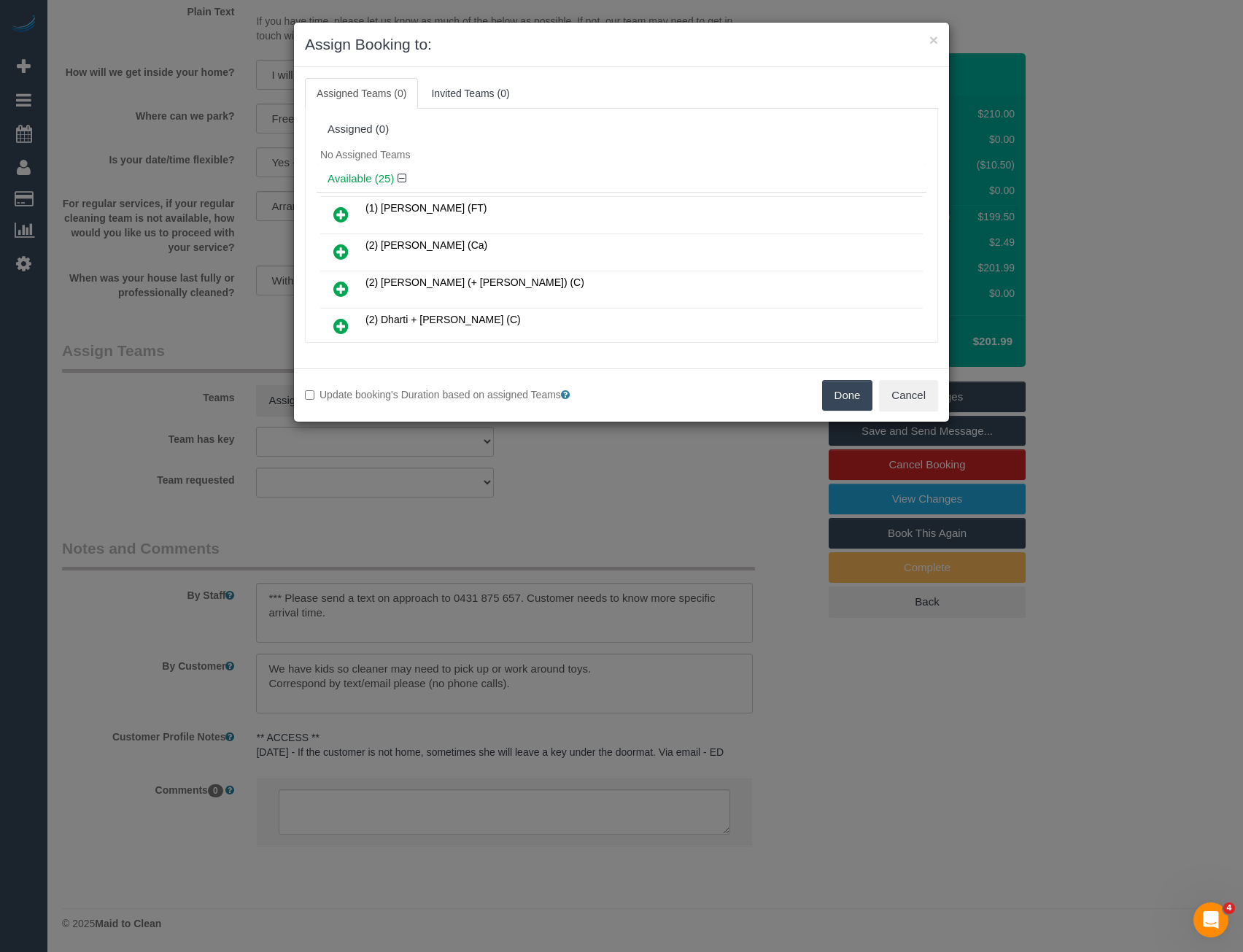
scroll to position [878, 0]
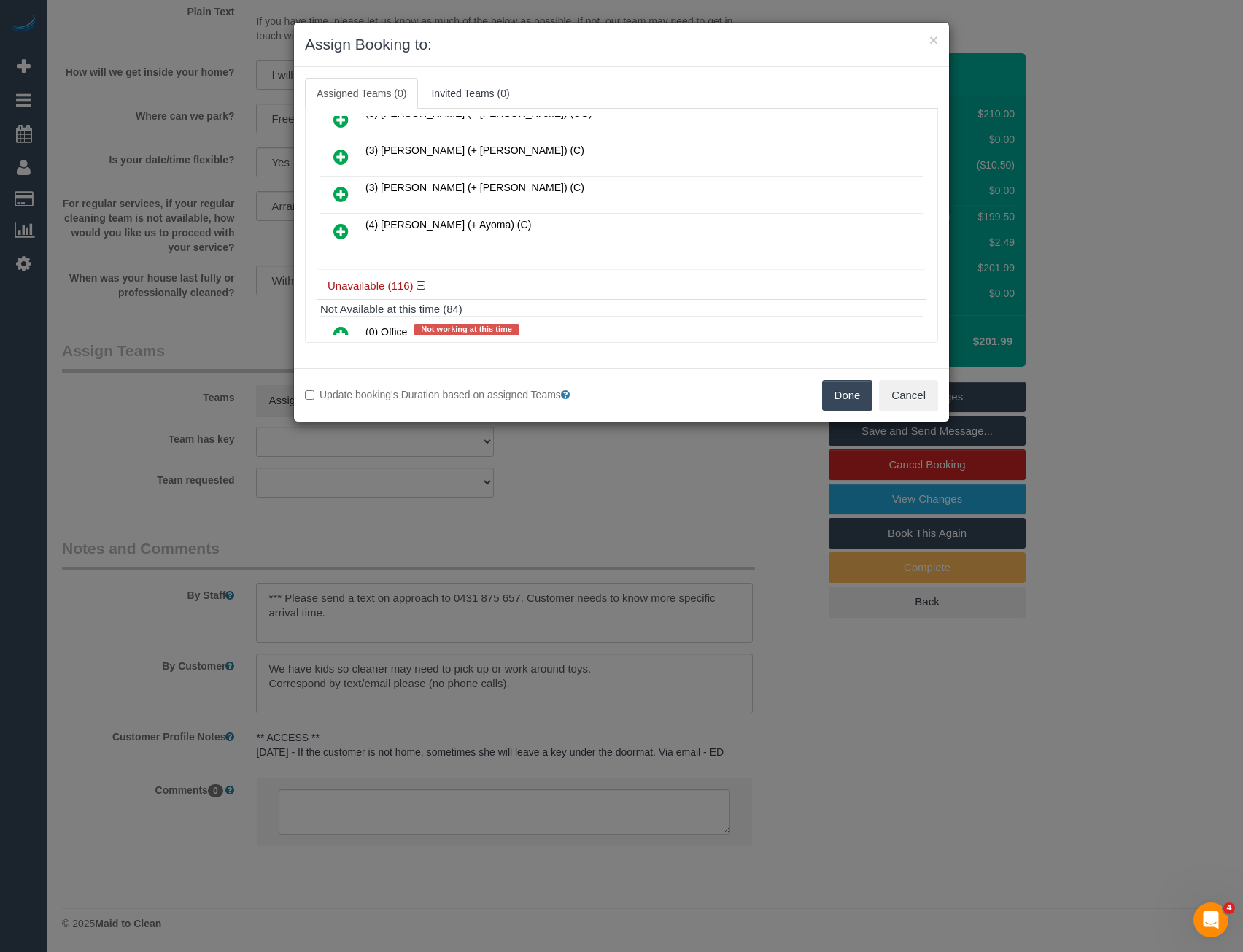
click at [343, 230] on icon at bounding box center [340, 231] width 15 height 18
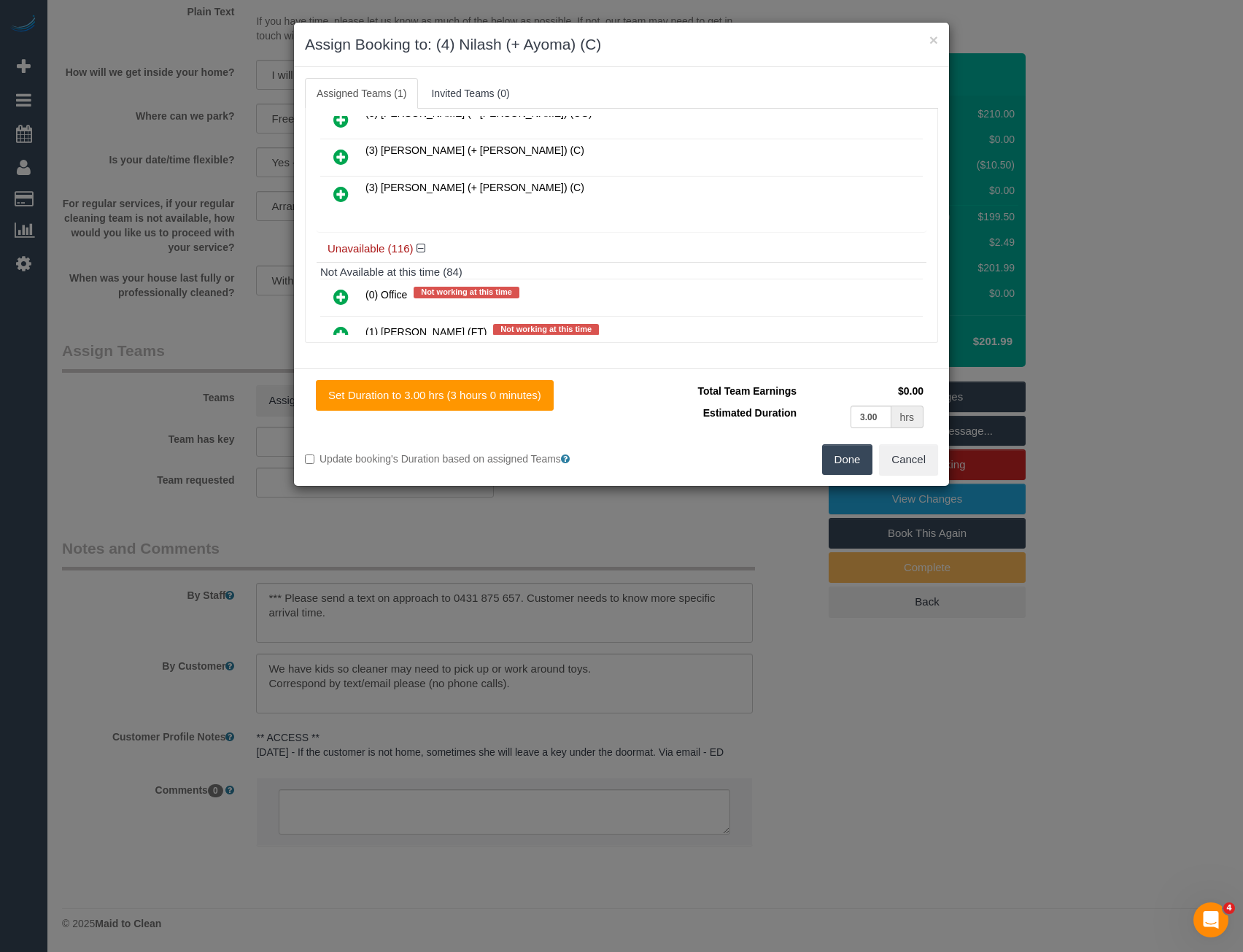
scroll to position [0, 0]
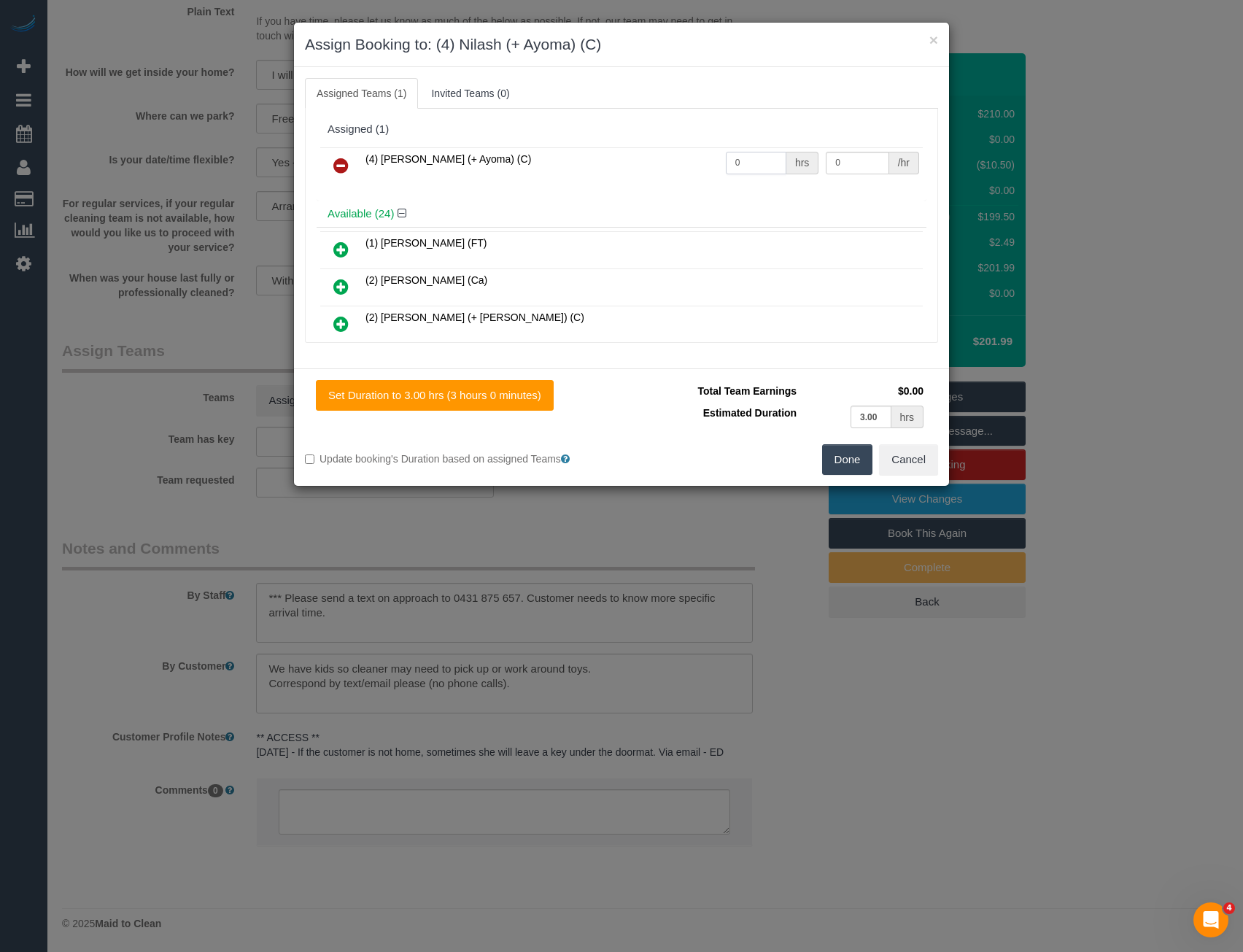
drag, startPoint x: 752, startPoint y: 154, endPoint x: 627, endPoint y: 172, distance: 126.3
click at [651, 170] on tr "(4) [PERSON_NAME] (+ Ayoma) (C) 0 hrs 0 /hr" at bounding box center [621, 165] width 602 height 37
type input "3"
type input "35"
click at [843, 463] on button "Done" at bounding box center [847, 460] width 51 height 31
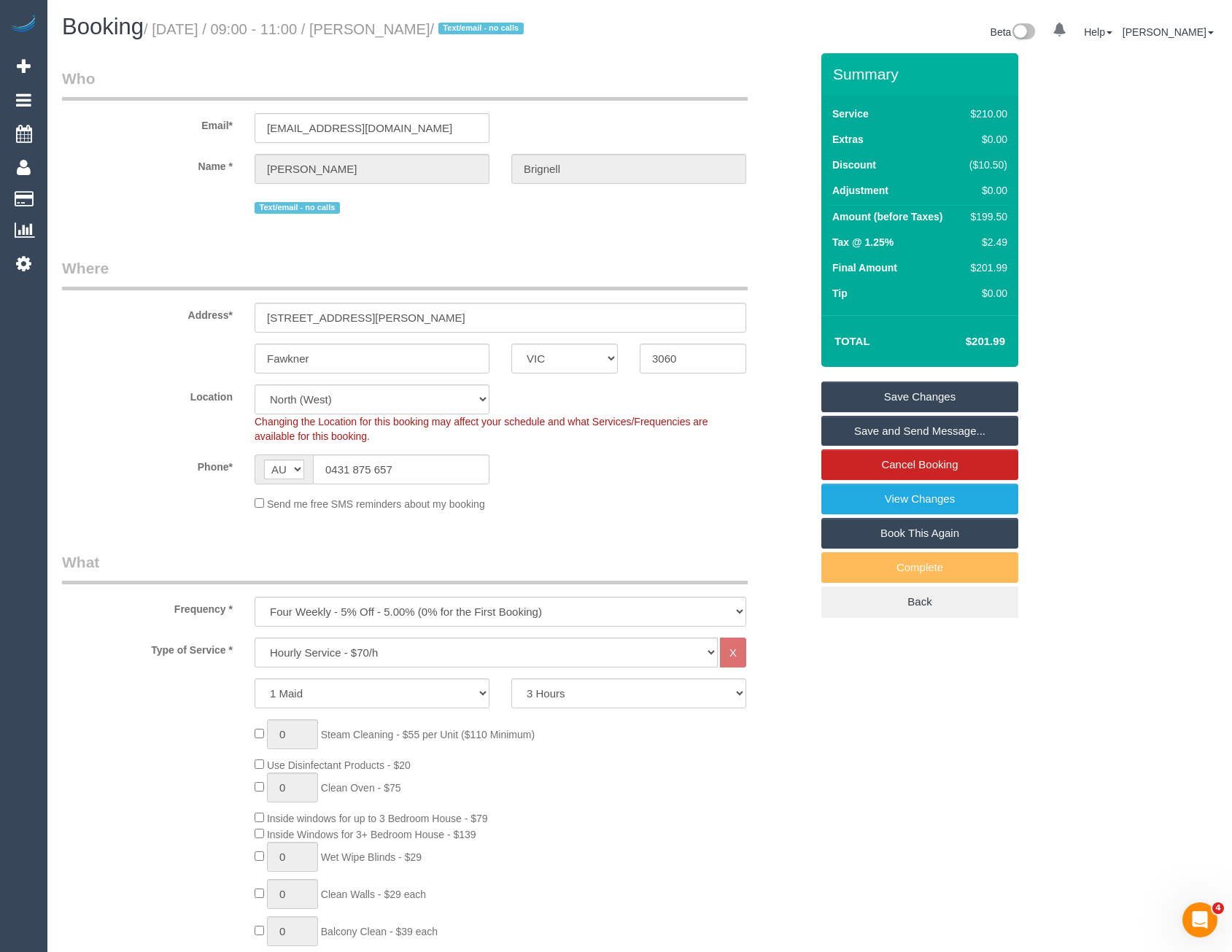
click at [850, 434] on link "Save and Send Message..." at bounding box center [920, 431] width 197 height 31
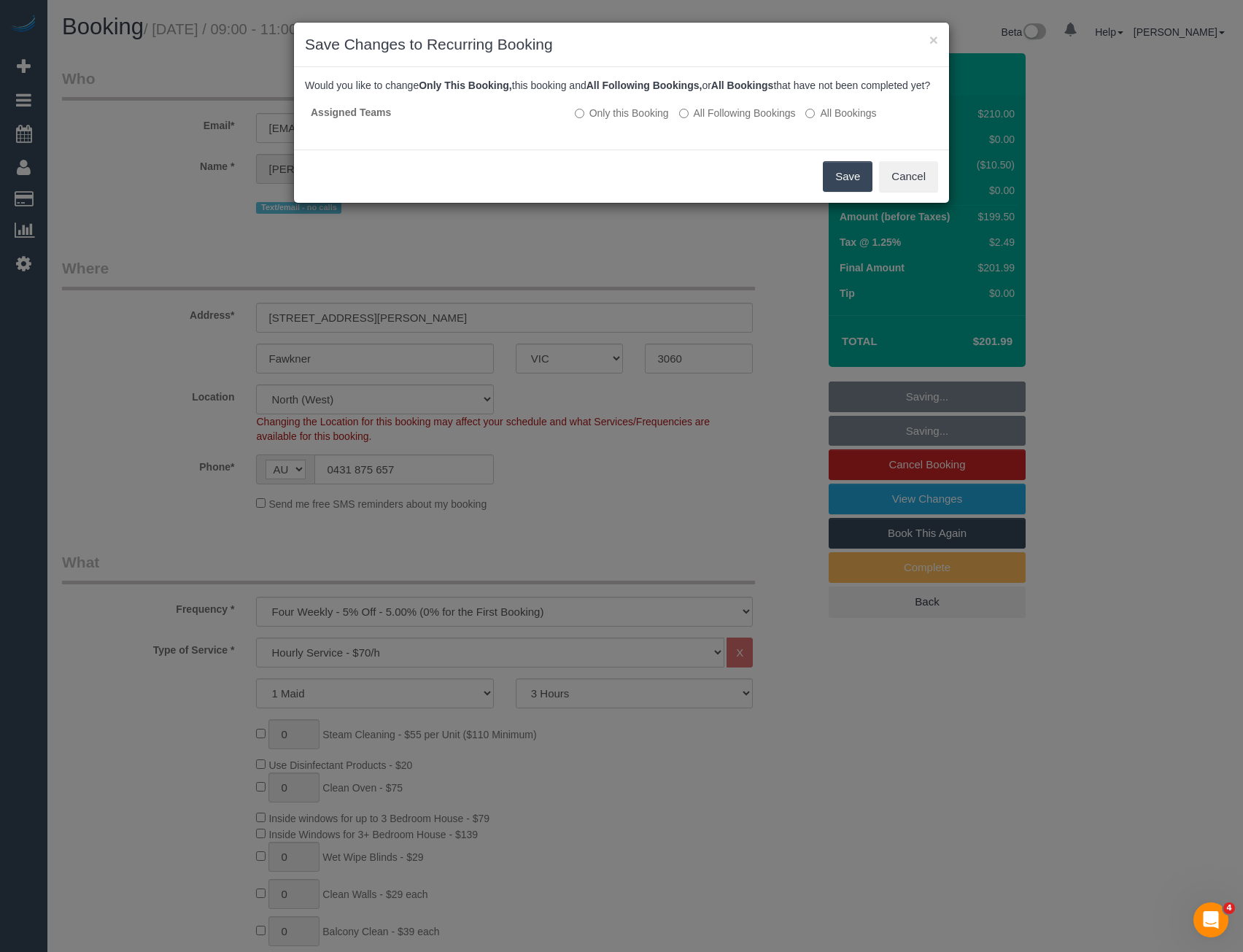
drag, startPoint x: 837, startPoint y: 194, endPoint x: 827, endPoint y: 192, distance: 10.2
click at [837, 191] on button "Save" at bounding box center [847, 176] width 50 height 31
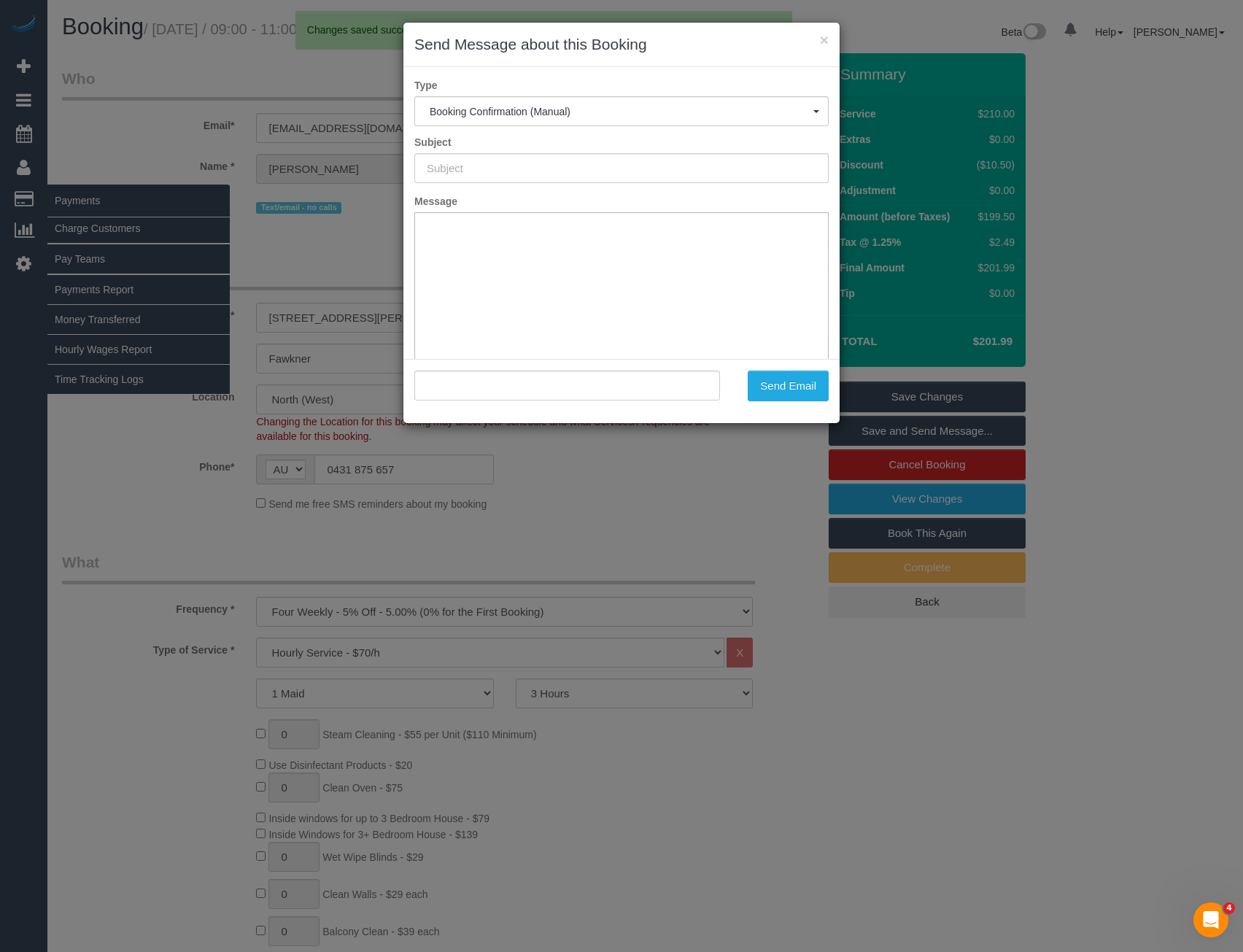
type input "Booking Confirmed"
type input ""[PERSON_NAME]" <[EMAIL_ADDRESS][DOMAIN_NAME]>"
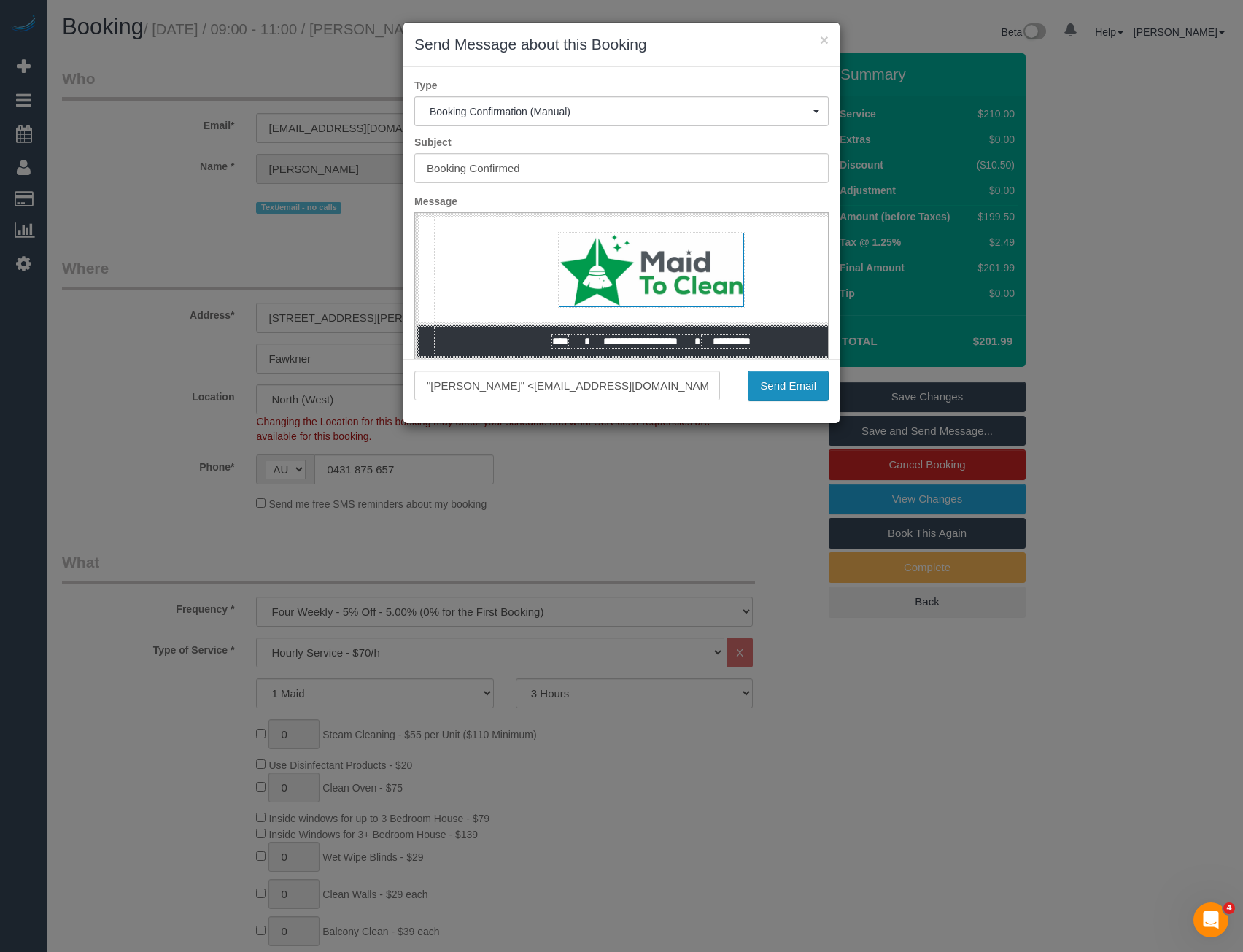
click at [801, 387] on button "Send Email" at bounding box center [787, 386] width 81 height 31
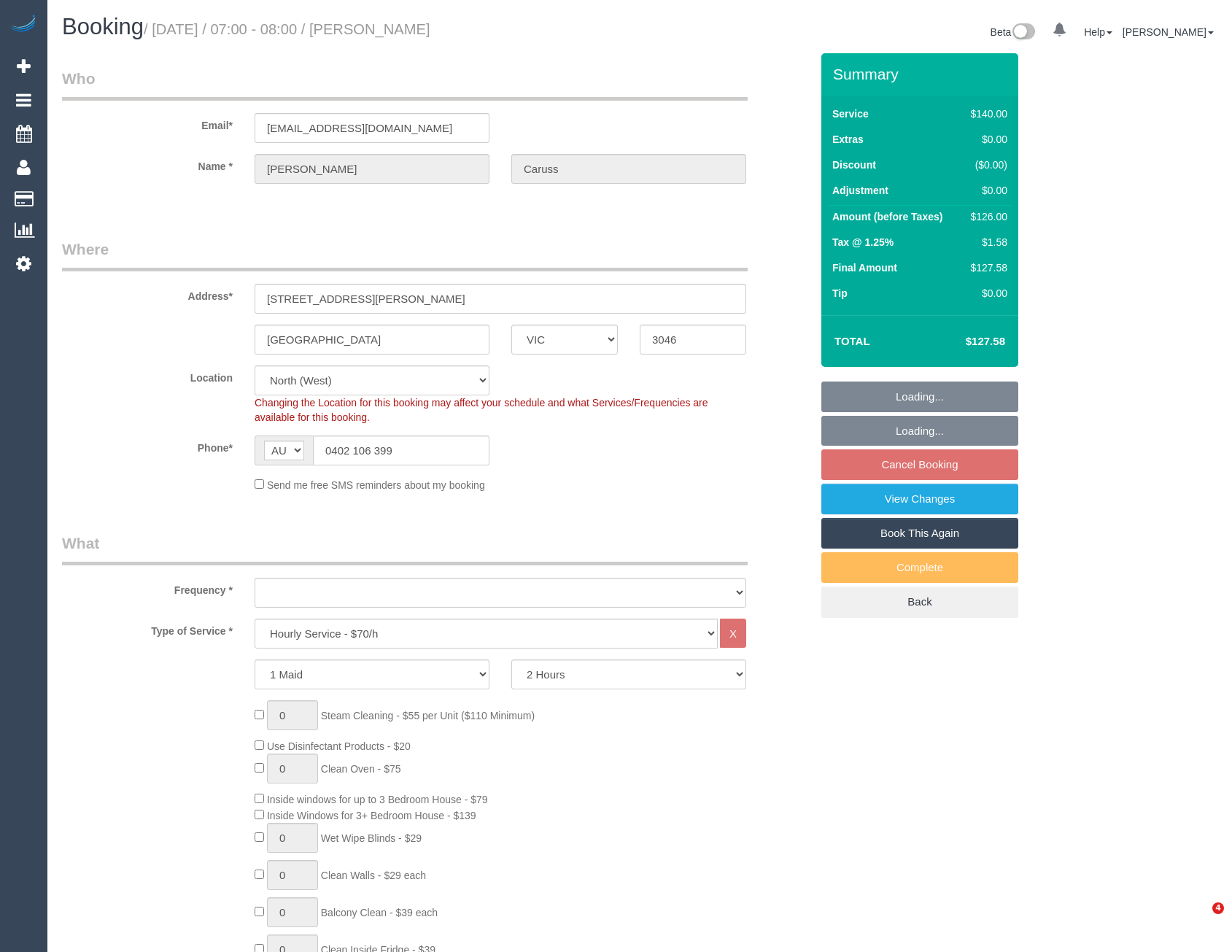
select select "VIC"
select select "string:stripe-pm_1RlHZi2GScqysDRVDyQM5O7p"
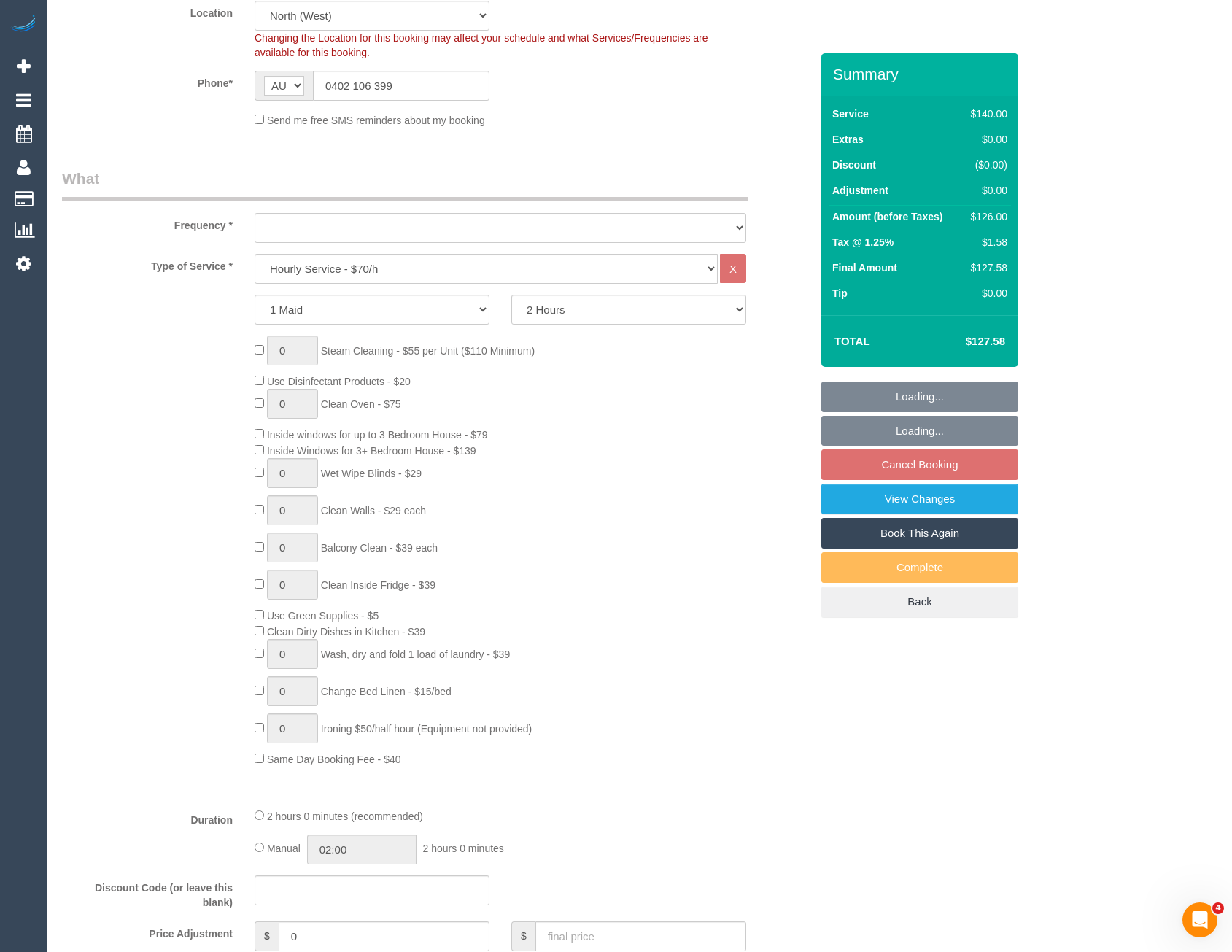
select select "object:709"
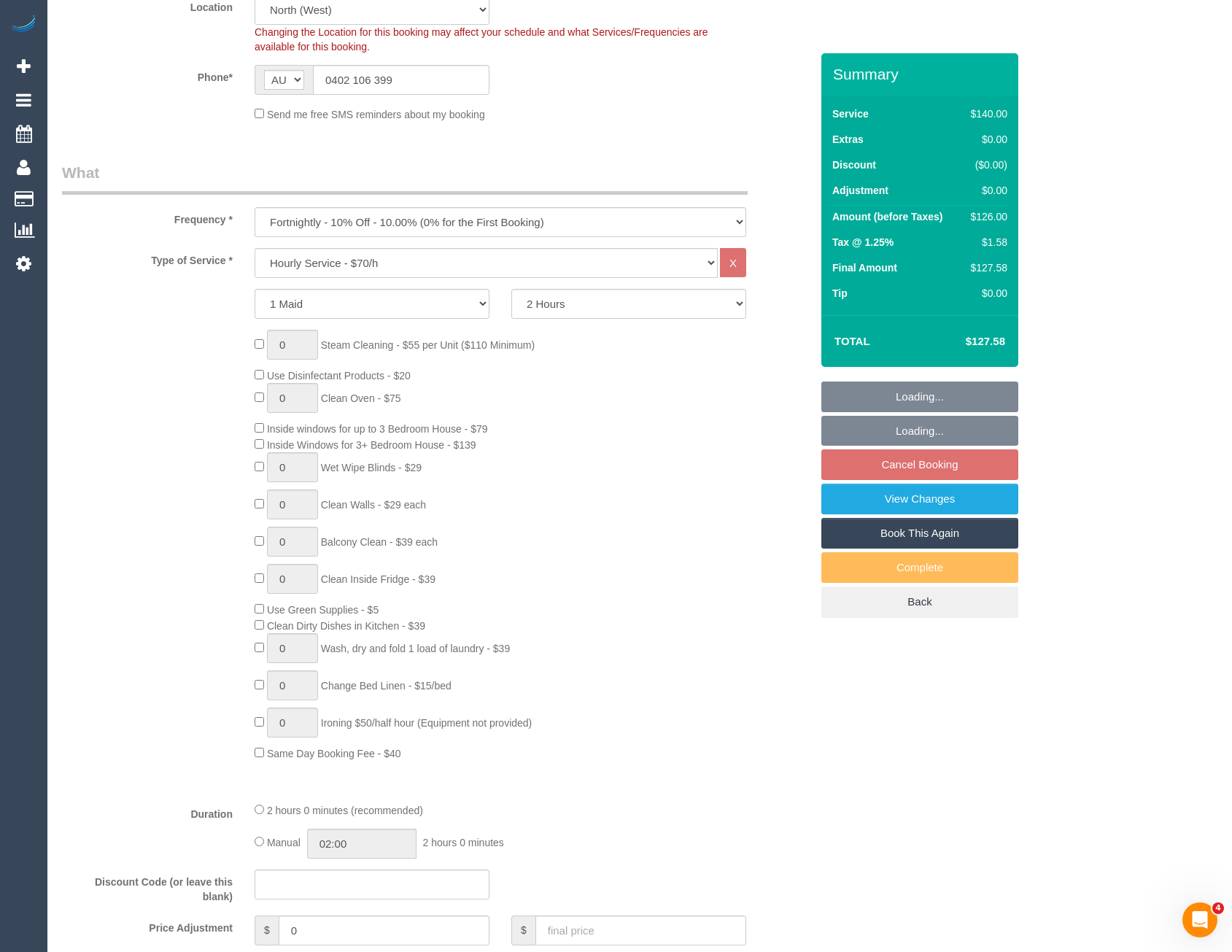
select select "number:29"
select select "number:16"
select select "number:19"
select select "number:25"
select select "number:34"
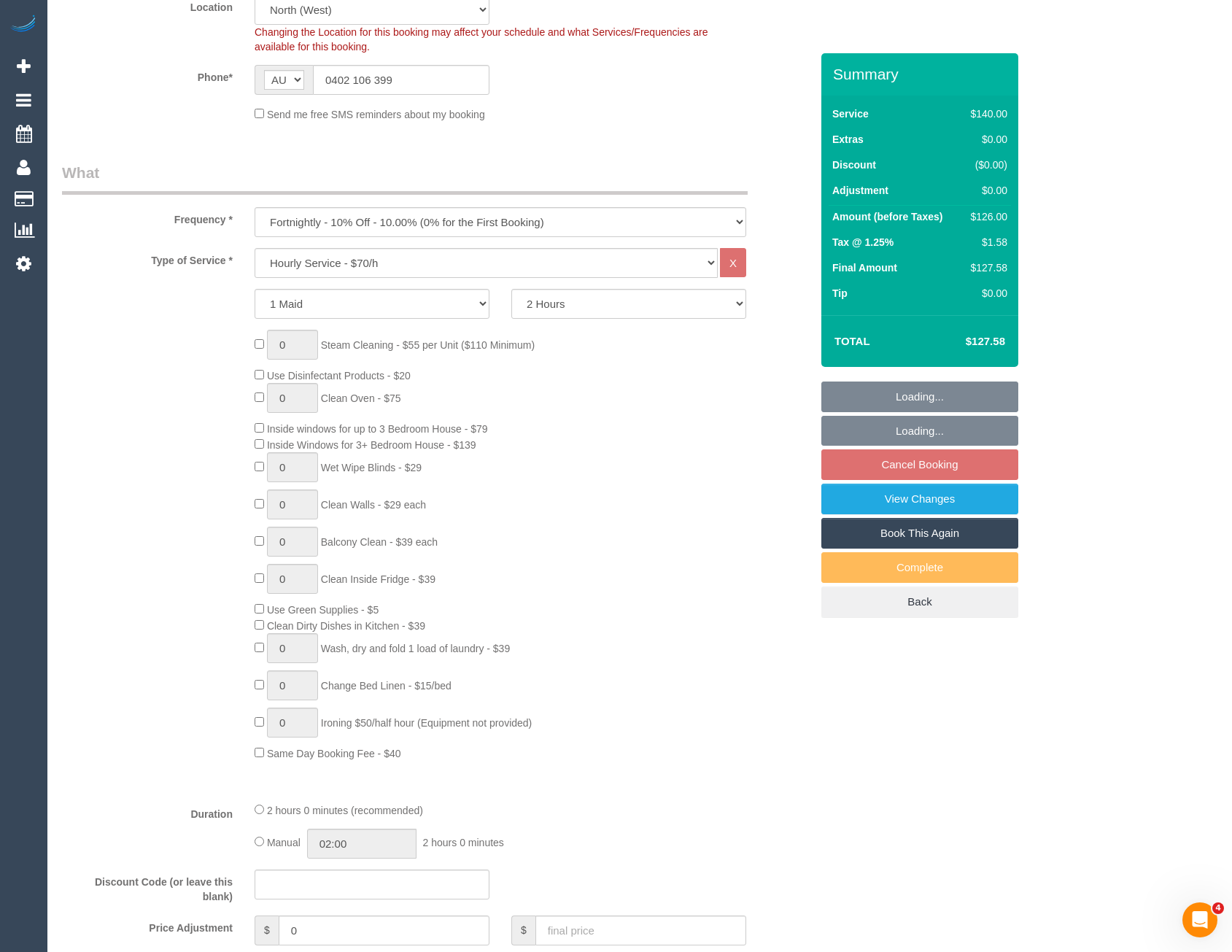
select select "number:12"
select select "object:1571"
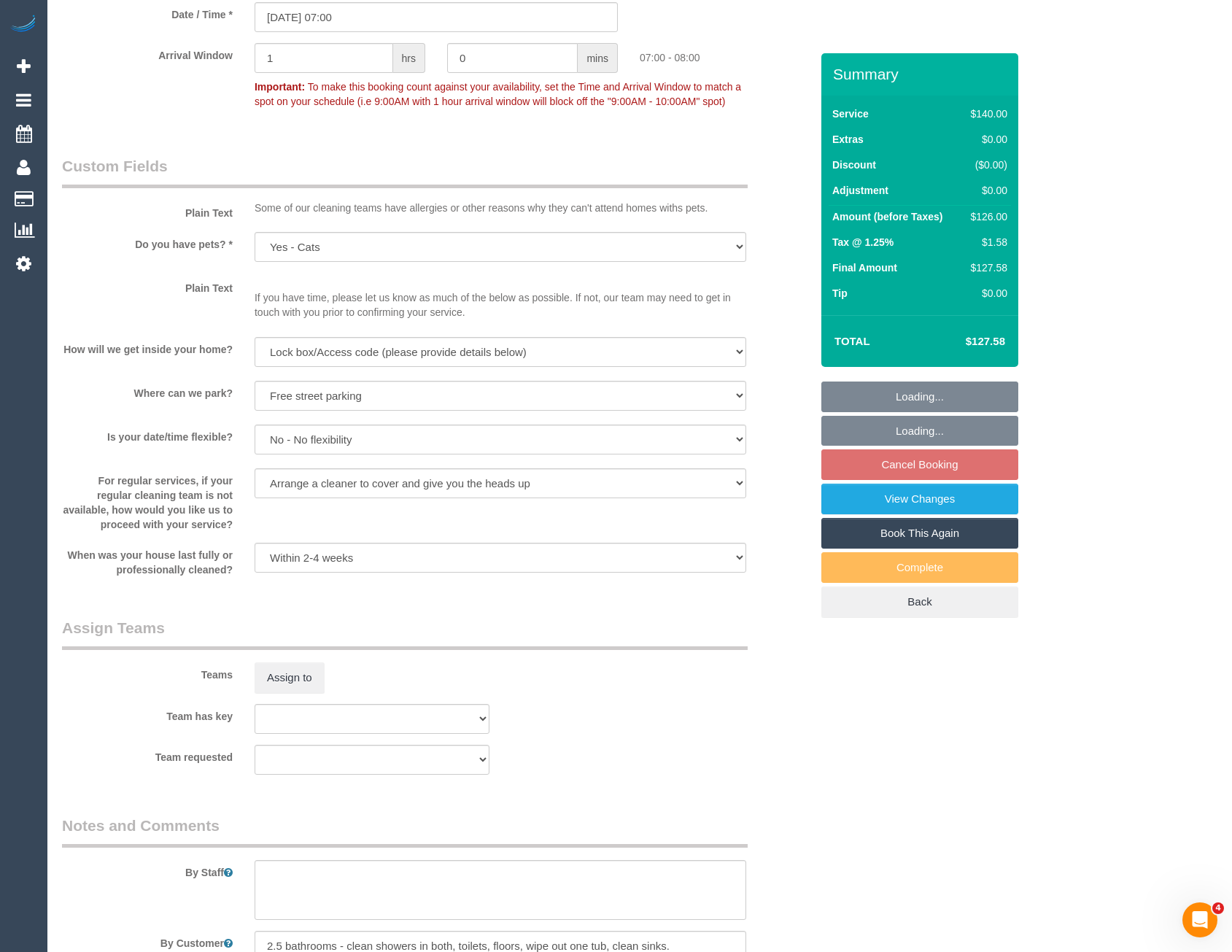
scroll to position [1823, 0]
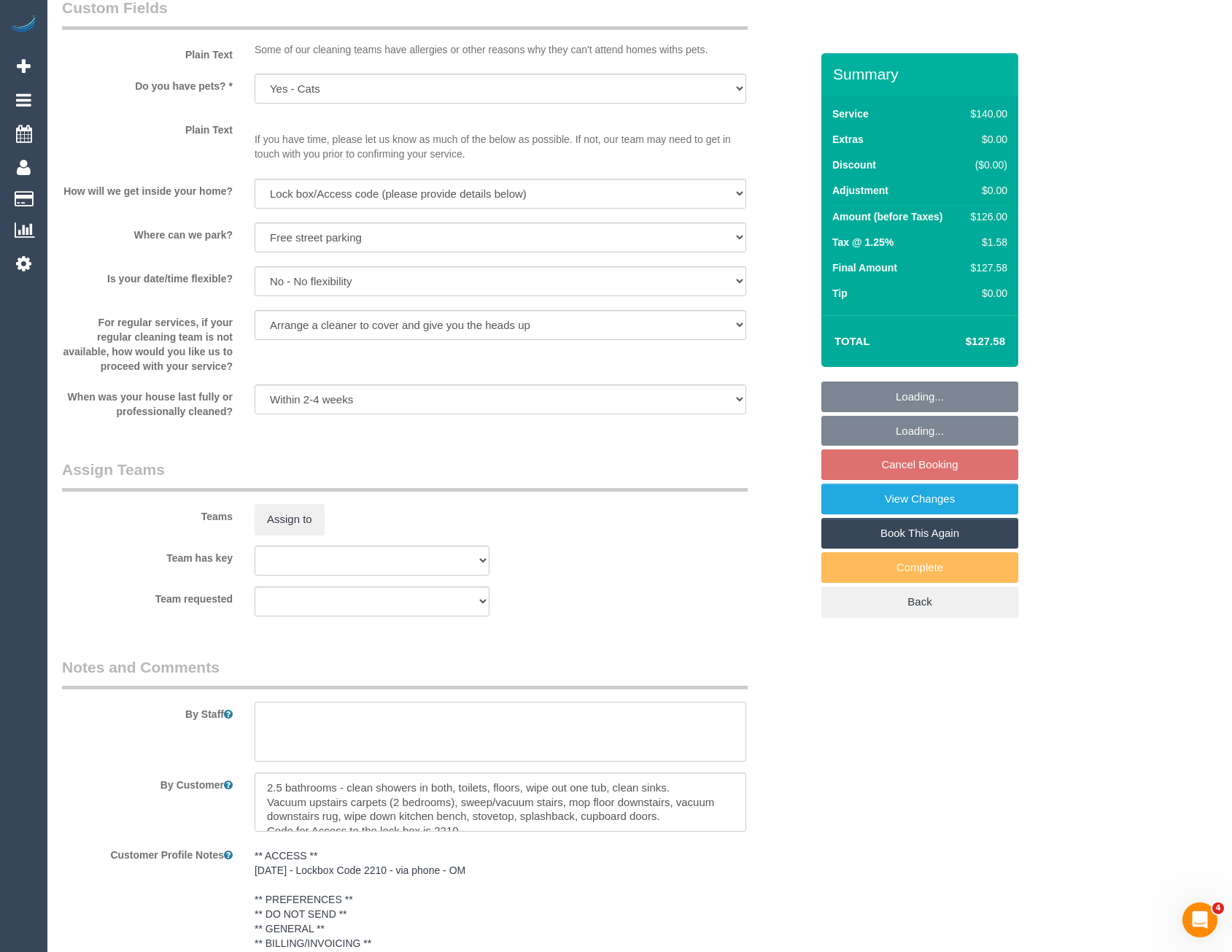
click at [295, 728] on textarea at bounding box center [499, 732] width 491 height 60
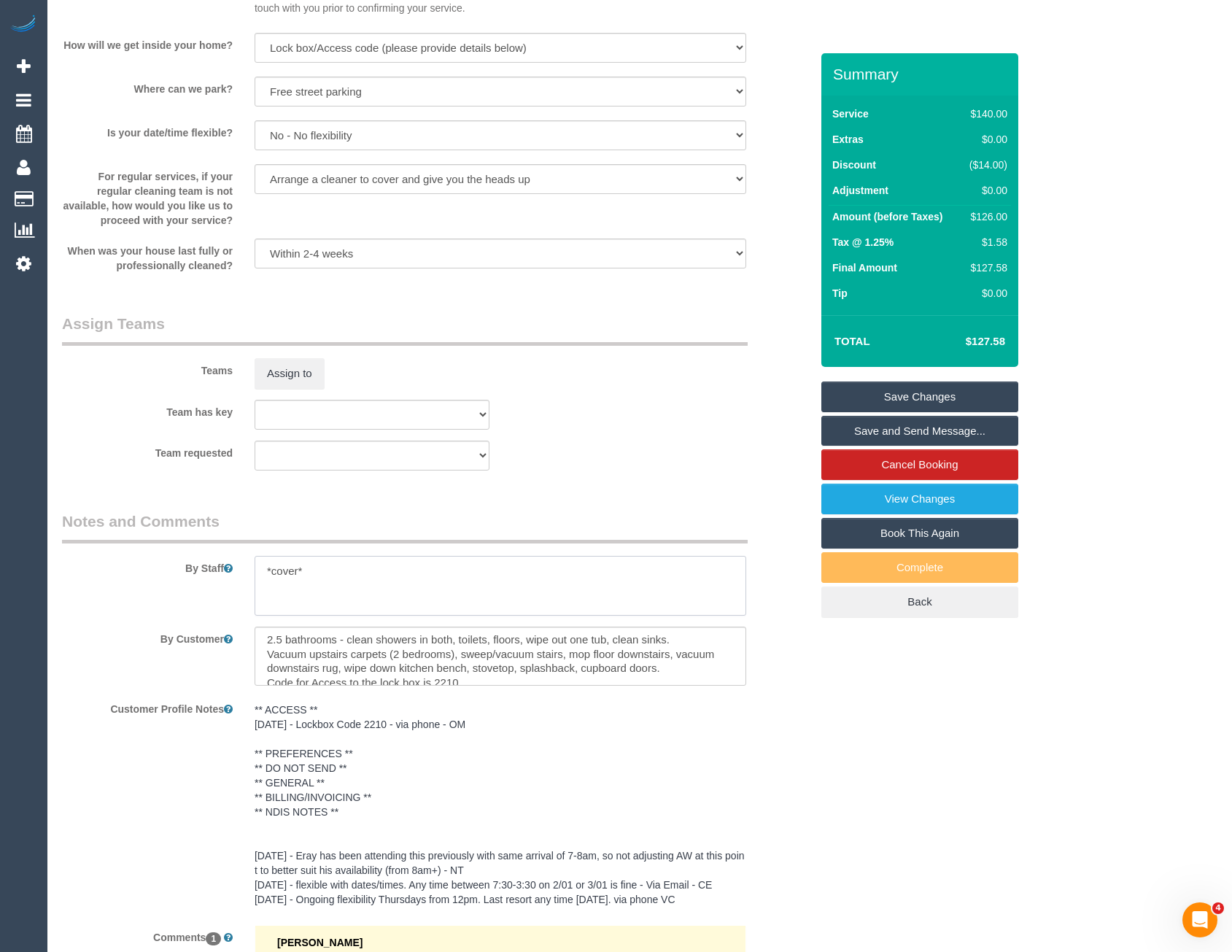
scroll to position [0, 0]
type textarea "*cover*"
click at [302, 375] on button "Assign to" at bounding box center [289, 373] width 70 height 31
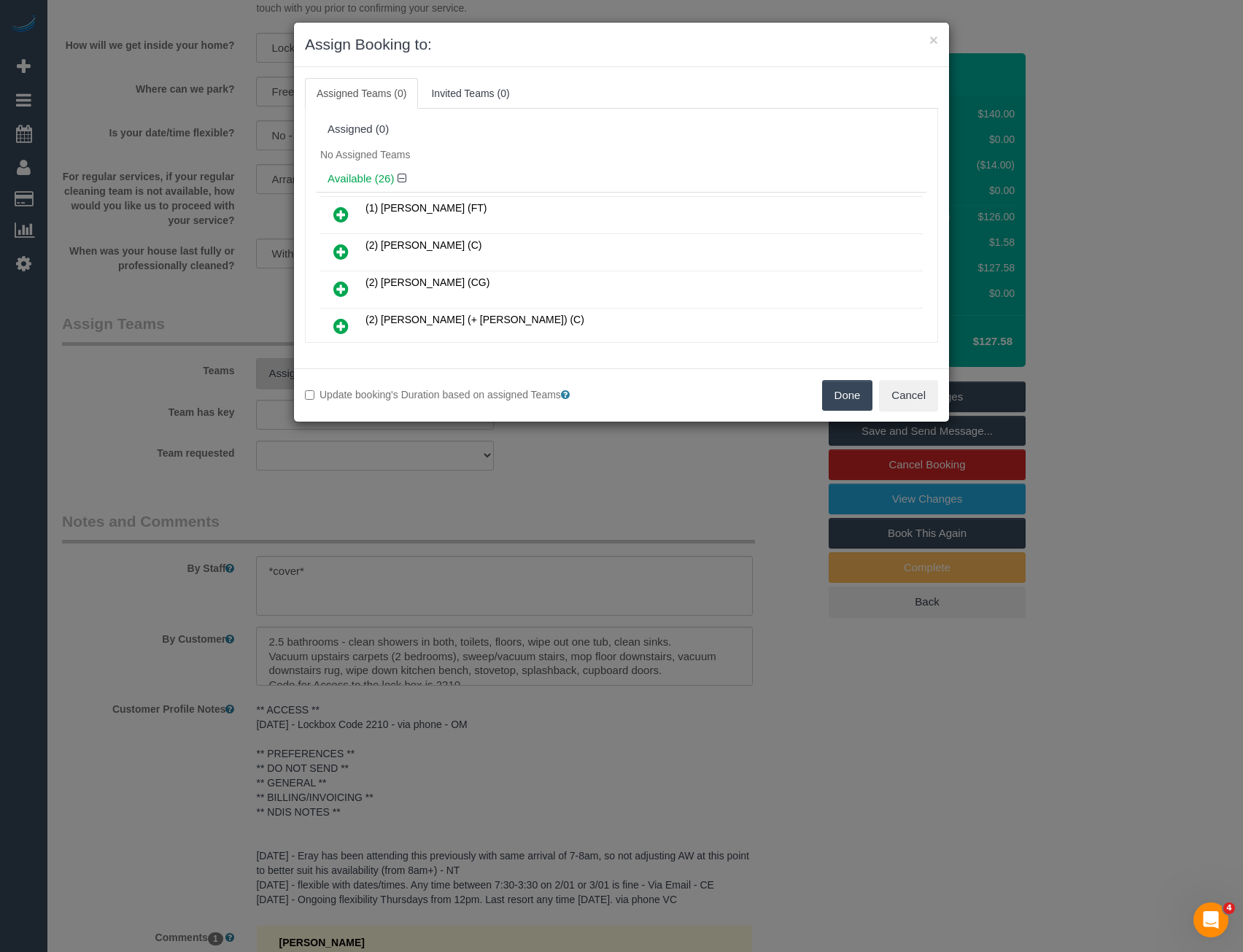
scroll to position [729, 0]
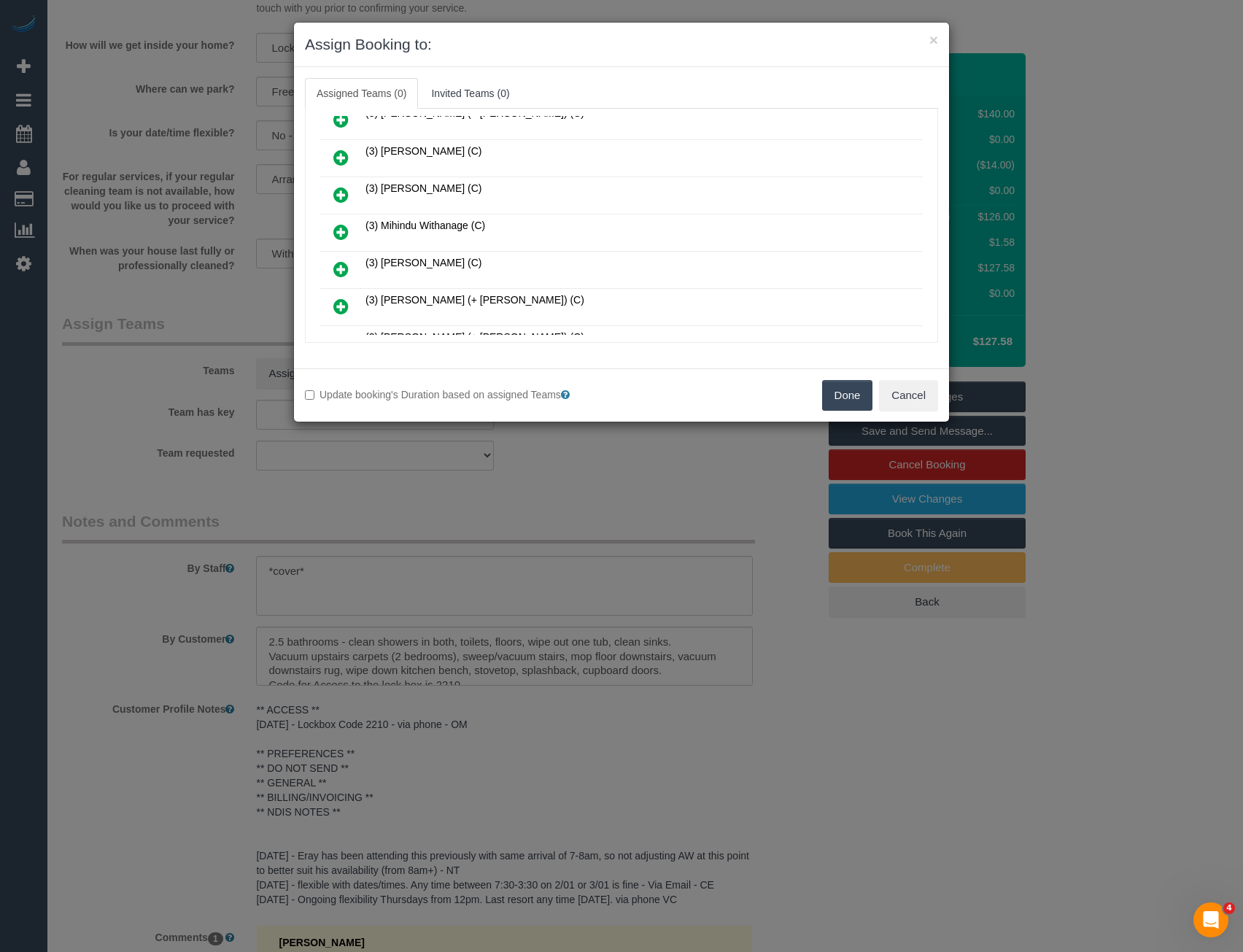
click at [338, 228] on icon at bounding box center [340, 232] width 15 height 18
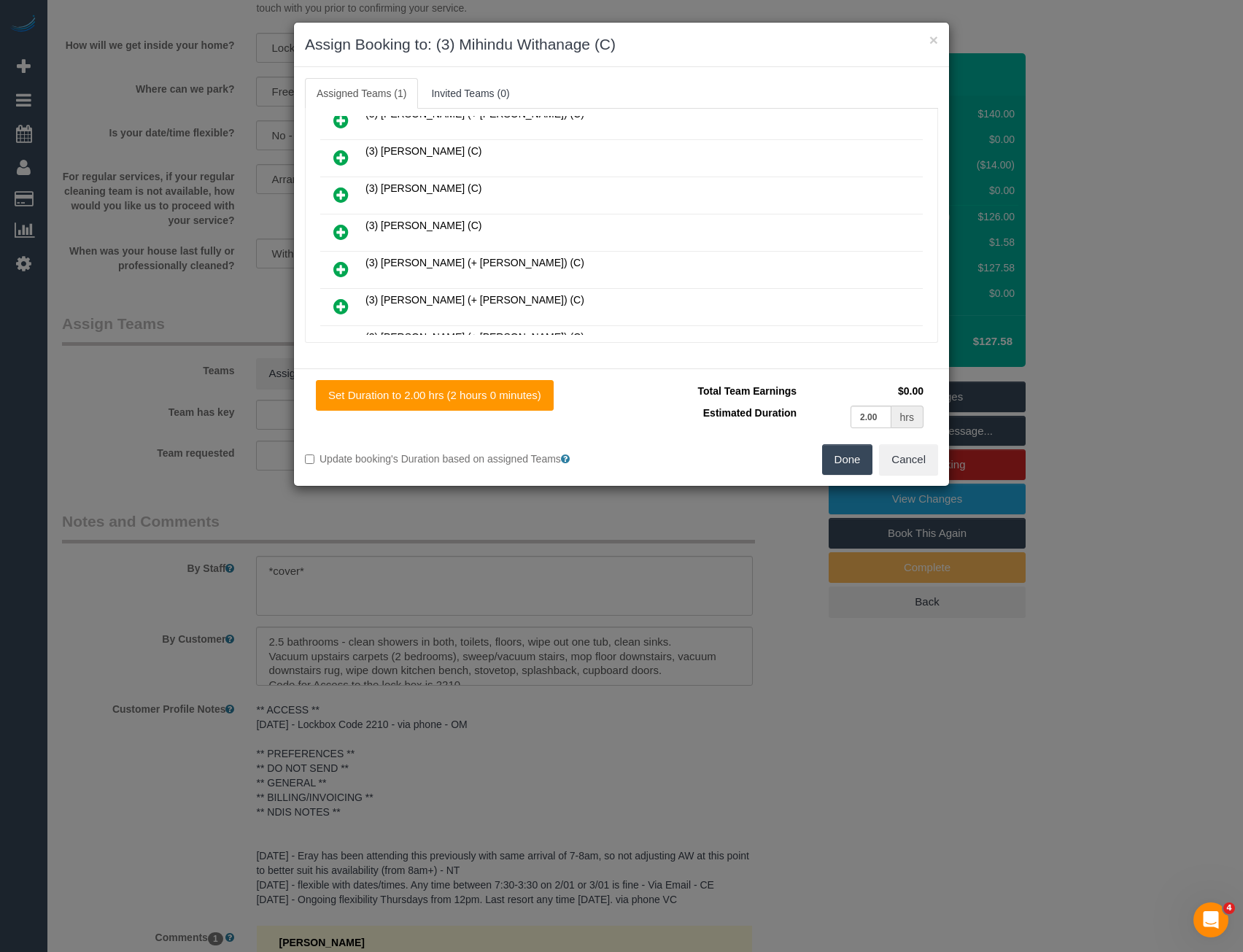
scroll to position [0, 0]
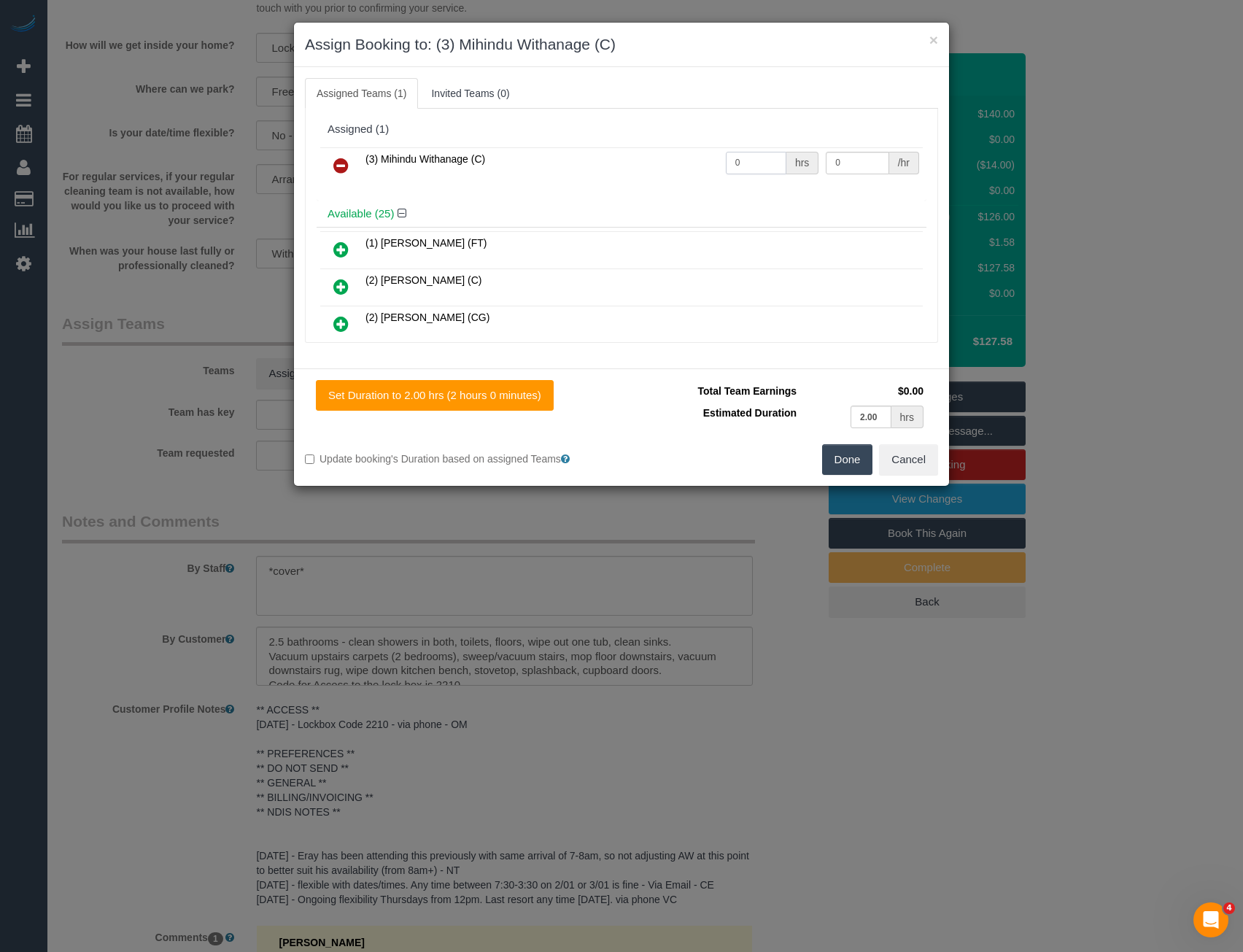
drag, startPoint x: 735, startPoint y: 160, endPoint x: 701, endPoint y: 167, distance: 34.7
click at [703, 167] on tr "(3) Mihindu Withanage (C) 0 hrs 0 /hr" at bounding box center [621, 165] width 602 height 37
type input "2"
type input "35"
click at [836, 459] on button "Done" at bounding box center [847, 460] width 51 height 31
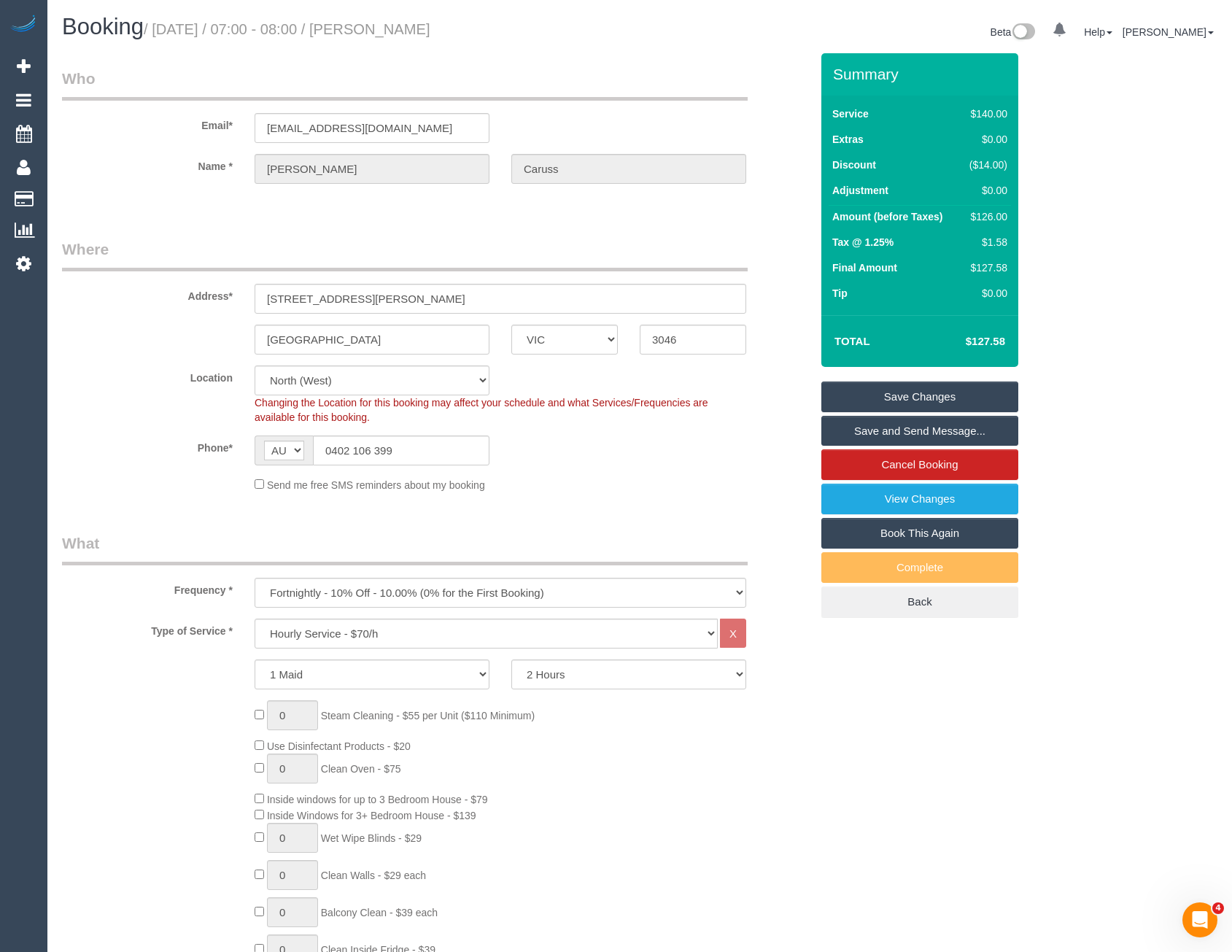
click at [866, 434] on link "Save and Send Message..." at bounding box center [920, 431] width 197 height 31
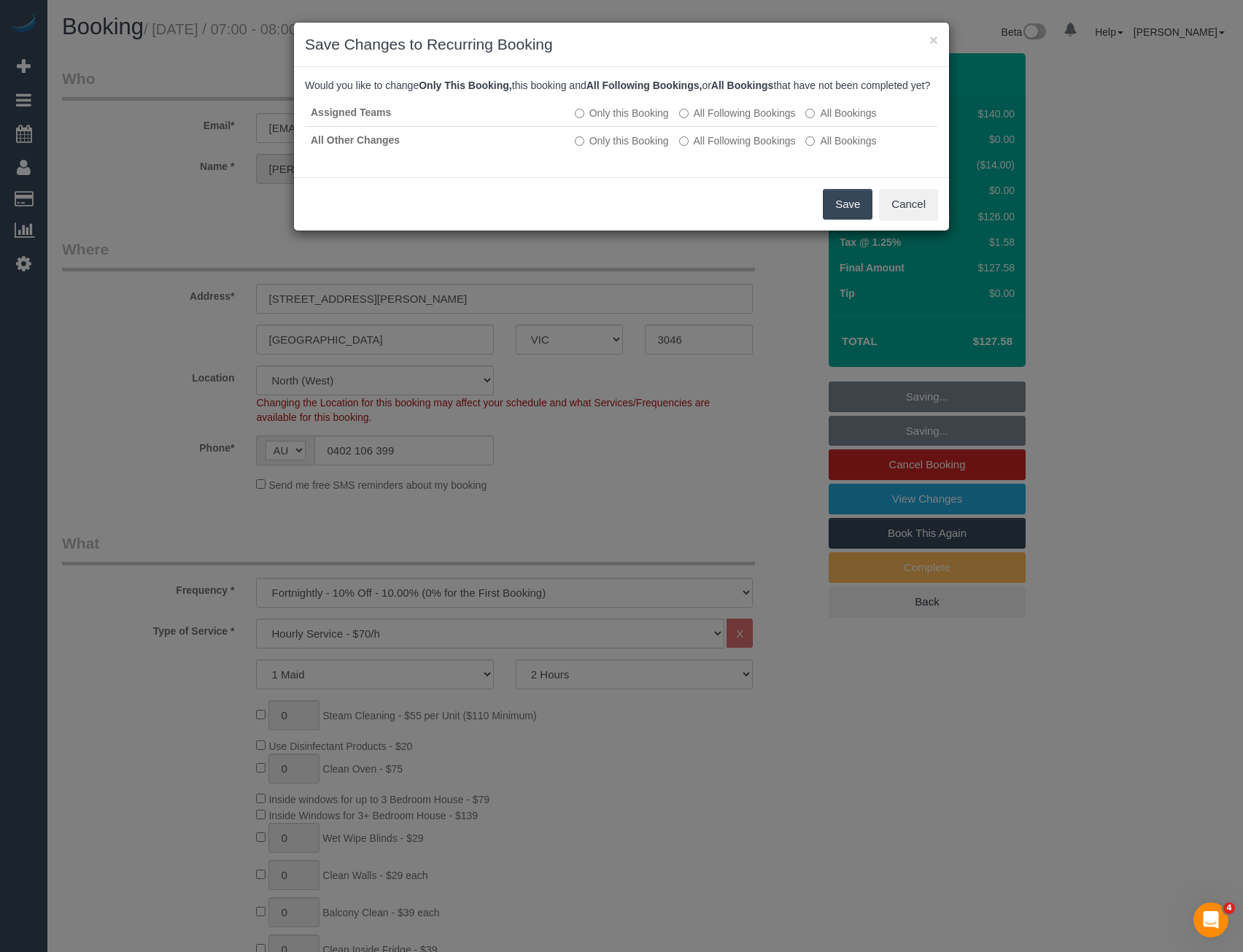
drag, startPoint x: 849, startPoint y: 221, endPoint x: 825, endPoint y: 212, distance: 25.6
click at [849, 219] on button "Save" at bounding box center [847, 204] width 50 height 31
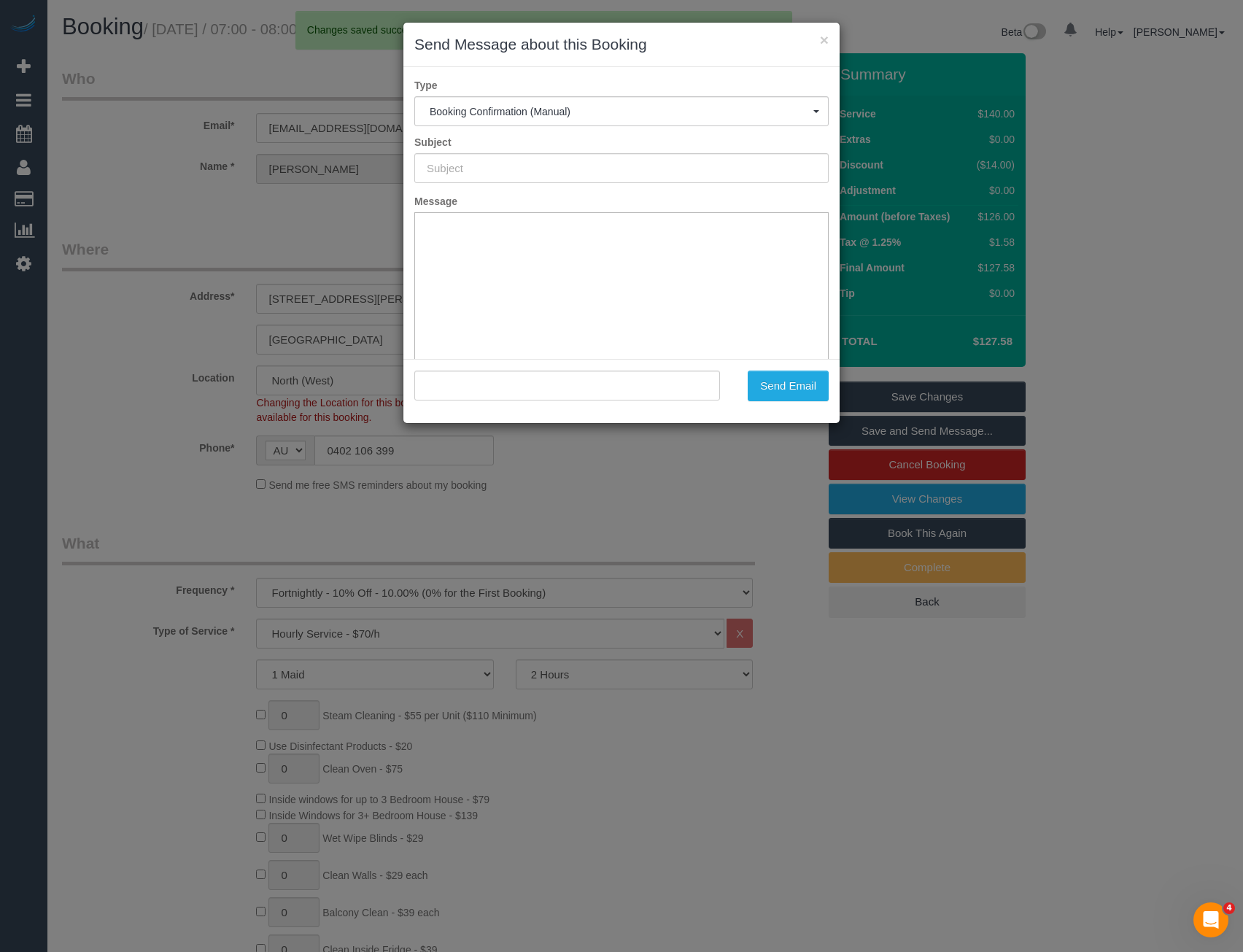
type input "Booking Confirmed"
type input ""Alex Caruss" <lexxic112@gmail.com>"
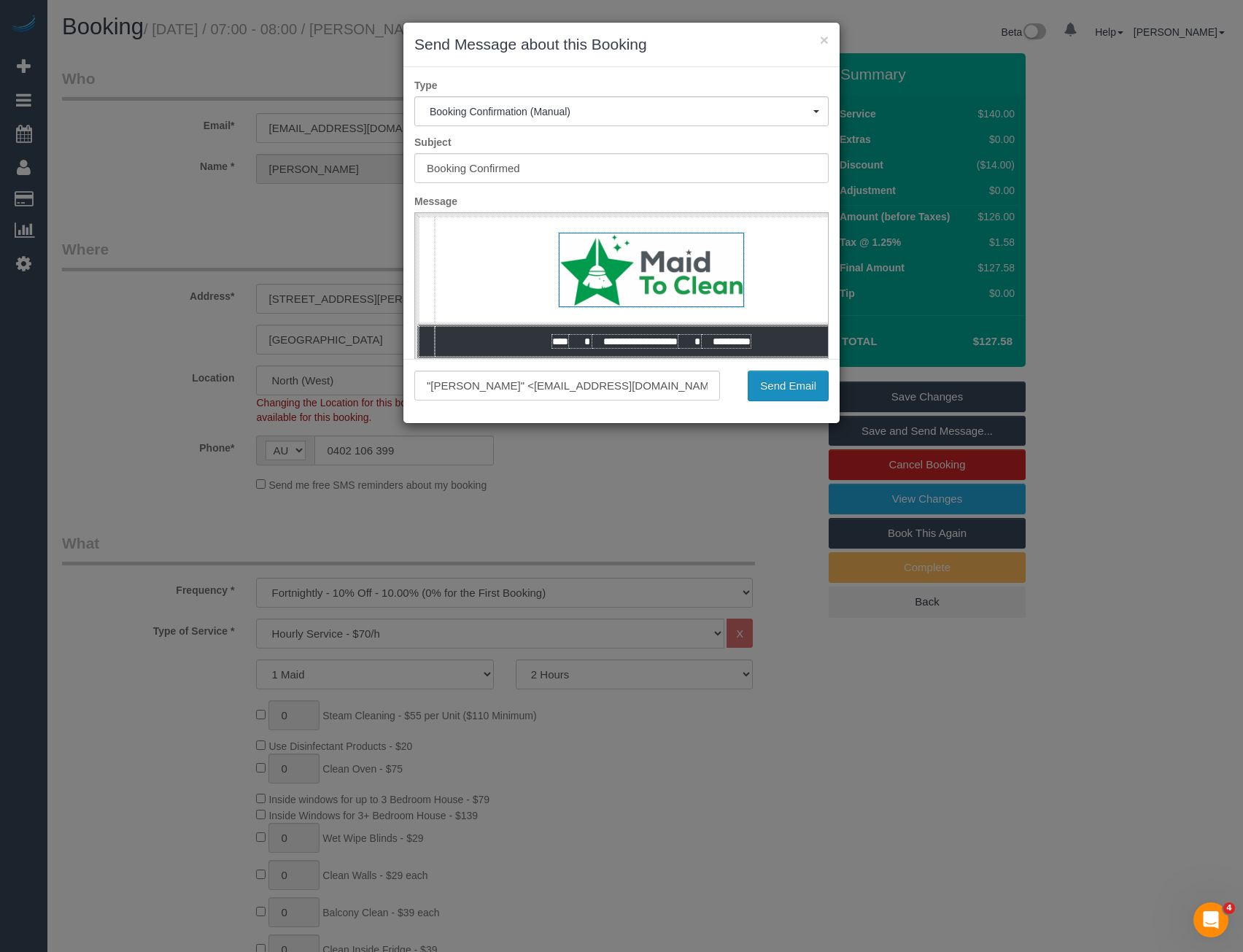
click at [792, 392] on button "Send Email" at bounding box center [787, 386] width 81 height 31
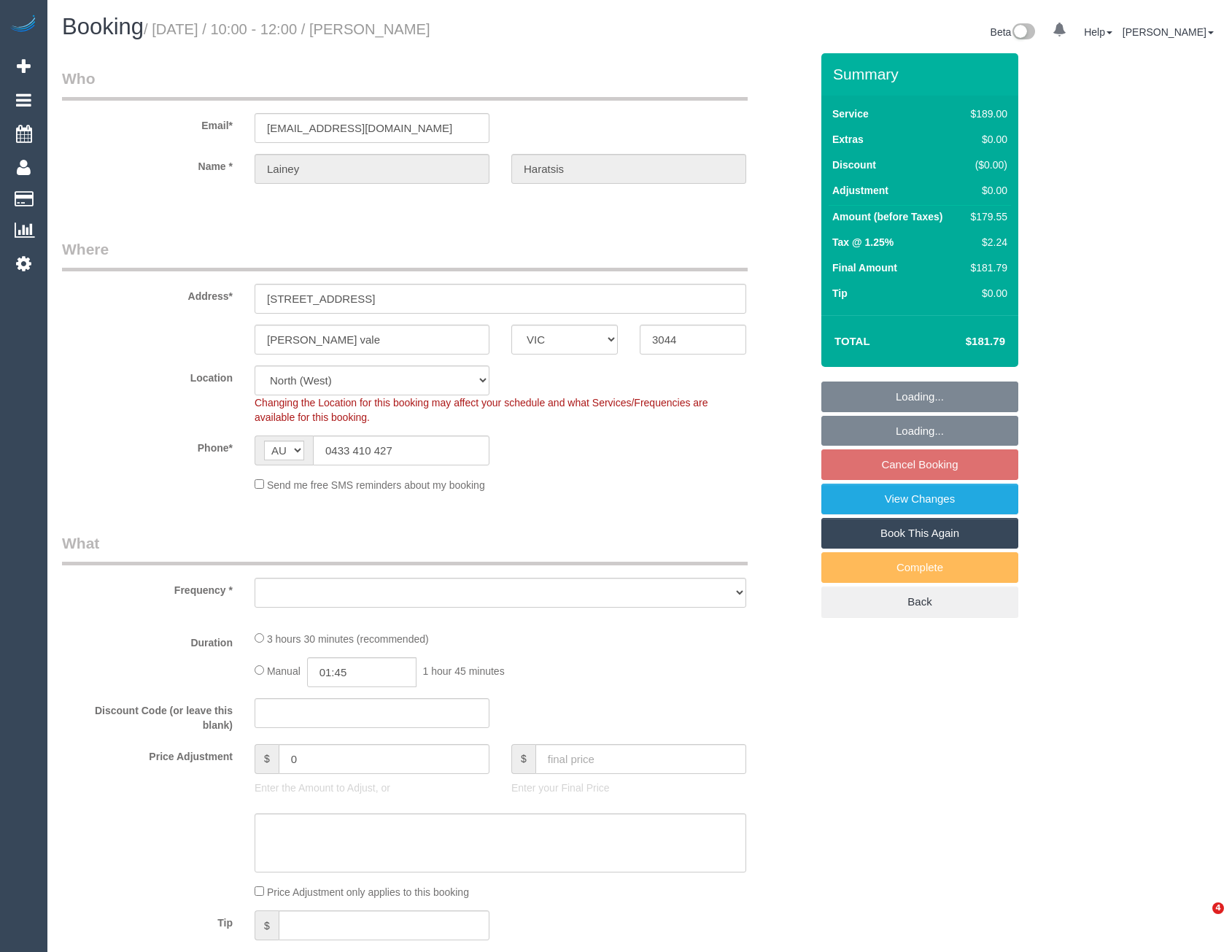
select select "VIC"
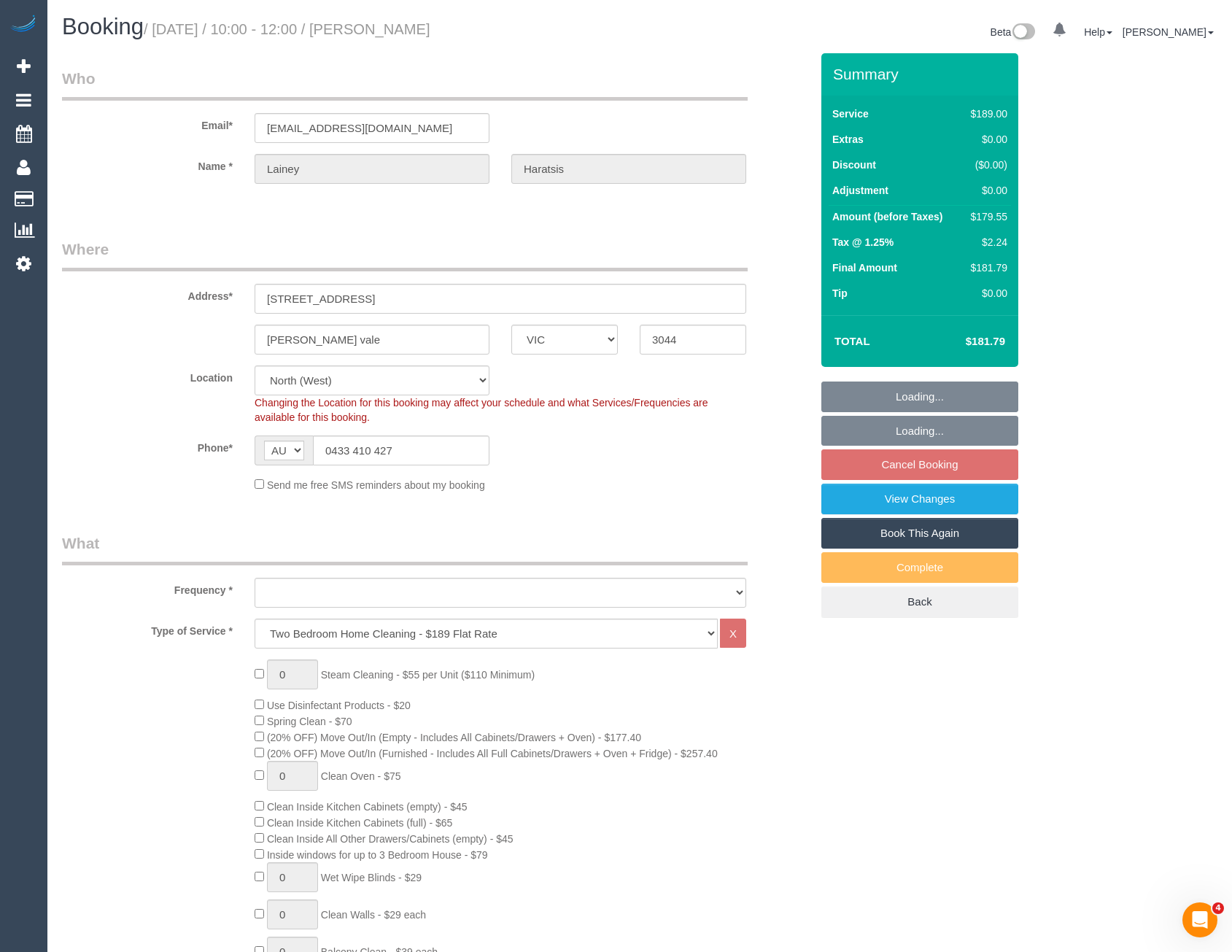
select select "object:620"
select select "number:27"
select select "number:15"
select select "number:18"
select select "number:25"
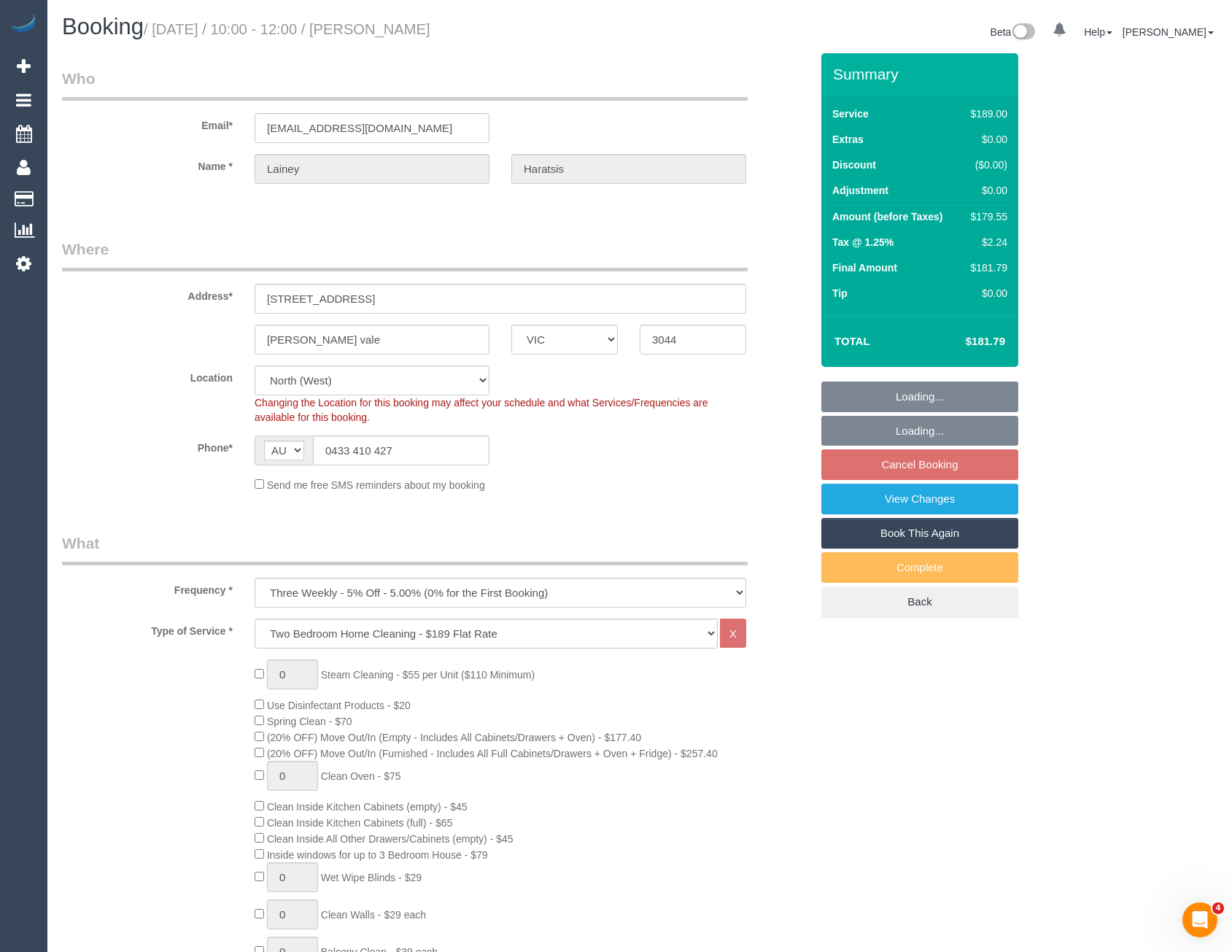
select select "number:35"
select select "number:11"
select select "object:1483"
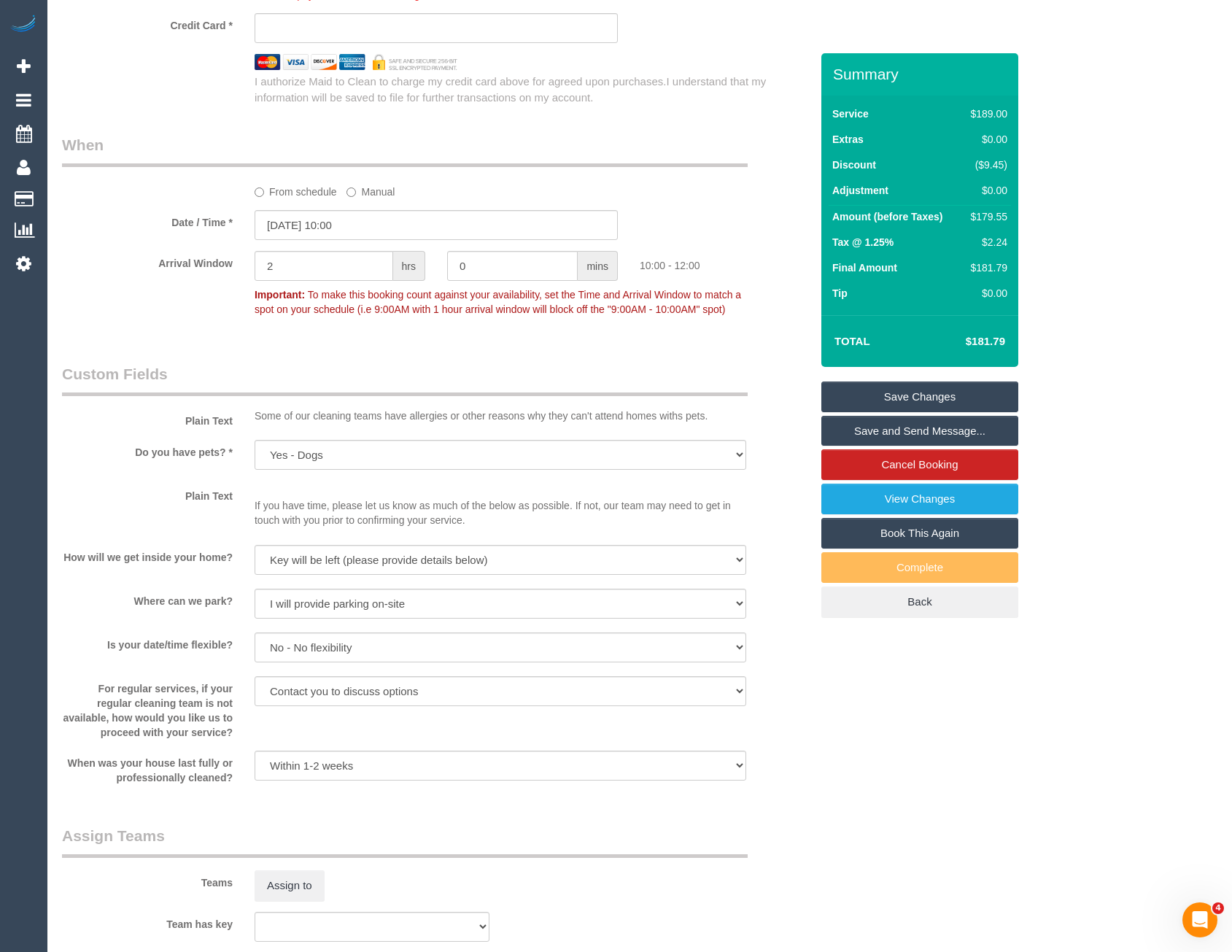
scroll to position [1532, 0]
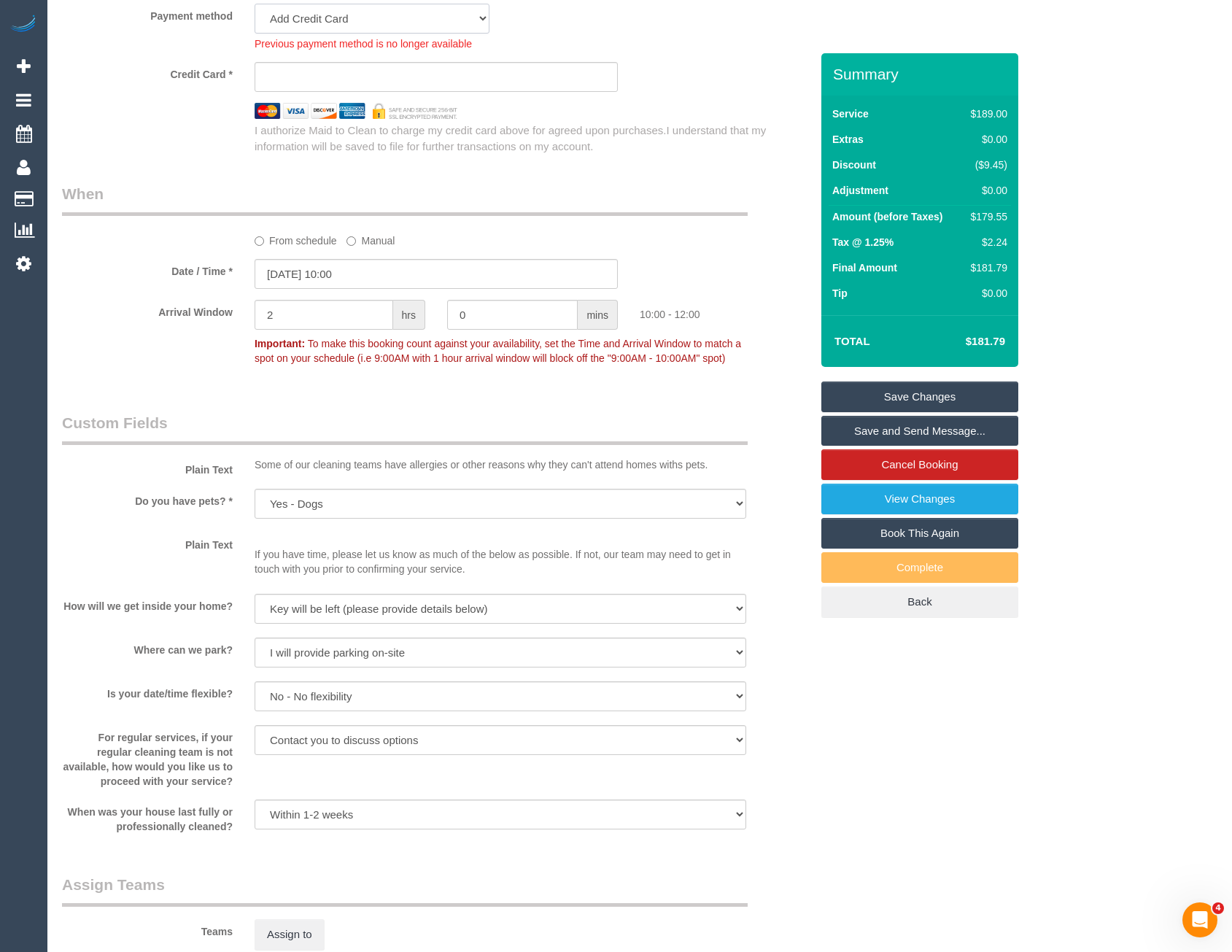
click at [313, 29] on select "Visa - 0052 - 07/2029 (Default) Add Credit Card ─────────────── Cash Check Payp…" at bounding box center [372, 19] width 235 height 30
select select "string:stripe-pm_1RnH192GScqysDRVJHnQNmPs"
click at [254, 4] on select "Visa - 0052 - 07/2029 (Default) Add Credit Card ─────────────── Cash Check Payp…" at bounding box center [372, 19] width 235 height 30
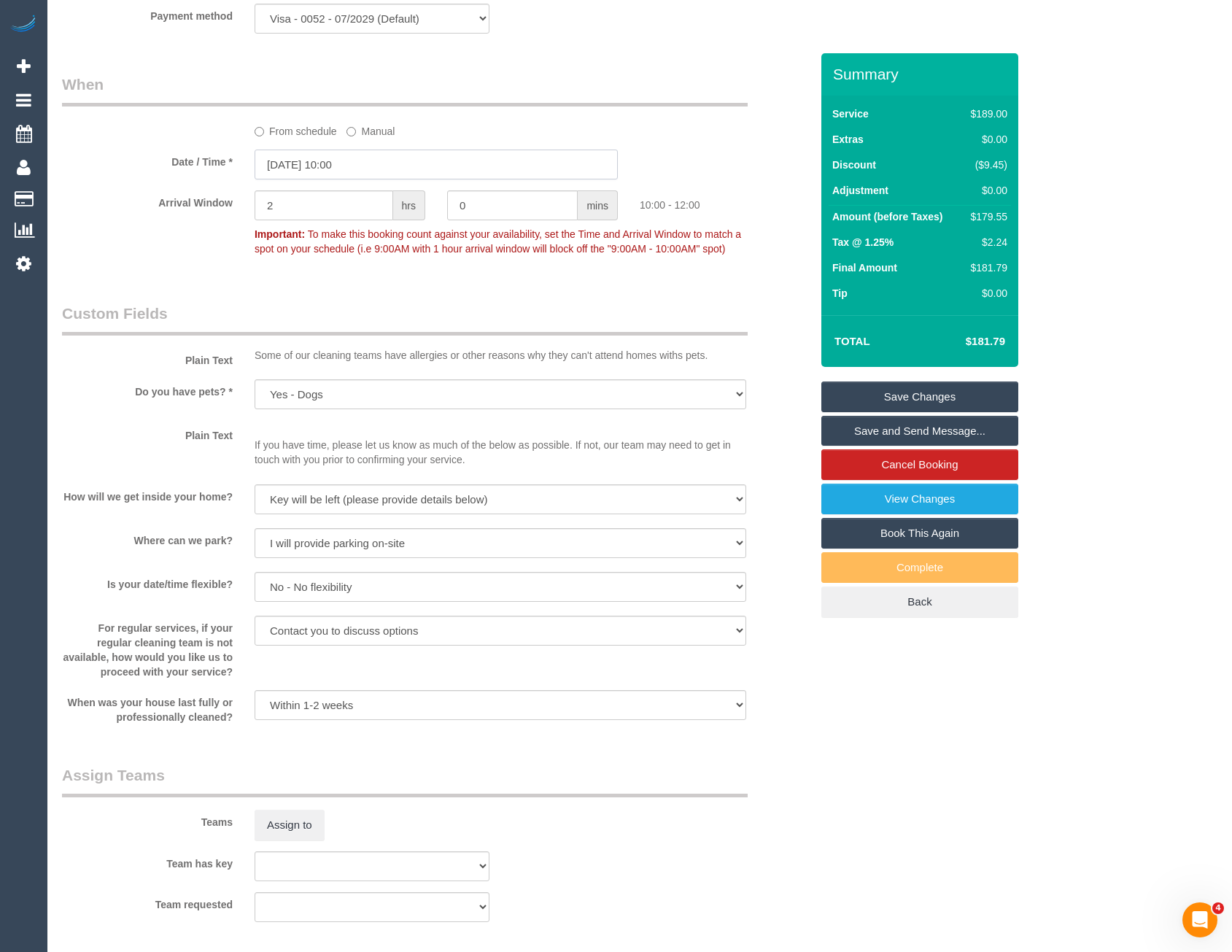
click at [504, 159] on input "25/09/2025 10:00" at bounding box center [436, 164] width 363 height 30
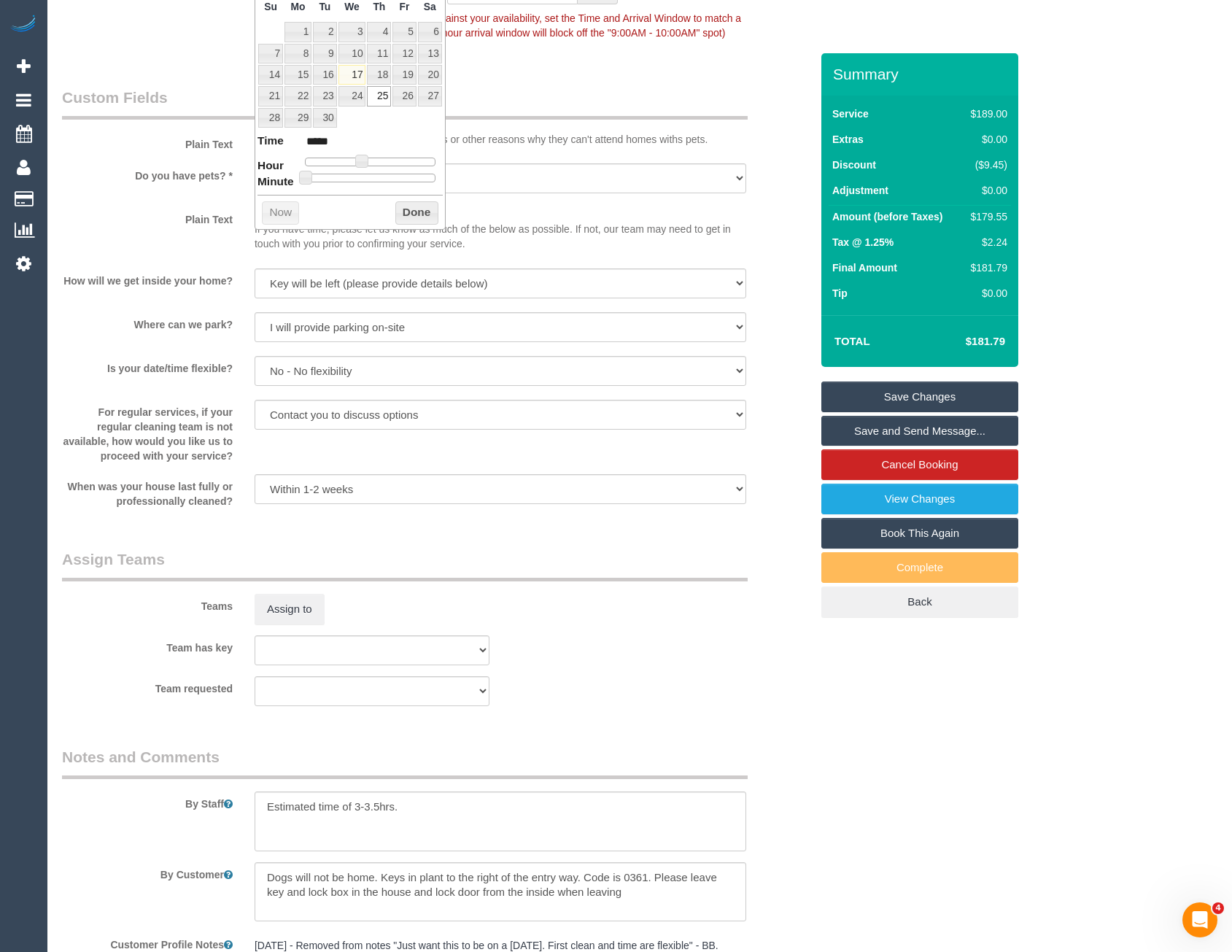
scroll to position [1897, 0]
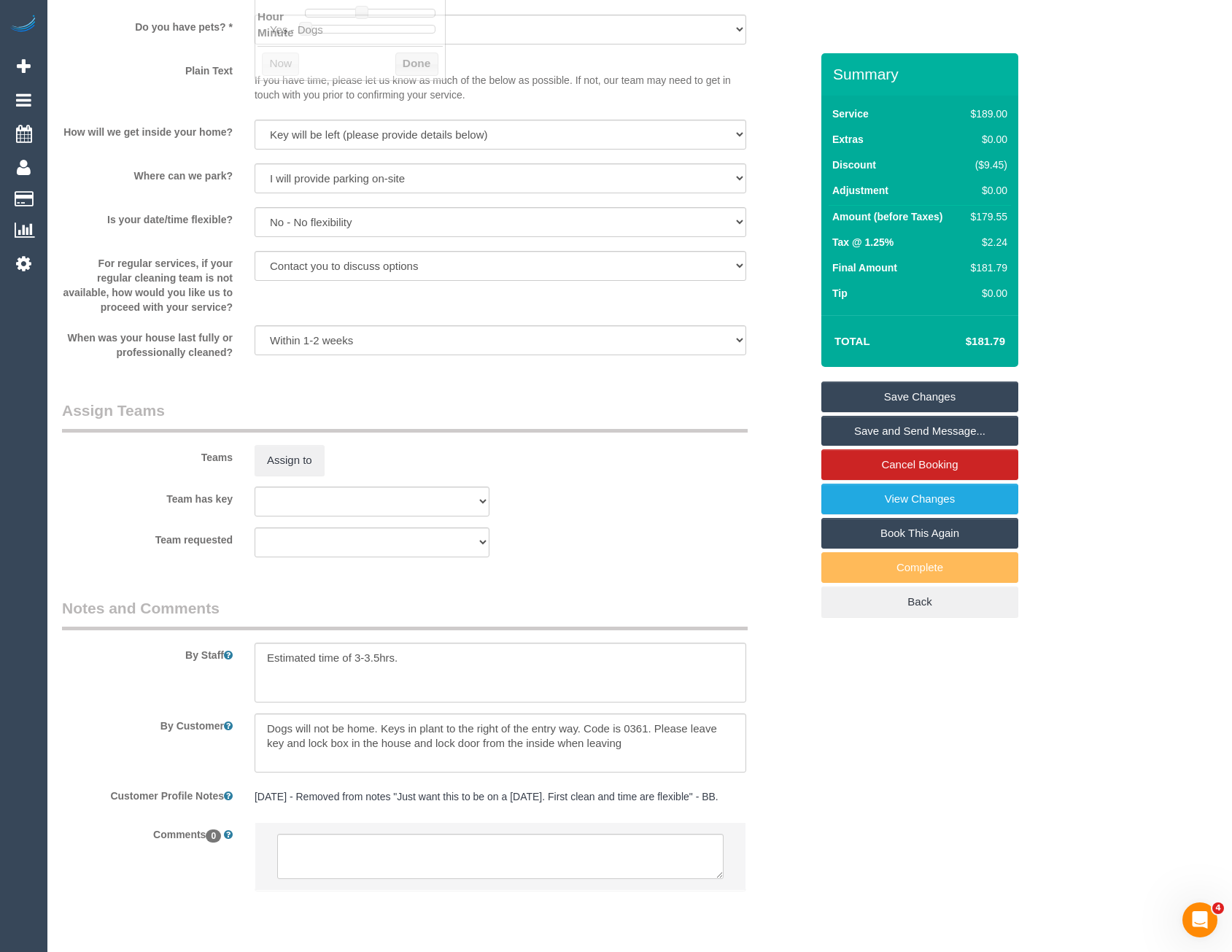
click at [551, 550] on div "Team requested (0) Office (1) Debbie Brodjanac (FT) (1) Karen Cruz (FT) (1) Sar…" at bounding box center [436, 542] width 770 height 30
click at [297, 476] on sui-booking-teams "Teams Assign to Team has key (0) Office (1) Debbie Brodjanac (FT) (1) Karen Cru…" at bounding box center [436, 478] width 749 height 158
click at [291, 459] on button "Assign to" at bounding box center [289, 460] width 70 height 31
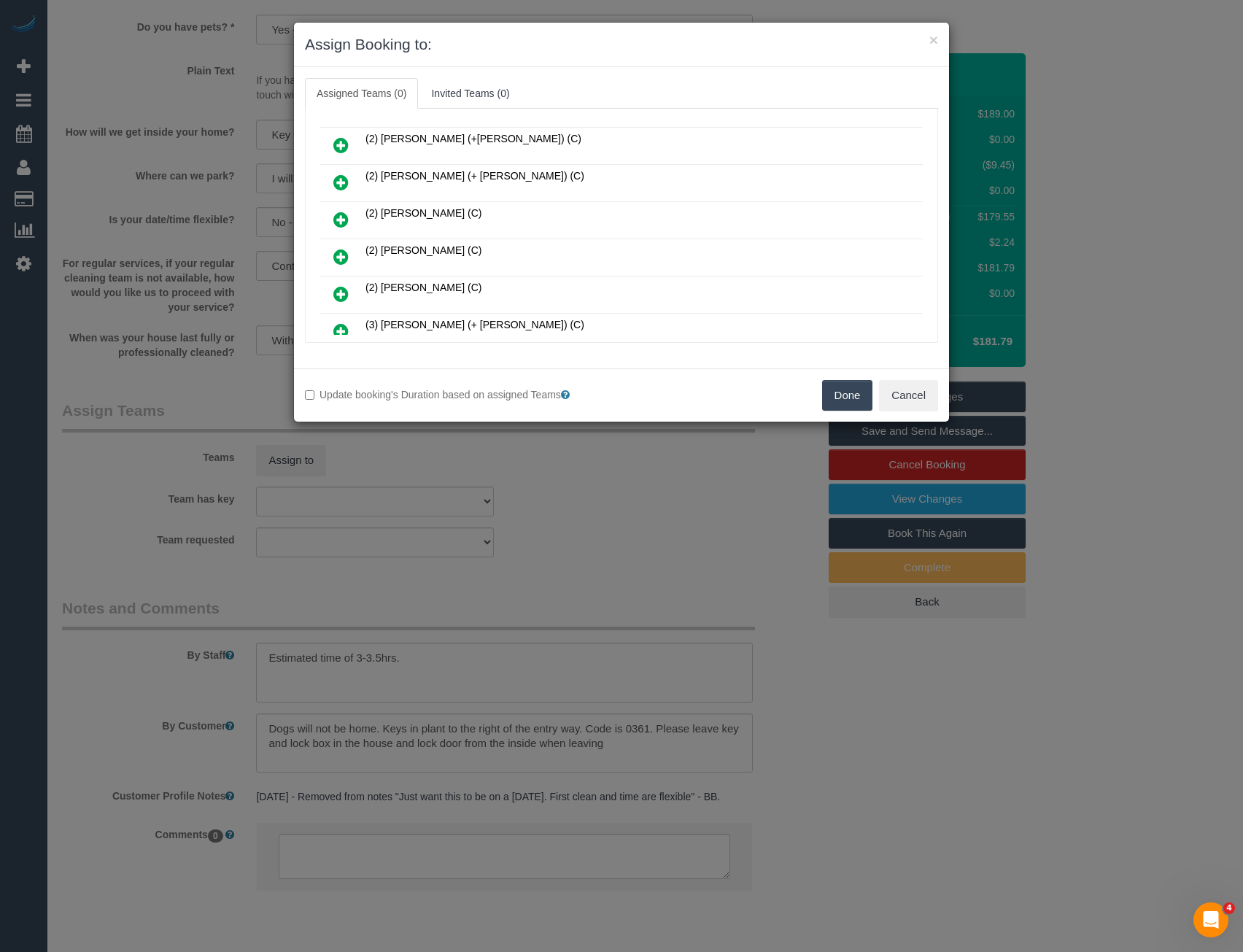
scroll to position [468, 0]
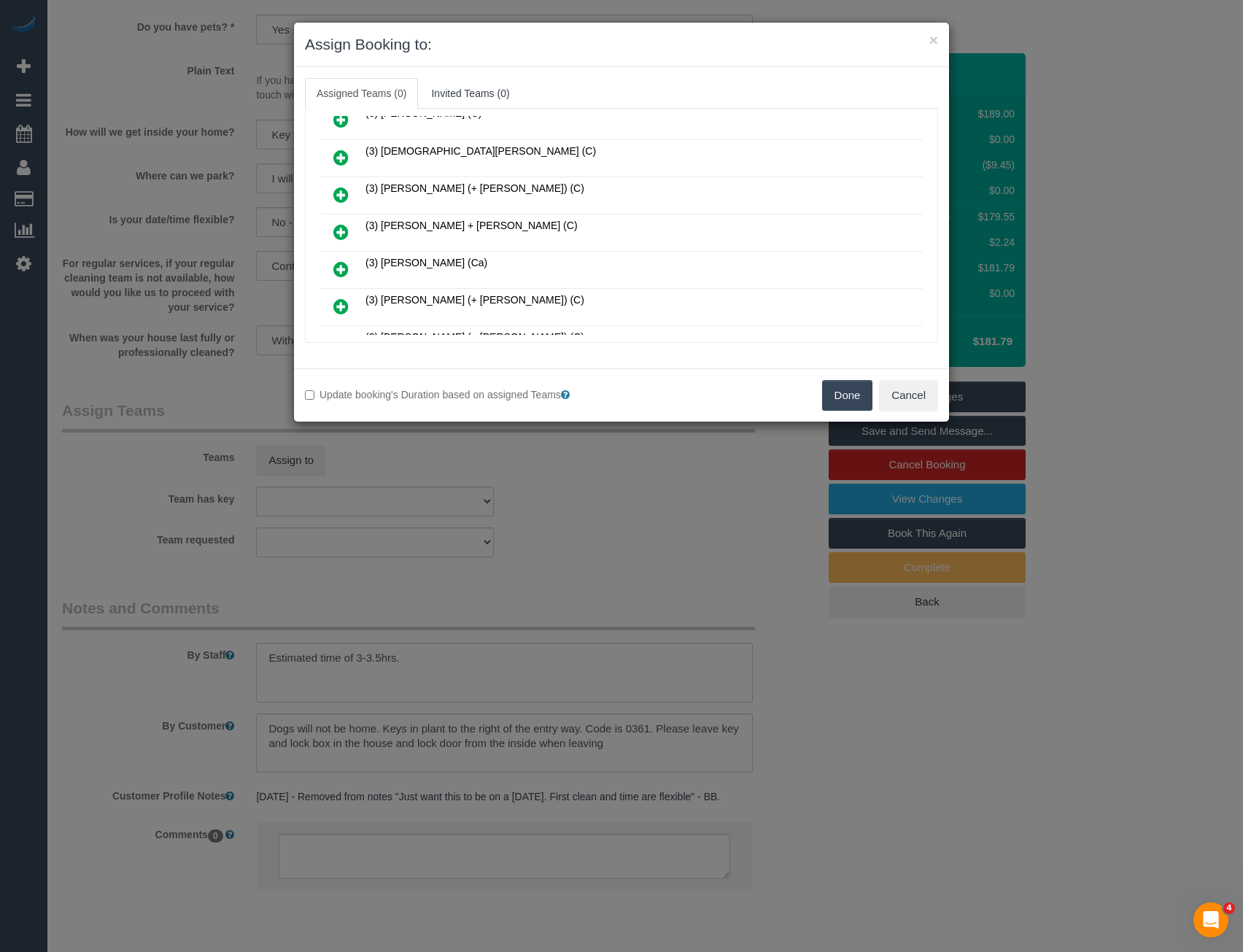
click at [334, 230] on icon at bounding box center [340, 232] width 15 height 18
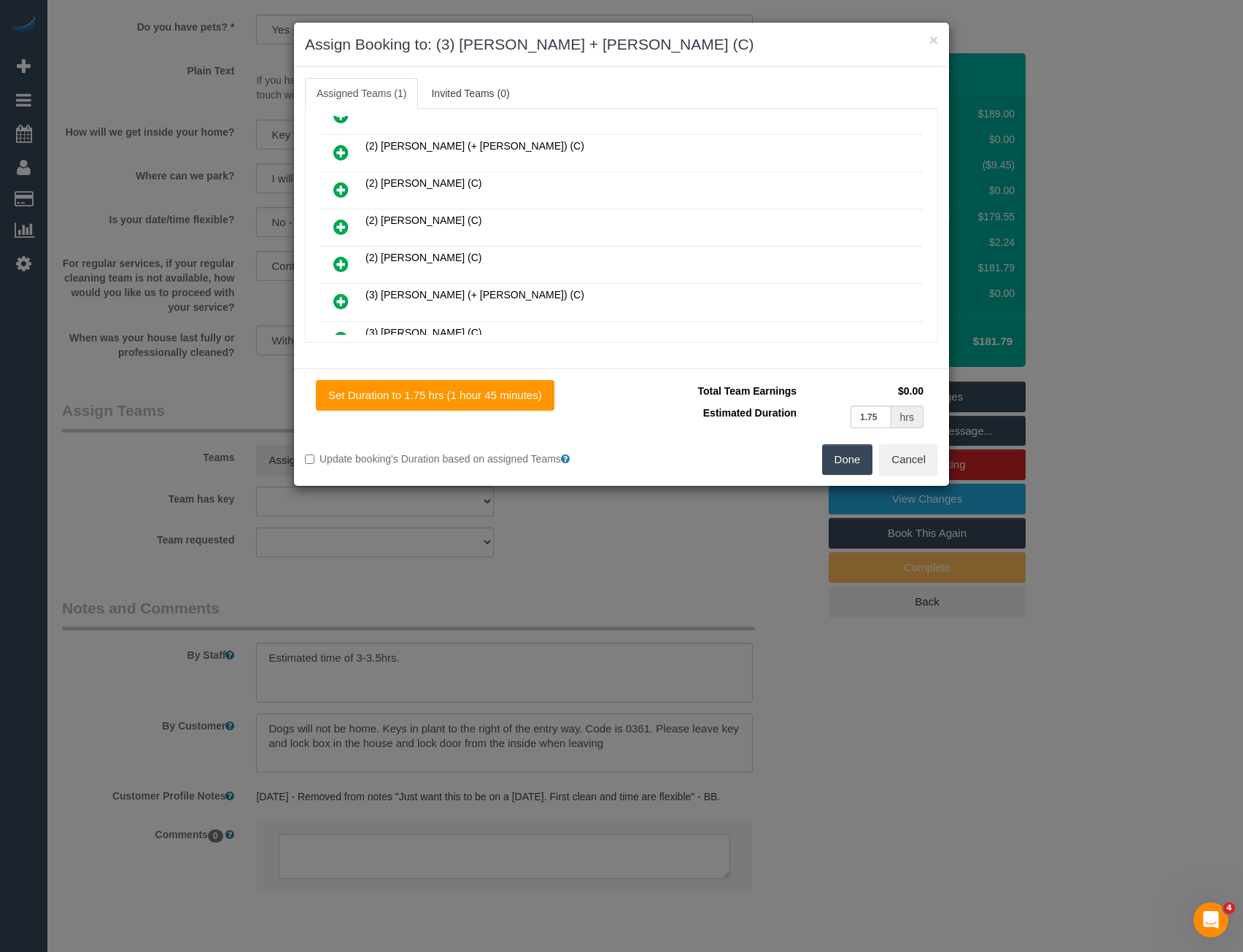
scroll to position [0, 0]
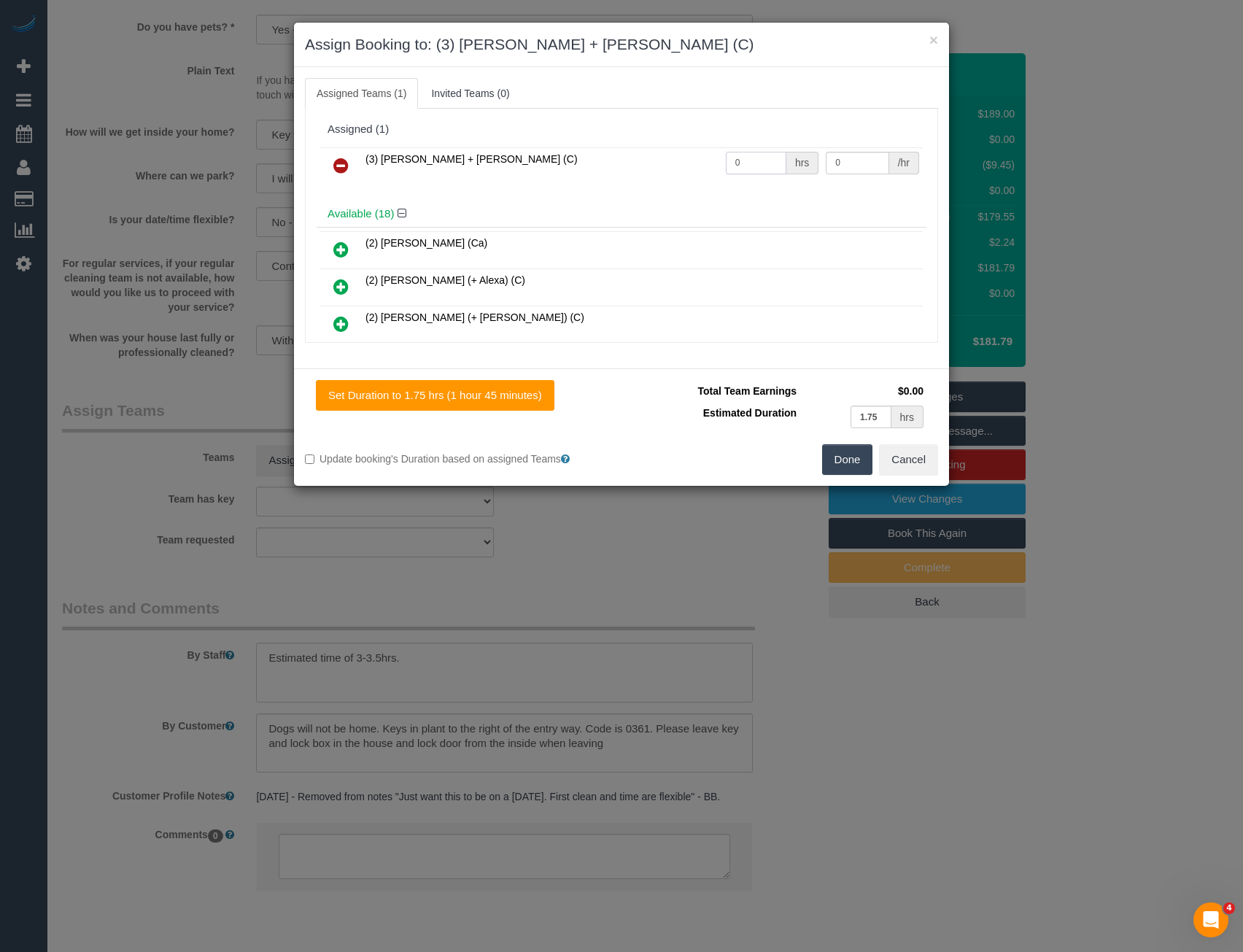
drag, startPoint x: 717, startPoint y: 169, endPoint x: 671, endPoint y: 177, distance: 46.7
click at [675, 173] on tr "(3) Gurdeep + Kamalpreet (C) 0 hrs 0 /hr" at bounding box center [621, 165] width 602 height 37
type input "1"
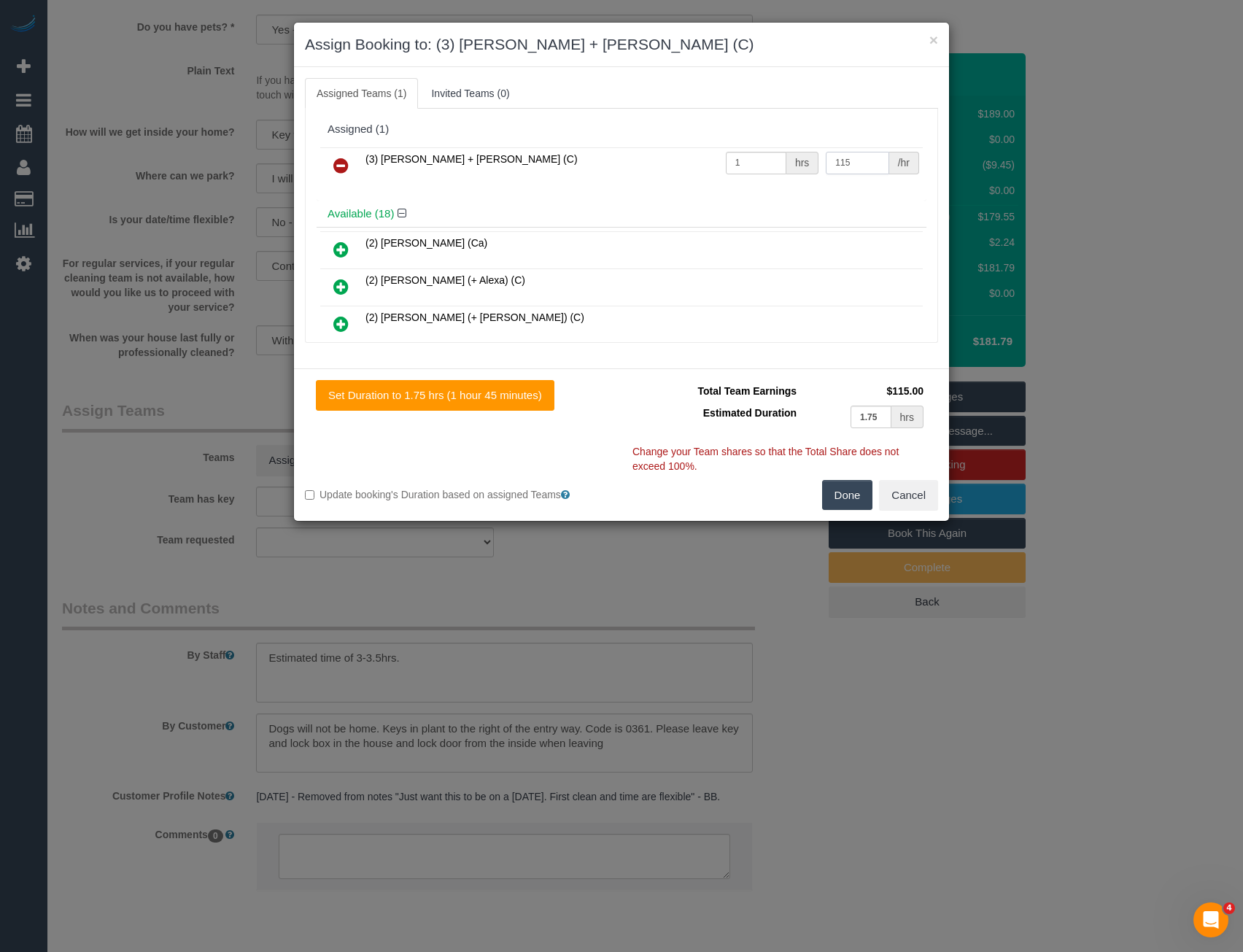
type input "115"
click at [833, 499] on button "Done" at bounding box center [847, 494] width 51 height 31
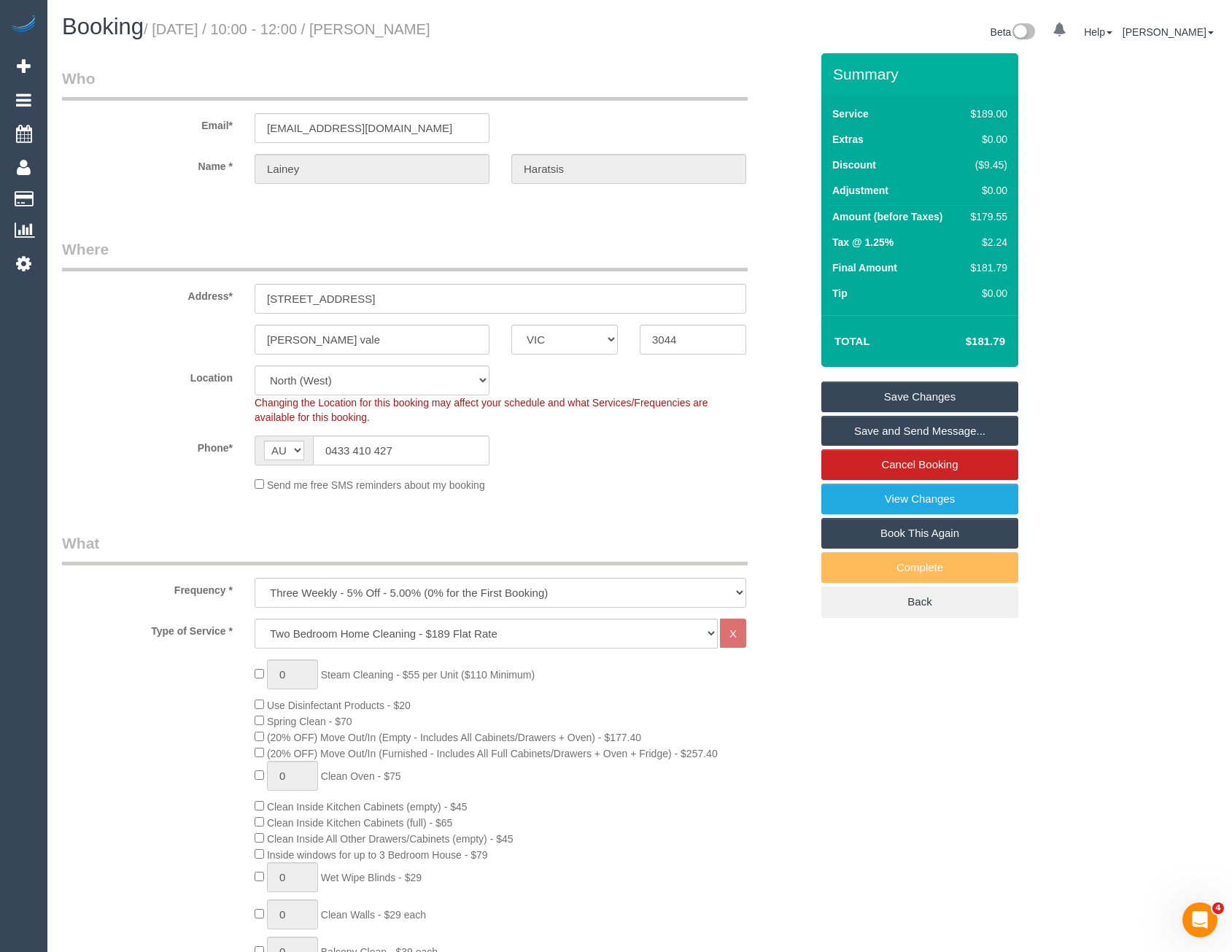
click at [906, 440] on link "Save and Send Message..." at bounding box center [920, 431] width 197 height 31
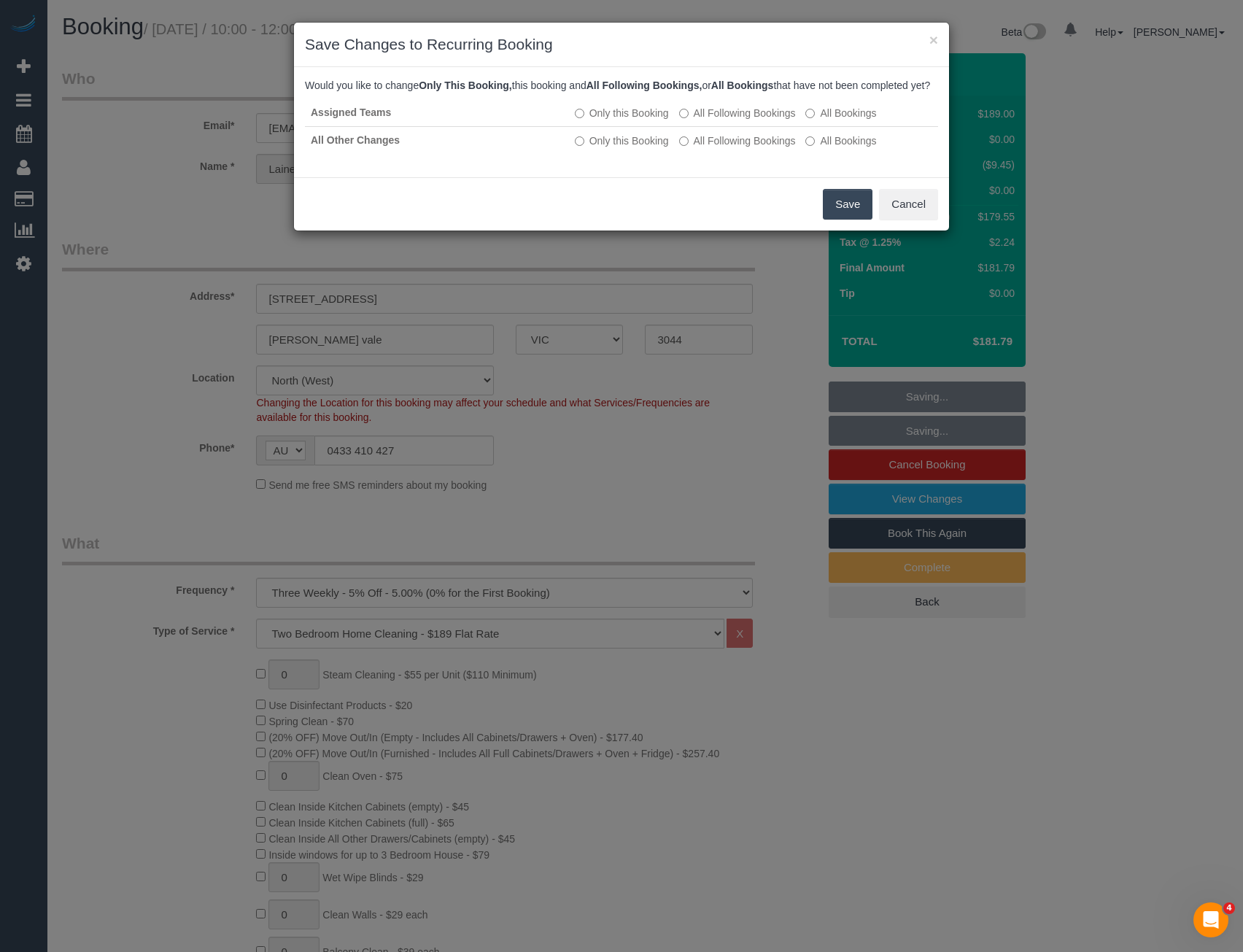
drag, startPoint x: 852, startPoint y: 222, endPoint x: 763, endPoint y: 198, distance: 92.2
click at [852, 219] on button "Save" at bounding box center [847, 204] width 50 height 31
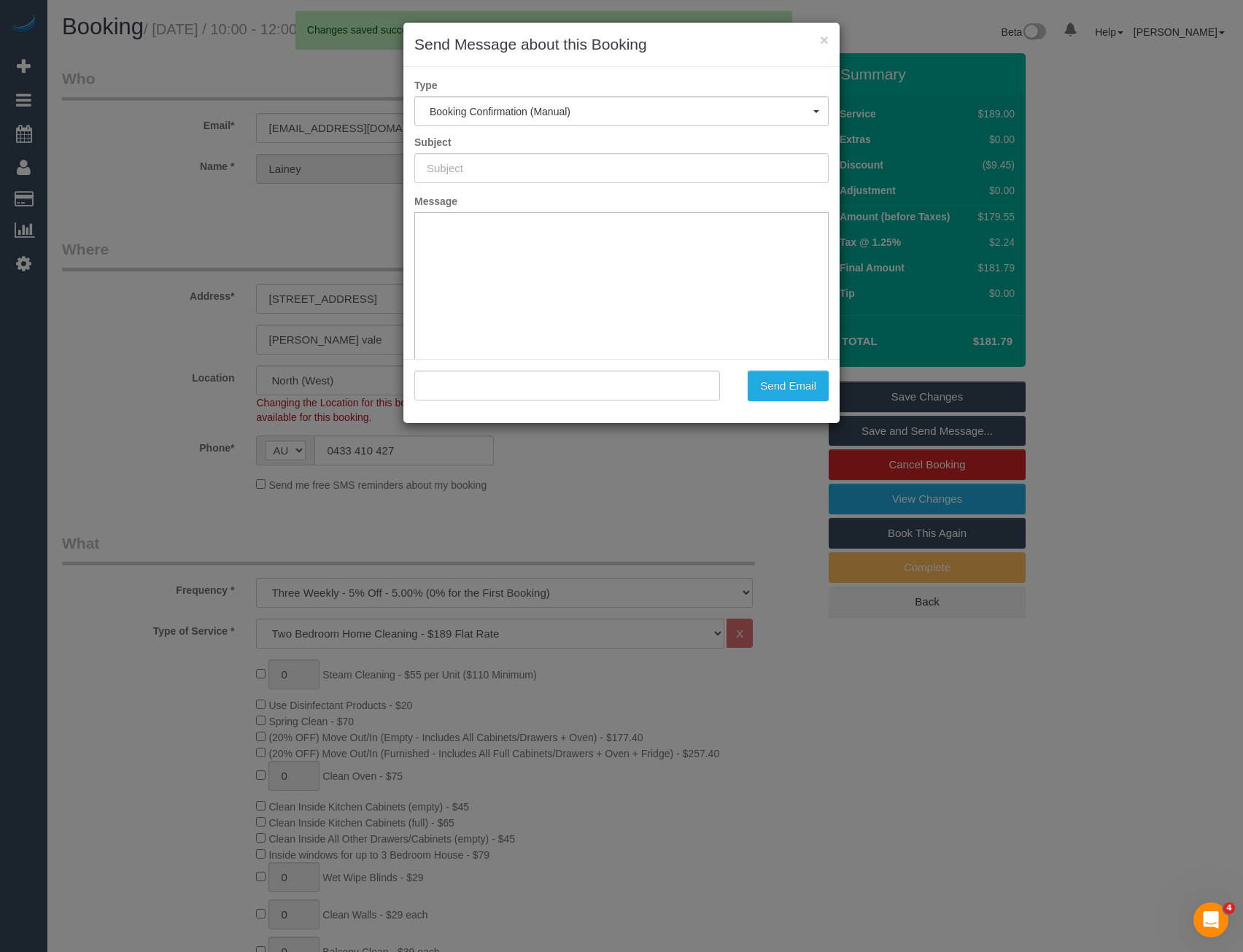
type input "Booking Confirmed"
type input ""Lainey Haratsis" <laineyharatsis@gmail.com>"
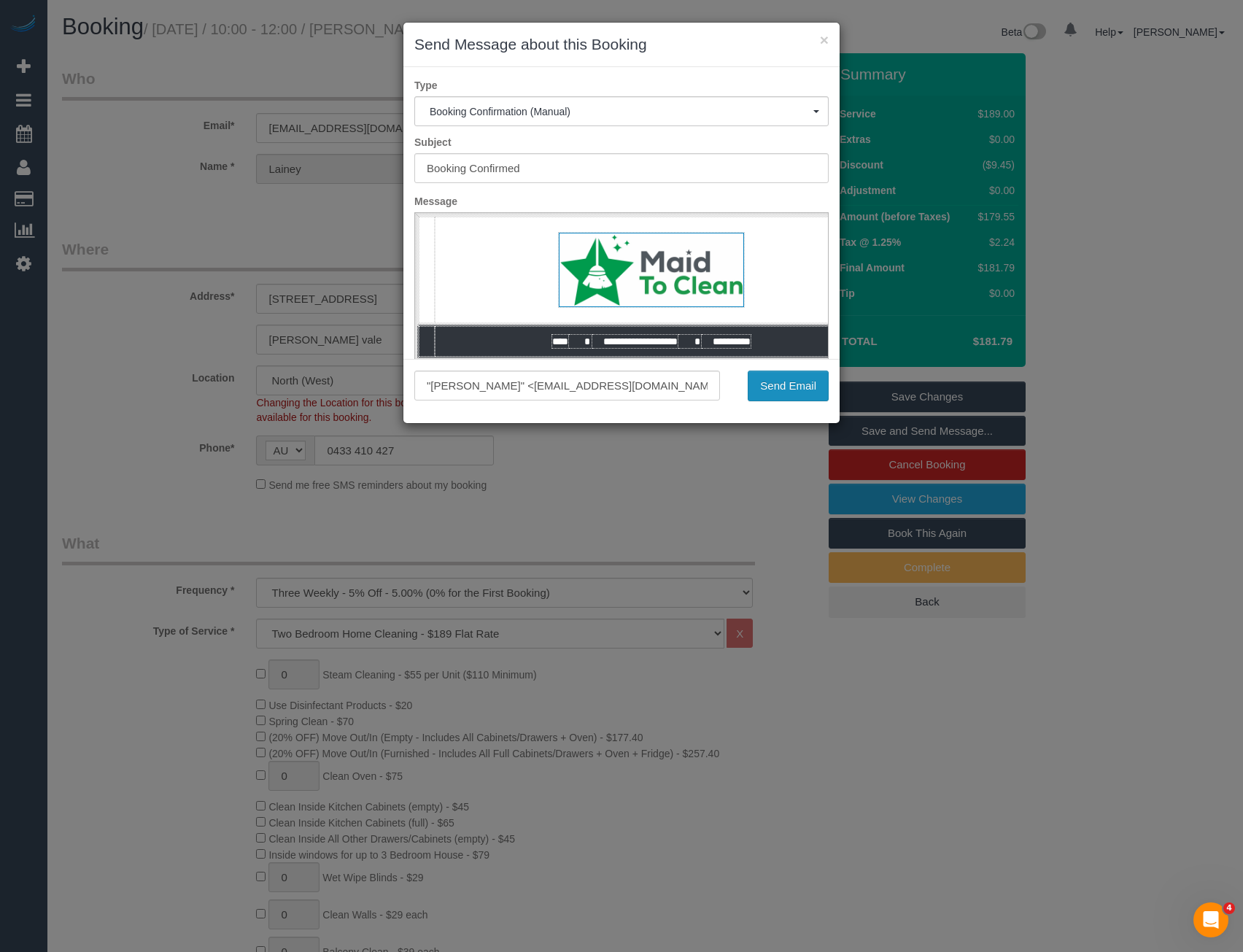
click at [789, 384] on button "Send Email" at bounding box center [787, 386] width 81 height 31
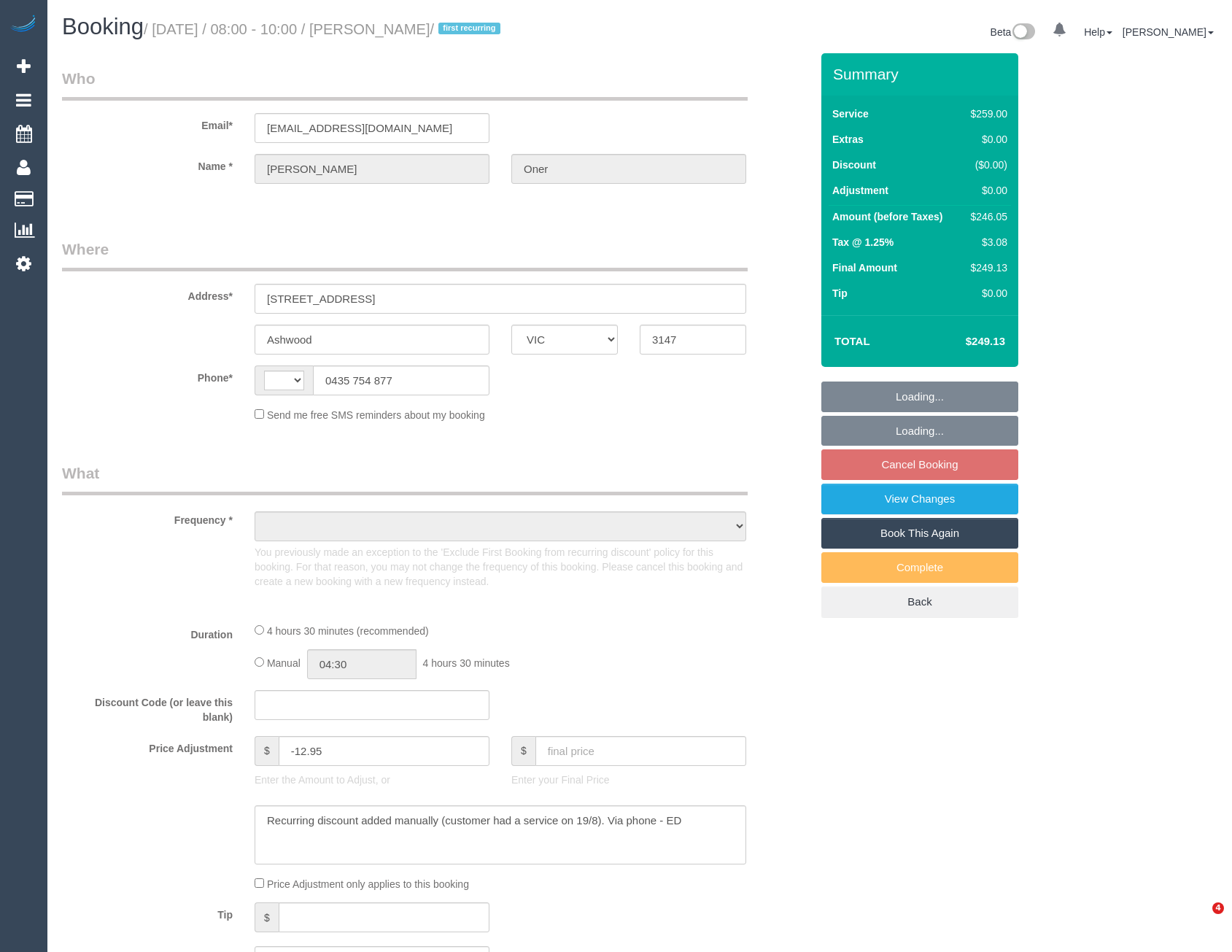
select select "VIC"
select select "string:stripe-pm_1S2Oh32GScqysDRVkYFx2ewF"
select select "number:27"
select select "number:14"
select select "number:19"
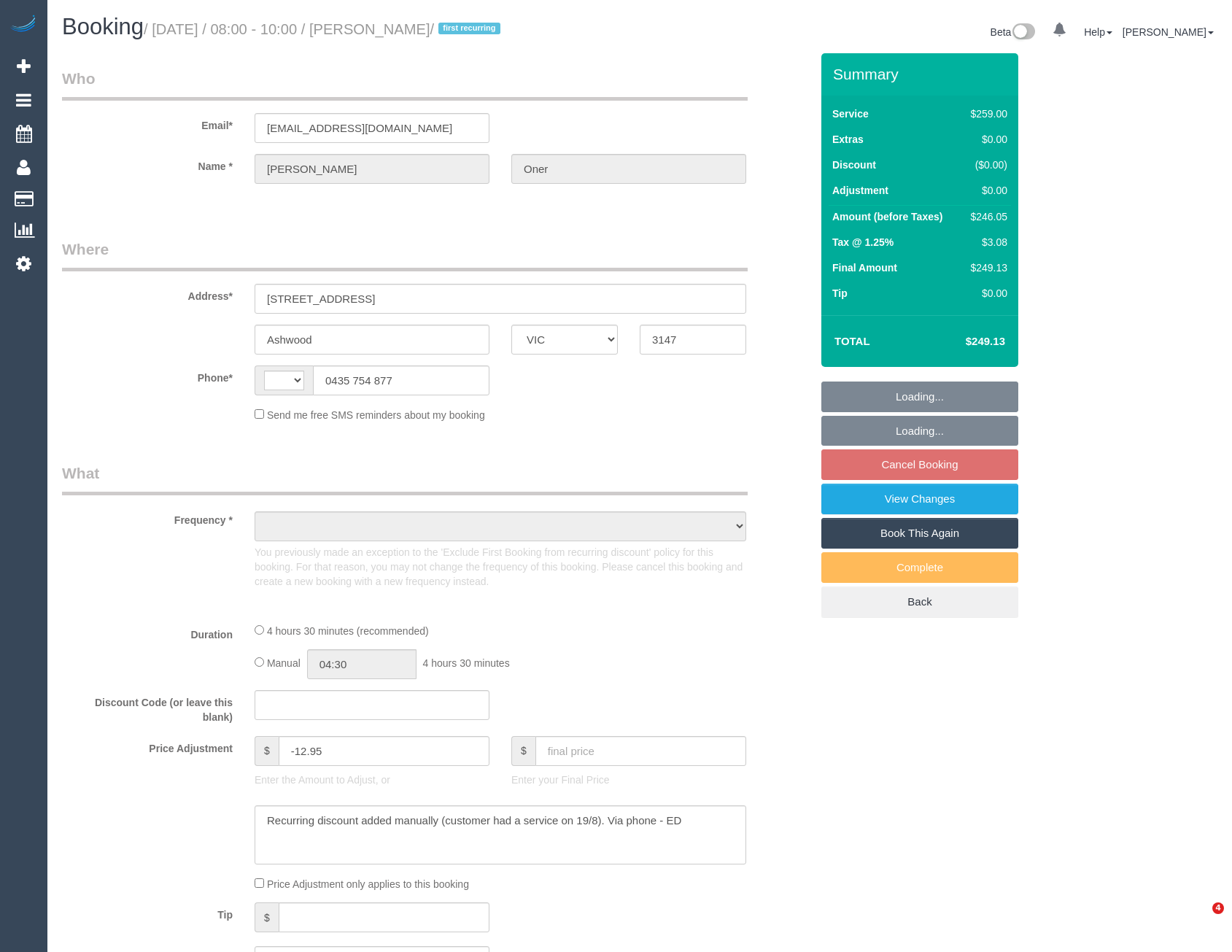
select select "number:24"
select select "string:AU"
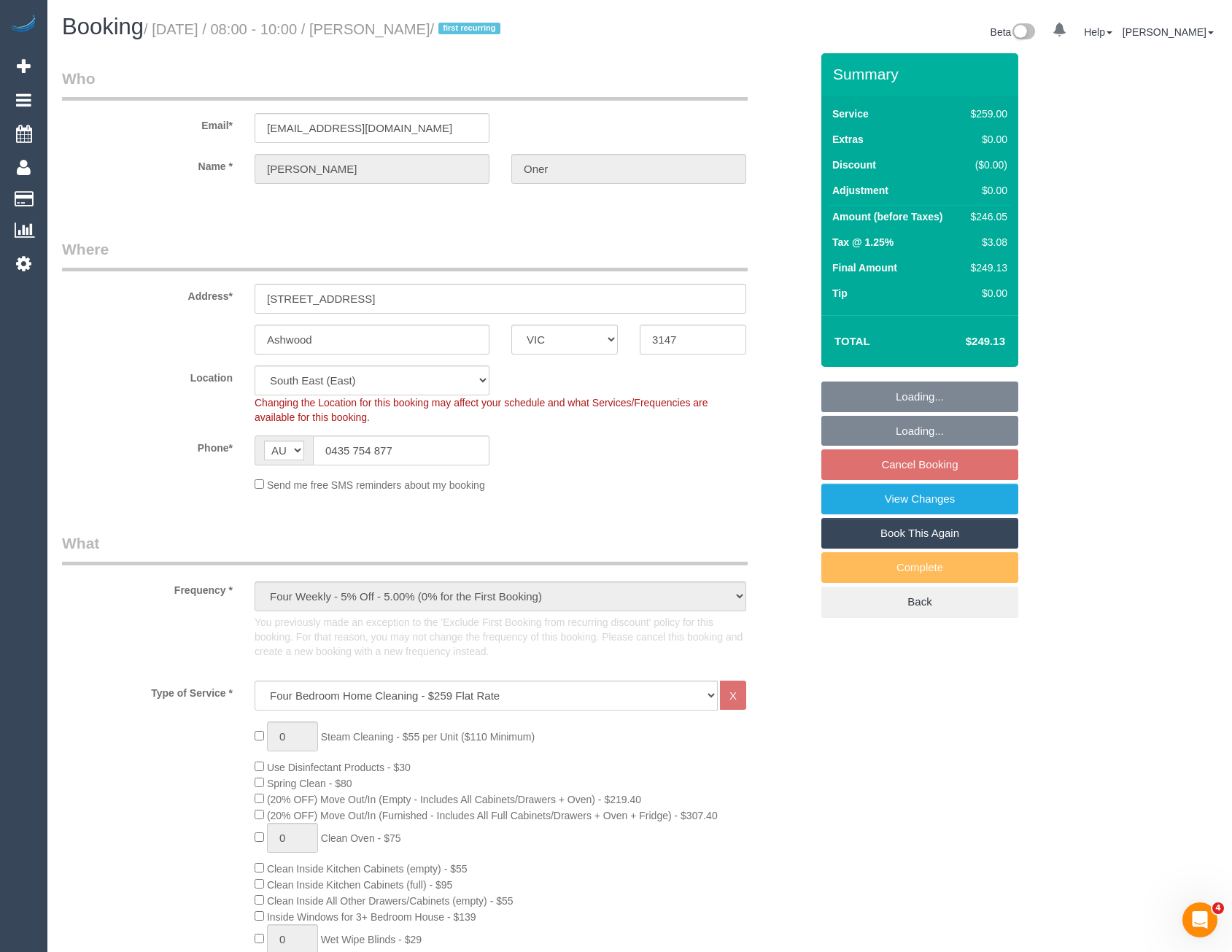
select select "object:1285"
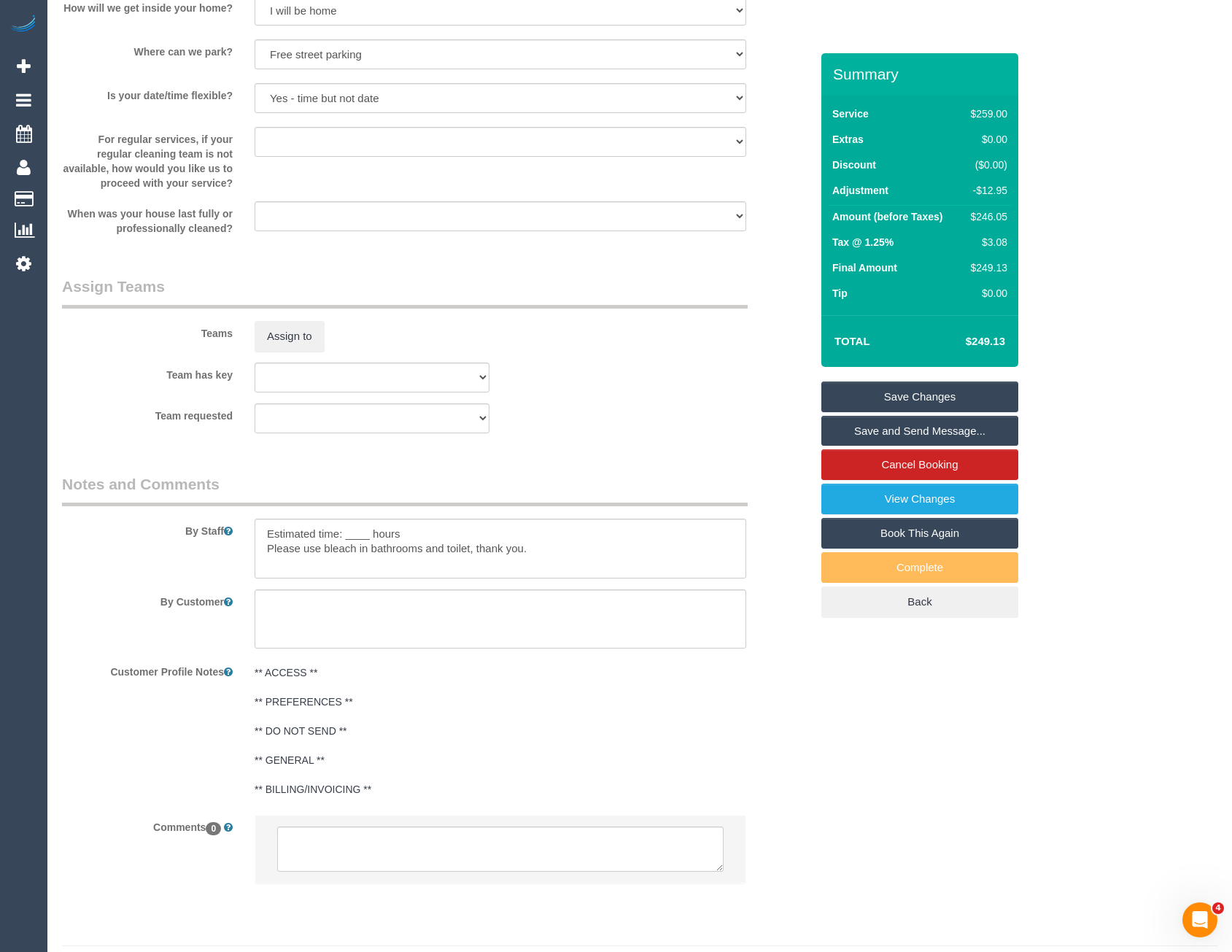
scroll to position [2115, 0]
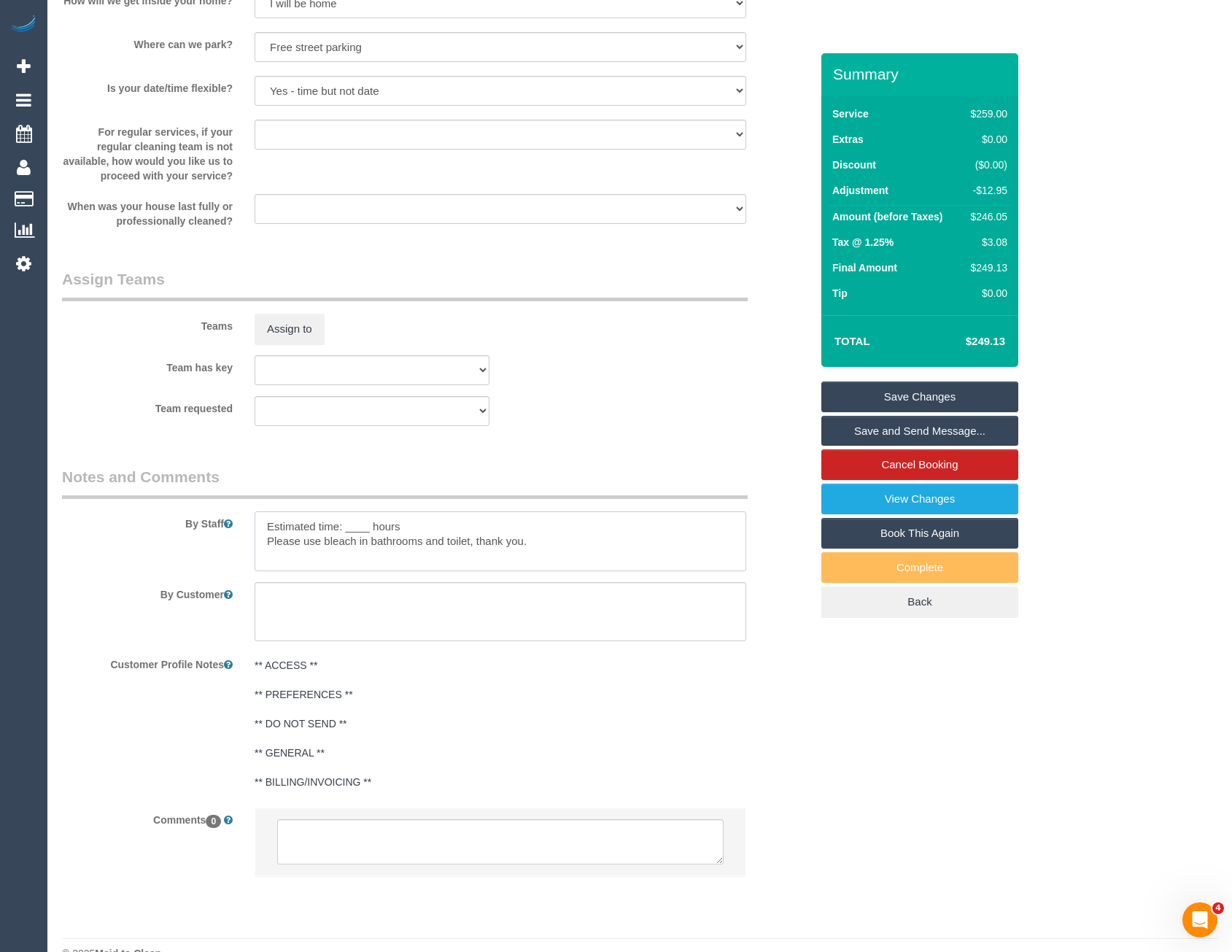
drag, startPoint x: 371, startPoint y: 531, endPoint x: 347, endPoint y: 524, distance: 25.0
click at [347, 524] on textarea at bounding box center [499, 541] width 491 height 60
click at [531, 532] on textarea at bounding box center [499, 541] width 491 height 60
type textarea "Estimated time: 3.5-4.5 hours Please use bleach in bathrooms and toilet, thank …"
click at [290, 329] on button "Assign to" at bounding box center [289, 329] width 70 height 31
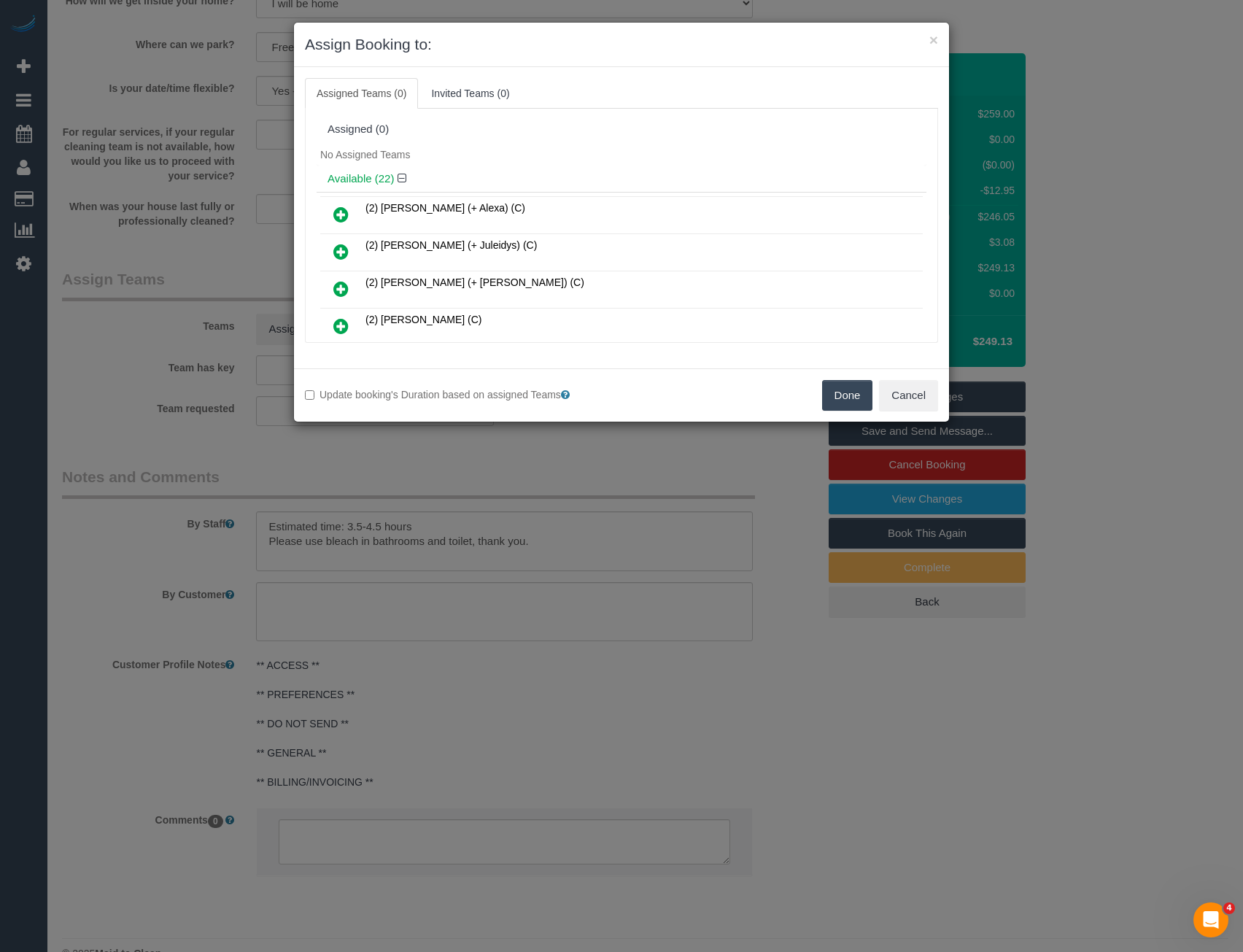
scroll to position [319, 0]
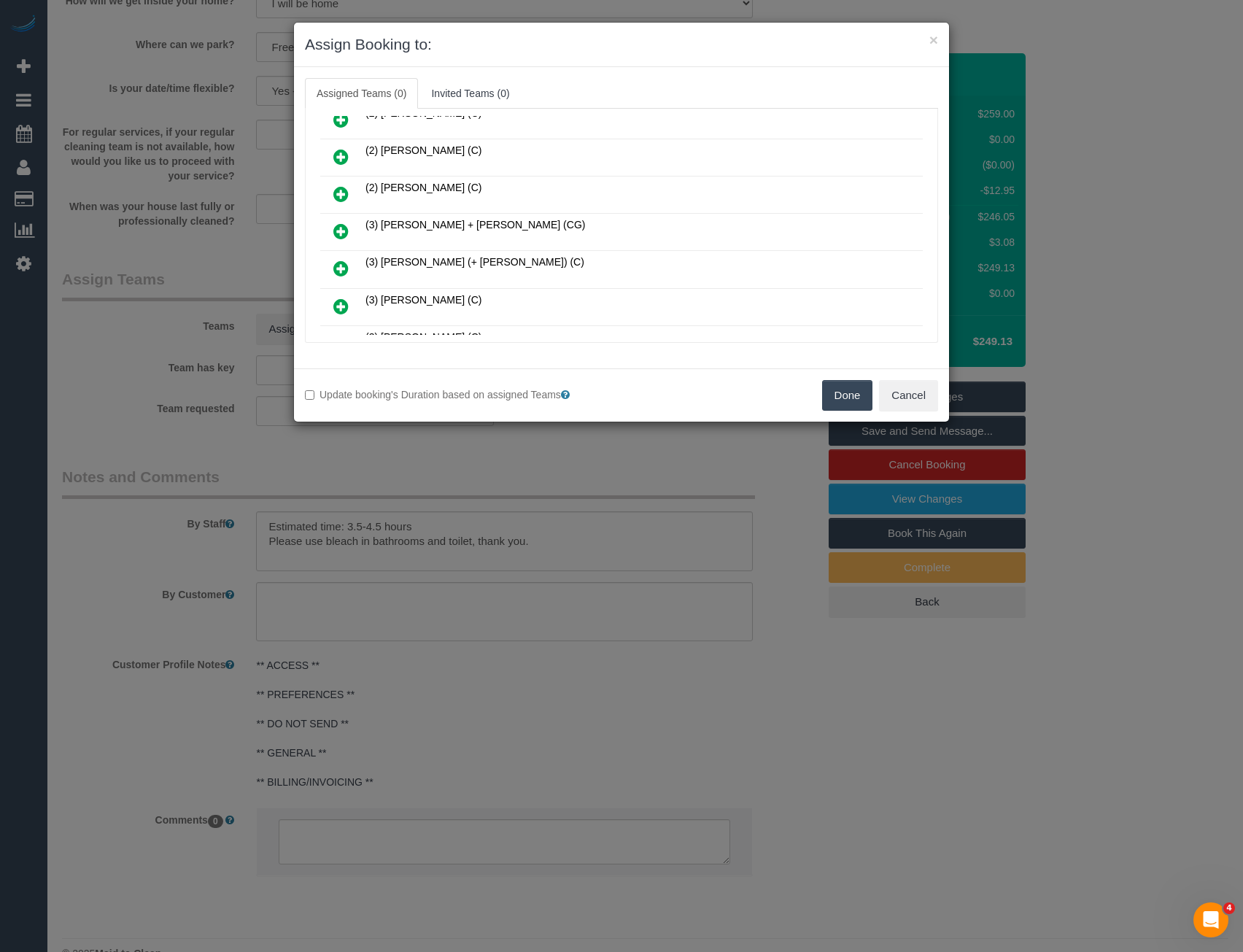
click at [344, 228] on icon at bounding box center [340, 231] width 15 height 18
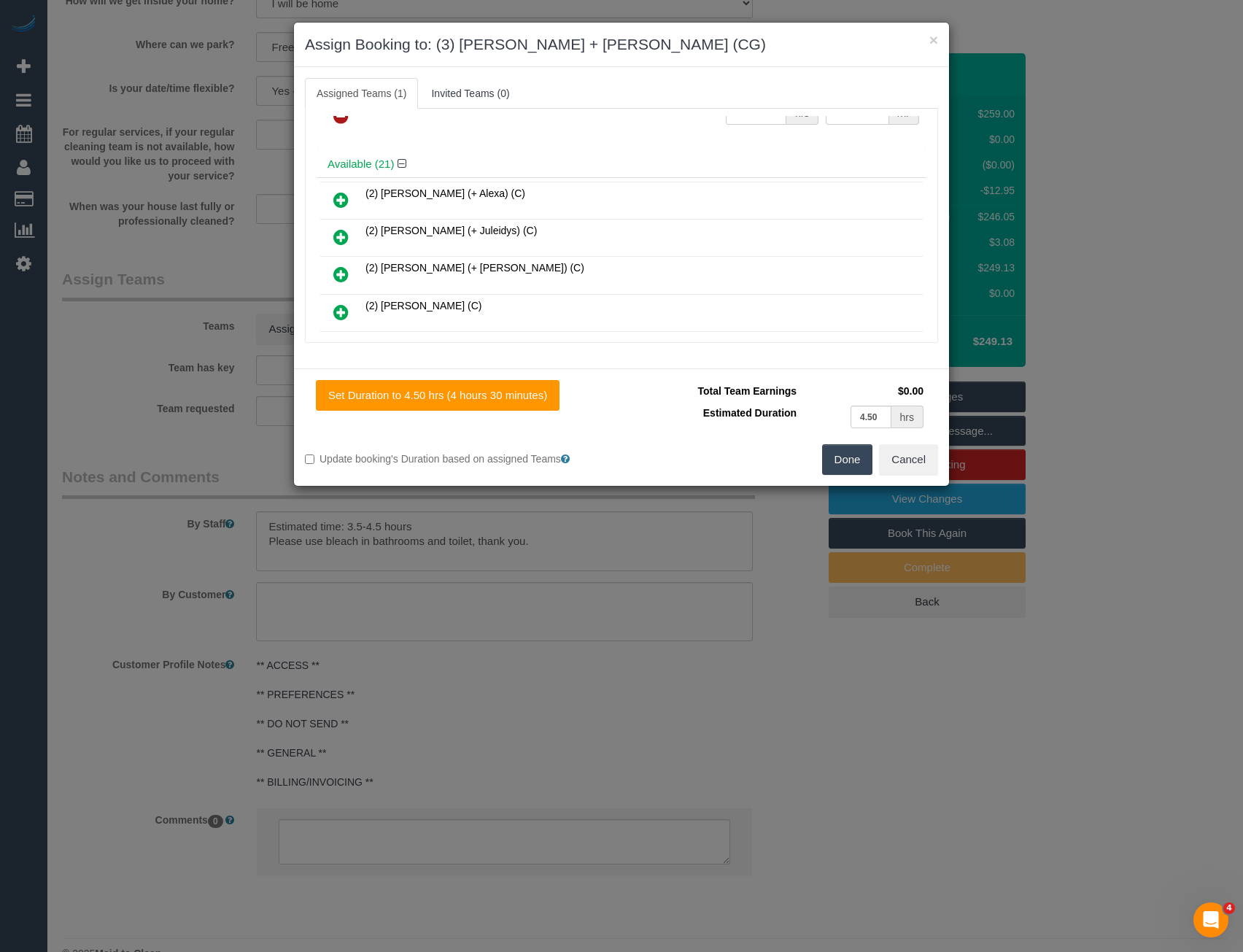
scroll to position [0, 0]
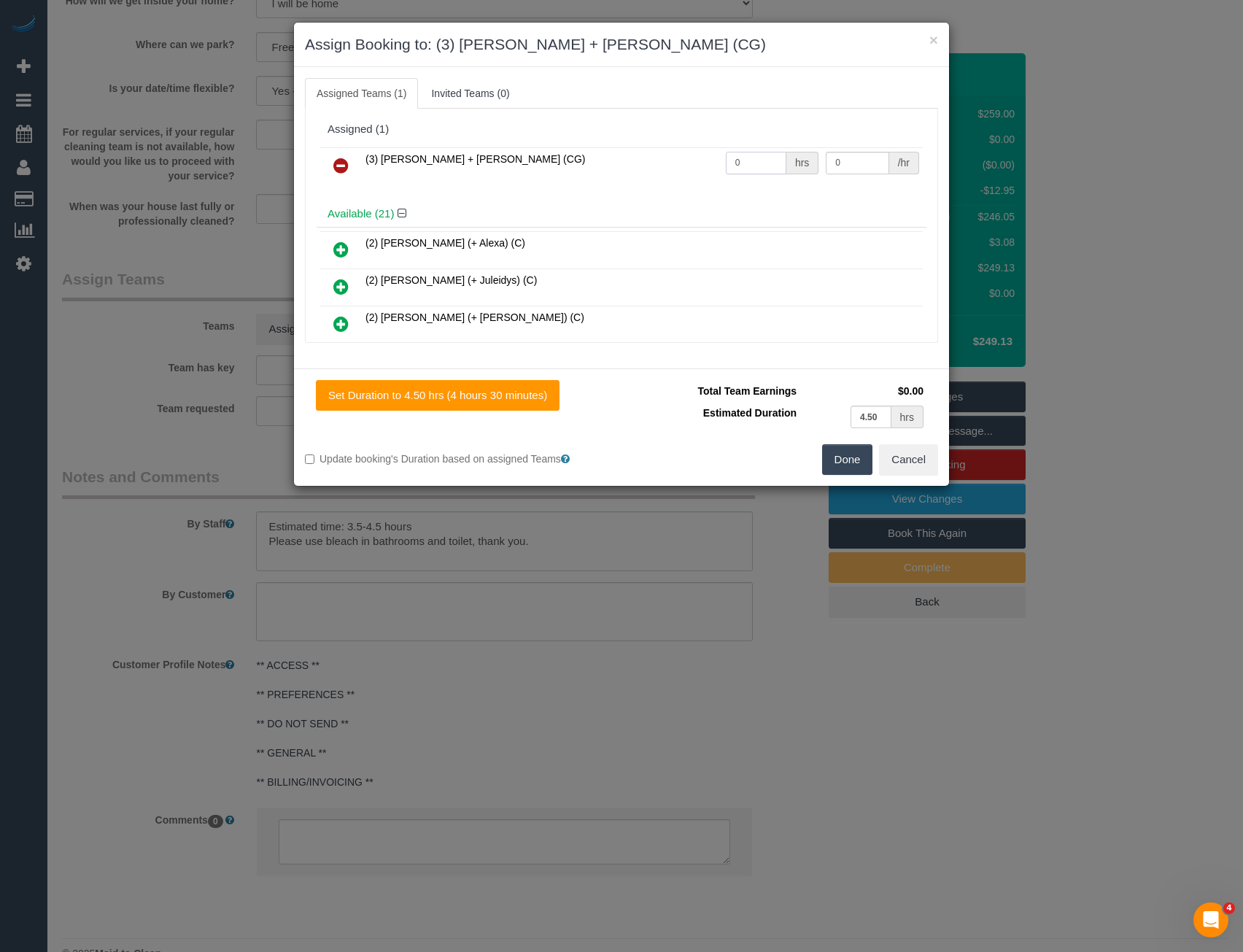
drag, startPoint x: 723, startPoint y: 165, endPoint x: 619, endPoint y: 167, distance: 104.0
click at [632, 167] on tr "(3) [PERSON_NAME] + [PERSON_NAME] (CG) 0 hrs 0 /hr" at bounding box center [621, 165] width 602 height 37
type input "1"
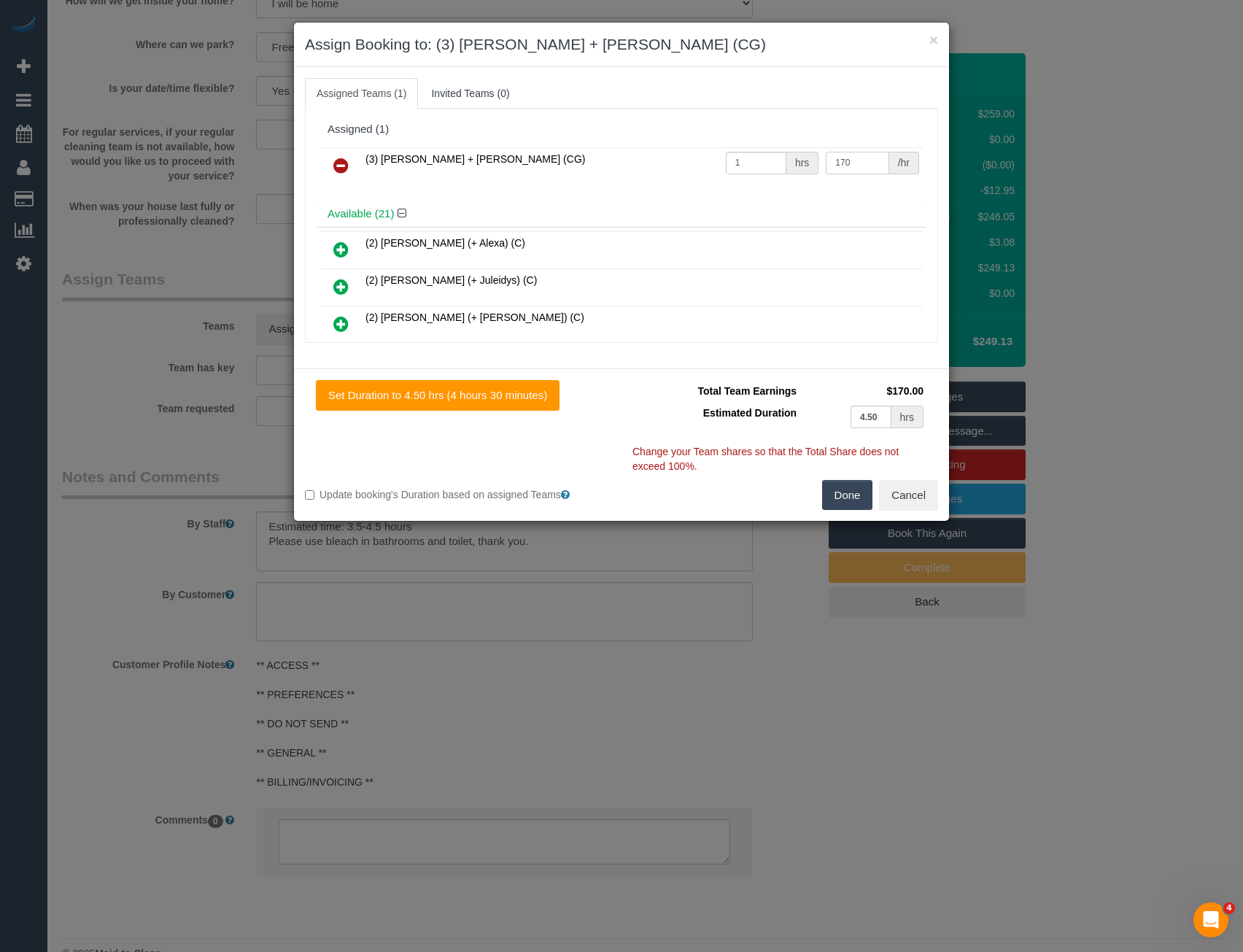
type input "170"
drag, startPoint x: 853, startPoint y: 489, endPoint x: 804, endPoint y: 526, distance: 61.4
click at [853, 490] on button "Done" at bounding box center [847, 494] width 51 height 31
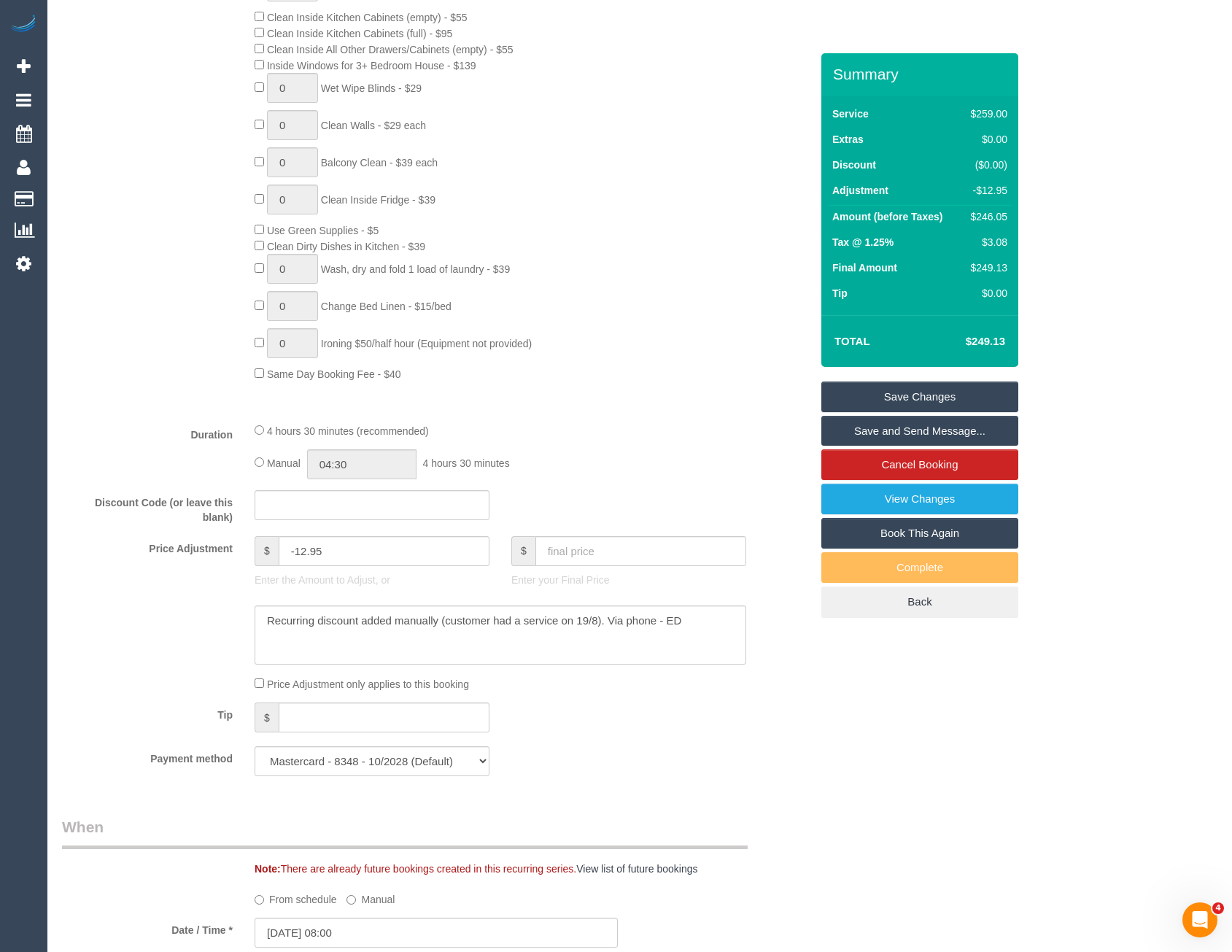
scroll to position [802, 0]
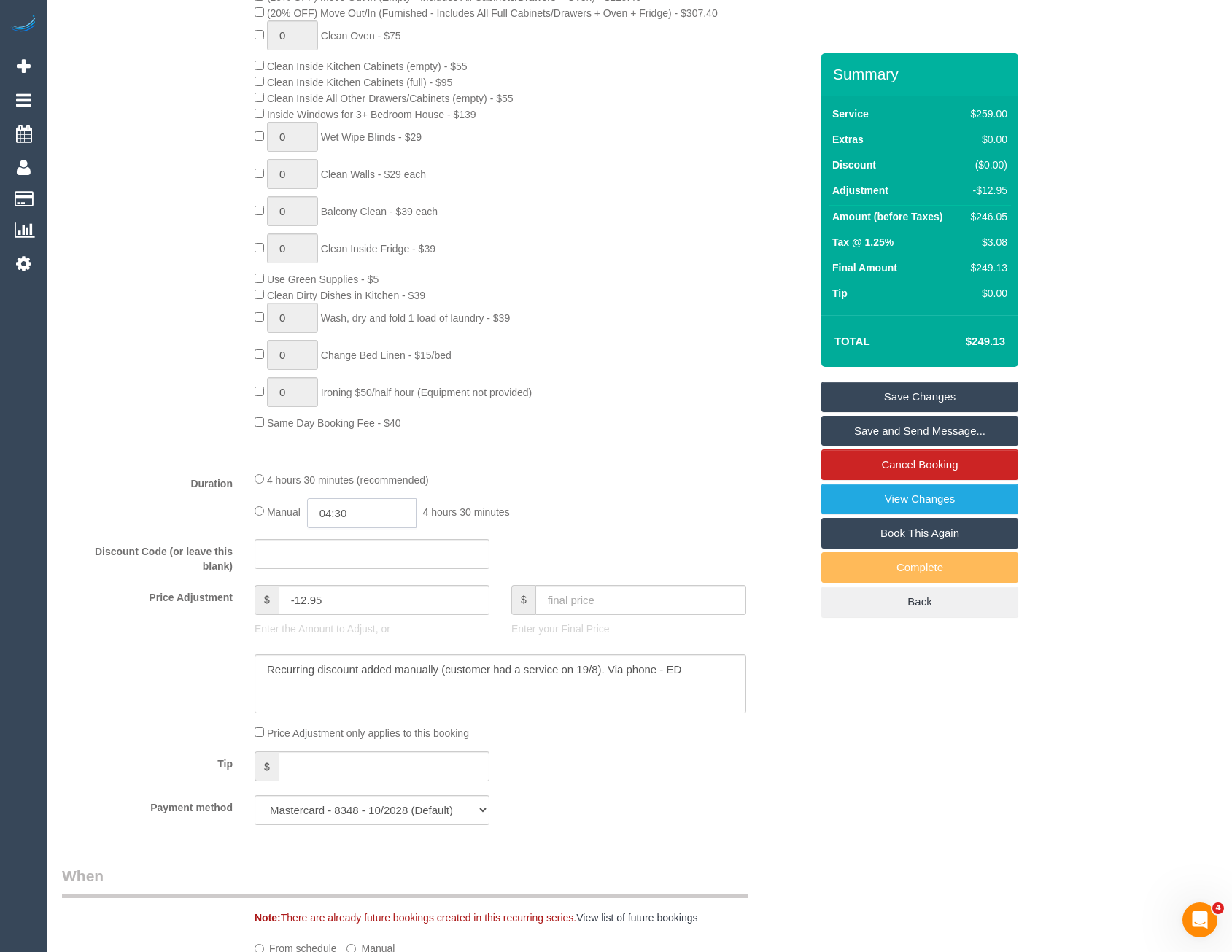
click at [364, 518] on input "04:30" at bounding box center [362, 513] width 110 height 30
click at [353, 571] on li "02:30" at bounding box center [345, 568] width 65 height 19
click at [366, 521] on input "02:30" at bounding box center [362, 513] width 110 height 30
type input "02:15"
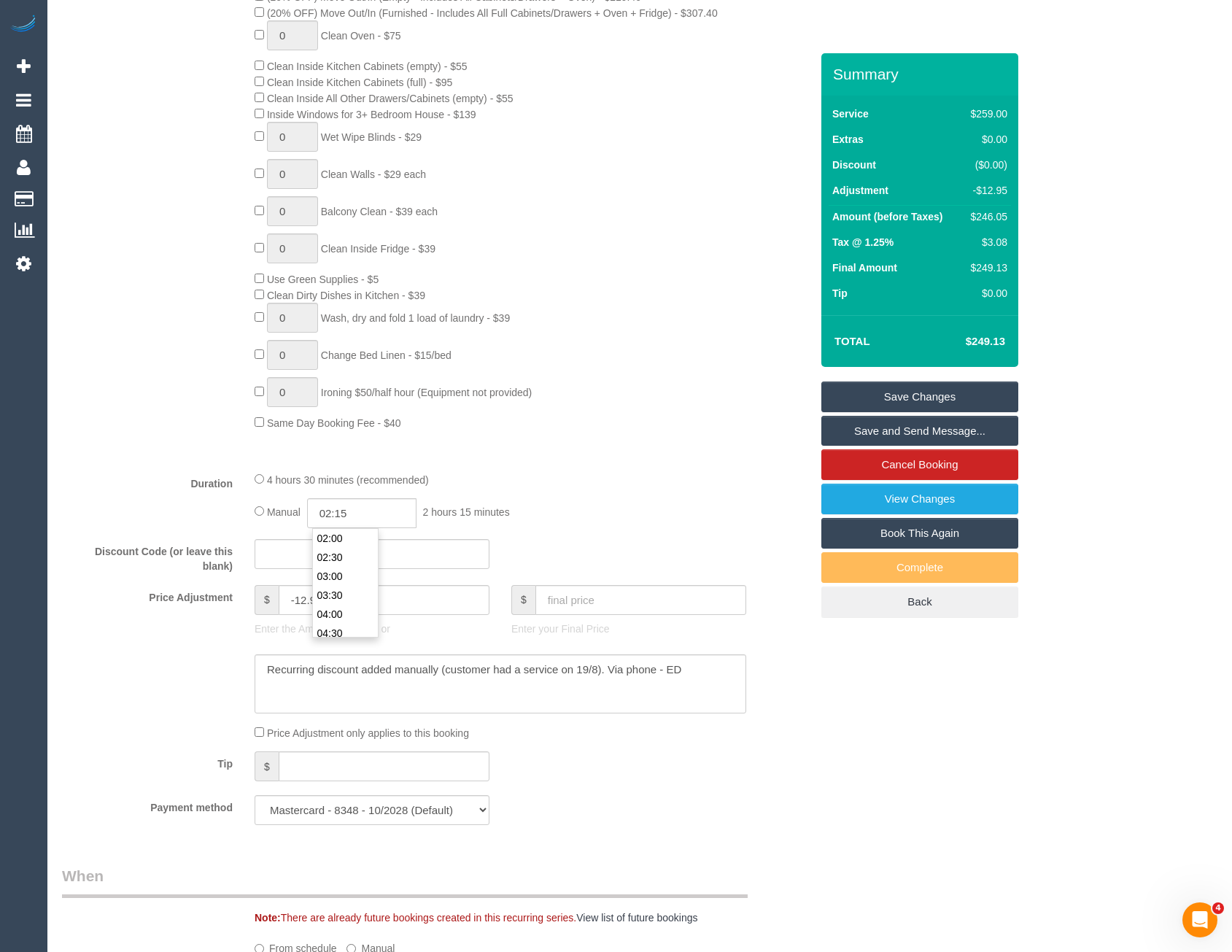
click at [700, 445] on div "Type of Service * Hourly Service - $70/h Hourly Service - $65/h Hourly Service …" at bounding box center [436, 168] width 749 height 581
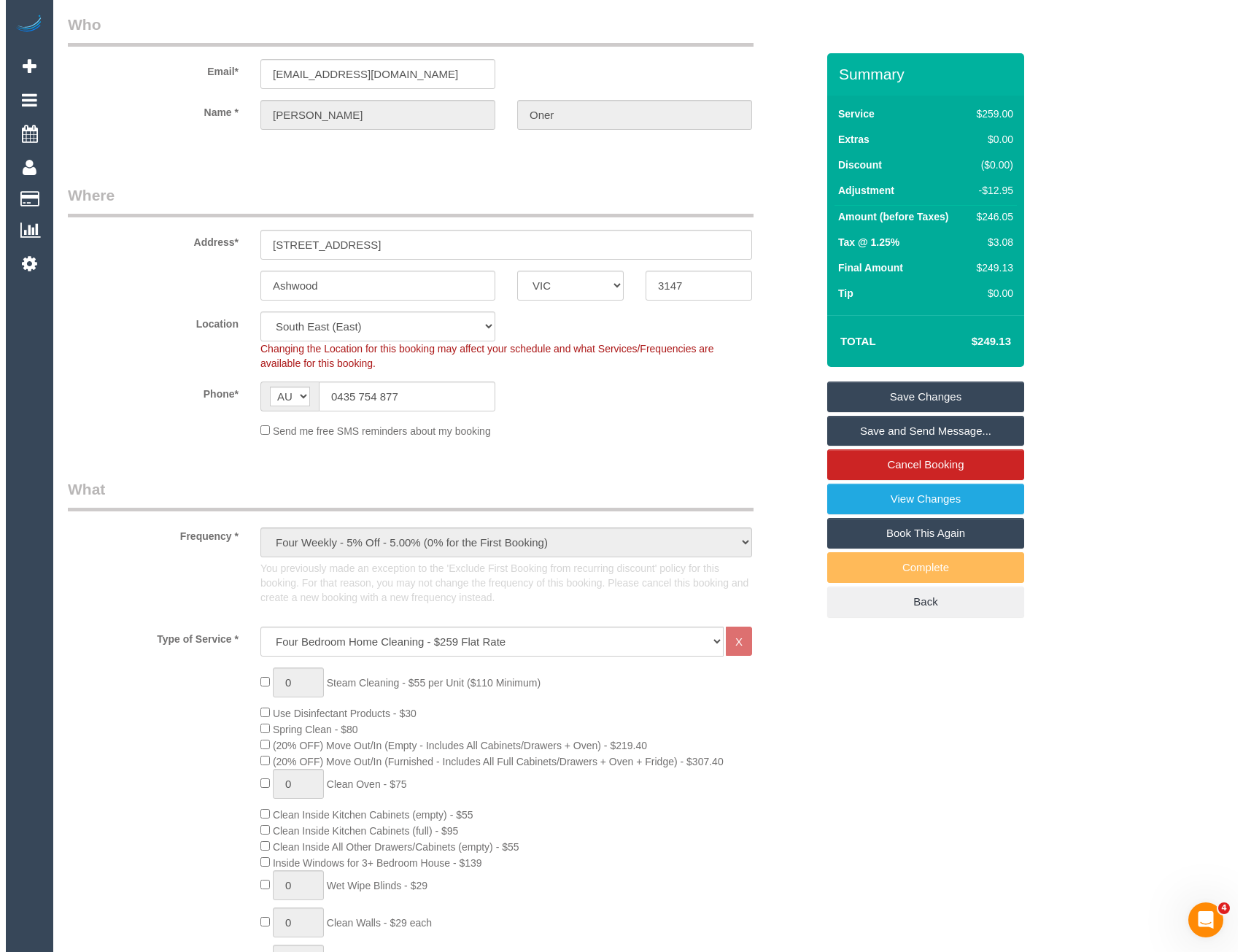
scroll to position [0, 0]
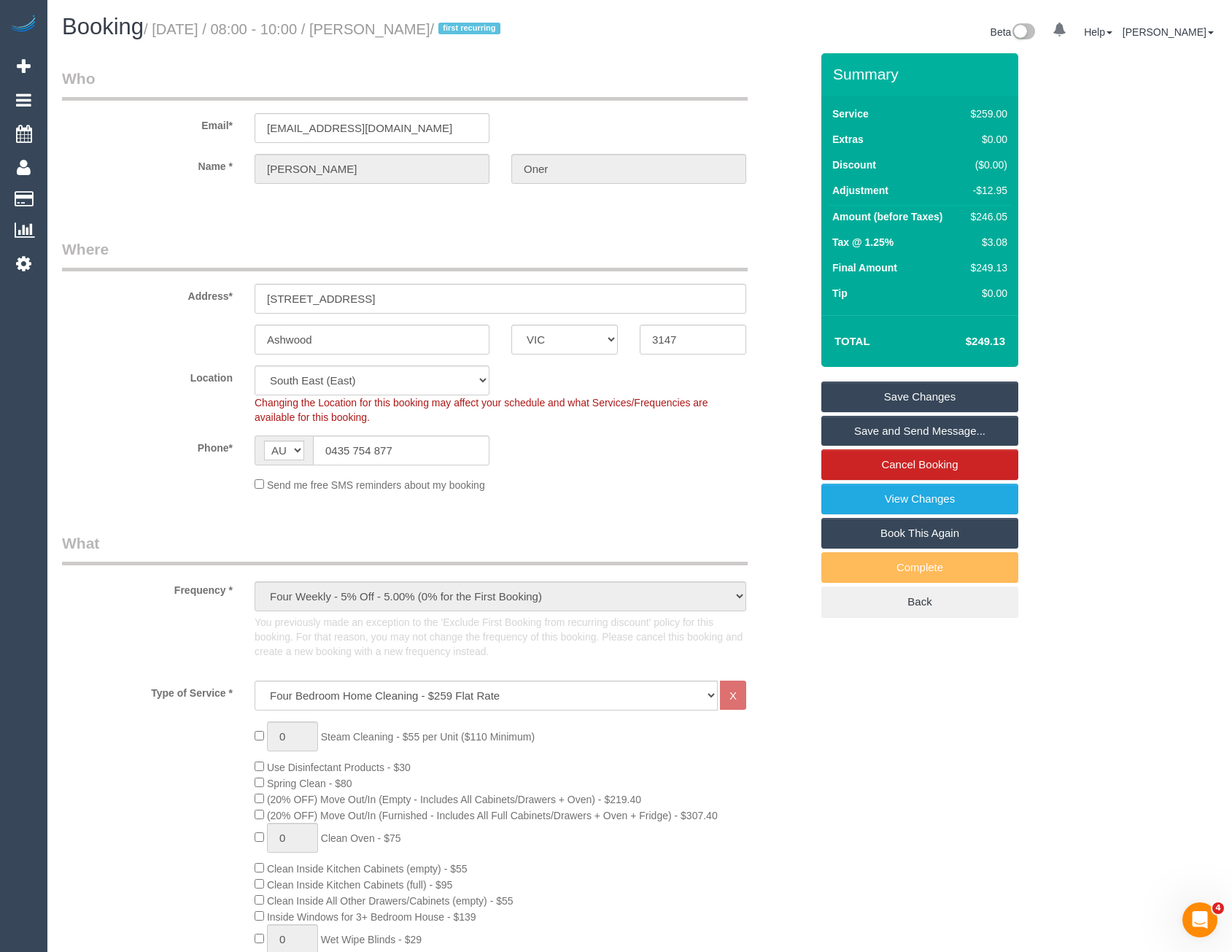
drag, startPoint x: 909, startPoint y: 434, endPoint x: 901, endPoint y: 437, distance: 8.5
click at [909, 434] on link "Save and Send Message..." at bounding box center [920, 431] width 197 height 31
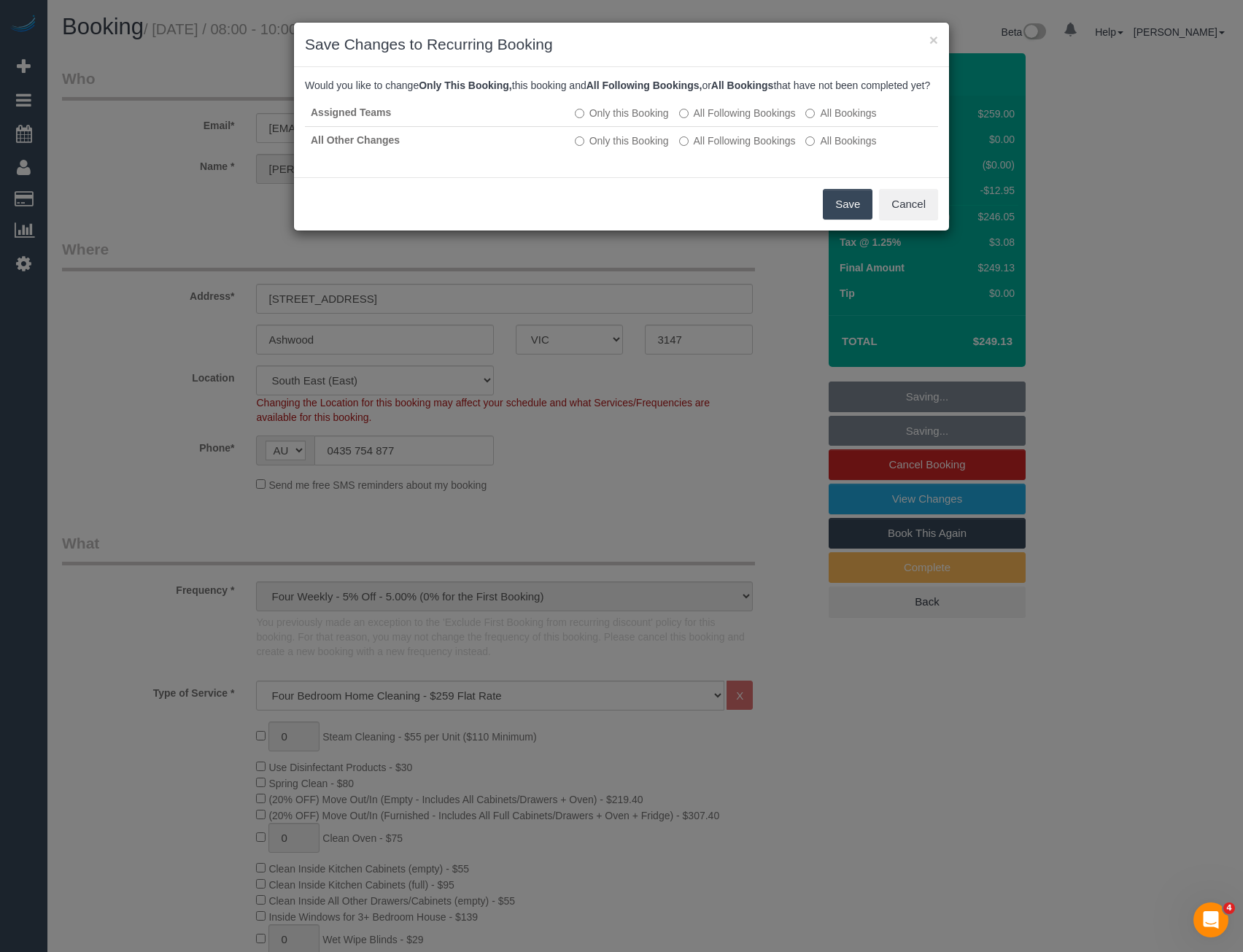
drag, startPoint x: 845, startPoint y: 226, endPoint x: 837, endPoint y: 219, distance: 10.6
click at [845, 219] on button "Save" at bounding box center [847, 204] width 50 height 31
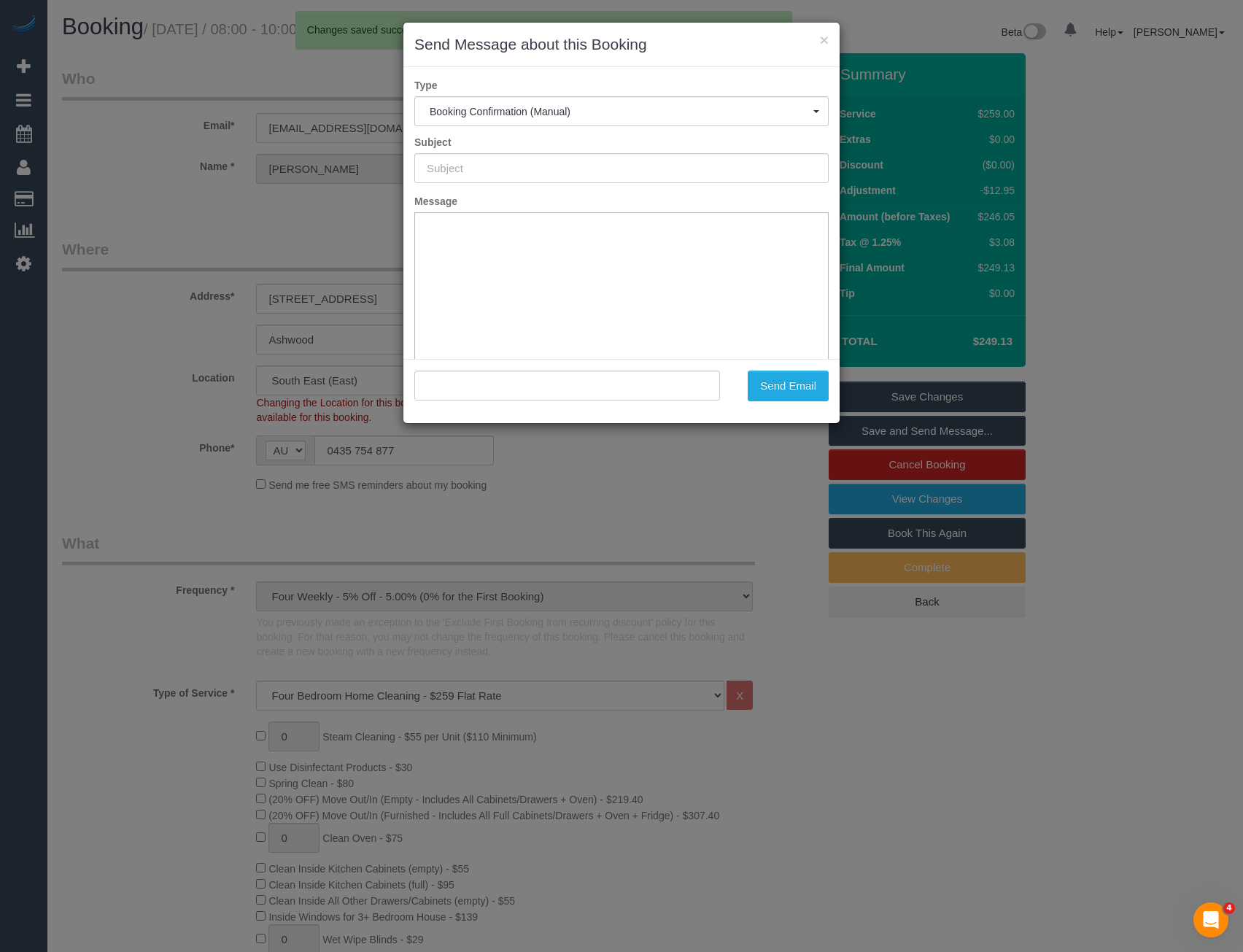
type input "Booking Confirmed"
type input ""Sue Oner" <sueoner@gmail.com>"
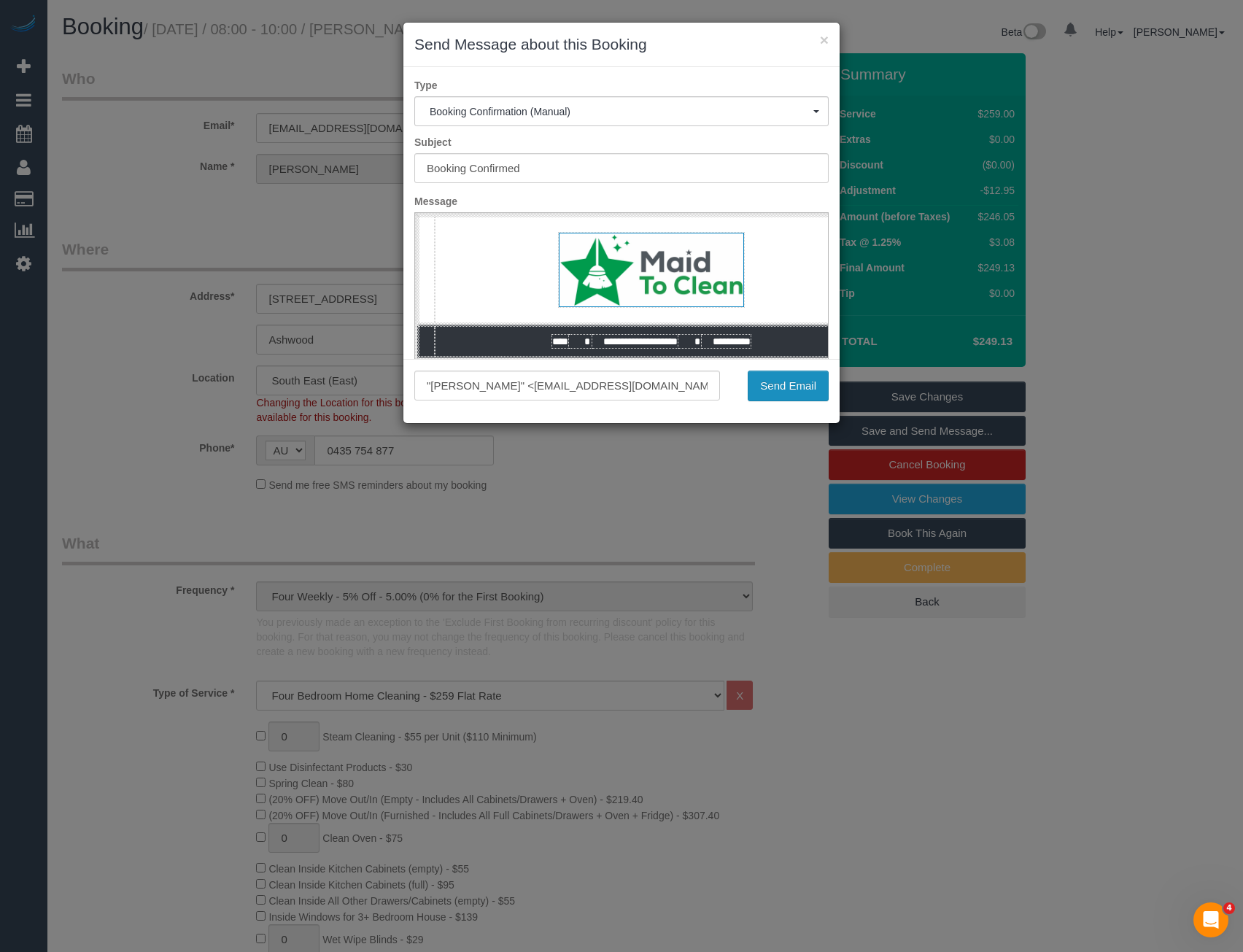
click at [800, 390] on button "Send Email" at bounding box center [787, 386] width 81 height 31
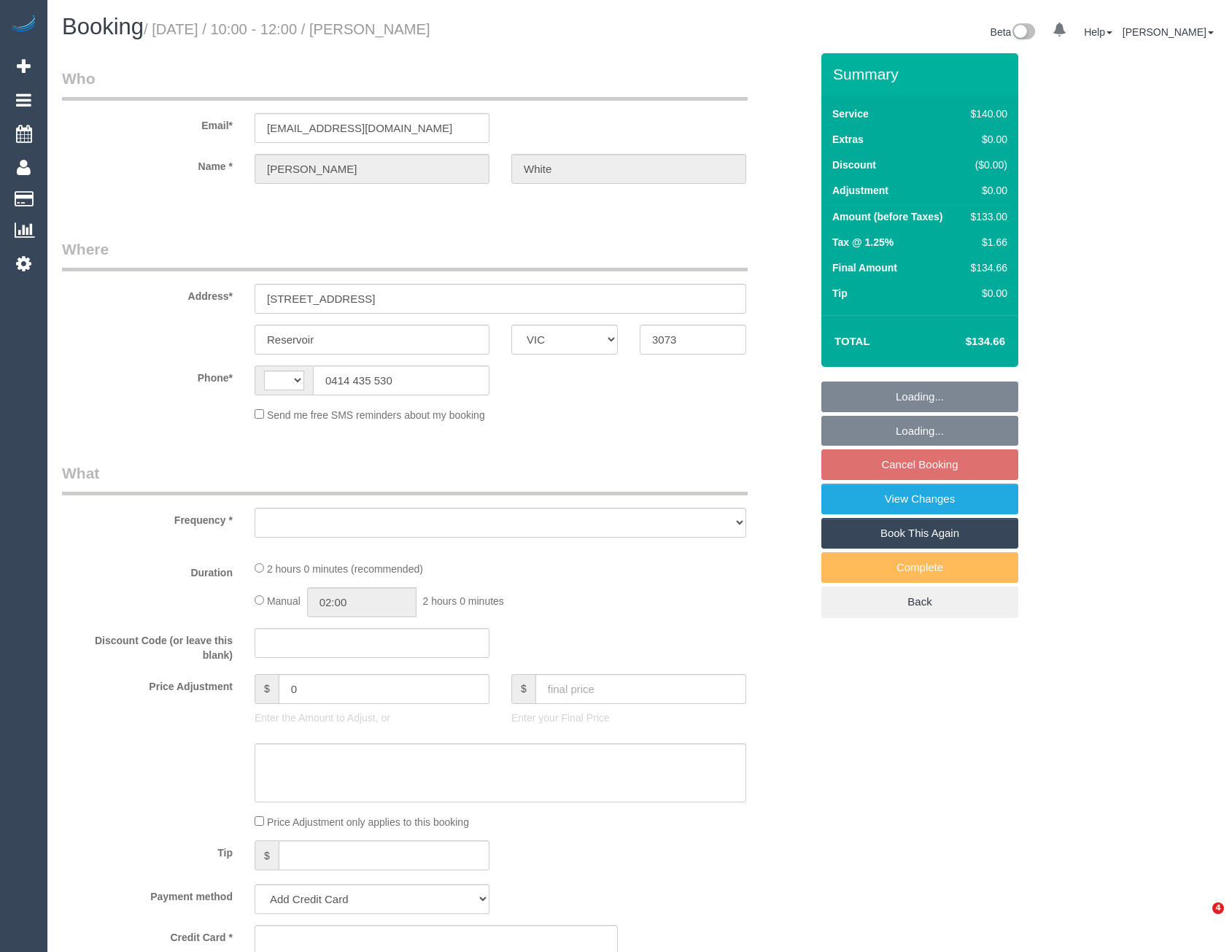
select select "VIC"
select select "string:AU"
select select "object:522"
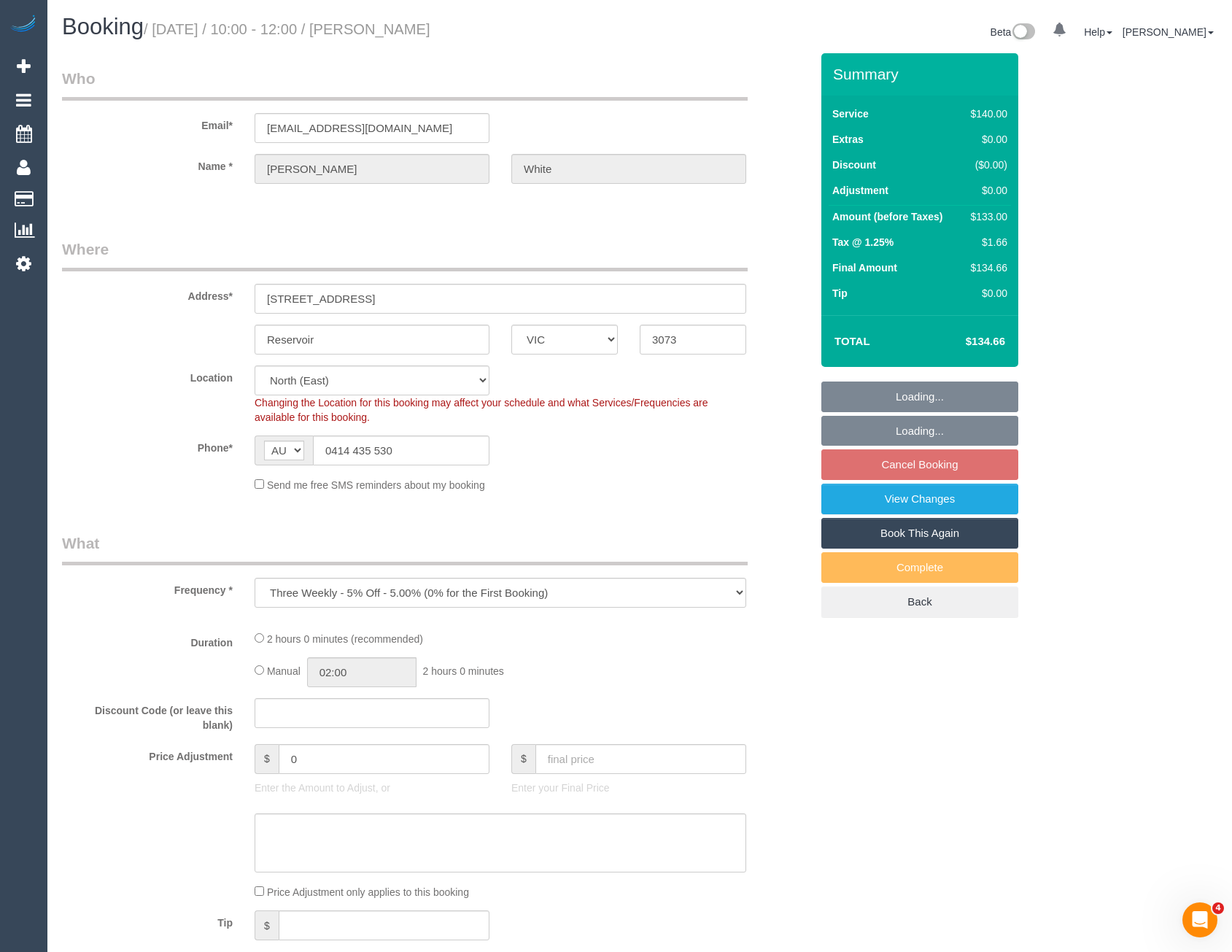
select select "string:stripe-pm_1PAMz62GScqysDRV0t4JZwaL"
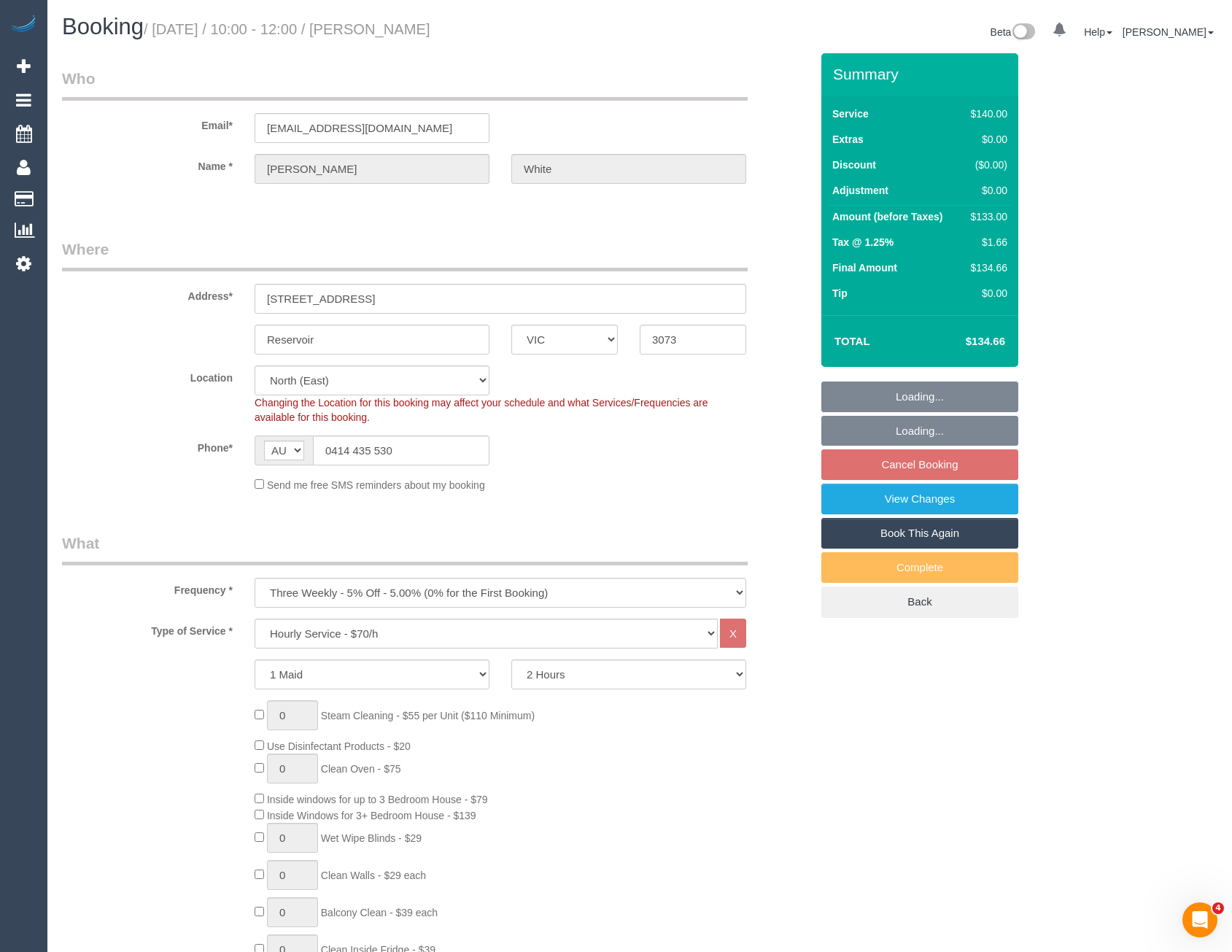
select select "number:29"
select select "number:14"
select select "number:18"
select select "number:25"
select select "number:34"
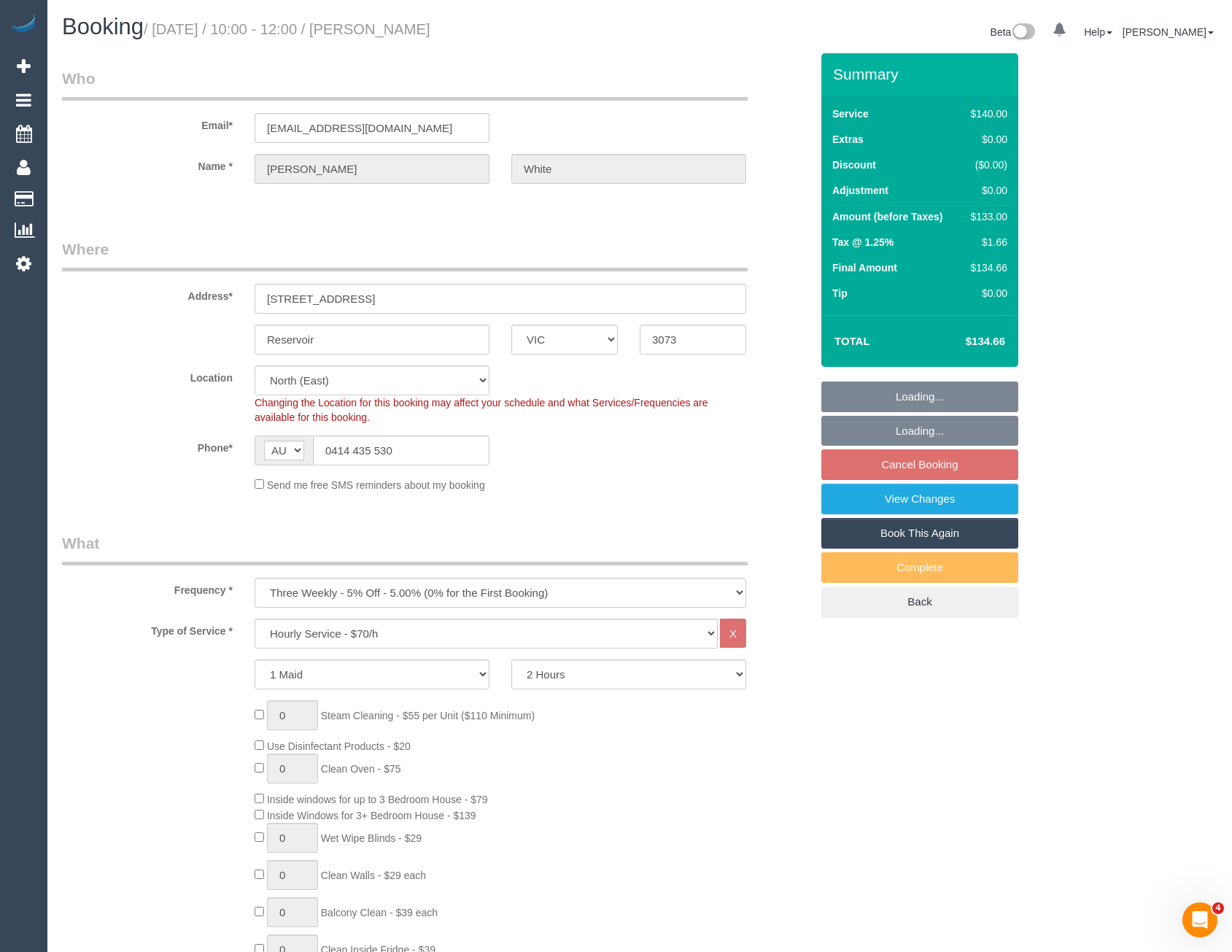
select select "number:26"
select select "object:853"
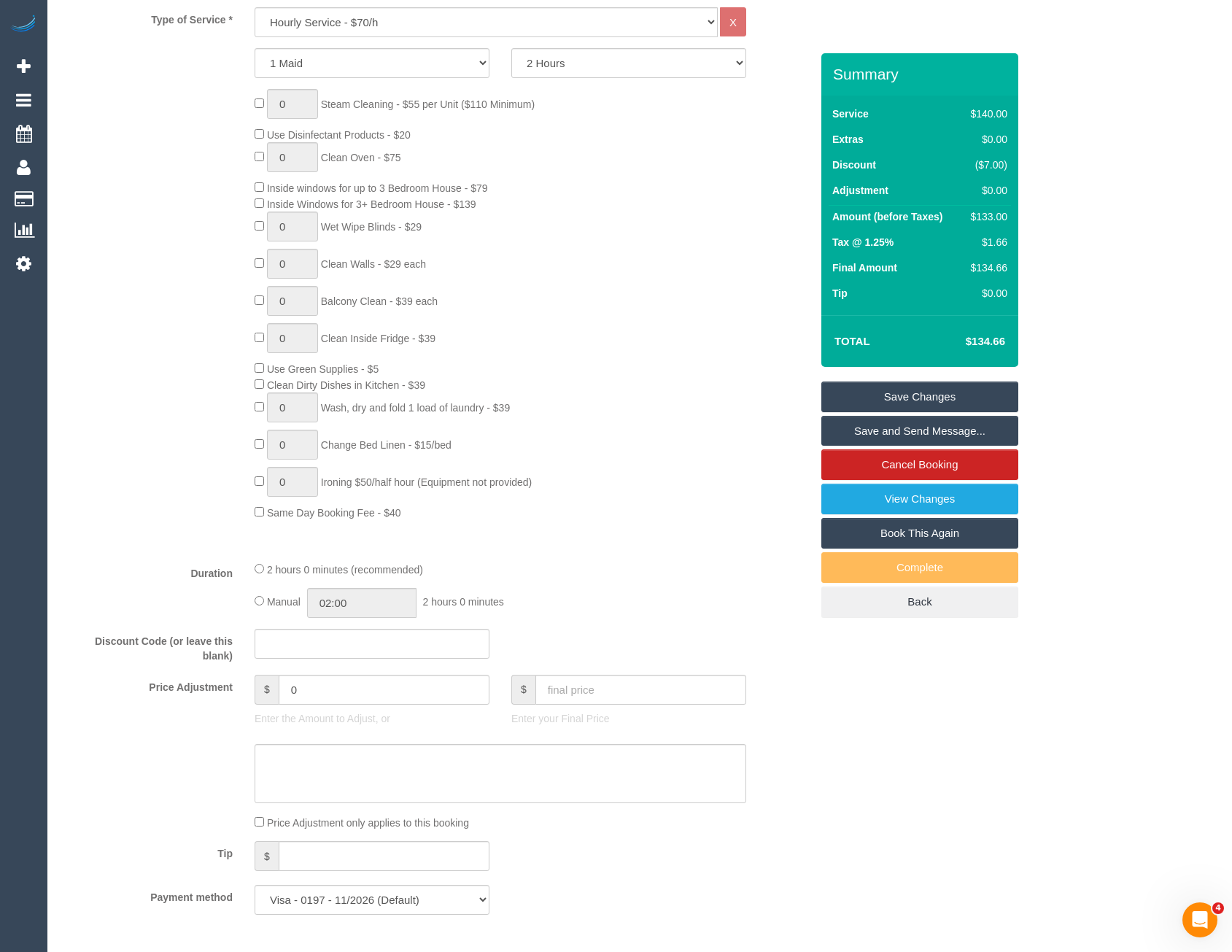
scroll to position [802, 0]
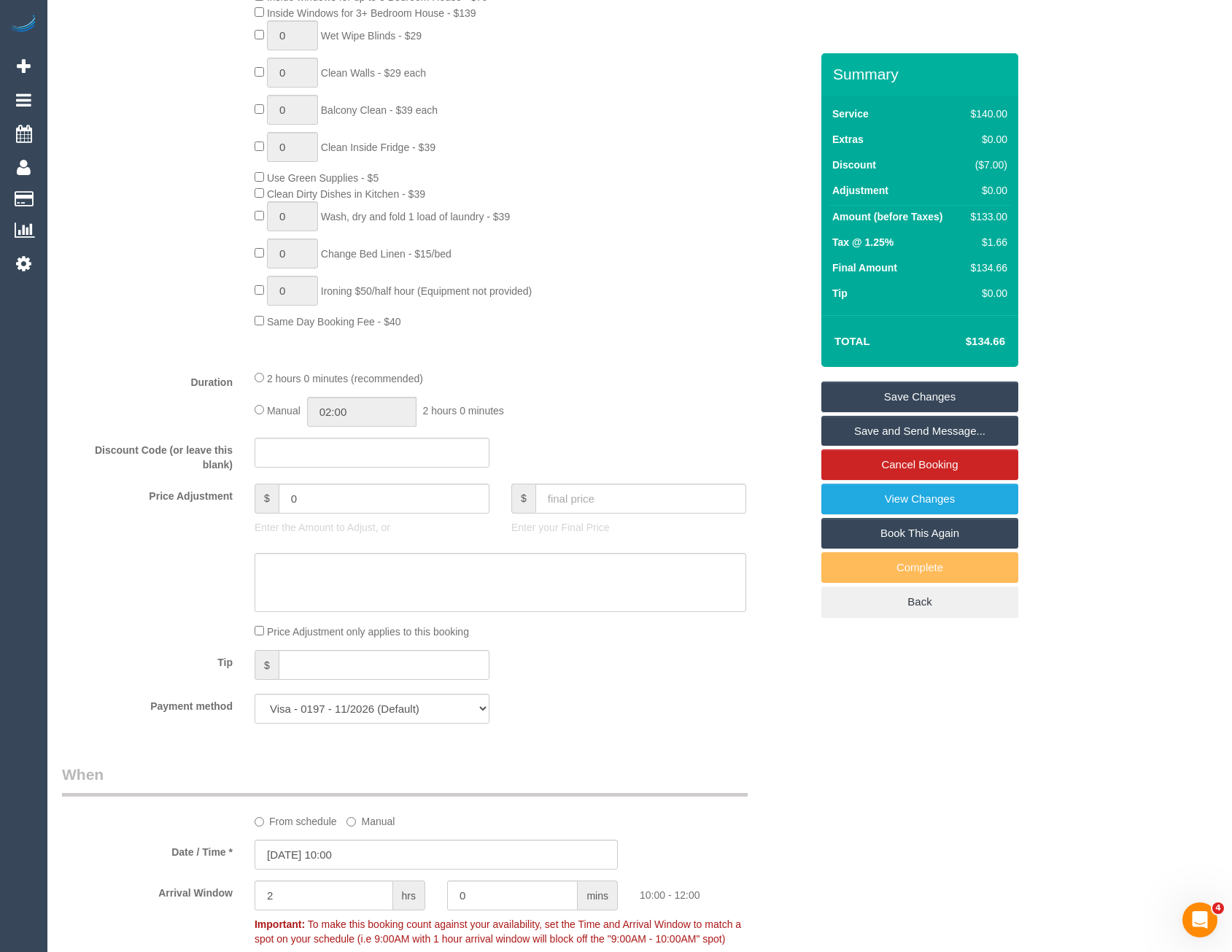
click at [652, 406] on div "Manual 02:00 2 hours 0 minutes" at bounding box center [499, 412] width 491 height 30
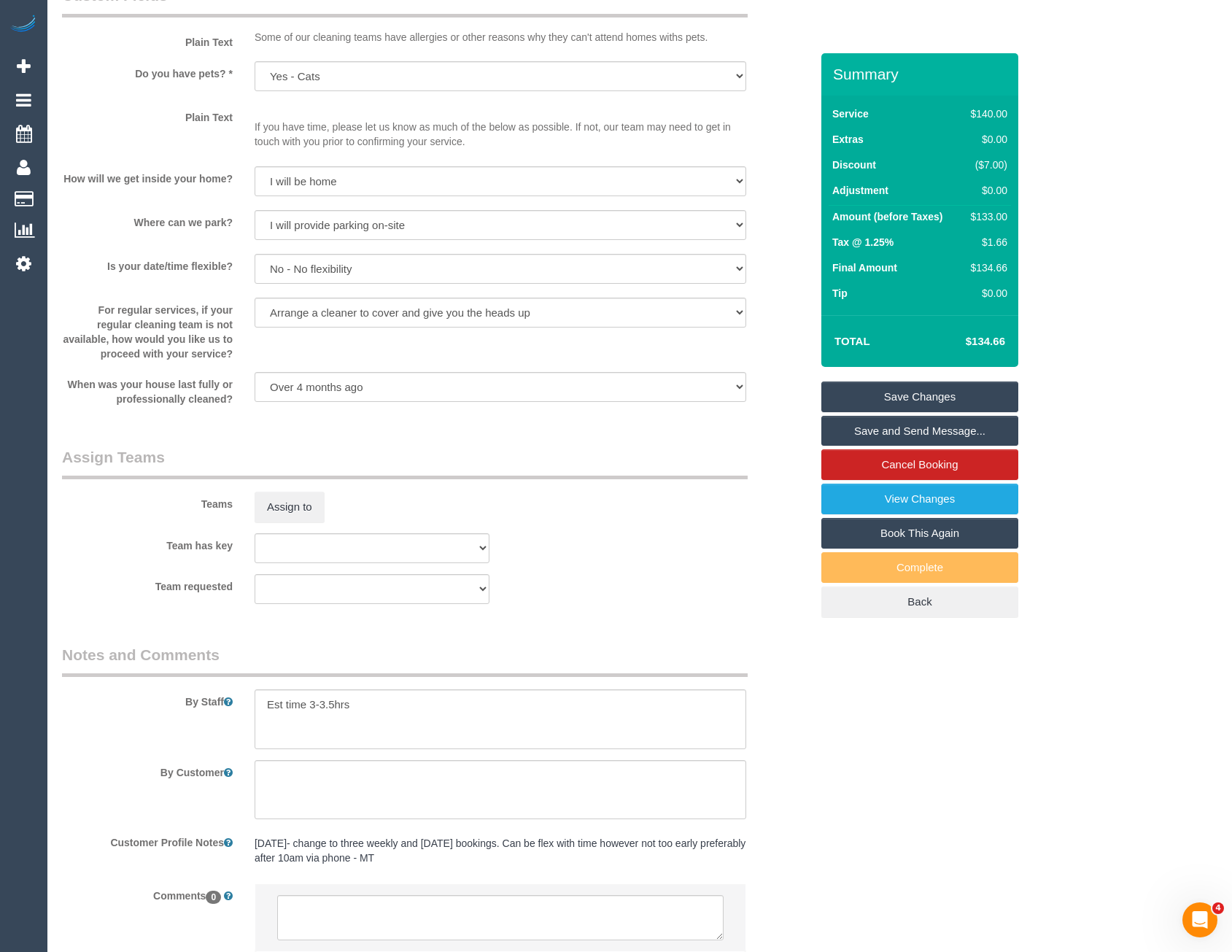
scroll to position [1916, 0]
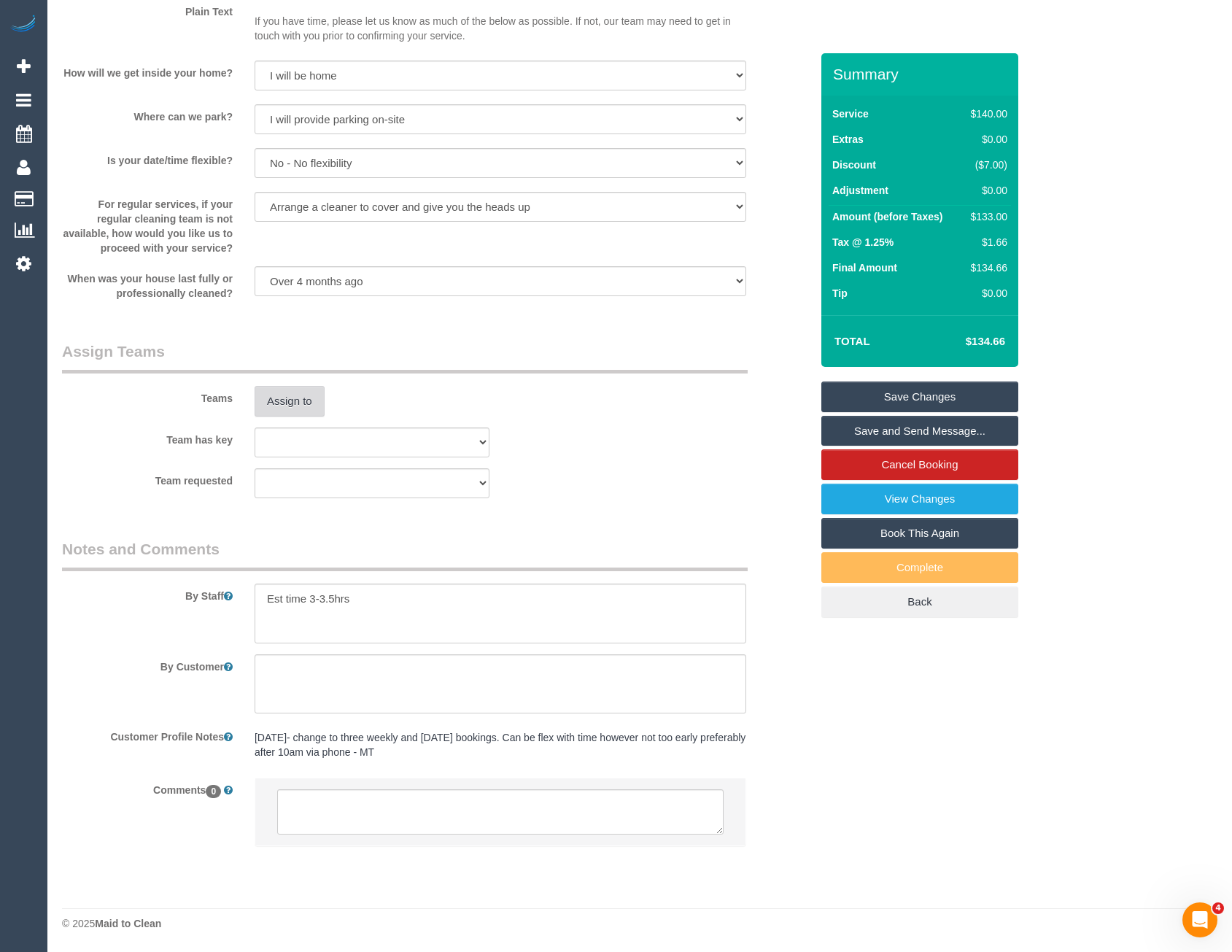
click at [293, 400] on button "Assign to" at bounding box center [289, 401] width 70 height 31
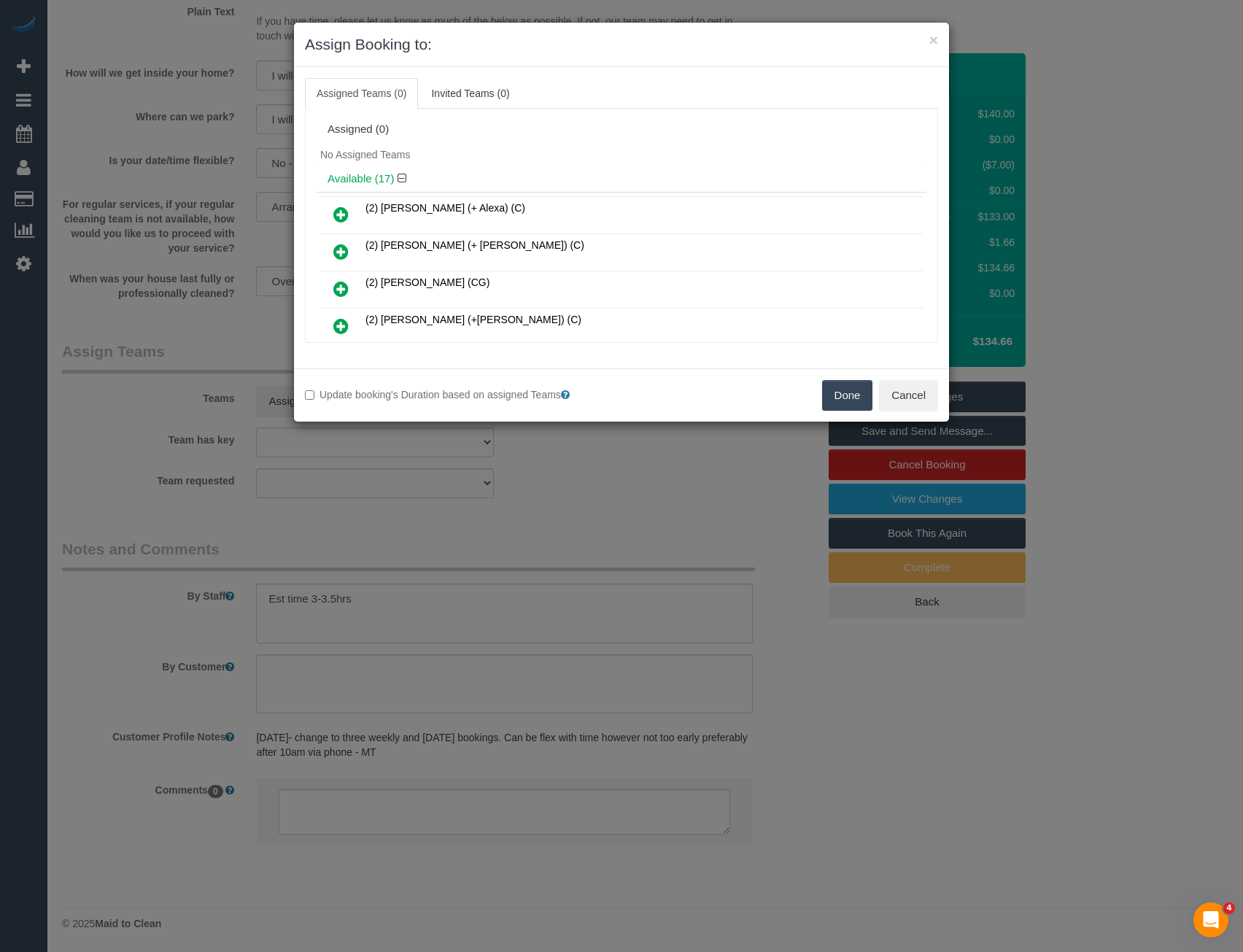
scroll to position [356, 0]
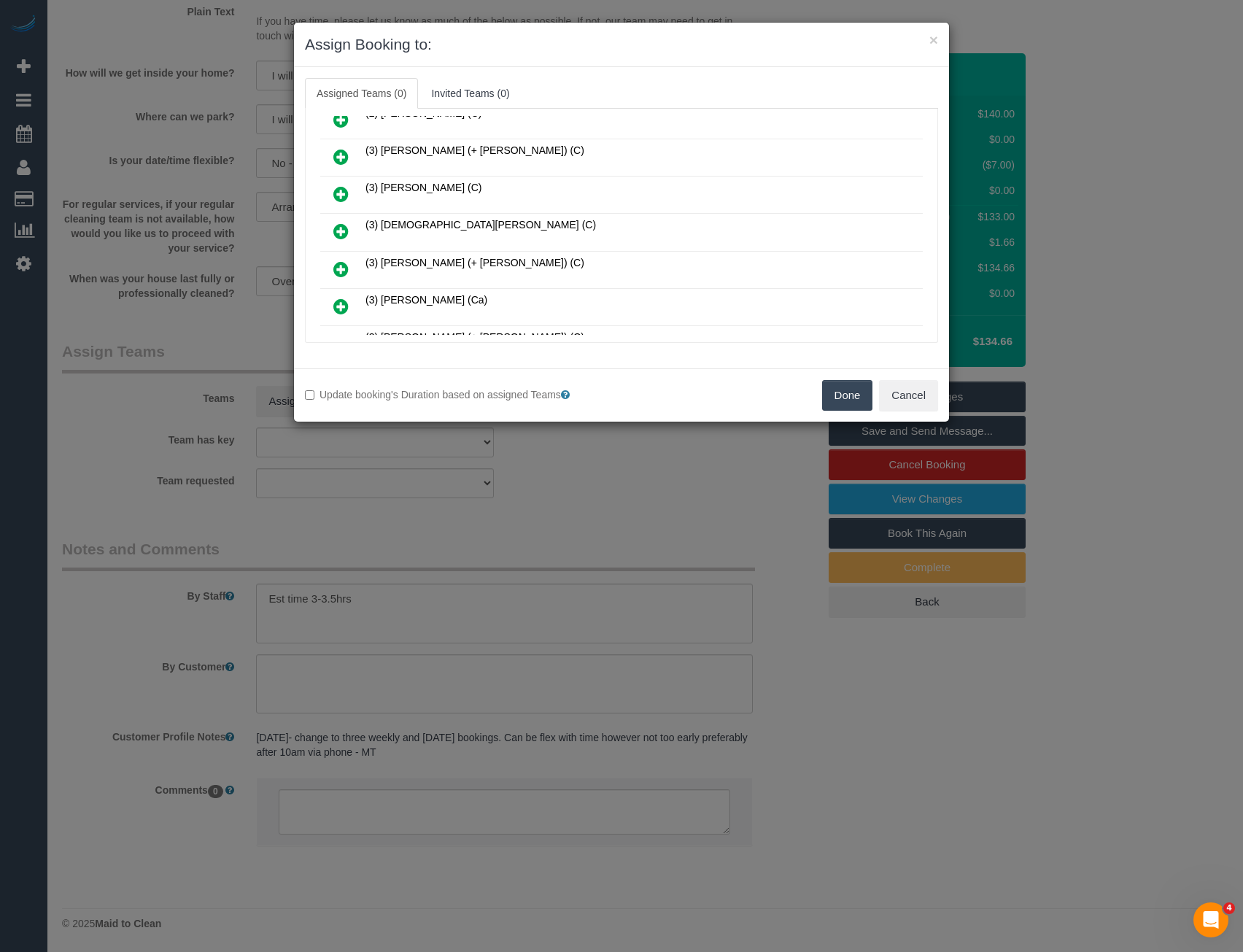
drag, startPoint x: 335, startPoint y: 231, endPoint x: 327, endPoint y: 240, distance: 12.0
click at [336, 232] on icon at bounding box center [340, 231] width 15 height 18
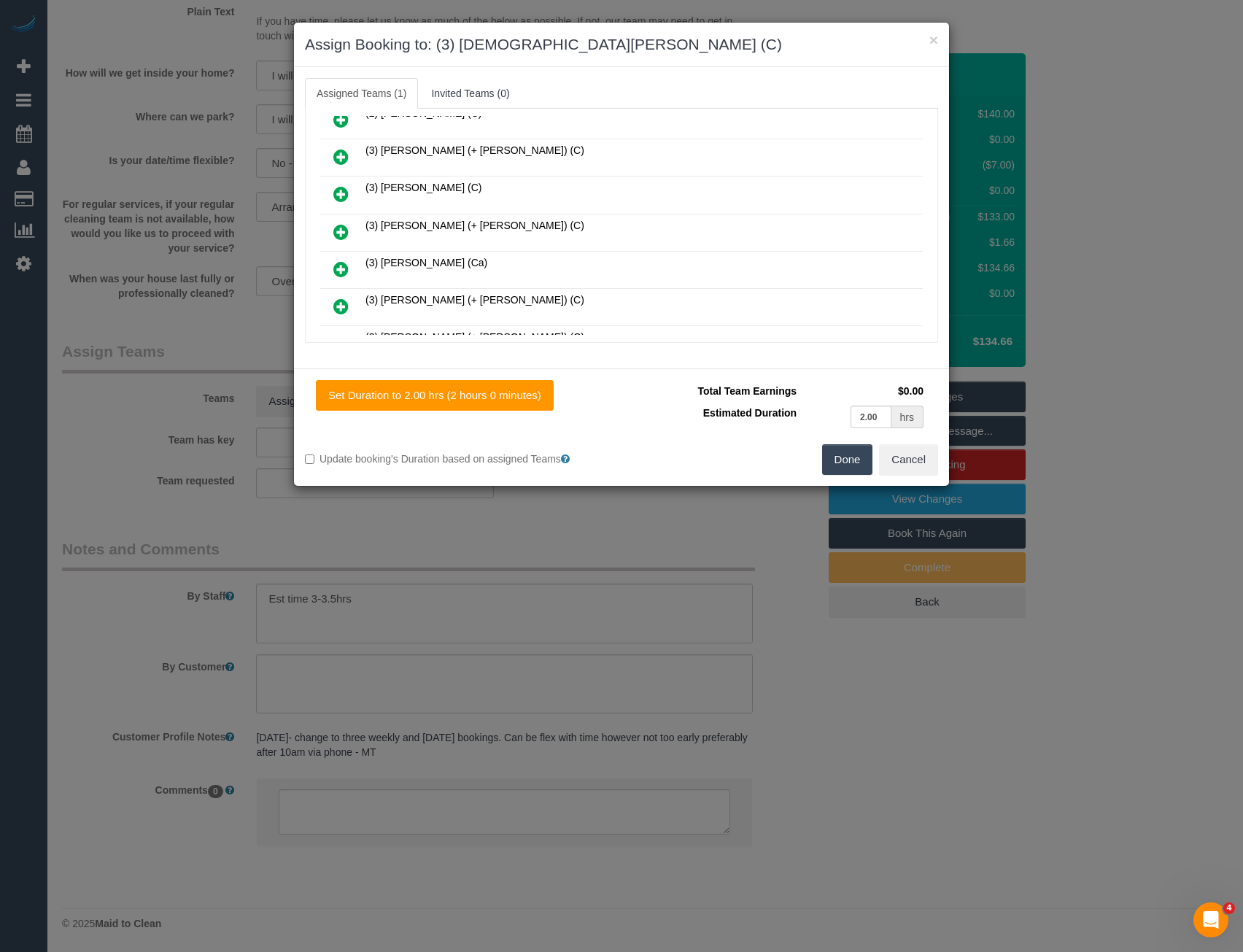
scroll to position [0, 0]
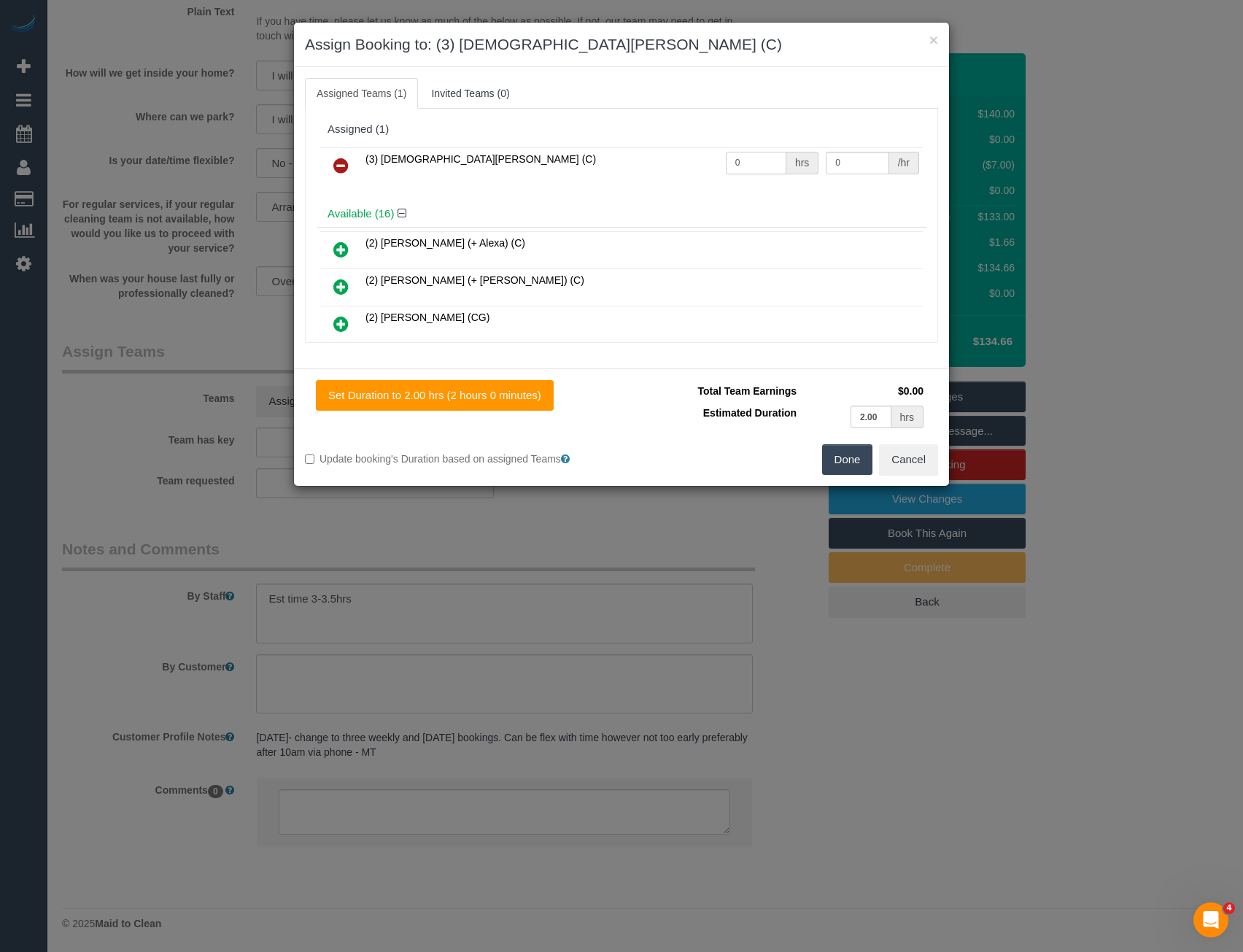
drag, startPoint x: 714, startPoint y: 164, endPoint x: 646, endPoint y: 166, distance: 68.0
click at [656, 167] on tr "(3) Buddhi Adhikari (C) 0 hrs 0 /hr" at bounding box center [621, 165] width 602 height 37
type input "2"
type input "35"
click at [834, 456] on button "Done" at bounding box center [847, 460] width 51 height 31
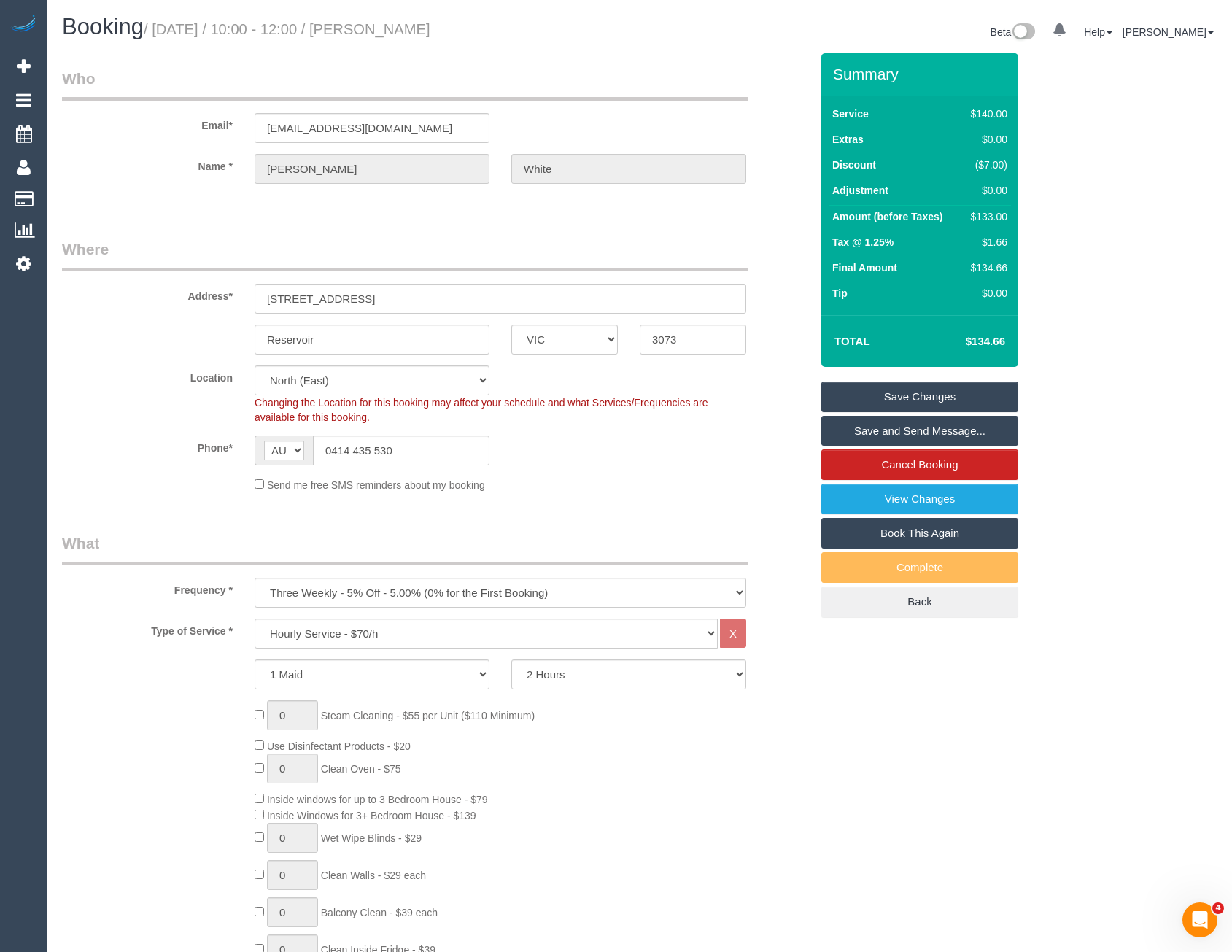
click at [909, 433] on link "Save and Send Message..." at bounding box center [920, 431] width 197 height 31
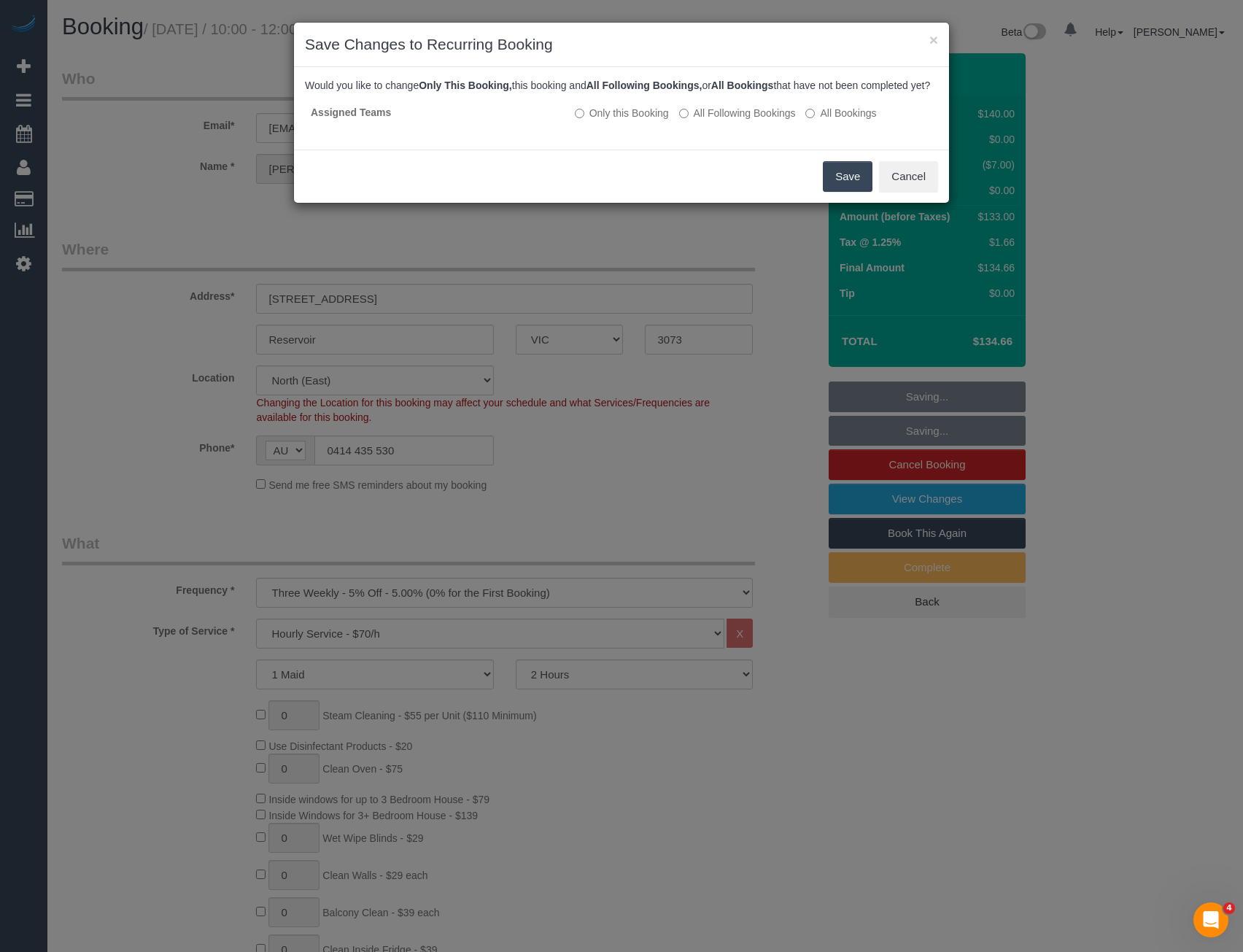
click at [857, 191] on button "Save" at bounding box center [847, 176] width 50 height 31
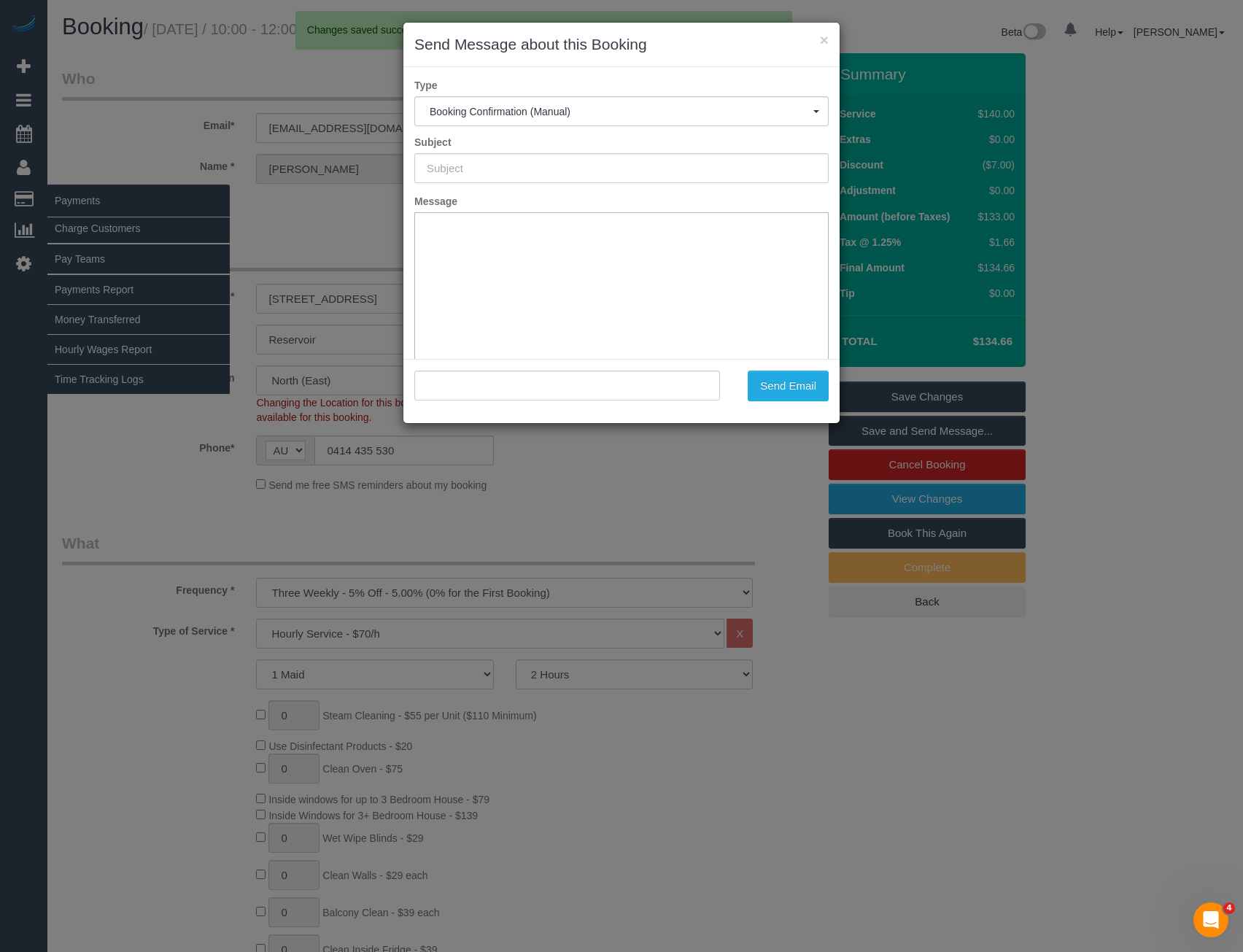
type input "Booking Confirmed"
type input ""Maureen White" <rabbitmaus@rocketmail.com>"
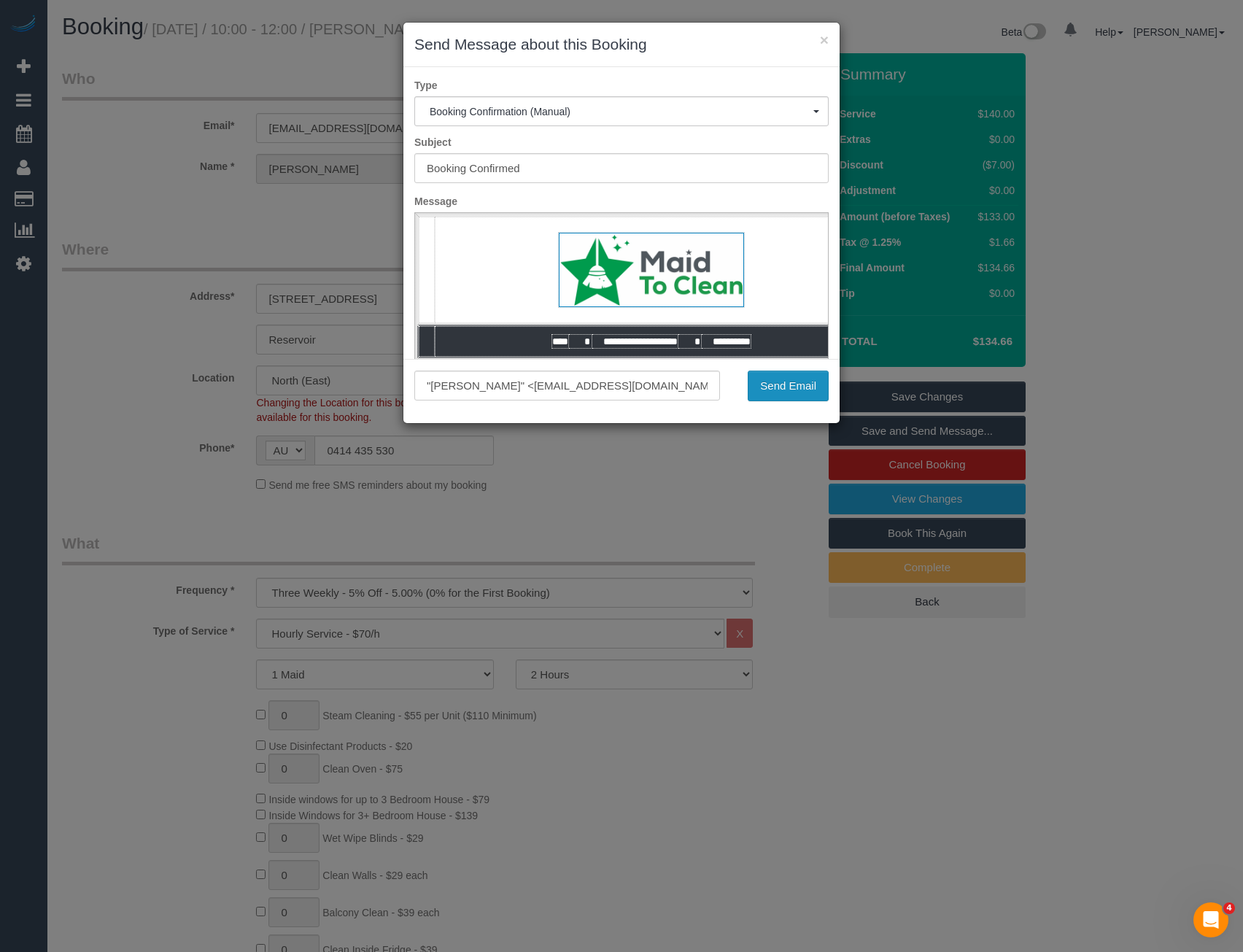
drag, startPoint x: 799, startPoint y: 399, endPoint x: 776, endPoint y: 401, distance: 23.1
click at [799, 399] on button "Send Email" at bounding box center [787, 386] width 81 height 31
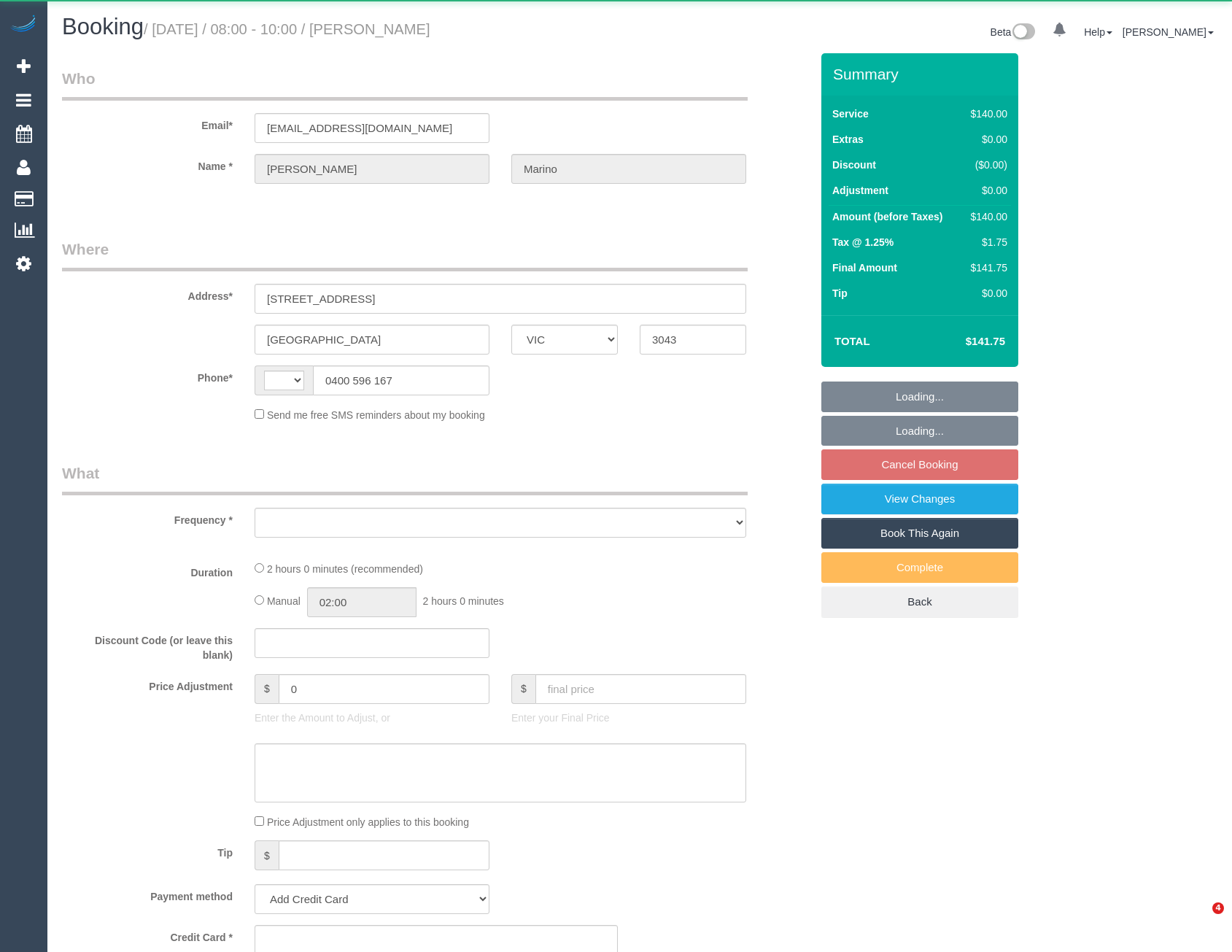
select select "VIC"
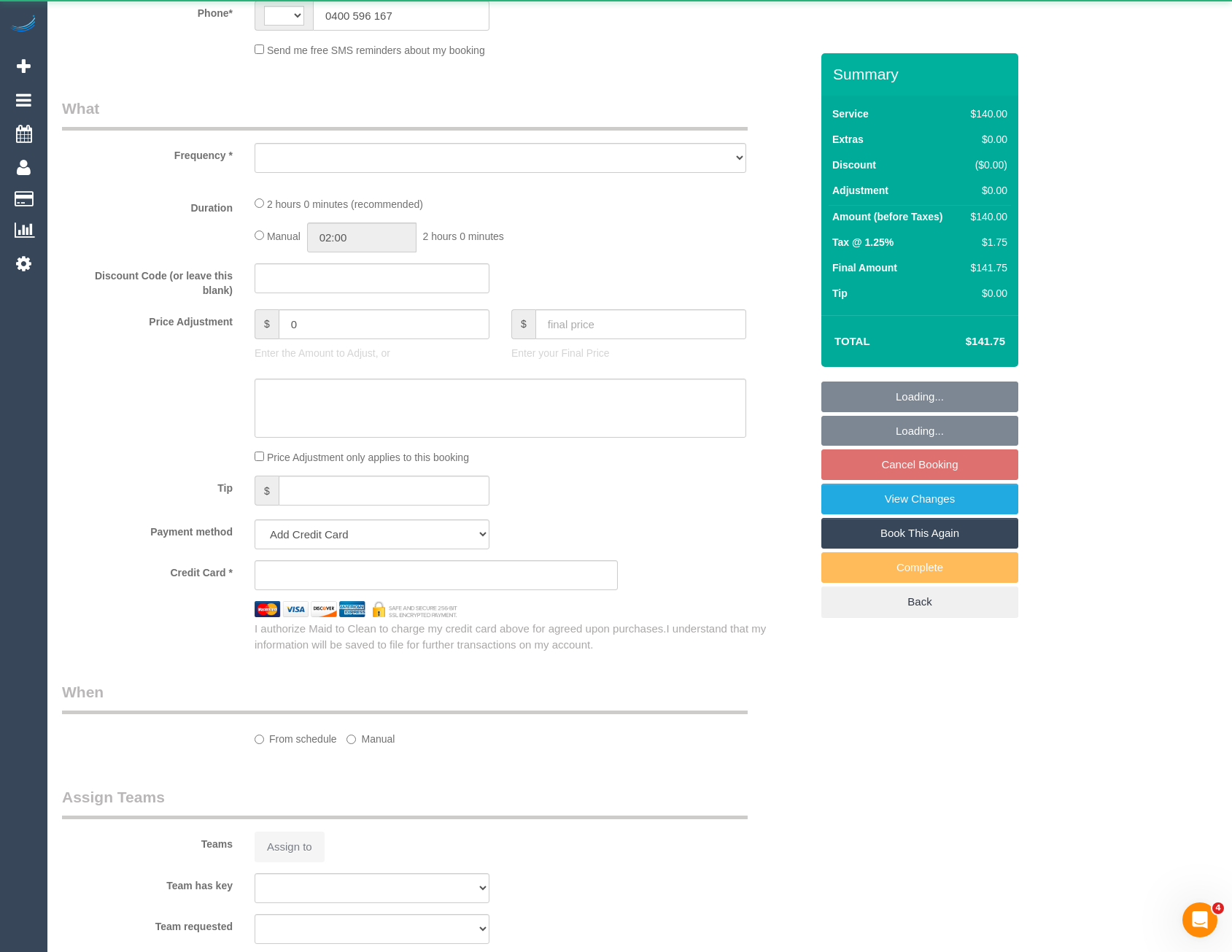
select select "string:AU"
select select "string:stripe-pm_1OfW4a2GScqysDRV3IHCgtv3"
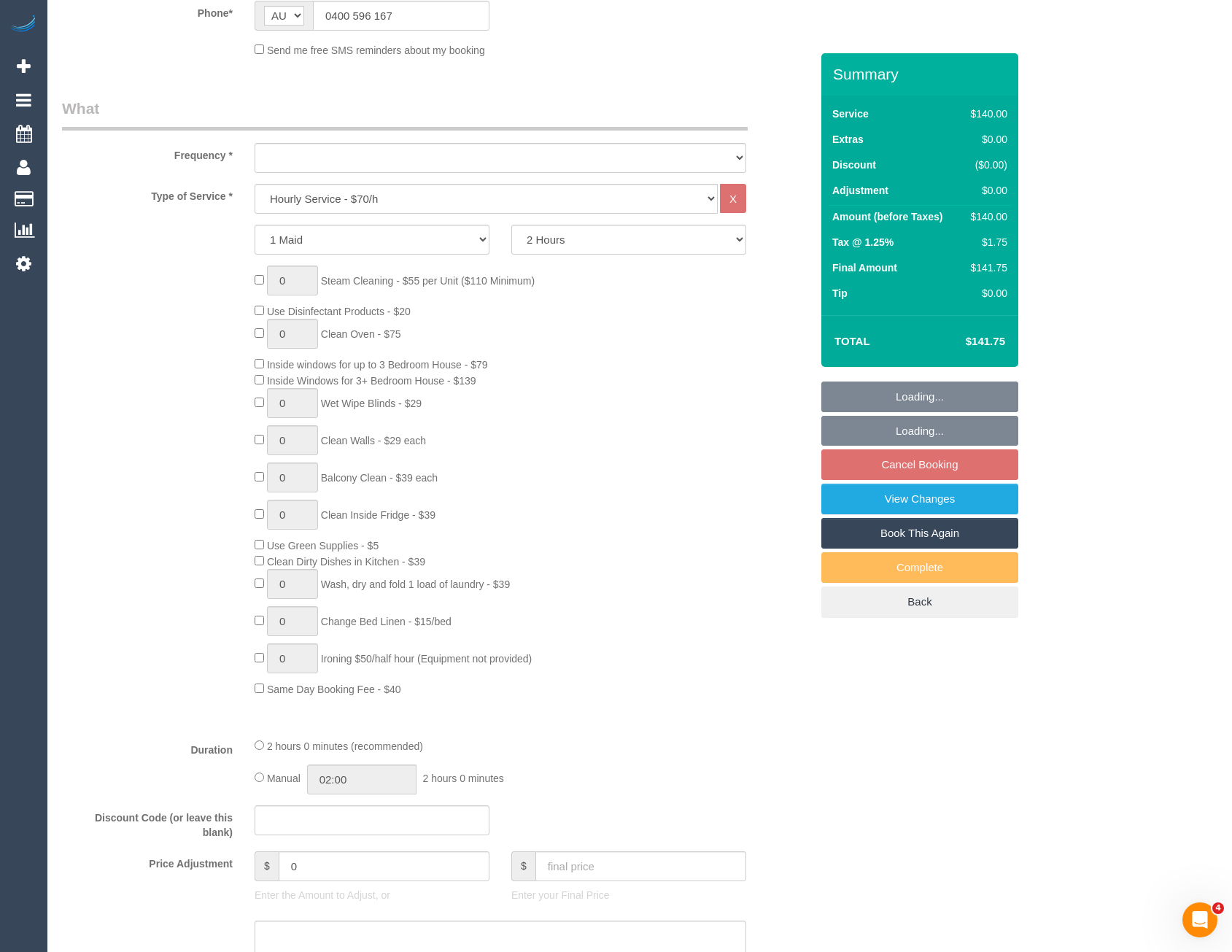
select select "object:688"
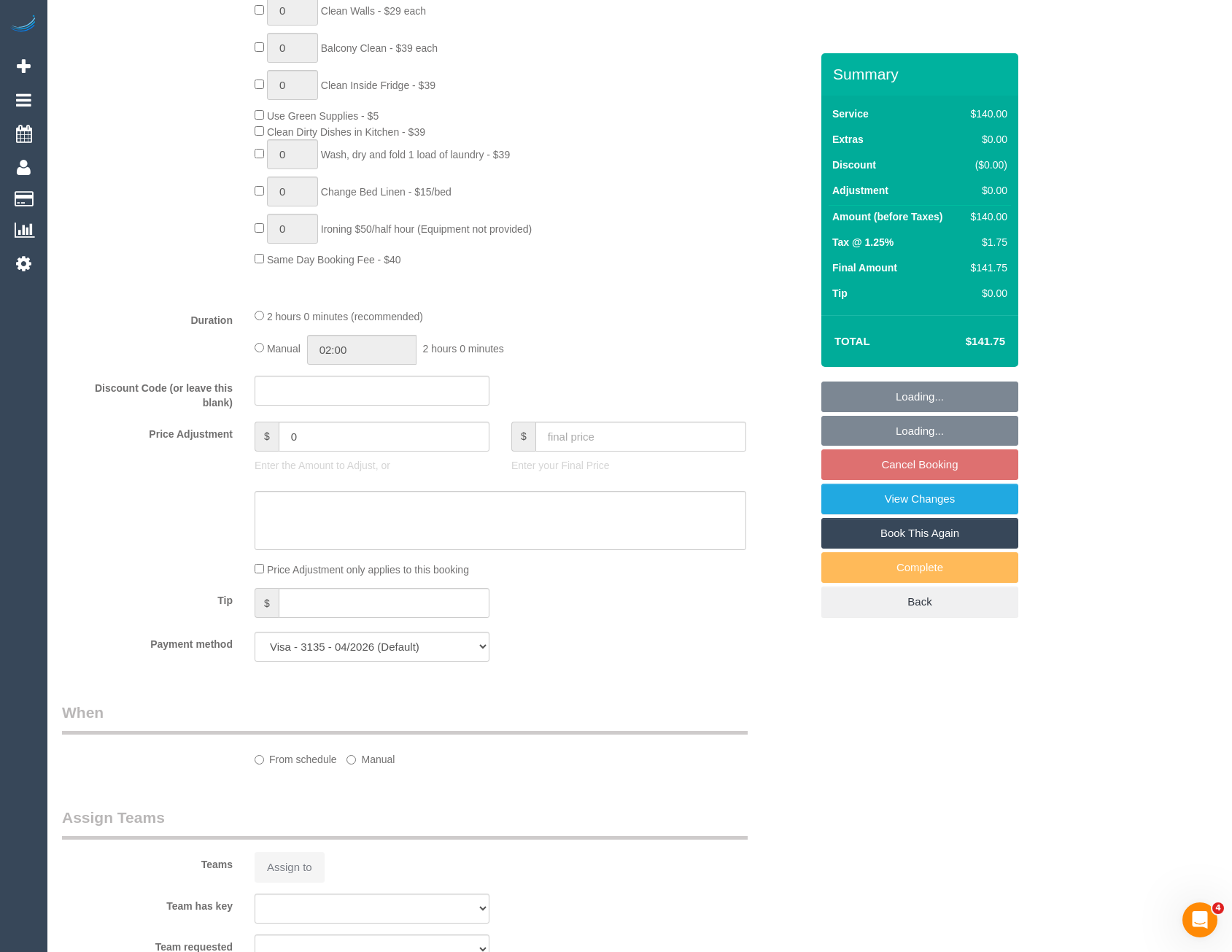
select select "number:28"
select select "number:14"
select select "number:18"
select select "number:25"
select select "number:34"
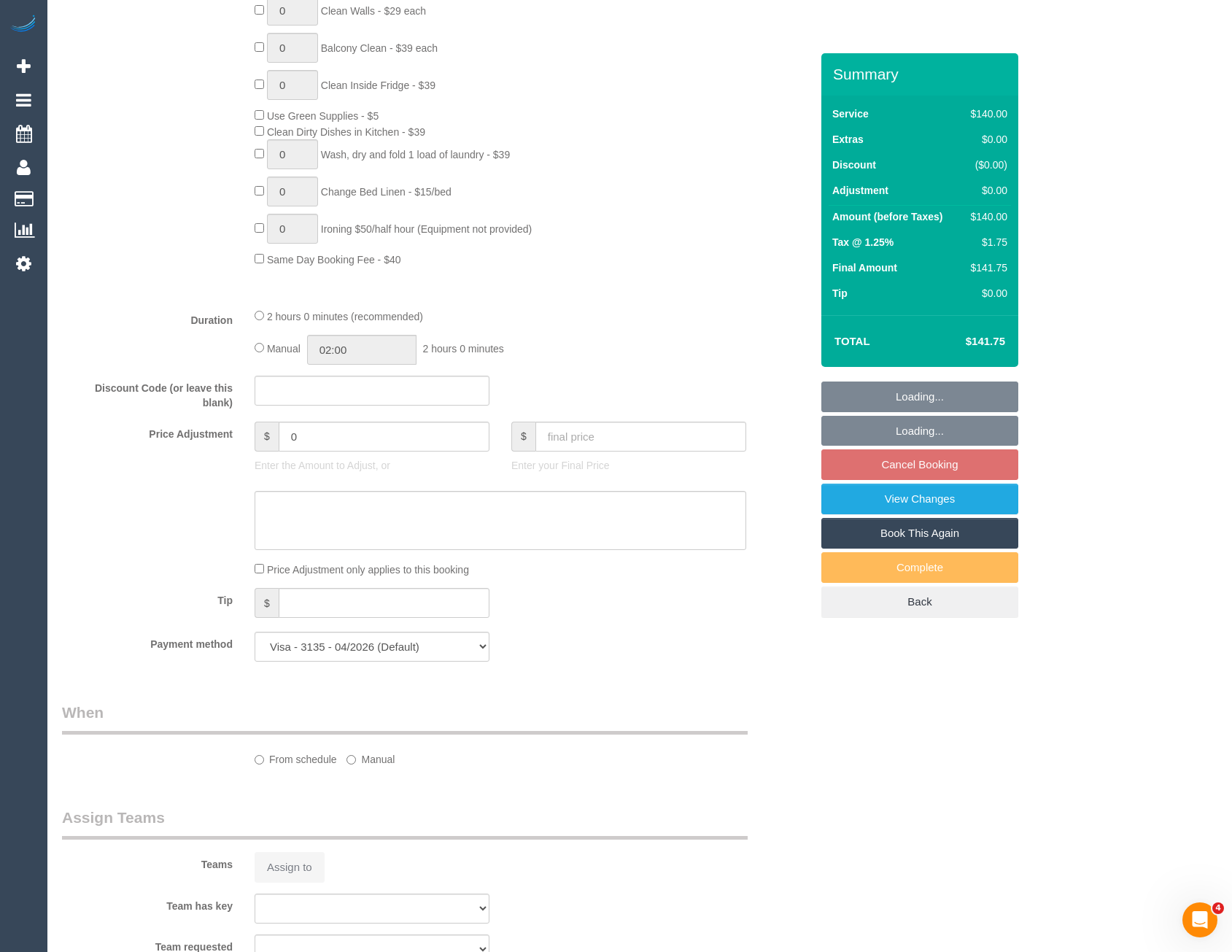
select select "number:12"
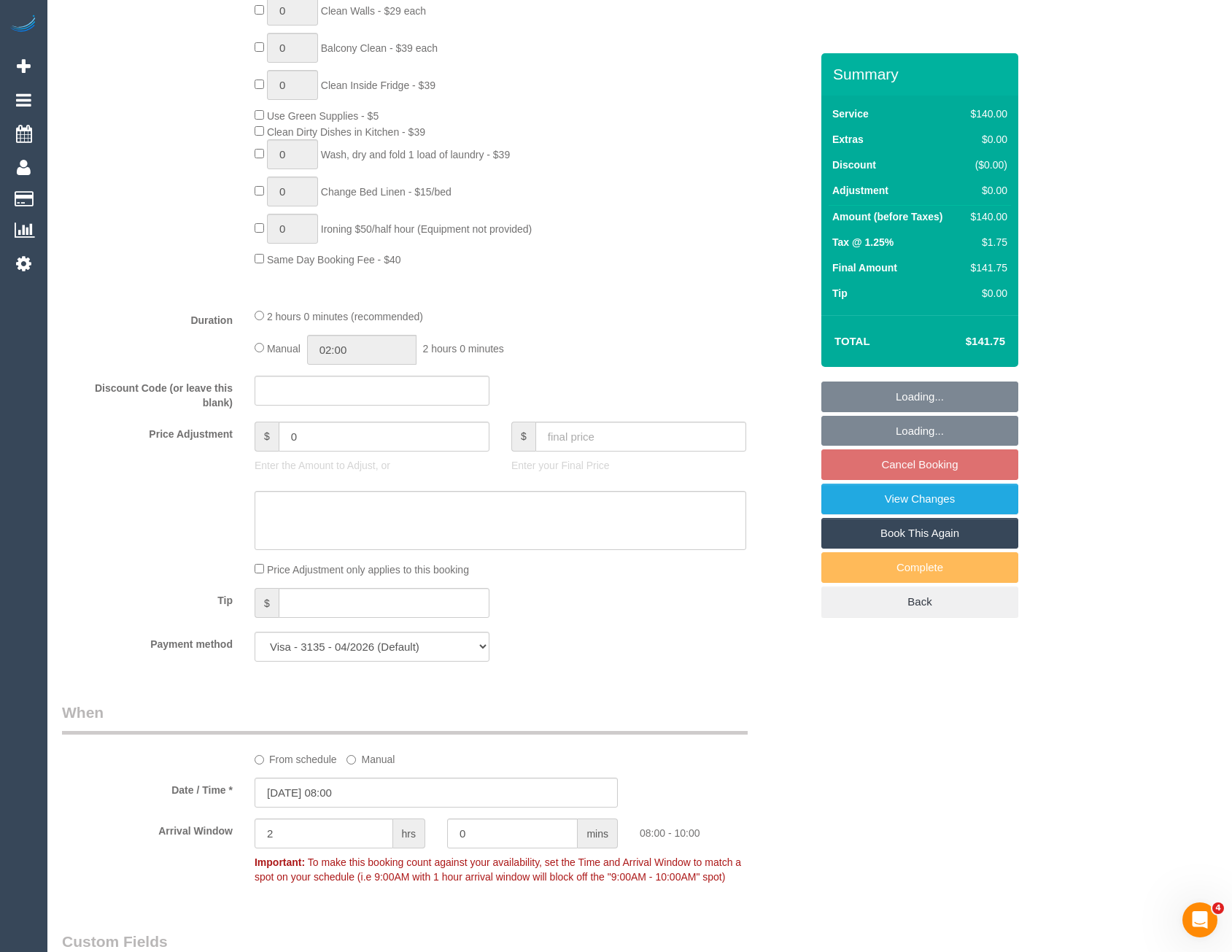
select select "object:1384"
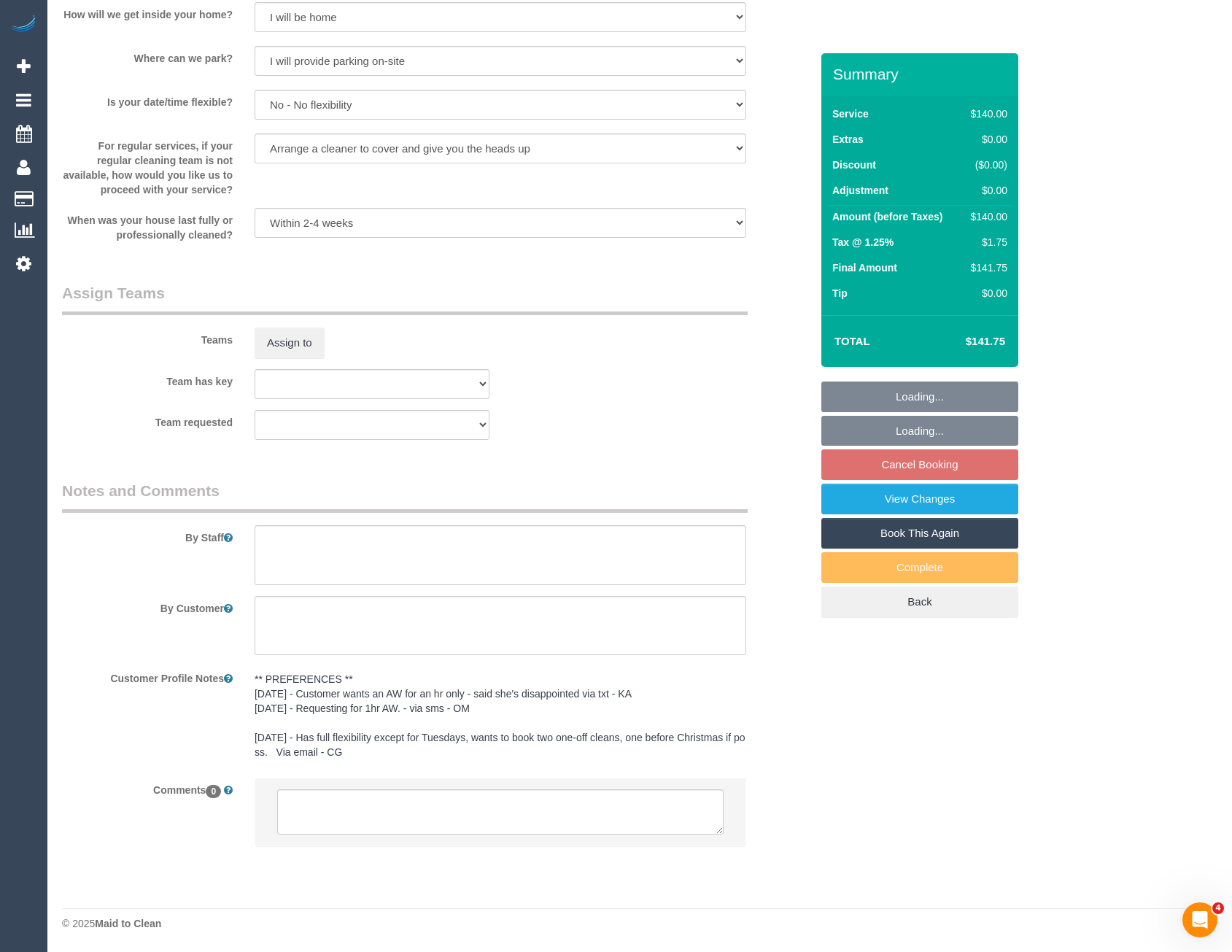
scroll to position [1829, 0]
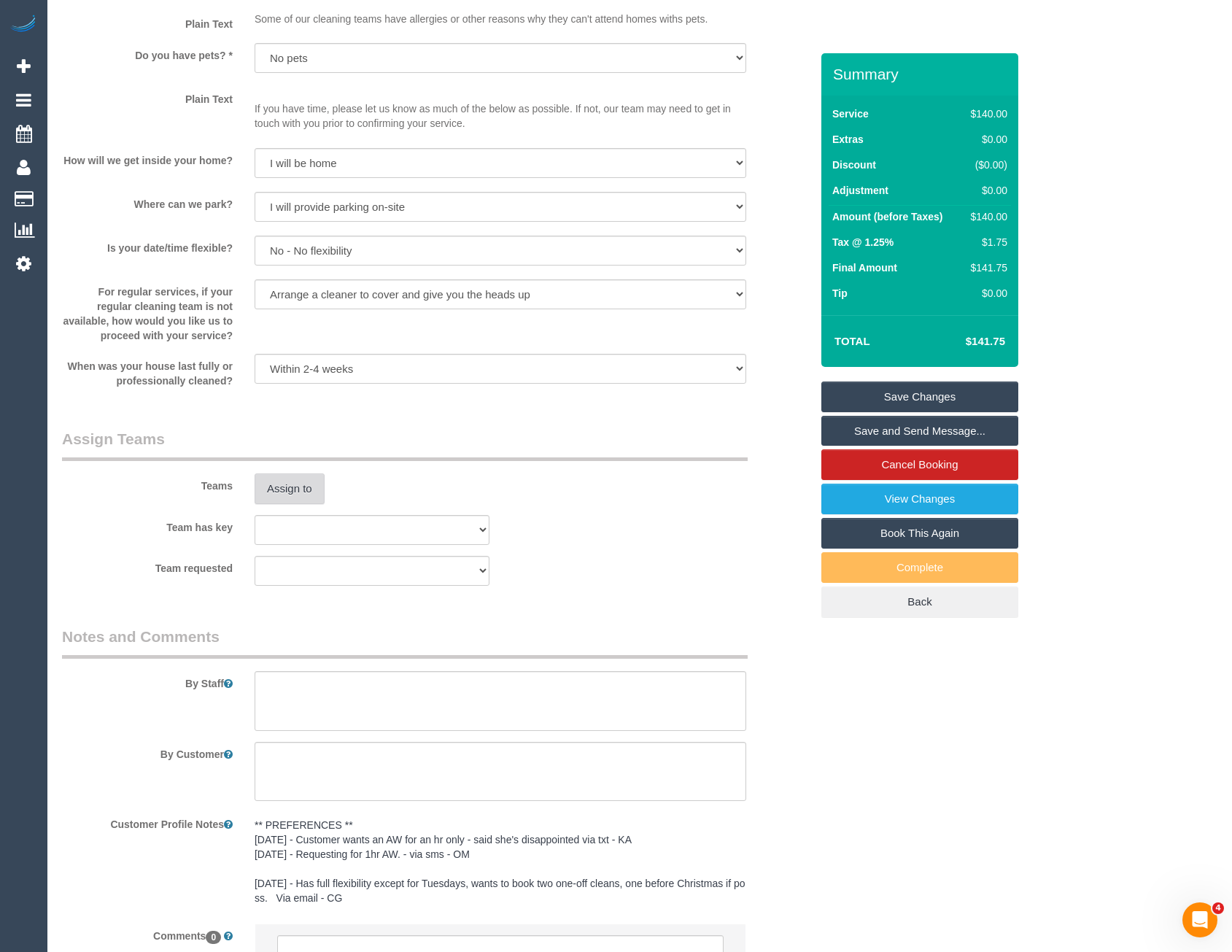
click at [267, 493] on button "Assign to" at bounding box center [289, 488] width 70 height 31
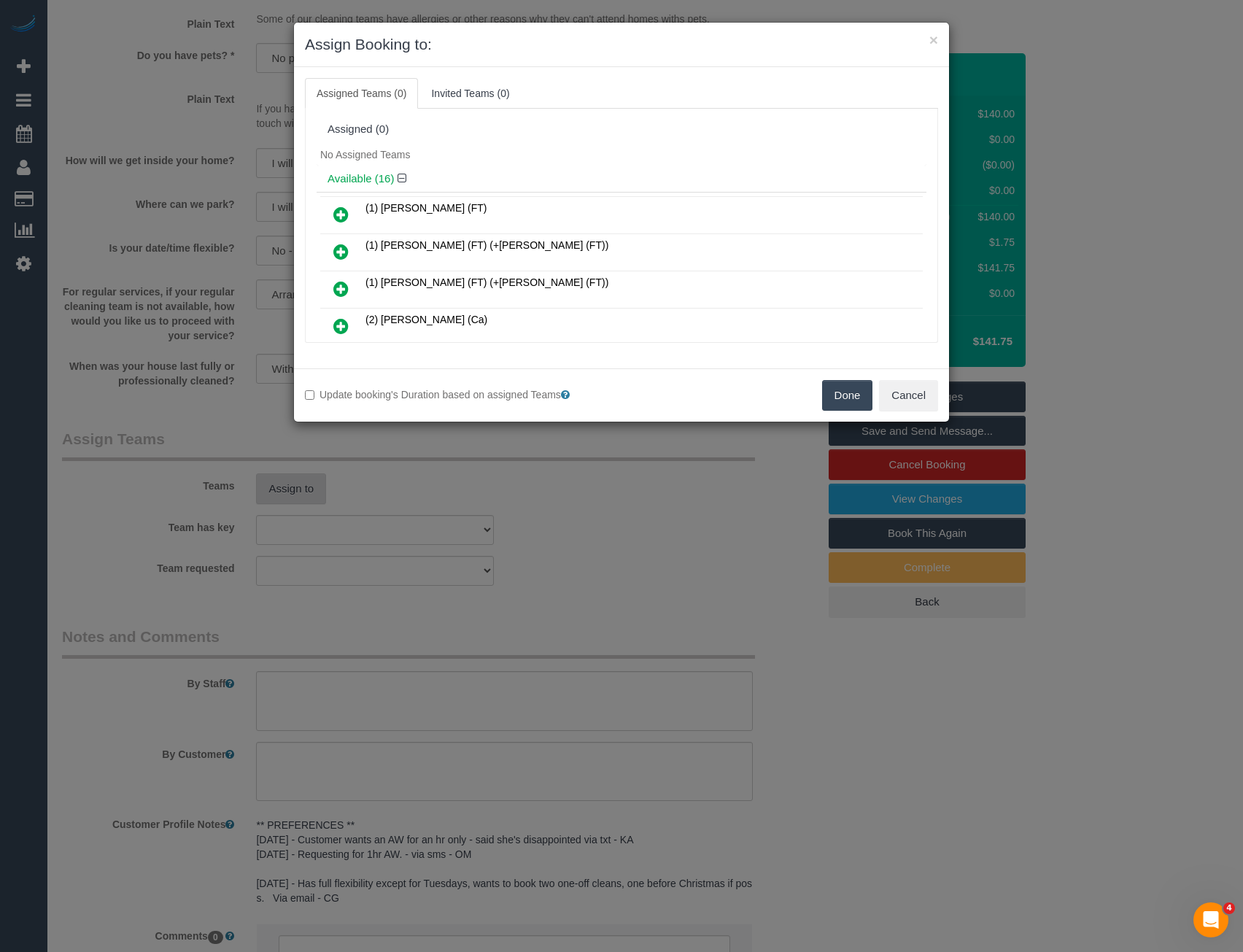
scroll to position [542, 0]
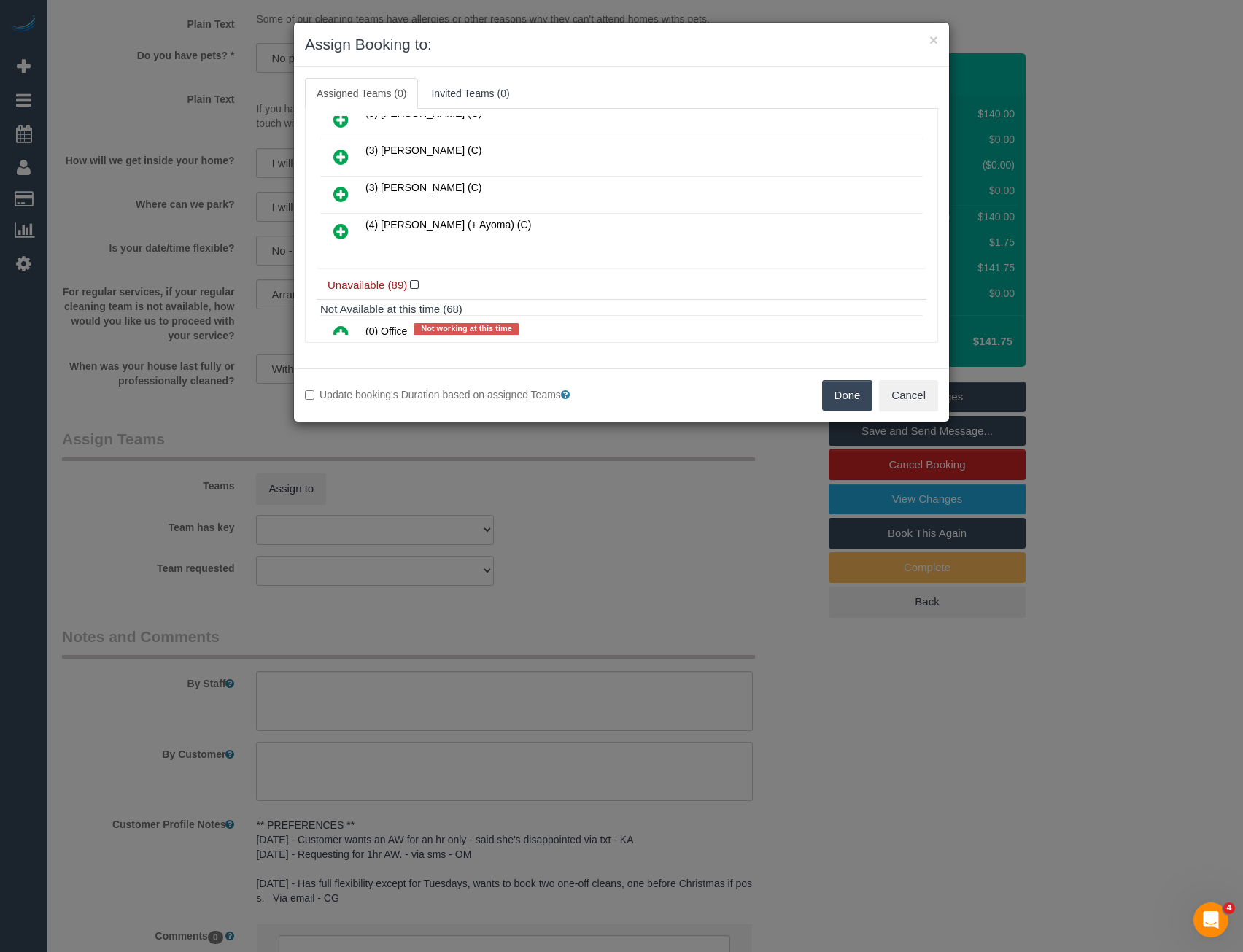
click at [338, 232] on icon at bounding box center [340, 231] width 15 height 18
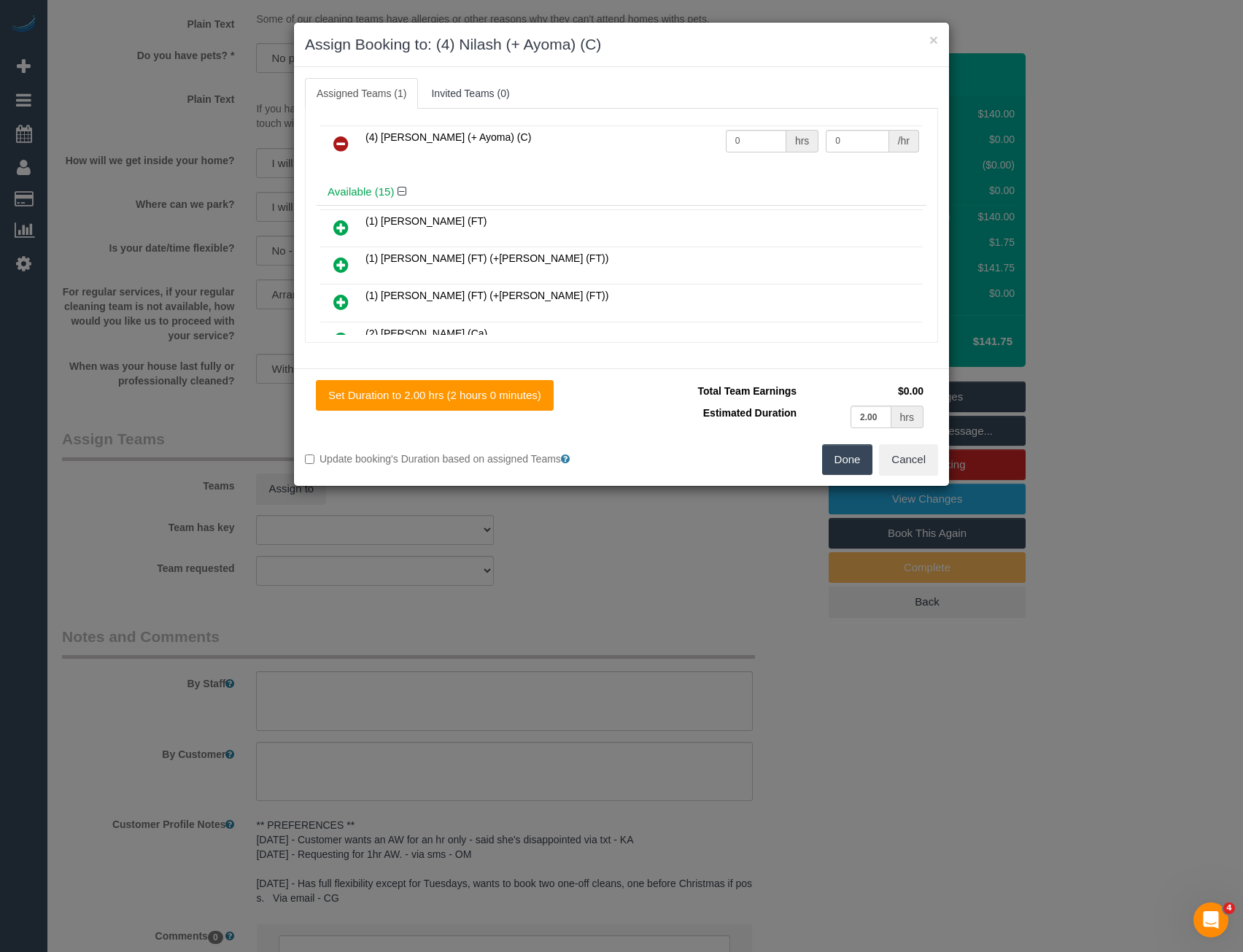
scroll to position [0, 0]
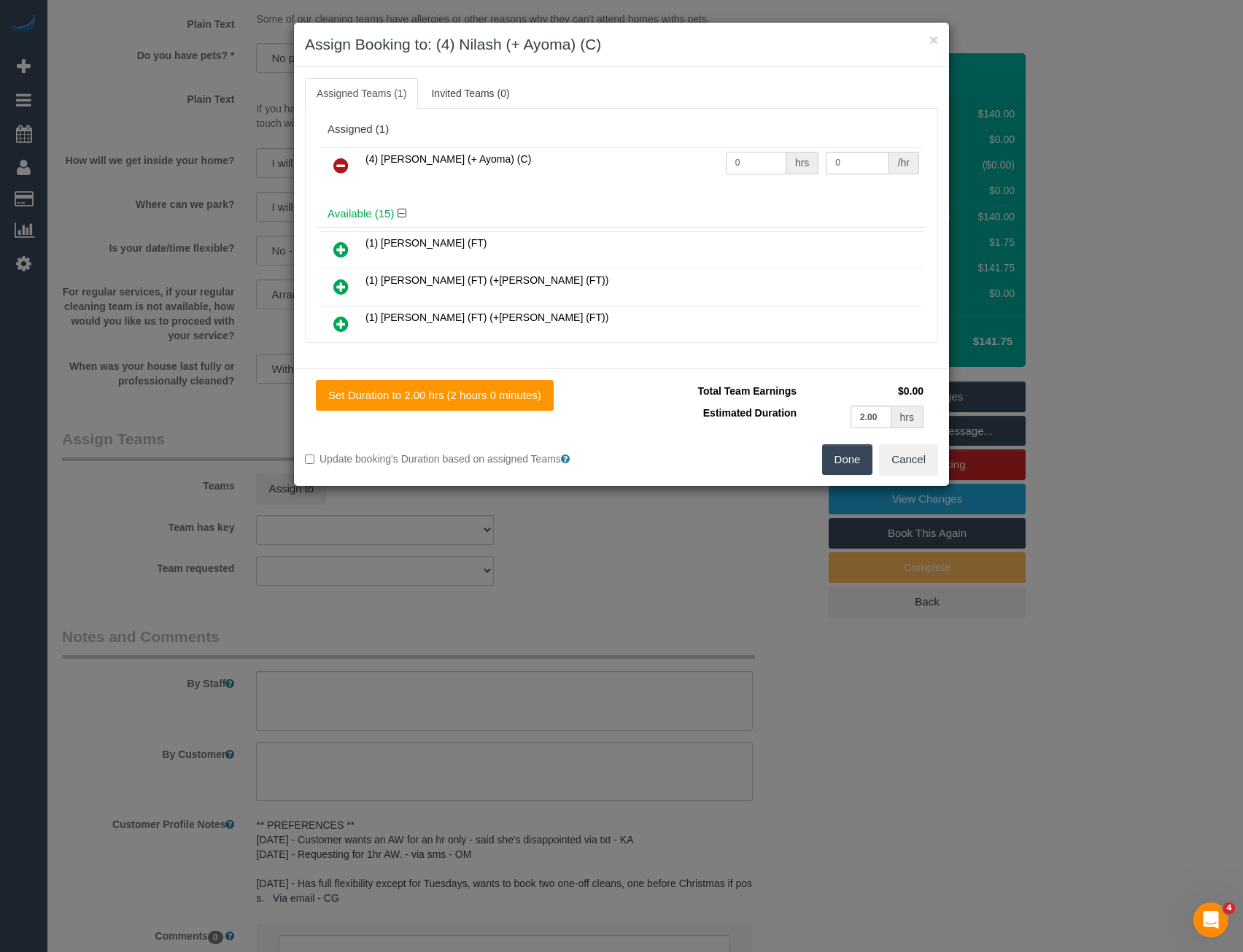
drag, startPoint x: 644, startPoint y: 180, endPoint x: 628, endPoint y: 182, distance: 16.1
click at [637, 182] on tr "(4) Nilash (+ Ayoma) (C) 0 hrs 0 /hr" at bounding box center [621, 165] width 602 height 37
type input "2"
type input "35"
click at [846, 467] on button "Done" at bounding box center [847, 460] width 51 height 31
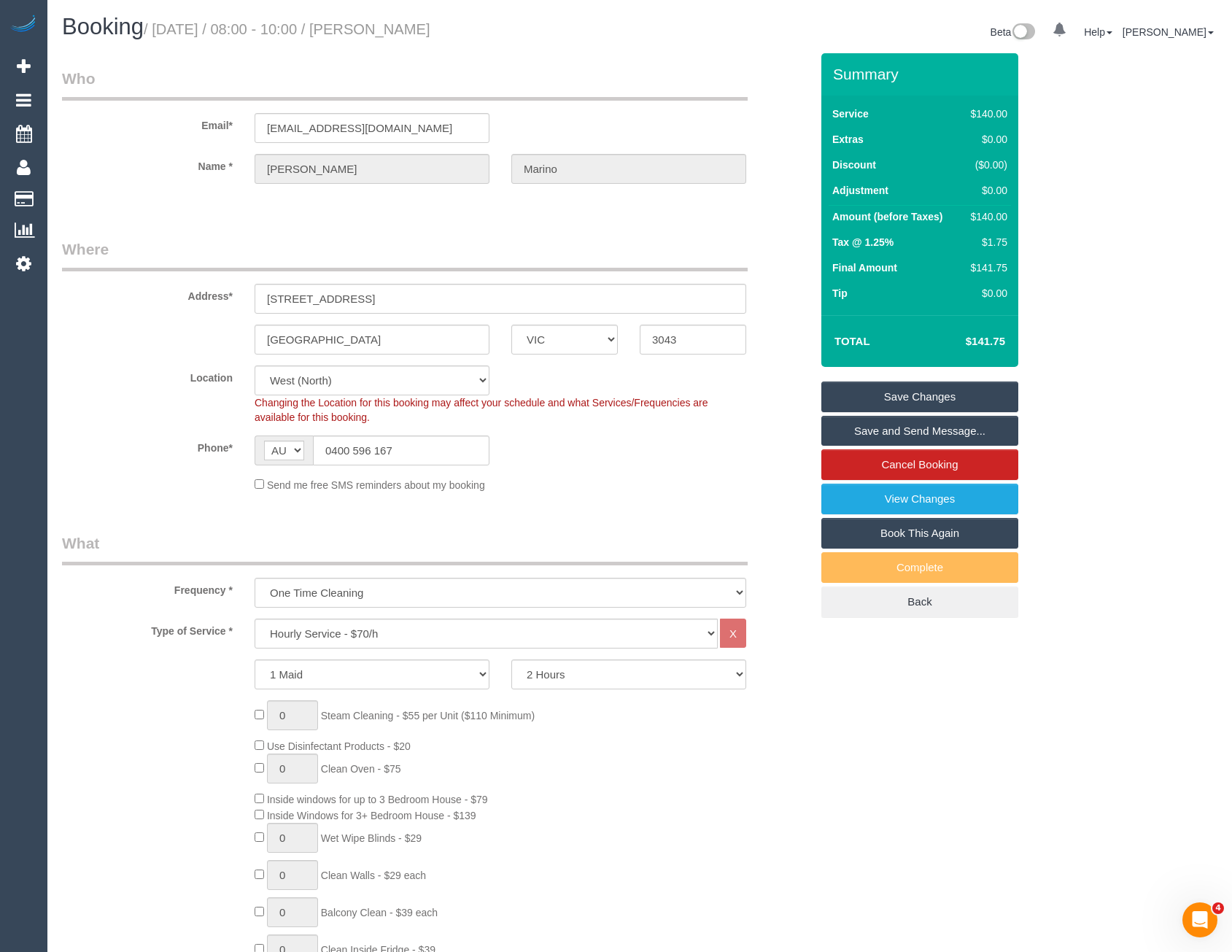
click at [883, 434] on link "Save and Send Message..." at bounding box center [920, 431] width 197 height 31
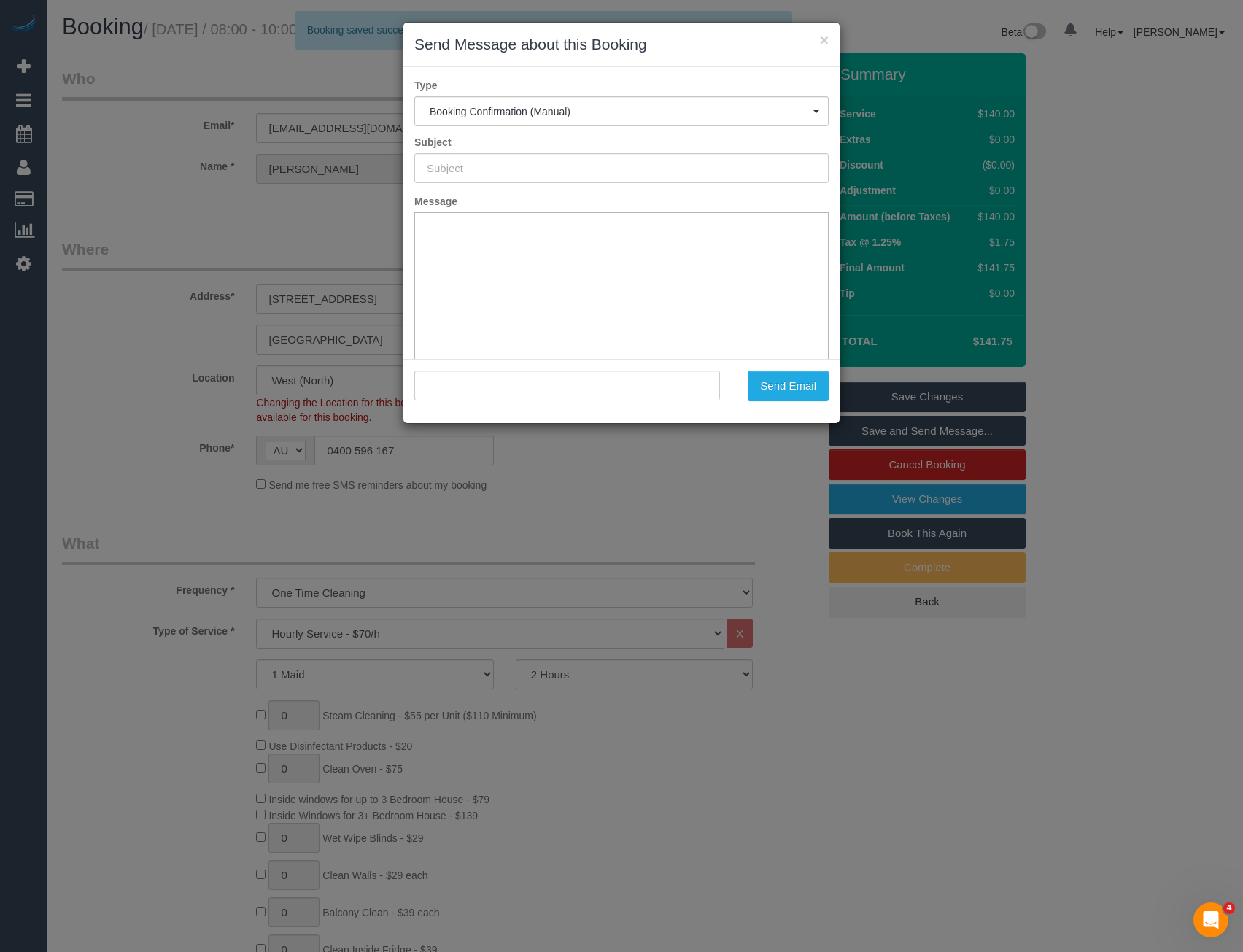
type input "Booking Confirmed"
type input ""Barbara Marino" <bmarino8@bigpond.com>"
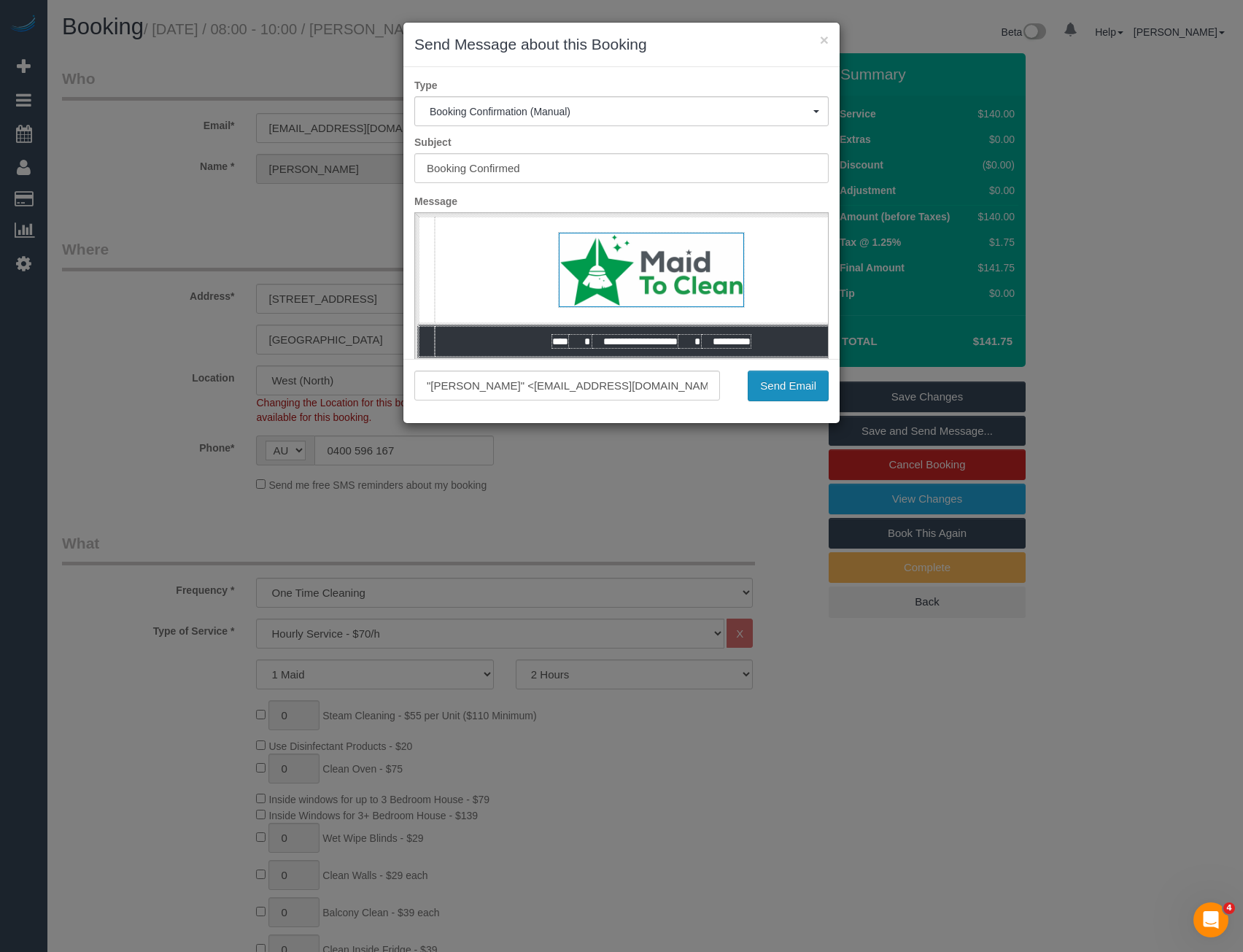
click at [795, 394] on button "Send Email" at bounding box center [787, 386] width 81 height 31
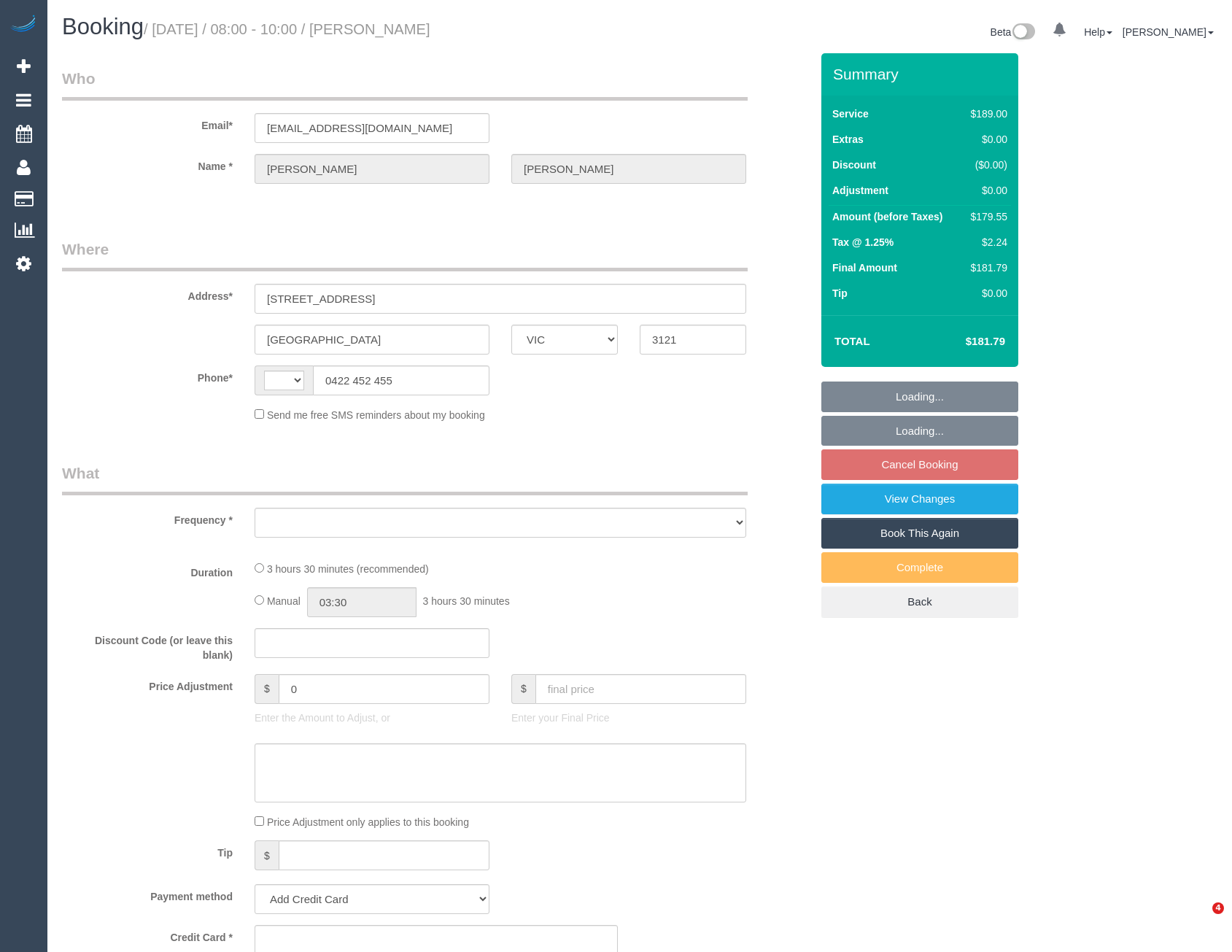
select select "VIC"
select select "string:AU"
select select "object:296"
select select "string:stripe-pm_1OzSJC2GScqysDRVqY8h0olq"
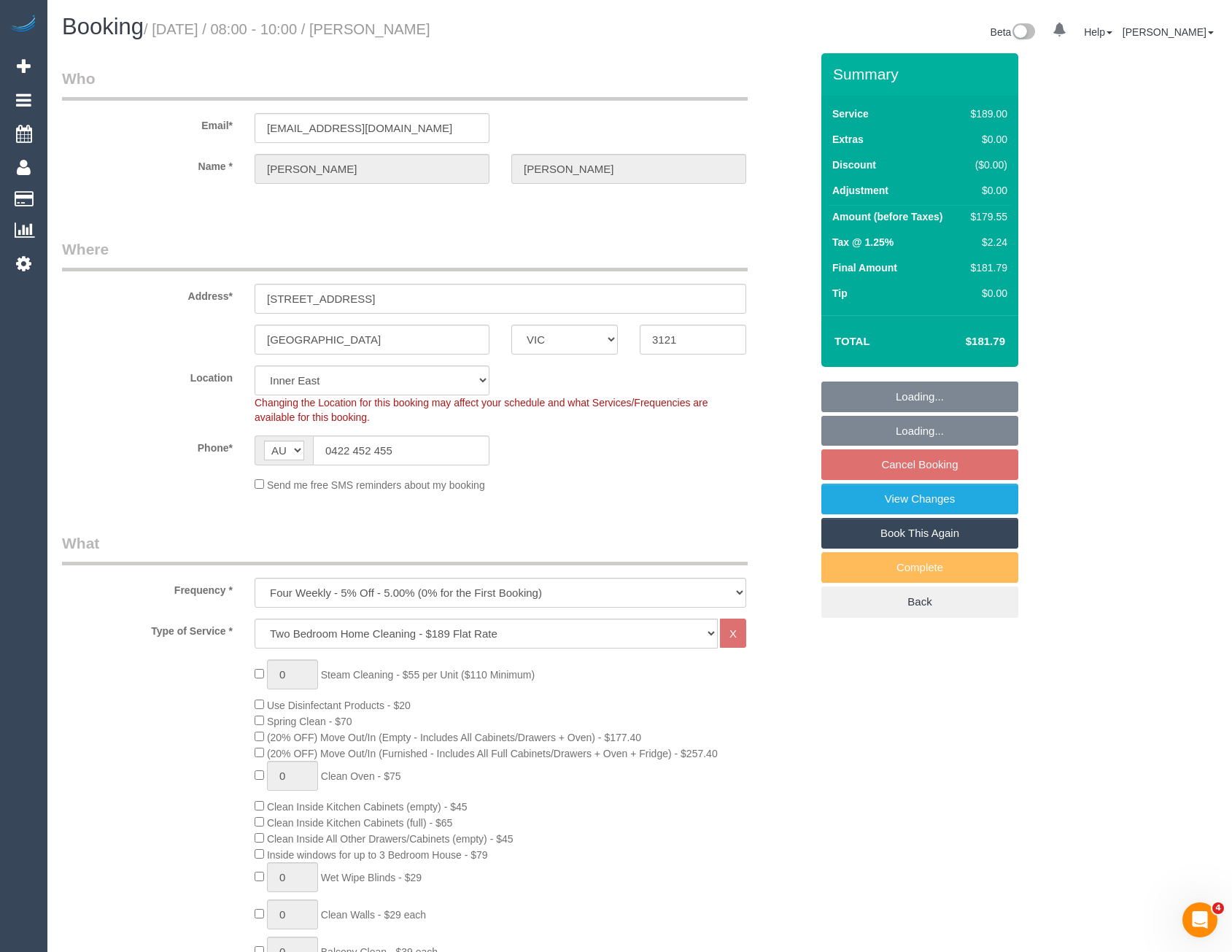
select select "object:646"
select select "number:29"
select select "number:14"
select select "number:19"
select select "number:22"
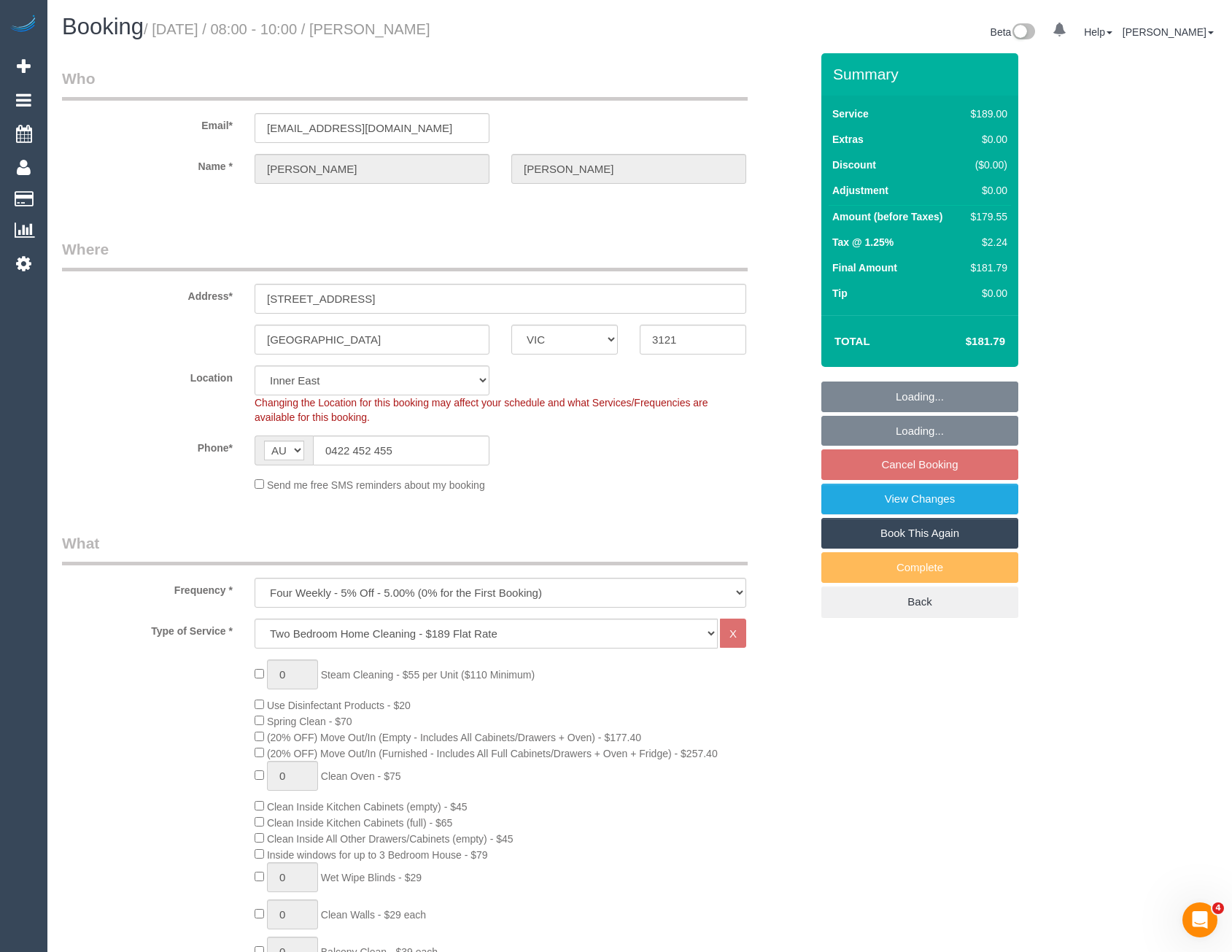
select select "number:33"
select select "number:12"
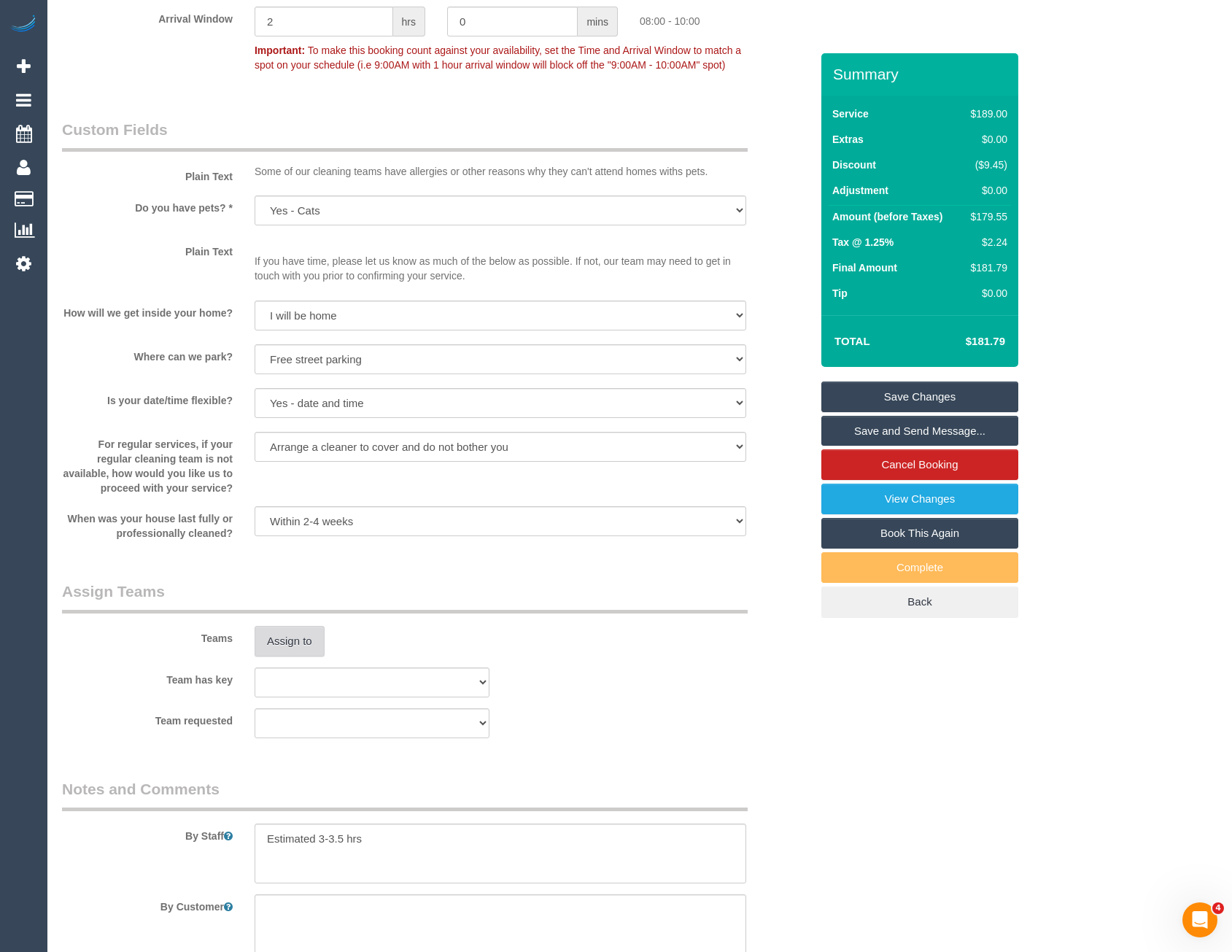
click at [296, 642] on button "Assign to" at bounding box center [289, 641] width 70 height 31
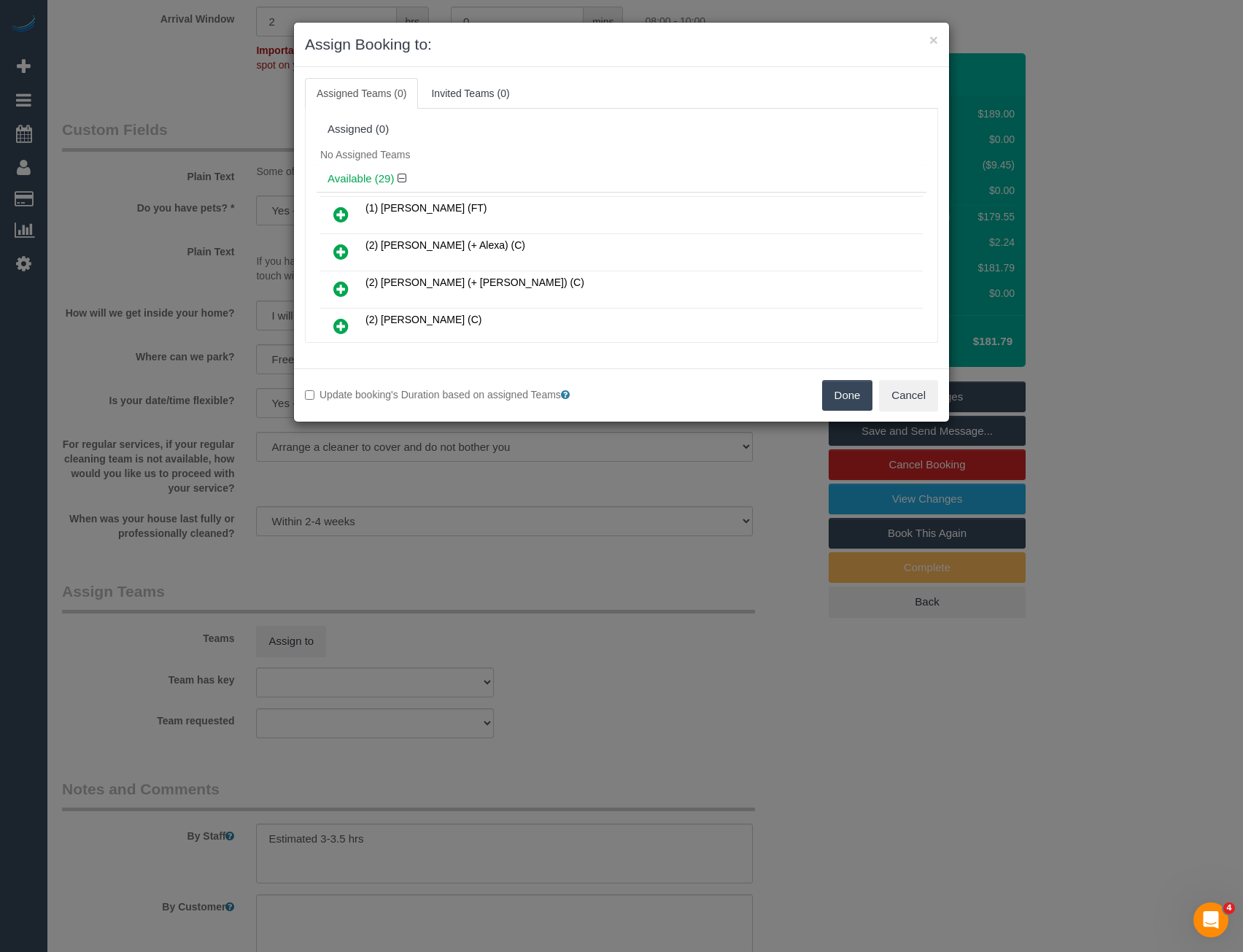
scroll to position [580, 0]
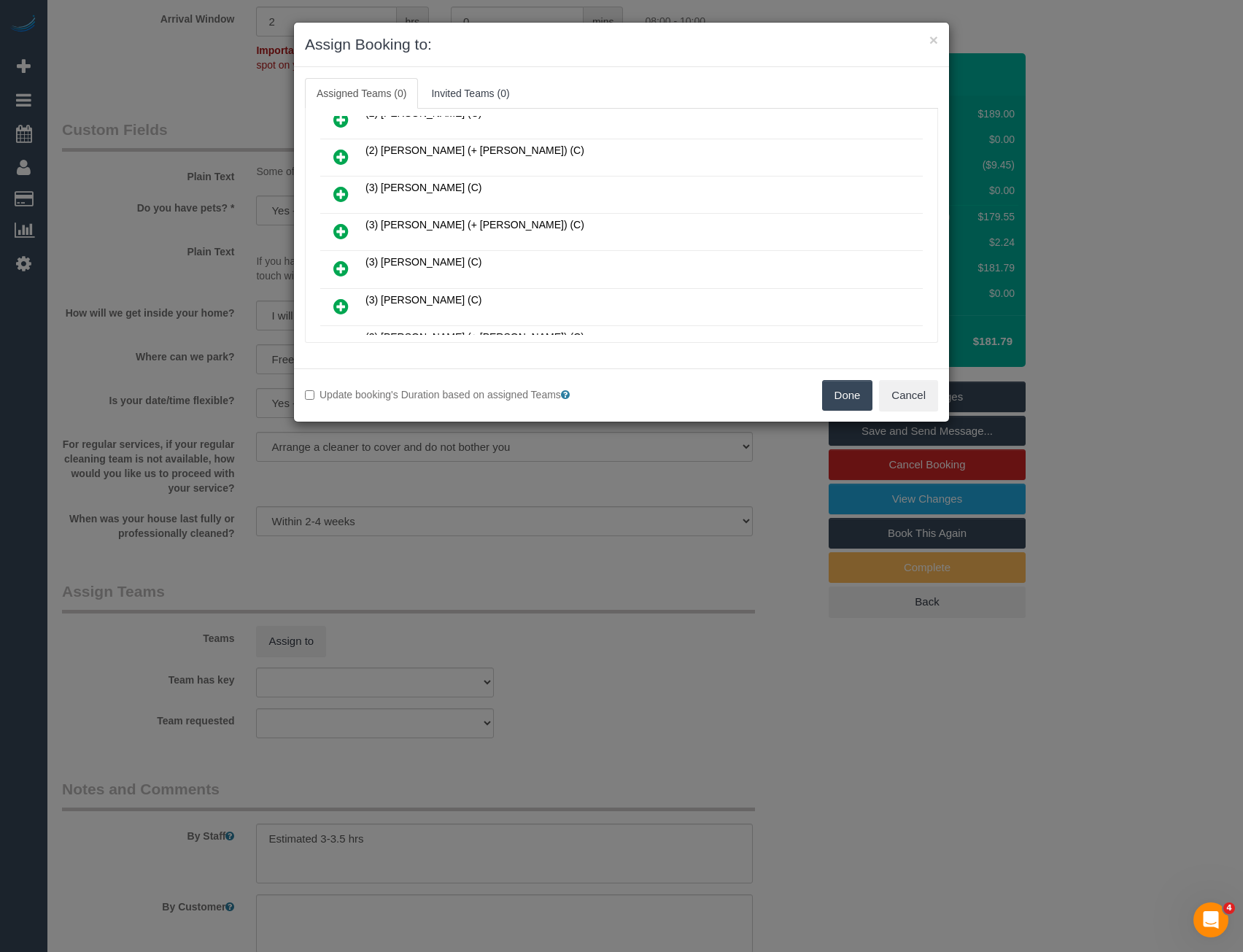
click at [334, 230] on icon at bounding box center [340, 231] width 15 height 18
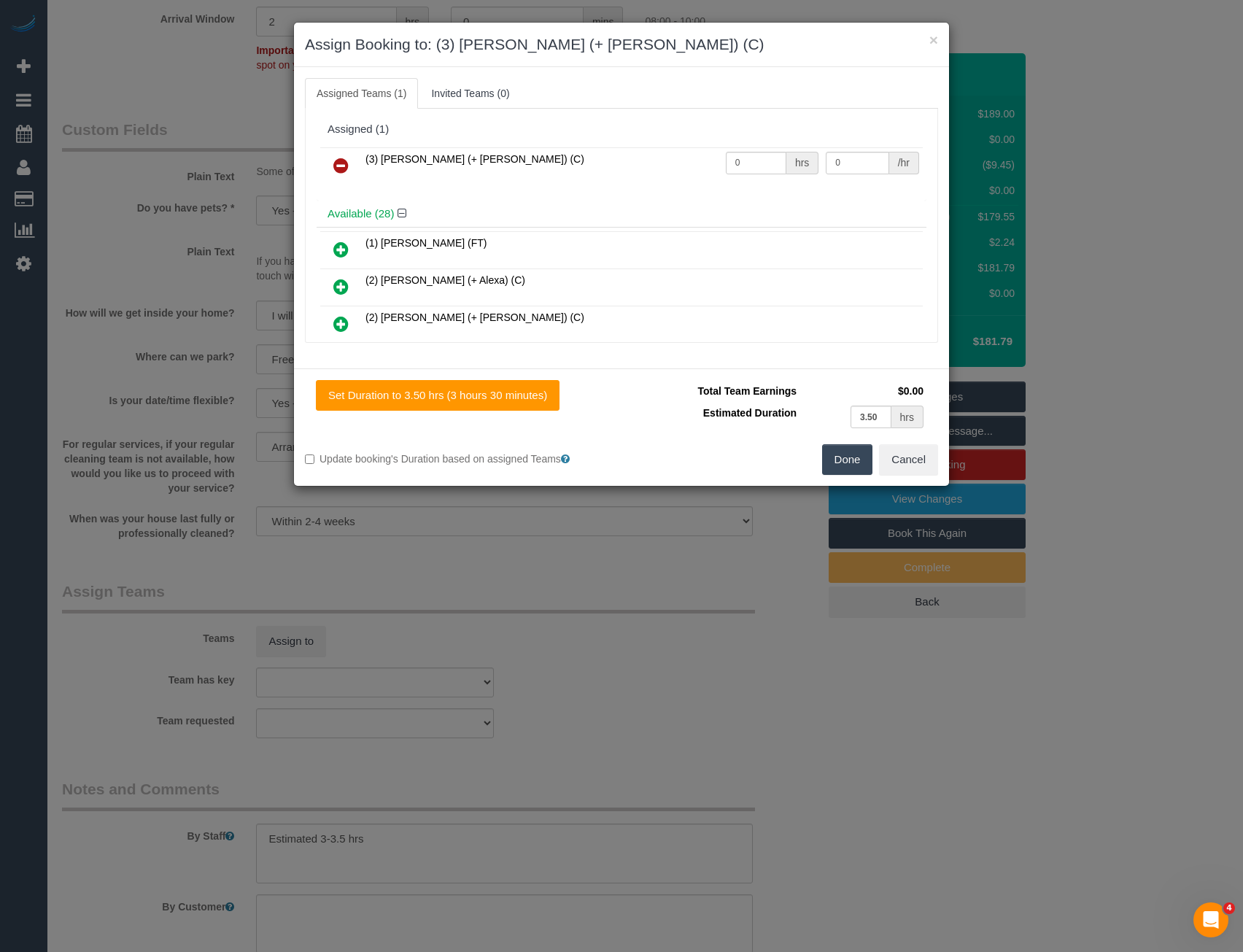
scroll to position [913, 0]
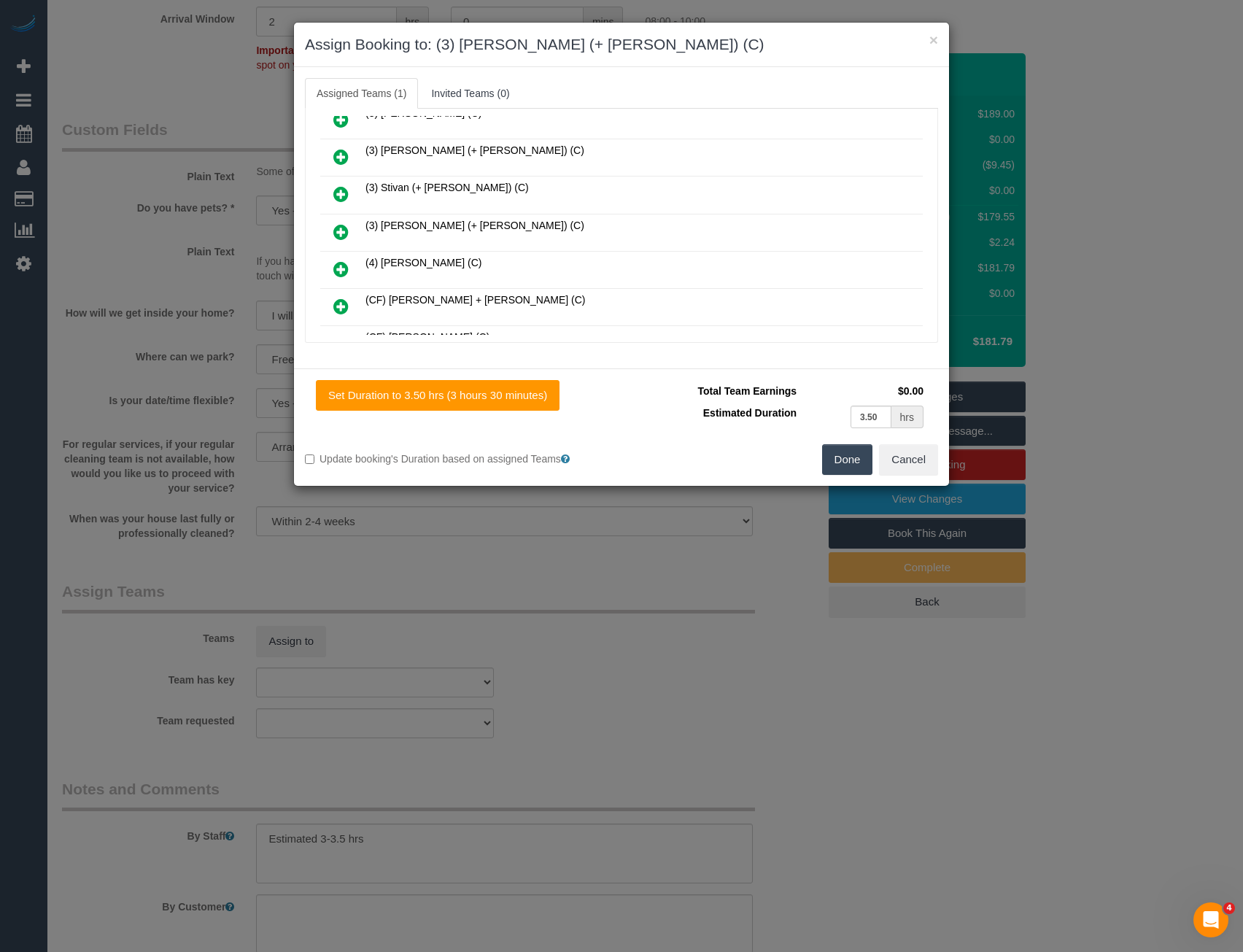
click at [335, 230] on icon at bounding box center [340, 232] width 15 height 18
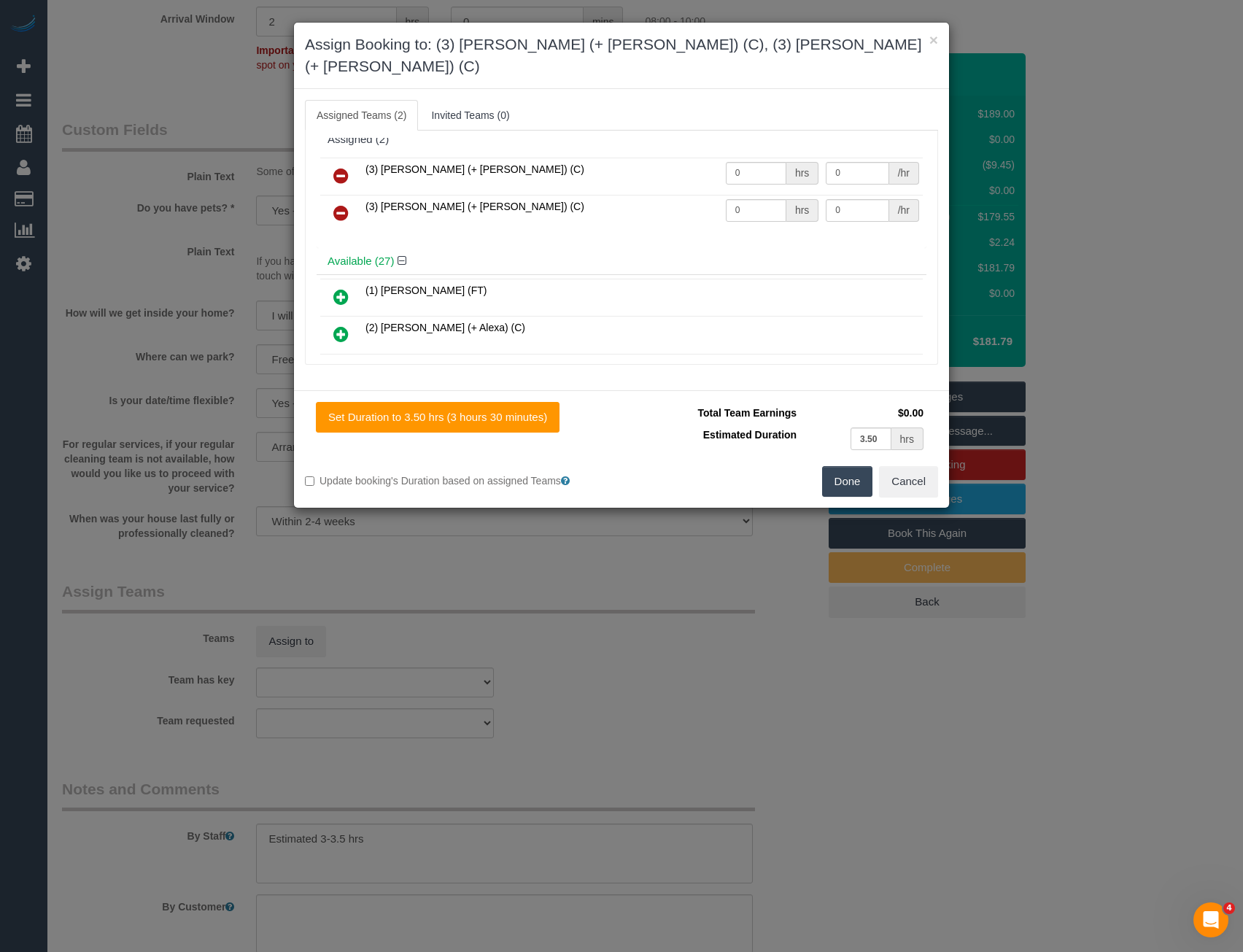
scroll to position [0, 0]
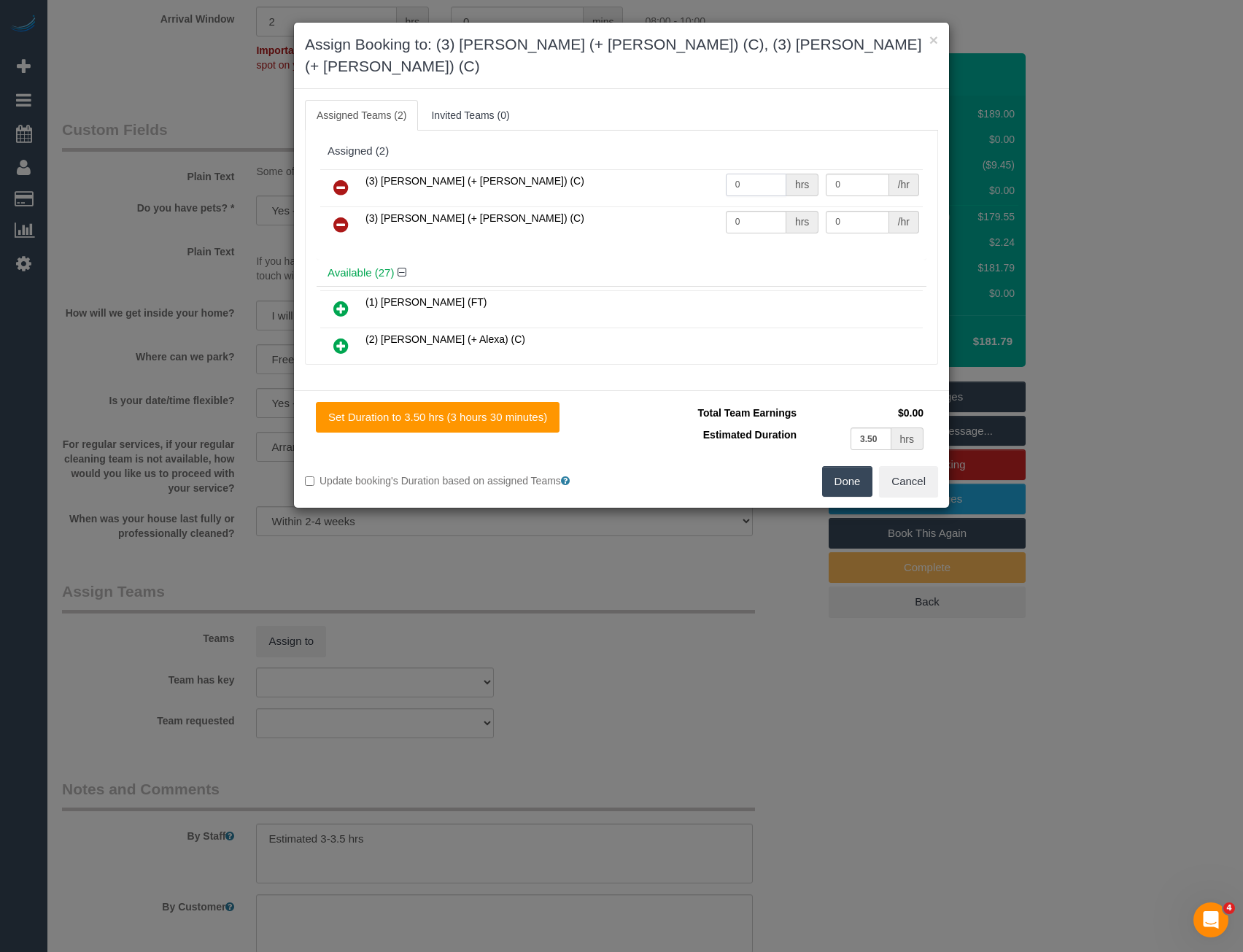
drag, startPoint x: 750, startPoint y: 161, endPoint x: 649, endPoint y: 182, distance: 103.2
click at [651, 182] on tr "(3) [PERSON_NAME] (+ [PERSON_NAME]) (C) 0 hrs 0 /hr" at bounding box center [621, 187] width 602 height 37
type input "1"
type input "57.5"
drag, startPoint x: 688, startPoint y: 200, endPoint x: 669, endPoint y: 198, distance: 19.1
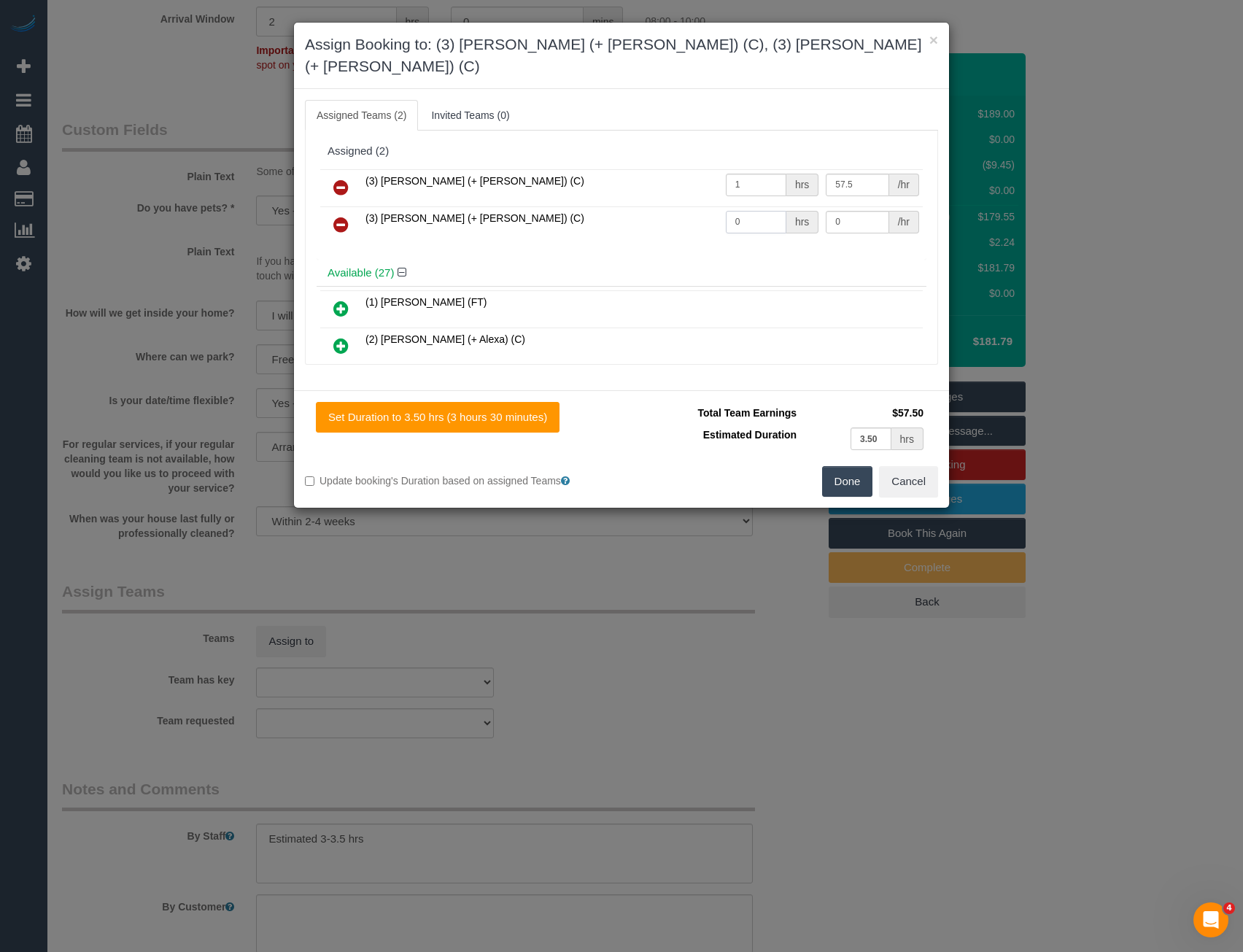
click at [673, 206] on tr "(3) [PERSON_NAME] (+ [PERSON_NAME]) (C) 0 hrs 0 /hr" at bounding box center [621, 224] width 602 height 37
type input "1"
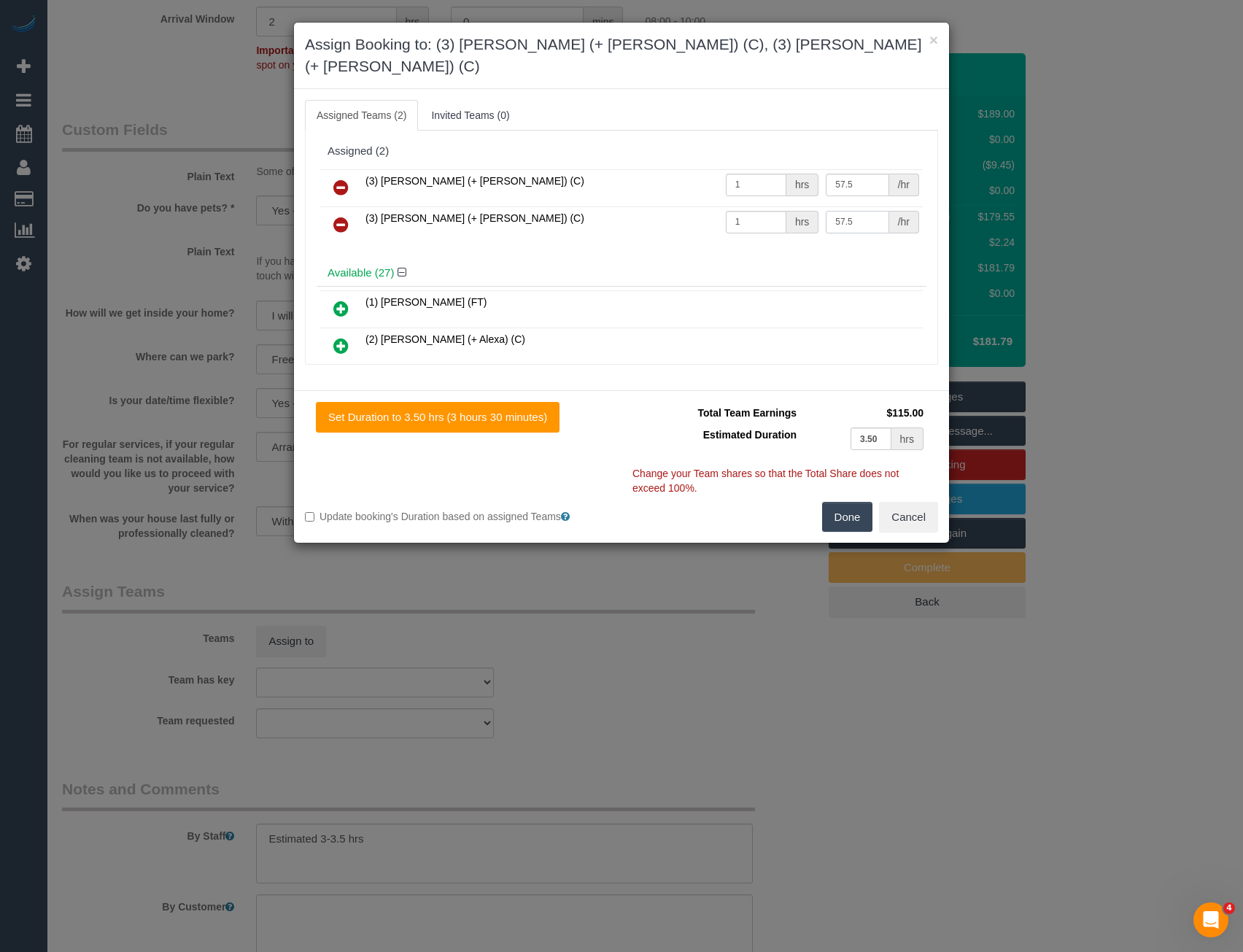
type input "57.5"
click at [848, 501] on button "Done" at bounding box center [847, 516] width 51 height 31
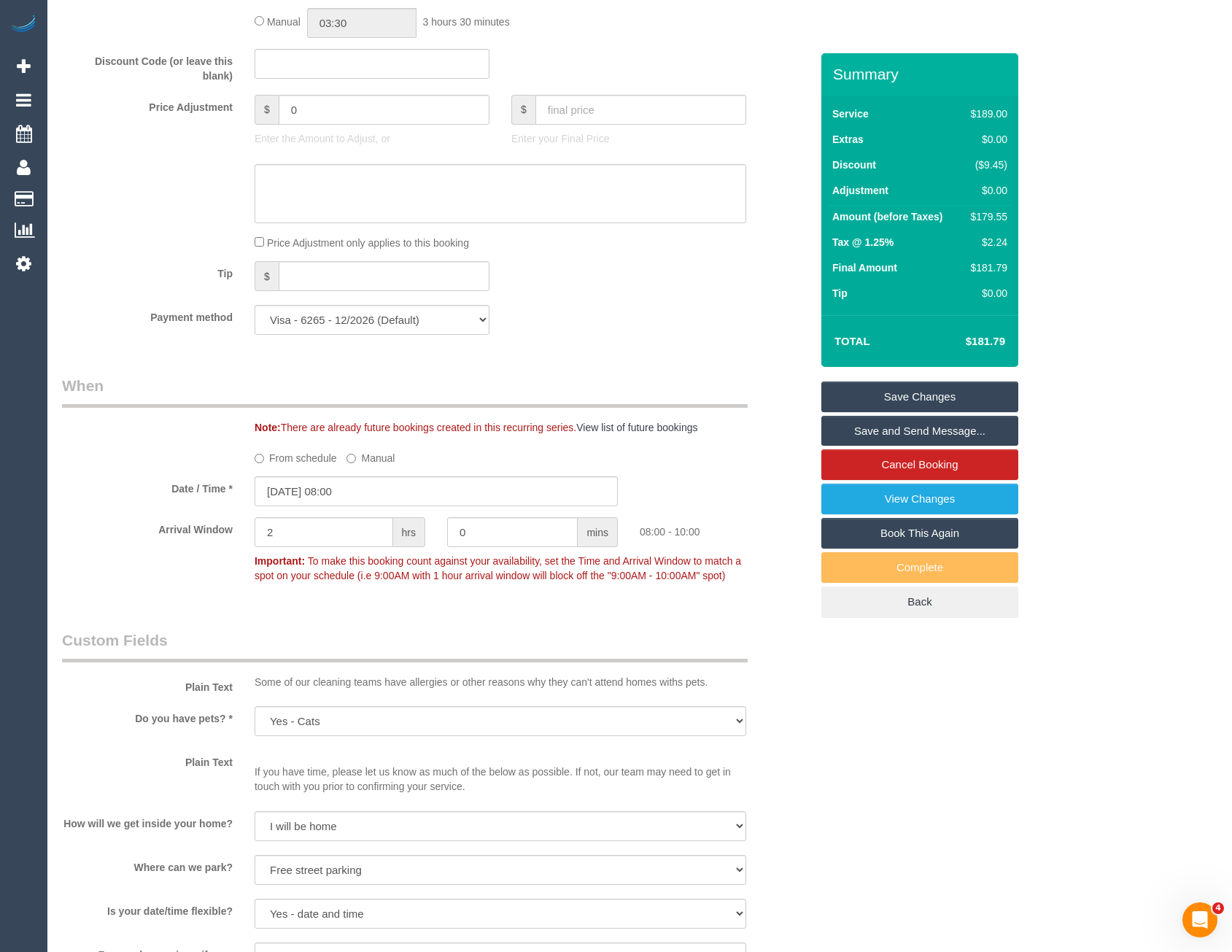
scroll to position [866, 0]
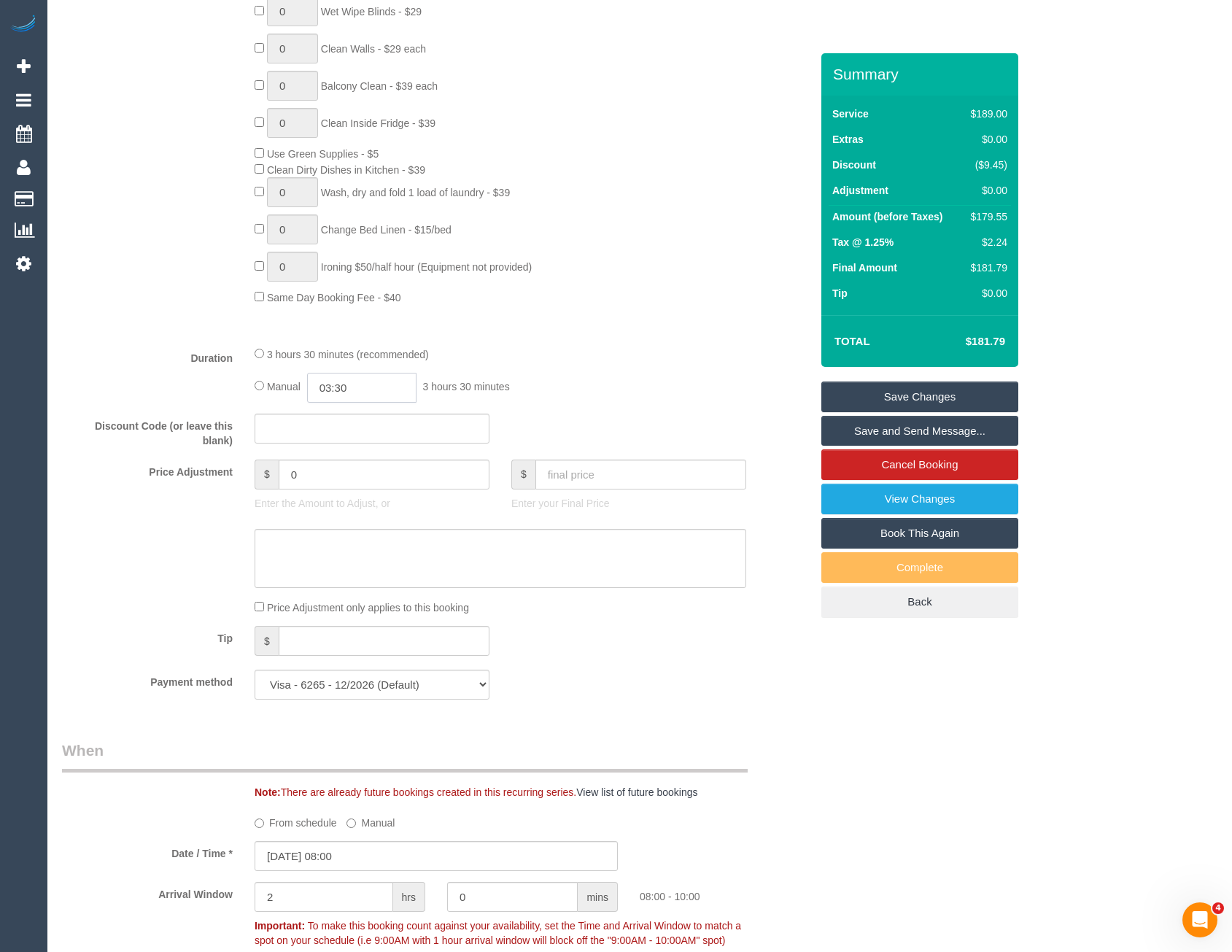
click at [371, 395] on input "03:30" at bounding box center [362, 388] width 110 height 30
click at [360, 434] on li "01:30" at bounding box center [345, 443] width 65 height 19
click at [366, 385] on input "01:30" at bounding box center [362, 388] width 110 height 30
type input "01:45"
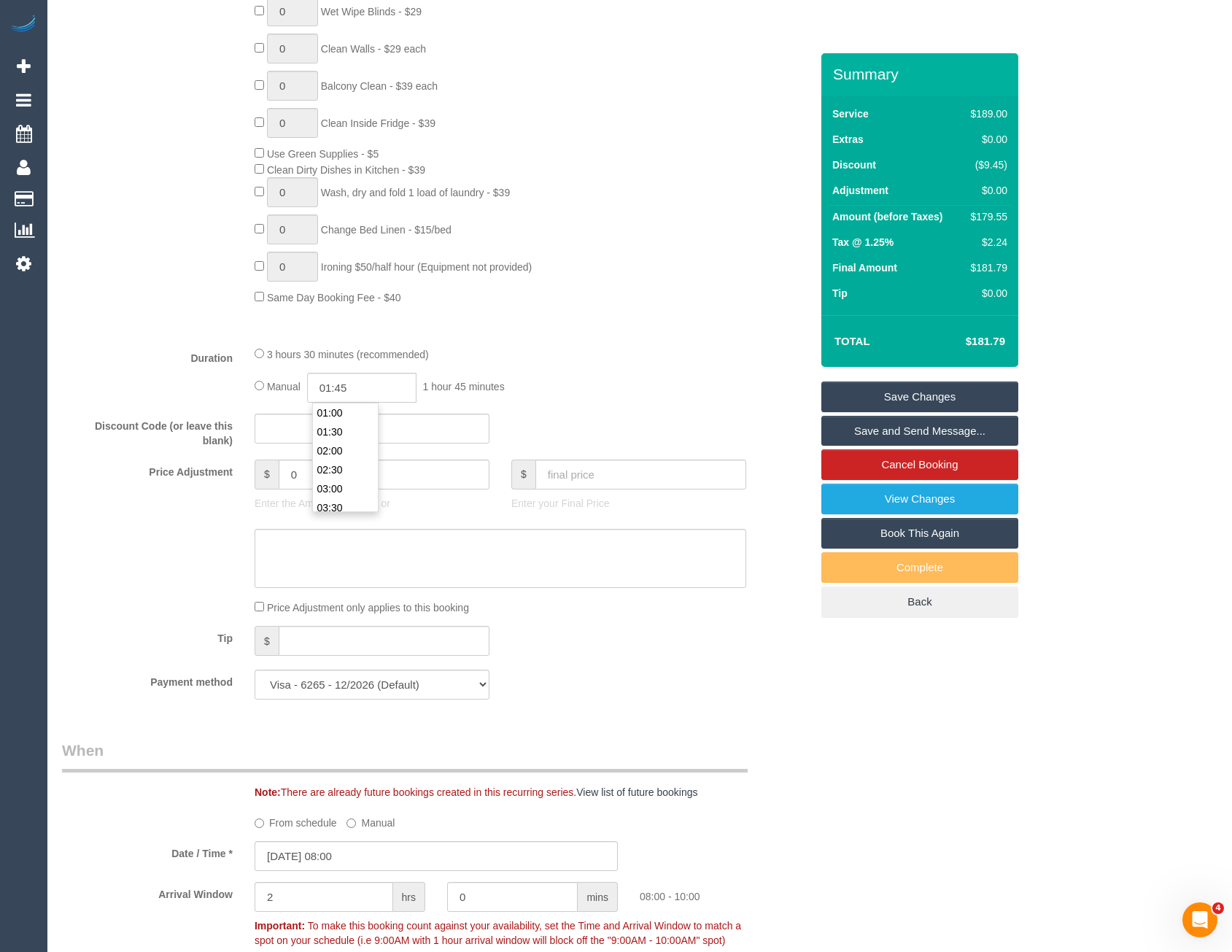
click at [668, 326] on div "Type of Service * Hourly Service - $70/h Hourly Service - $65/h Hourly Service …" at bounding box center [436, 43] width 749 height 581
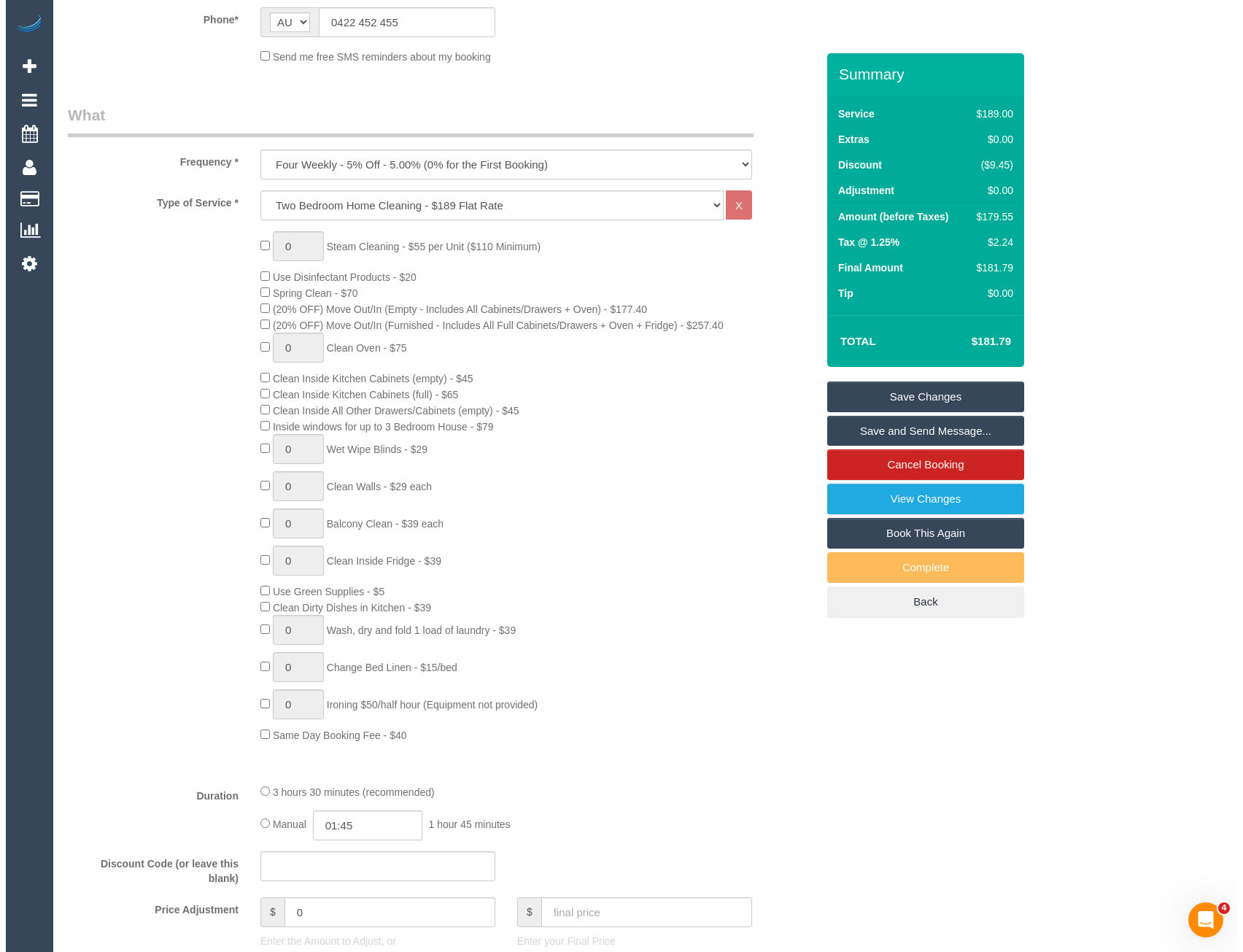
scroll to position [0, 0]
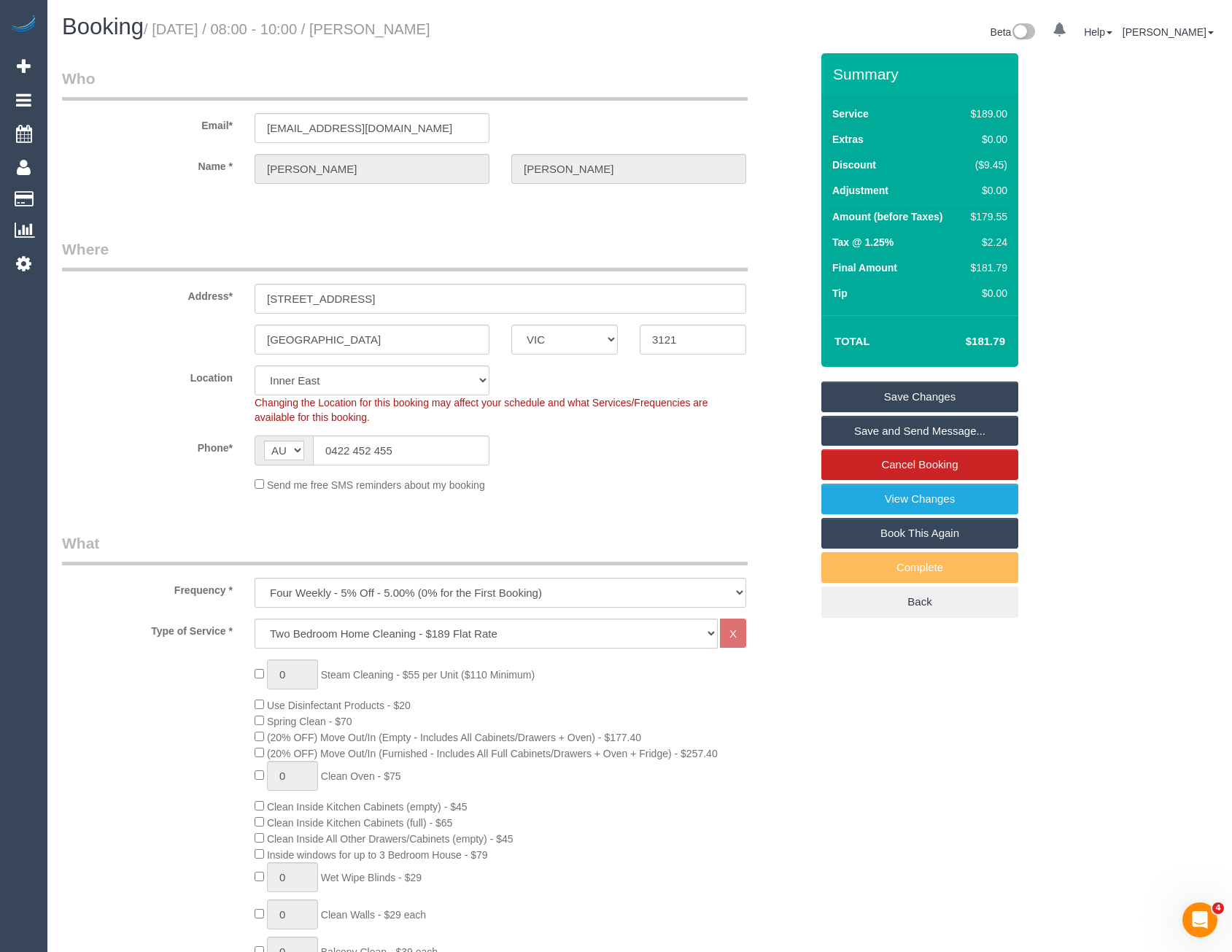
click at [858, 428] on link "Save and Send Message..." at bounding box center [920, 431] width 197 height 31
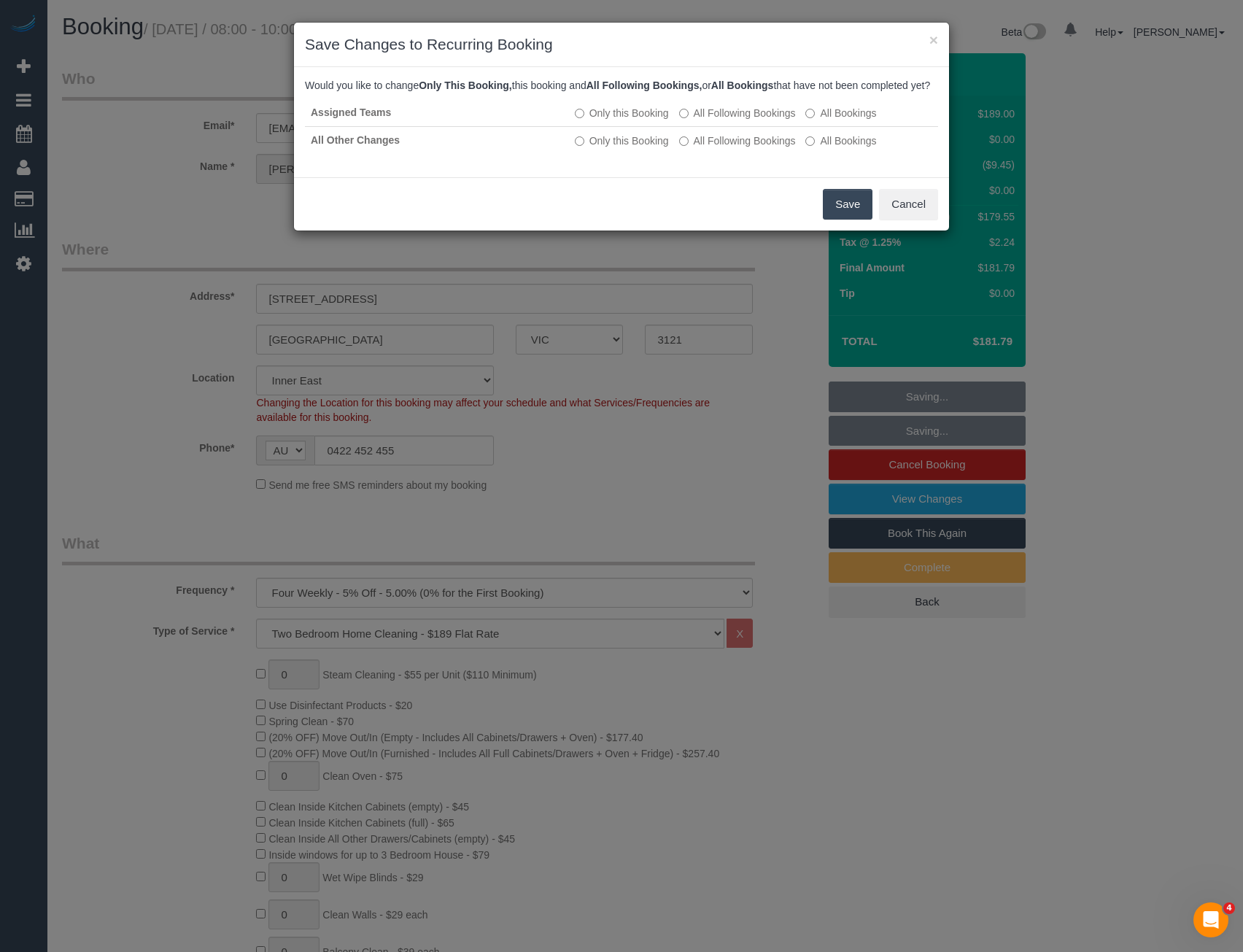
click at [841, 219] on button "Save" at bounding box center [847, 204] width 50 height 31
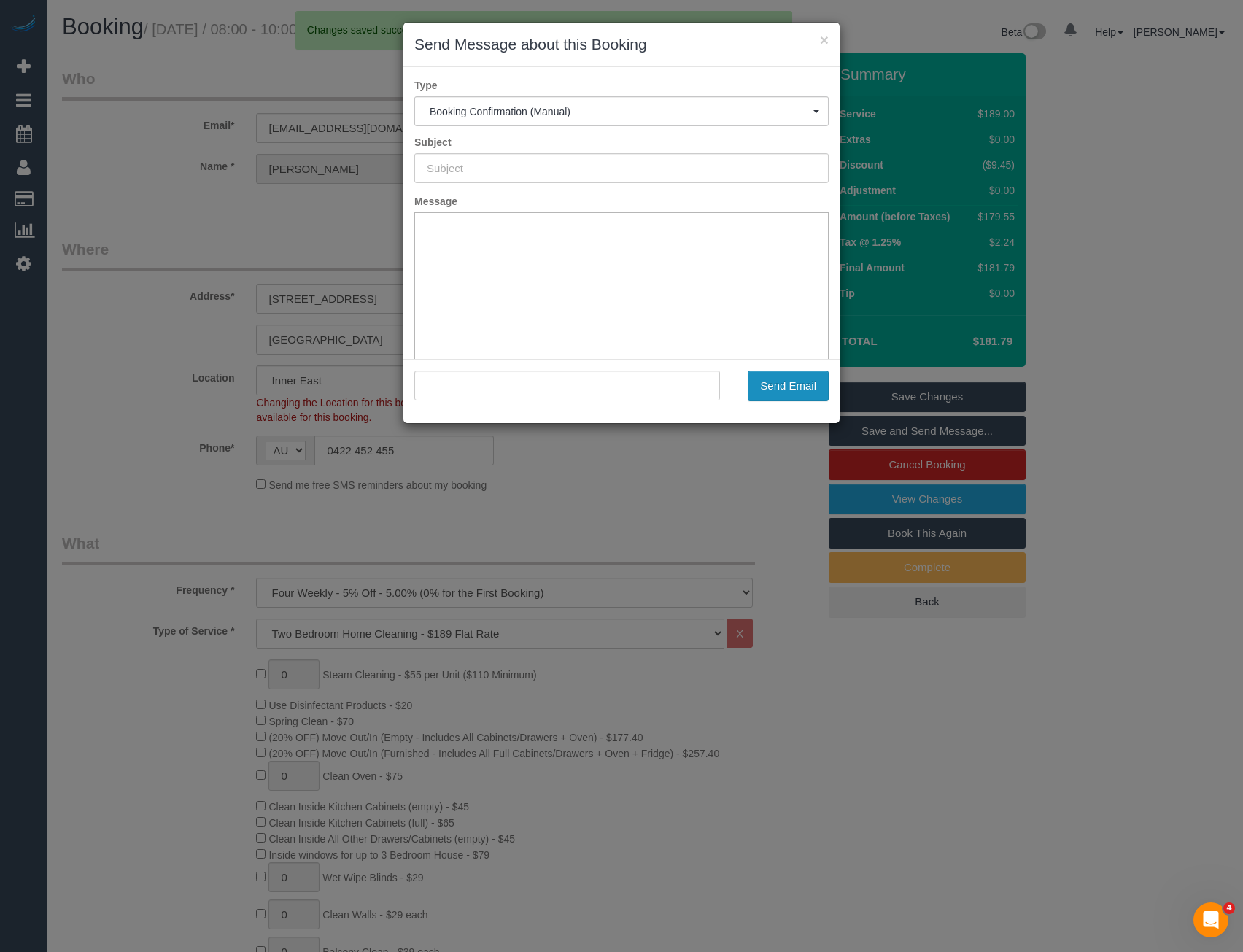
type input "Booking Confirmed"
type input ""Anne Mellor" <acmellor@hotmail.com>"
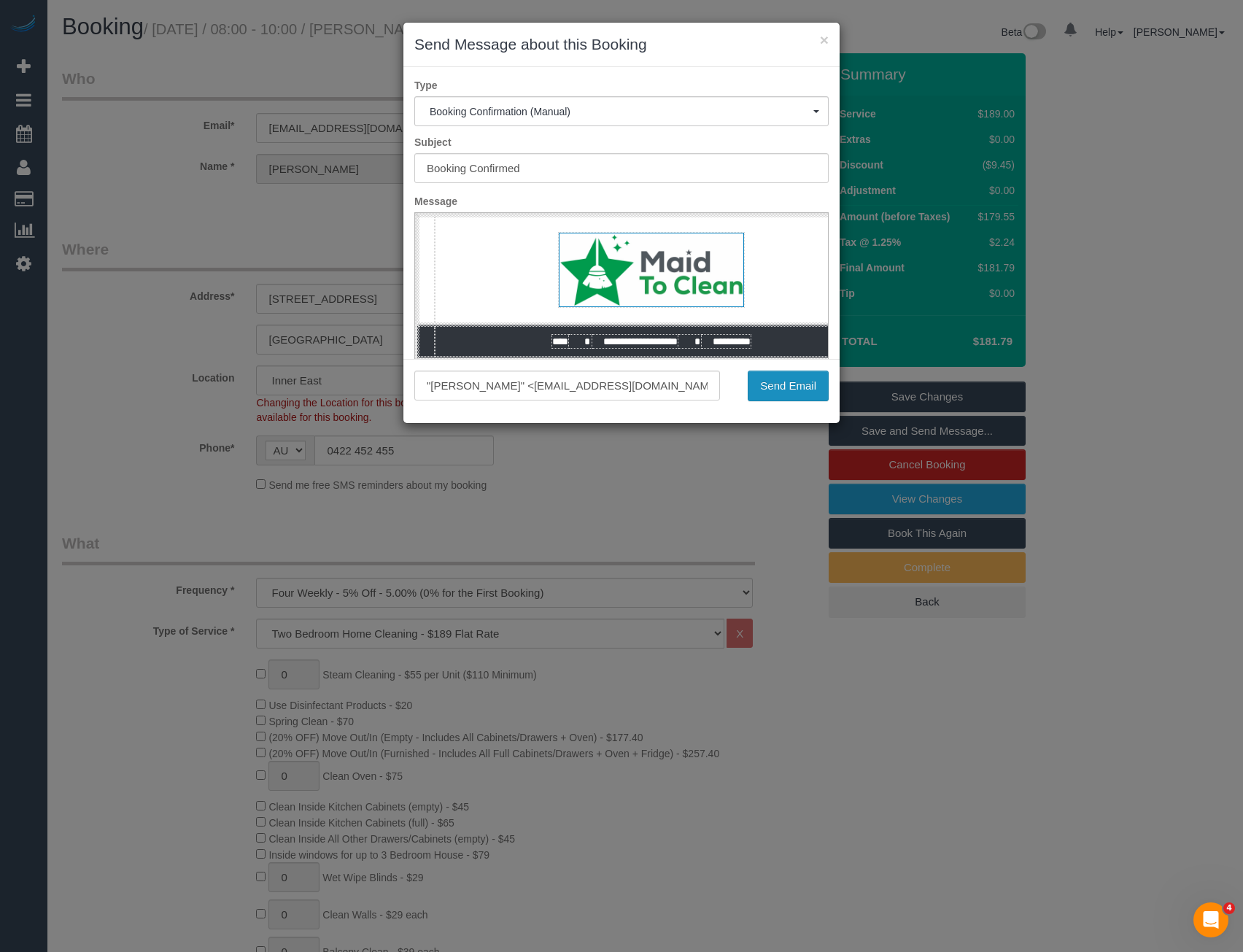
drag, startPoint x: 785, startPoint y: 395, endPoint x: 760, endPoint y: 410, distance: 29.2
click at [785, 395] on button "Send Email" at bounding box center [787, 386] width 81 height 31
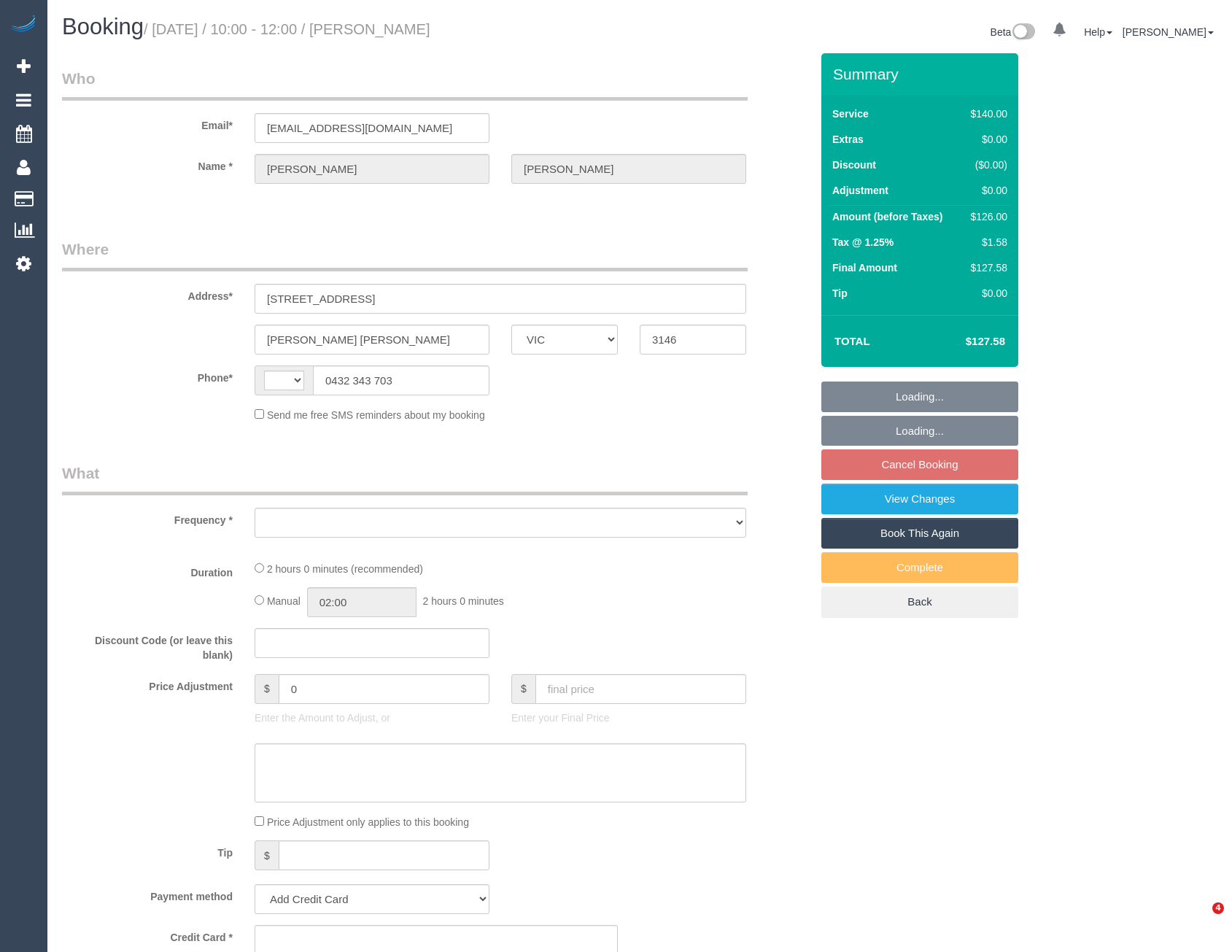
select select "VIC"
select select "string:AU"
select select "object:543"
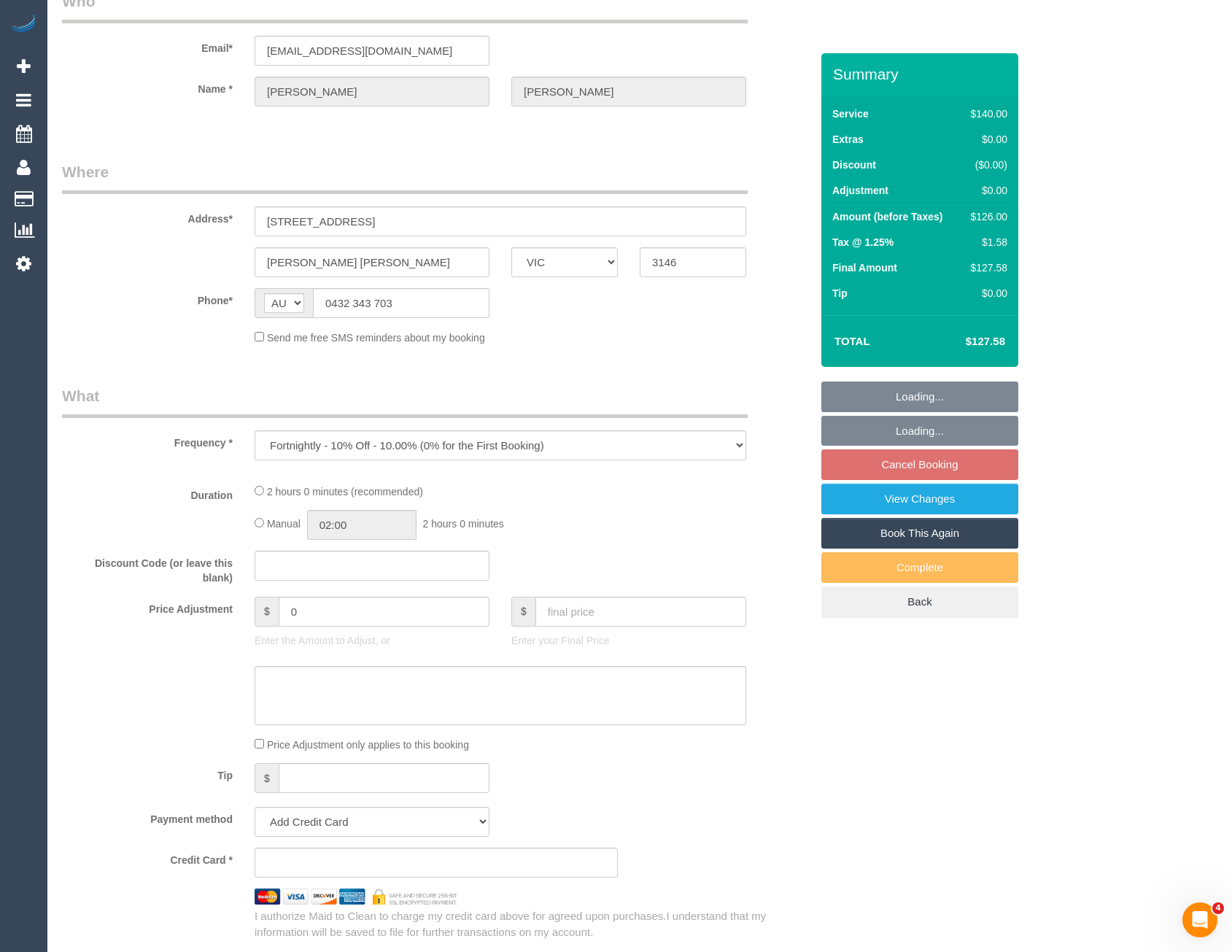
select select "string:stripe-pm_1Mlpvq2GScqysDRV2oXtTaw3"
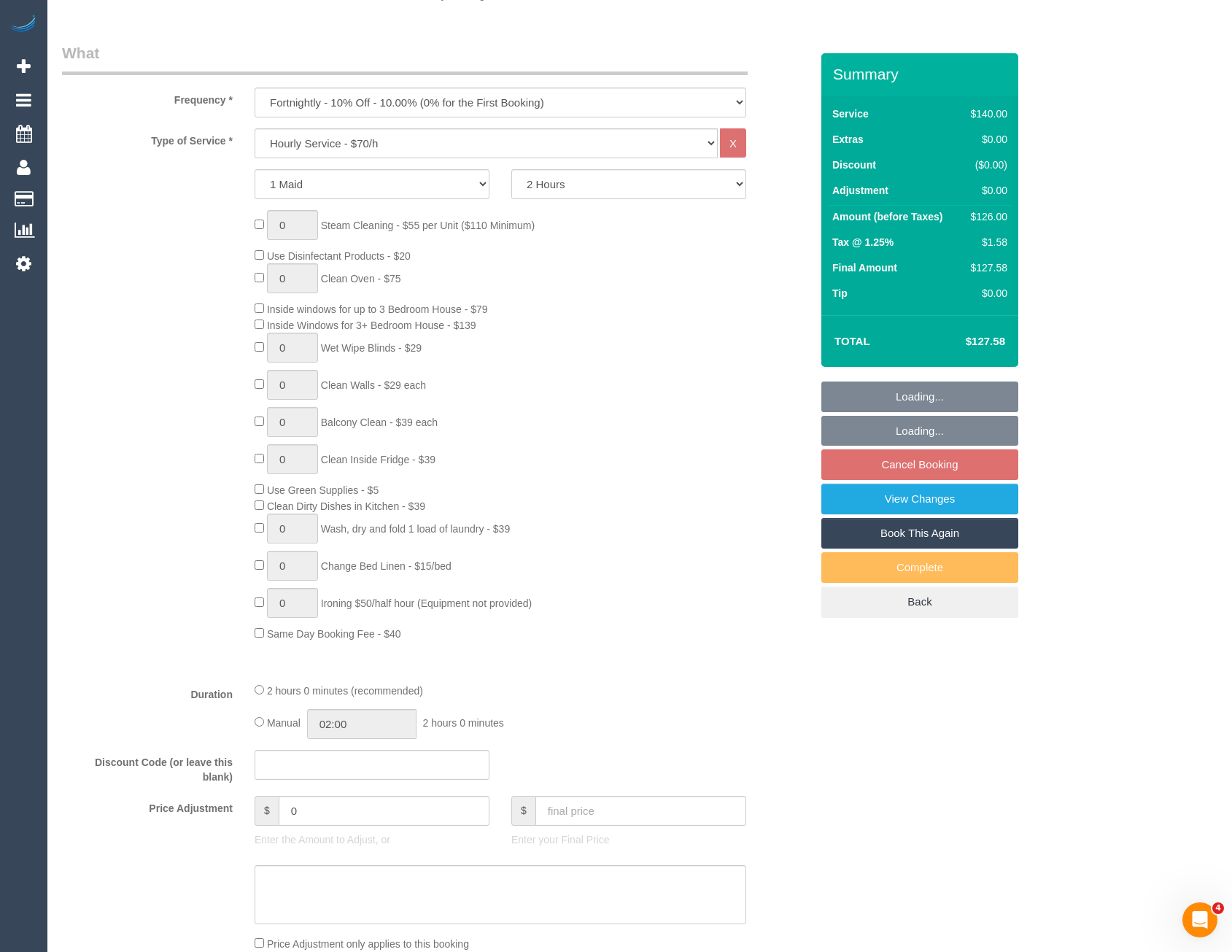
select select "object:714"
select select "number:28"
select select "number:15"
select select "number:19"
select select "number:22"
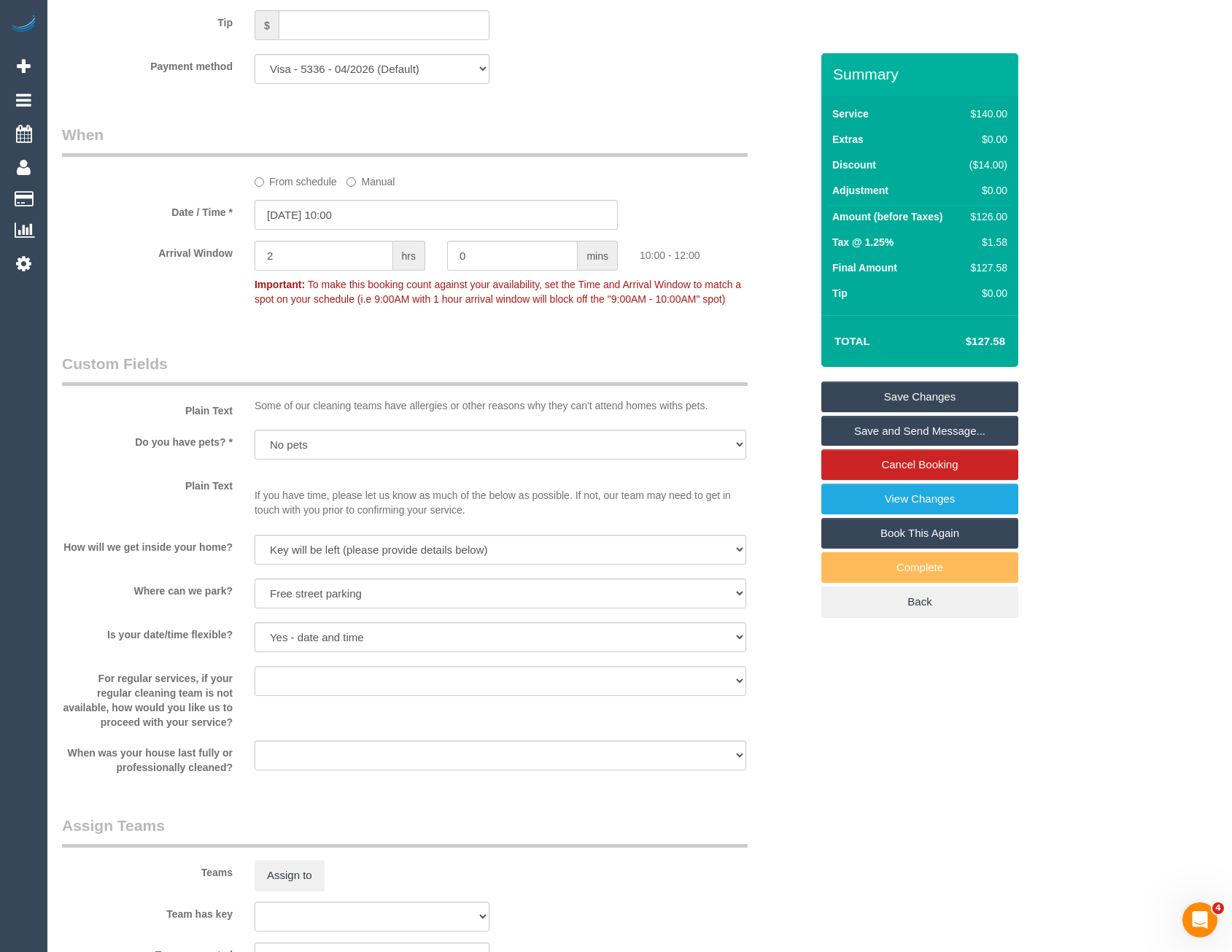
scroll to position [1511, 0]
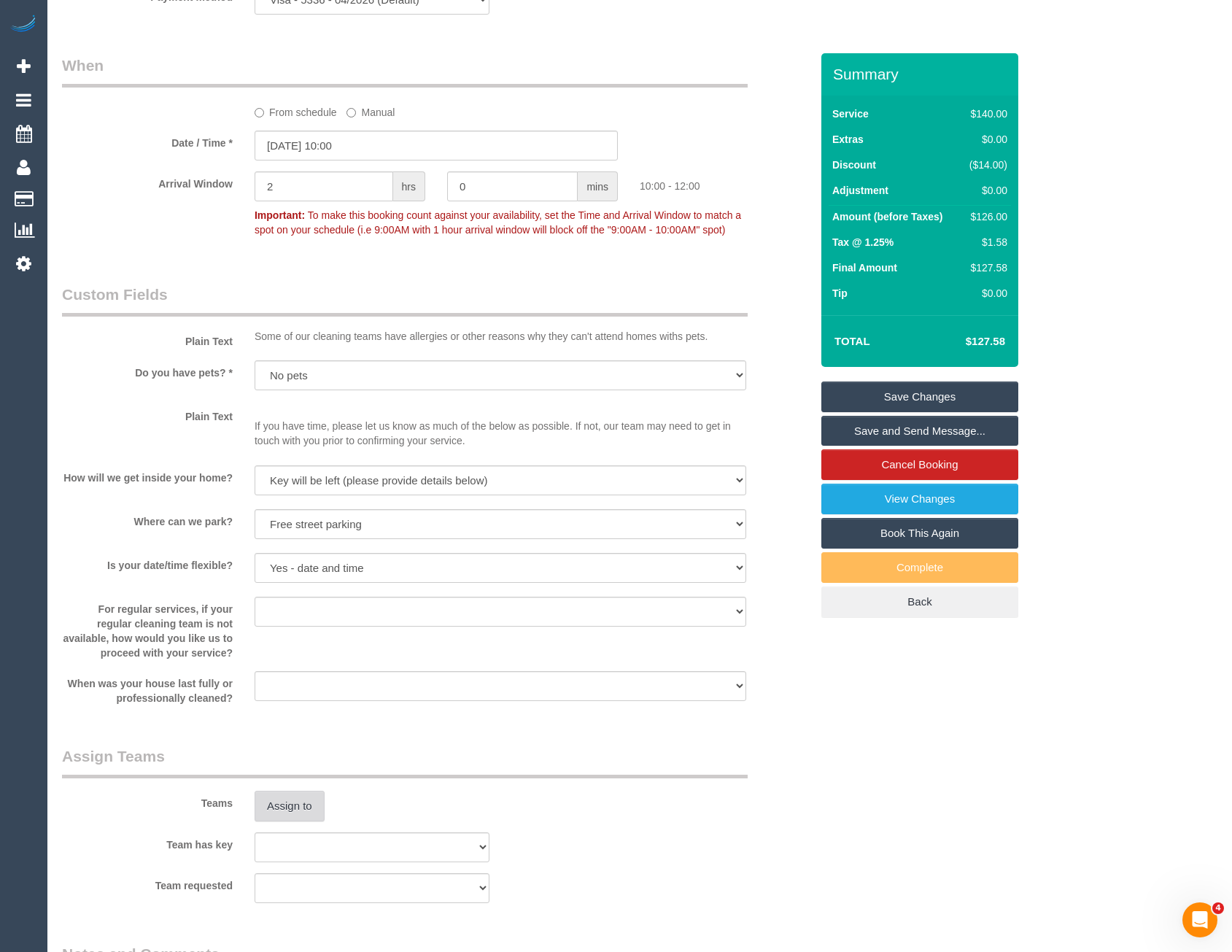
click at [290, 819] on button "Assign to" at bounding box center [289, 805] width 70 height 31
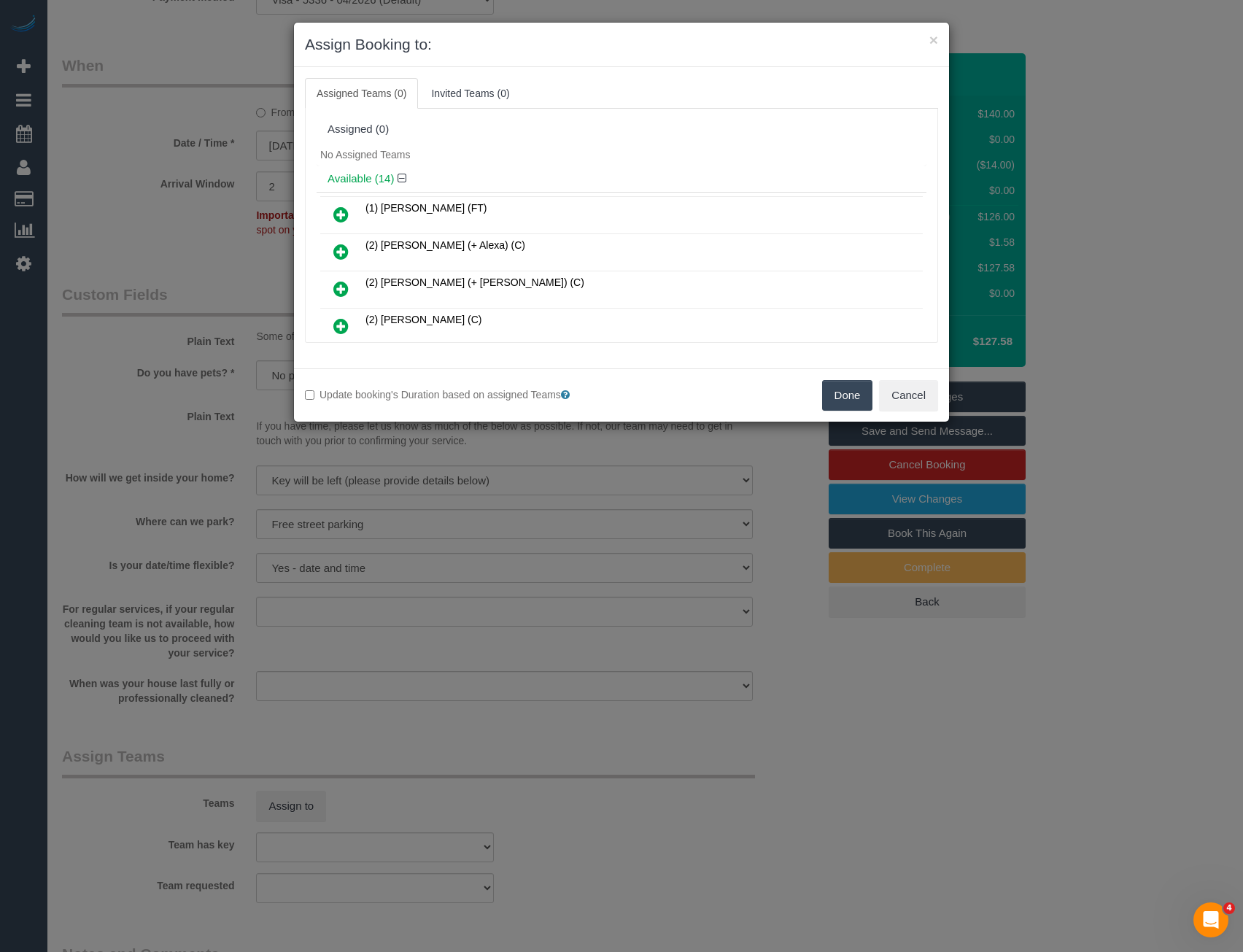
scroll to position [319, 0]
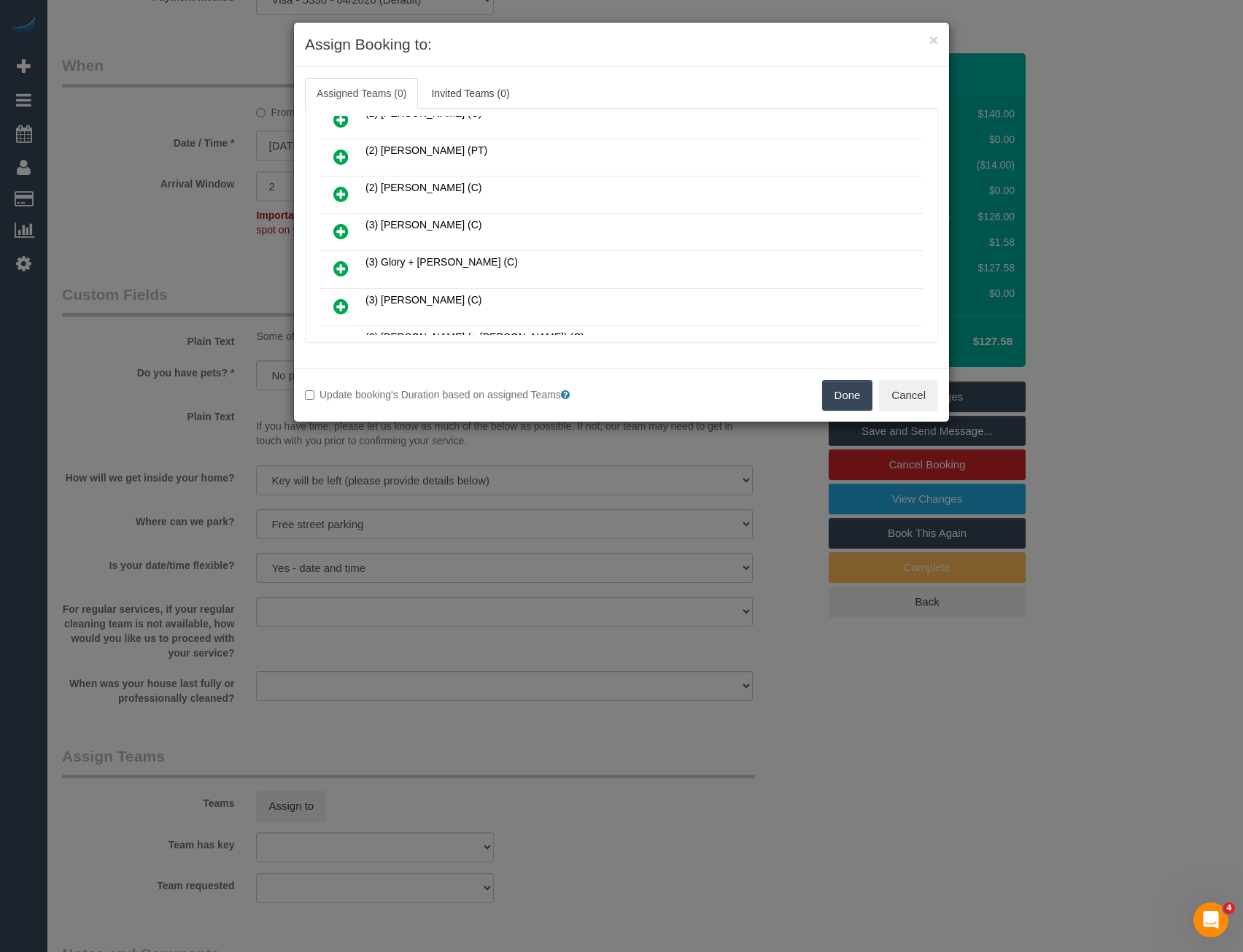
click at [343, 232] on icon at bounding box center [340, 231] width 15 height 18
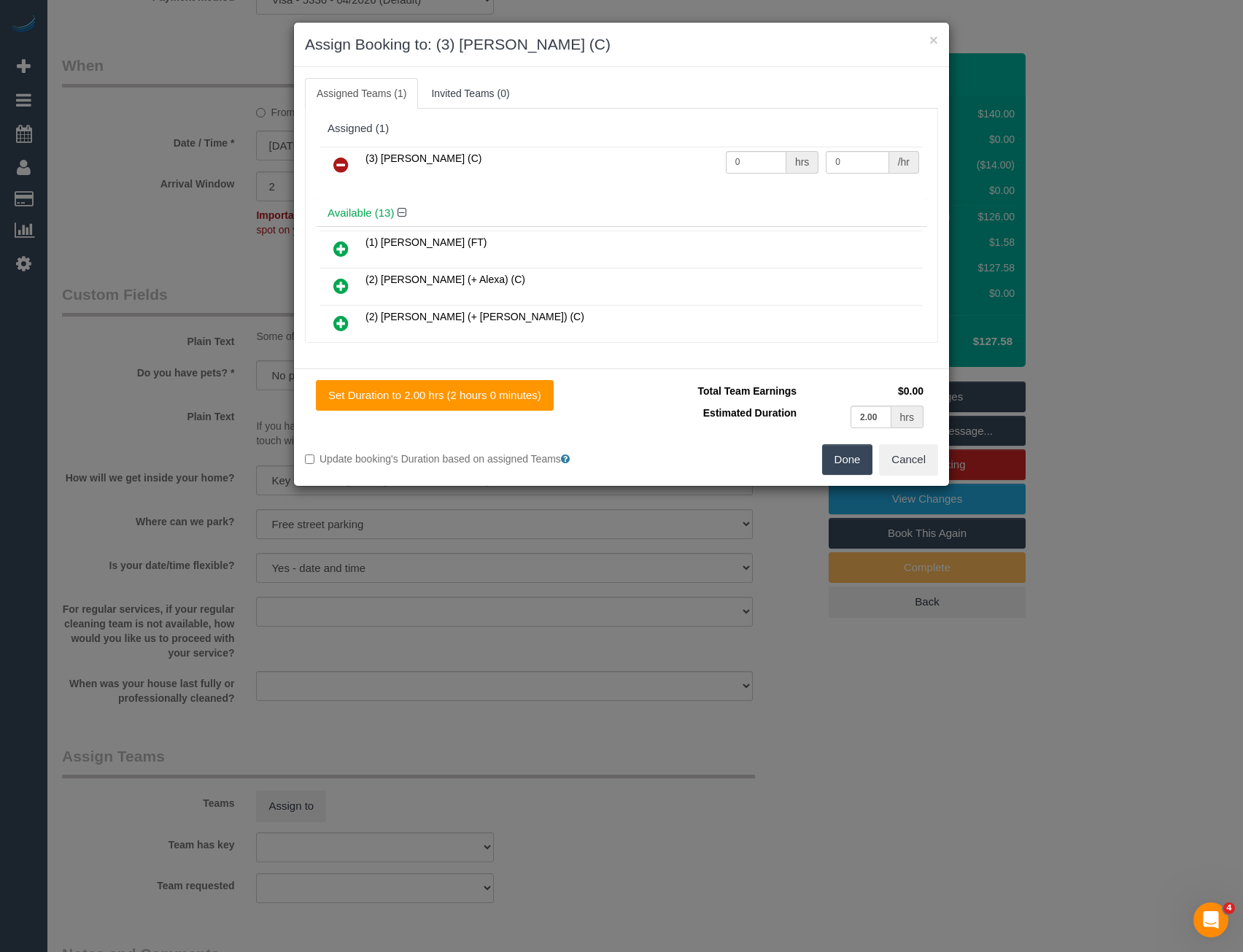
scroll to position [0, 0]
drag, startPoint x: 750, startPoint y: 168, endPoint x: 600, endPoint y: 161, distance: 150.2
click at [669, 164] on tr "(3) [PERSON_NAME] (C) 0 hrs 0 /hr" at bounding box center [621, 165] width 602 height 37
type input "2"
type input "35"
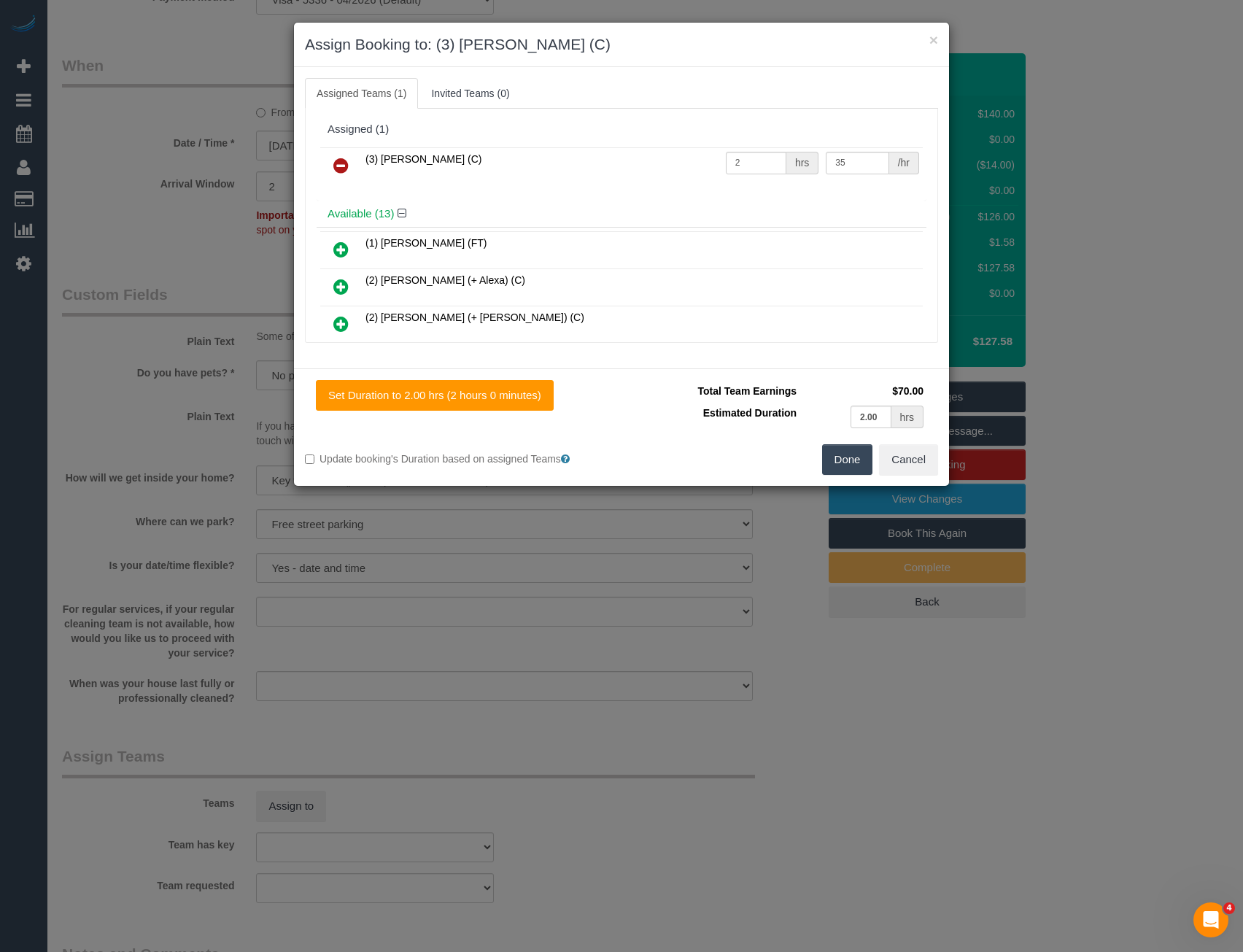
click at [848, 464] on button "Done" at bounding box center [847, 460] width 51 height 31
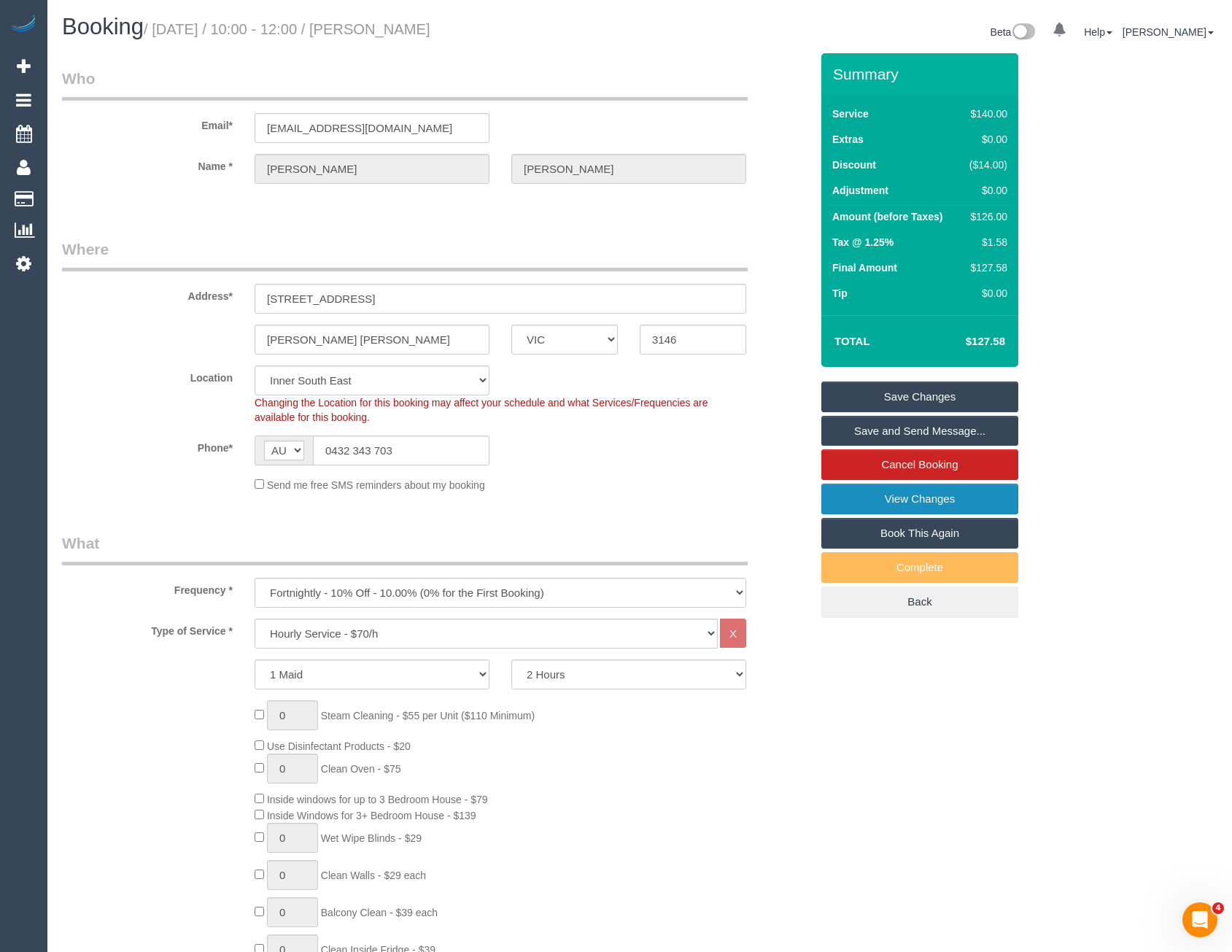
click at [882, 496] on link "View Changes" at bounding box center [920, 498] width 197 height 31
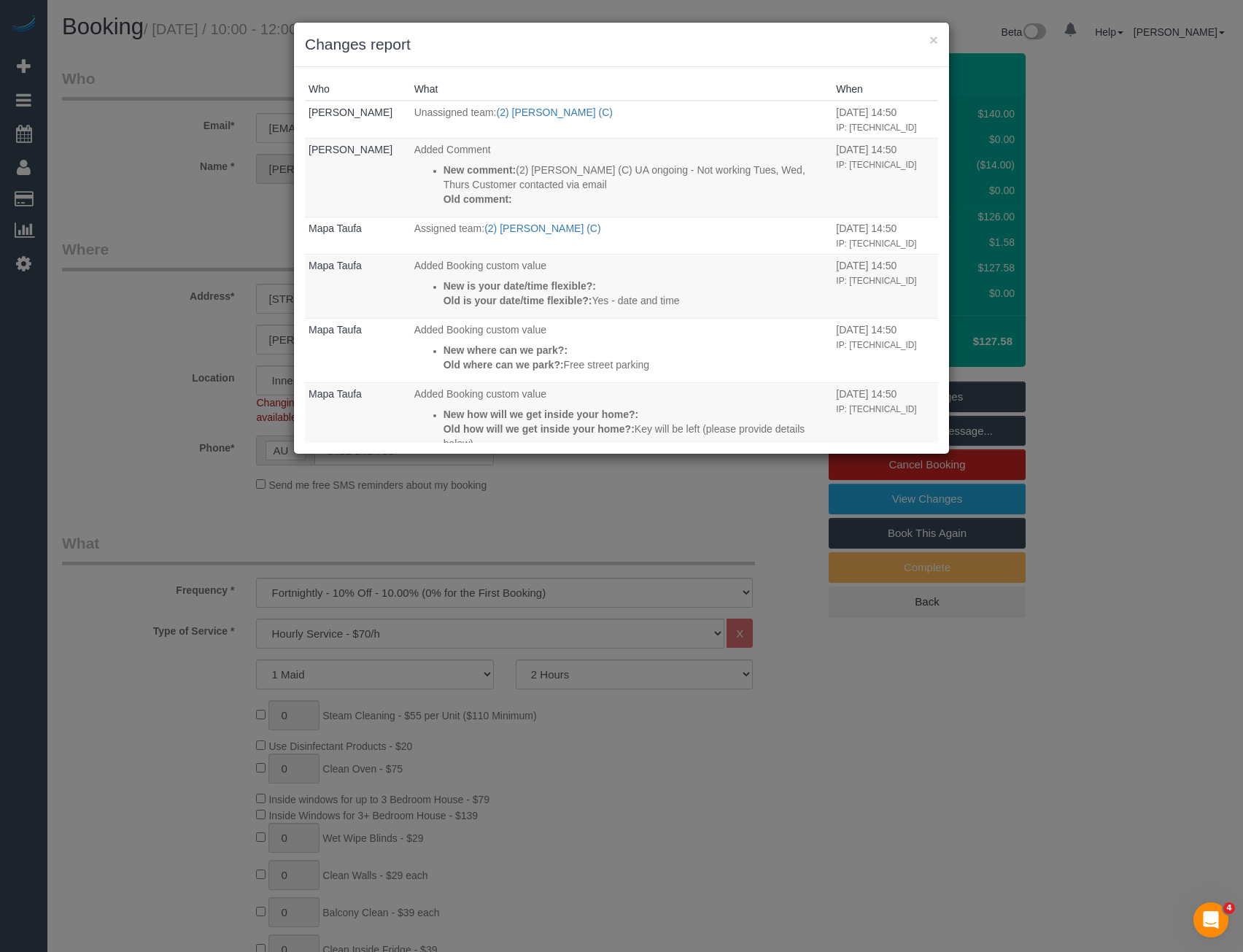
click at [590, 499] on div "× Changes report Who What When Chellsea Espinosa Unassigned team: (2) Nyasha Ma…" at bounding box center [621, 476] width 1243 height 952
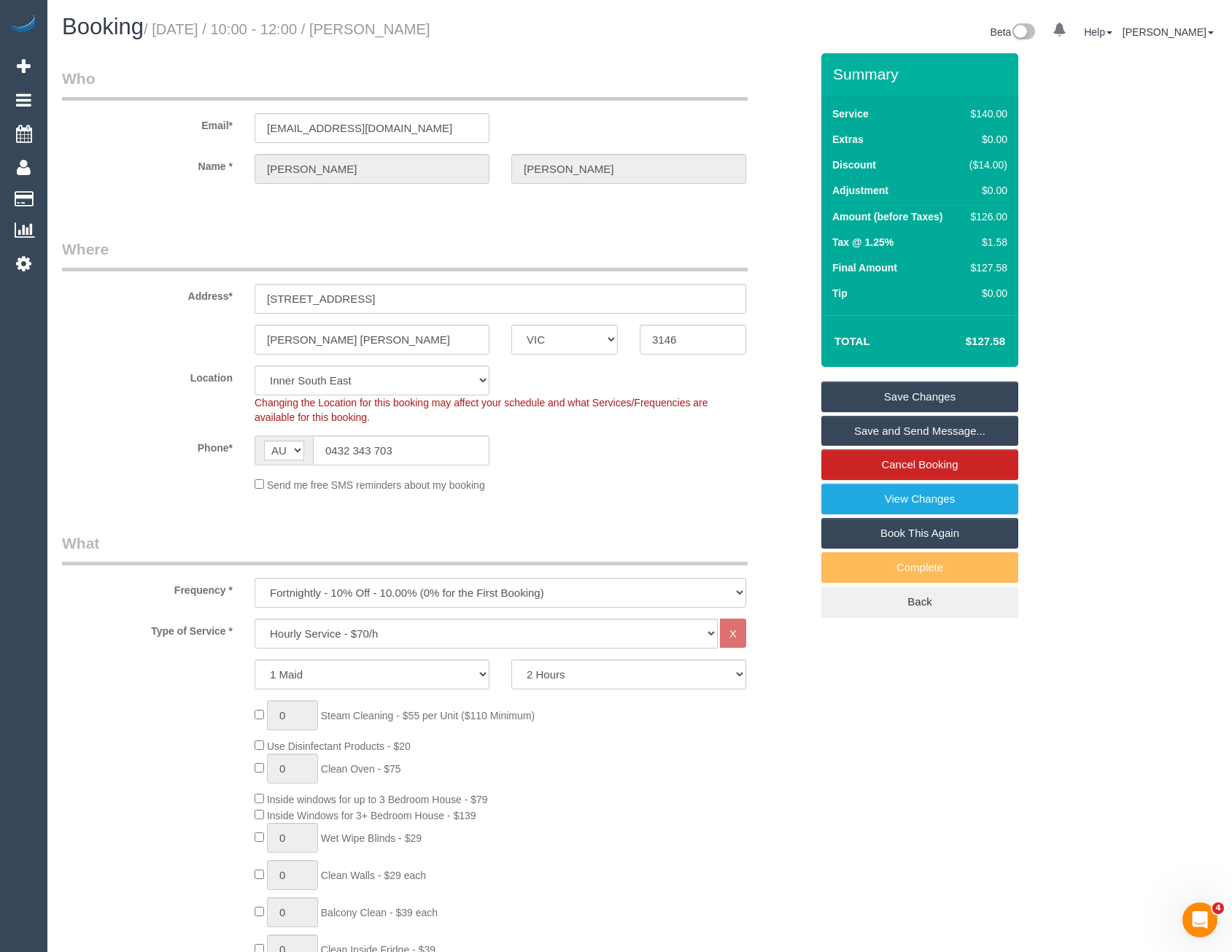
click at [916, 431] on link "Save and Send Message..." at bounding box center [920, 431] width 197 height 31
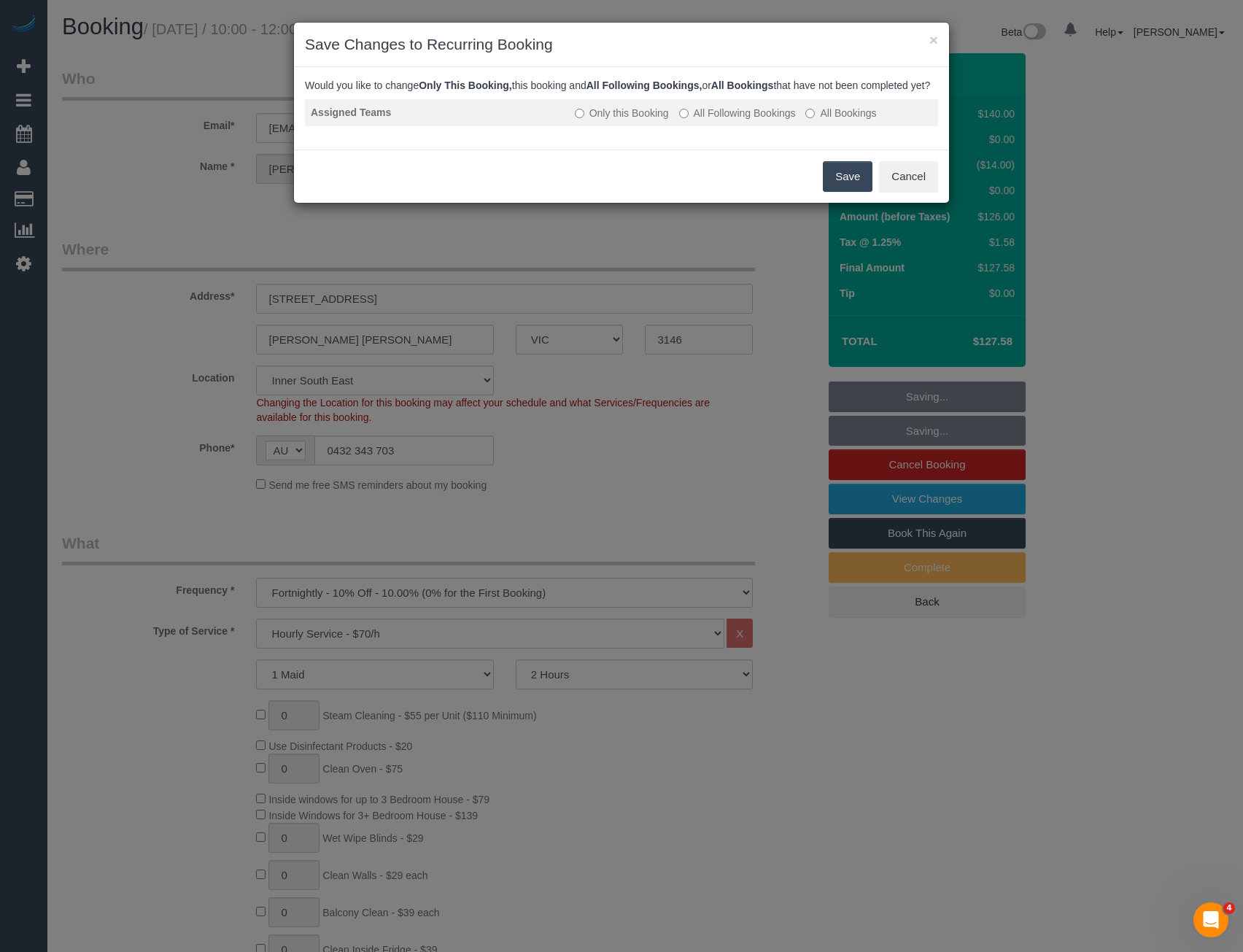
drag, startPoint x: 681, startPoint y: 143, endPoint x: 682, endPoint y: 133, distance: 10.0
click at [681, 139] on div "Assigned Teams Only this Booking All Following Bookings All Bookings" at bounding box center [621, 120] width 633 height 40
click at [838, 185] on button "Save" at bounding box center [847, 176] width 50 height 31
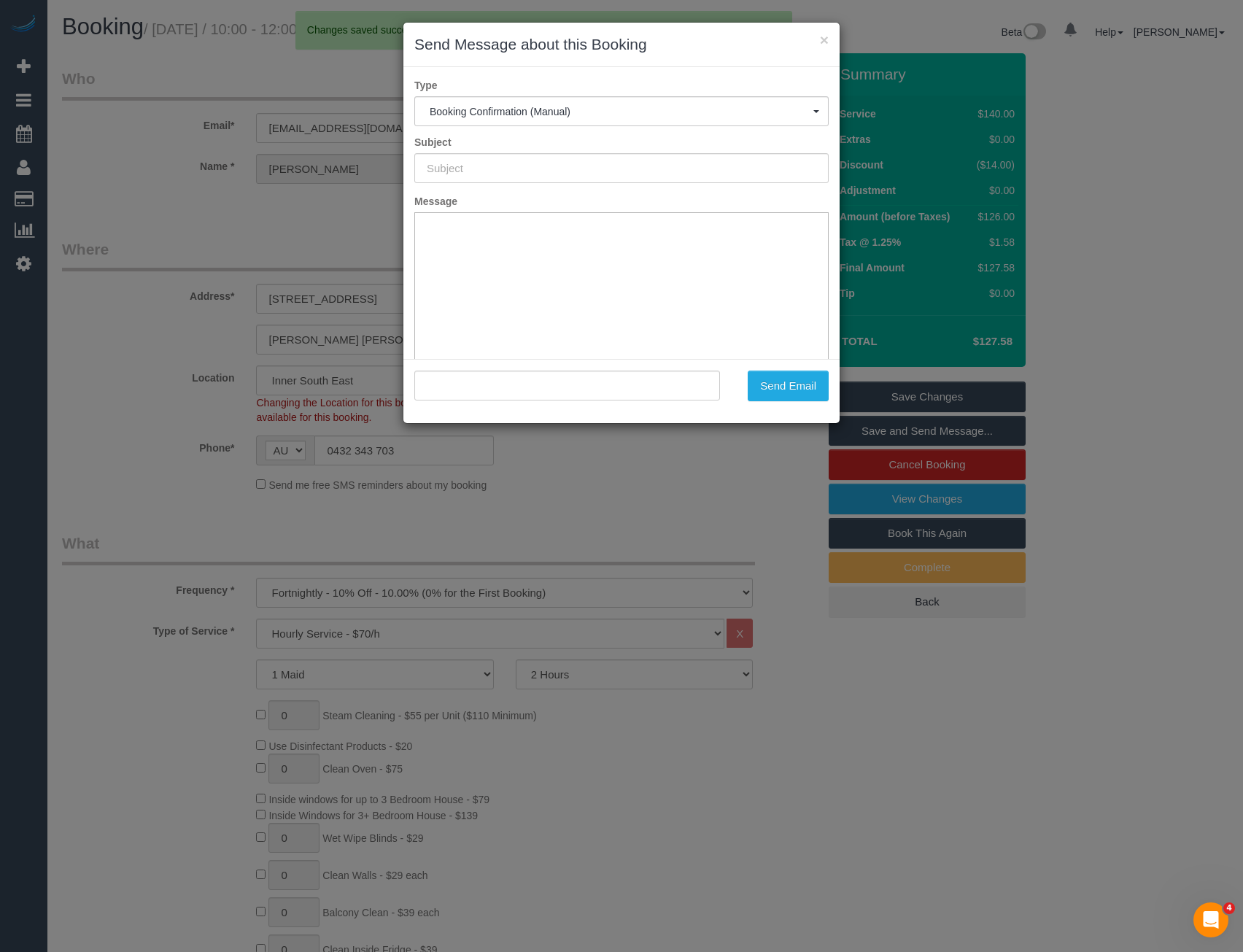
type input "Booking Confirmed"
type input ""Shannon Sweeney" <shannonsweeney@outlook.com>"
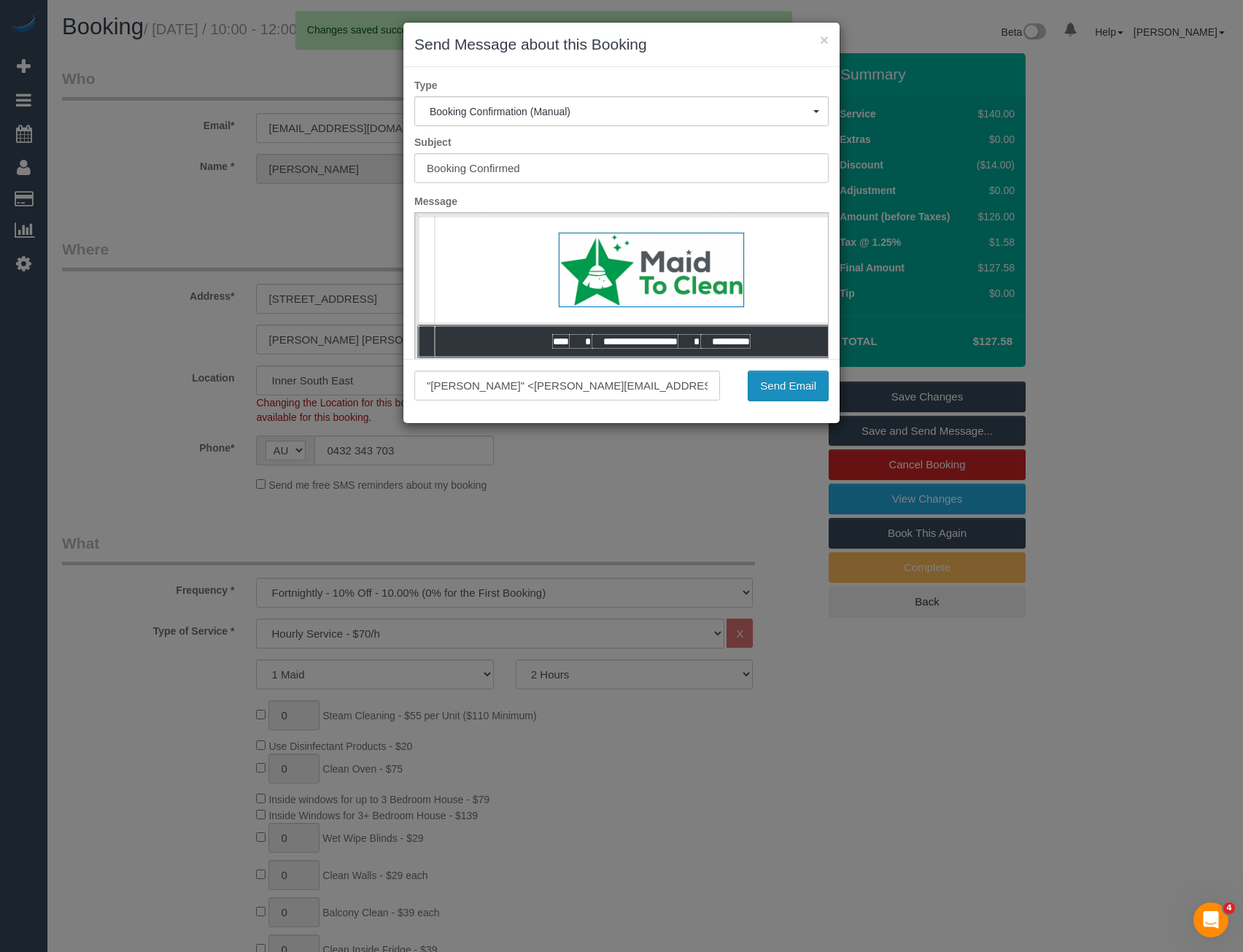
click at [775, 389] on button "Send Email" at bounding box center [787, 386] width 81 height 31
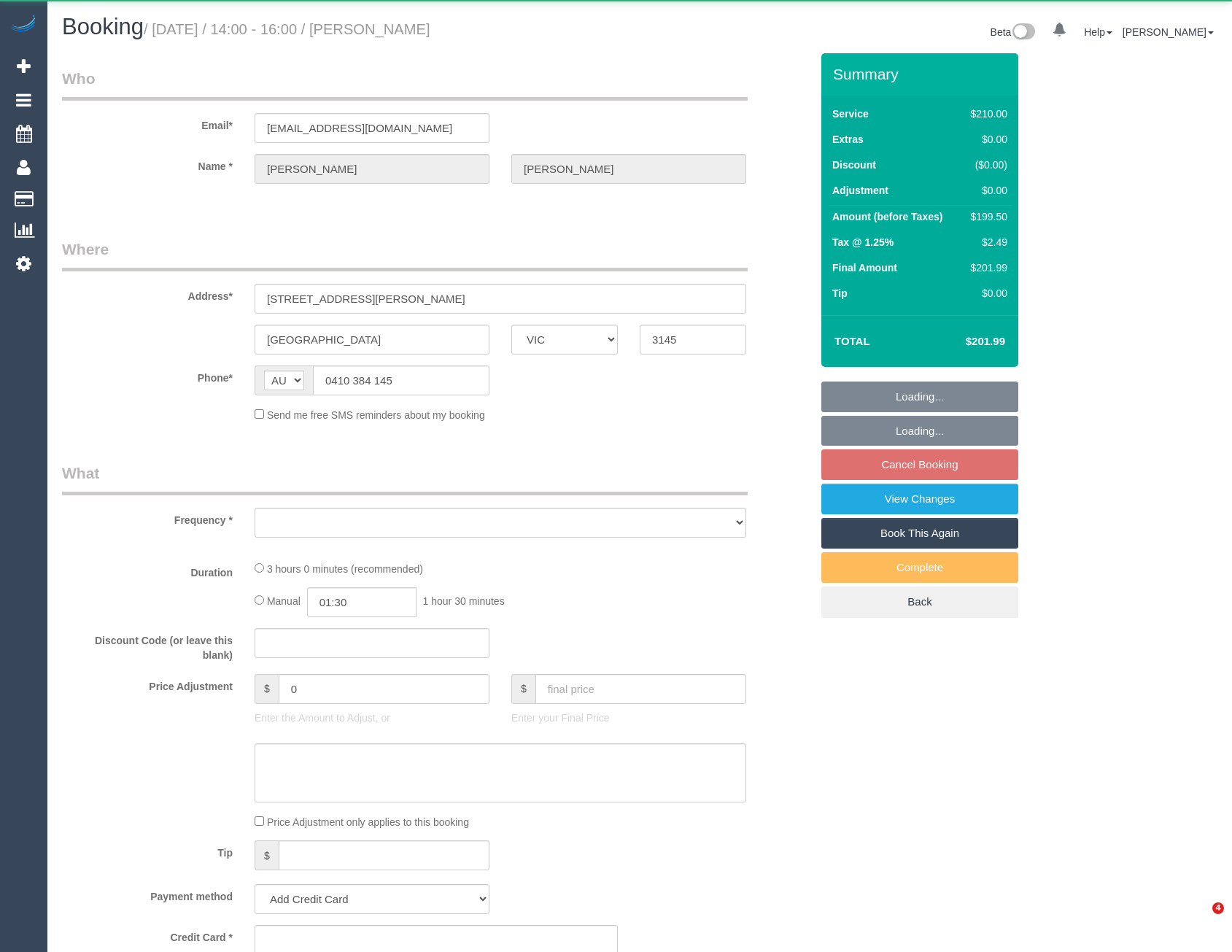
select select "VIC"
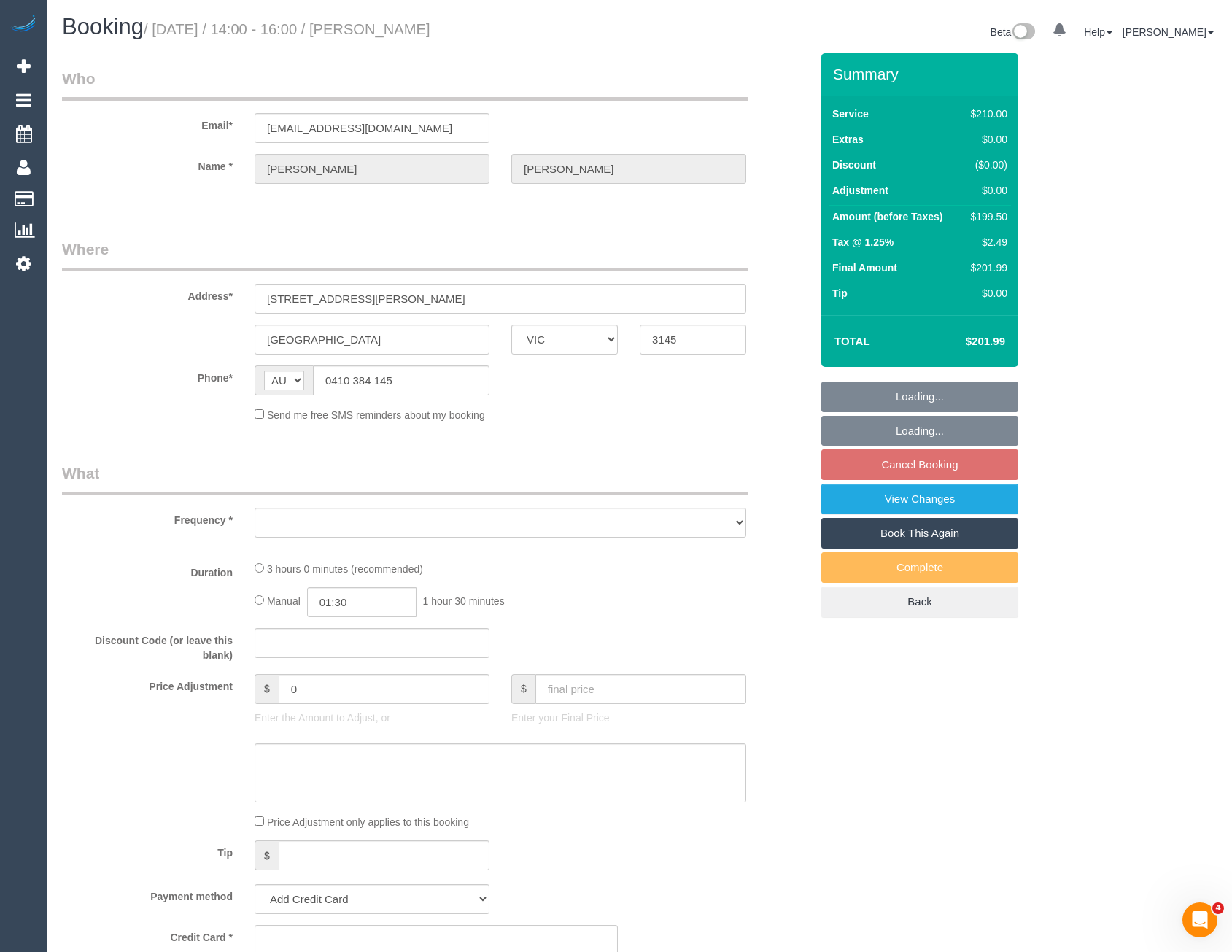
select select "object:543"
select select "180"
select select "number:27"
select select "number:14"
select select "number:19"
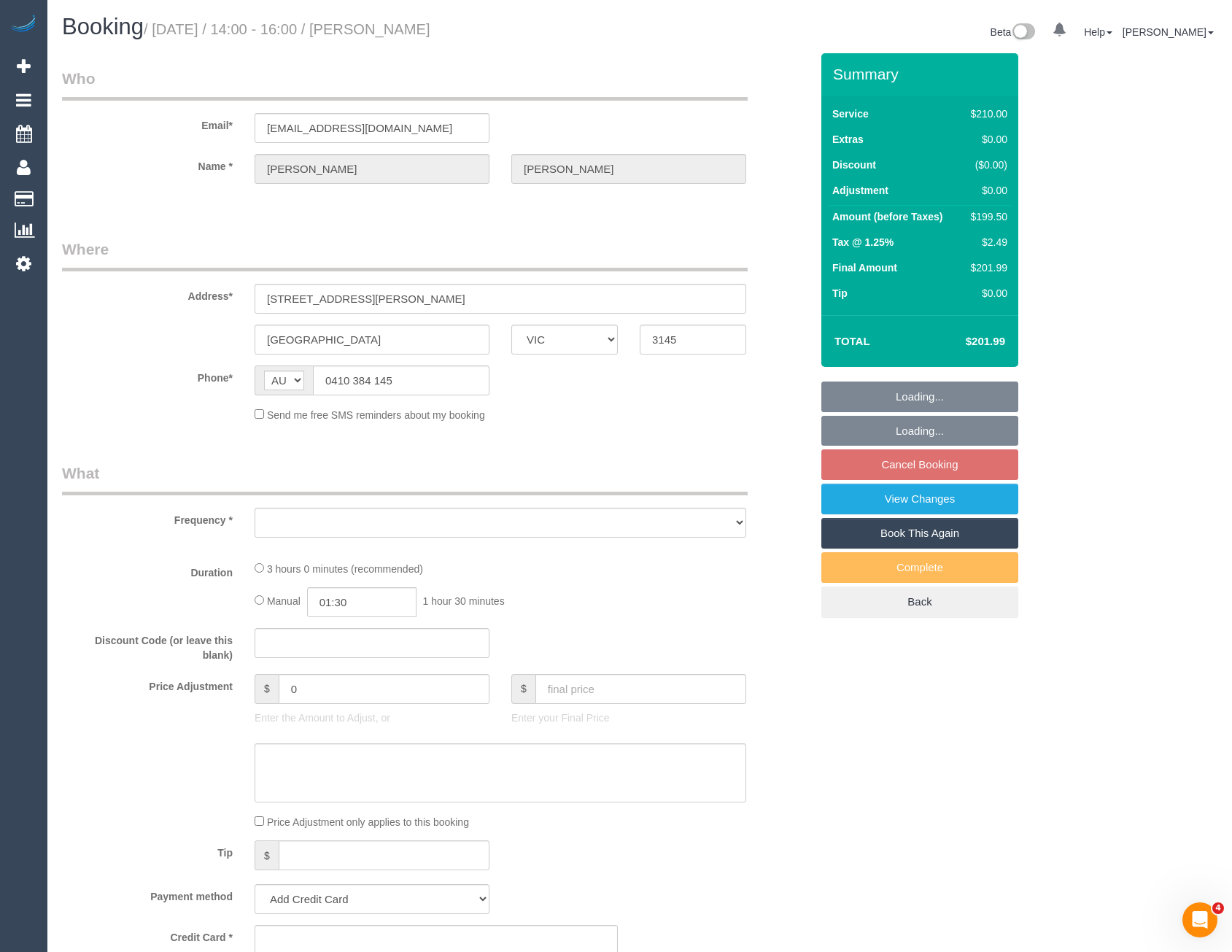
select select "number:25"
select select "number:12"
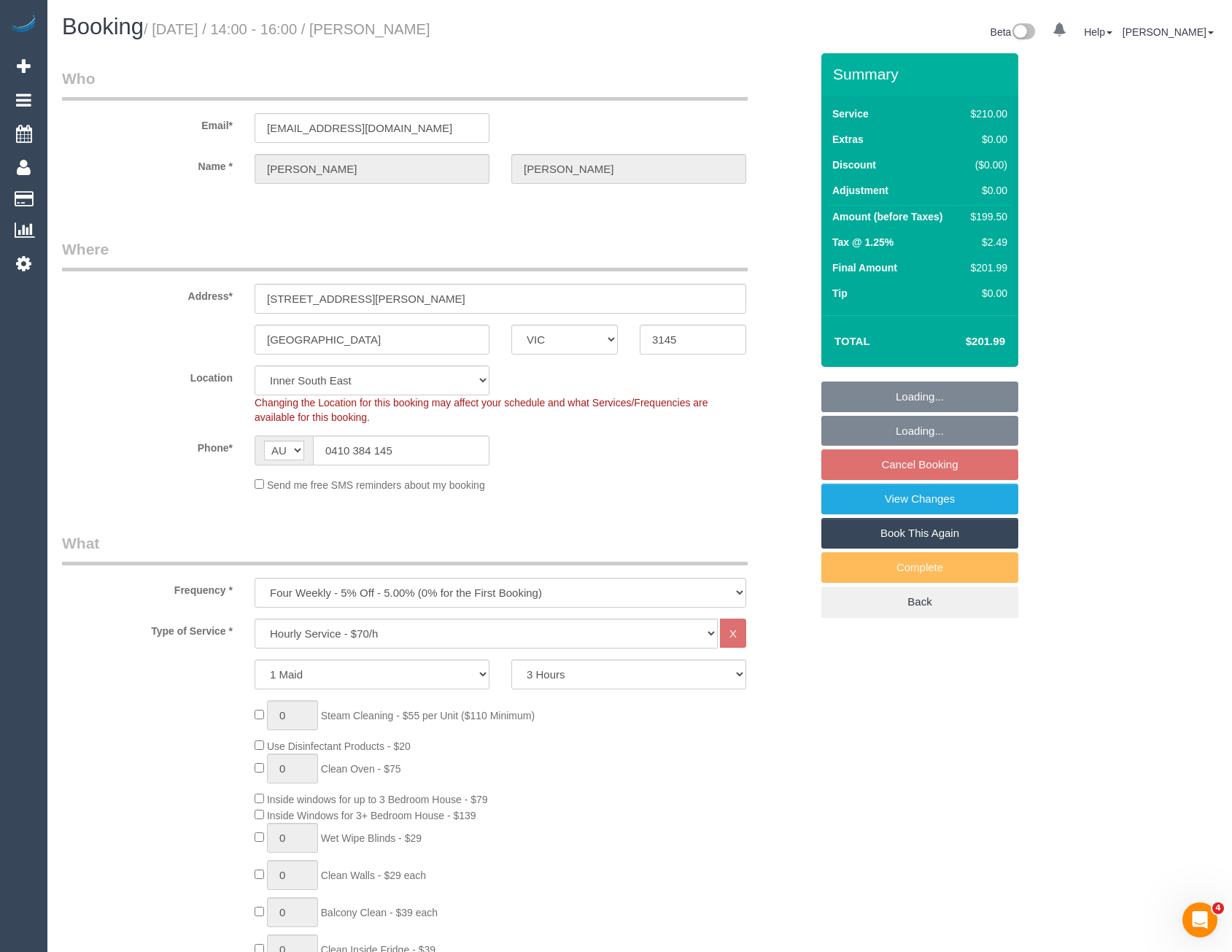
select select "string:stripe-pm_1RZ0tP2GScqysDRVoAd5FvYH"
select select "object:1443"
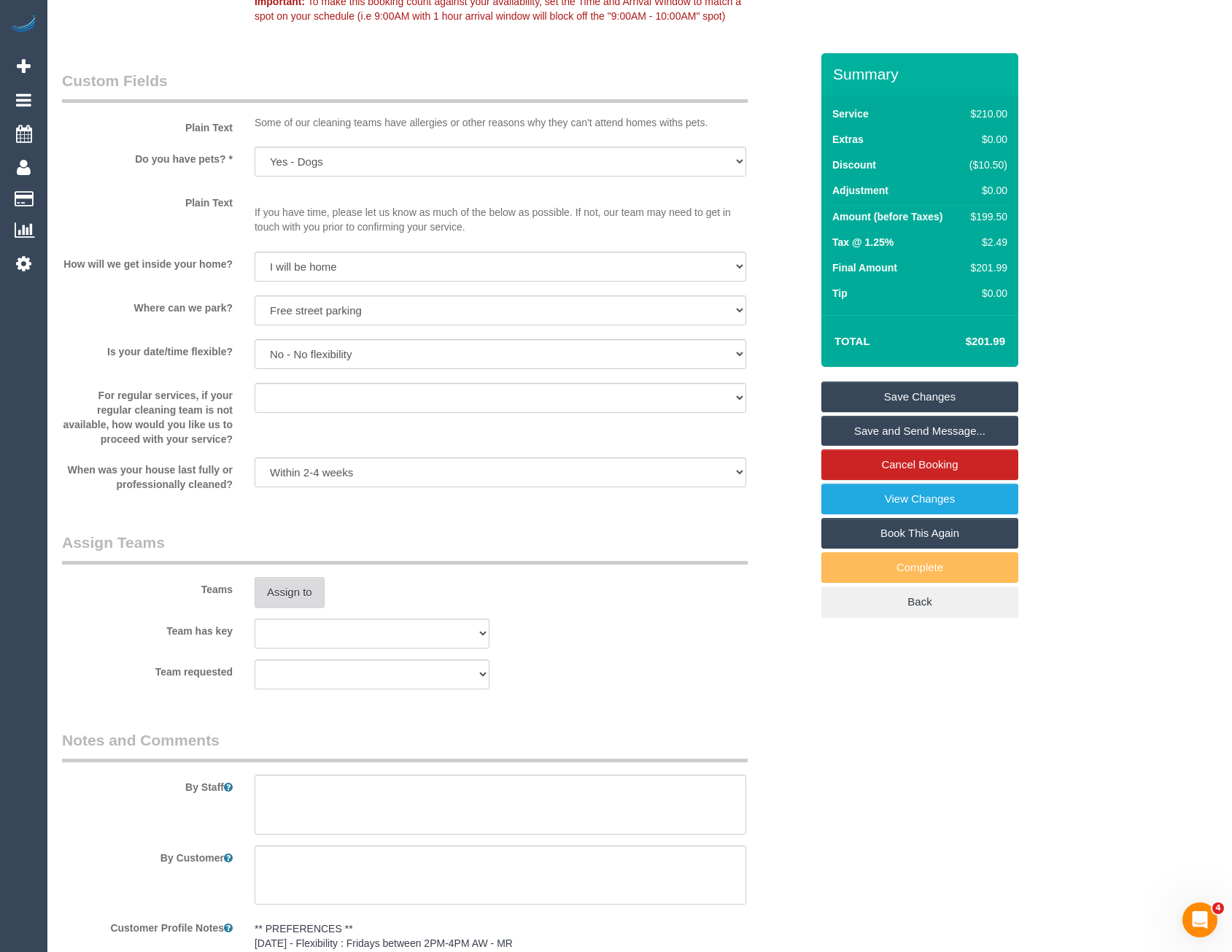
click at [303, 587] on button "Assign to" at bounding box center [289, 592] width 70 height 31
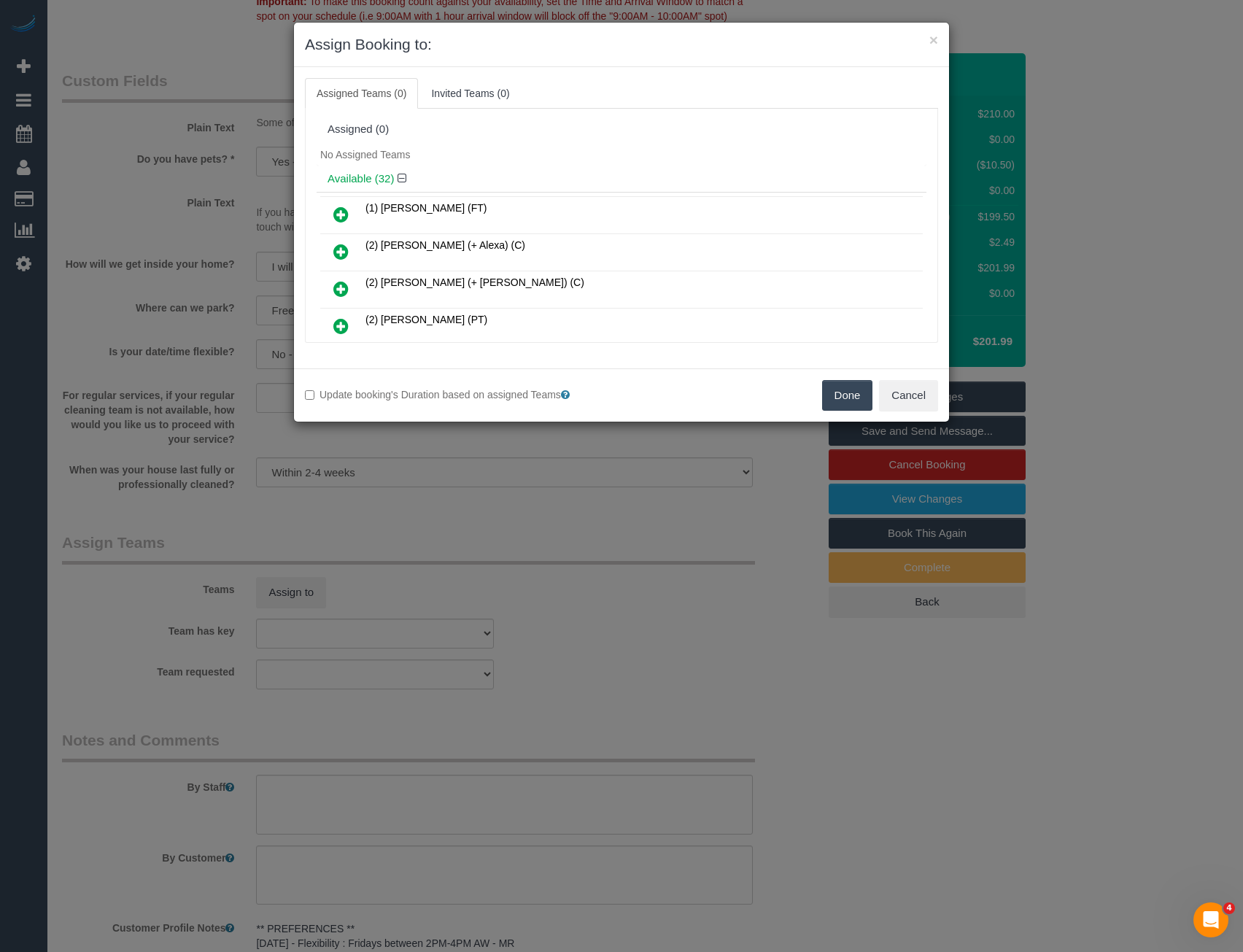
scroll to position [580, 0]
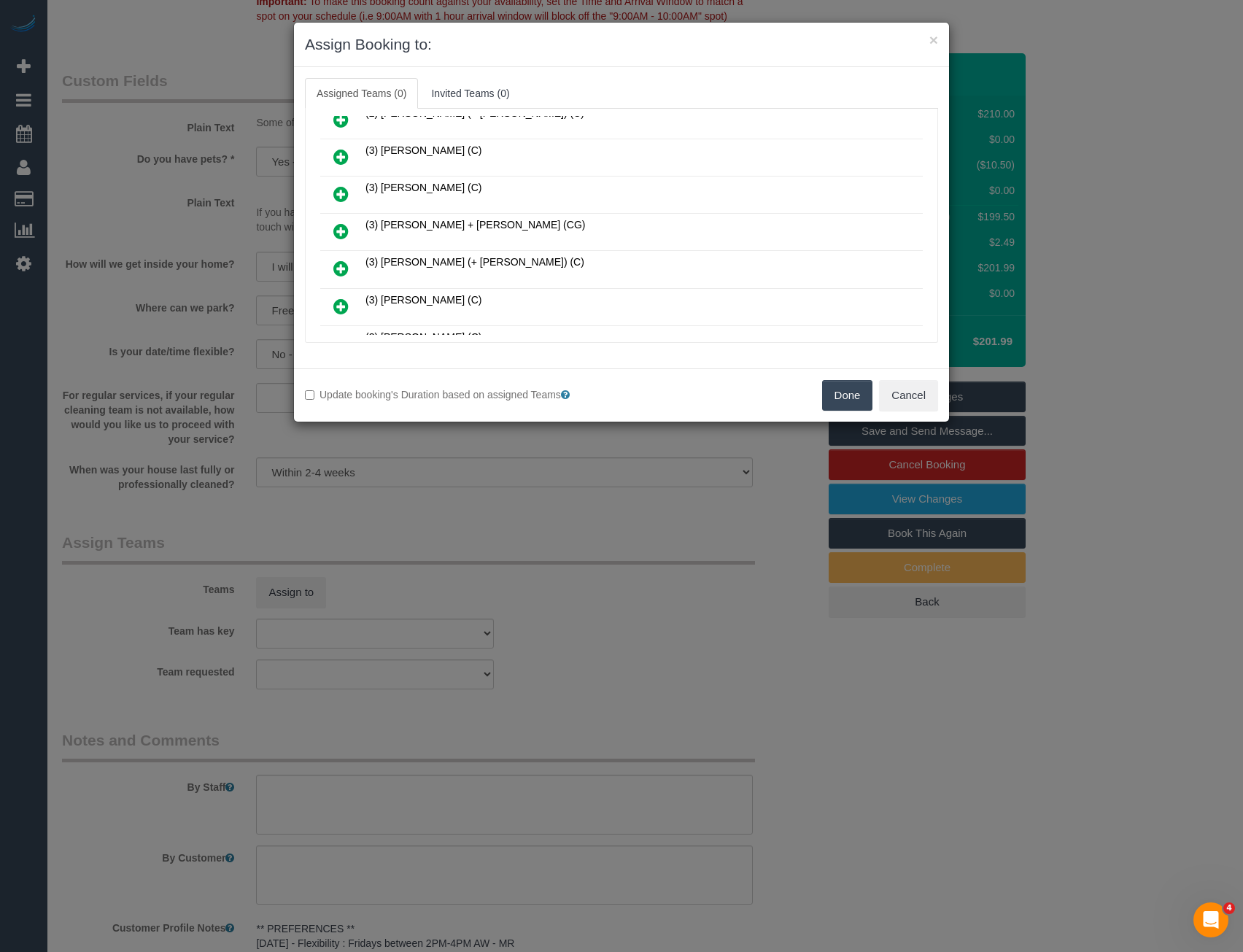
click at [339, 229] on icon at bounding box center [340, 231] width 15 height 18
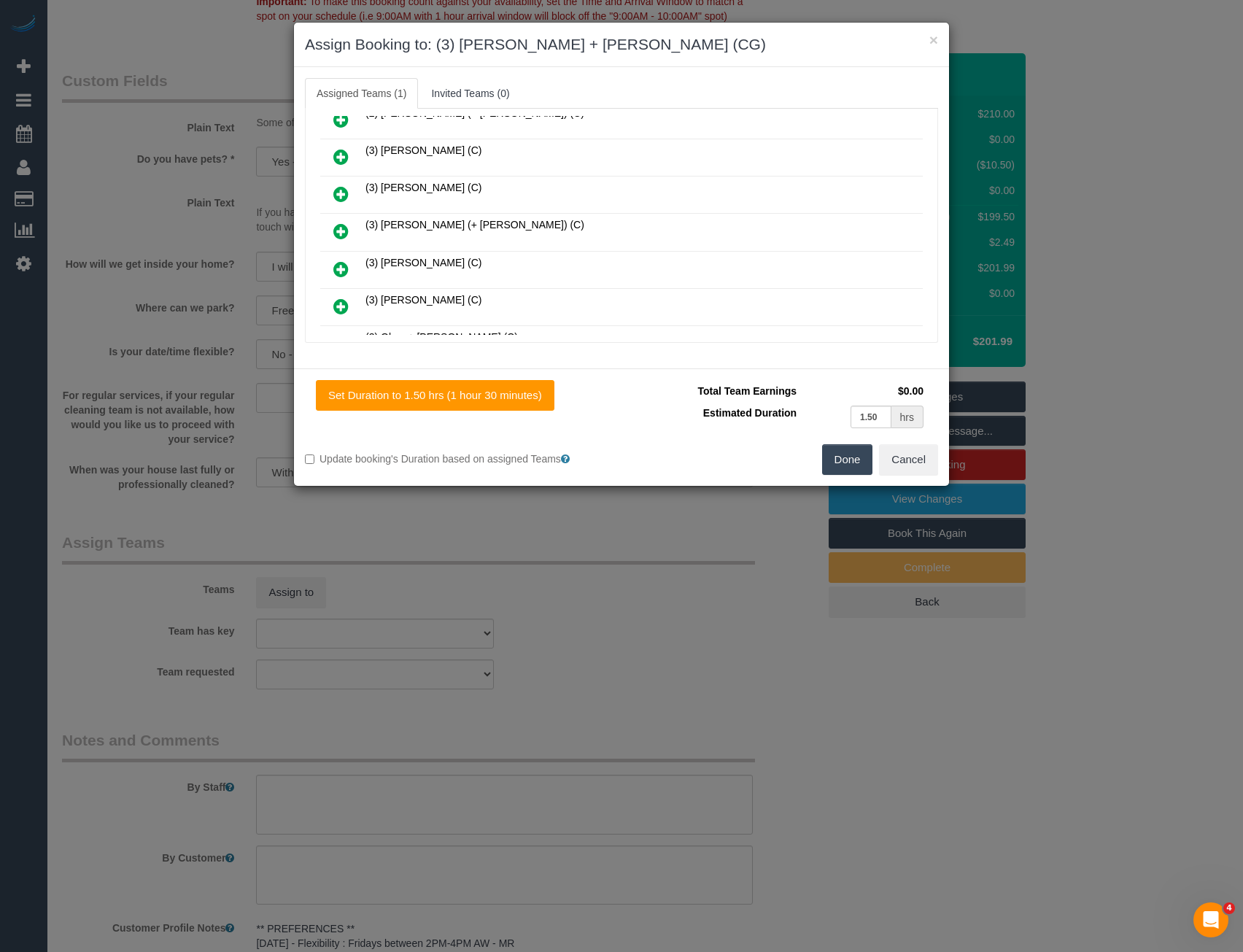
scroll to position [0, 0]
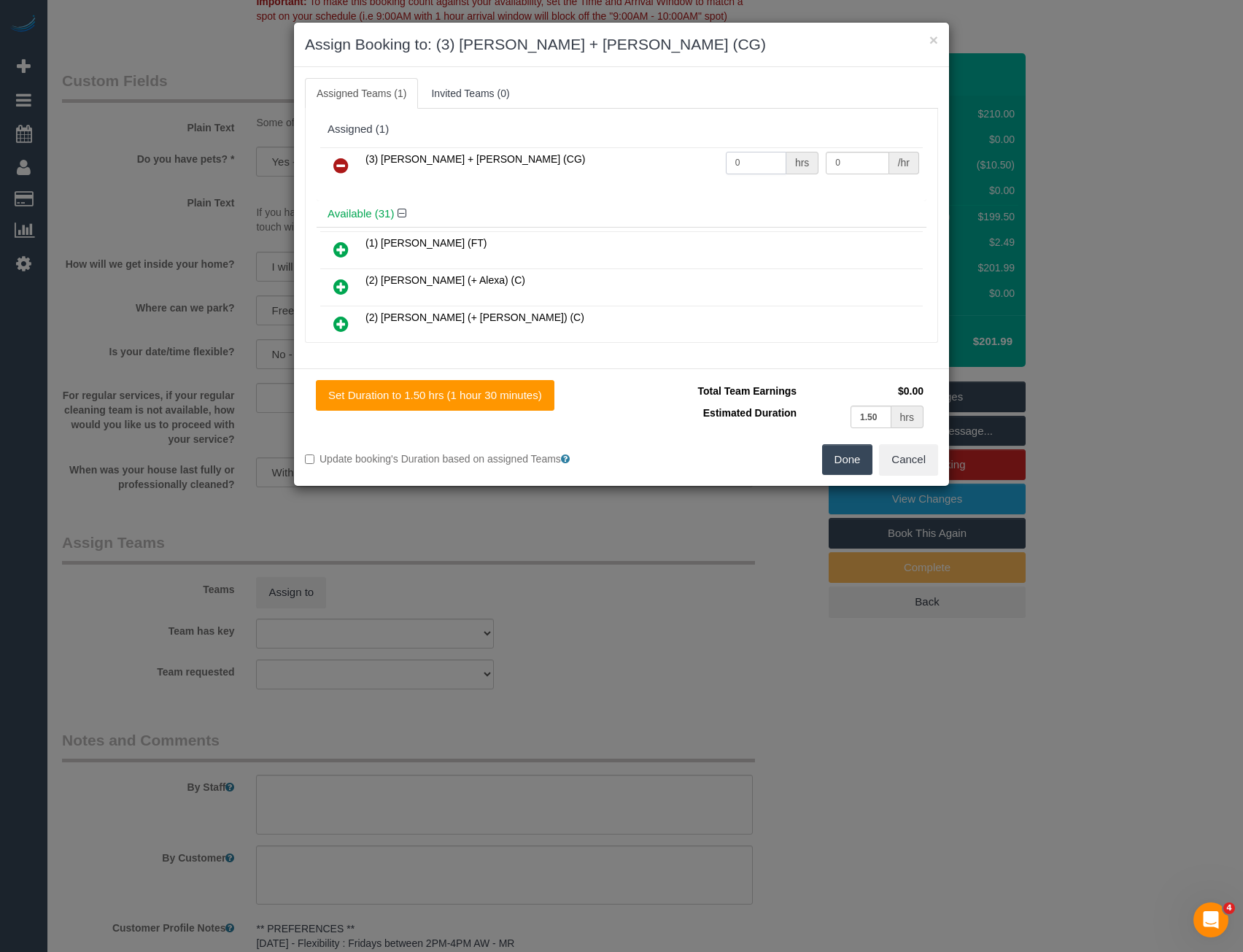
drag, startPoint x: 685, startPoint y: 173, endPoint x: 649, endPoint y: 169, distance: 36.2
click at [659, 173] on tr "(3) Bansari + Bhavesh (CG) 0 hrs 0 /hr" at bounding box center [621, 165] width 602 height 37
type input "3"
type input "38.5"
click at [848, 456] on button "Done" at bounding box center [847, 460] width 51 height 31
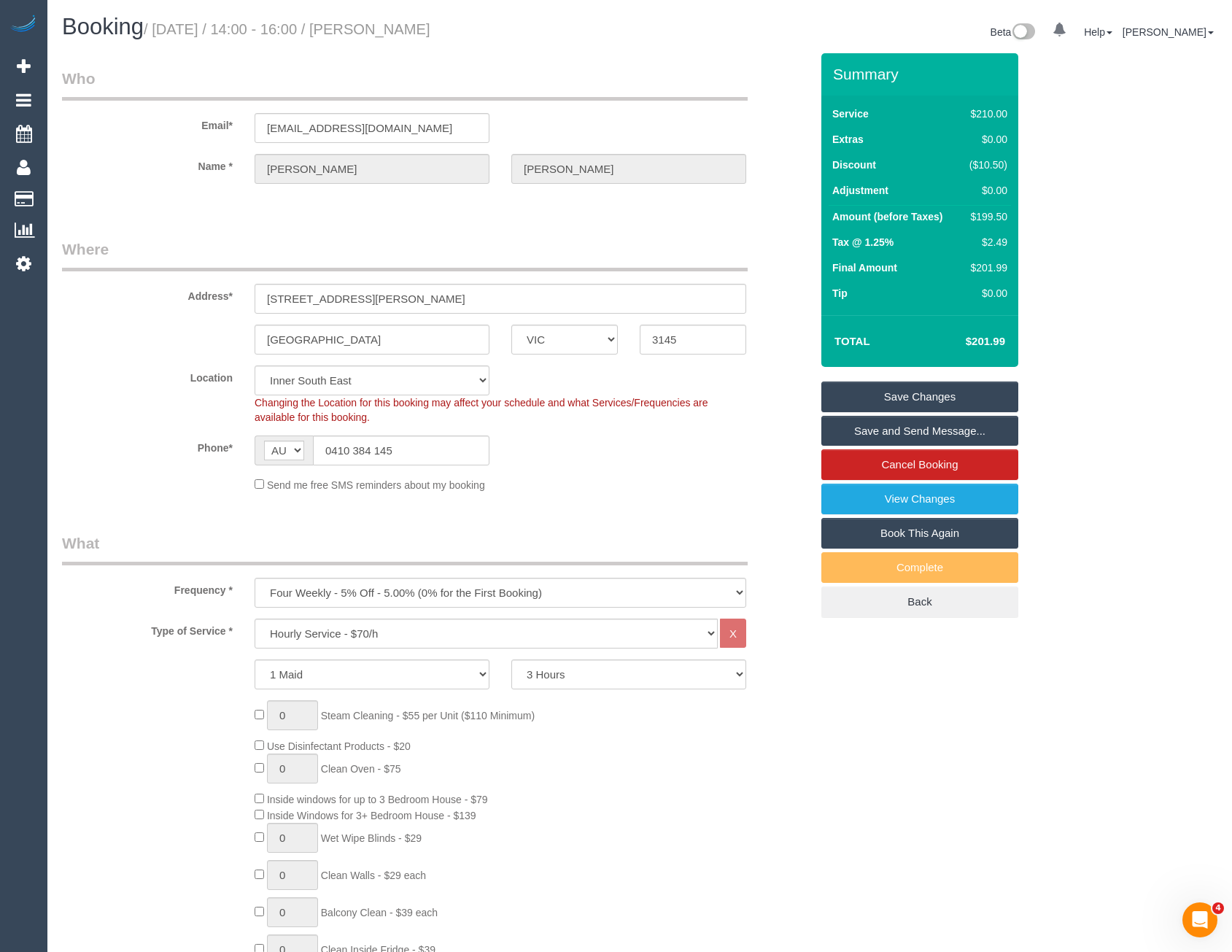
click at [877, 430] on link "Save and Send Message..." at bounding box center [920, 431] width 197 height 31
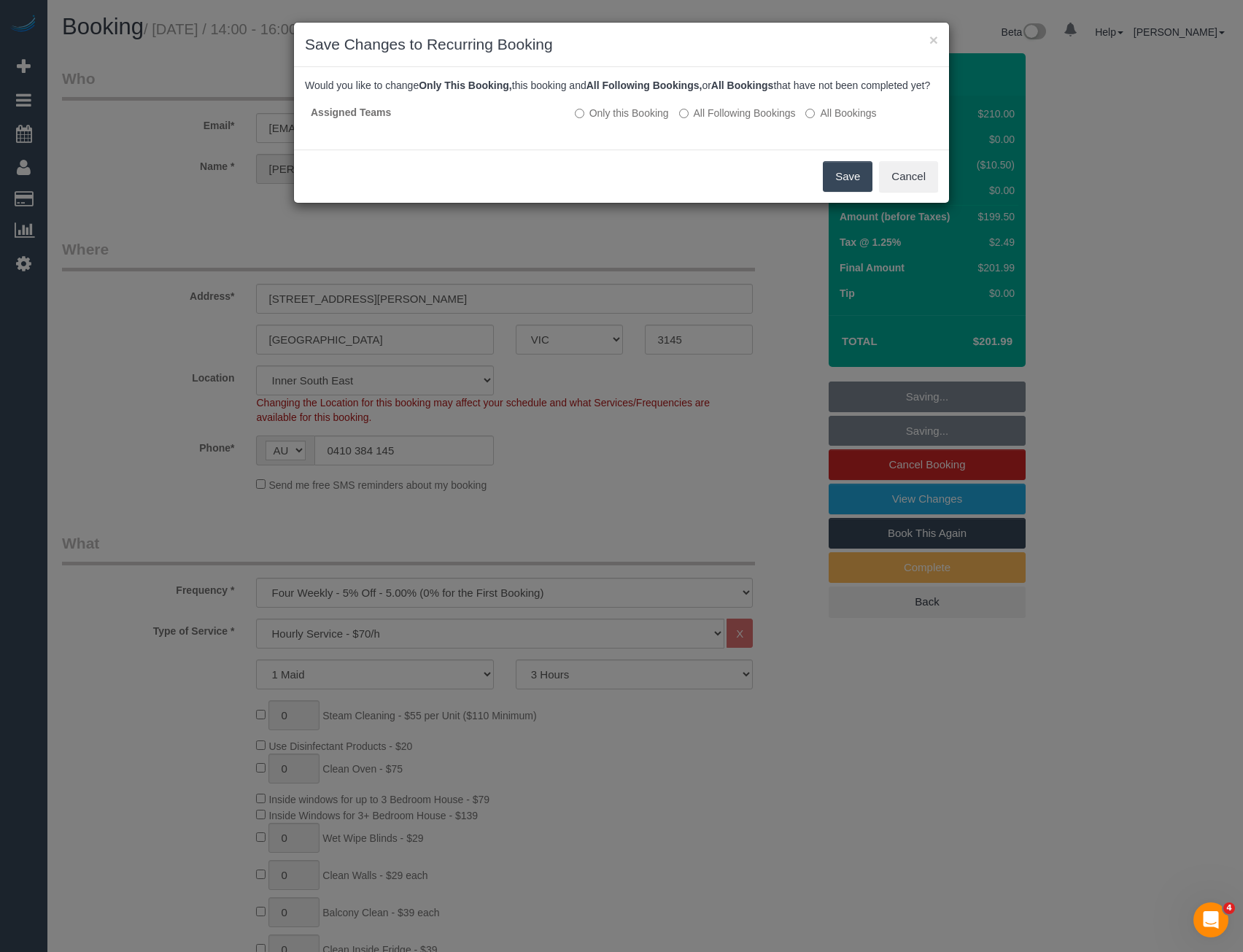
click at [838, 191] on button "Save" at bounding box center [847, 176] width 50 height 31
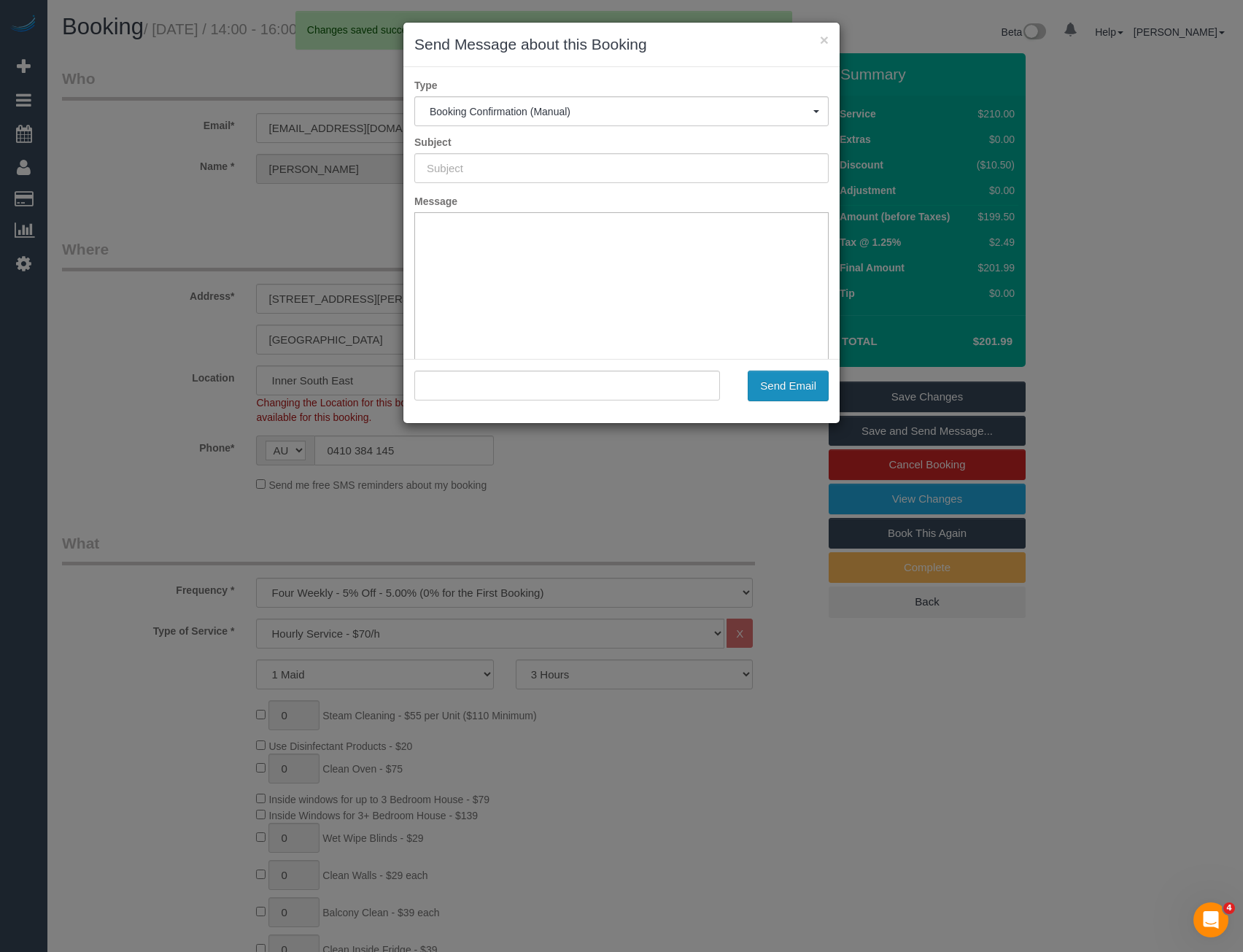
type input "Booking Confirmed"
type input ""Leanne Ensor" <leanneensor@hotmail.com>"
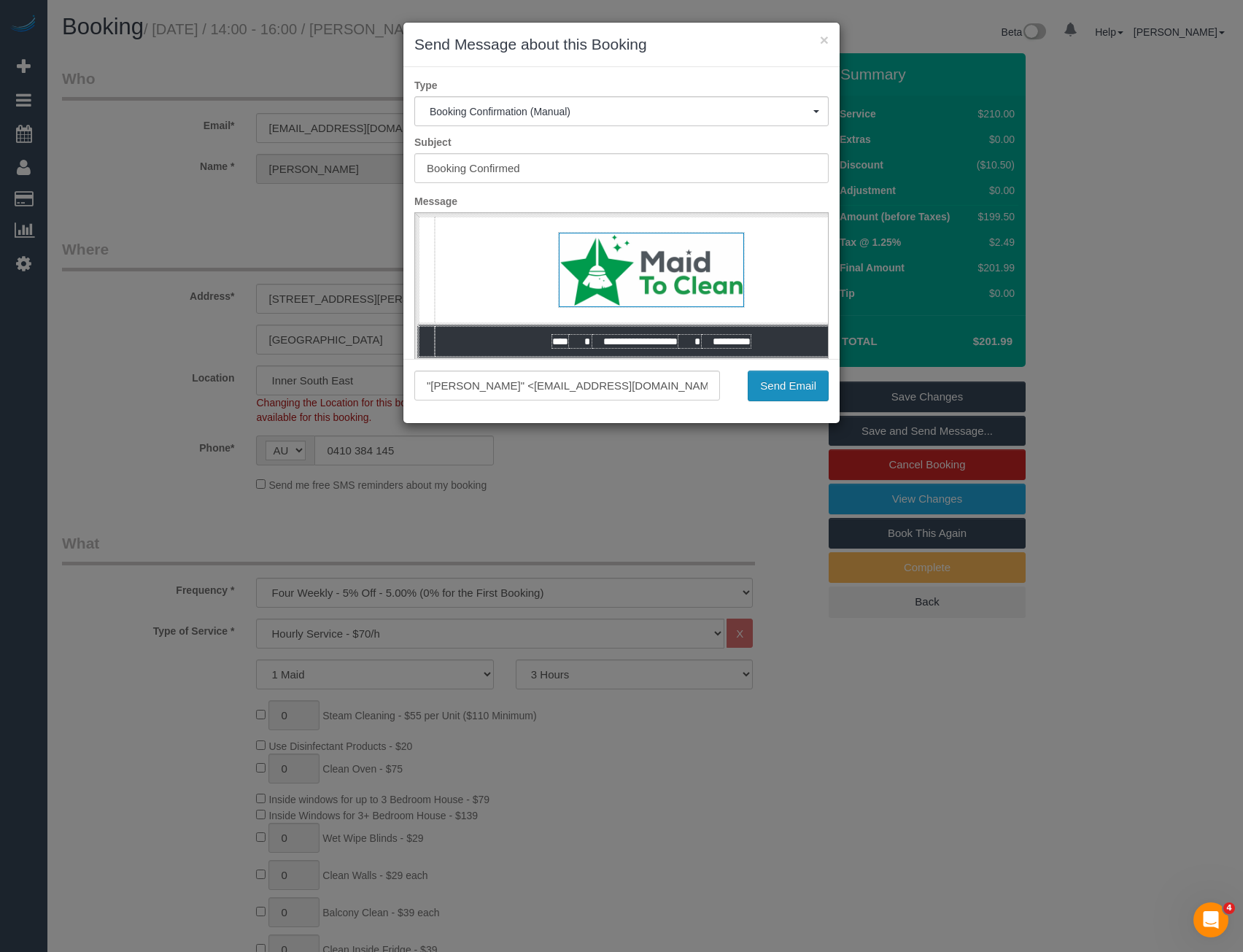
click at [798, 393] on button "Send Email" at bounding box center [787, 386] width 81 height 31
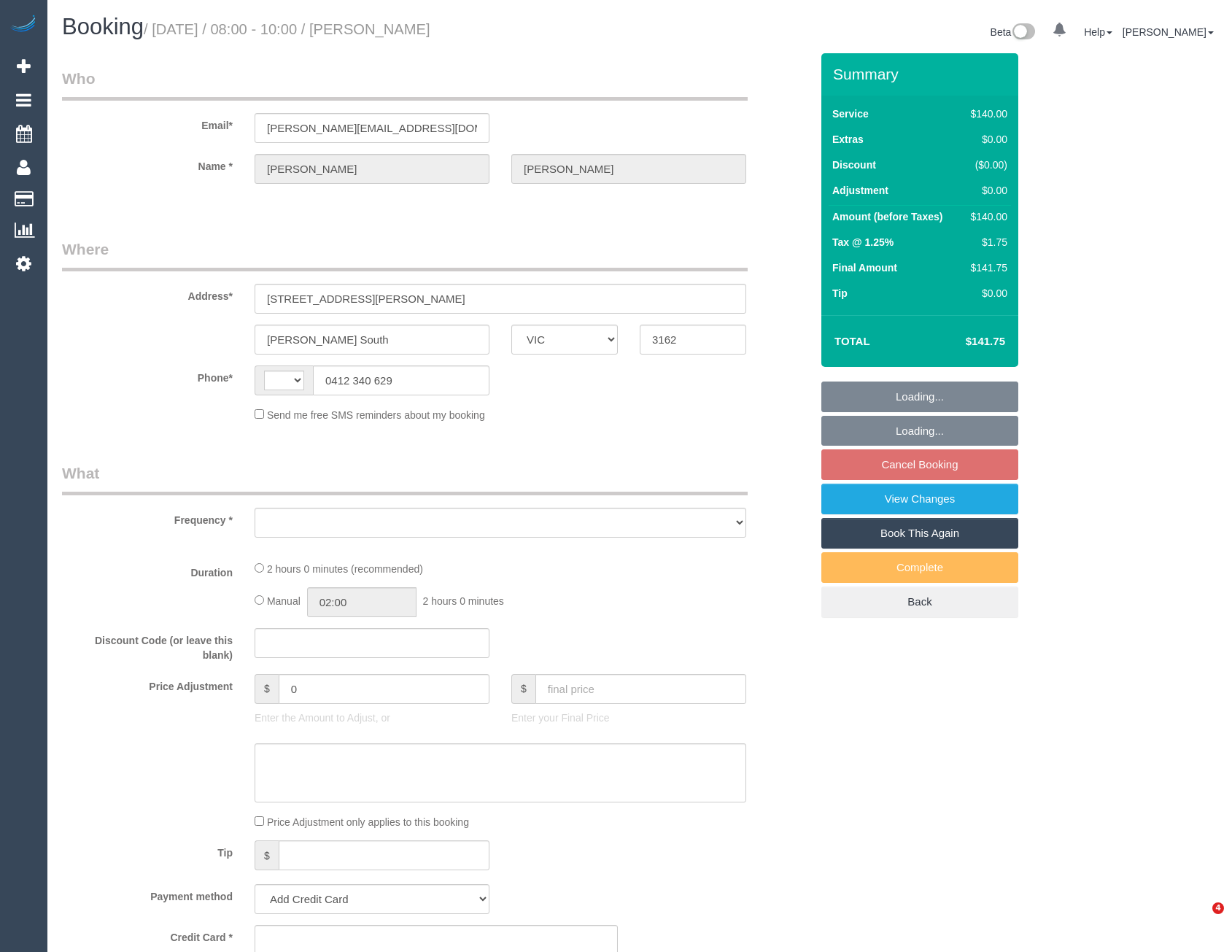
select select "VIC"
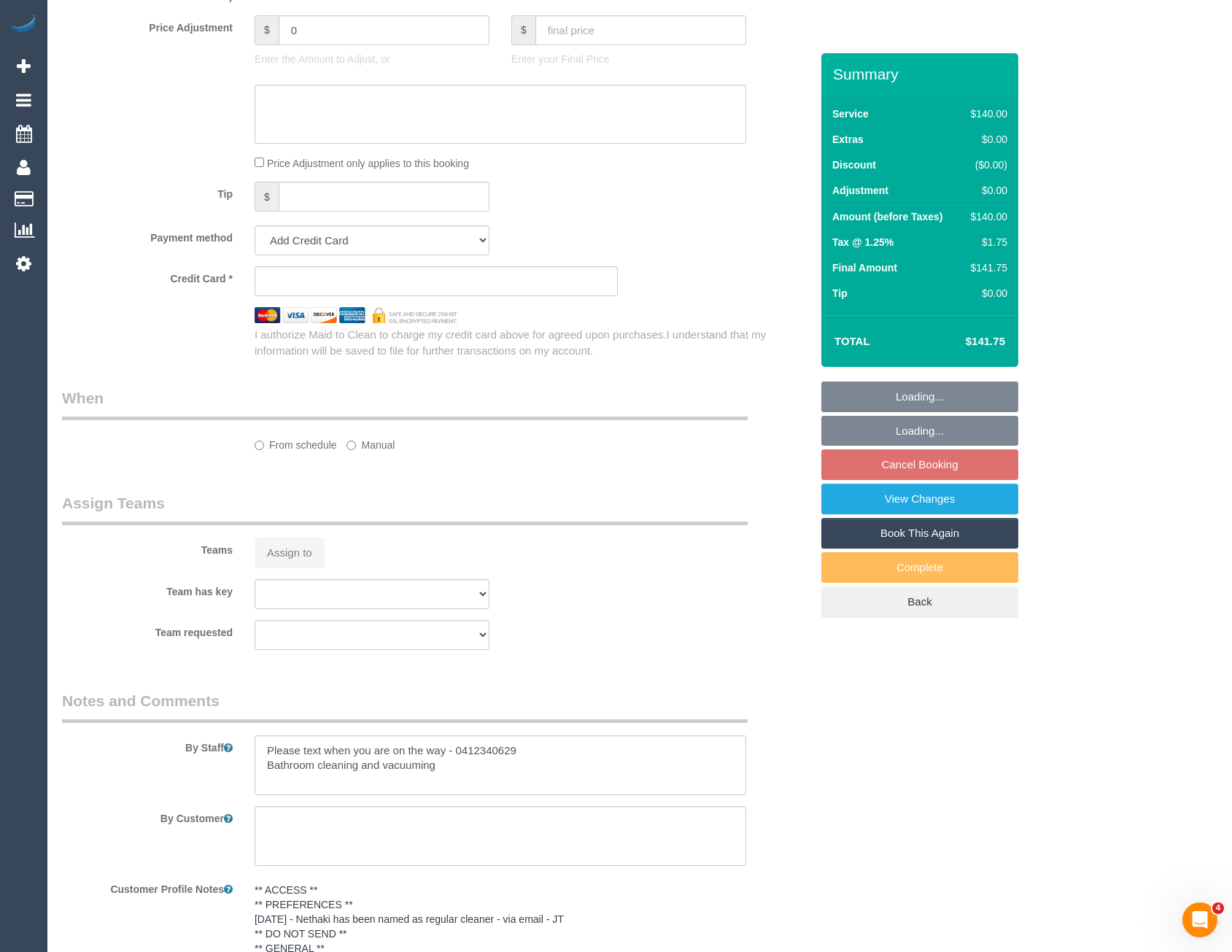
select select "string:AU"
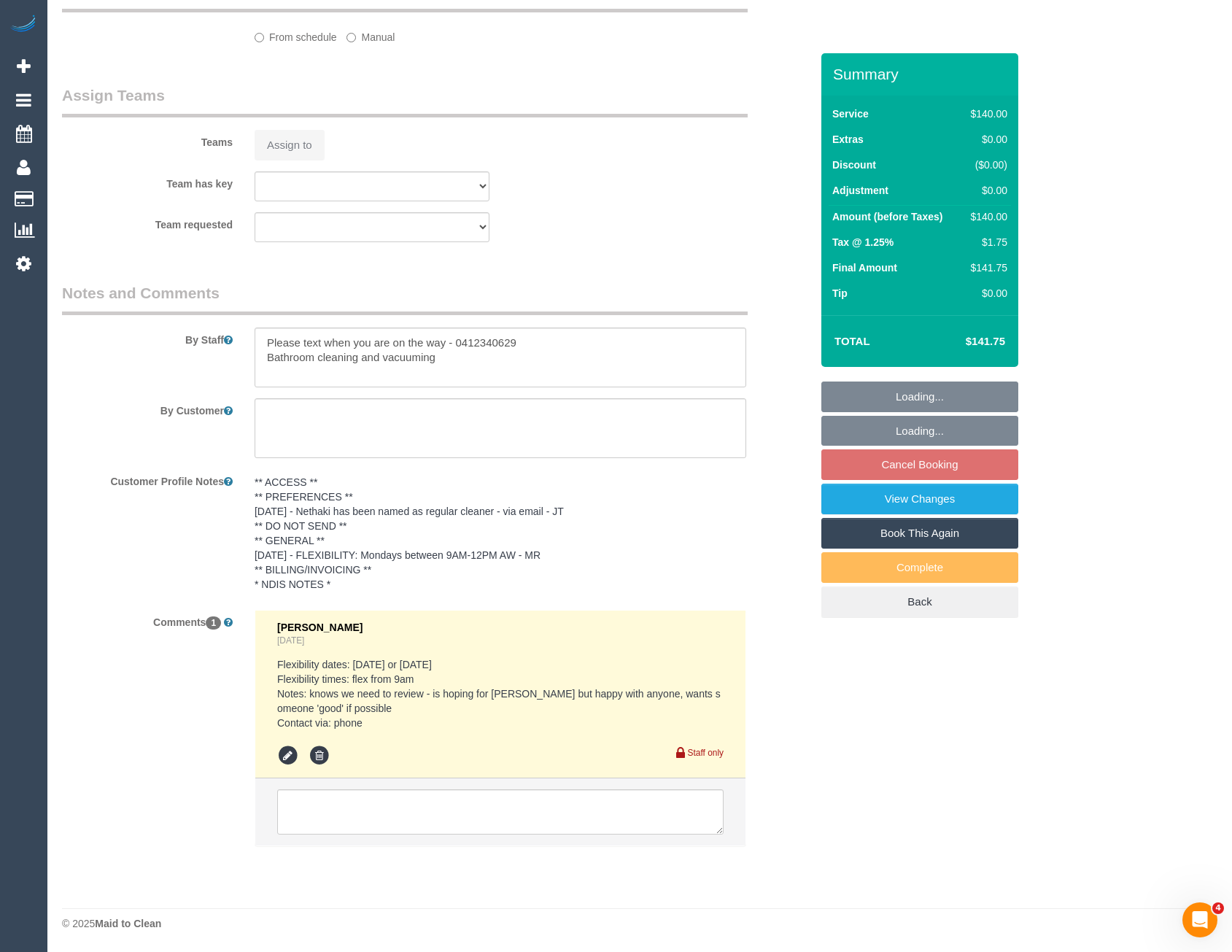
select select "object:714"
select select "number:28"
select select "number:14"
select select "number:19"
select select "number:24"
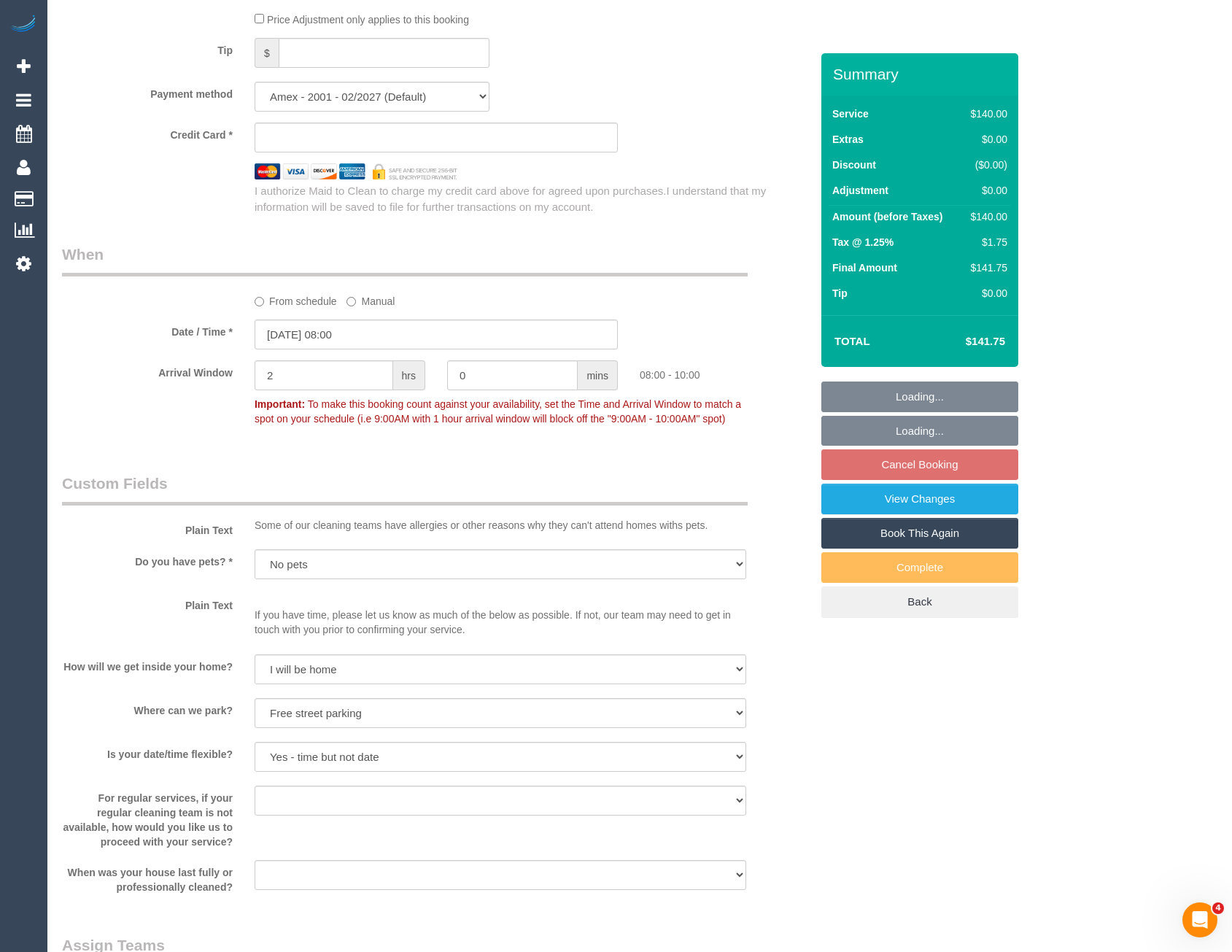
select select "string:stripe-pm_1PB4Ag2GScqysDRVhSA8nfQy"
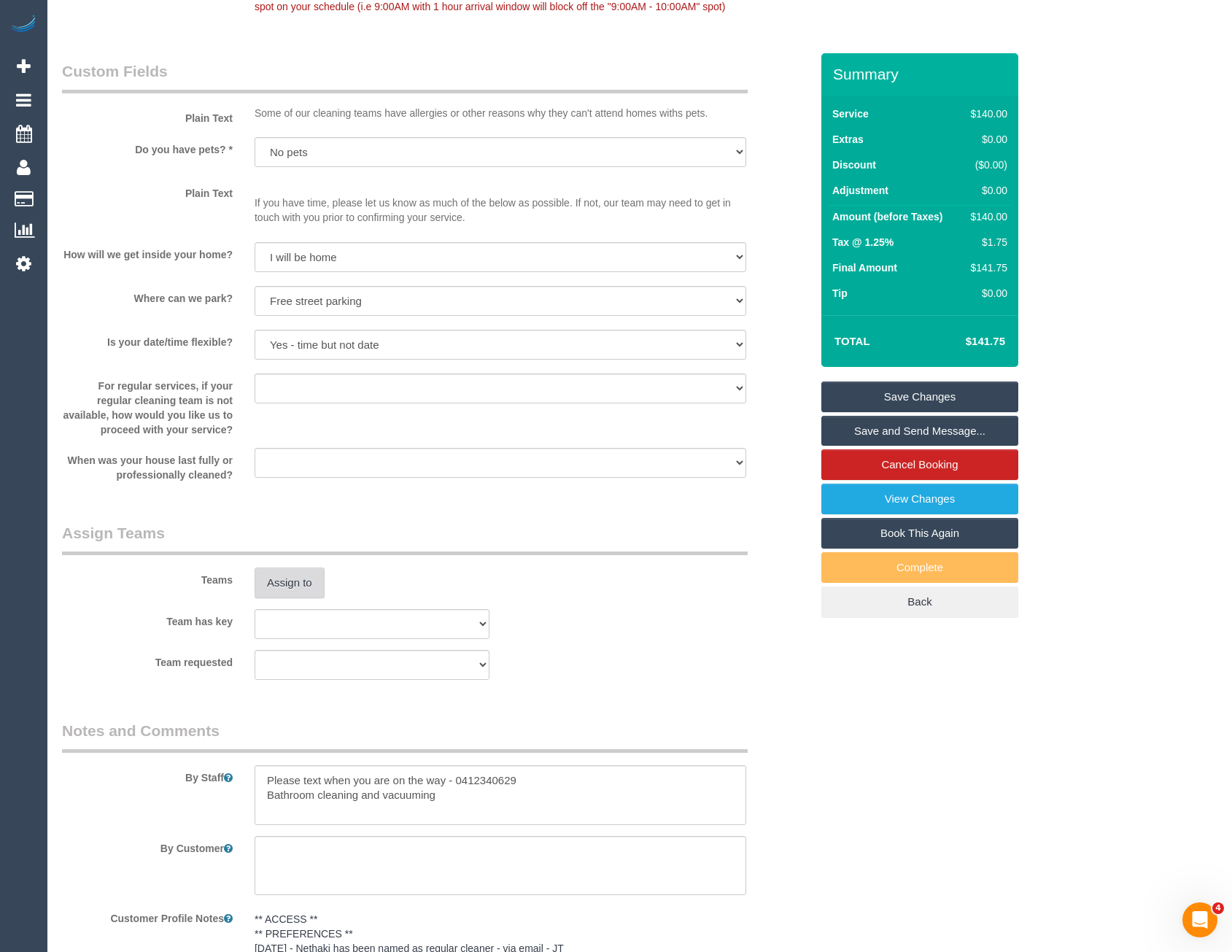
click at [288, 582] on button "Assign to" at bounding box center [289, 582] width 70 height 31
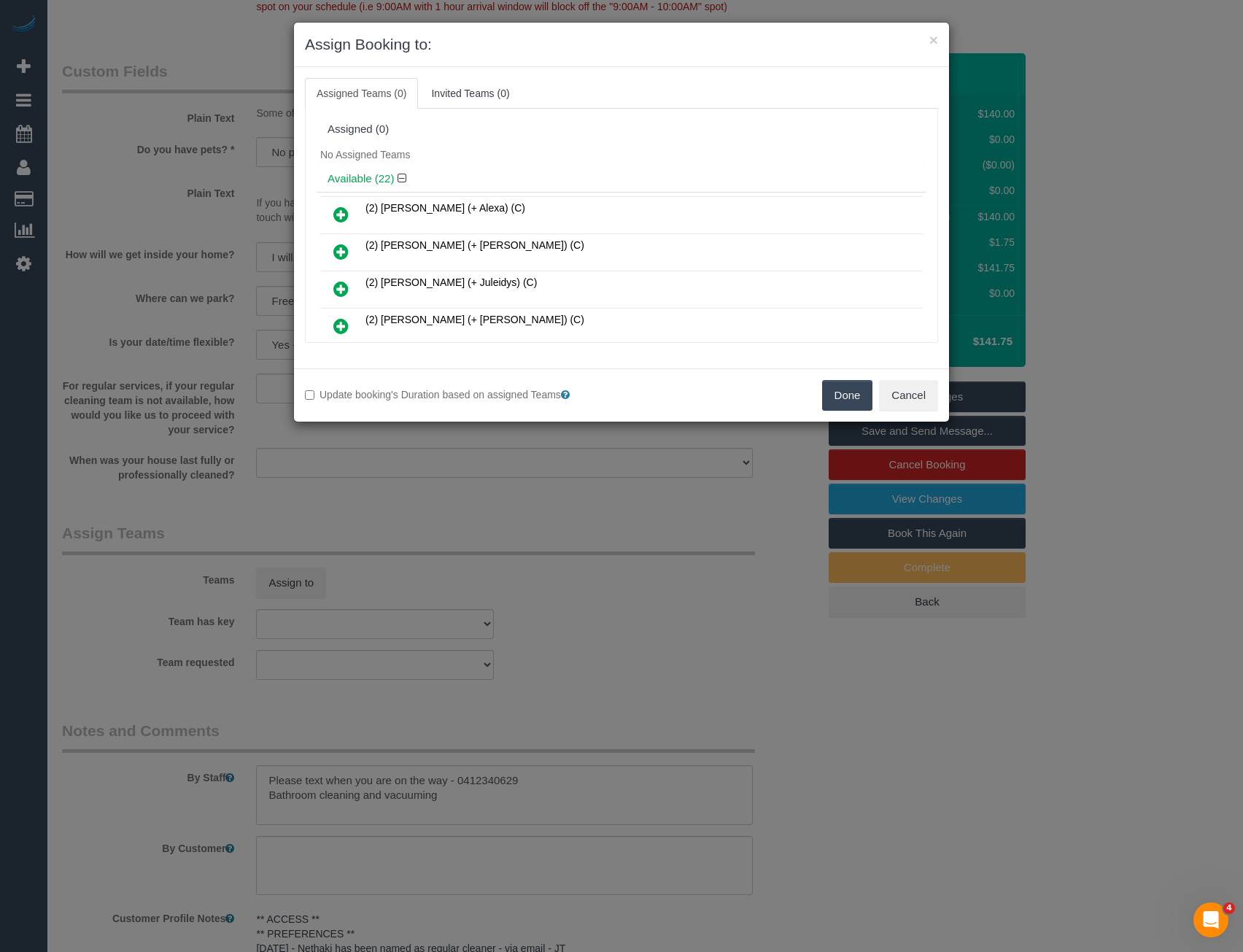
scroll to position [431, 0]
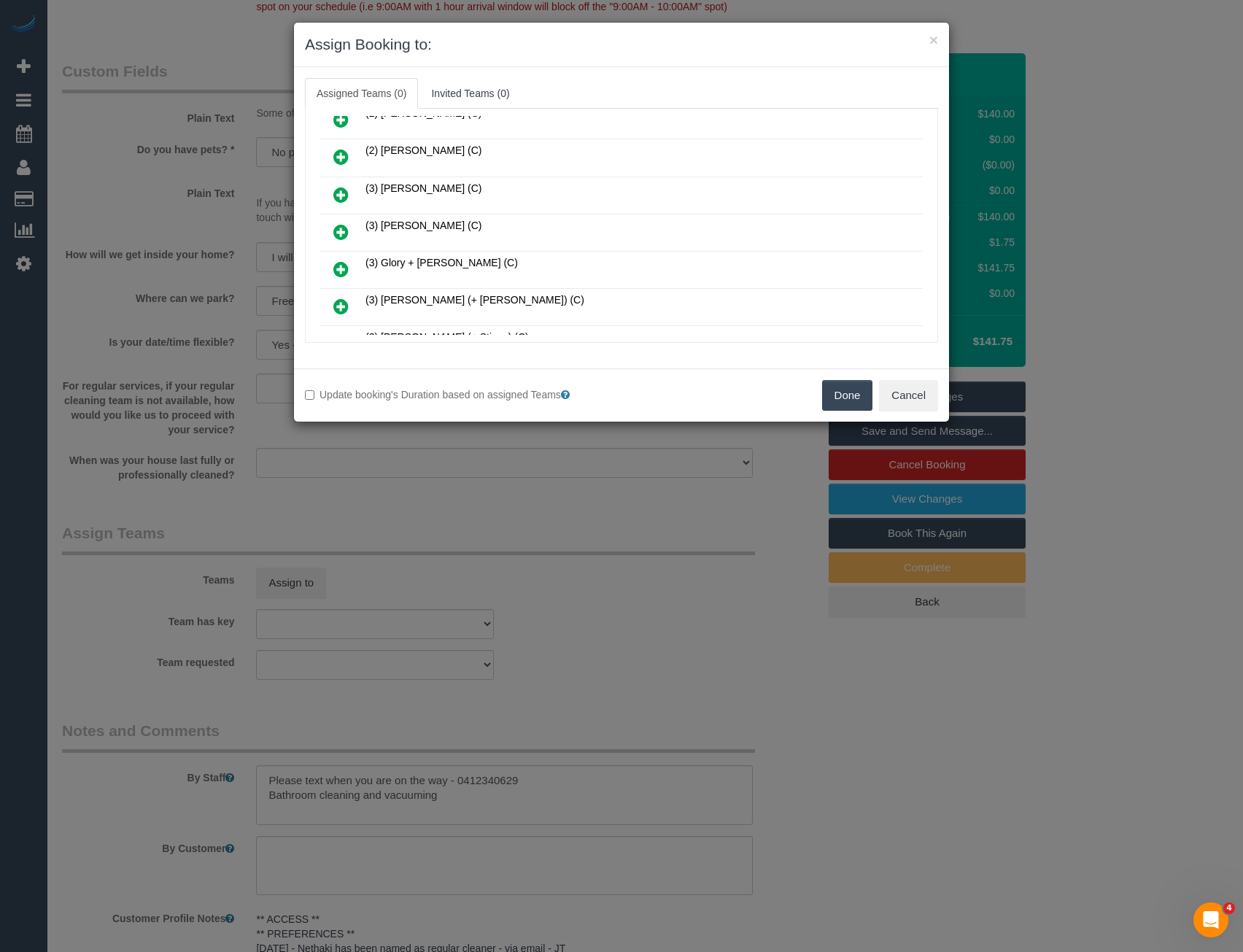
click at [341, 231] on icon at bounding box center [340, 232] width 15 height 18
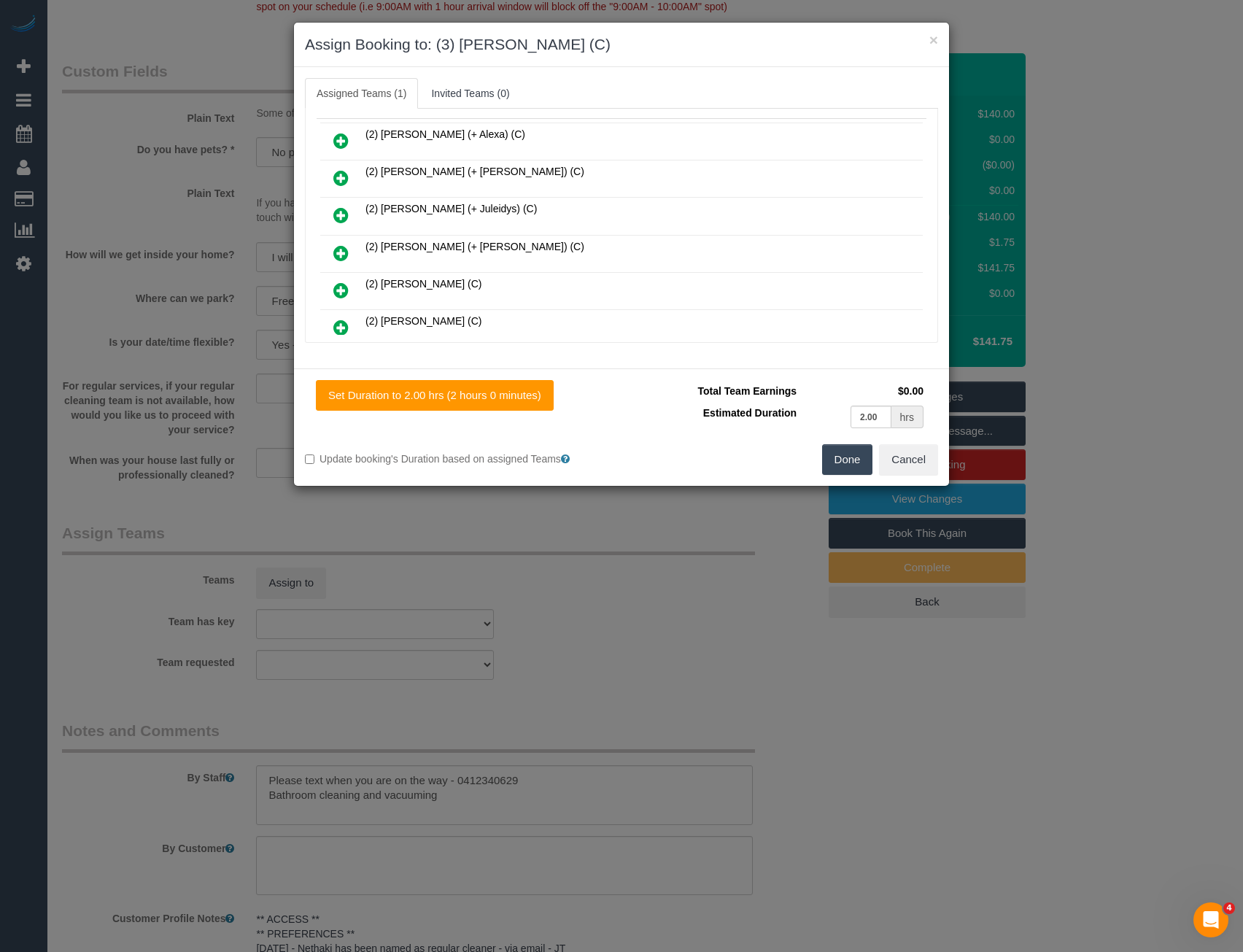
scroll to position [0, 0]
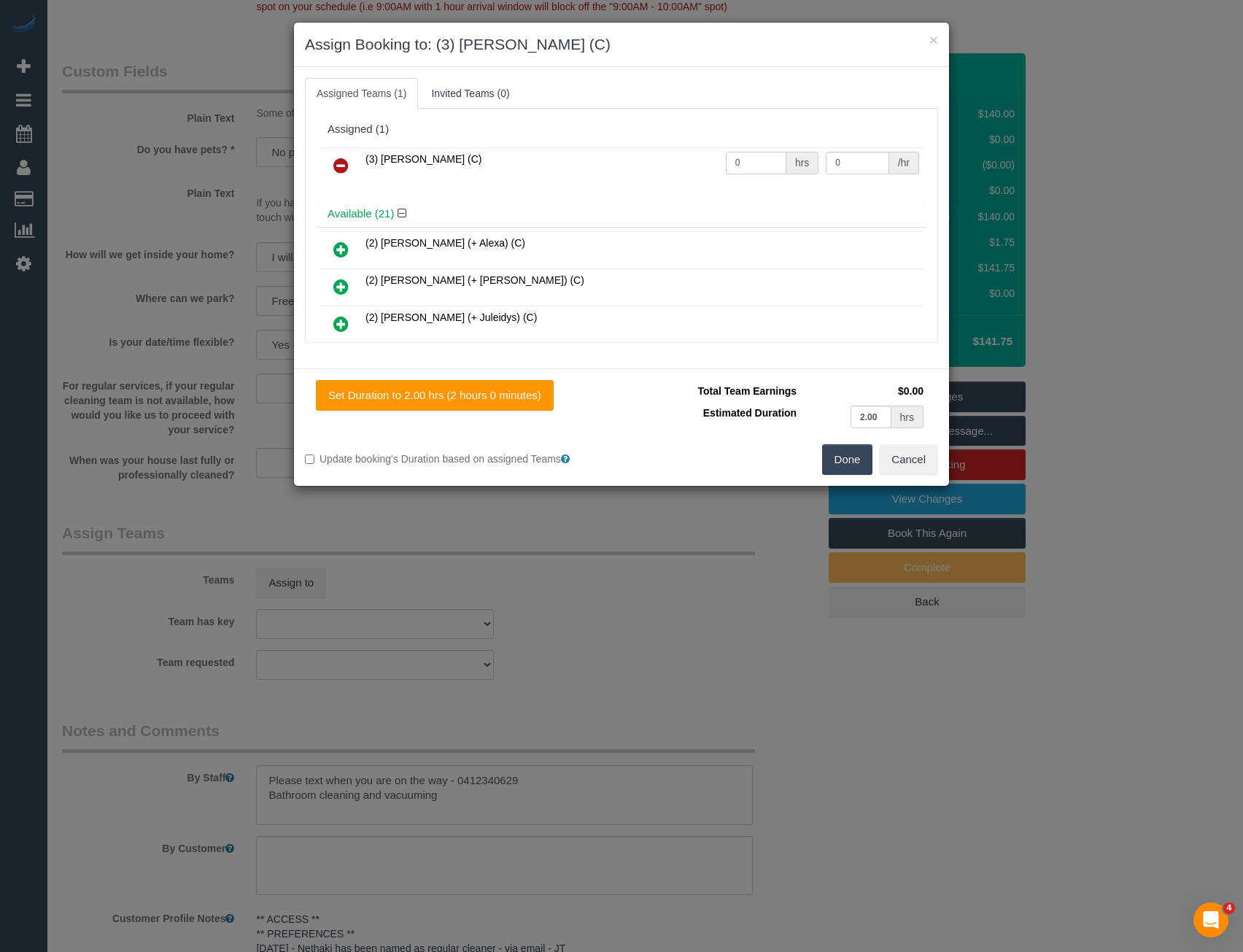
drag, startPoint x: 755, startPoint y: 164, endPoint x: 640, endPoint y: 167, distance: 115.0
click at [643, 167] on tr "(3) Dhvani Patel (C) 0 hrs 0 /hr" at bounding box center [621, 165] width 602 height 37
type input "2"
type input "35"
click at [838, 461] on button "Done" at bounding box center [847, 460] width 51 height 31
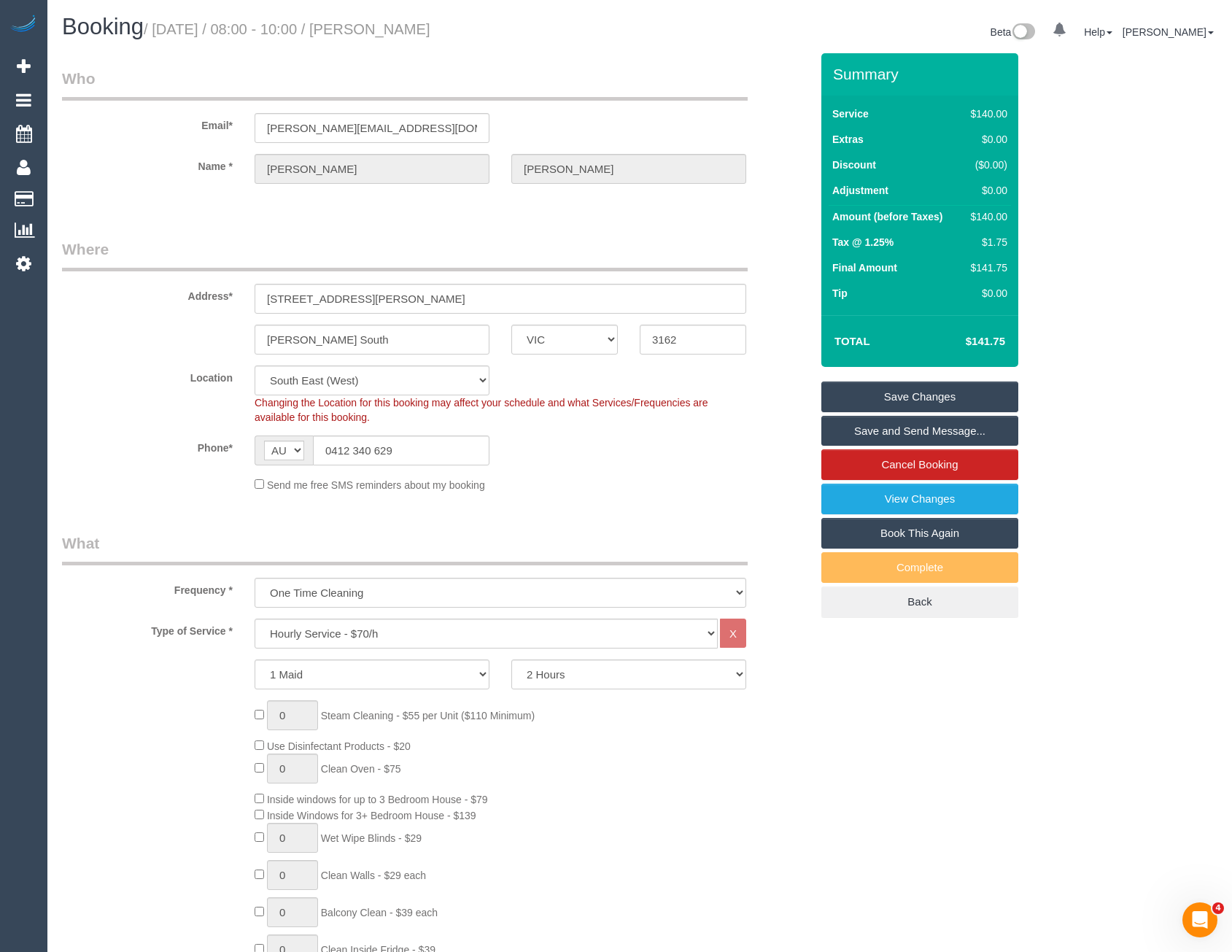
click at [867, 434] on link "Save and Send Message..." at bounding box center [920, 431] width 197 height 31
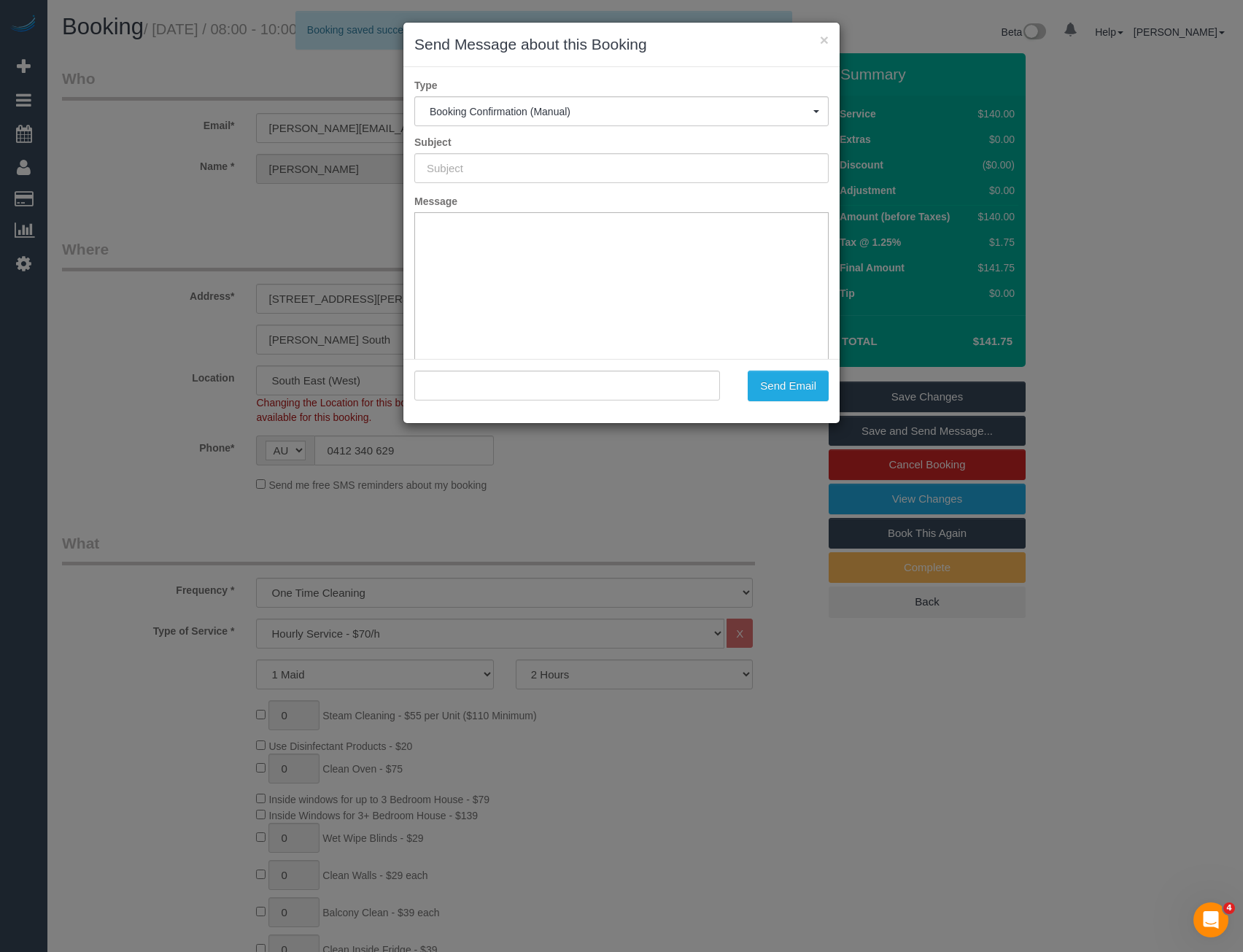
type input "Booking Confirmed"
type input ""Mary Gingold" <gingold@bigpond.com>"
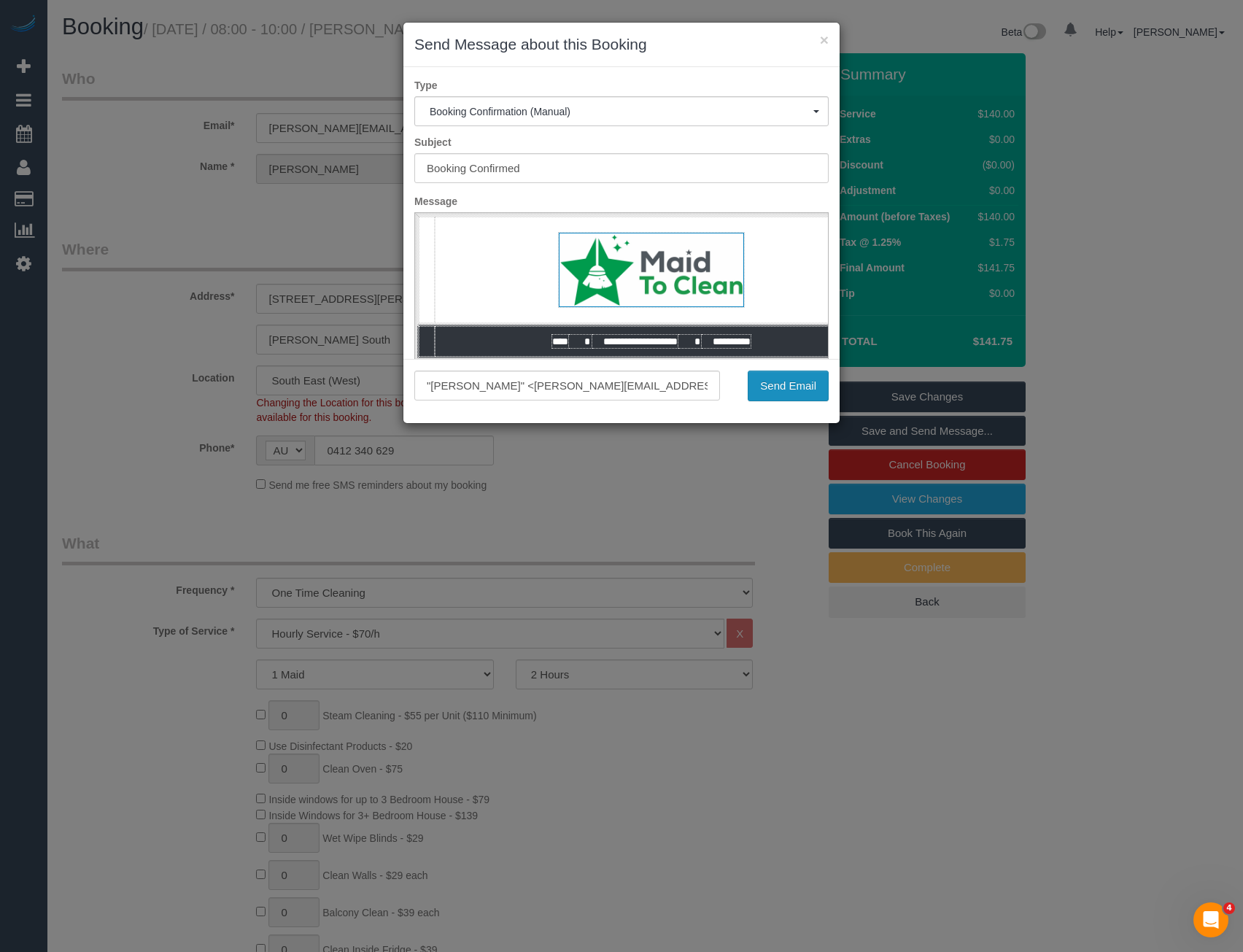
click at [797, 381] on button "Send Email" at bounding box center [787, 386] width 81 height 31
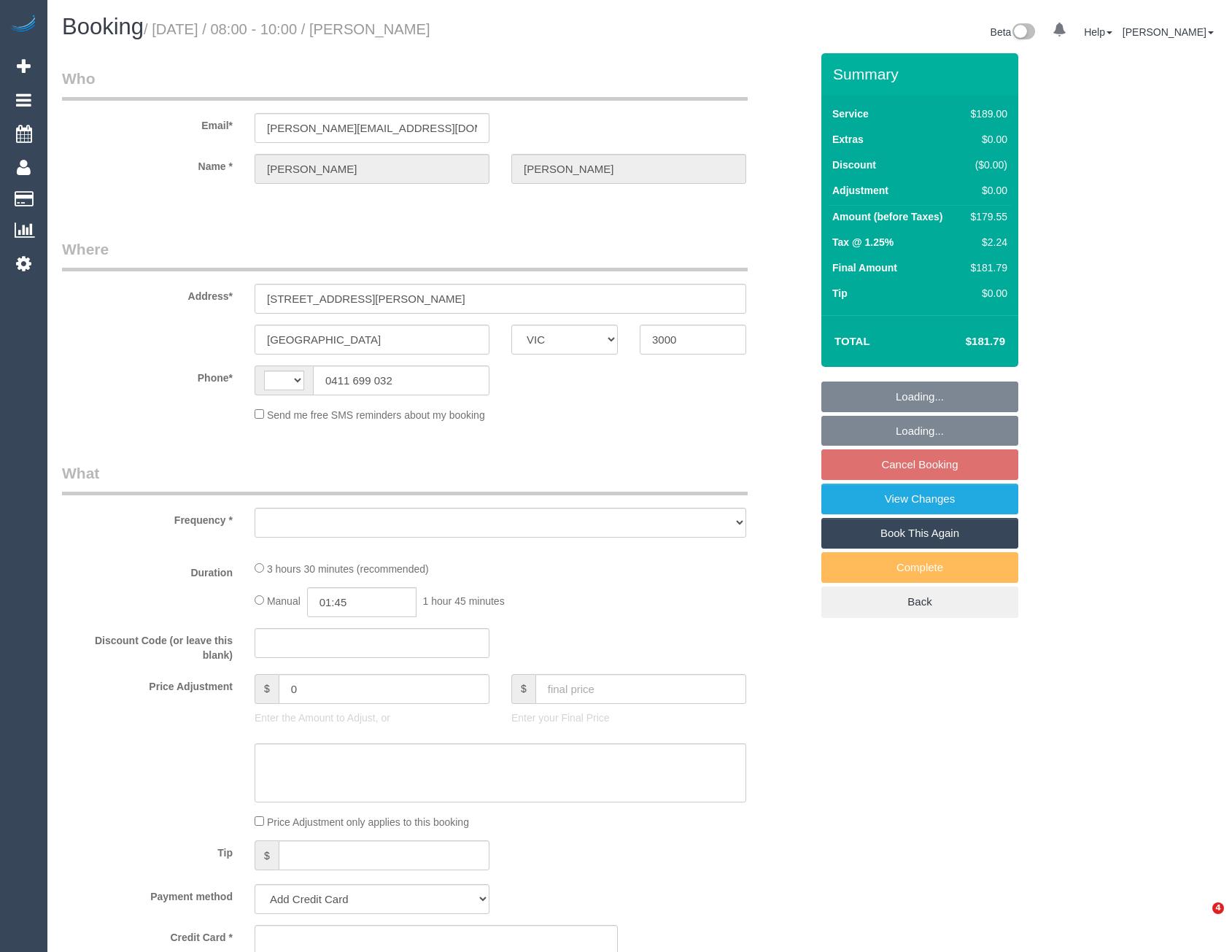
select select "VIC"
select select "string:AU"
select select "object:522"
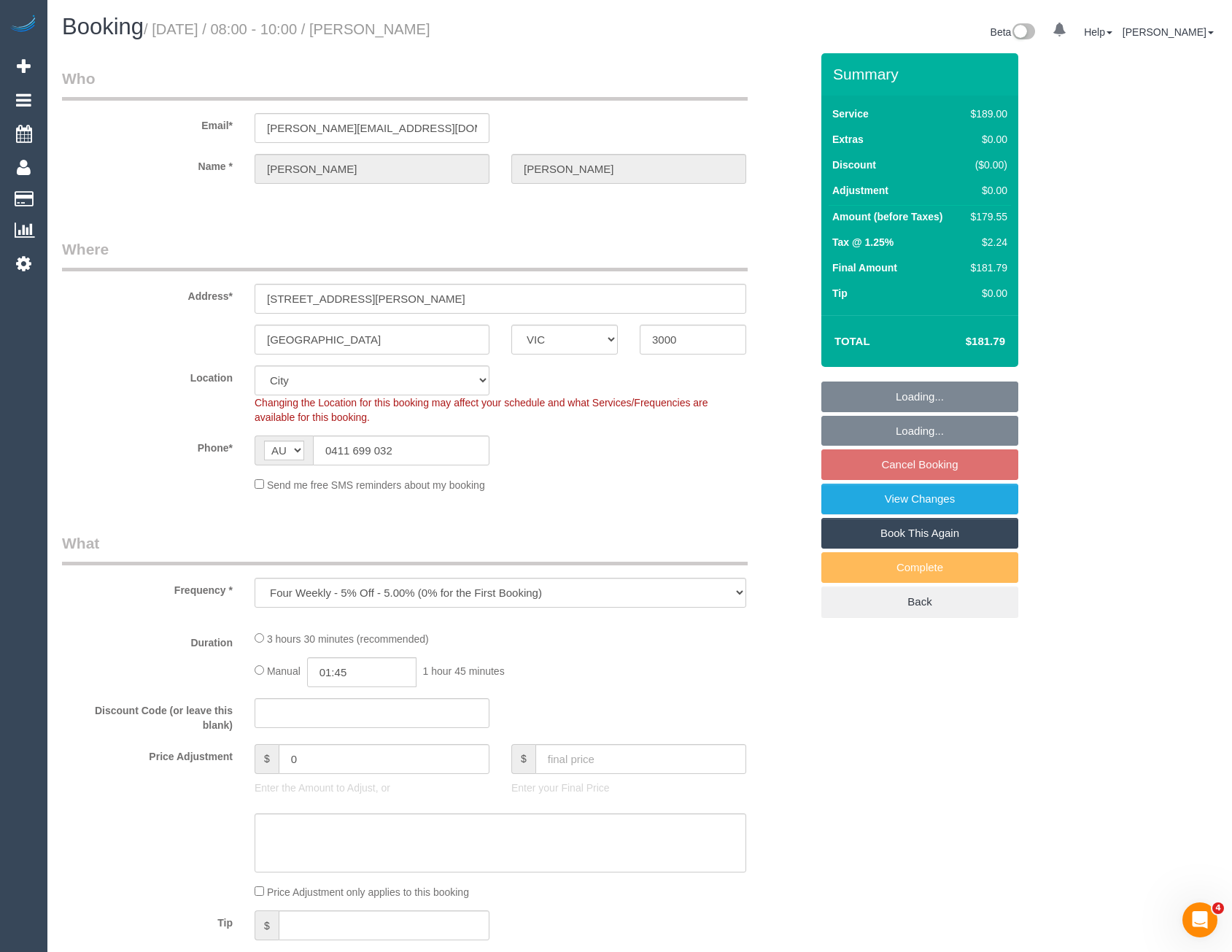
select select "string:stripe-pm_1NQK1A2GScqysDRVw19o9P85"
select select "number:28"
select select "number:14"
select select "number:20"
select select "number:25"
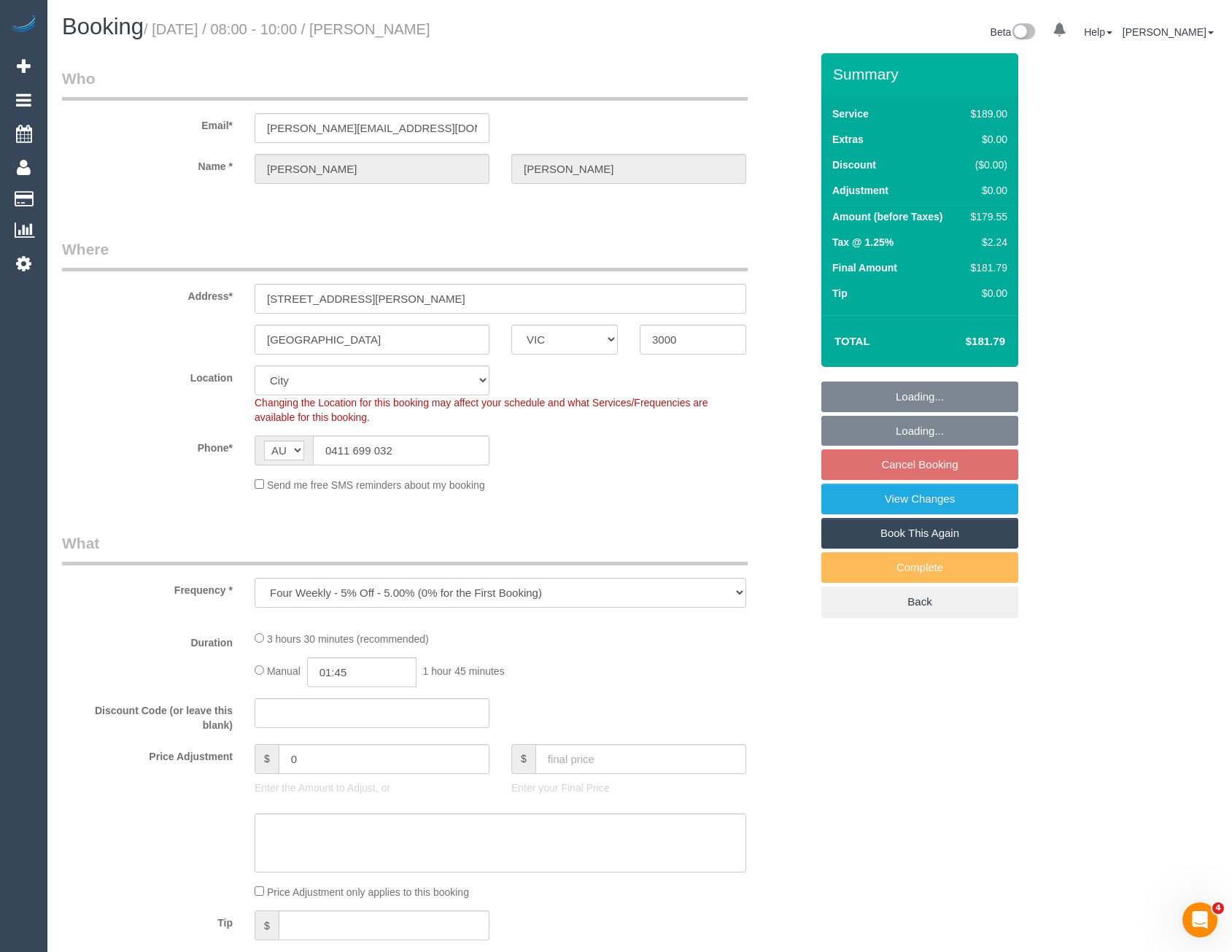
select select "number:33"
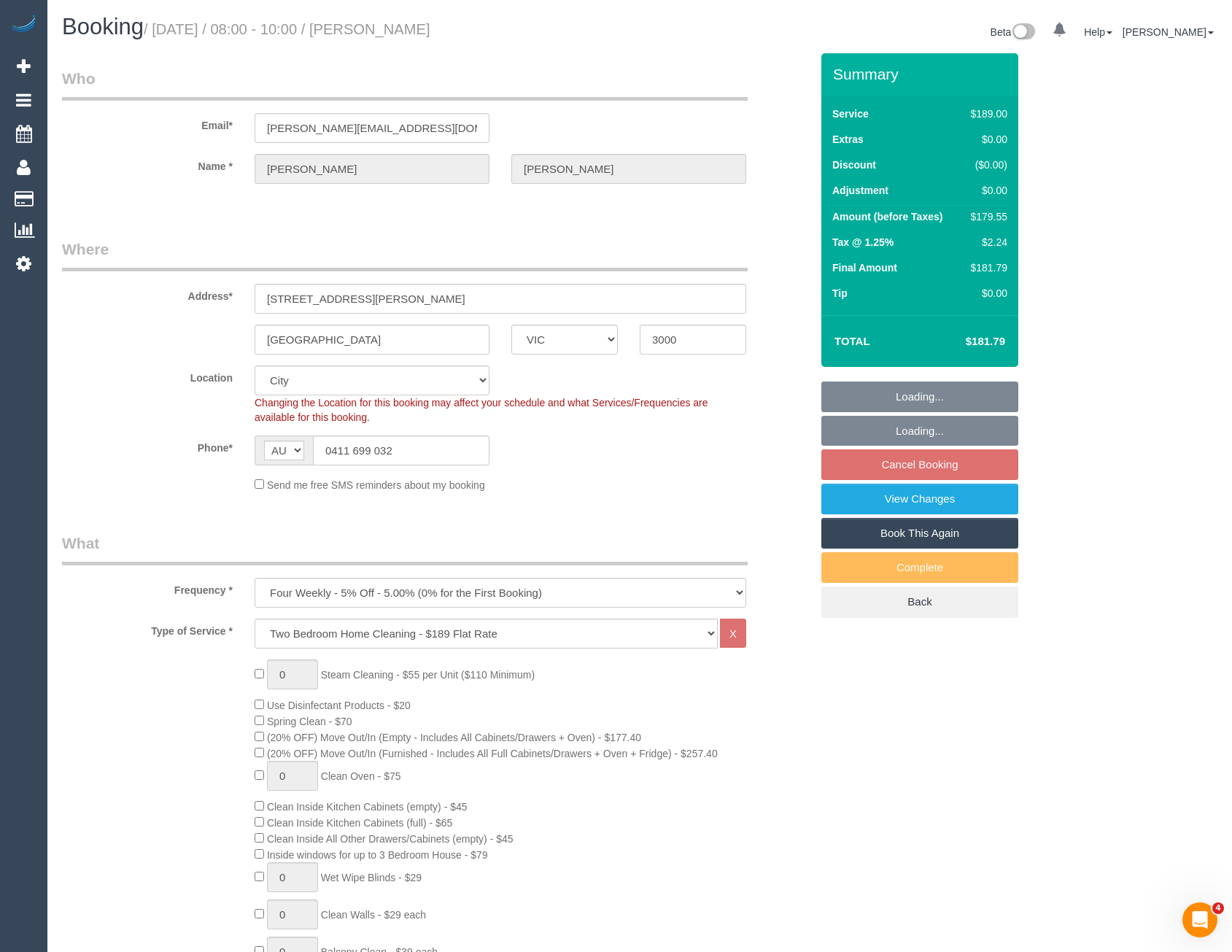
select select "object:771"
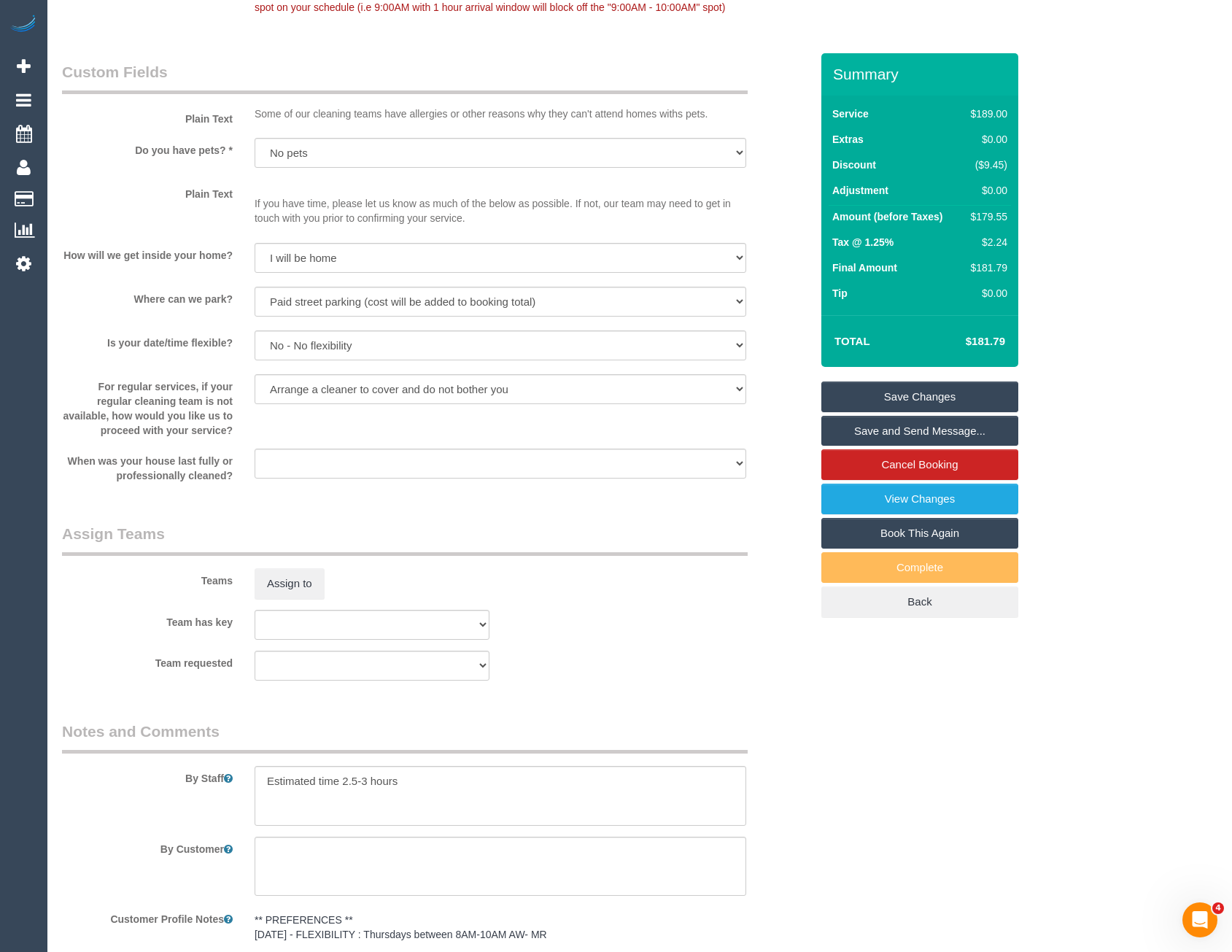
scroll to position [1956, 0]
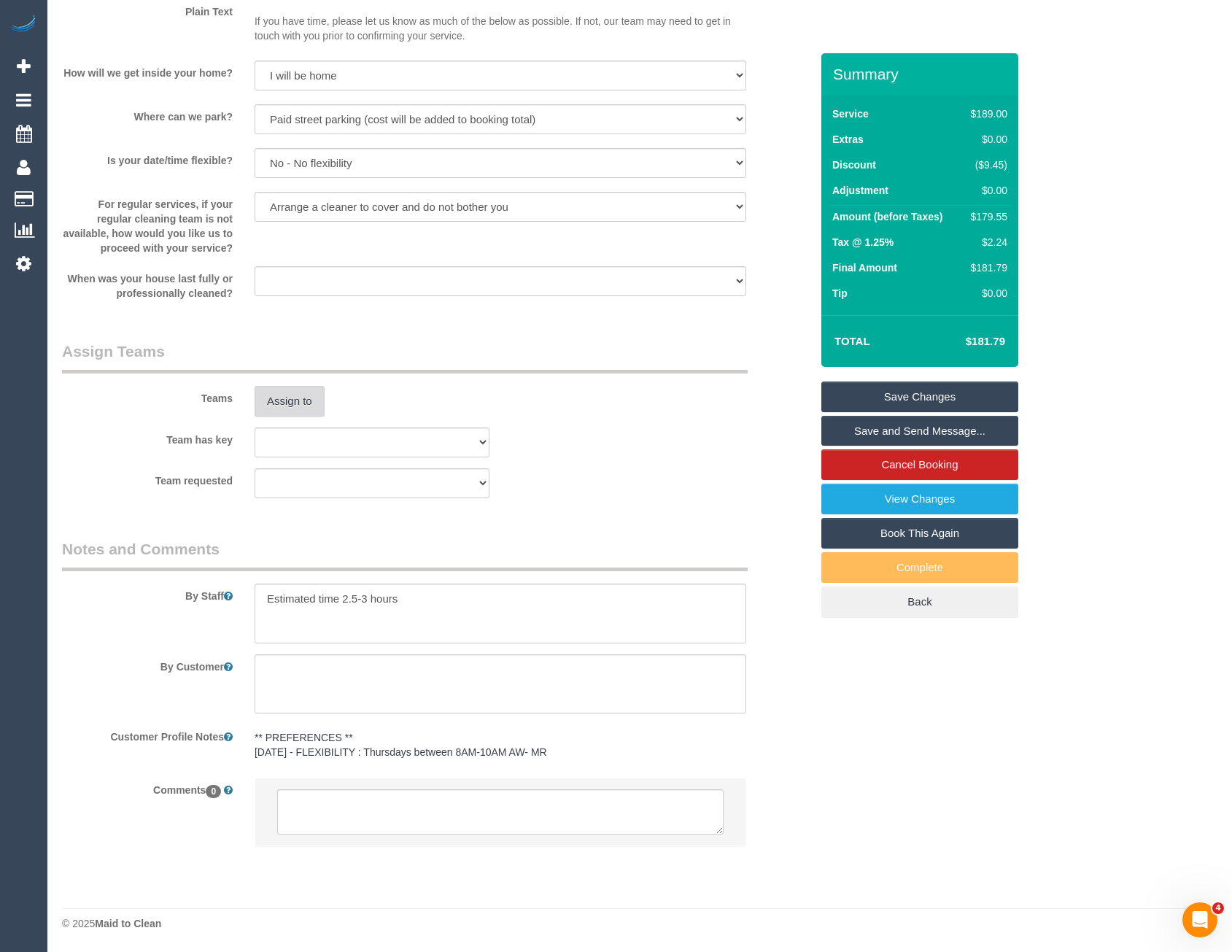
click at [287, 396] on button "Assign to" at bounding box center [289, 401] width 70 height 31
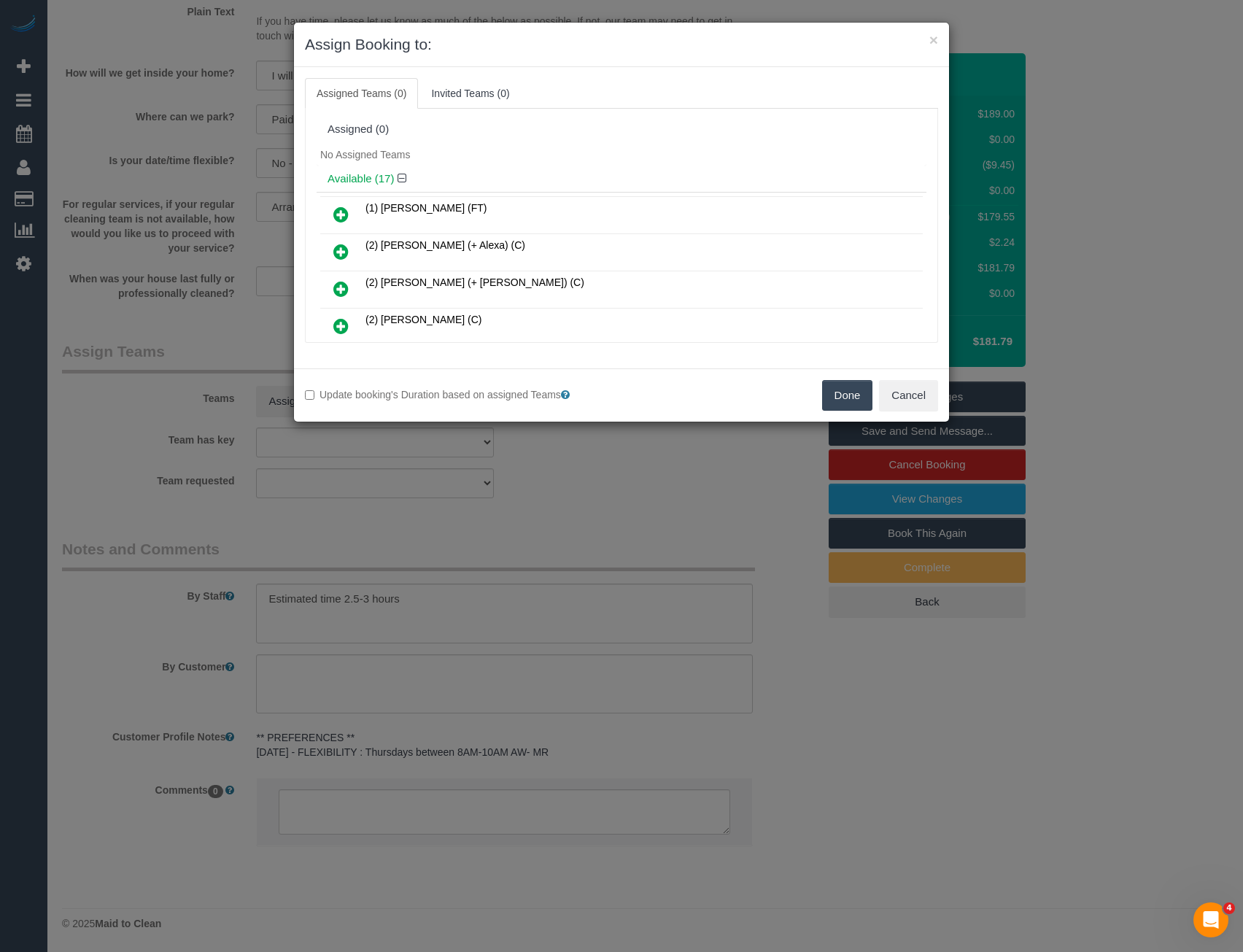
scroll to position [2614, 0]
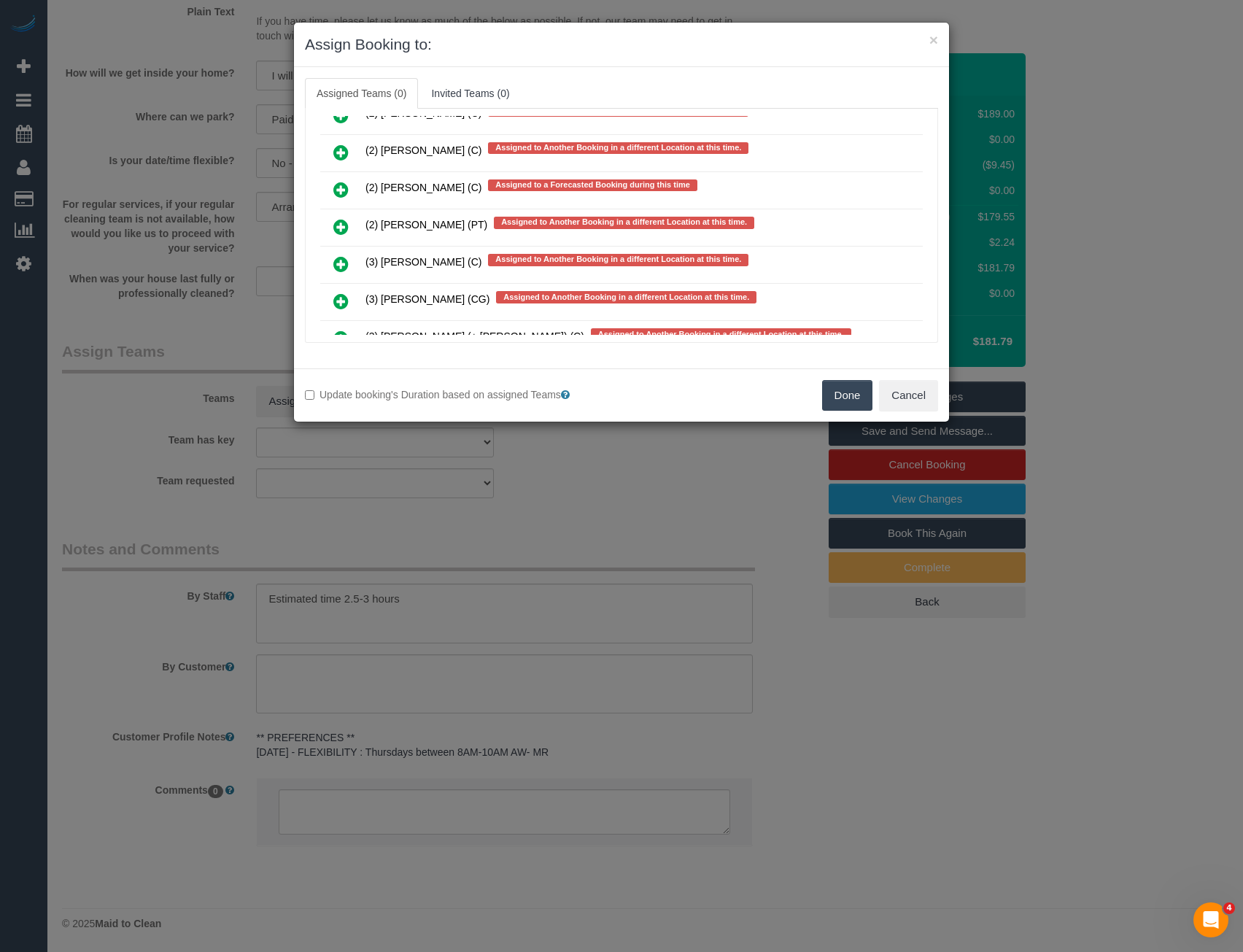
click at [339, 227] on icon at bounding box center [340, 227] width 15 height 18
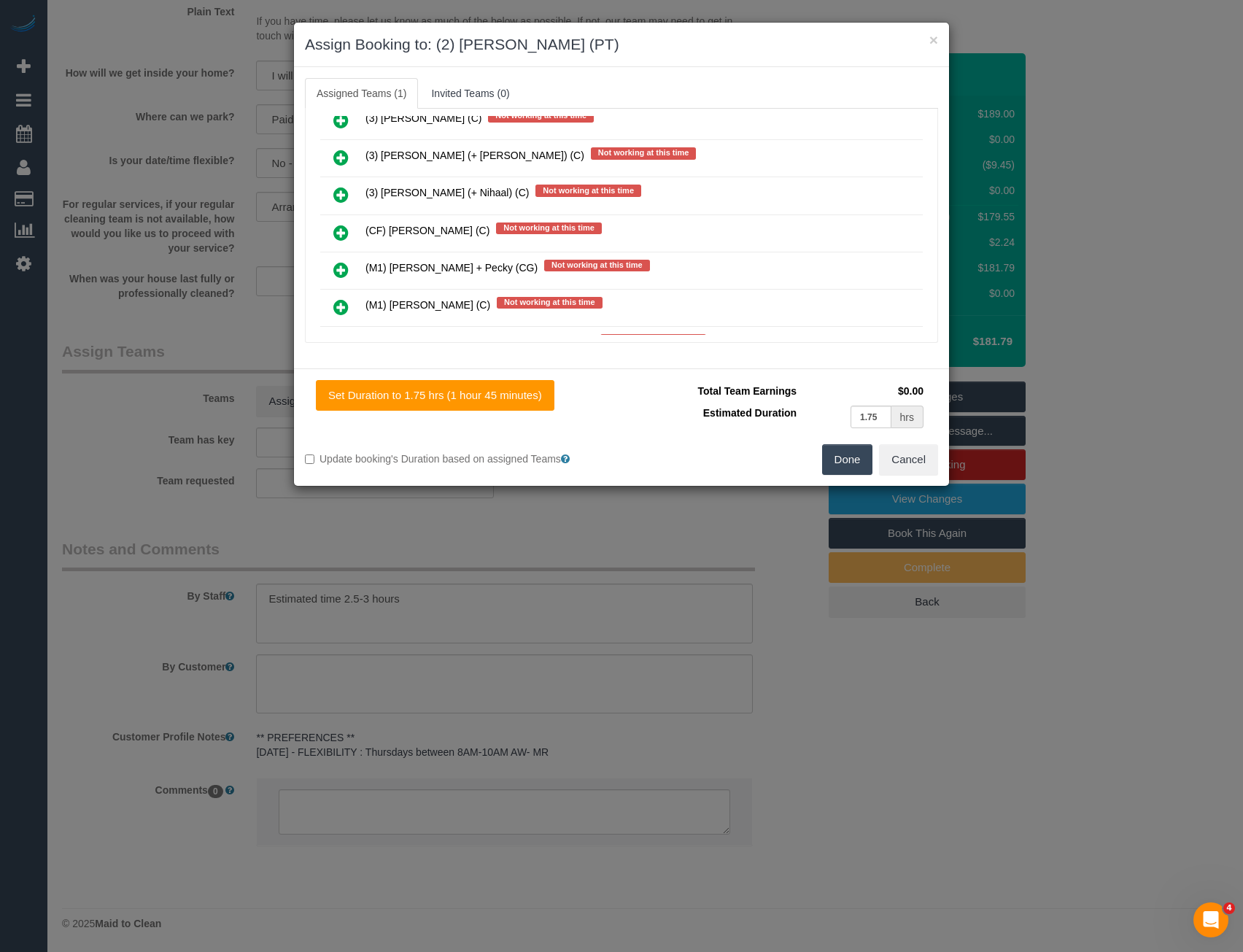
scroll to position [0, 0]
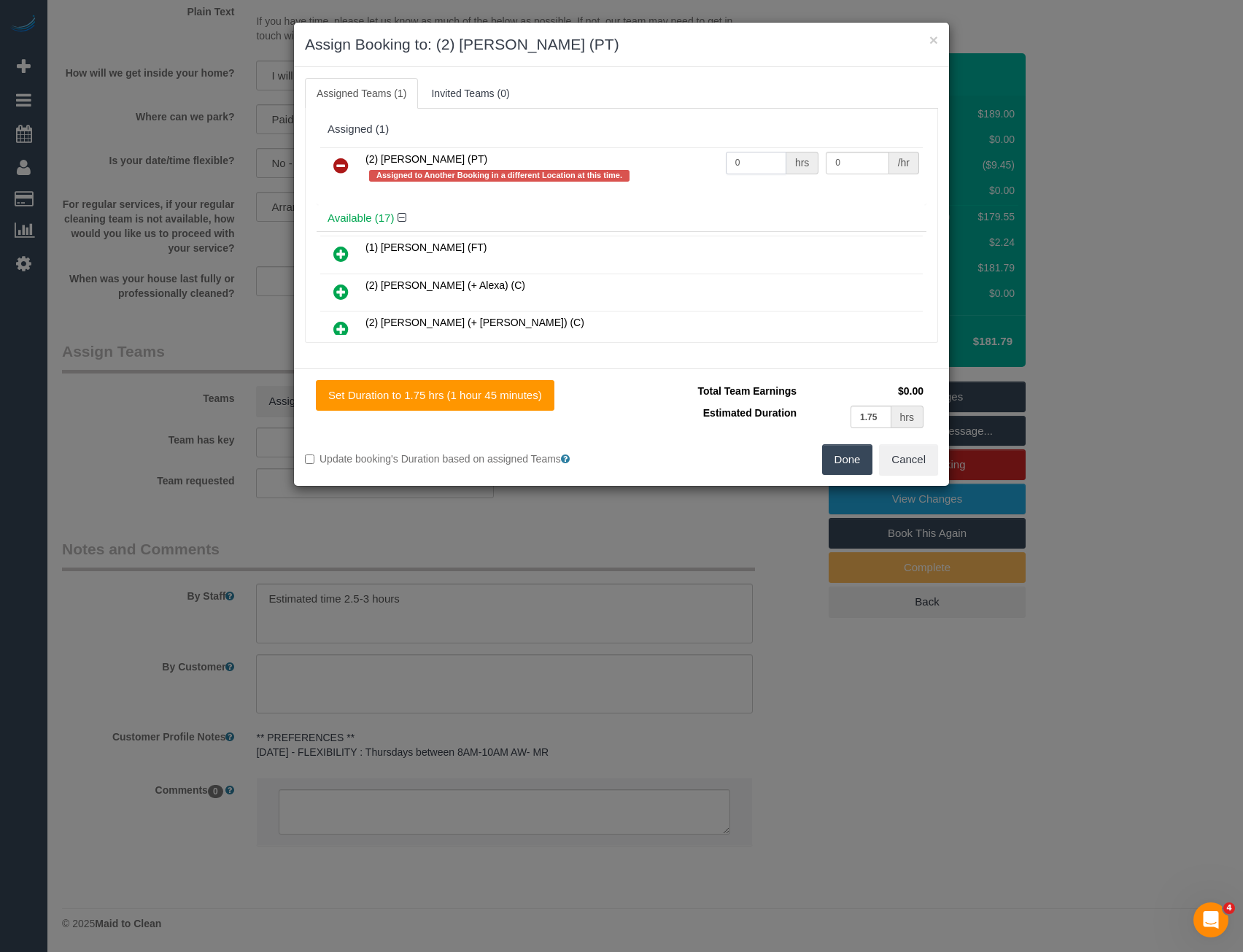
drag, startPoint x: 722, startPoint y: 161, endPoint x: 591, endPoint y: 161, distance: 131.0
click at [621, 164] on tr "(2) [PERSON_NAME] (PT) Assigned to Another Booking in a different Location at t…" at bounding box center [621, 168] width 602 height 42
type input "1"
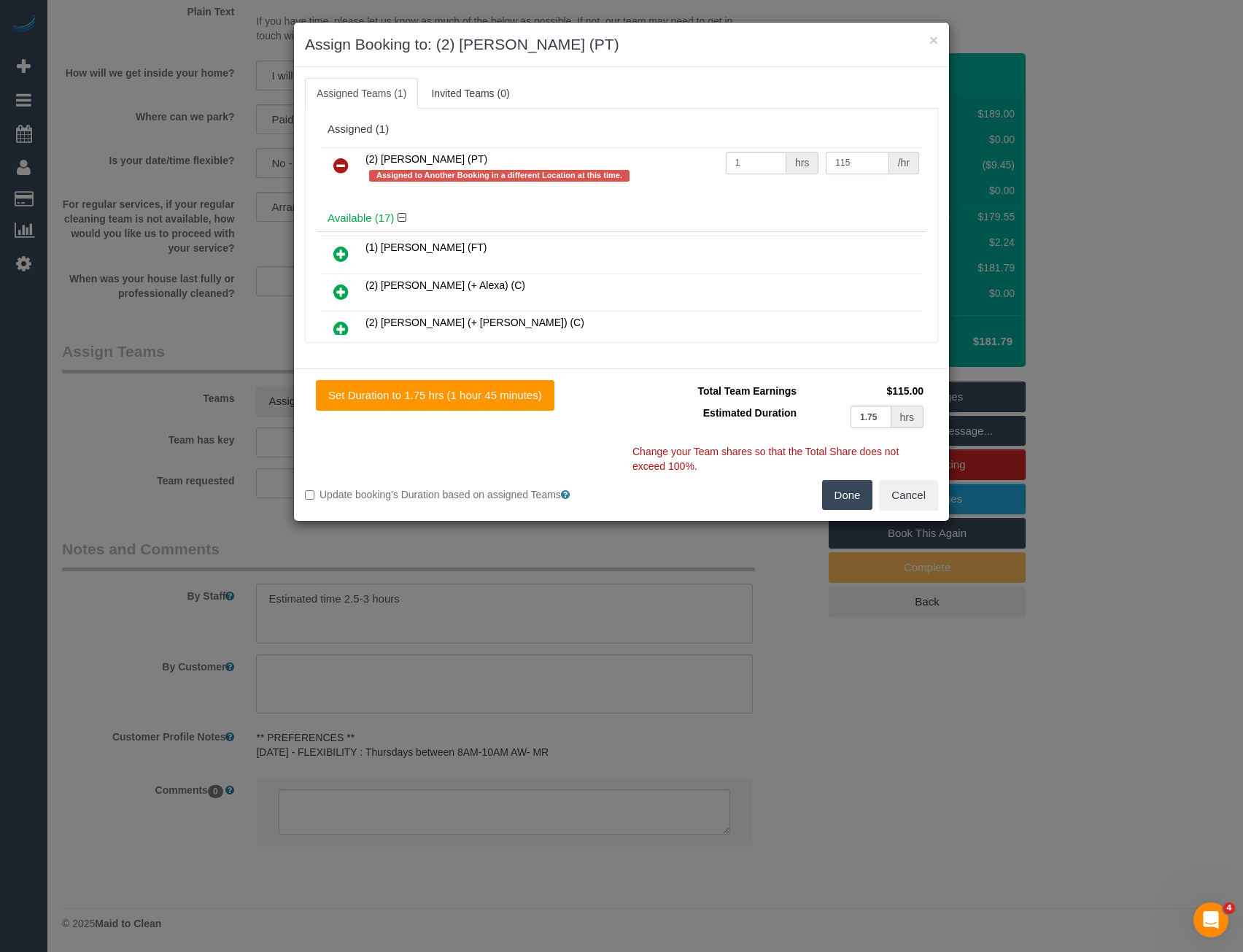
type input "115"
click at [852, 487] on button "Done" at bounding box center [847, 494] width 51 height 31
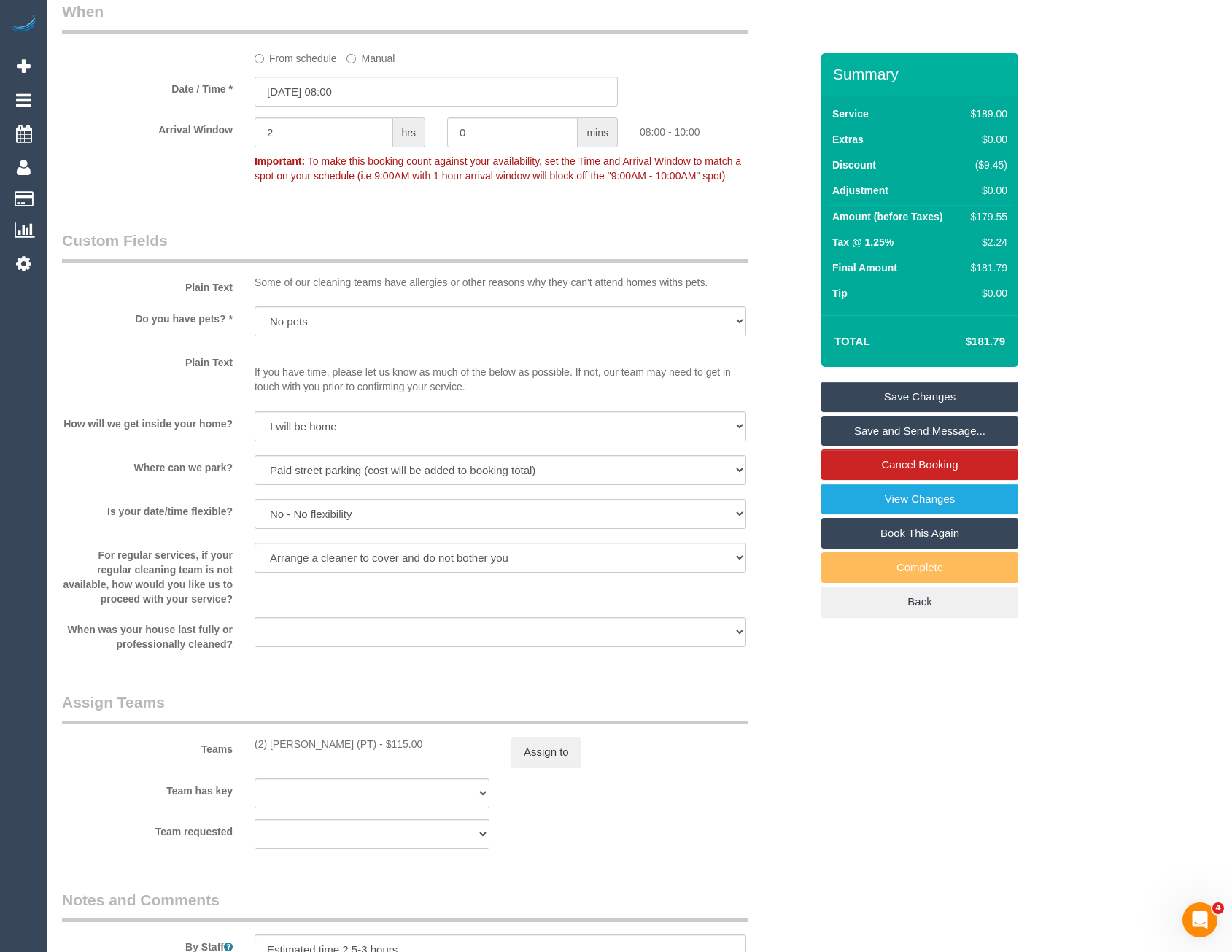
scroll to position [1750, 0]
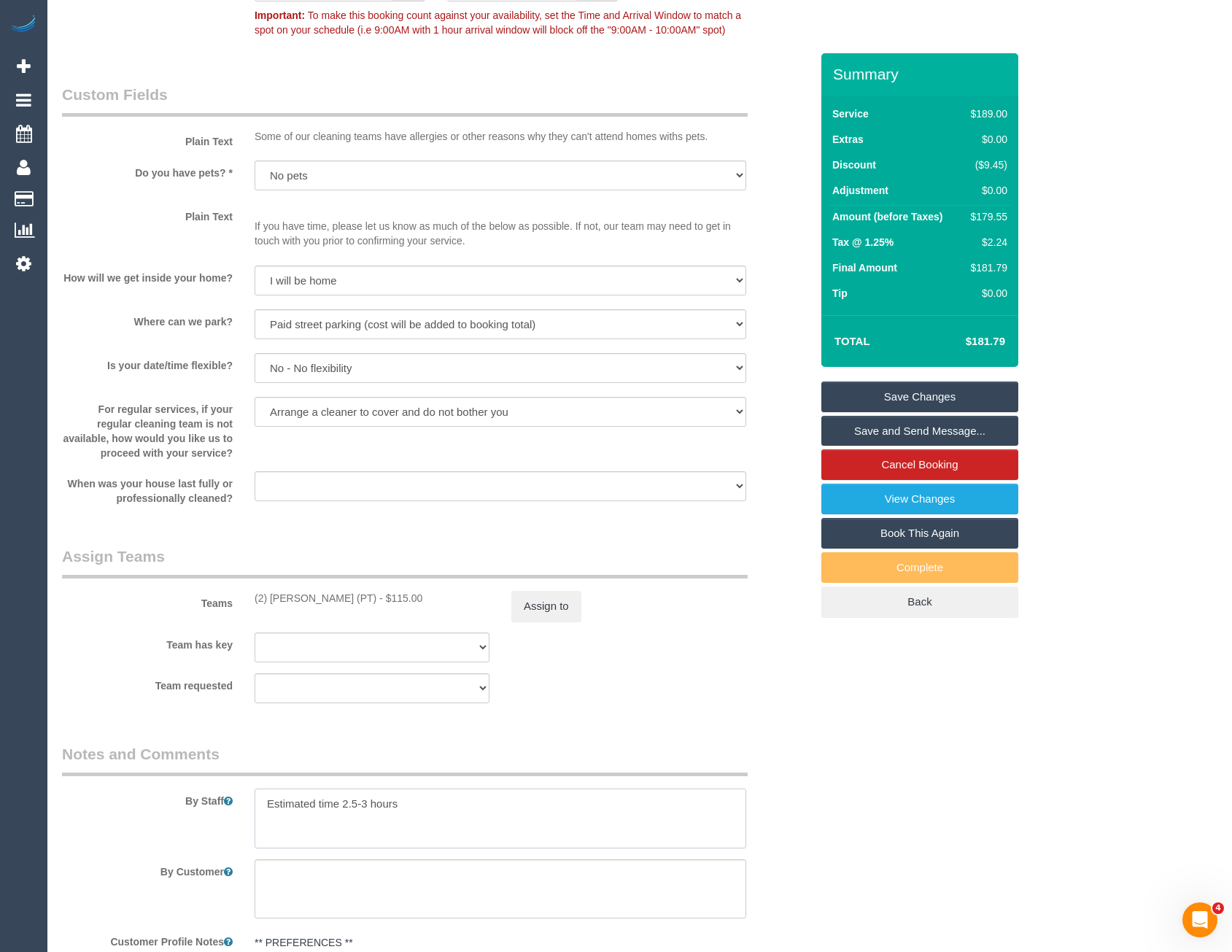
click at [365, 800] on textarea at bounding box center [499, 818] width 491 height 60
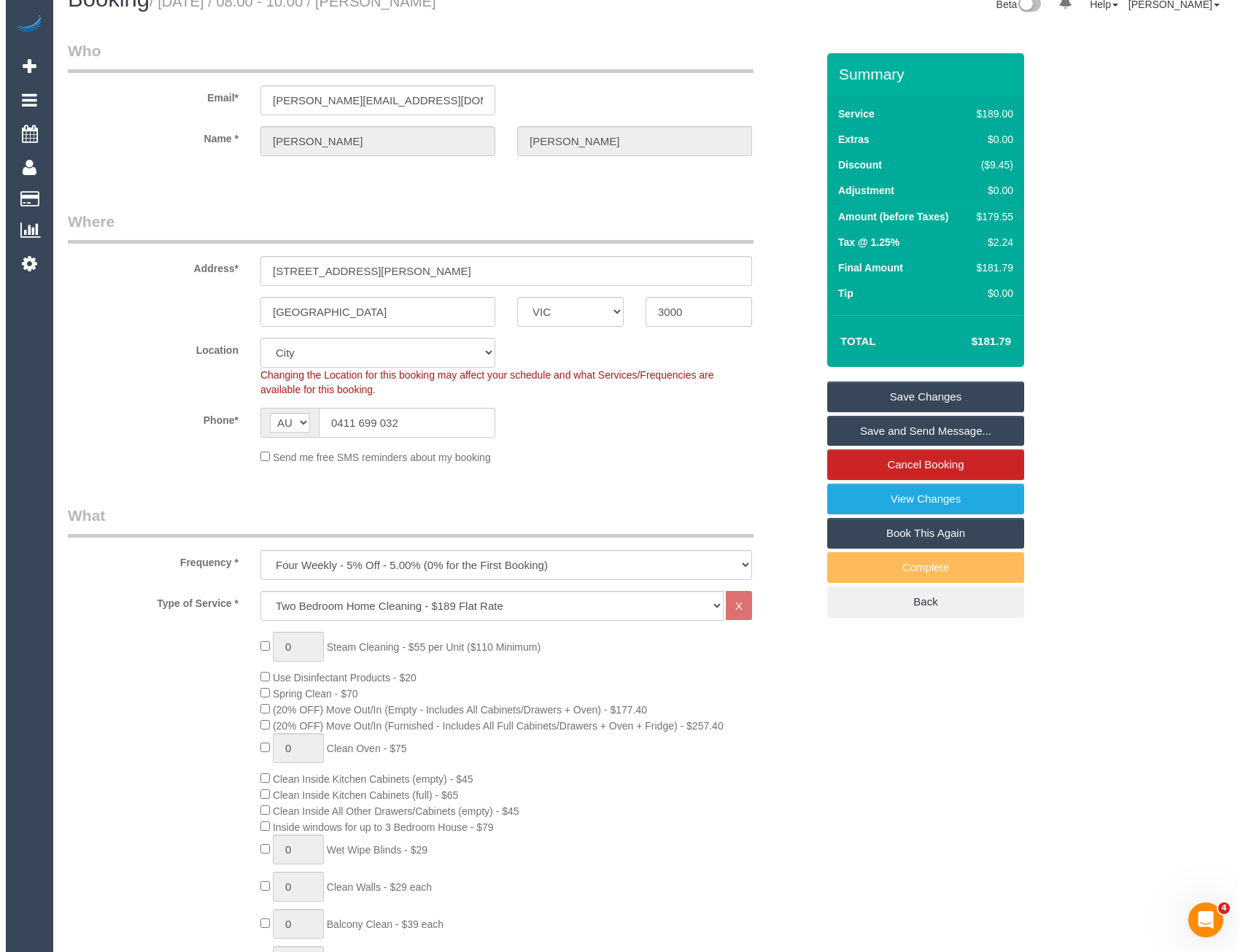
scroll to position [0, 0]
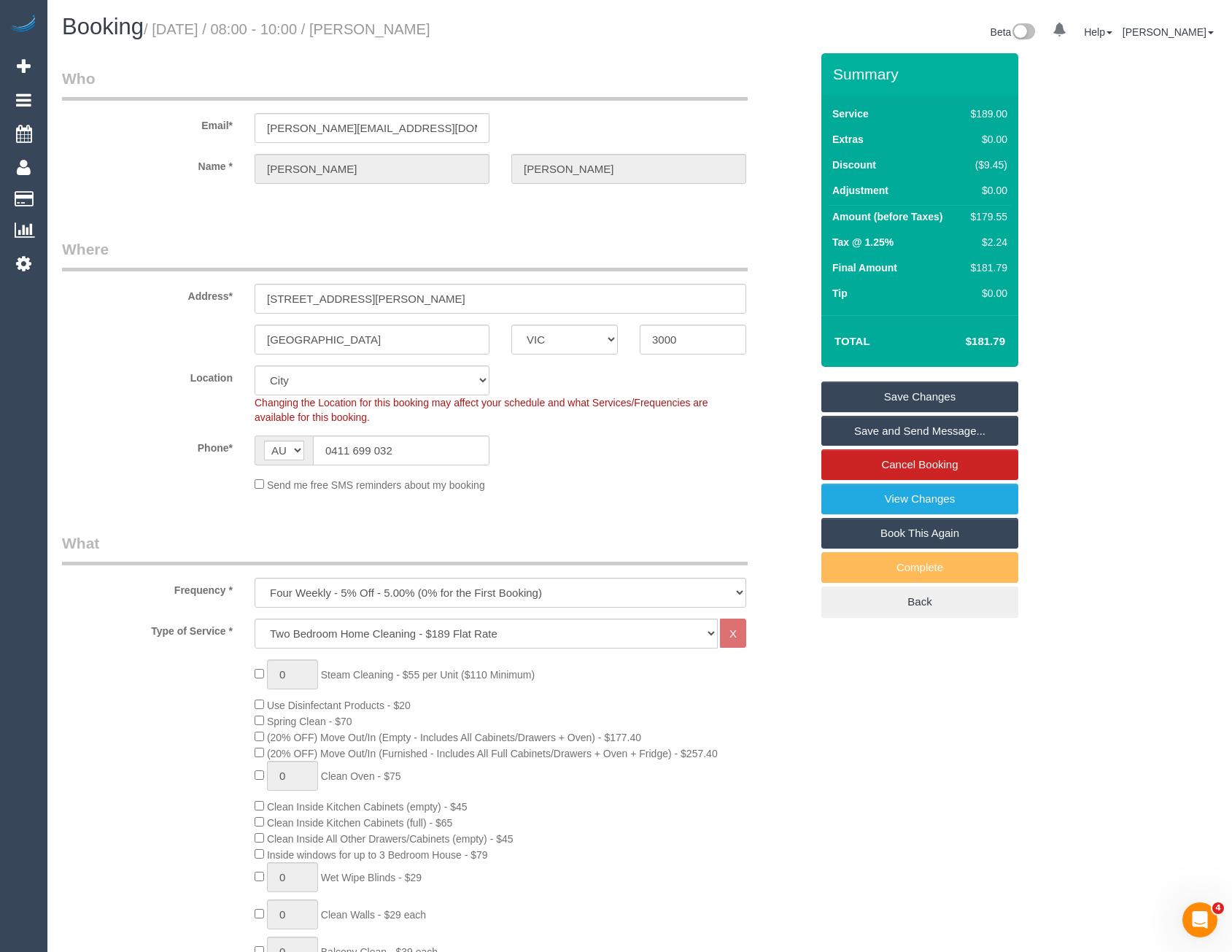
type textarea "Estimated time 2.5-3.5 hours"
click at [864, 432] on link "Save and Send Message..." at bounding box center [920, 431] width 197 height 31
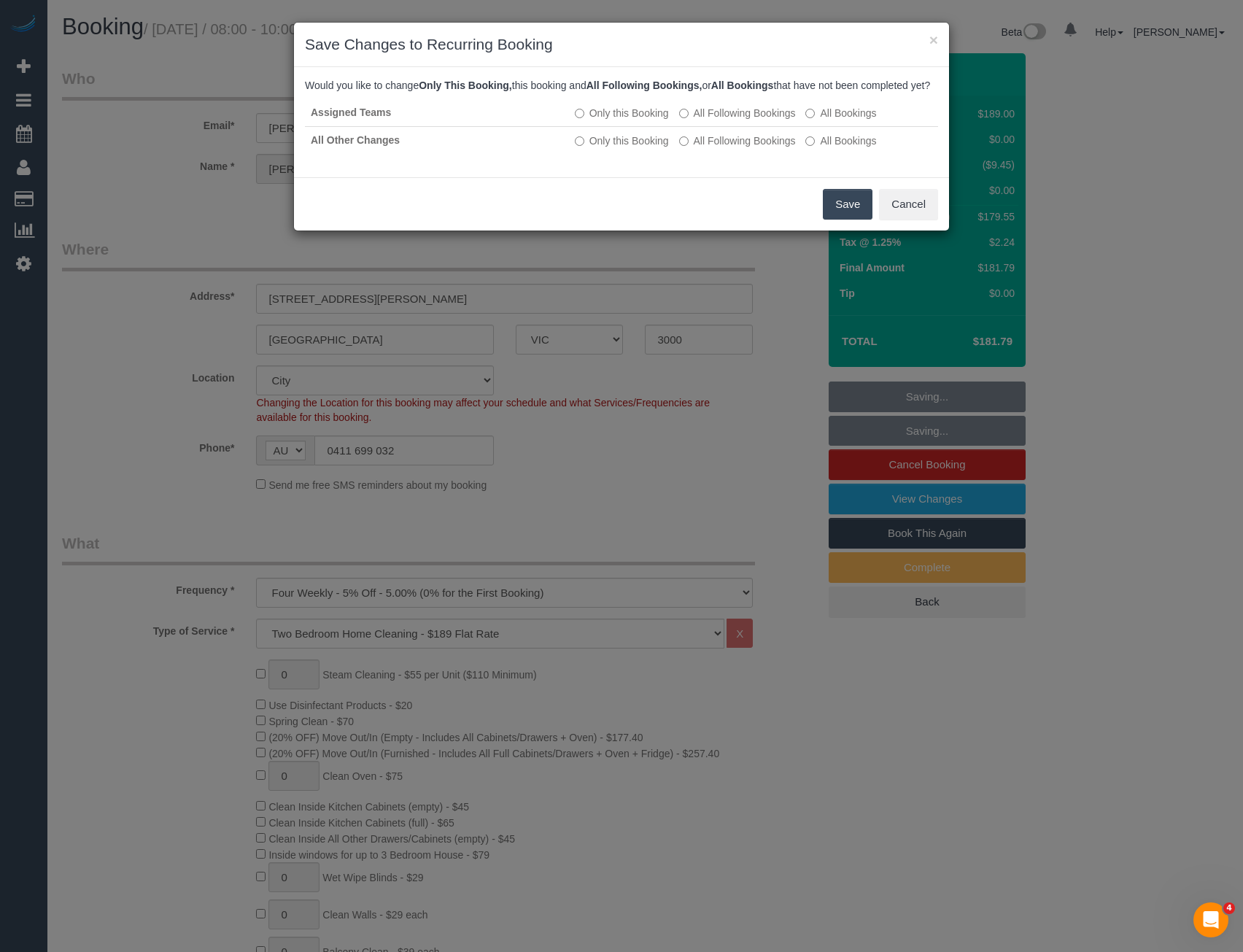
click at [841, 219] on button "Save" at bounding box center [847, 204] width 50 height 31
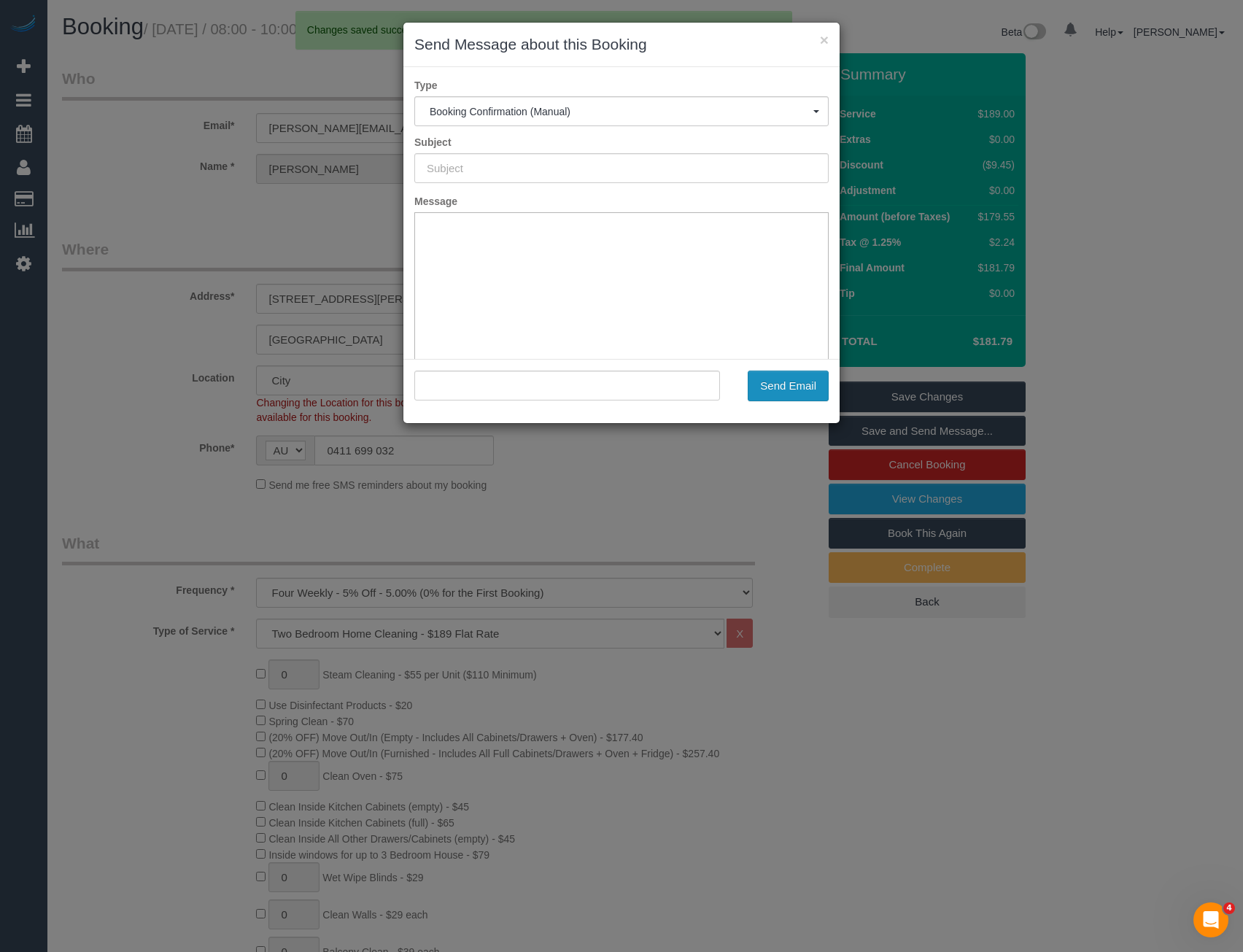
type input "Booking Confirmed"
type input ""James Scuderi" <j.scuderi@au-getc.com>"
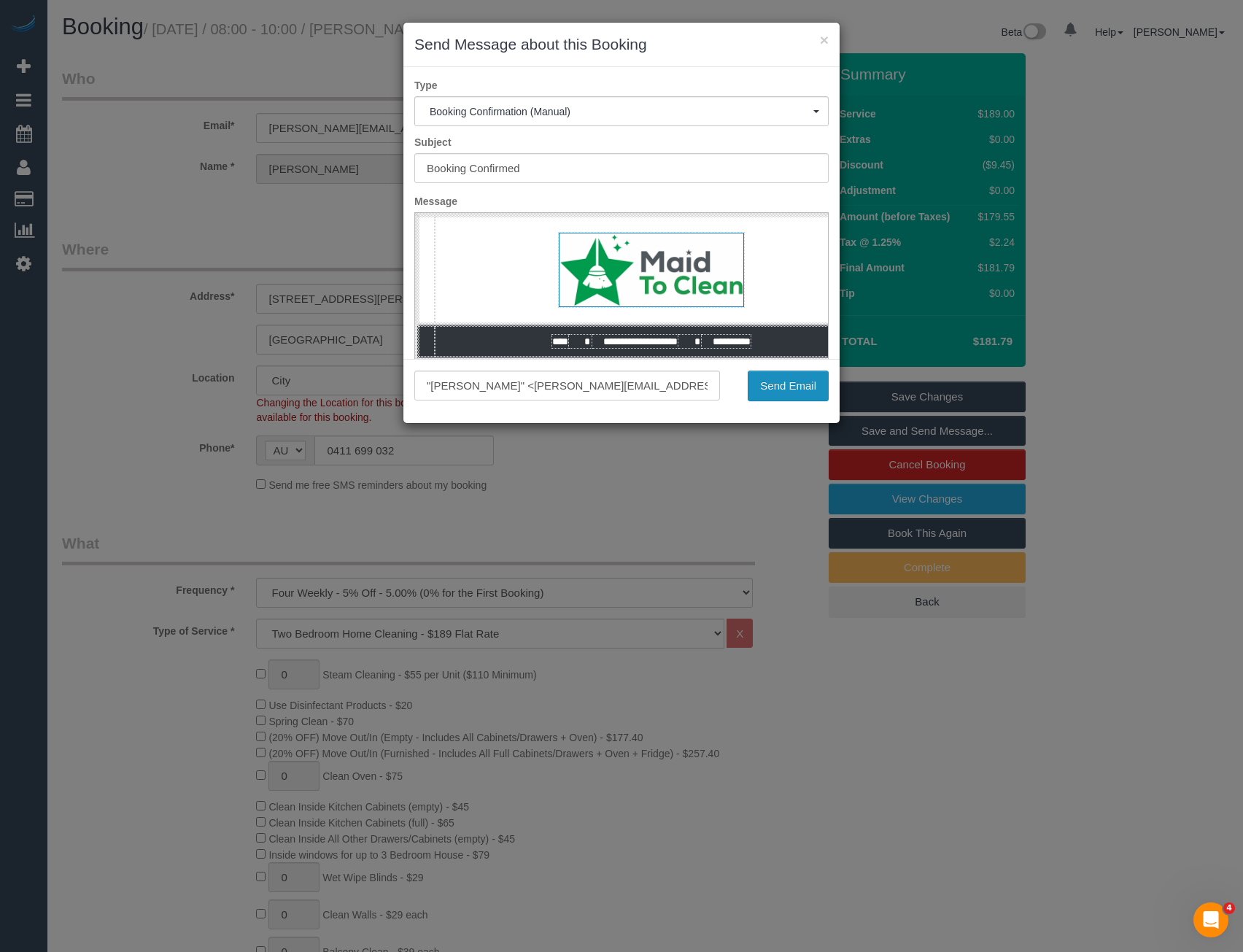
click at [801, 389] on button "Send Email" at bounding box center [787, 386] width 81 height 31
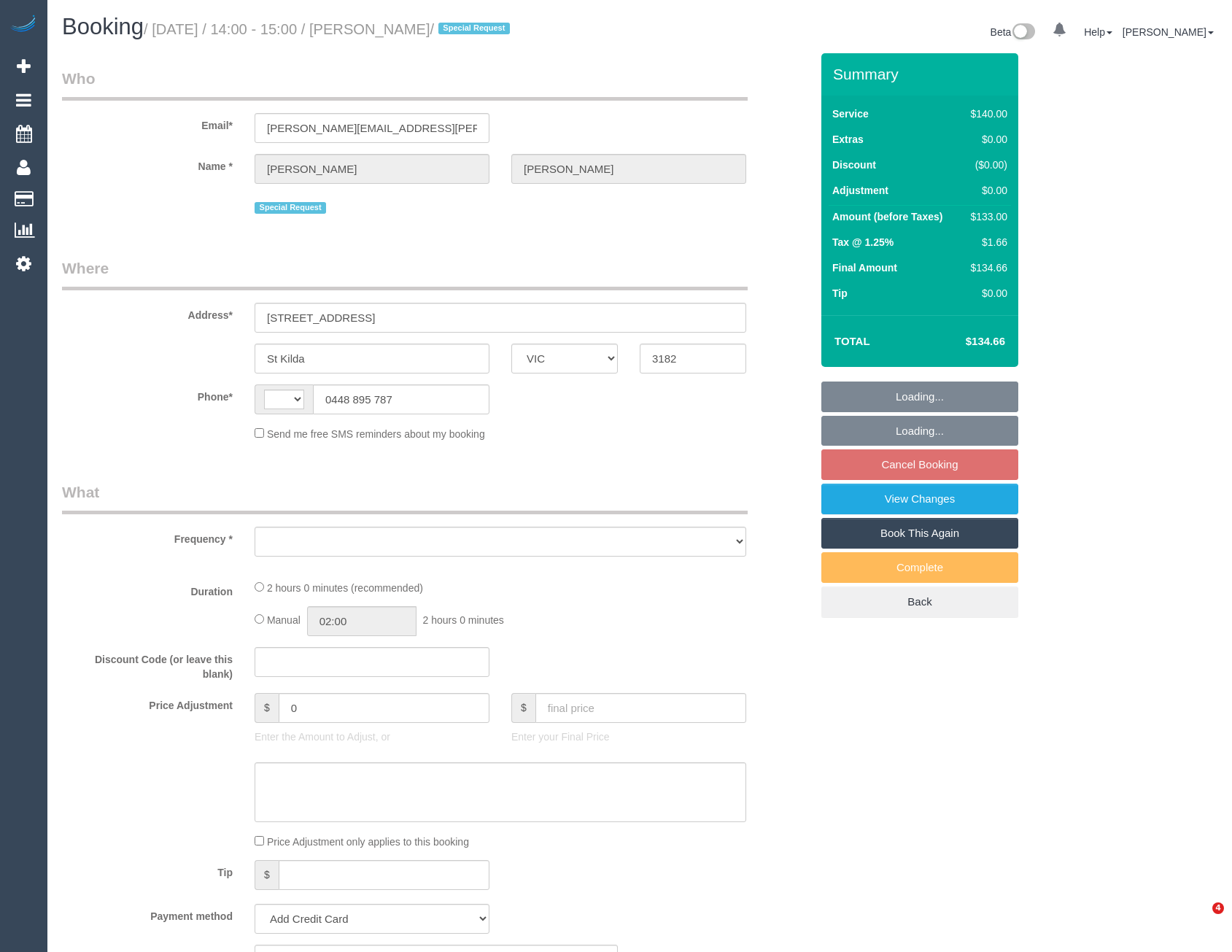
select select "VIC"
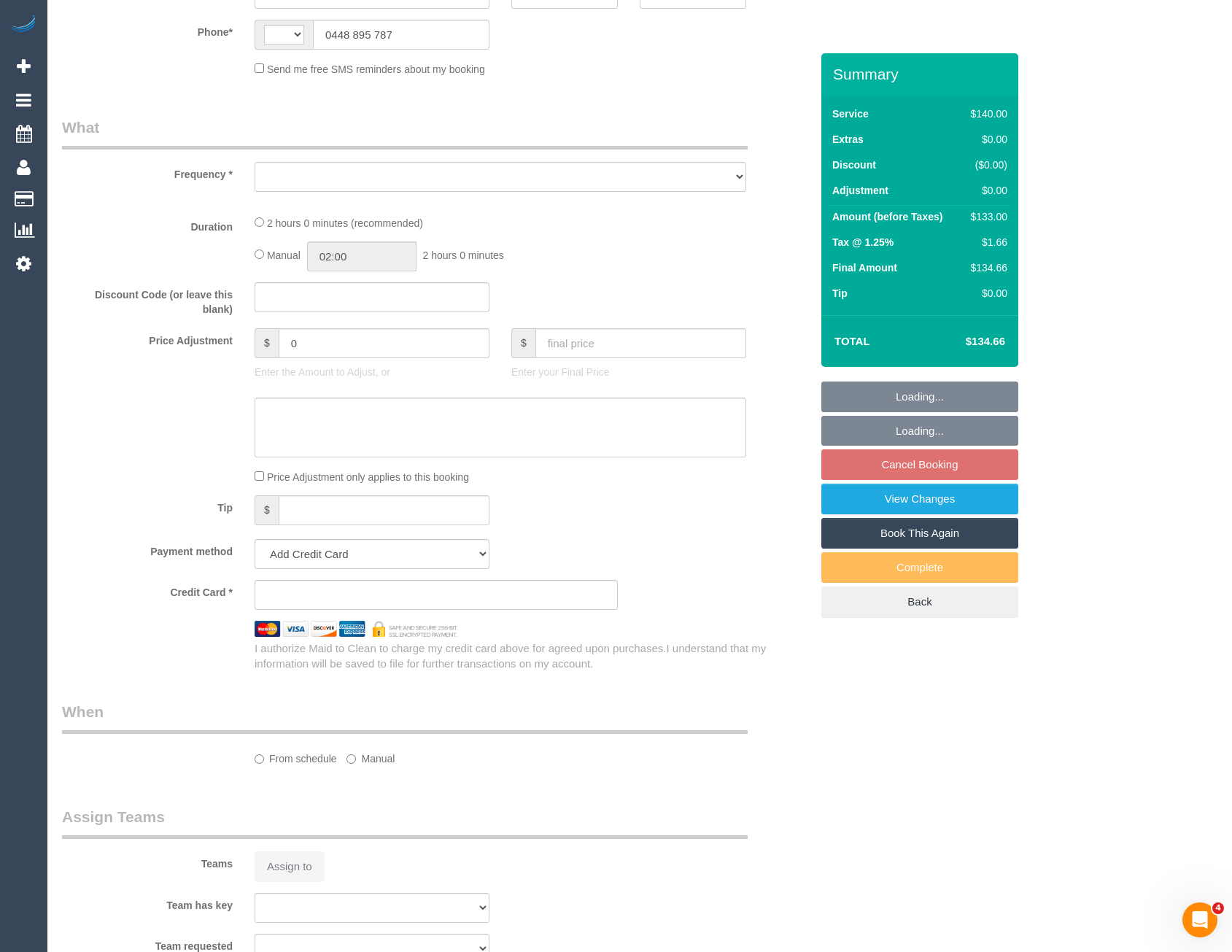
select select "string:AU"
select select "object:552"
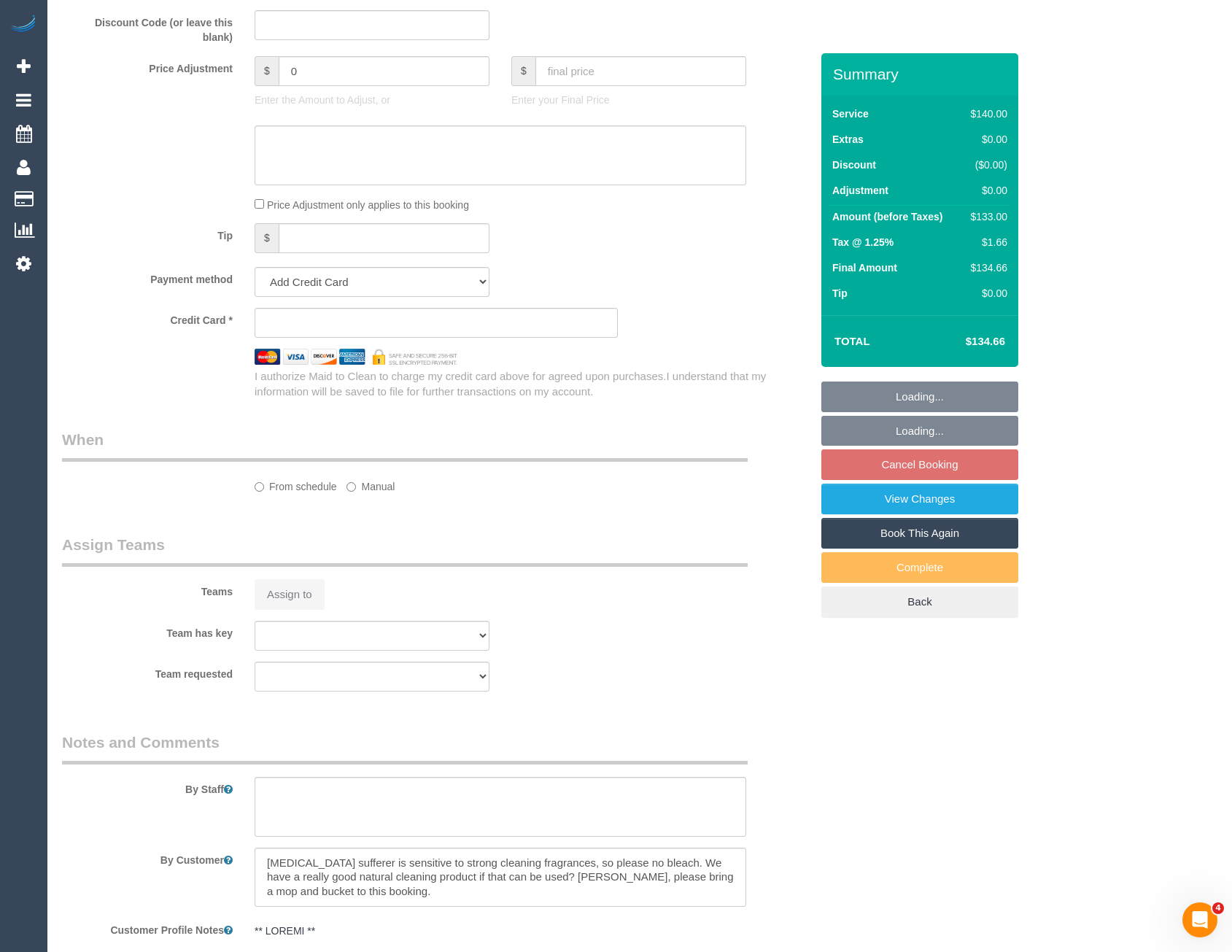
select select "string:stripe-pm_1KPxoL2GScqysDRVDB1TxUbP"
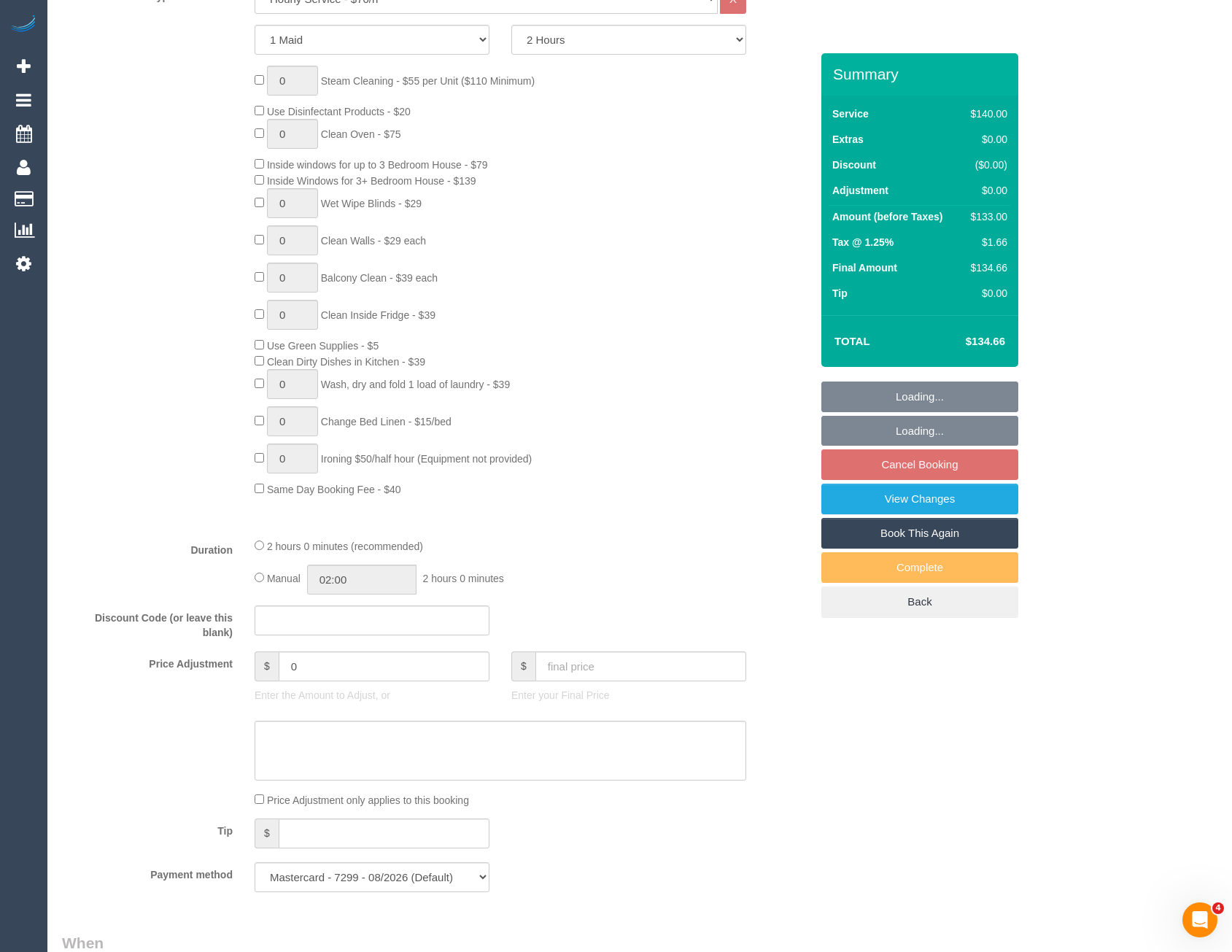
select select "object:883"
select select "number:27"
select select "number:14"
select select "number:18"
select select "number:22"
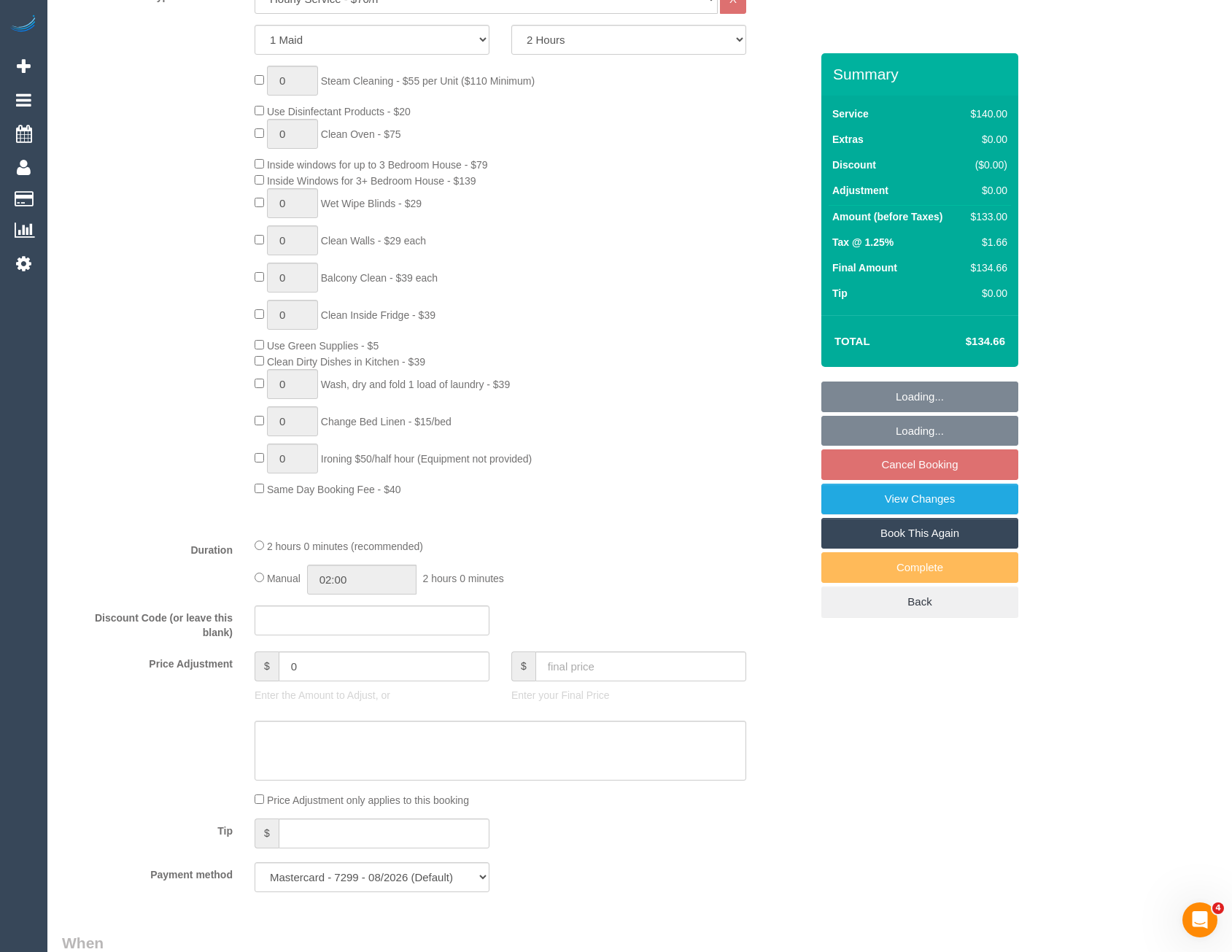
select select "number:35"
select select "number:26"
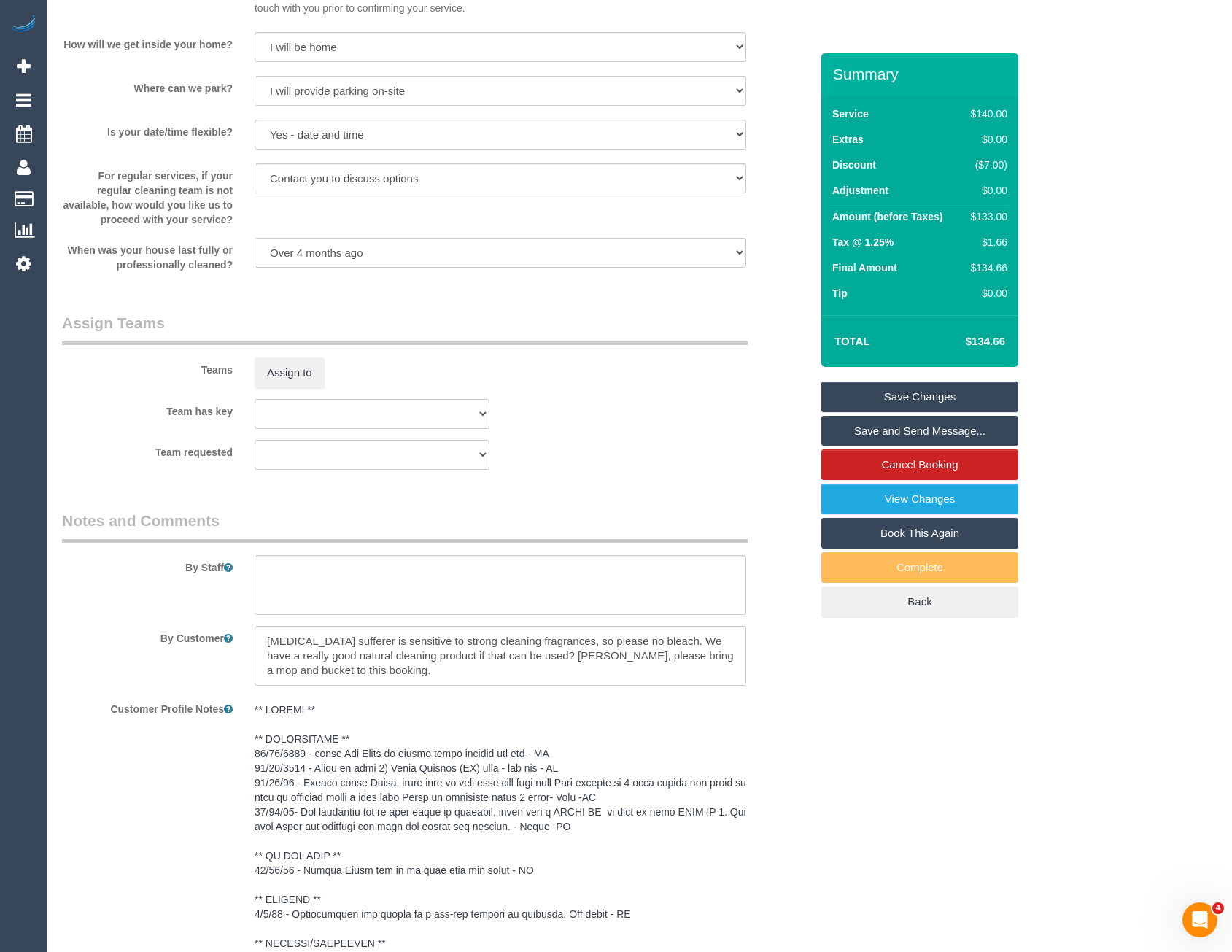
scroll to position [2040, 0]
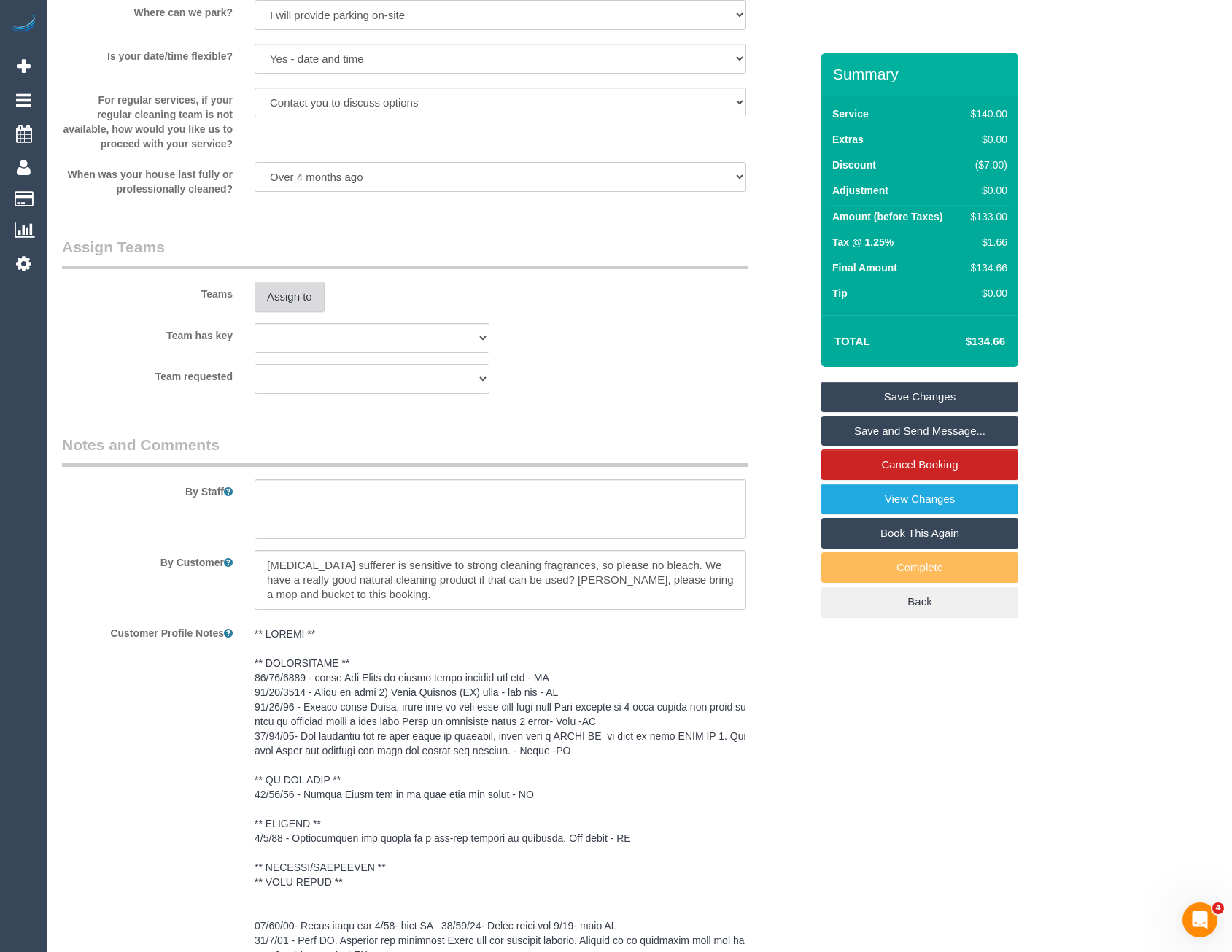
drag, startPoint x: 290, startPoint y: 277, endPoint x: 292, endPoint y: 303, distance: 26.1
click at [290, 279] on div "Teams Assign to" at bounding box center [436, 274] width 770 height 76
click at [292, 303] on button "Assign to" at bounding box center [289, 296] width 70 height 31
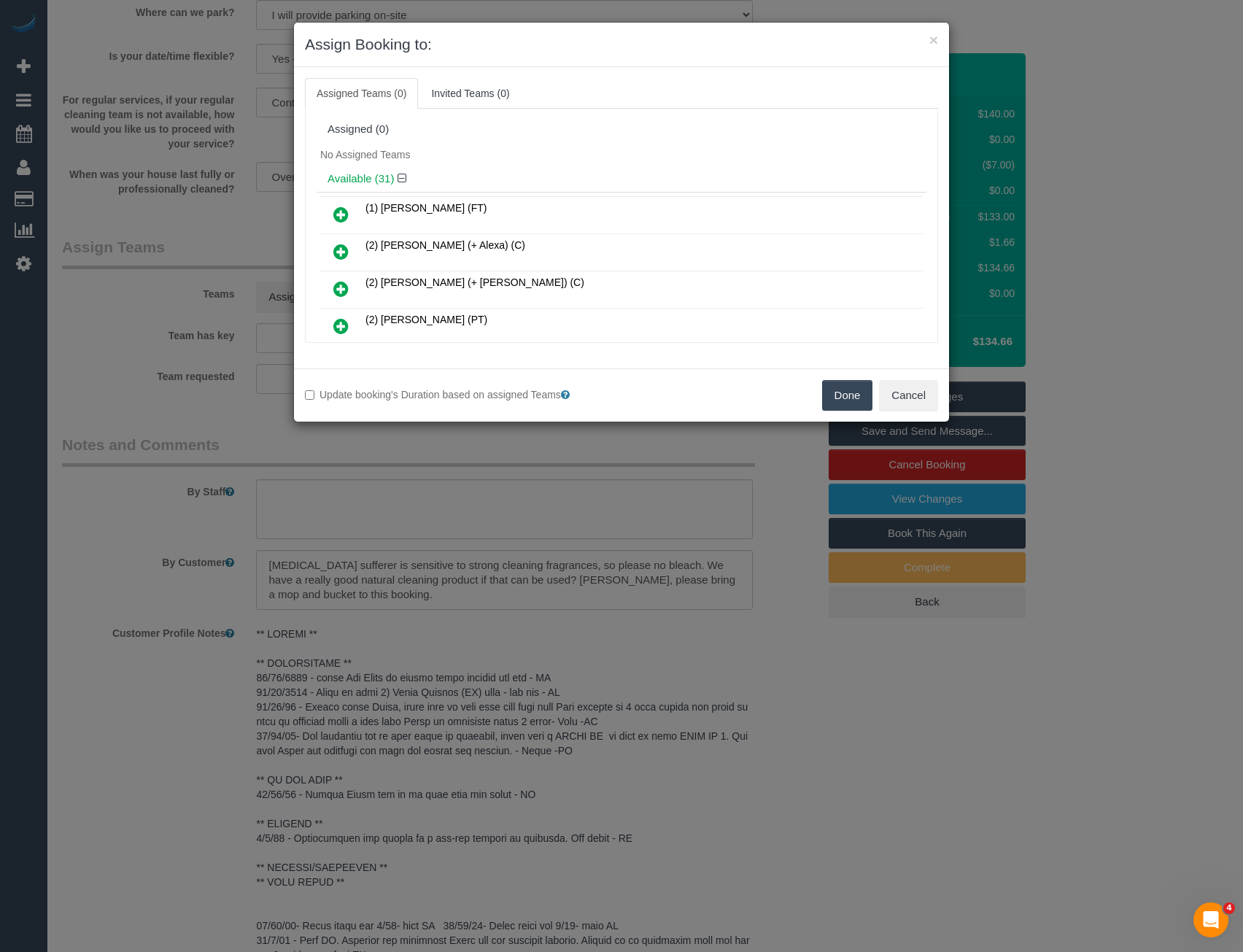
scroll to position [431, 0]
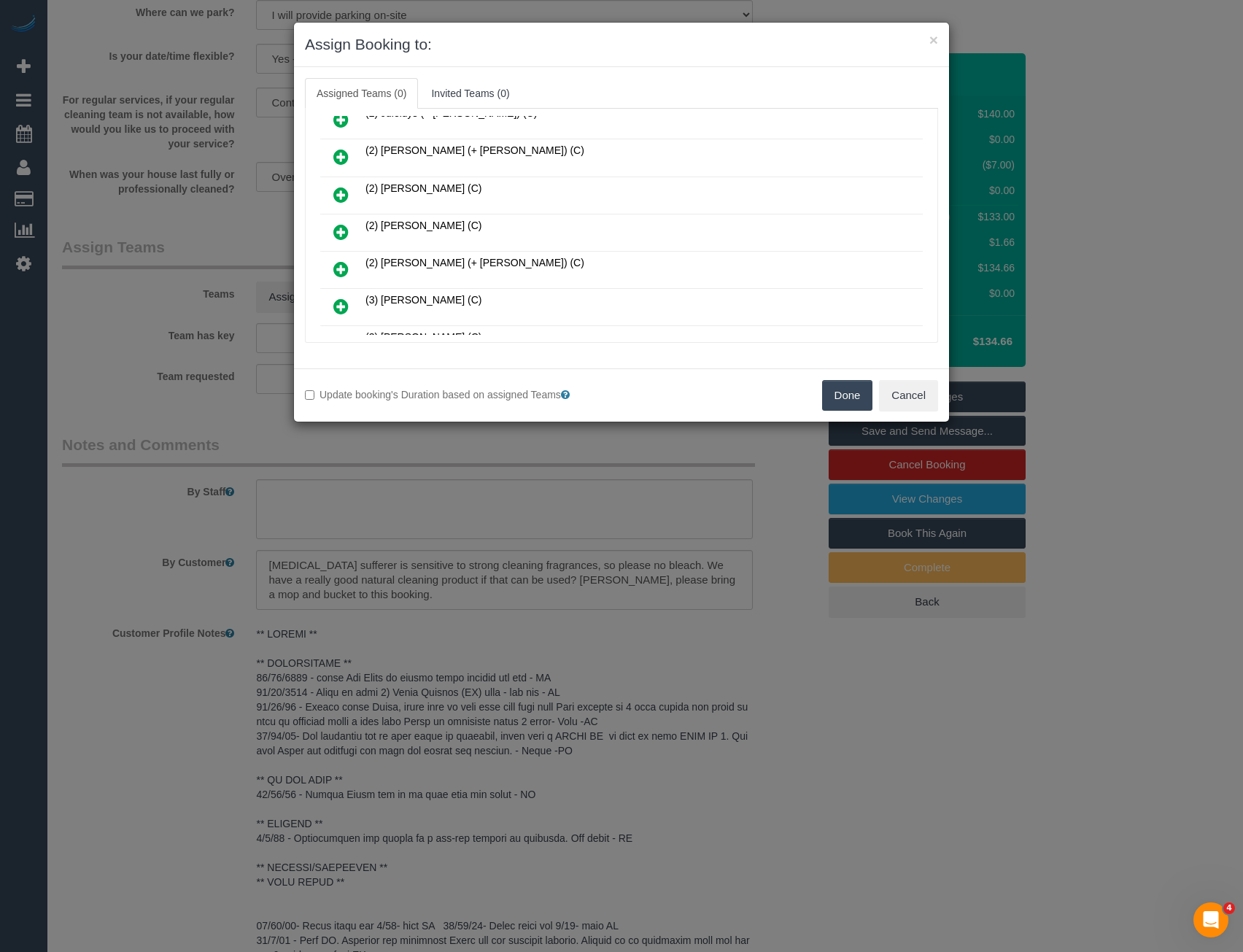
click at [346, 232] on icon at bounding box center [340, 232] width 15 height 18
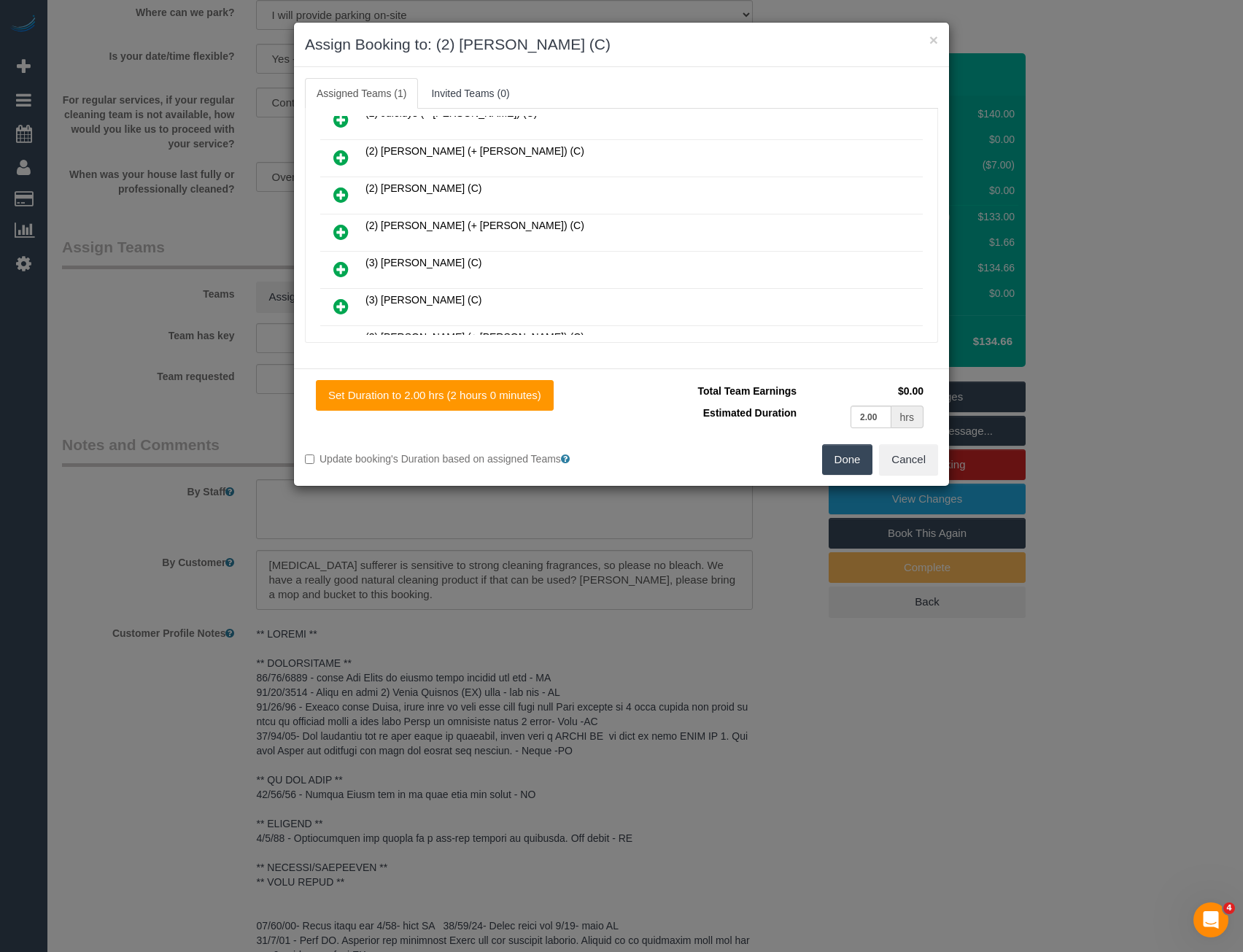
scroll to position [0, 0]
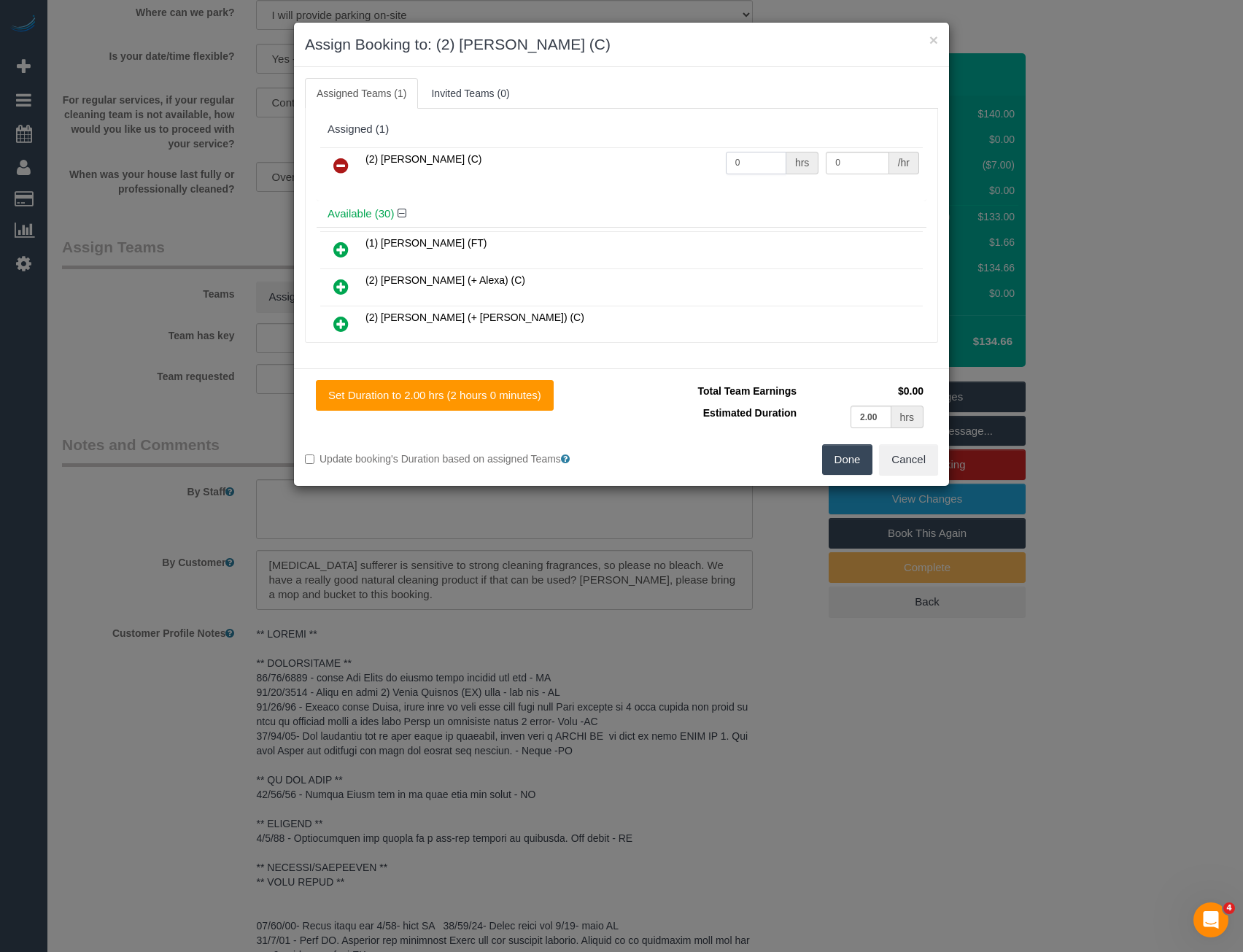
drag, startPoint x: 750, startPoint y: 160, endPoint x: 648, endPoint y: 159, distance: 102.0
click at [654, 162] on tr "(2) [PERSON_NAME] (C) 0 hrs 0 /hr" at bounding box center [621, 165] width 602 height 37
type input "2"
type input "37.5"
drag, startPoint x: 833, startPoint y: 457, endPoint x: 825, endPoint y: 458, distance: 8.1
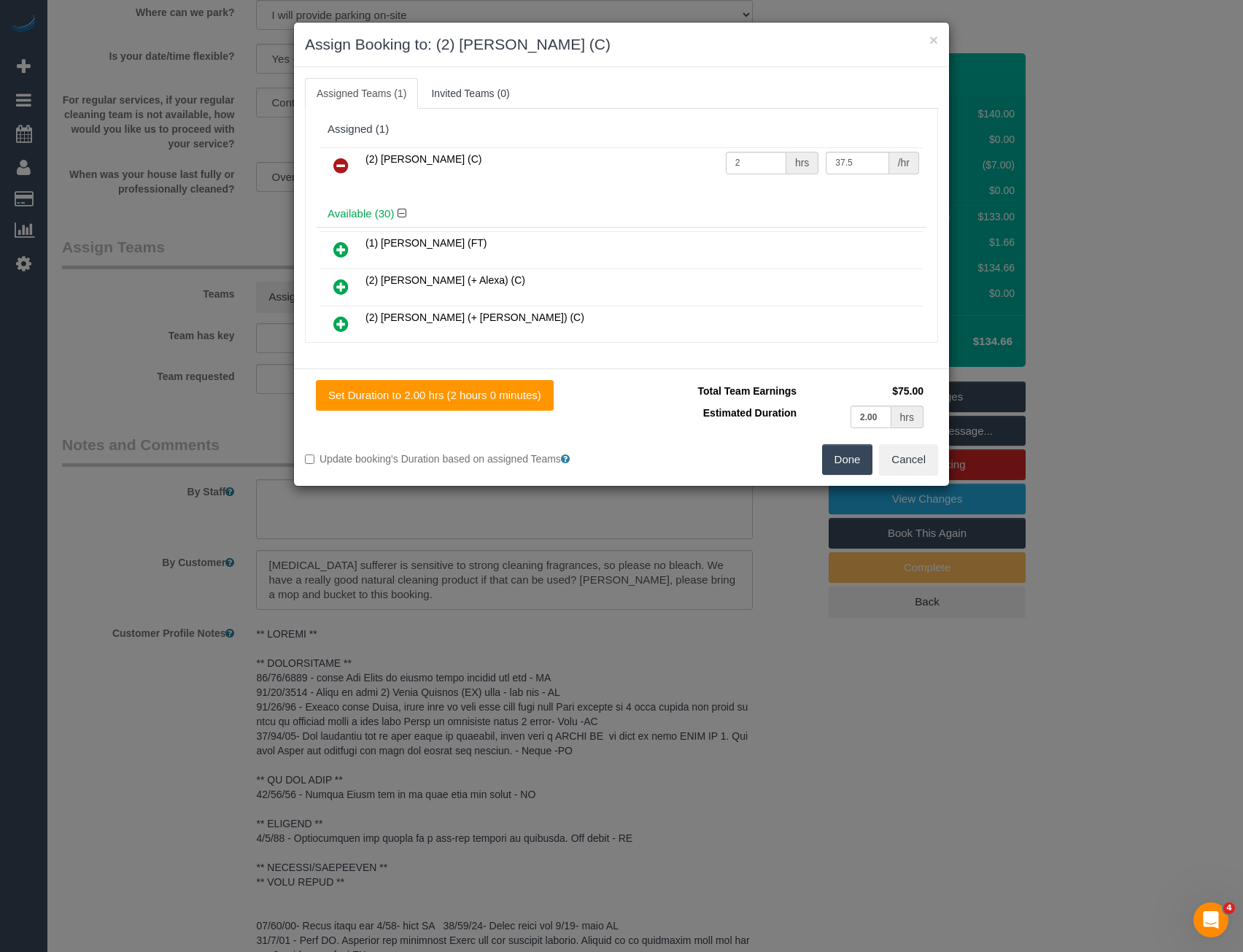
click at [833, 459] on button "Done" at bounding box center [847, 460] width 51 height 31
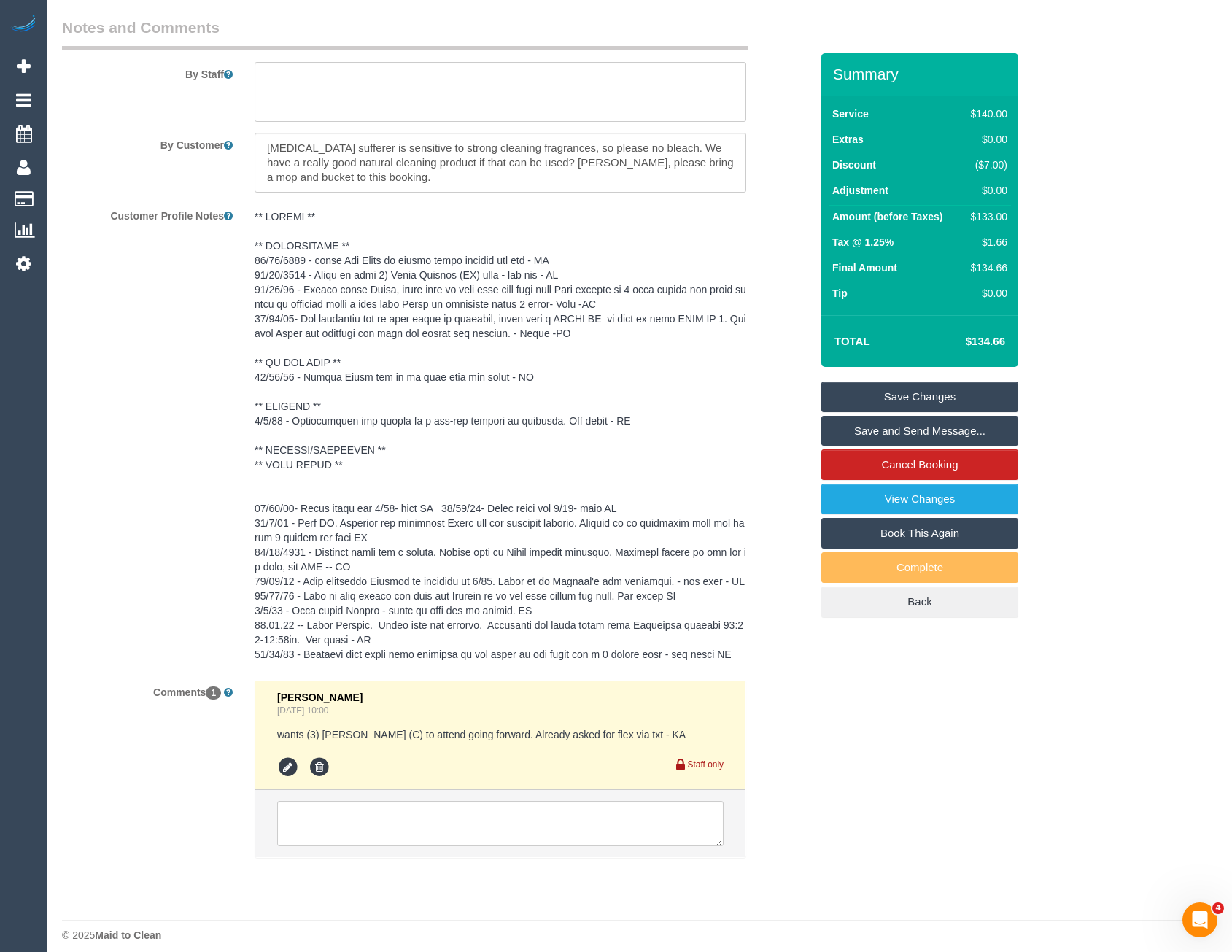
scroll to position [2468, 0]
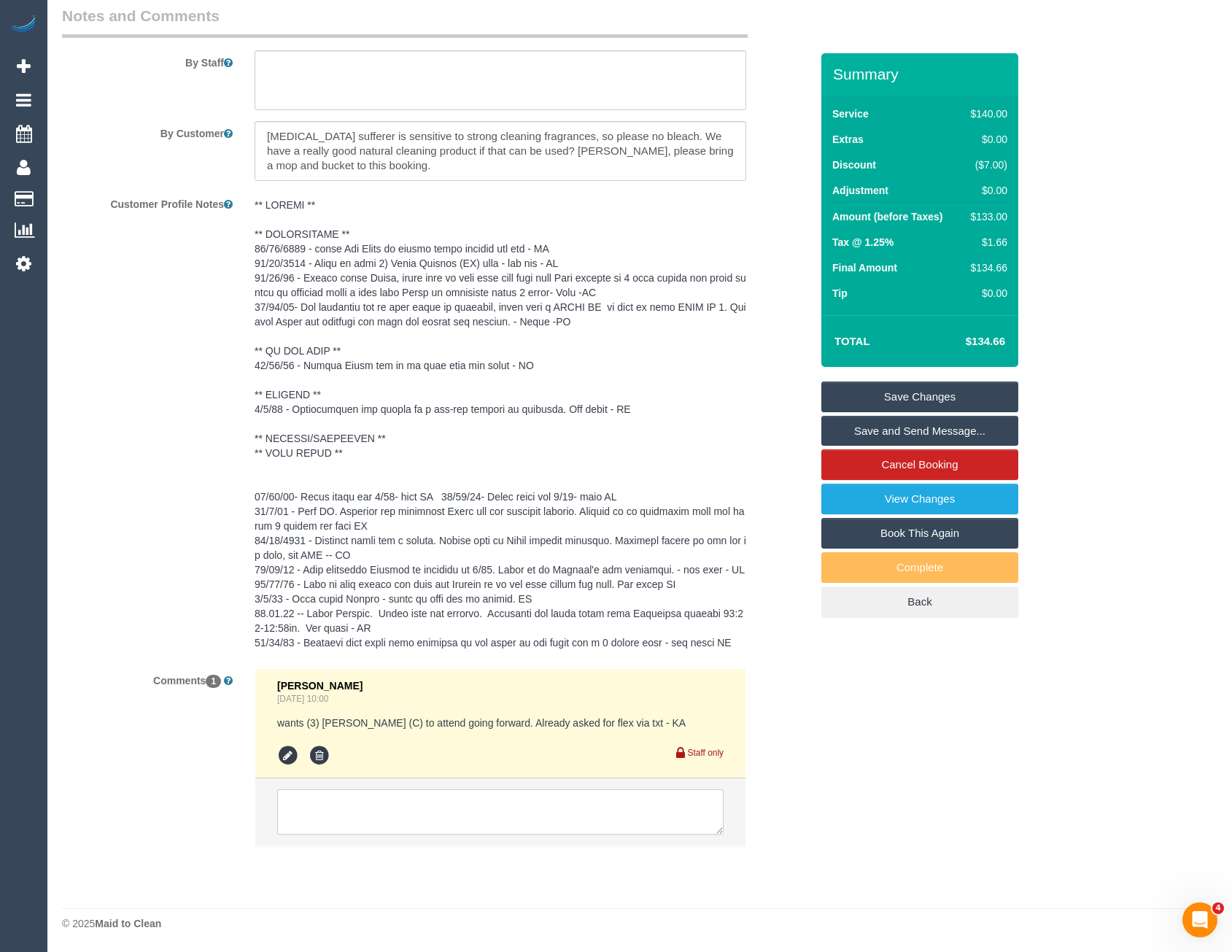
click at [434, 800] on textarea at bounding box center [500, 811] width 447 height 45
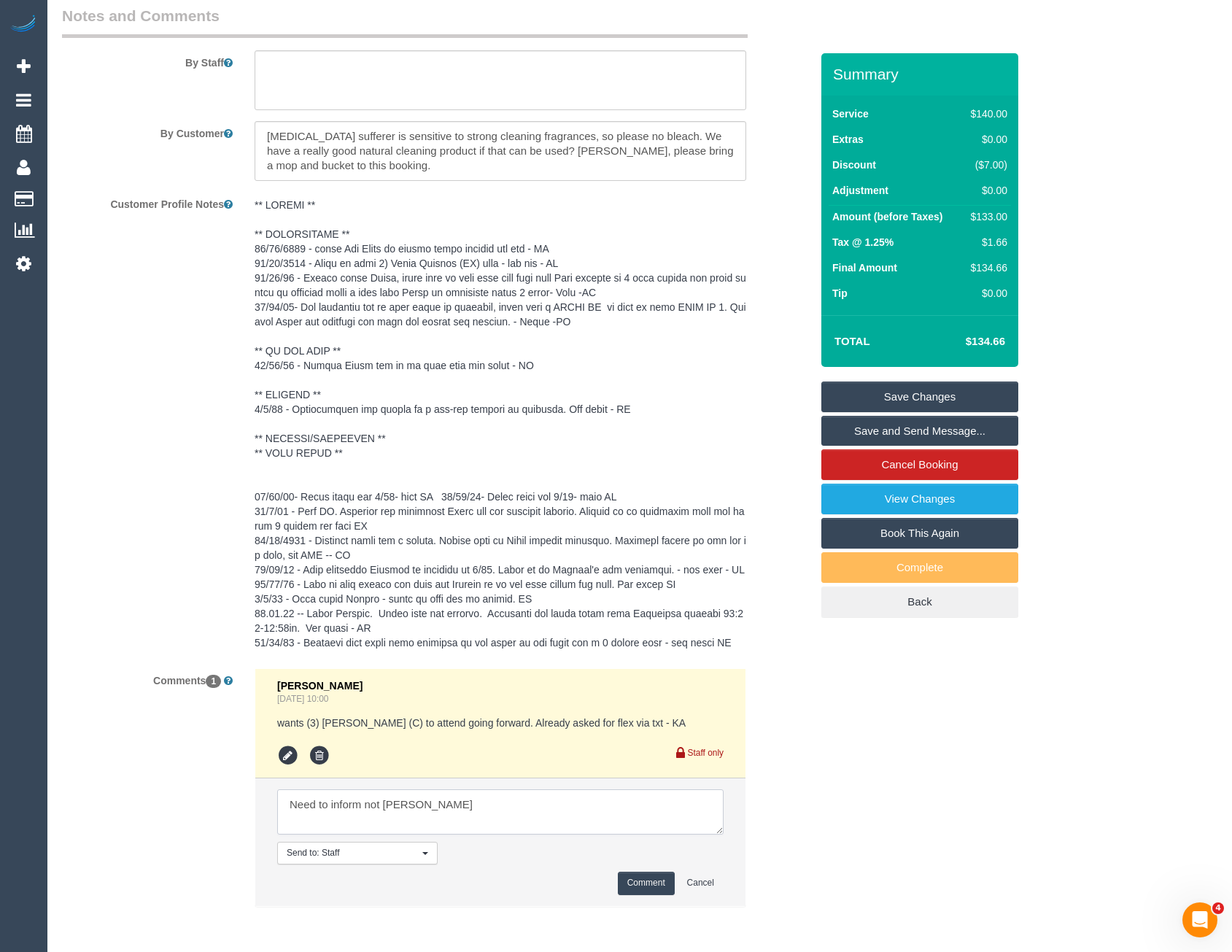
type textarea "Need to inform not [PERSON_NAME]"
click at [652, 876] on button "Comment" at bounding box center [646, 882] width 57 height 23
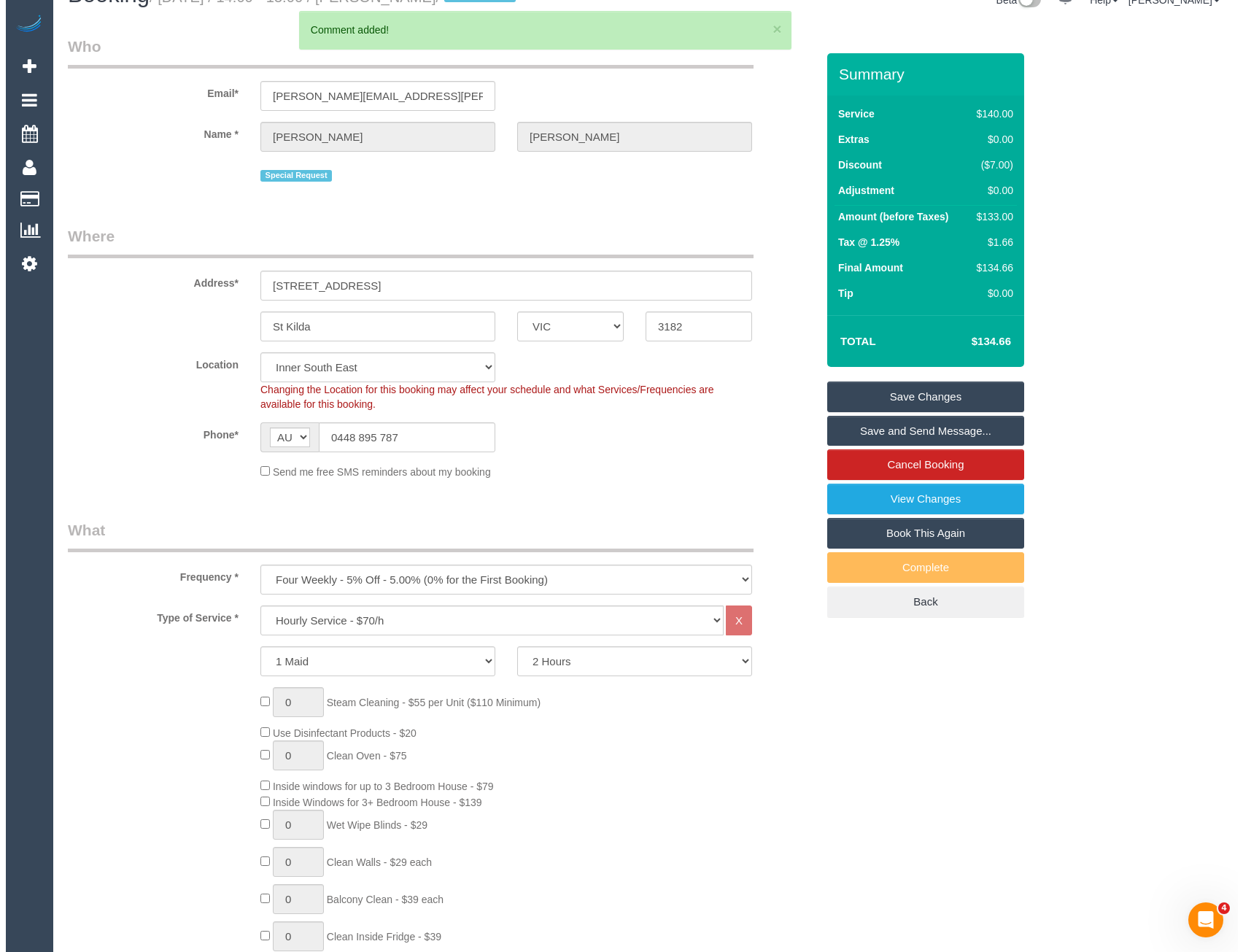
scroll to position [0, 0]
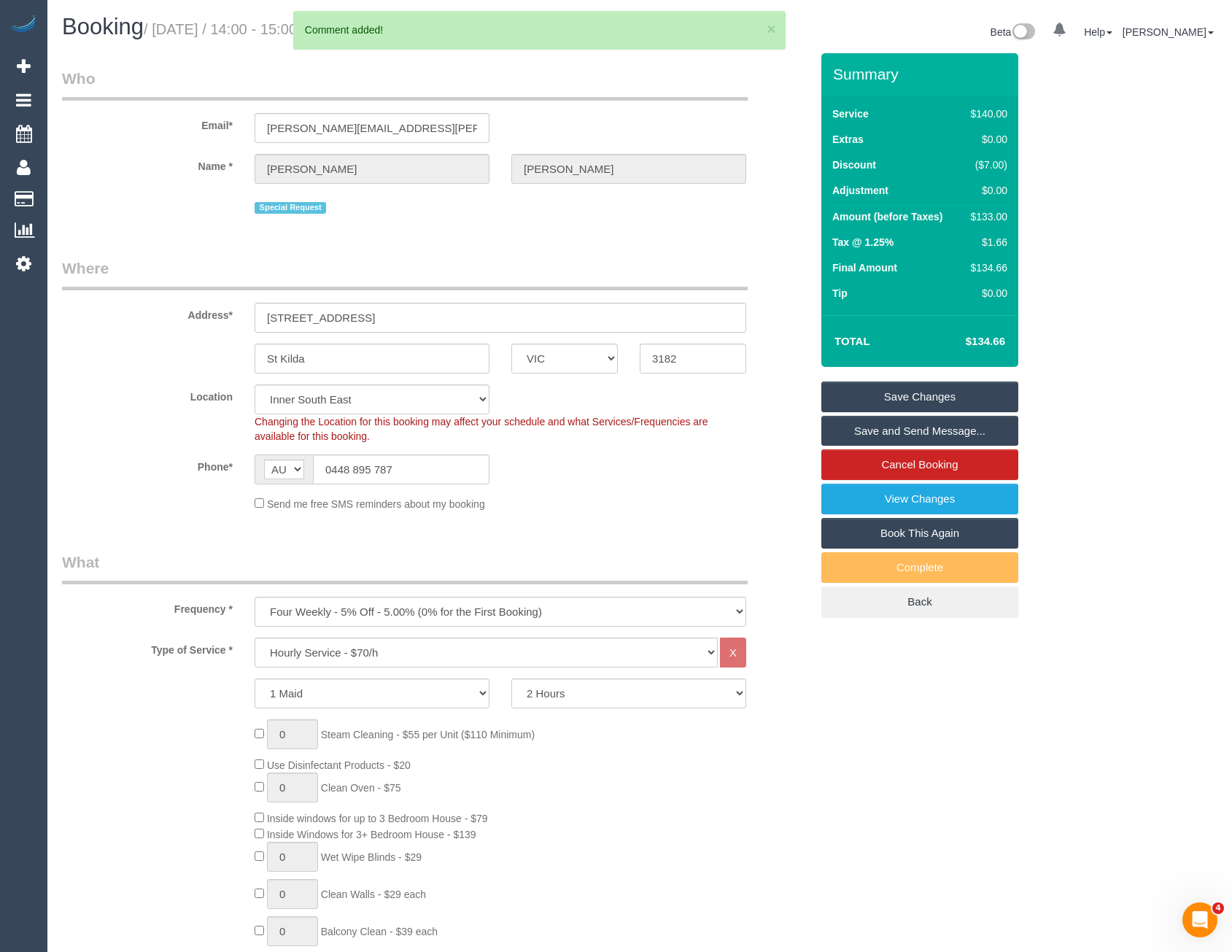
click at [909, 393] on link "Save Changes" at bounding box center [920, 397] width 197 height 31
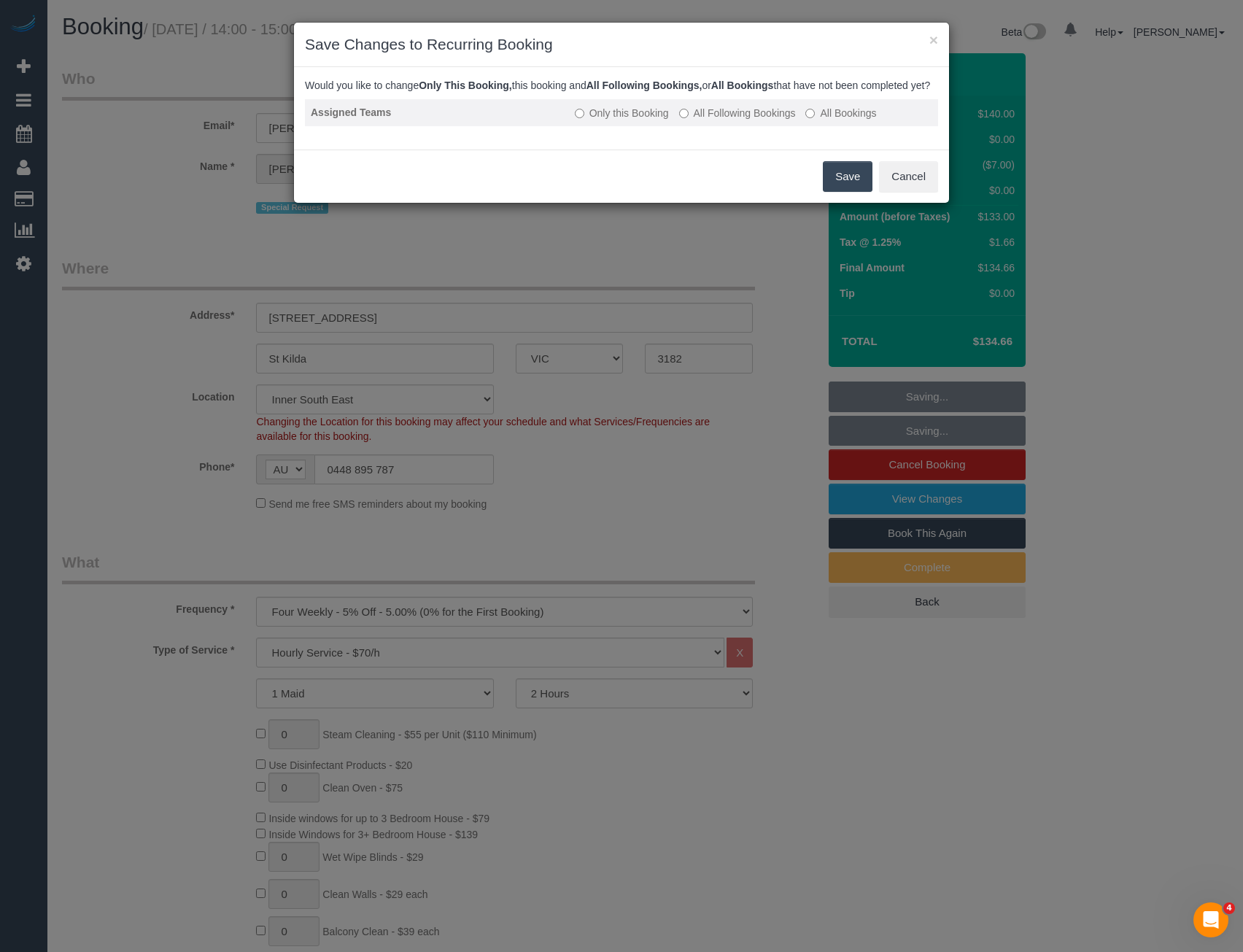
drag, startPoint x: 849, startPoint y: 191, endPoint x: 702, endPoint y: 97, distance: 174.5
click at [849, 191] on button "Save" at bounding box center [847, 176] width 50 height 31
